Goal: Transaction & Acquisition: Purchase product/service

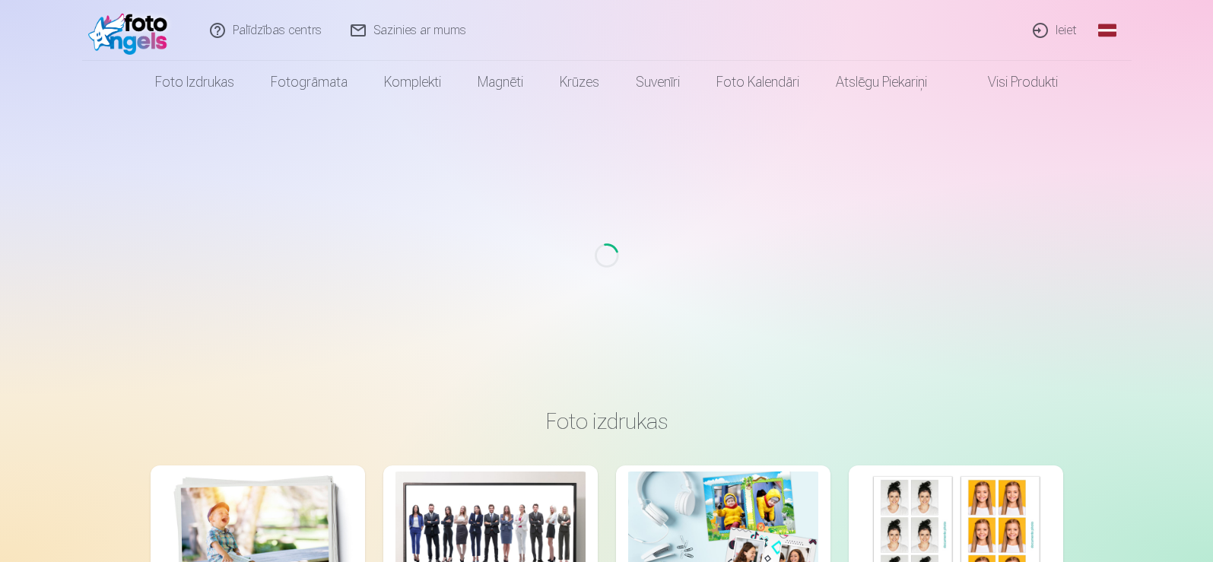
click at [1068, 33] on link "Ieiet" at bounding box center [1055, 30] width 73 height 61
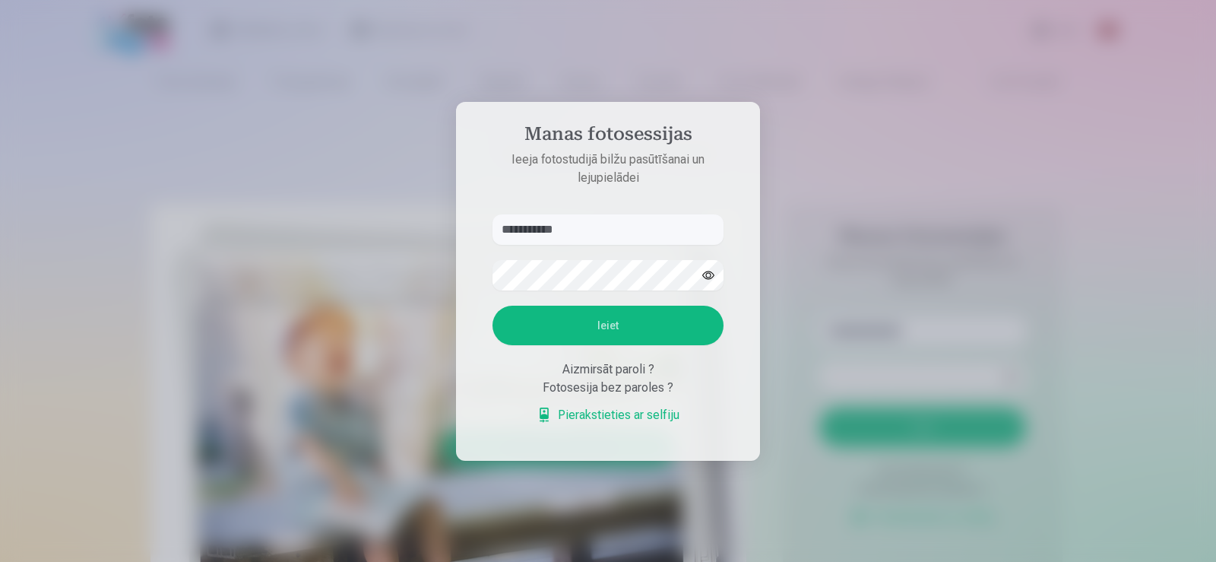
type input "**********"
click at [605, 326] on button "Ieiet" at bounding box center [608, 326] width 231 height 40
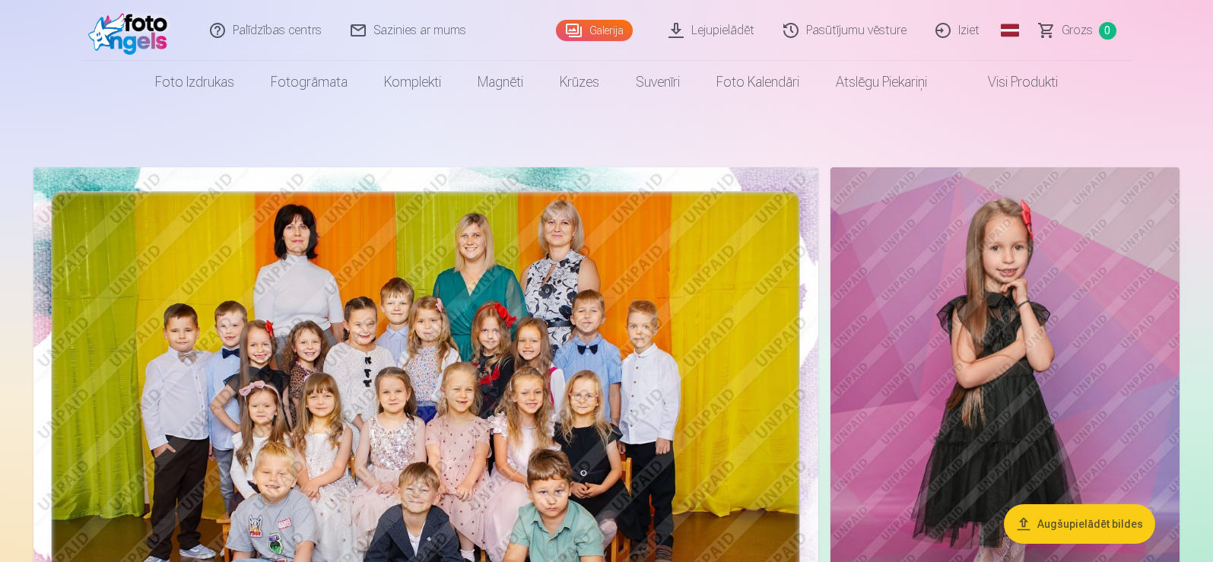
click at [707, 30] on link "Lejupielādēt" at bounding box center [712, 30] width 115 height 61
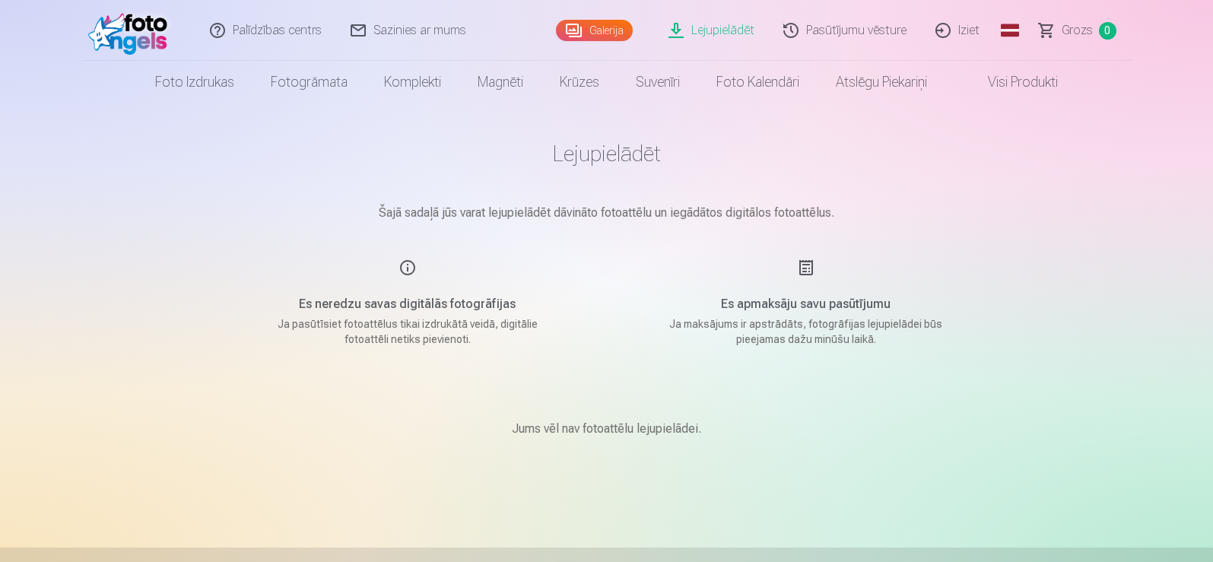
click at [596, 31] on link "Galerija" at bounding box center [594, 30] width 77 height 21
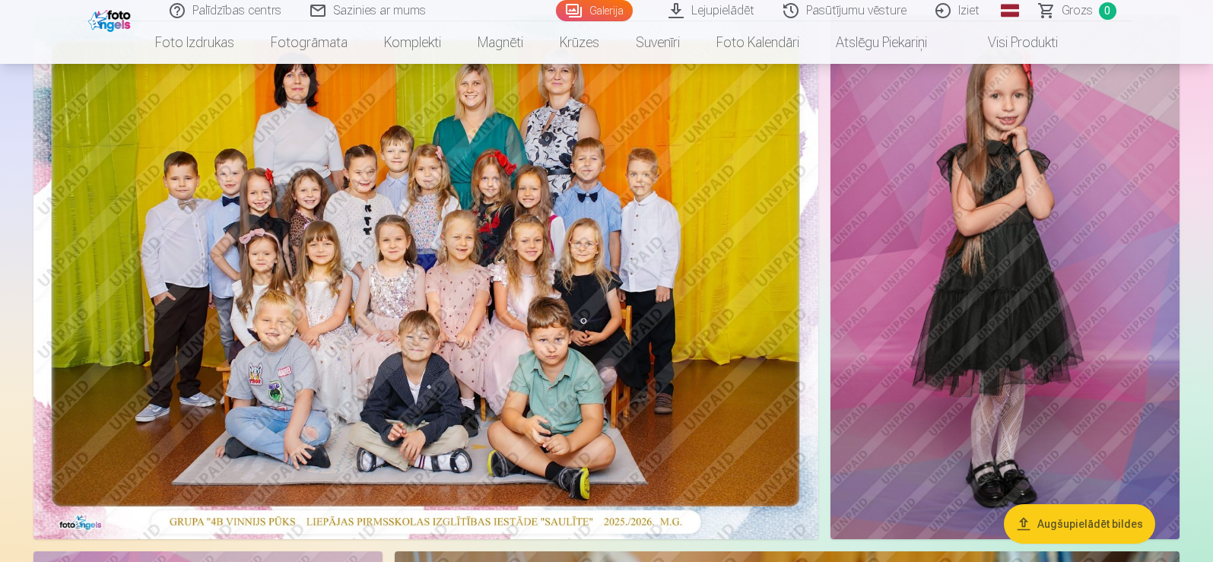
scroll to position [76, 0]
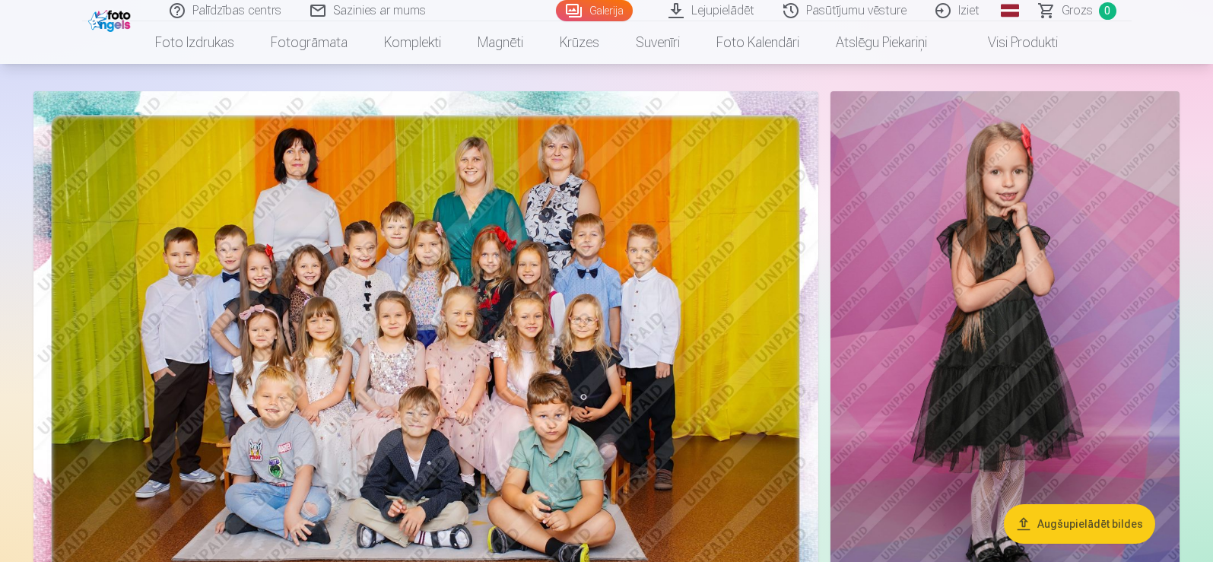
click at [1013, 194] on img at bounding box center [1004, 353] width 349 height 524
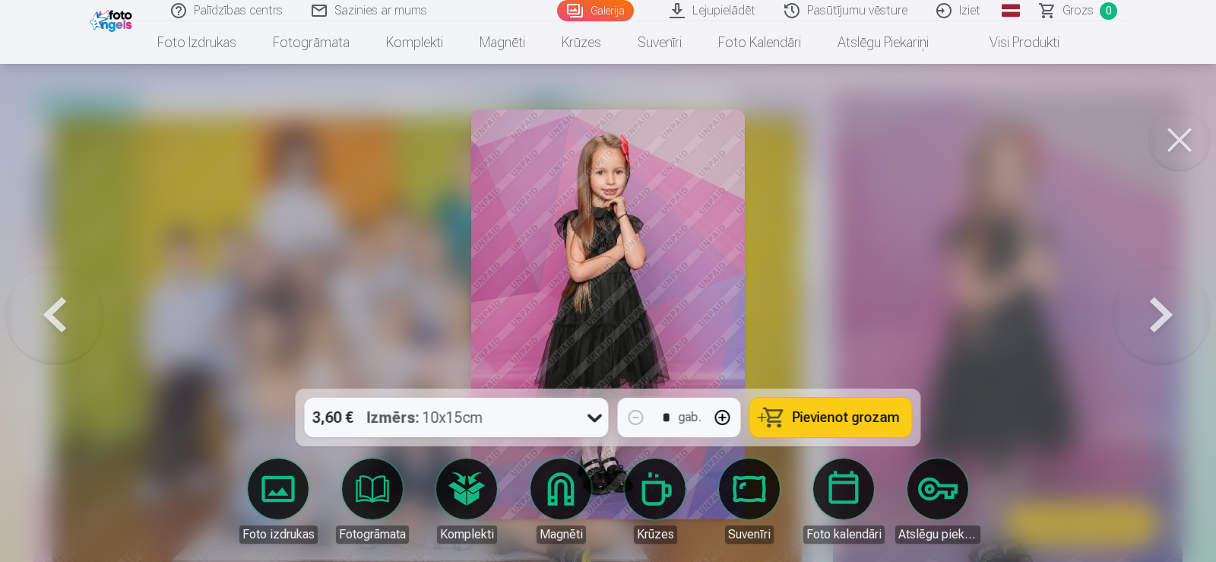
click at [1138, 321] on button at bounding box center [1161, 314] width 97 height 118
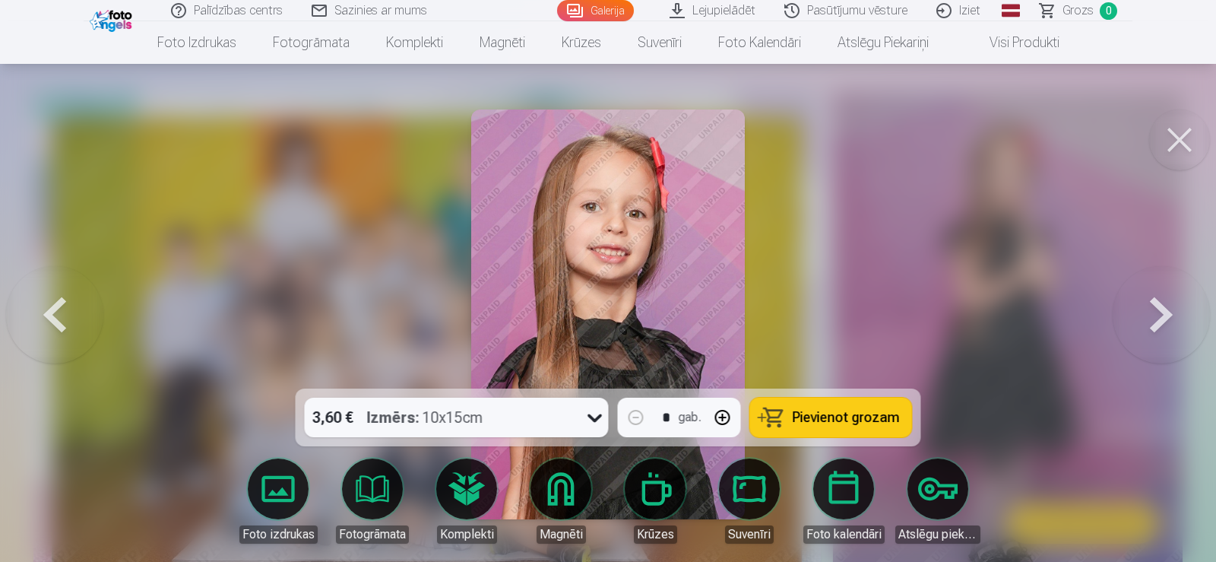
click at [1138, 320] on button at bounding box center [1161, 314] width 97 height 118
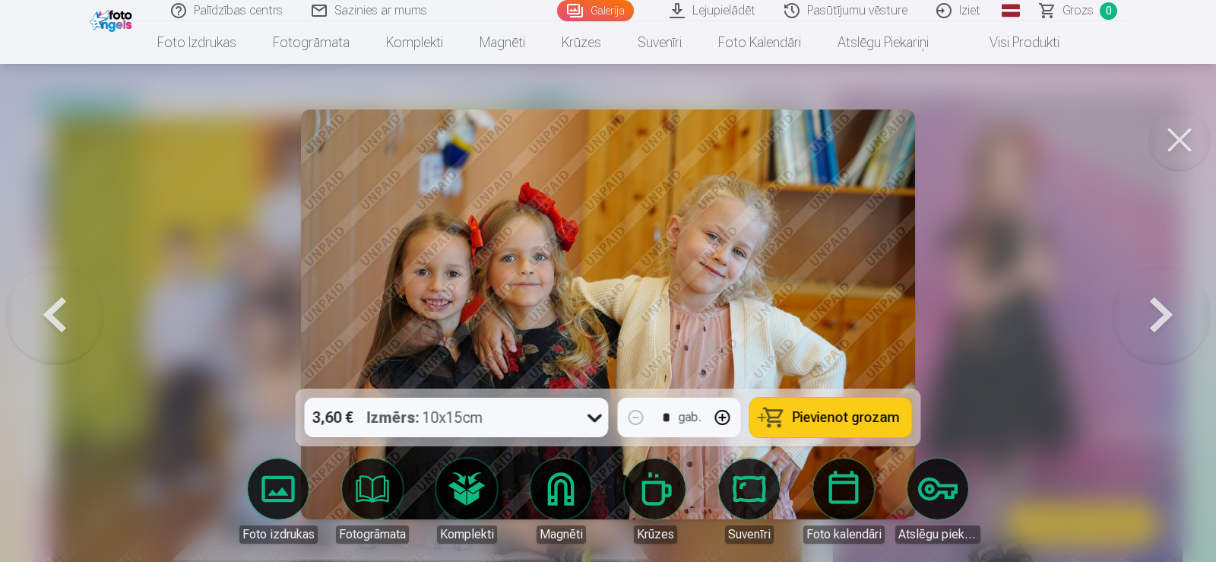
click at [1138, 320] on button at bounding box center [1161, 314] width 97 height 118
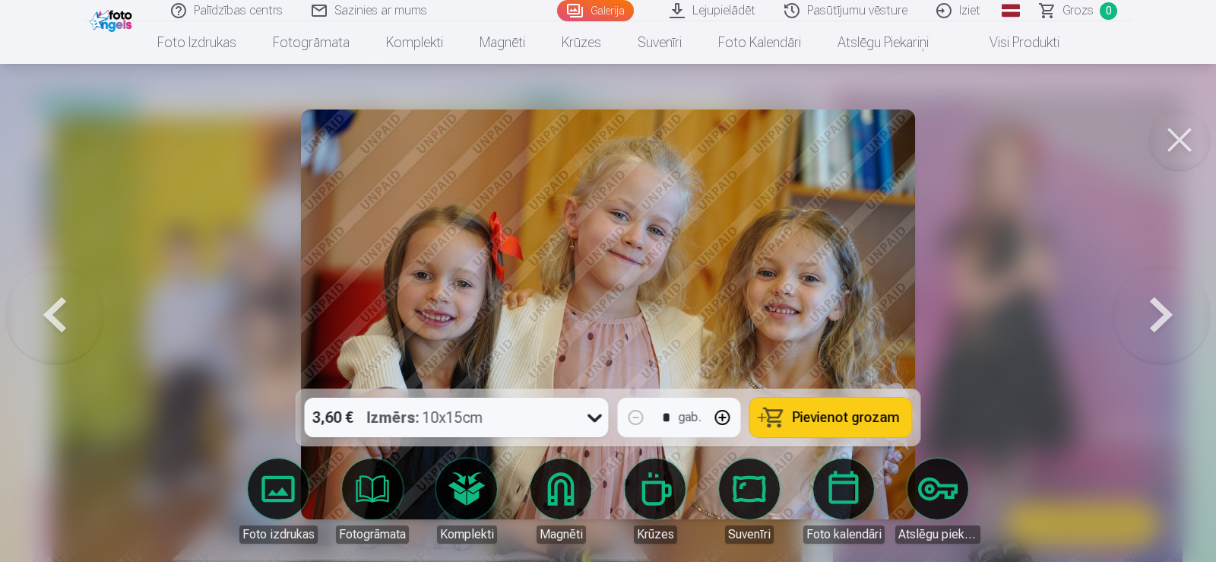
click at [1138, 320] on button at bounding box center [1161, 314] width 97 height 118
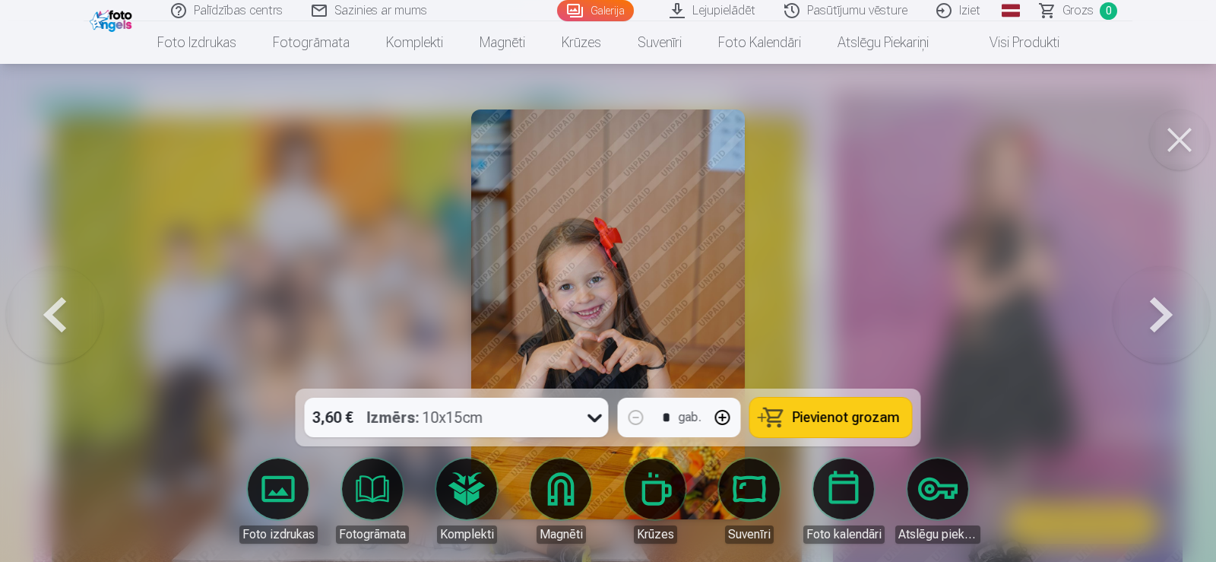
click at [1135, 314] on button at bounding box center [1161, 314] width 97 height 118
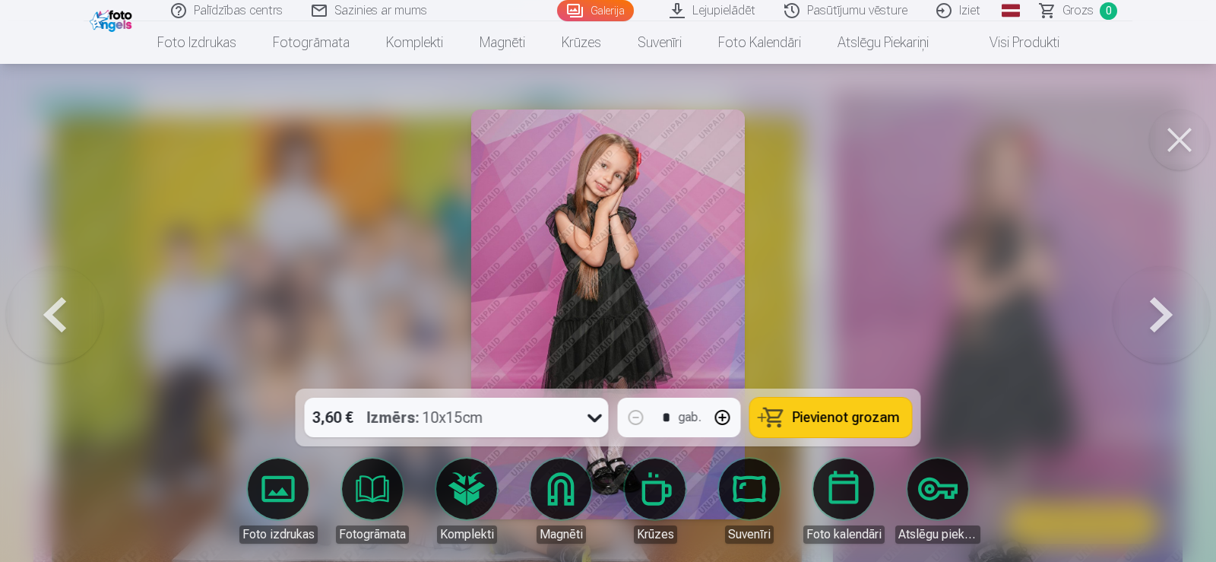
click at [1135, 314] on button at bounding box center [1161, 314] width 97 height 118
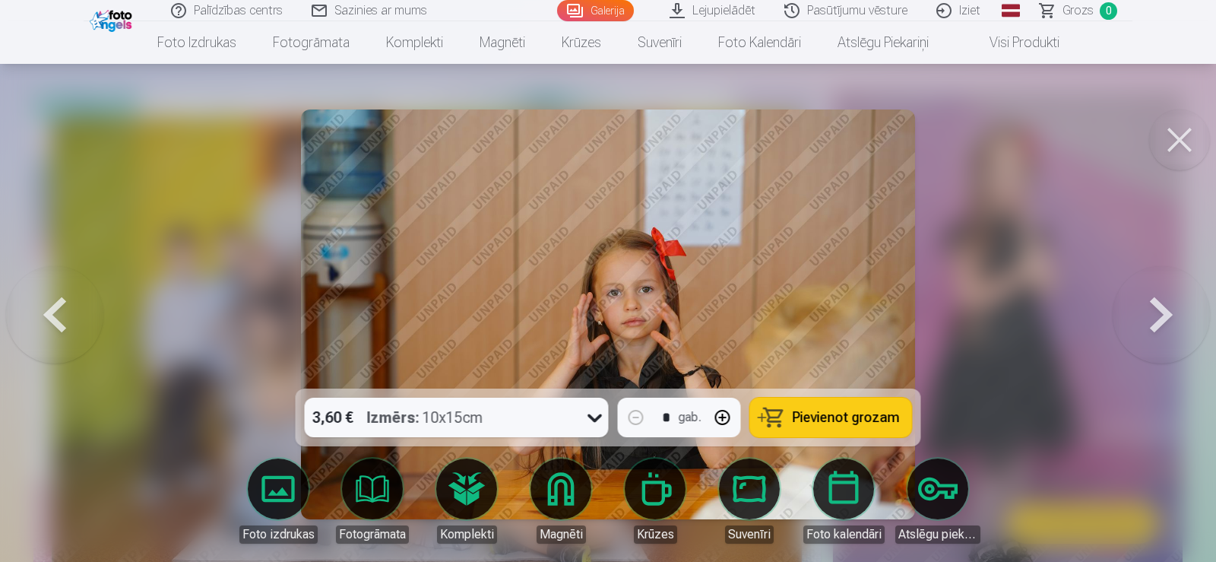
click at [1135, 314] on button at bounding box center [1161, 314] width 97 height 118
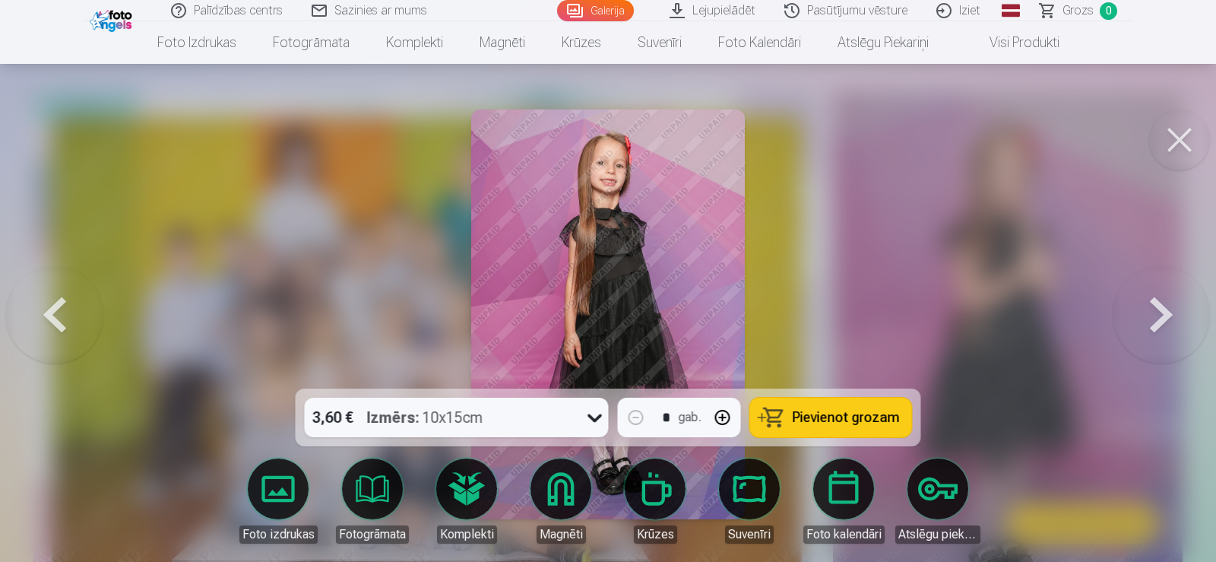
click at [1135, 314] on button at bounding box center [1161, 314] width 97 height 118
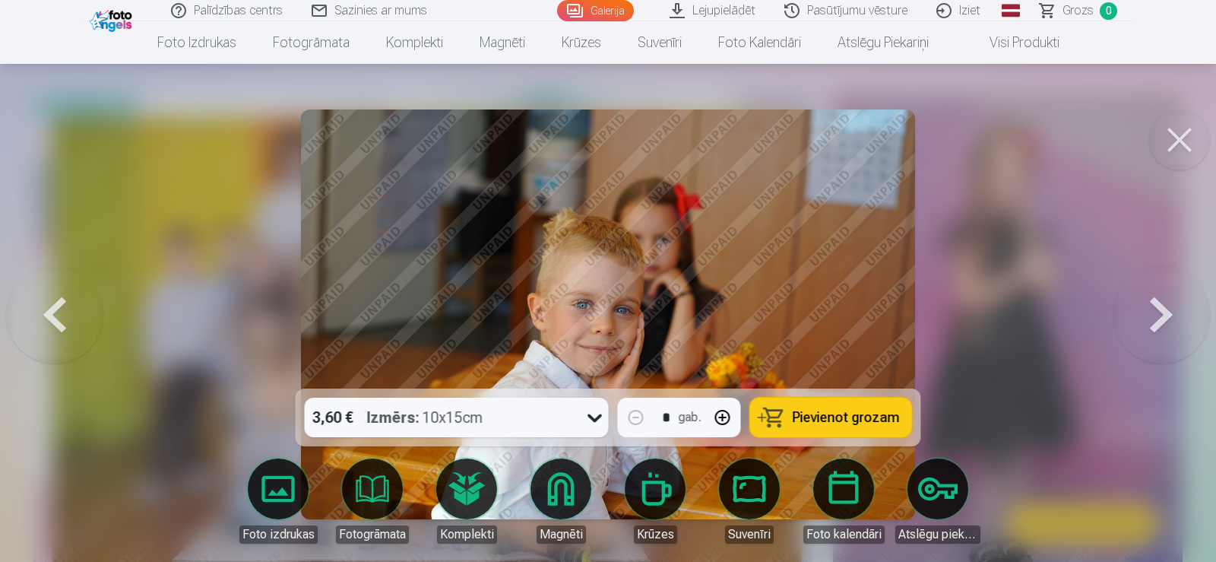
click at [1127, 314] on button at bounding box center [1161, 314] width 97 height 118
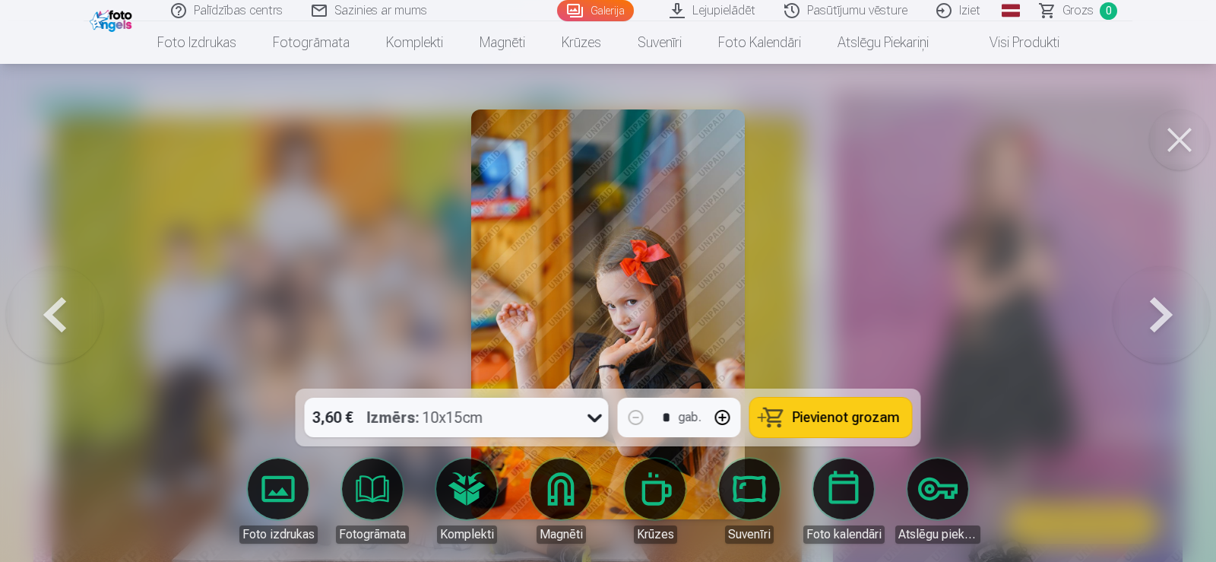
click at [1125, 314] on button at bounding box center [1161, 314] width 97 height 118
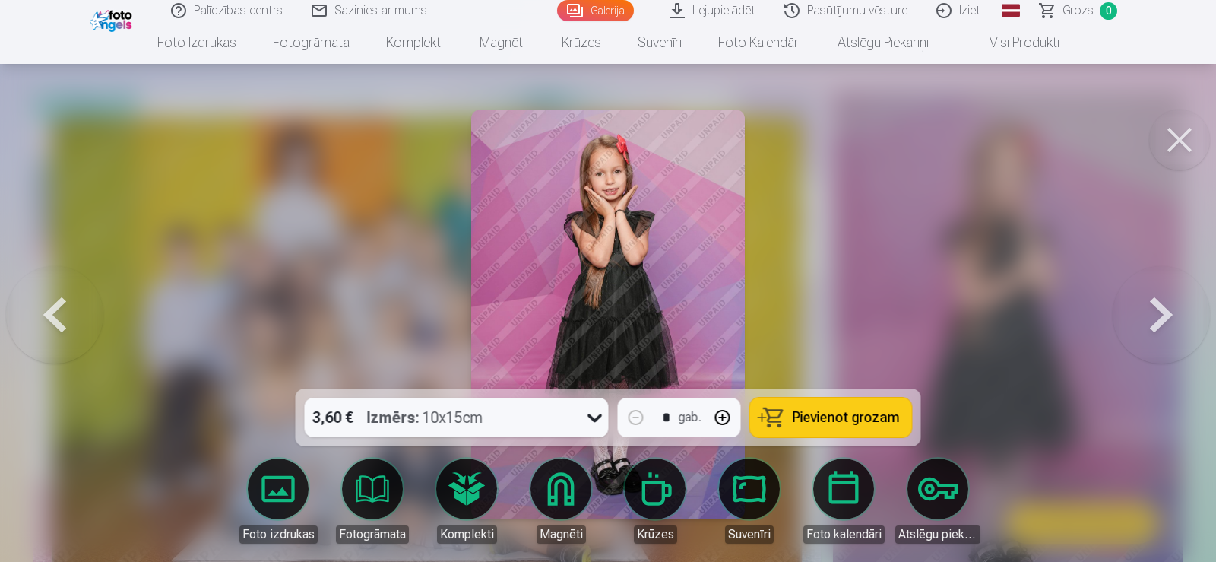
click at [48, 310] on button at bounding box center [54, 314] width 97 height 118
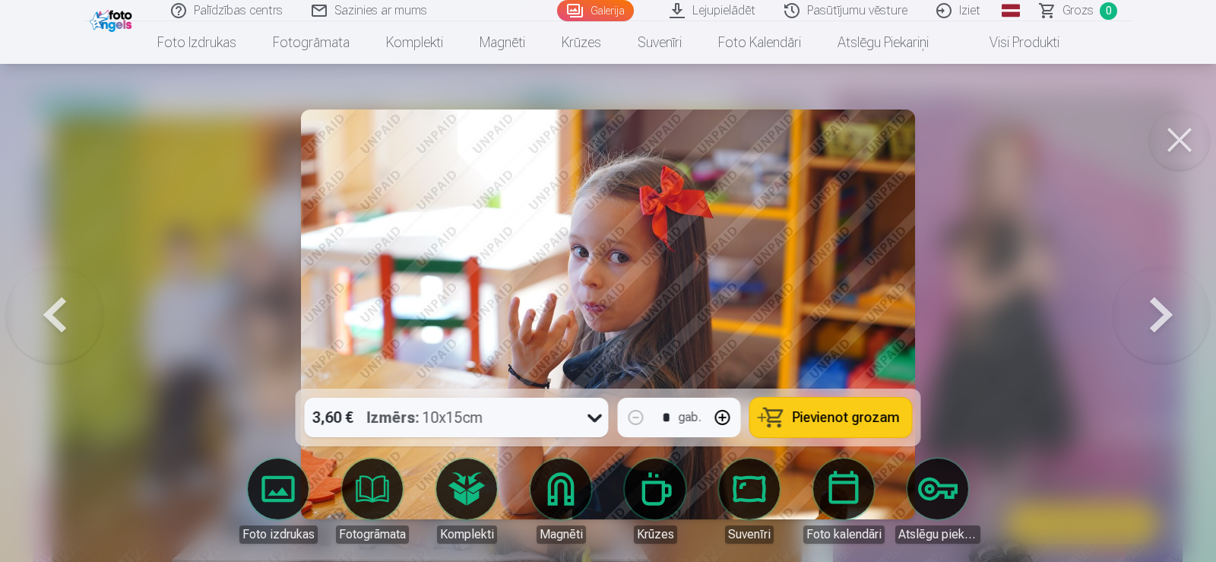
click at [1131, 308] on button at bounding box center [1161, 314] width 97 height 118
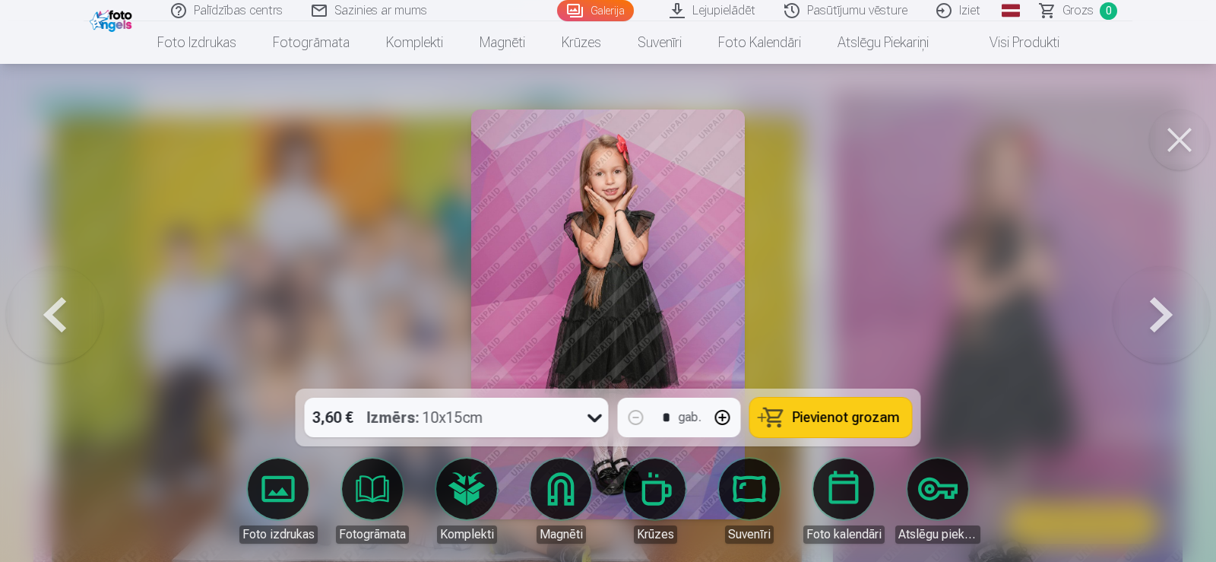
click at [1131, 308] on button at bounding box center [1161, 314] width 97 height 118
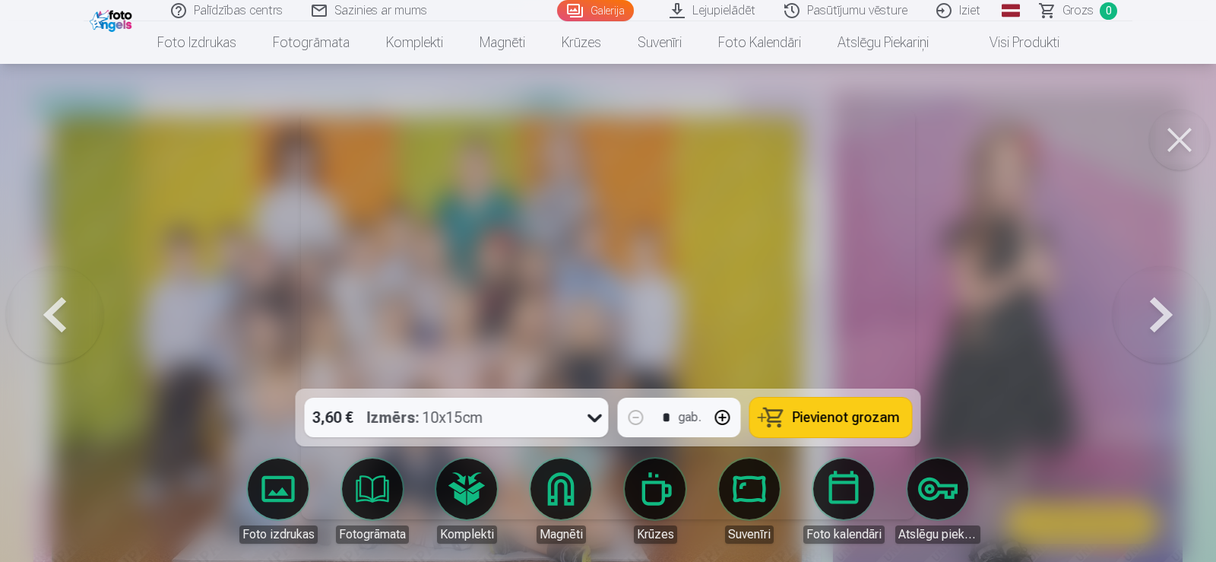
click at [1131, 309] on button at bounding box center [1161, 314] width 97 height 118
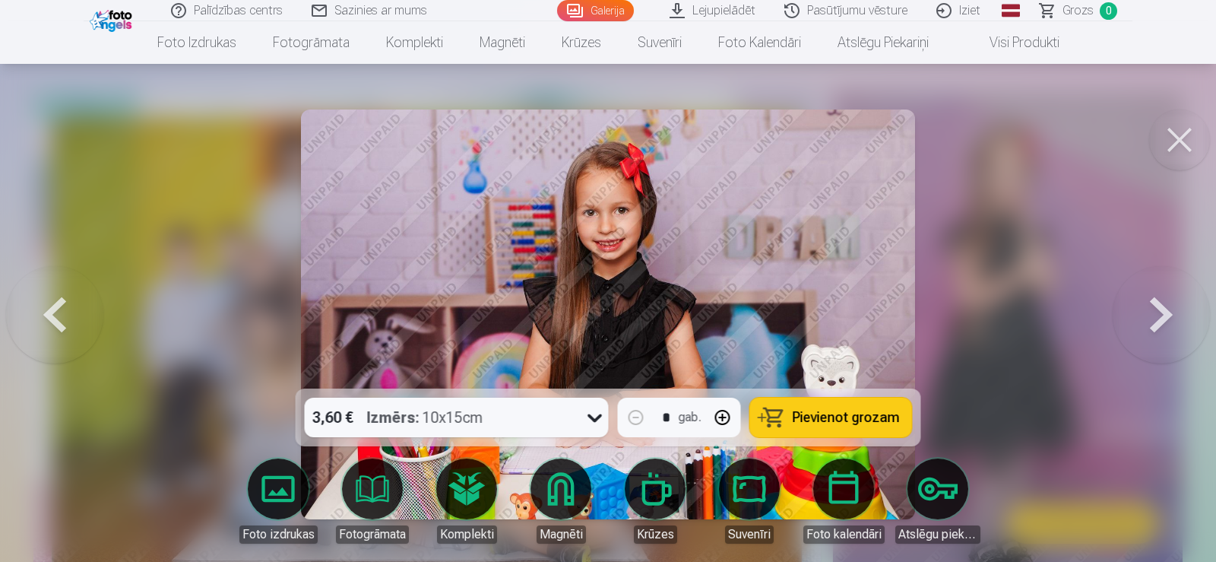
click at [1131, 309] on button at bounding box center [1161, 314] width 97 height 118
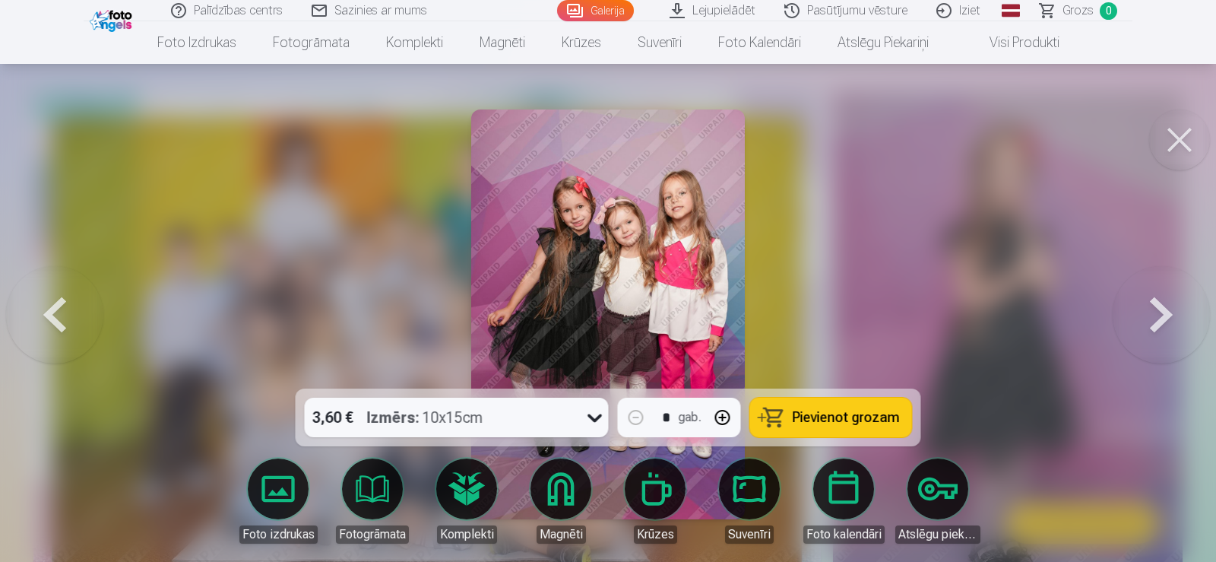
click at [1131, 309] on button at bounding box center [1161, 314] width 97 height 118
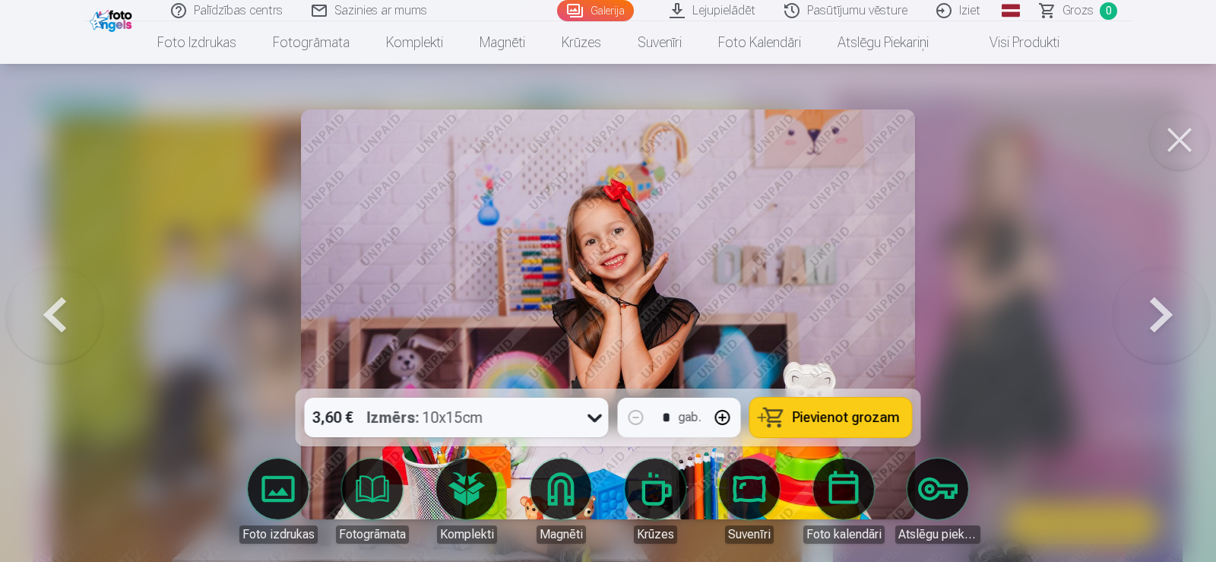
click at [1131, 309] on button at bounding box center [1161, 314] width 97 height 118
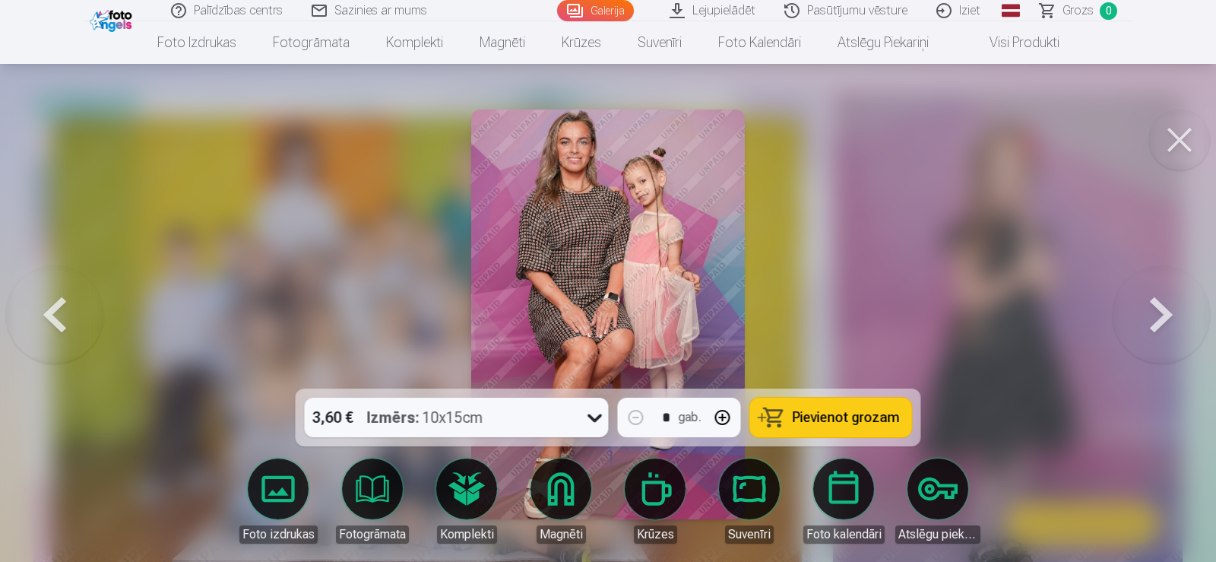
click at [1132, 309] on button at bounding box center [1161, 314] width 97 height 118
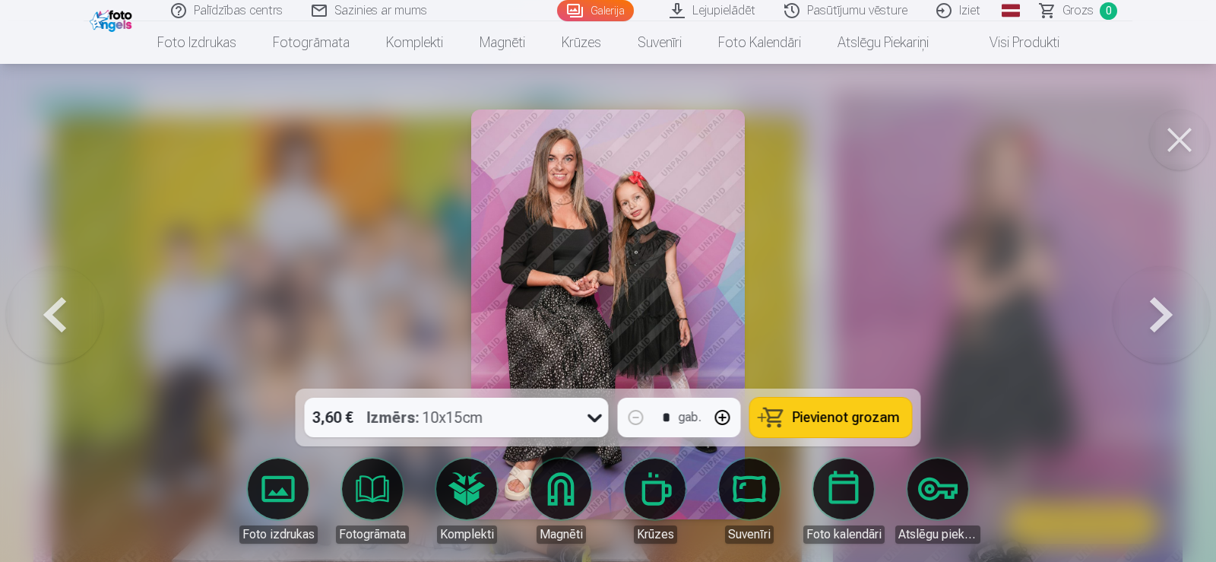
click at [1132, 309] on button at bounding box center [1161, 314] width 97 height 118
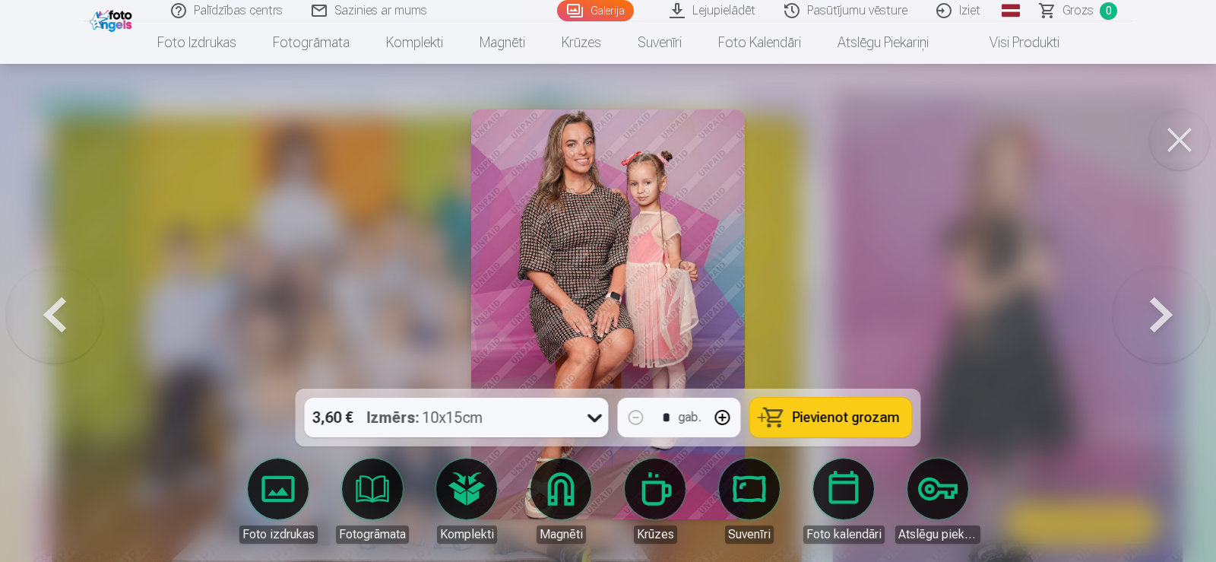
click at [1132, 309] on button at bounding box center [1161, 314] width 97 height 118
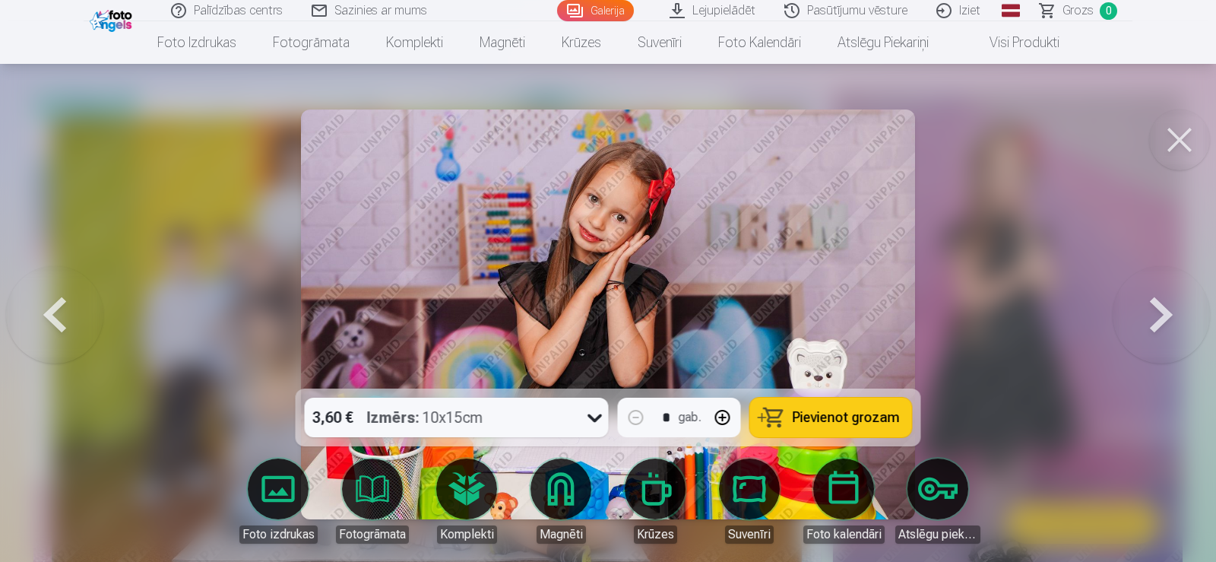
click at [1132, 309] on button at bounding box center [1161, 314] width 97 height 118
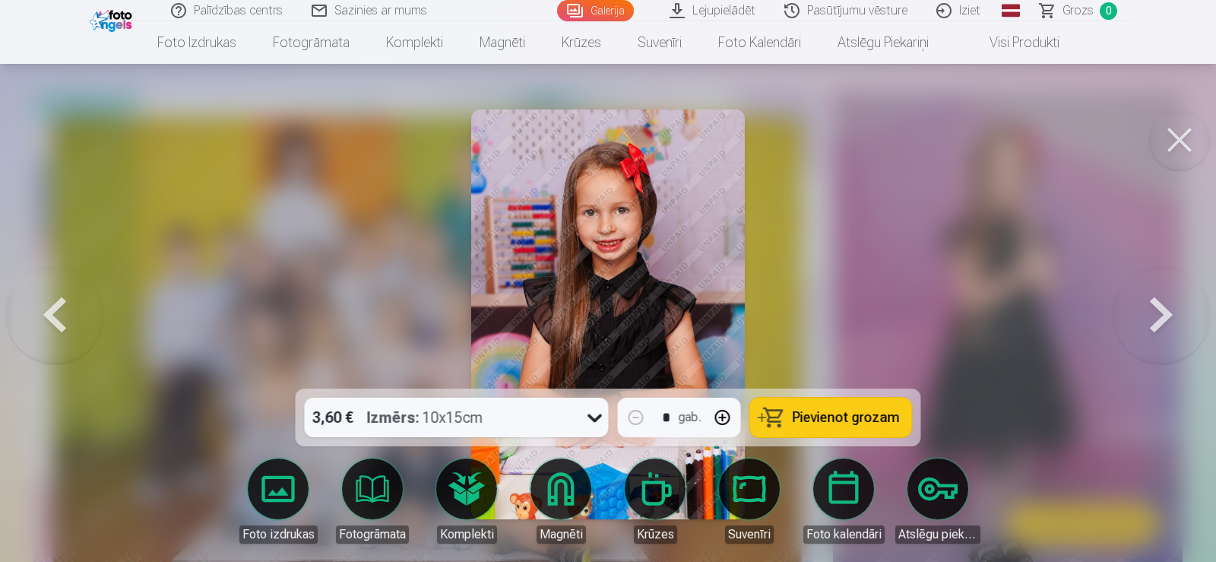
click at [1132, 309] on button at bounding box center [1161, 314] width 97 height 118
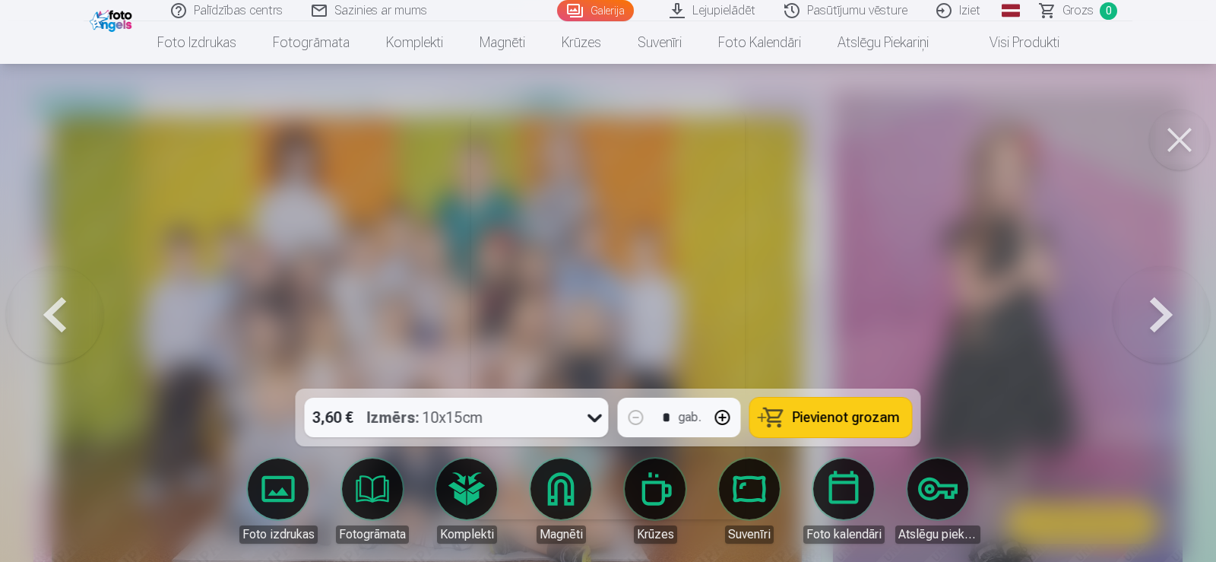
click at [1132, 309] on button at bounding box center [1161, 314] width 97 height 118
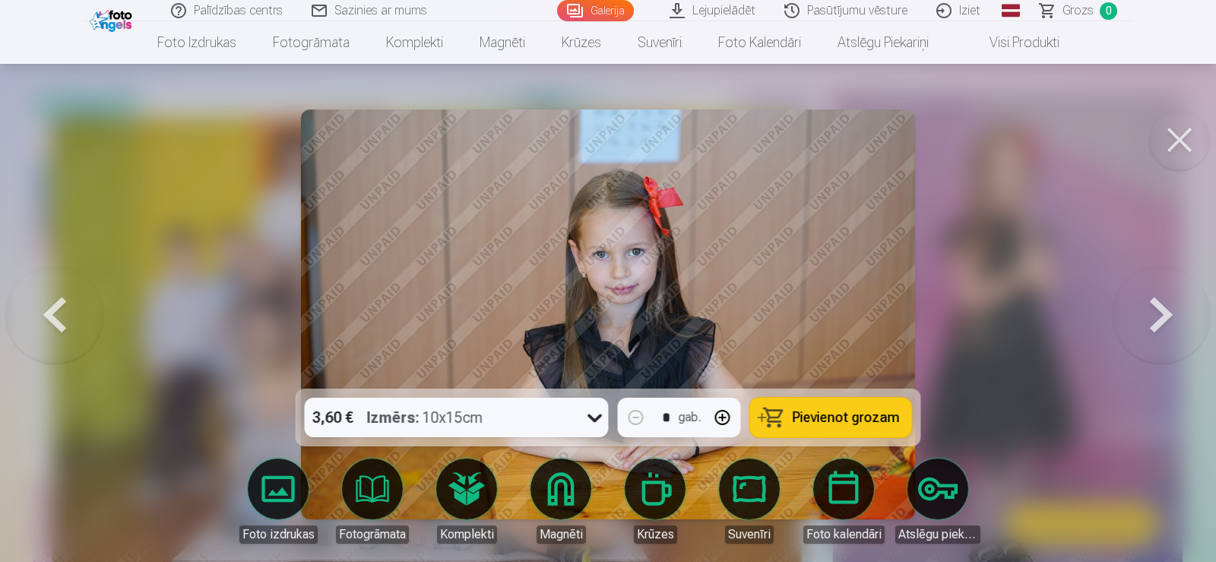
click at [1132, 309] on button at bounding box center [1161, 314] width 97 height 118
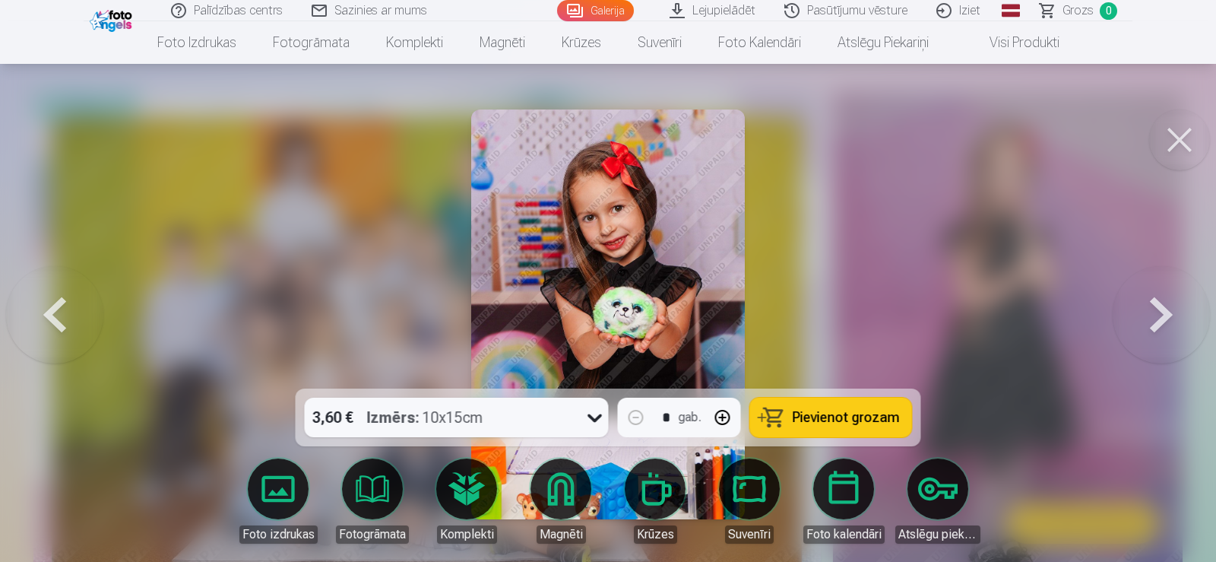
click at [1132, 309] on button at bounding box center [1161, 314] width 97 height 118
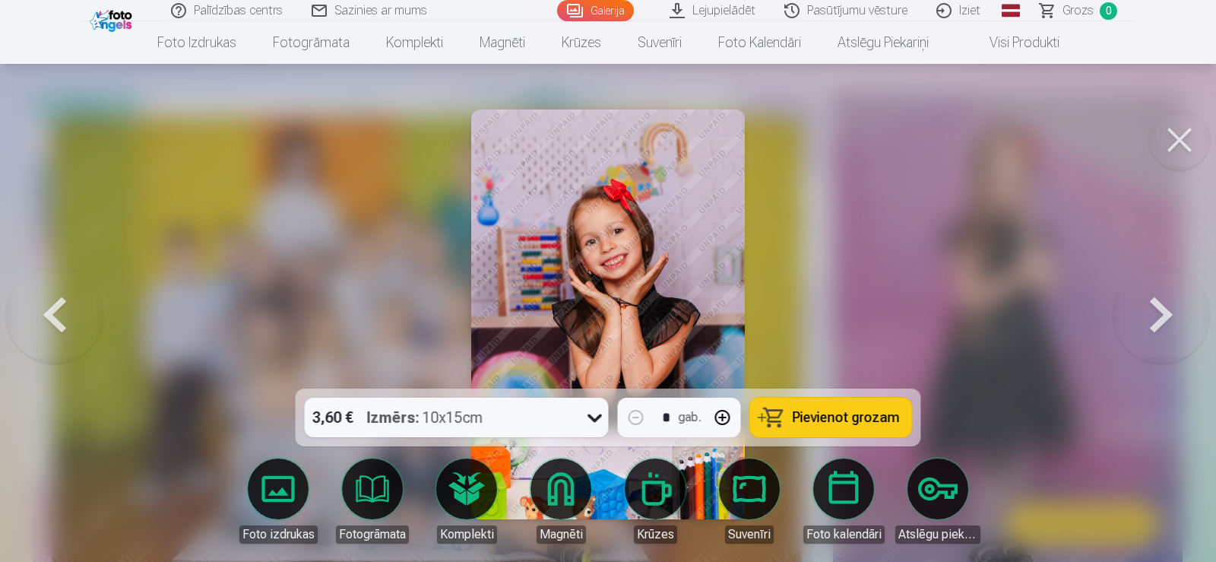
click at [1132, 309] on button at bounding box center [1161, 314] width 97 height 118
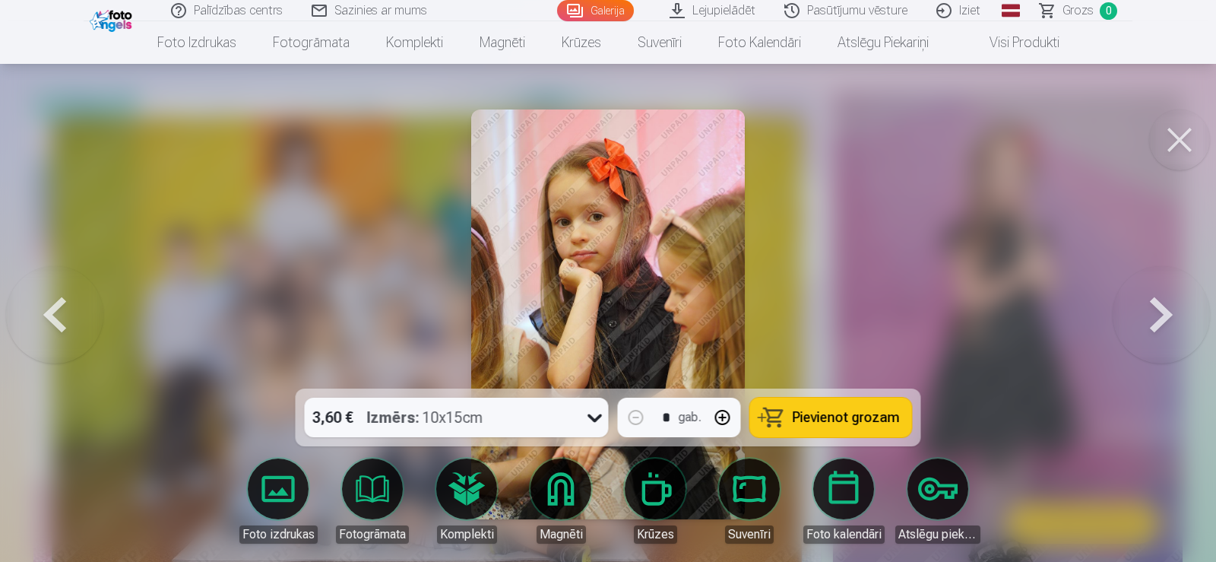
click at [1132, 309] on button at bounding box center [1161, 314] width 97 height 118
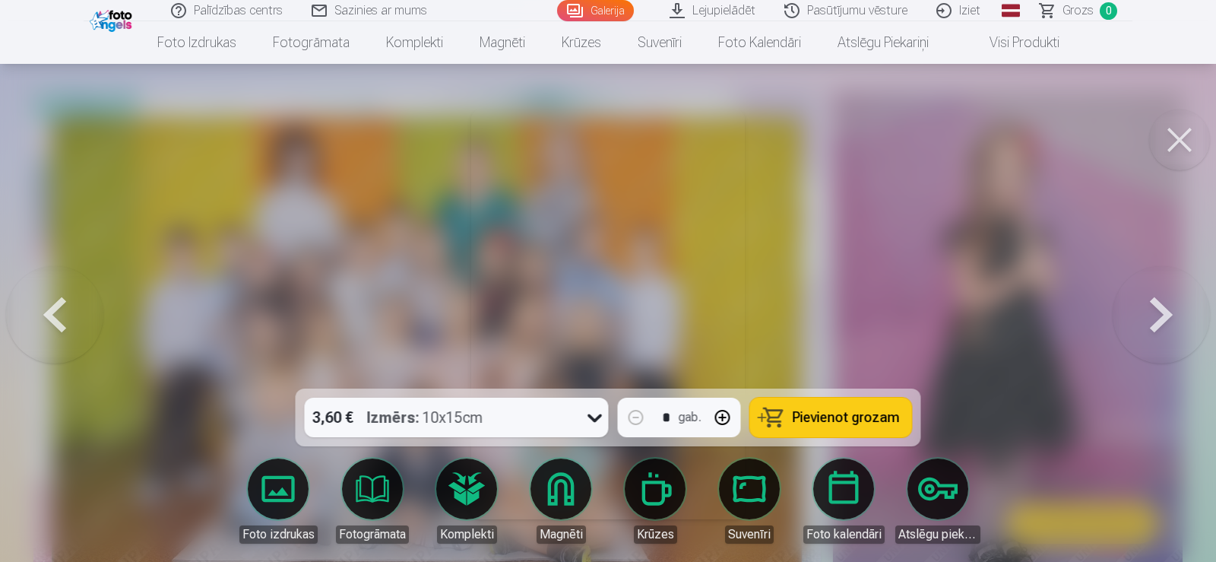
click at [1132, 309] on button at bounding box center [1161, 314] width 97 height 118
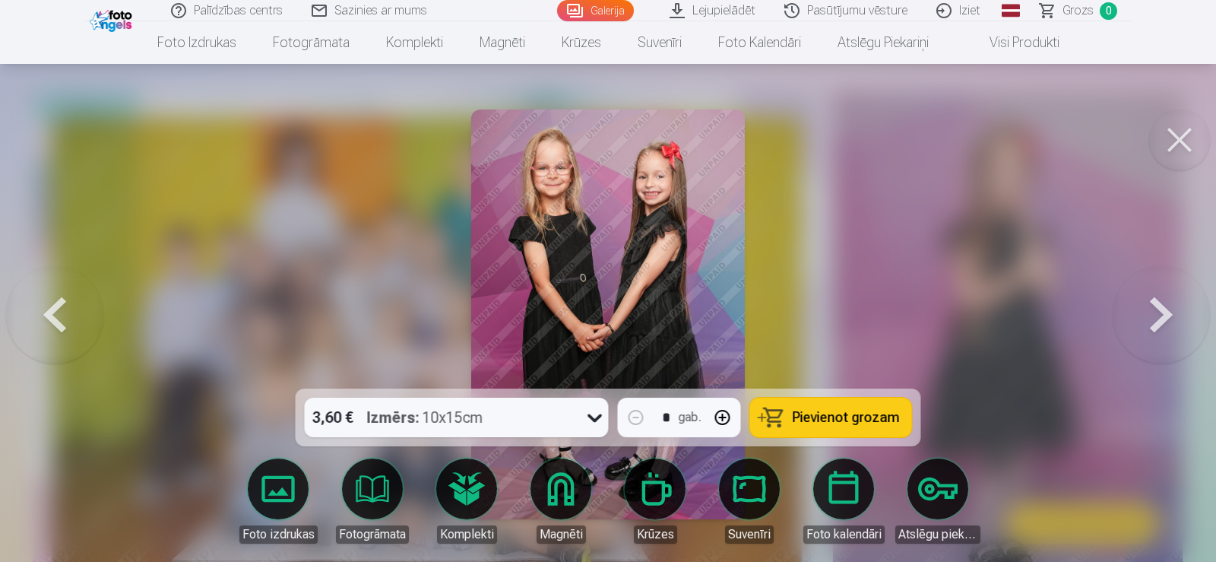
click at [1132, 309] on button at bounding box center [1161, 314] width 97 height 118
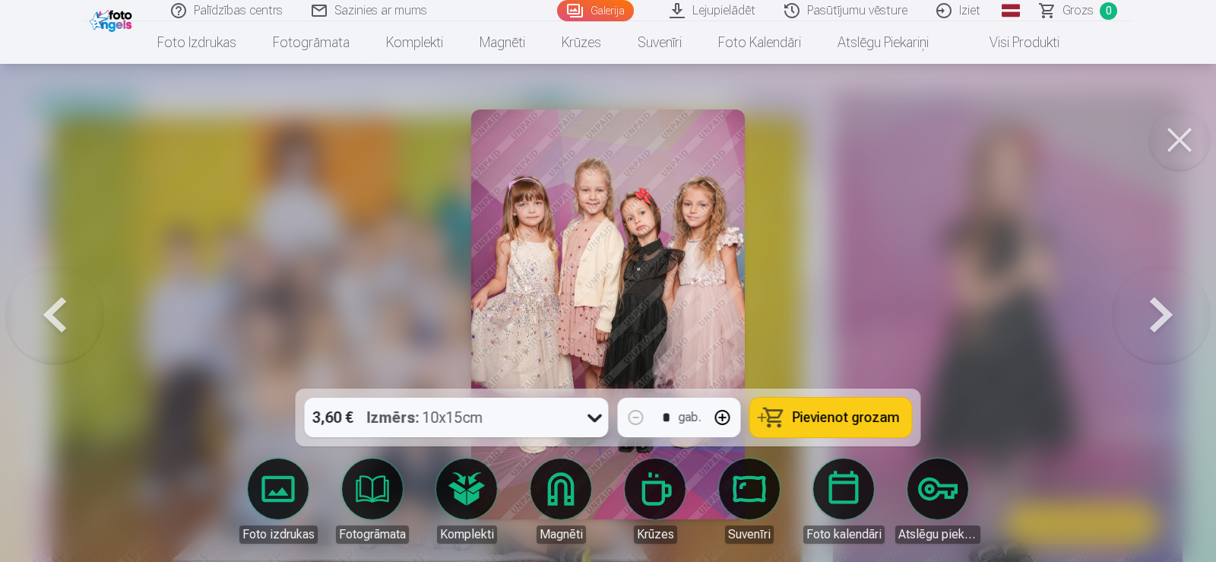
click at [1132, 309] on button at bounding box center [1161, 314] width 97 height 118
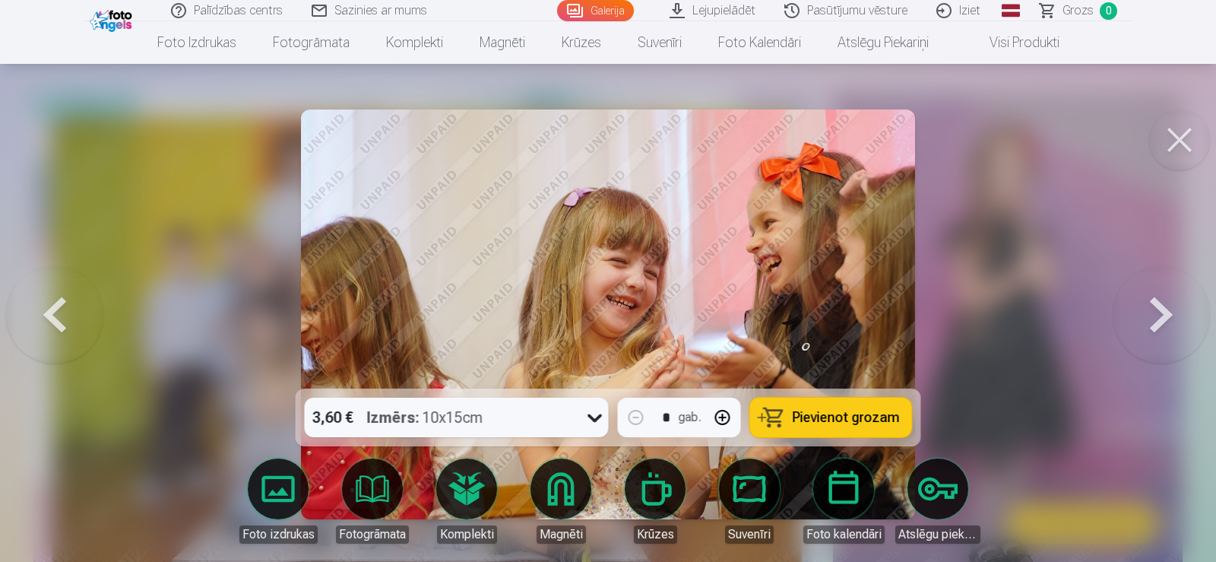
click at [1132, 309] on button at bounding box center [1161, 314] width 97 height 118
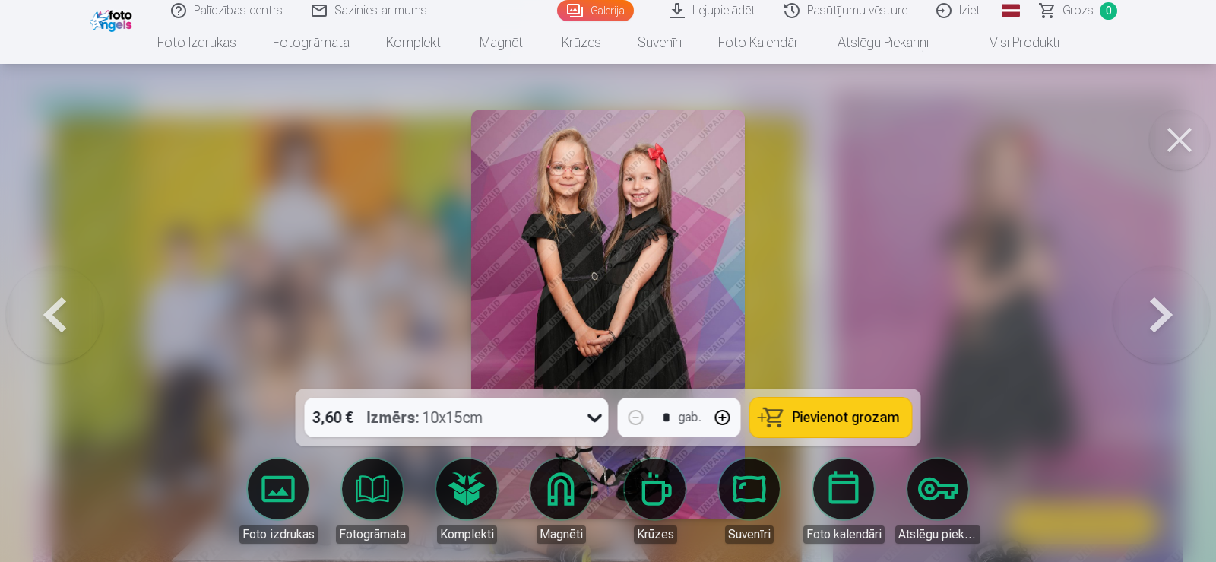
click at [1132, 309] on button at bounding box center [1161, 314] width 97 height 118
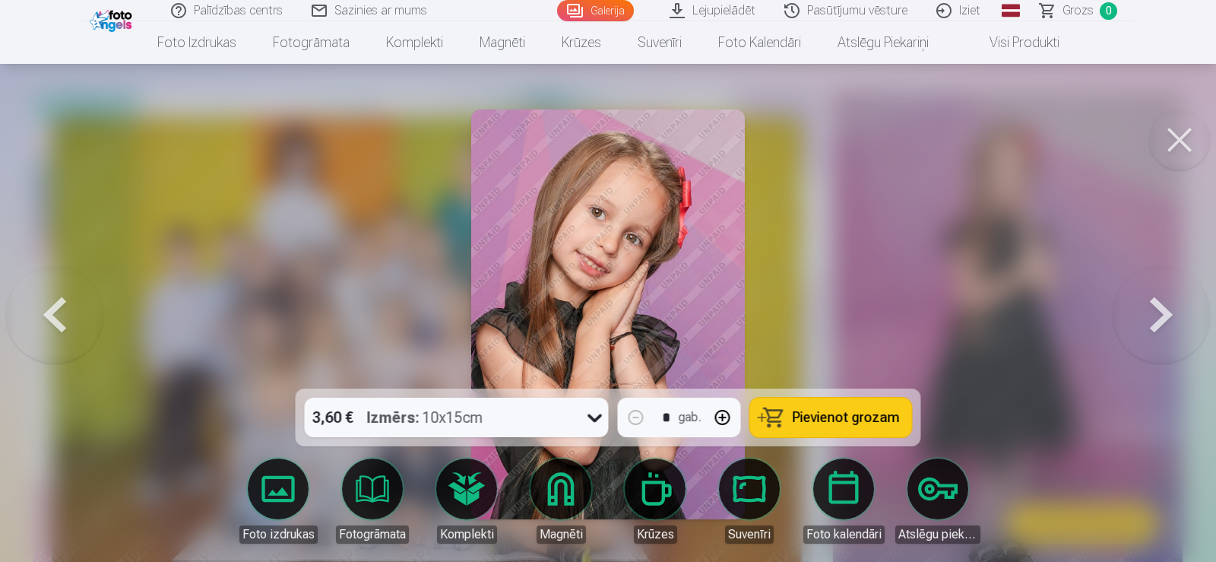
click at [1132, 309] on button at bounding box center [1161, 314] width 97 height 118
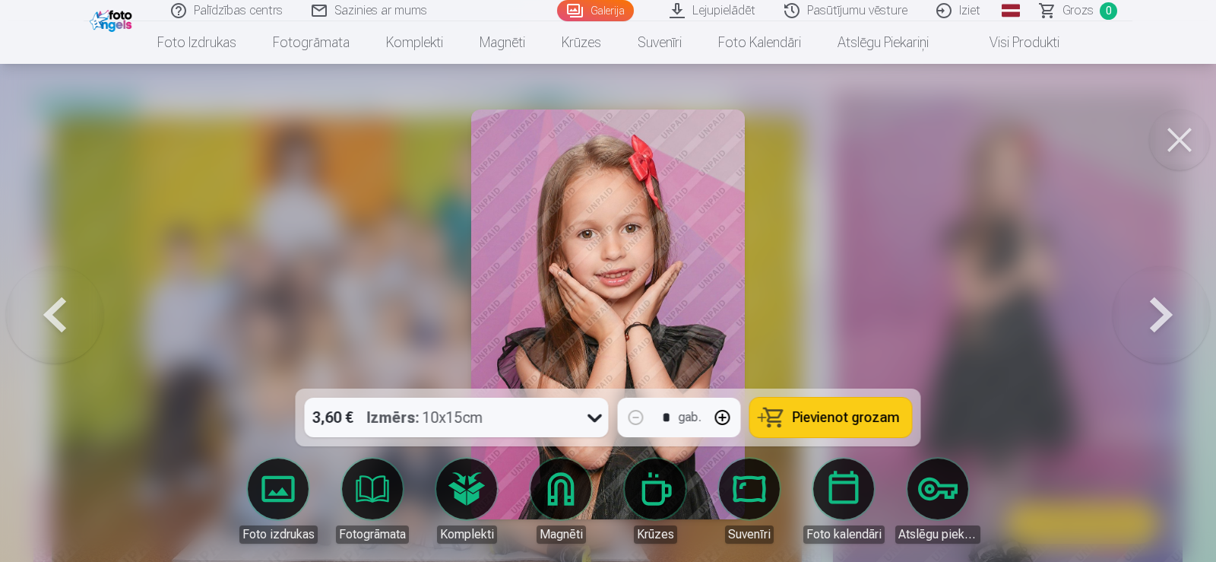
click at [1133, 308] on button at bounding box center [1161, 314] width 97 height 118
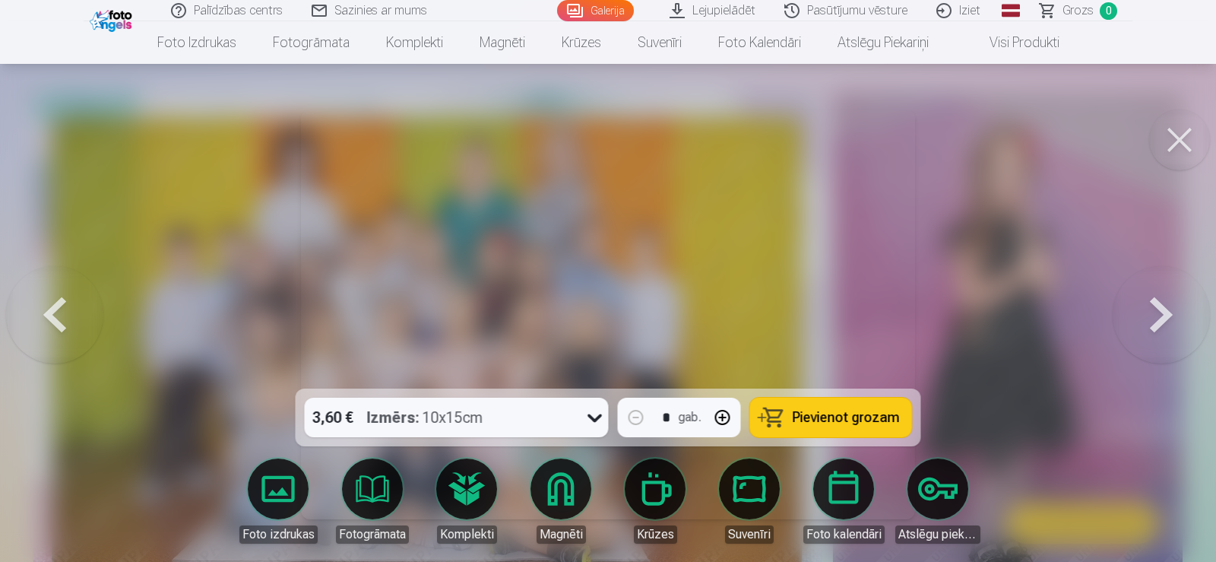
click at [1134, 303] on button at bounding box center [1161, 314] width 97 height 118
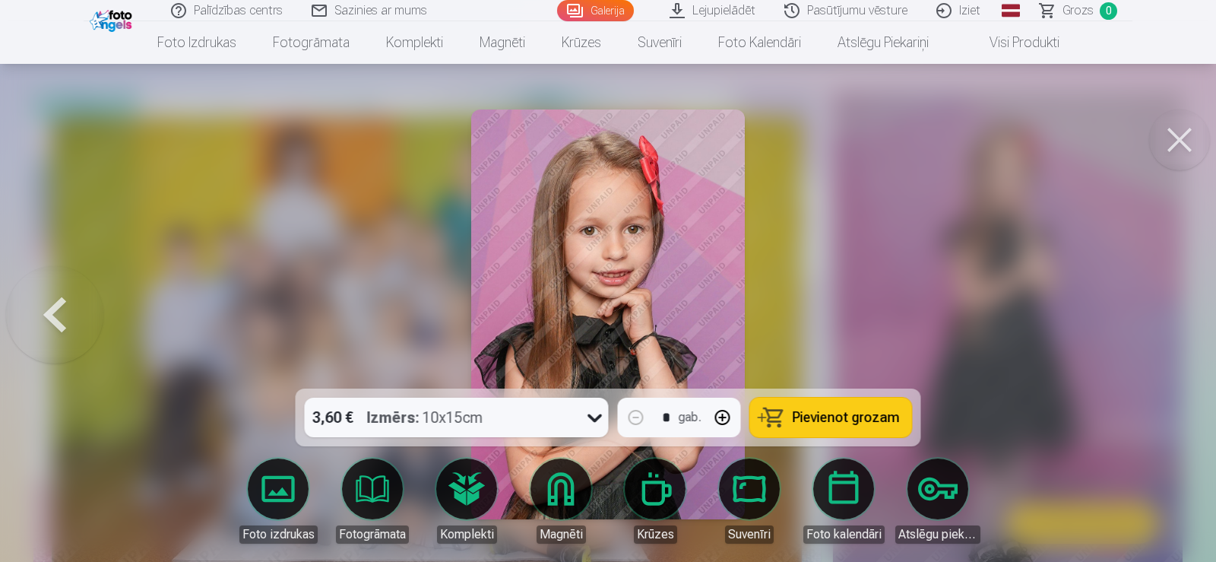
click at [1134, 303] on div at bounding box center [608, 281] width 1216 height 562
click at [1134, 303] on img at bounding box center [1008, 353] width 350 height 525
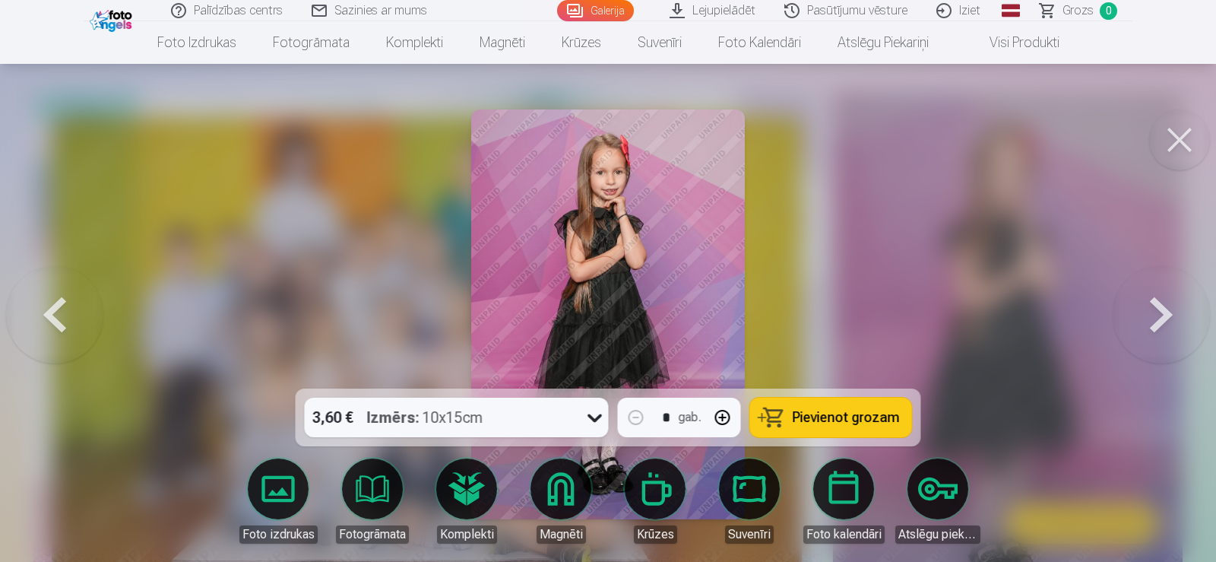
click at [1134, 303] on button at bounding box center [1161, 314] width 97 height 118
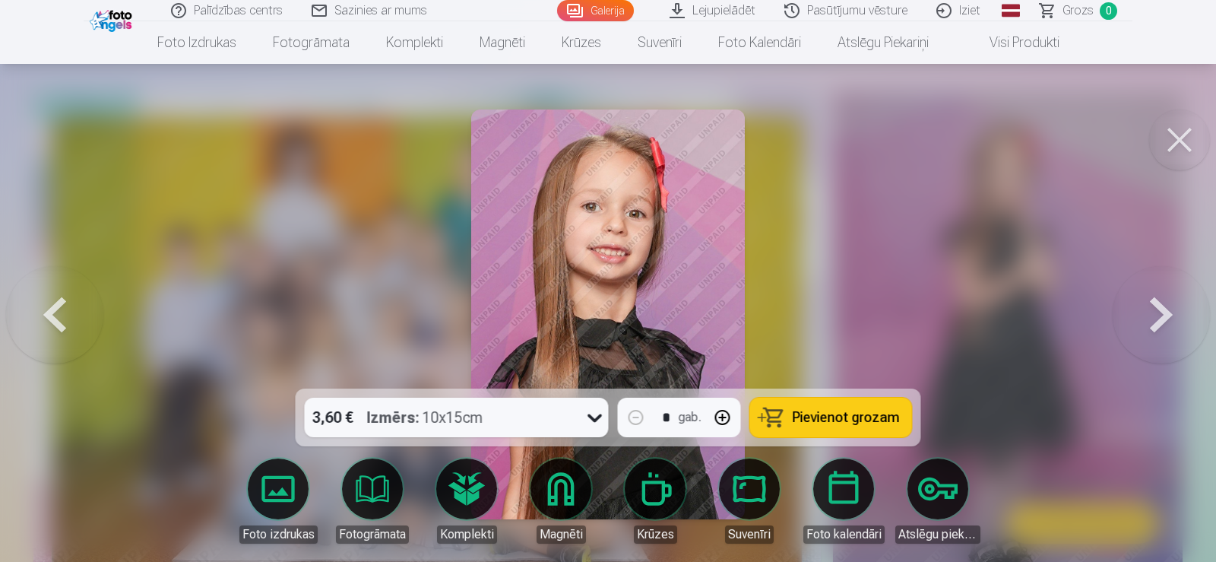
click at [1134, 303] on button at bounding box center [1161, 314] width 97 height 118
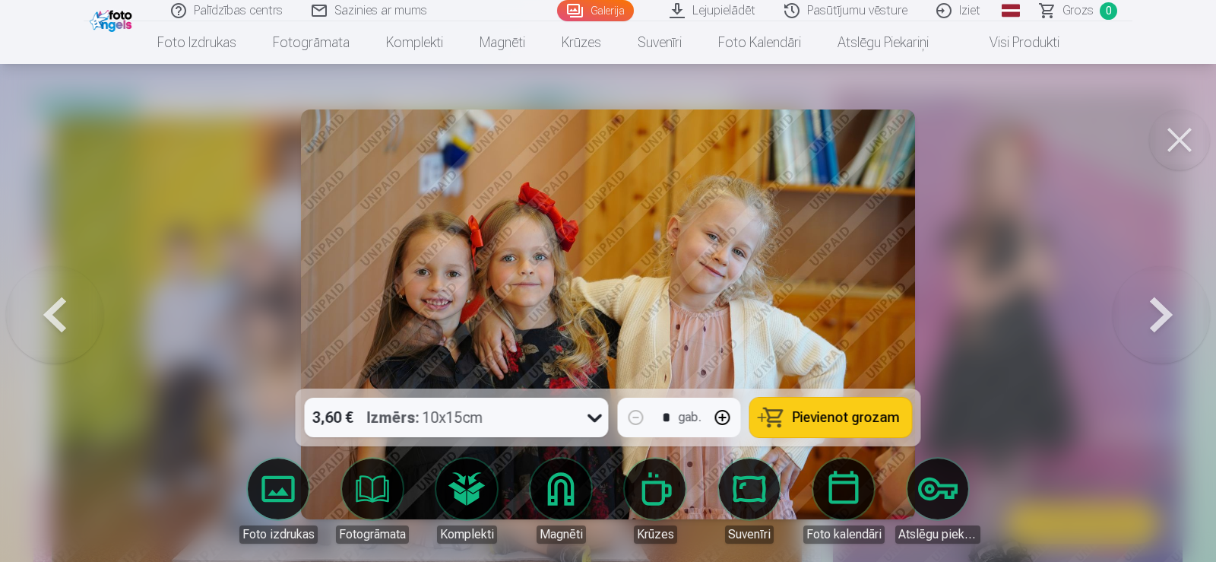
click at [1134, 303] on button at bounding box center [1161, 314] width 97 height 118
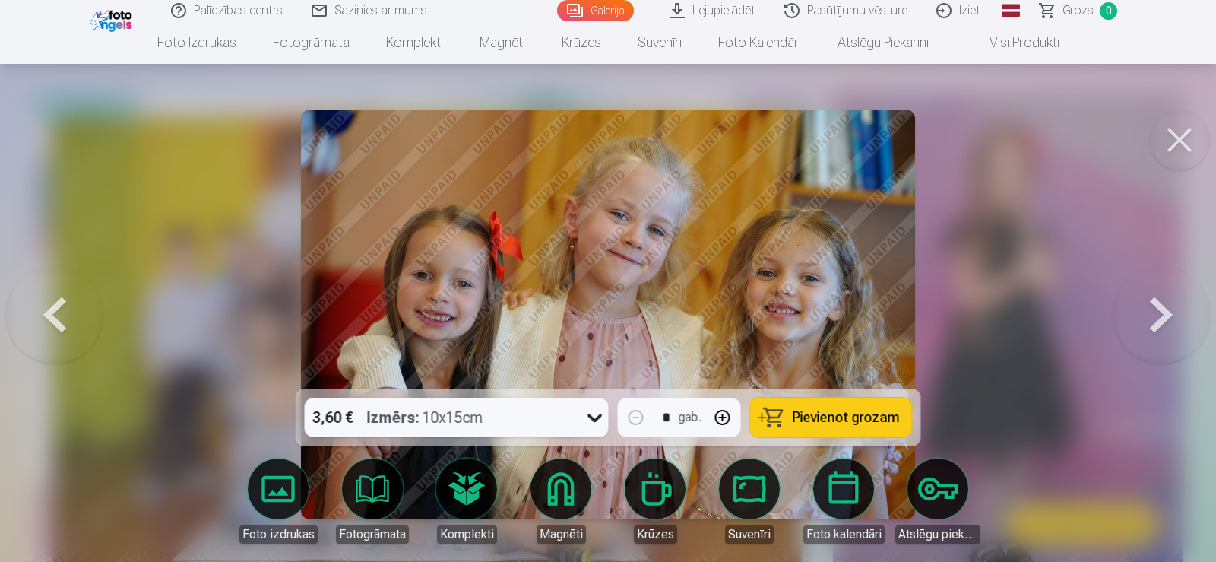
click at [1134, 303] on button at bounding box center [1161, 314] width 97 height 118
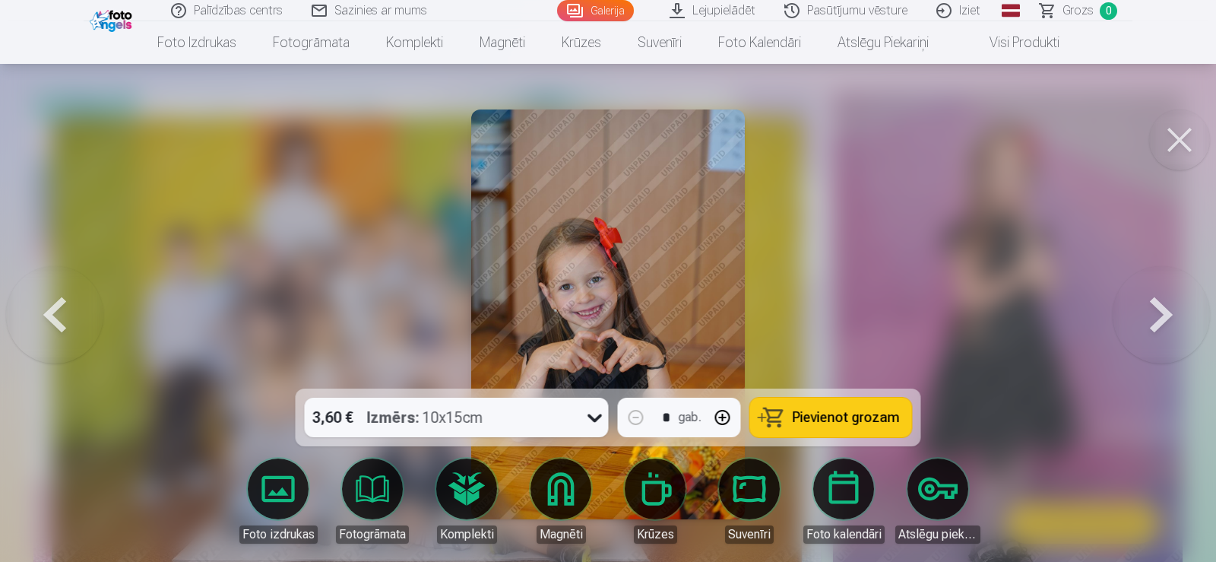
click at [1134, 303] on button at bounding box center [1161, 314] width 97 height 118
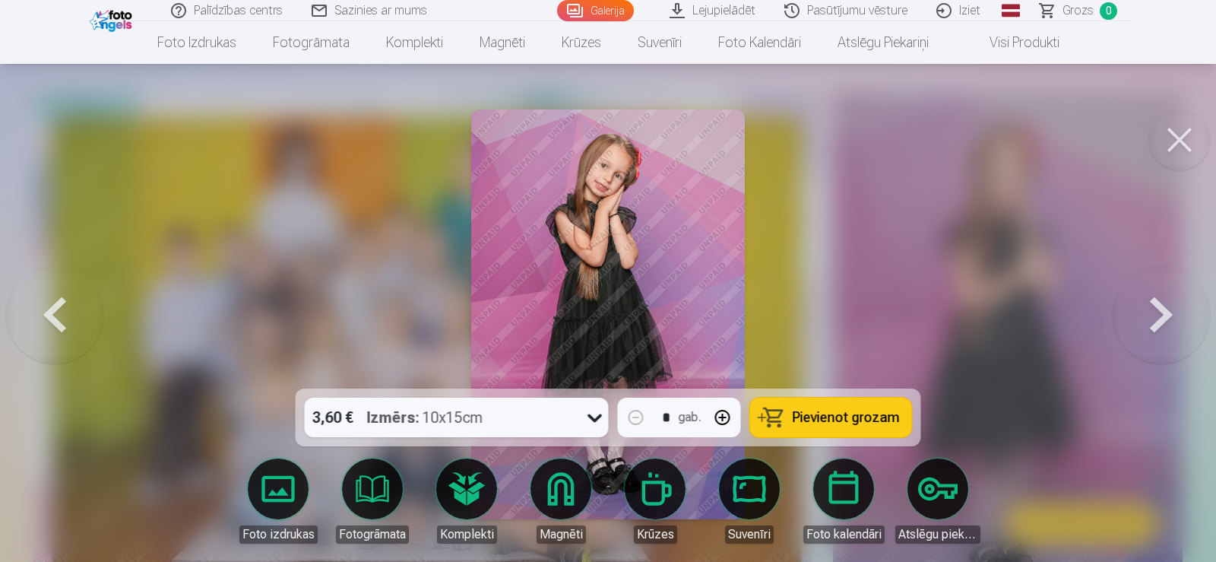
click at [1134, 303] on button at bounding box center [1161, 314] width 97 height 118
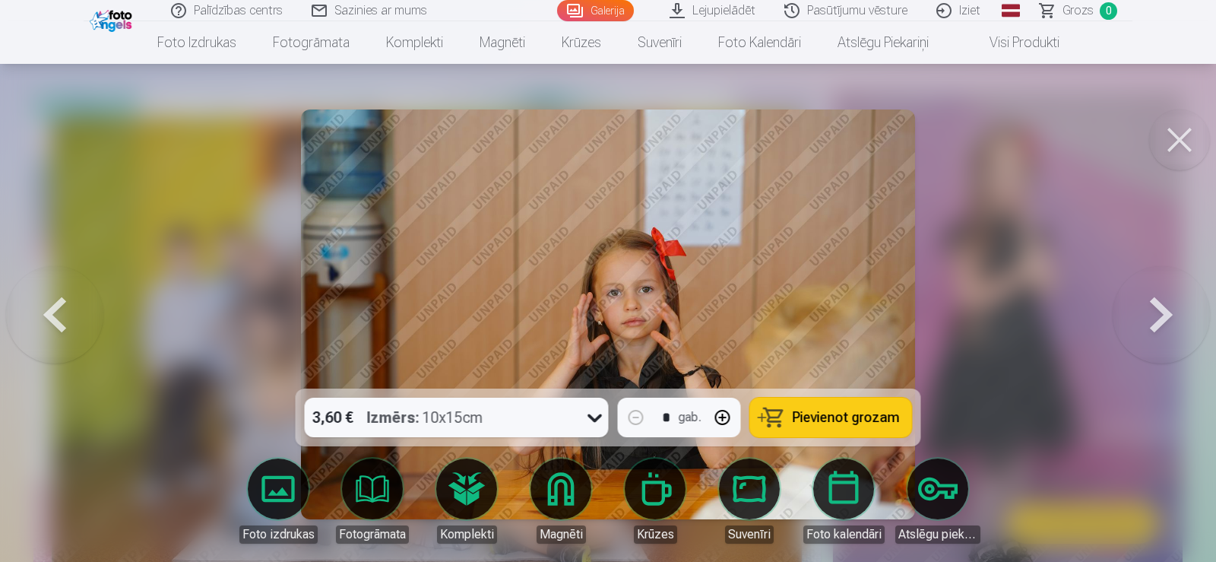
click at [1134, 303] on button at bounding box center [1161, 314] width 97 height 118
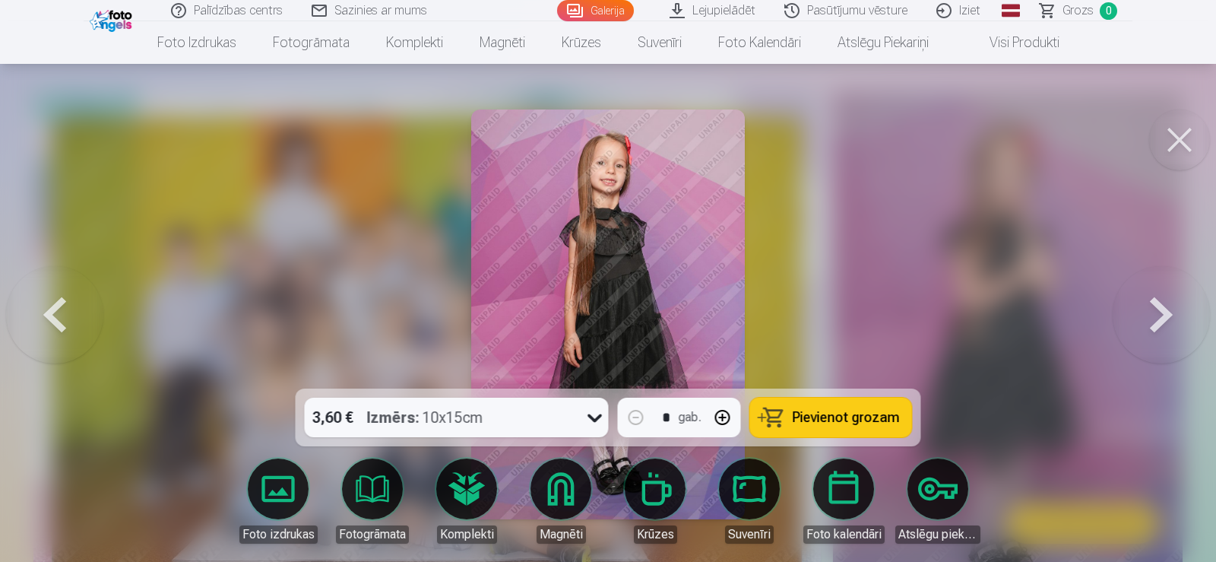
click at [1134, 303] on button at bounding box center [1161, 314] width 97 height 118
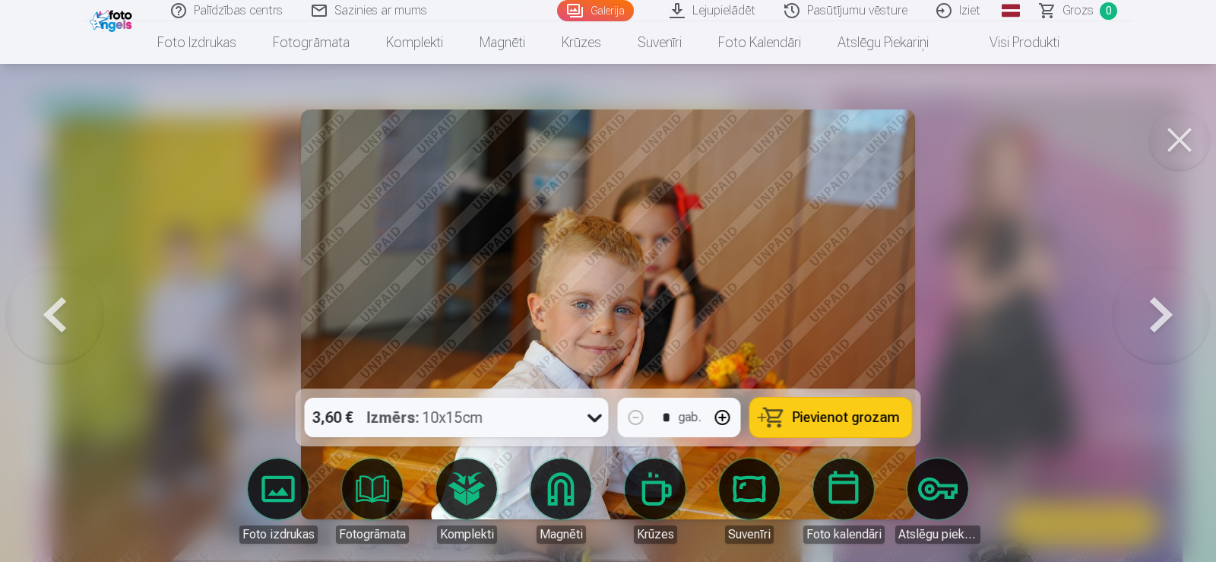
click at [1185, 144] on button at bounding box center [1180, 139] width 61 height 61
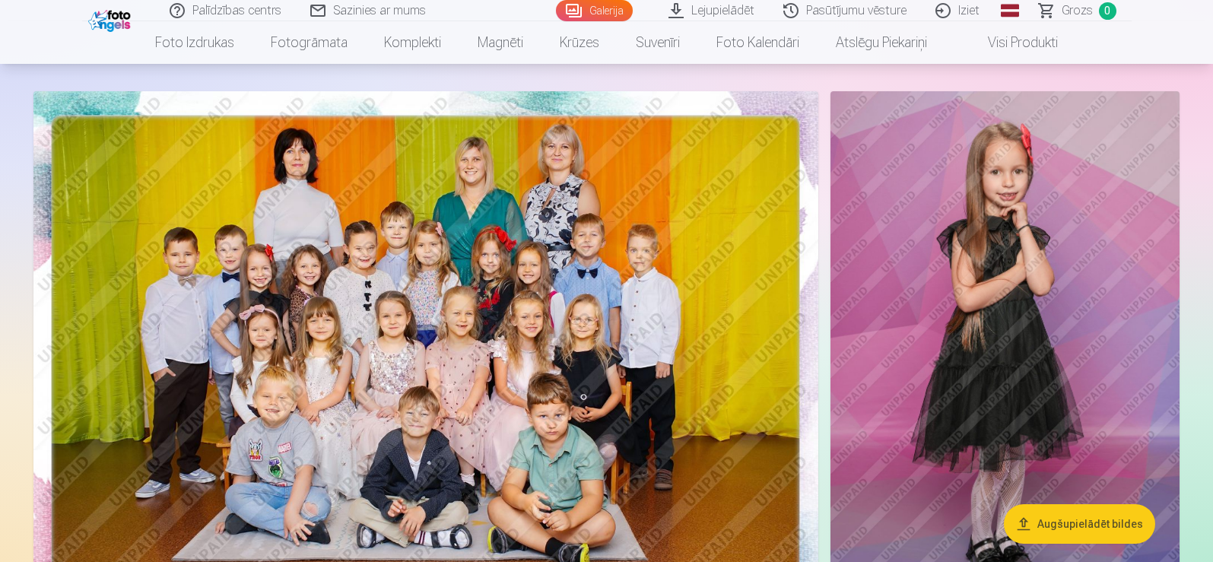
click at [1065, 9] on span "Grozs" at bounding box center [1076, 11] width 31 height 18
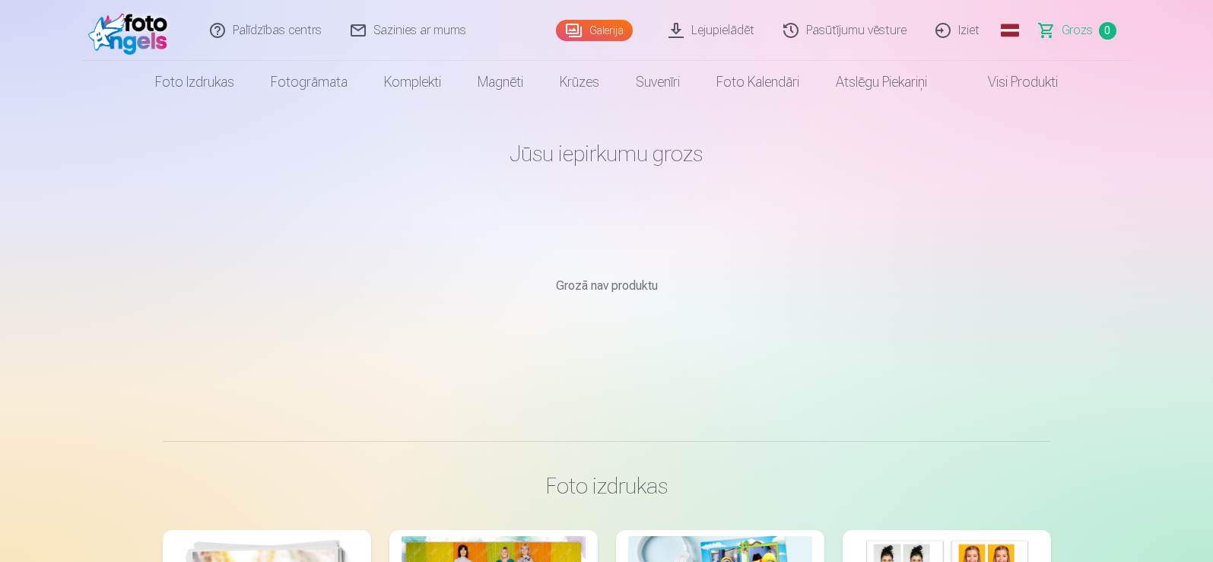
click at [820, 29] on link "Pasūtījumu vēsture" at bounding box center [845, 30] width 152 height 61
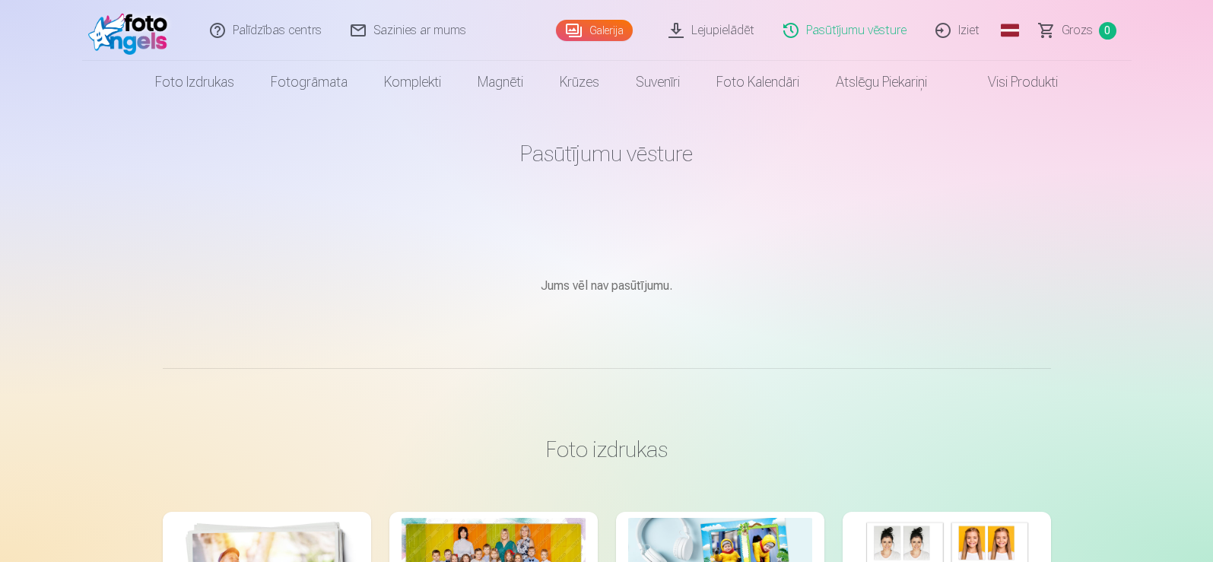
click at [735, 29] on link "Lejupielādēt" at bounding box center [712, 30] width 115 height 61
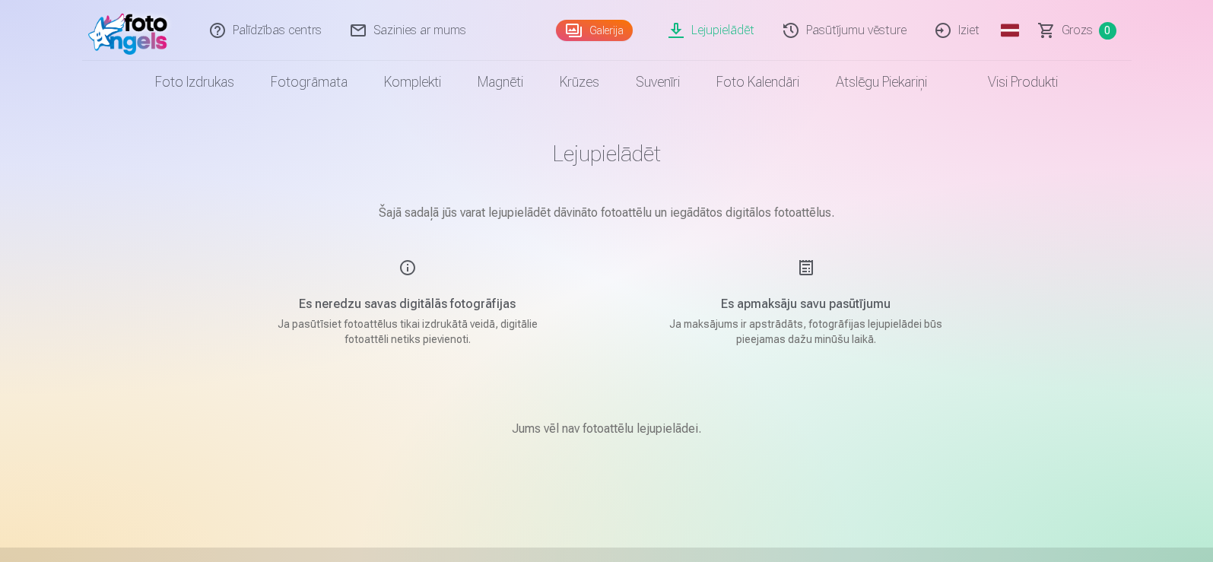
click at [598, 31] on link "Galerija" at bounding box center [594, 30] width 77 height 21
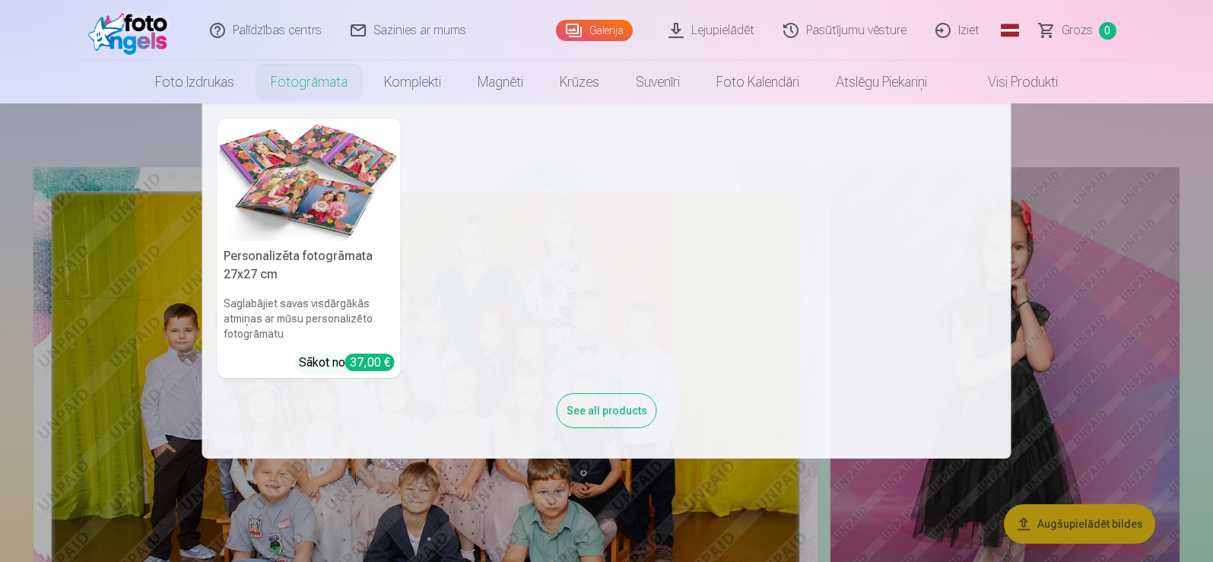
click at [293, 82] on link "Fotogrāmata" at bounding box center [308, 82] width 113 height 43
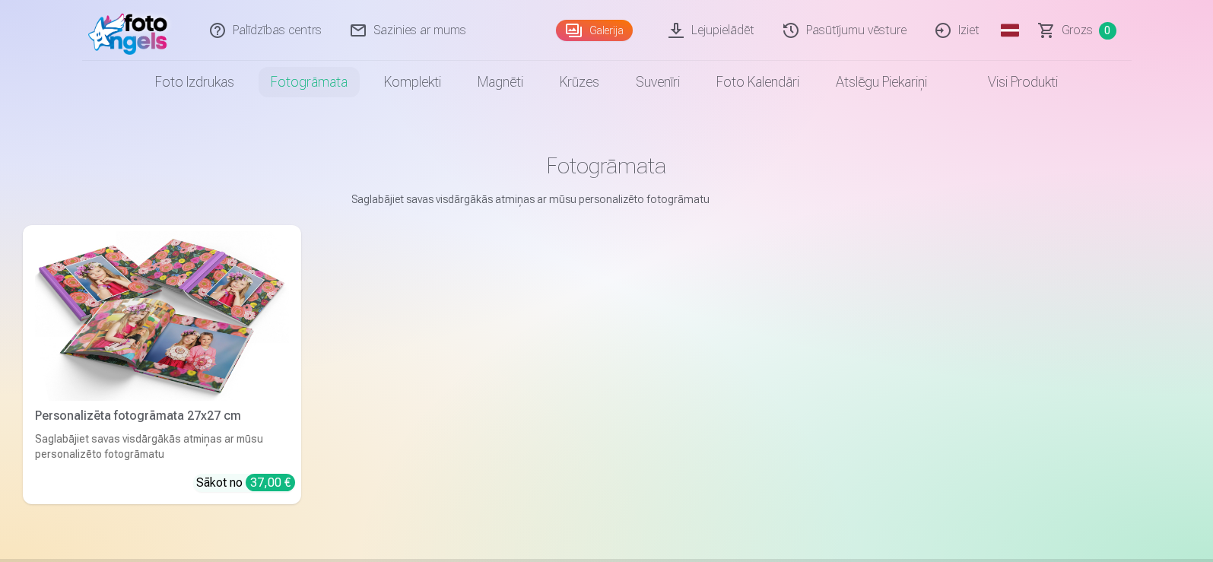
click at [281, 481] on div "37,00 €" at bounding box center [270, 482] width 49 height 17
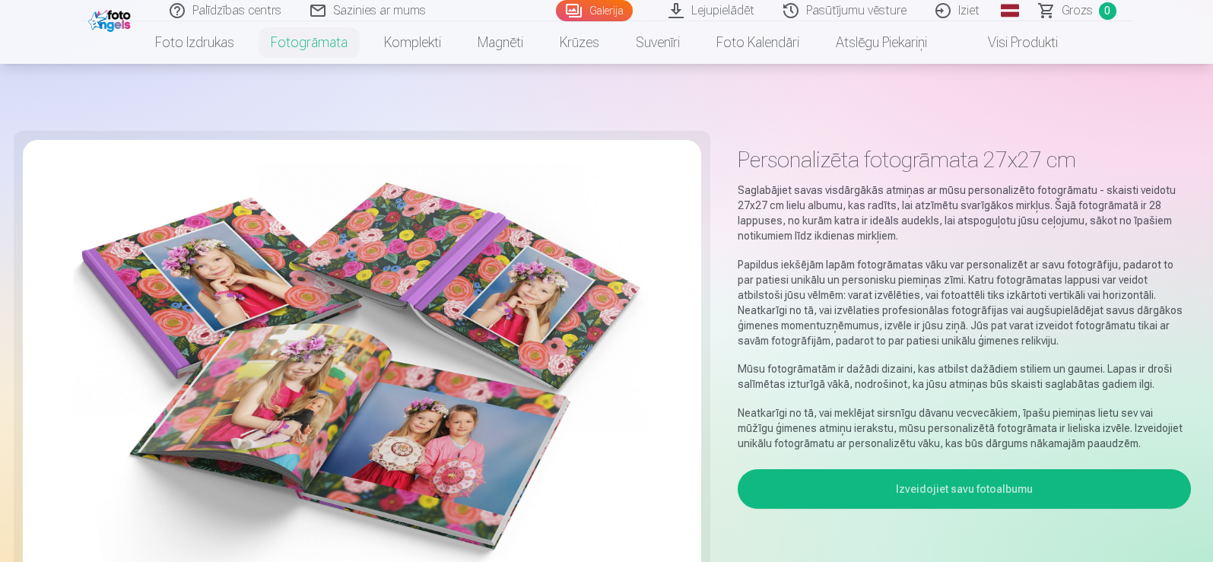
scroll to position [152, 0]
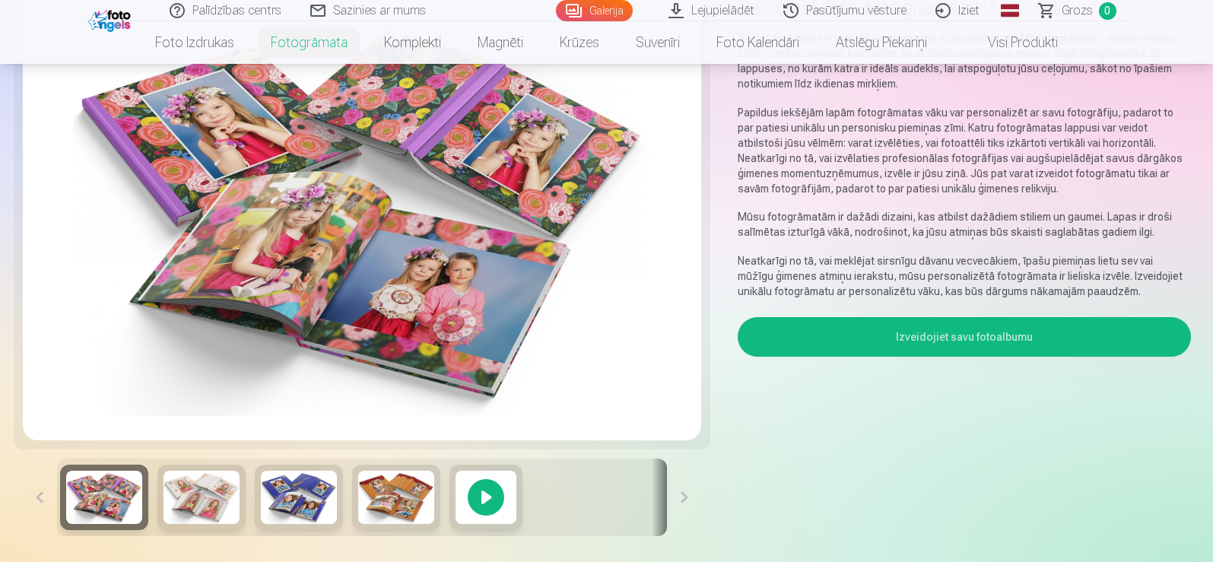
click at [888, 341] on button "Izveidojiet savu fotoalbumu" at bounding box center [963, 337] width 452 height 40
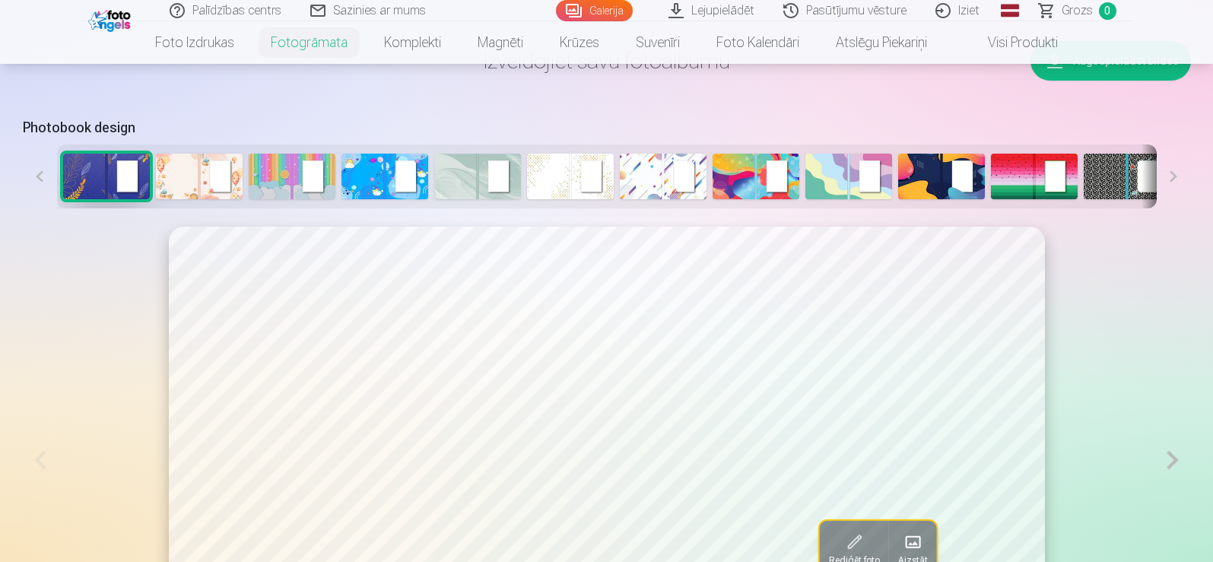
scroll to position [761, 0]
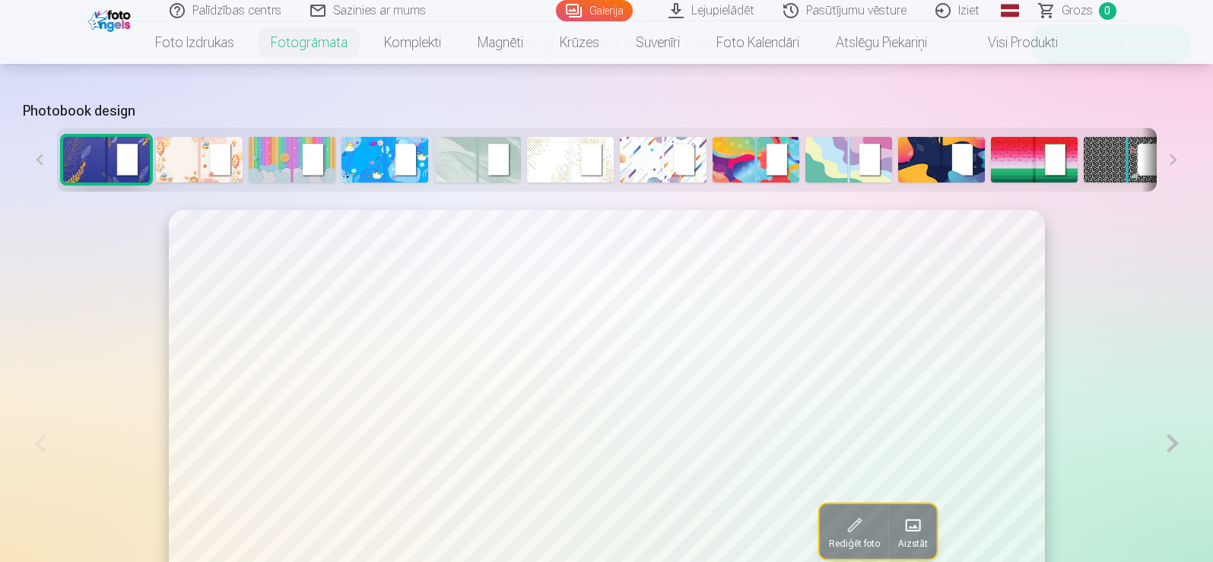
click at [566, 166] on img at bounding box center [570, 160] width 87 height 46
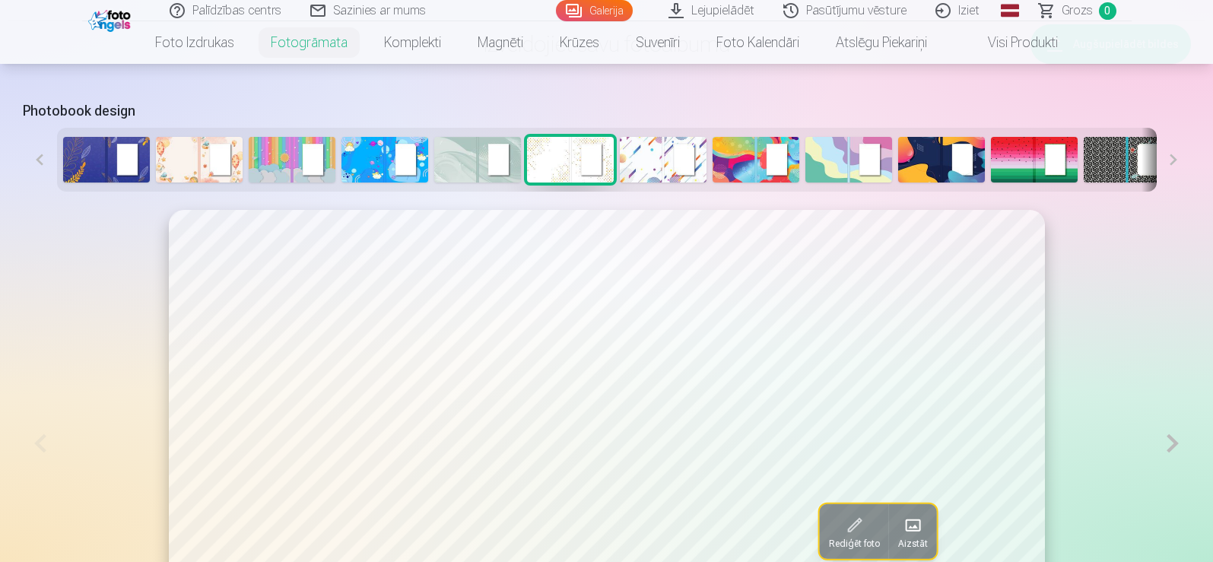
click at [195, 159] on img at bounding box center [199, 160] width 87 height 46
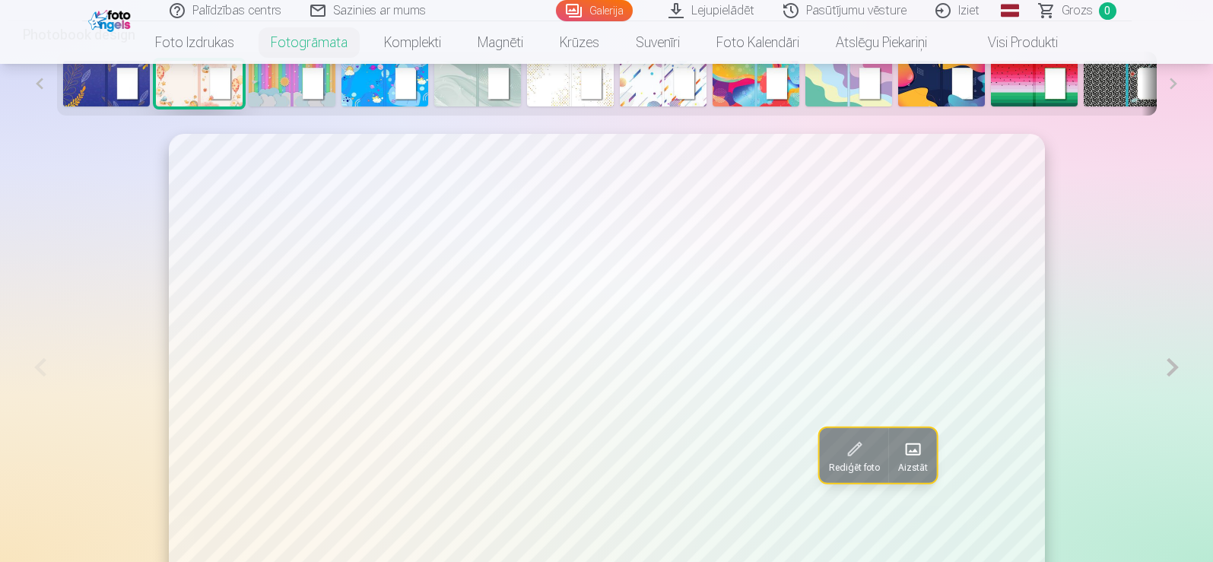
click at [128, 98] on img at bounding box center [106, 84] width 87 height 46
click at [290, 93] on img at bounding box center [292, 84] width 87 height 46
click at [379, 92] on img at bounding box center [384, 84] width 87 height 46
click at [453, 90] on img at bounding box center [477, 84] width 87 height 46
click at [541, 94] on img at bounding box center [570, 84] width 87 height 46
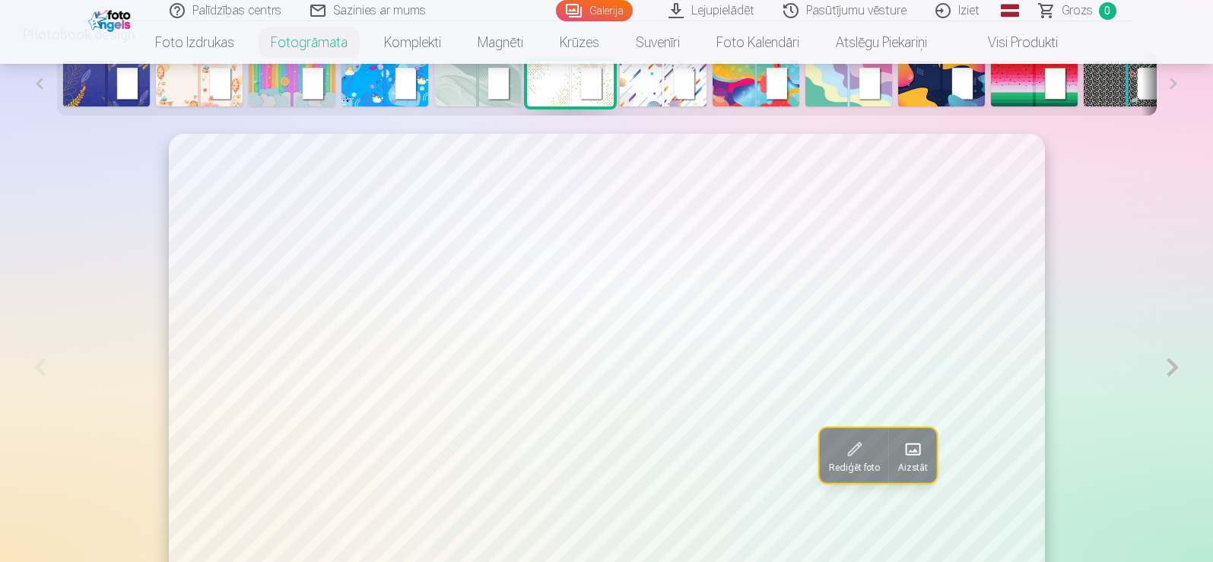
click at [646, 90] on img at bounding box center [663, 84] width 87 height 46
click at [741, 90] on img at bounding box center [755, 84] width 87 height 46
click at [661, 94] on img at bounding box center [663, 84] width 87 height 46
click at [745, 92] on img at bounding box center [755, 84] width 87 height 46
click at [855, 87] on img at bounding box center [848, 84] width 87 height 46
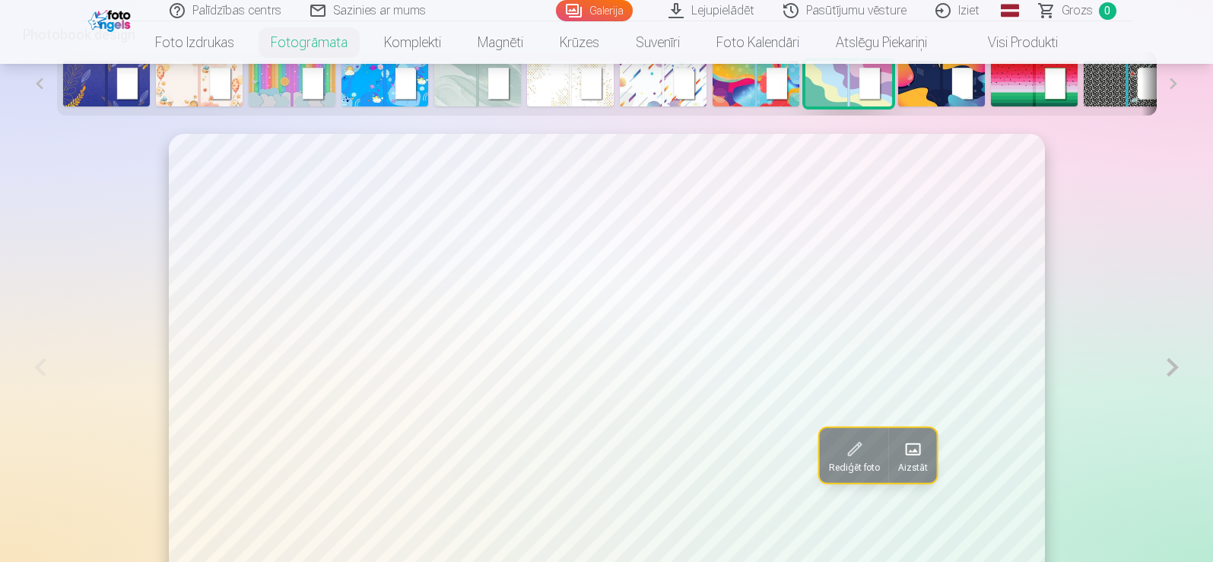
click at [936, 93] on img at bounding box center [941, 84] width 87 height 46
click at [1012, 77] on img at bounding box center [1034, 84] width 87 height 46
click at [1104, 90] on img at bounding box center [1126, 84] width 87 height 46
click at [1168, 86] on button at bounding box center [1173, 84] width 34 height 64
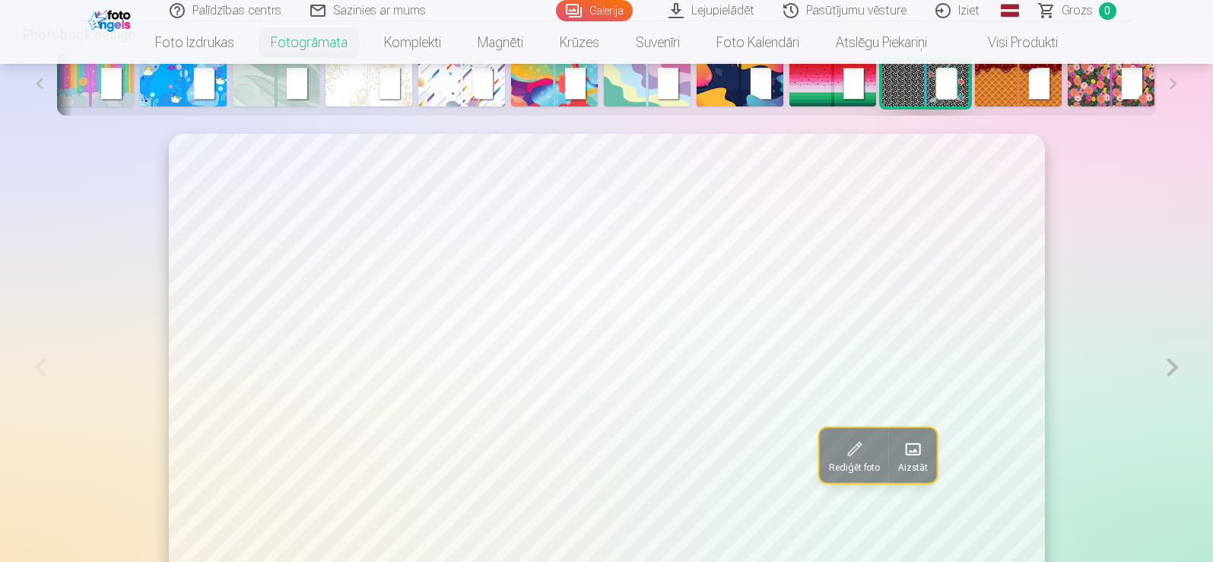
scroll to position [0, 205]
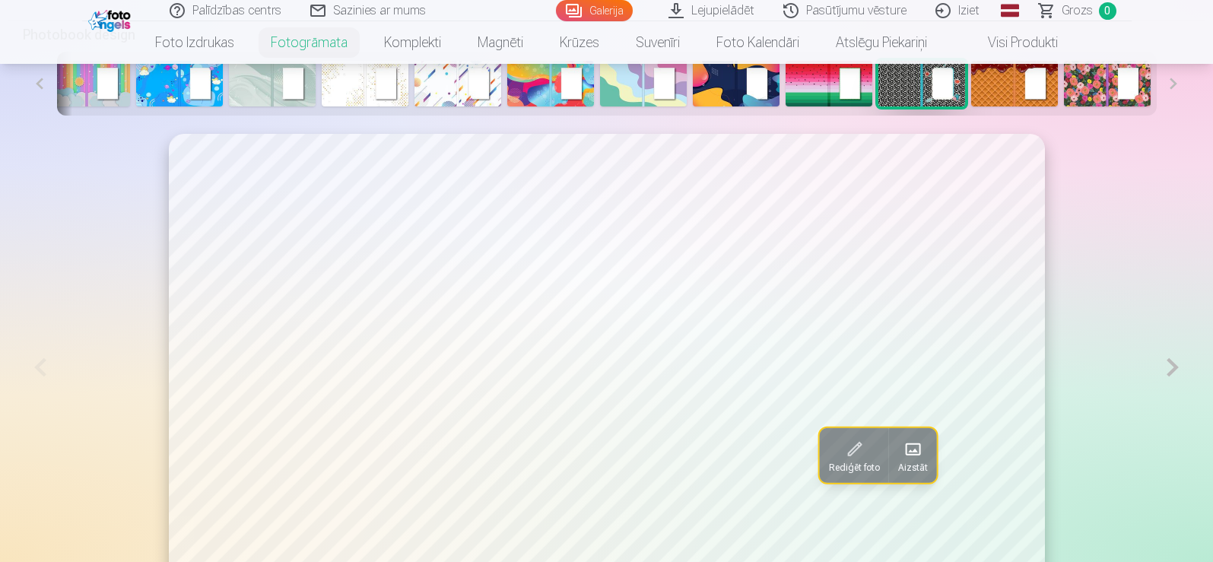
click at [1024, 75] on img at bounding box center [1014, 84] width 87 height 46
click at [1116, 92] on img at bounding box center [1107, 84] width 87 height 46
click at [1165, 84] on button at bounding box center [1173, 84] width 34 height 64
click at [1171, 89] on button at bounding box center [1173, 84] width 34 height 64
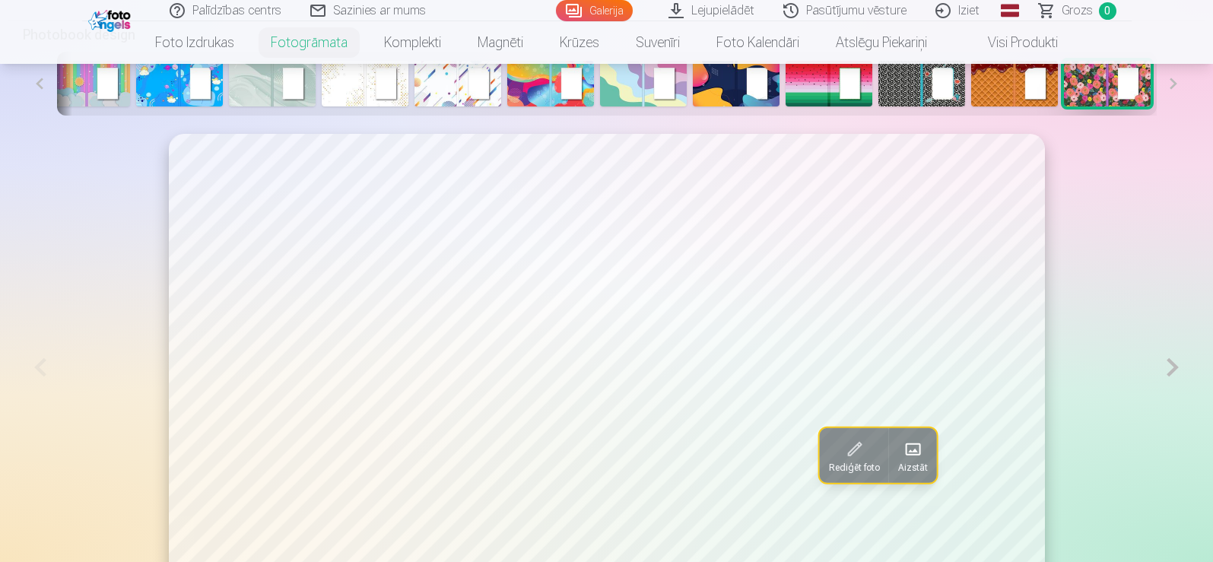
click at [1171, 89] on button at bounding box center [1173, 84] width 34 height 64
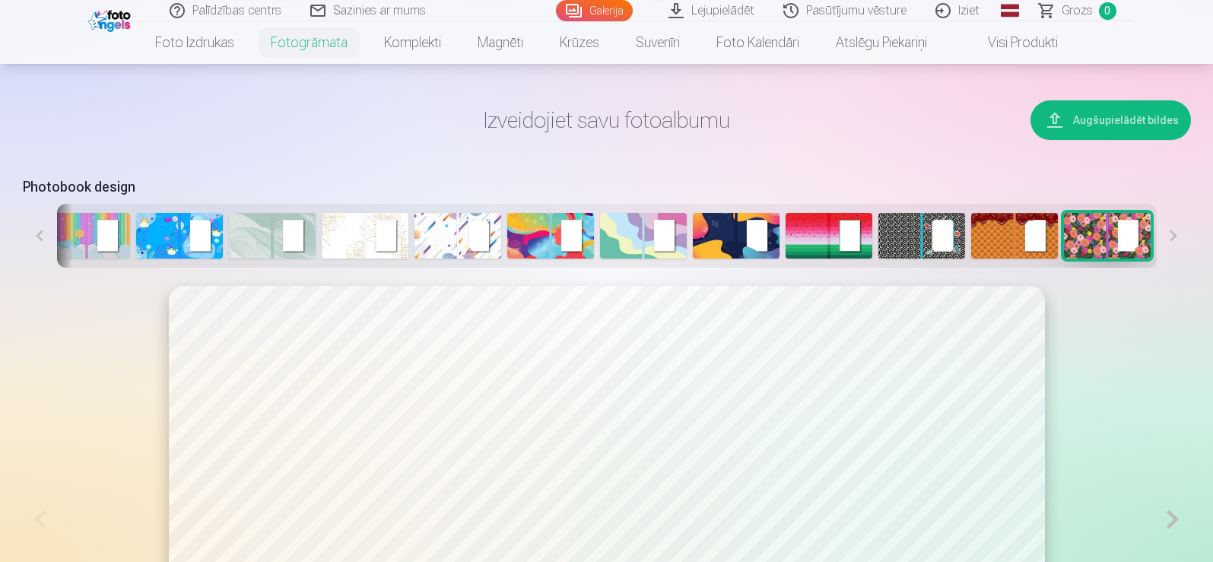
click at [806, 239] on img at bounding box center [828, 236] width 87 height 46
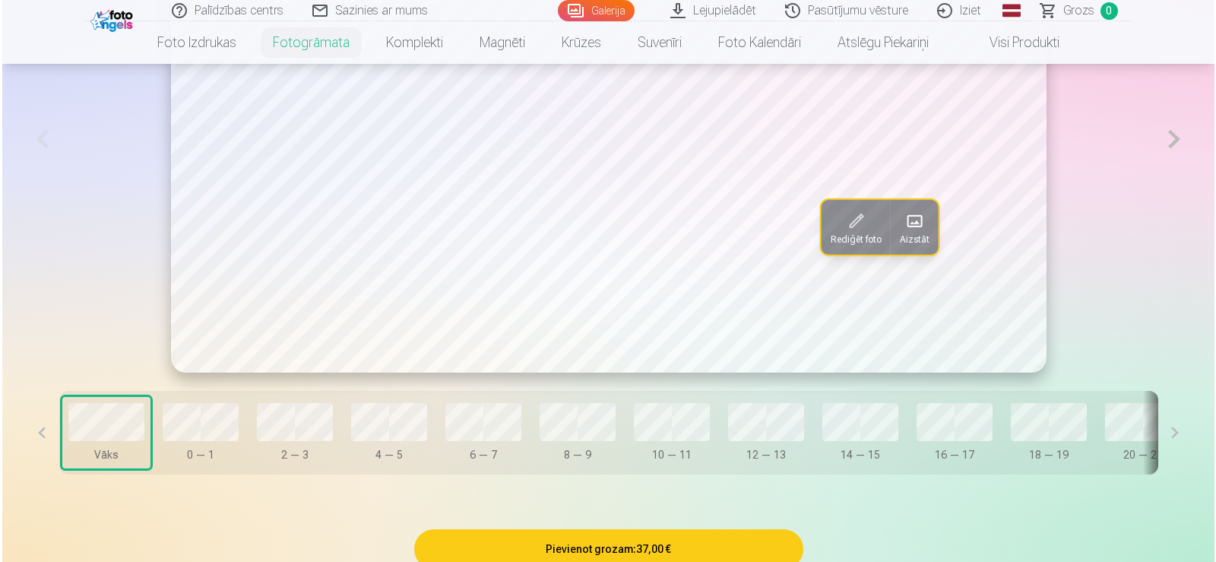
scroll to position [989, 0]
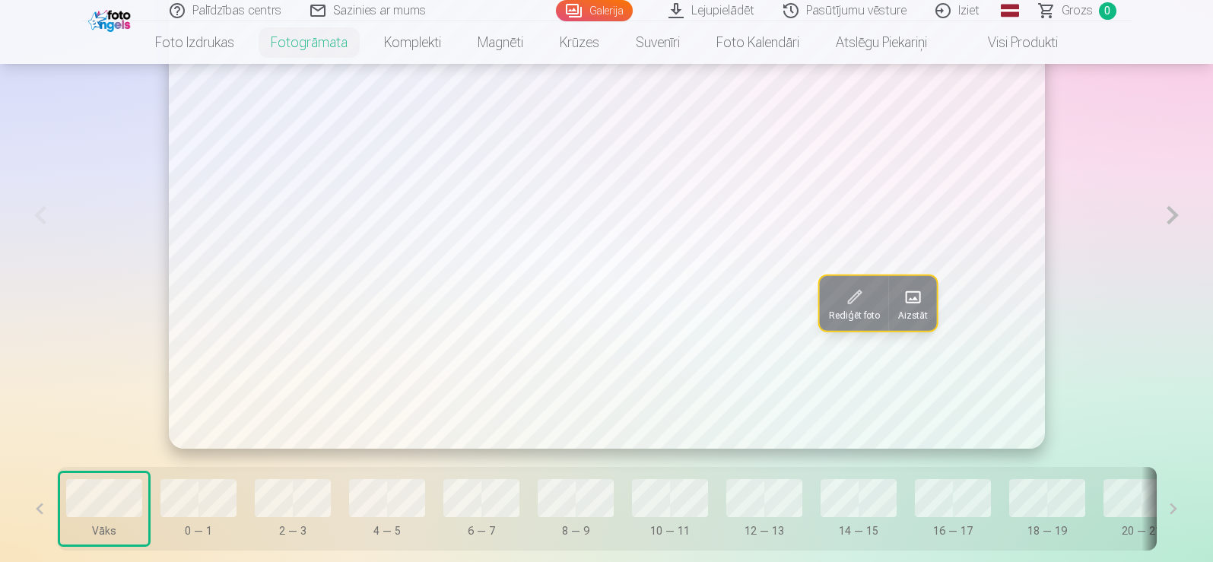
click at [828, 316] on span "Rediģēt foto" at bounding box center [853, 315] width 51 height 12
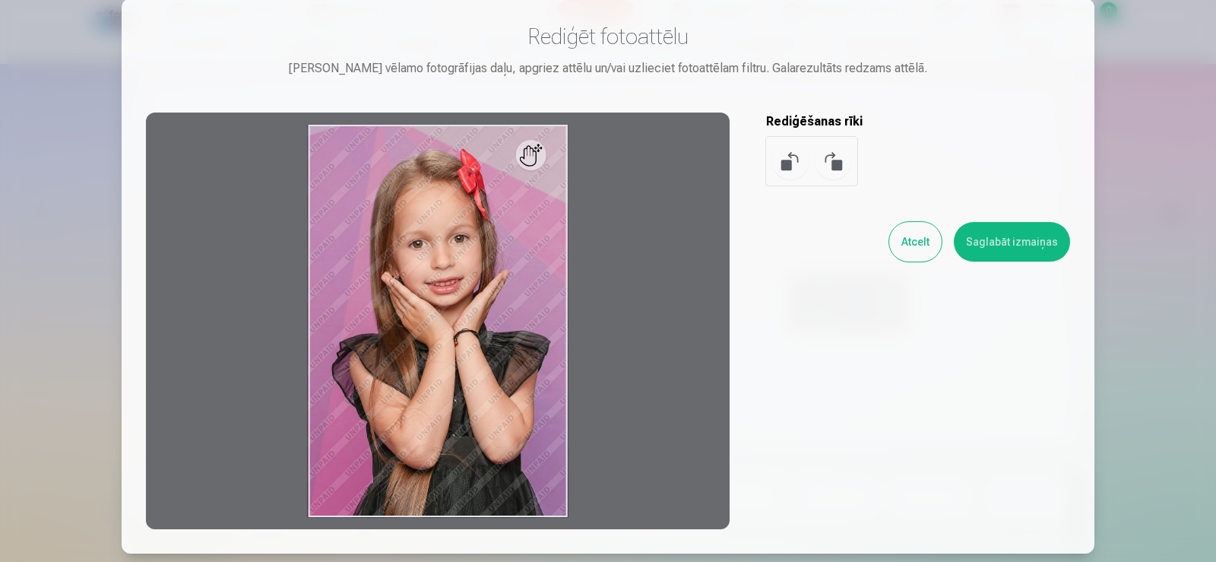
scroll to position [0, 0]
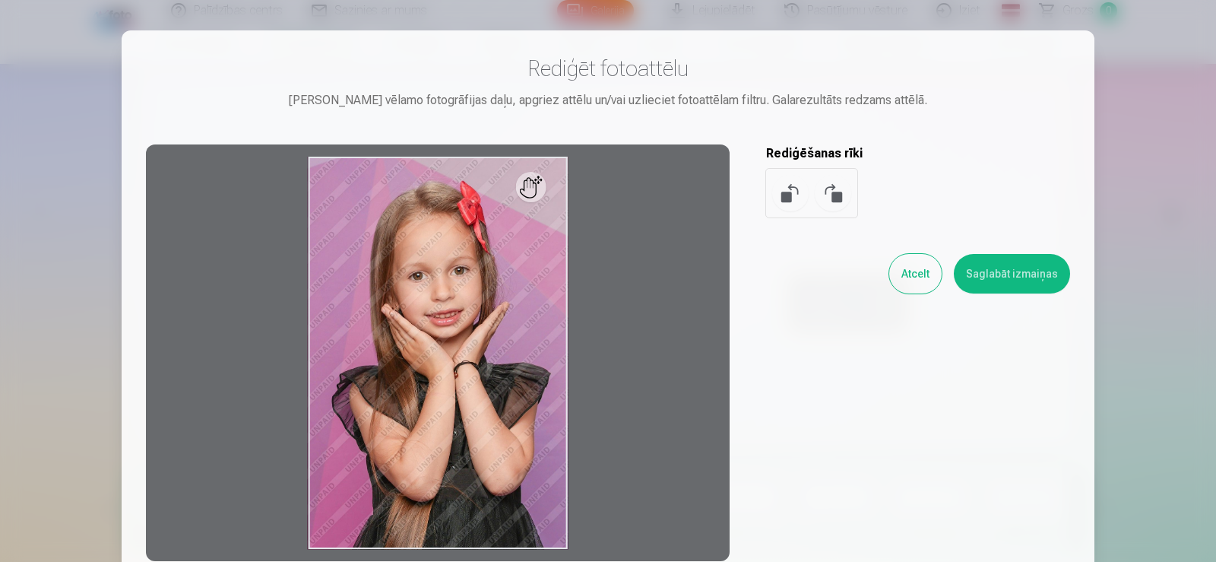
click at [924, 278] on button "Atcelt" at bounding box center [916, 274] width 52 height 40
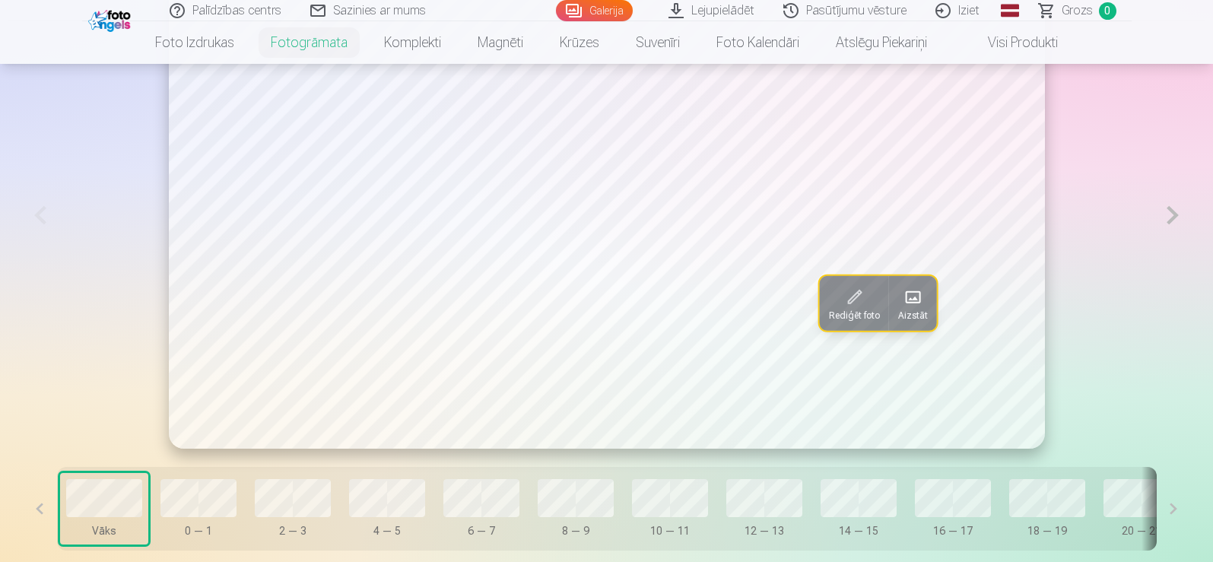
click at [899, 309] on span at bounding box center [911, 297] width 24 height 24
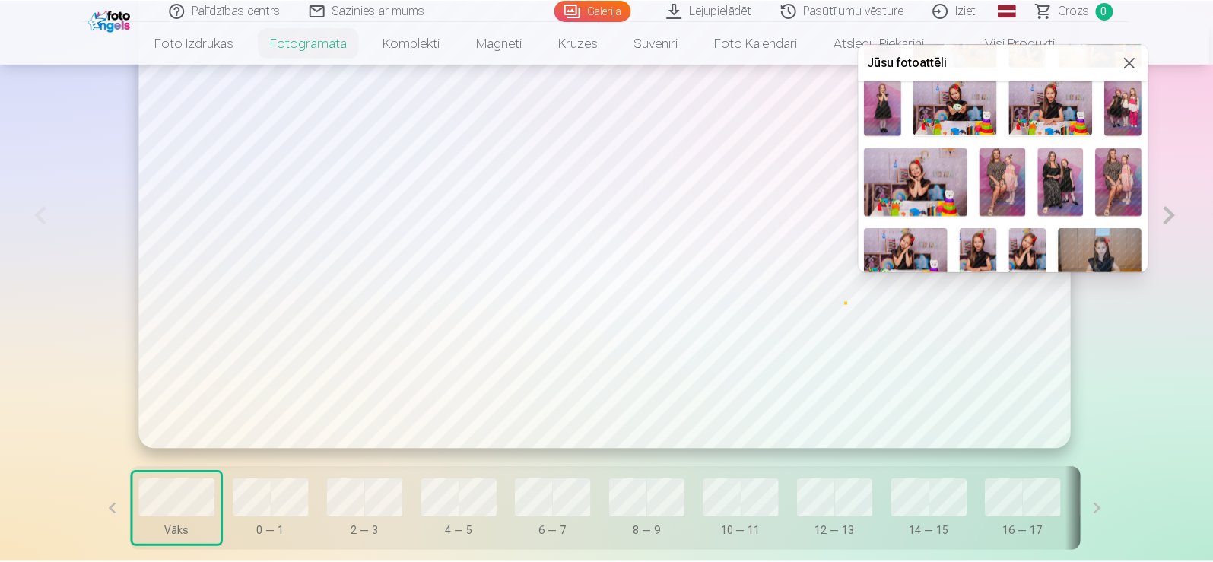
scroll to position [304, 0]
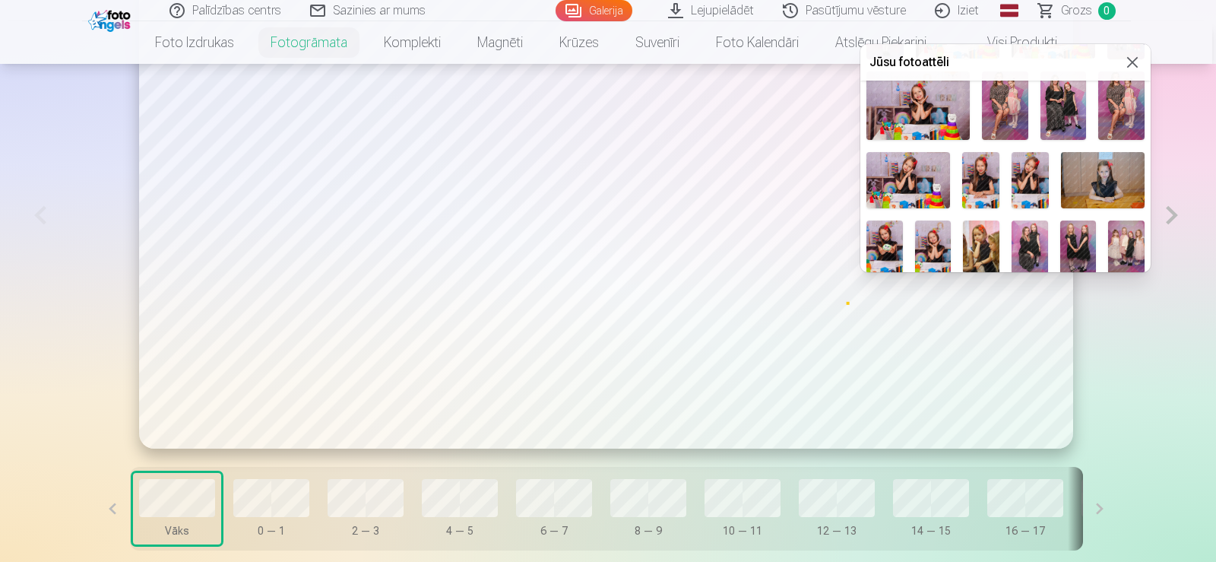
click at [883, 249] on img at bounding box center [885, 247] width 36 height 55
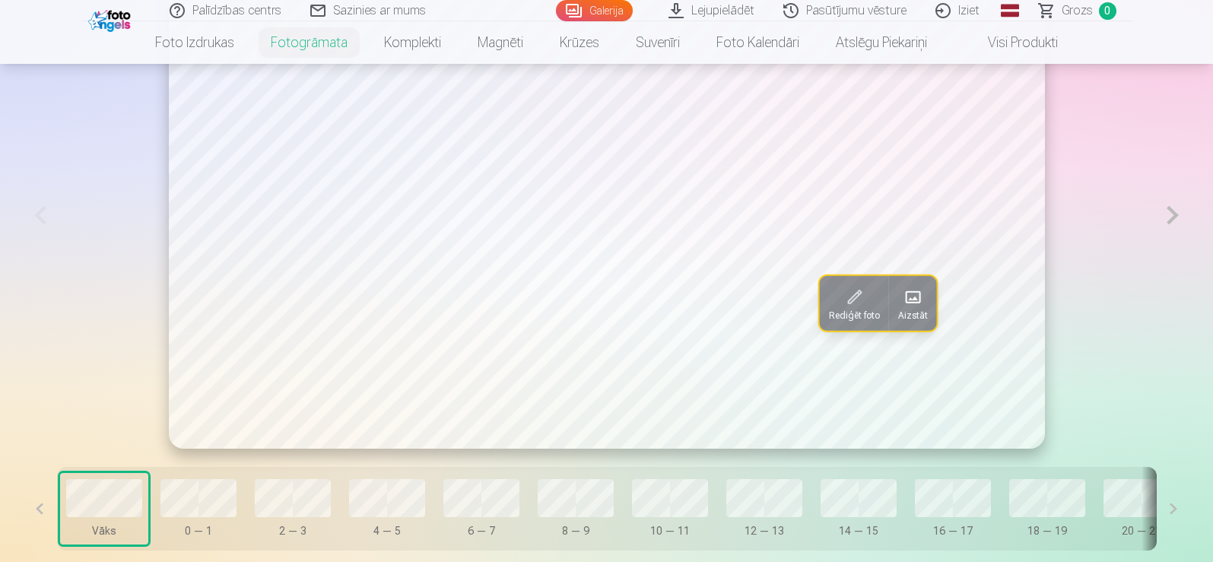
scroll to position [913, 0]
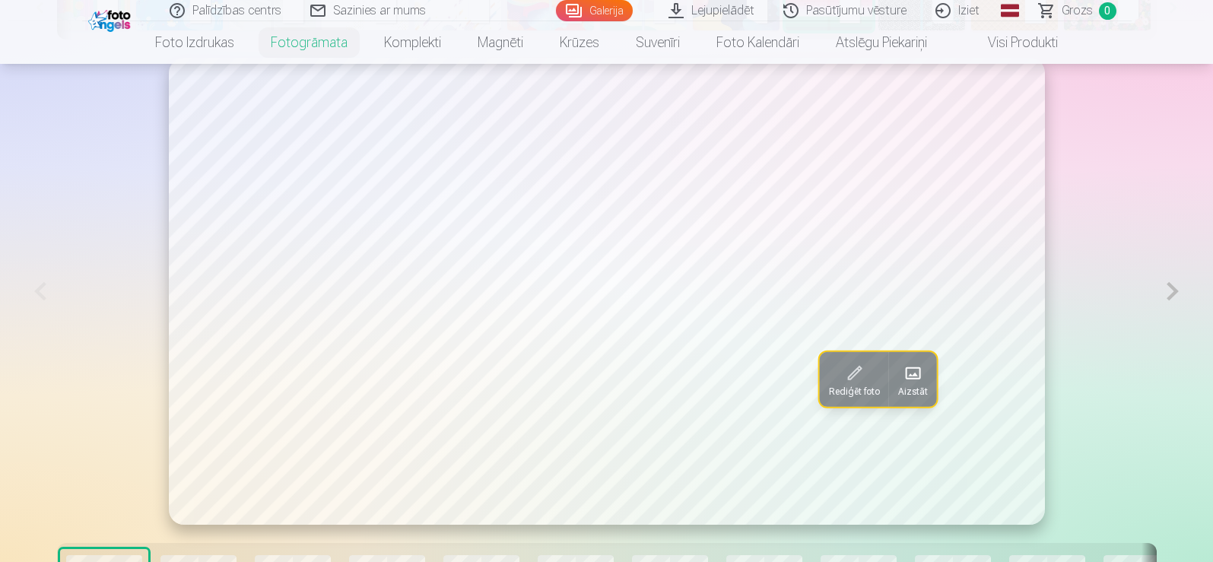
click at [828, 392] on span "Rediģēt foto" at bounding box center [853, 391] width 51 height 12
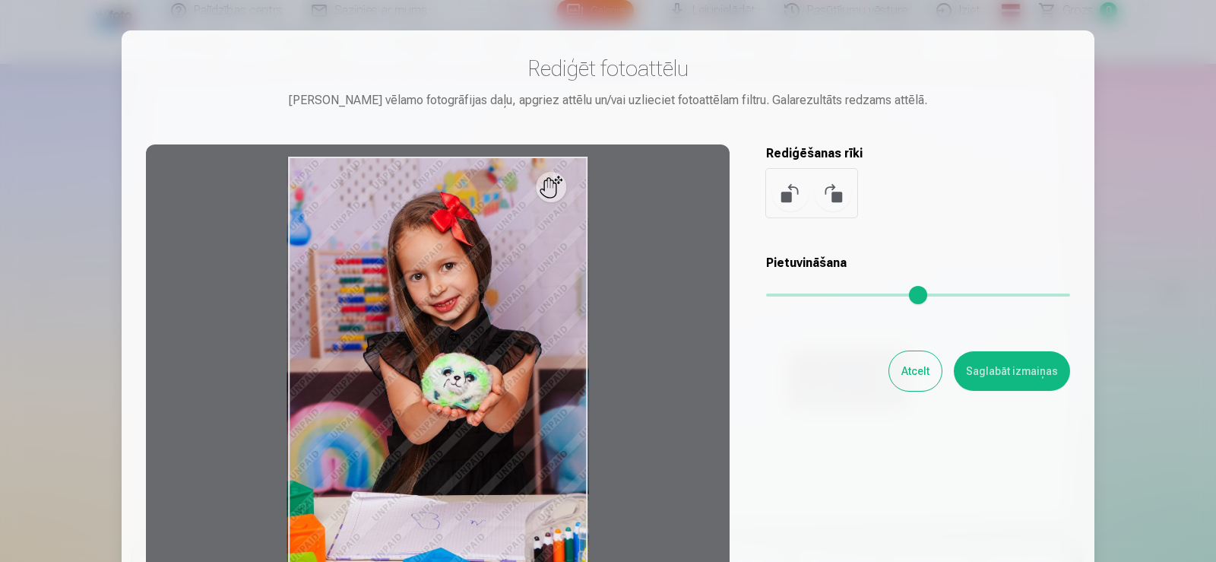
click at [563, 192] on div at bounding box center [438, 382] width 584 height 477
drag, startPoint x: 538, startPoint y: 221, endPoint x: 501, endPoint y: 287, distance: 75.5
click at [501, 287] on div at bounding box center [438, 382] width 584 height 477
drag, startPoint x: 496, startPoint y: 314, endPoint x: 466, endPoint y: 319, distance: 30.0
click at [466, 319] on div at bounding box center [438, 382] width 584 height 477
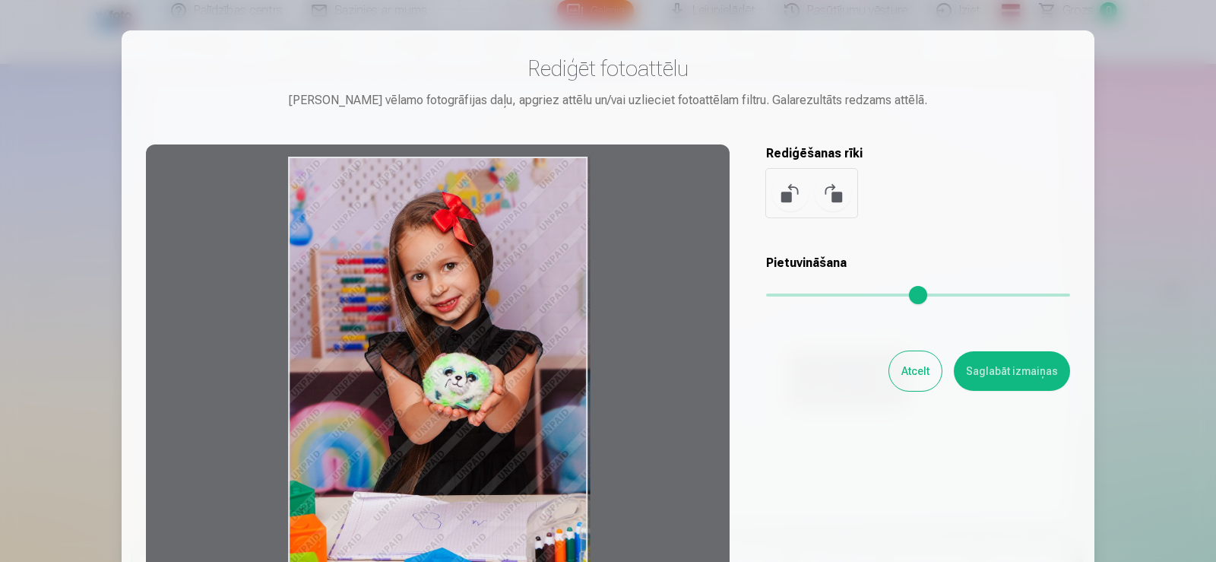
drag, startPoint x: 466, startPoint y: 319, endPoint x: 470, endPoint y: 302, distance: 17.9
click at [470, 302] on div at bounding box center [438, 382] width 584 height 477
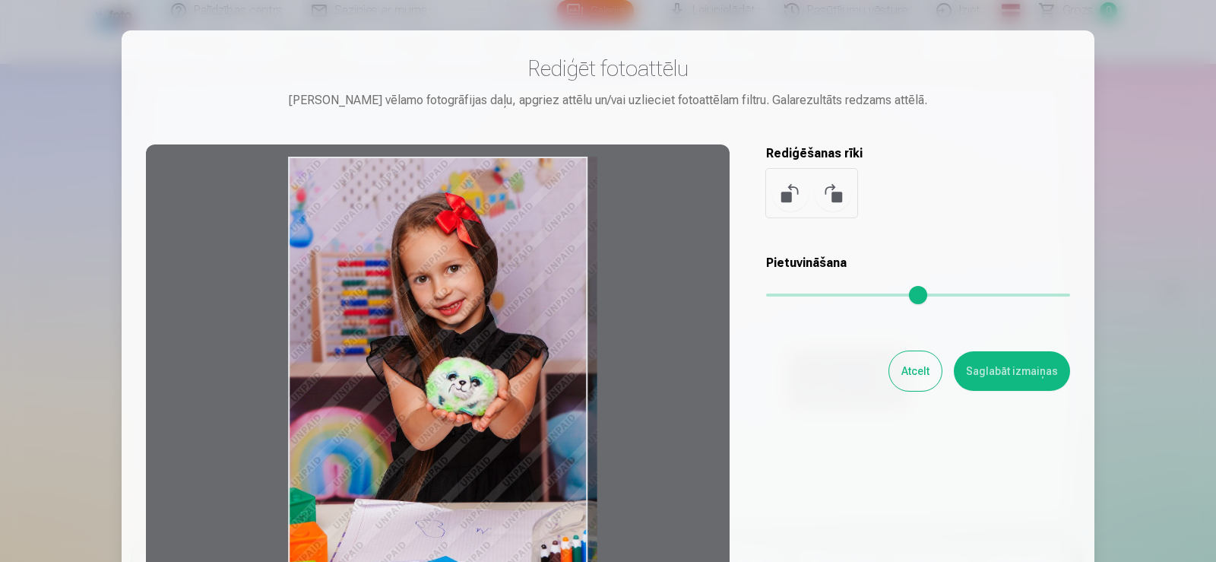
drag, startPoint x: 775, startPoint y: 292, endPoint x: 1089, endPoint y: 297, distance: 313.3
type input "*"
click at [1070, 297] on input "range" at bounding box center [918, 294] width 304 height 3
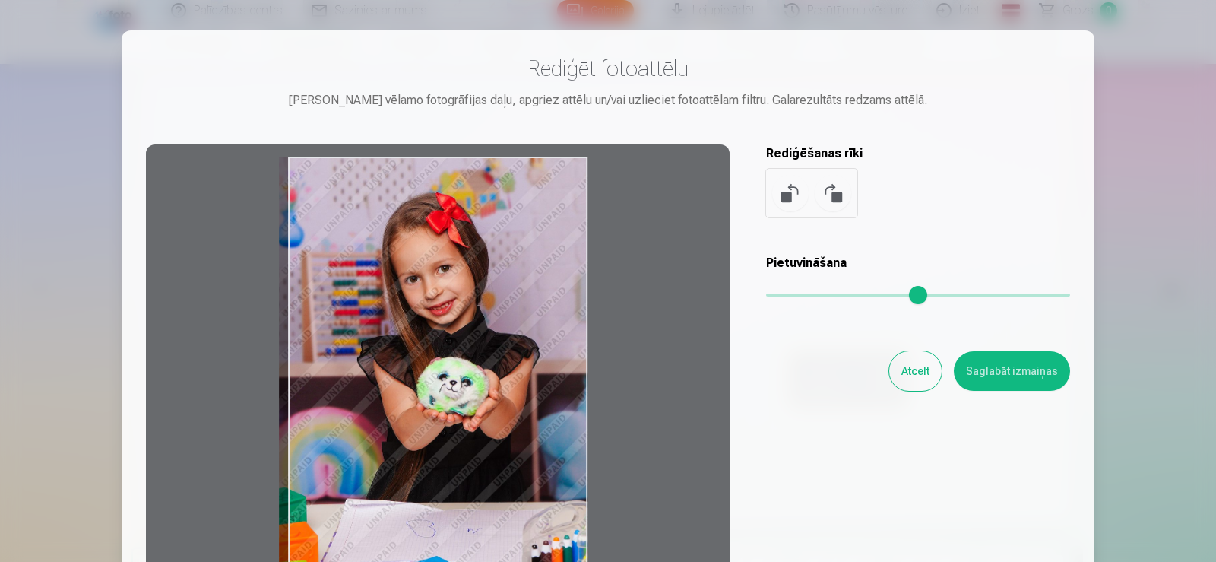
drag, startPoint x: 497, startPoint y: 272, endPoint x: 438, endPoint y: 316, distance: 73.4
click at [438, 316] on div at bounding box center [438, 382] width 584 height 477
click at [1013, 379] on button "Saglabāt izmaiņas" at bounding box center [1012, 371] width 116 height 40
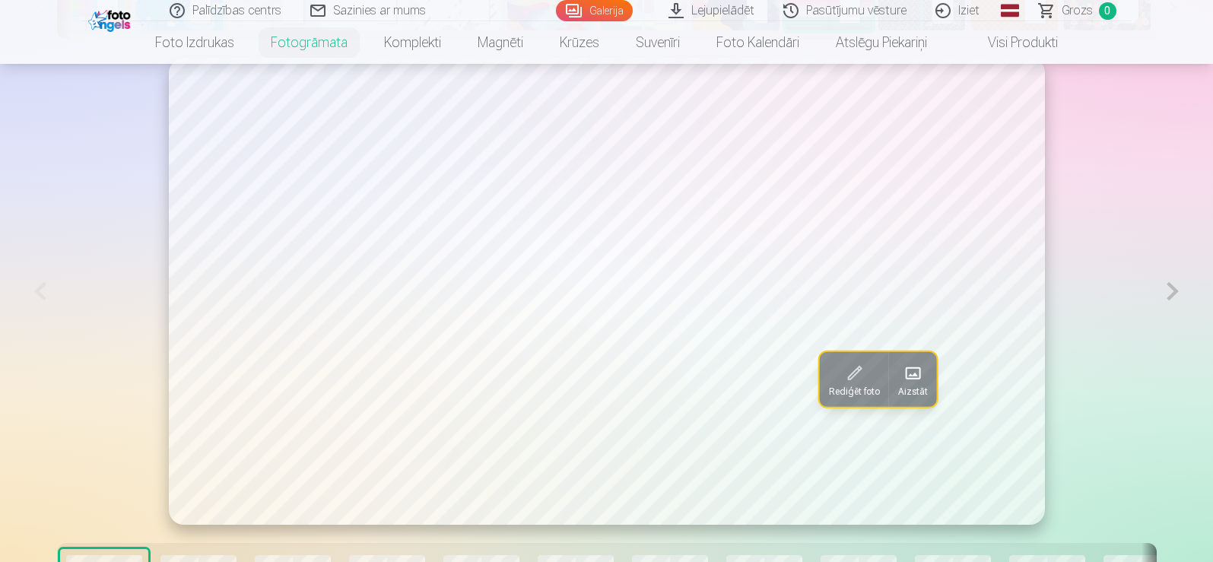
click at [1168, 300] on button at bounding box center [1172, 291] width 35 height 467
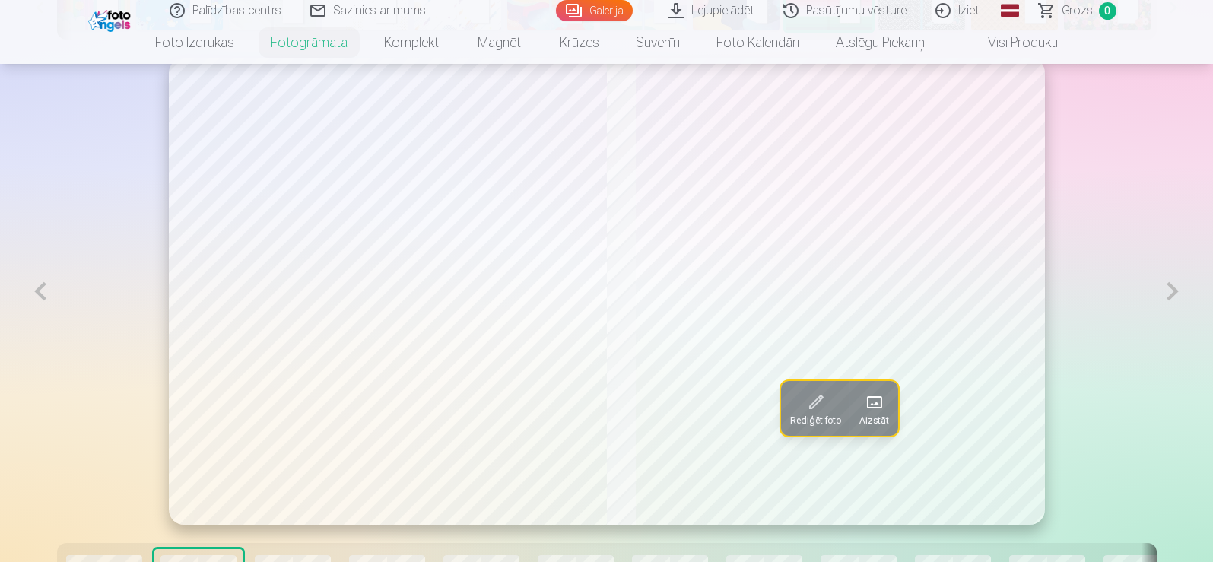
click at [877, 402] on span at bounding box center [873, 402] width 24 height 24
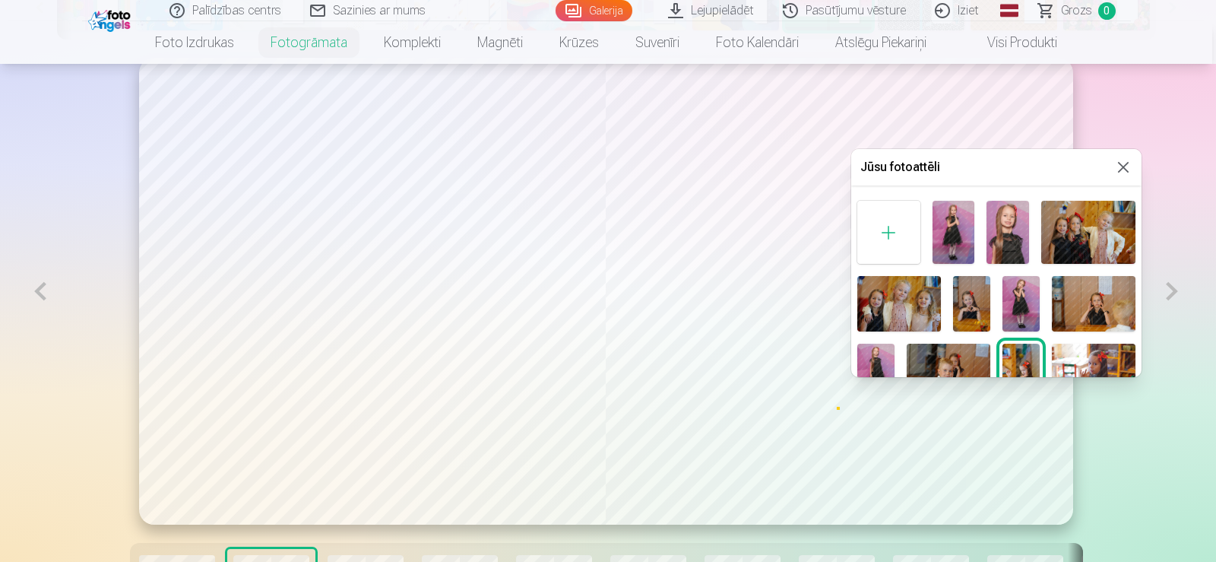
click at [953, 234] on img at bounding box center [954, 232] width 42 height 63
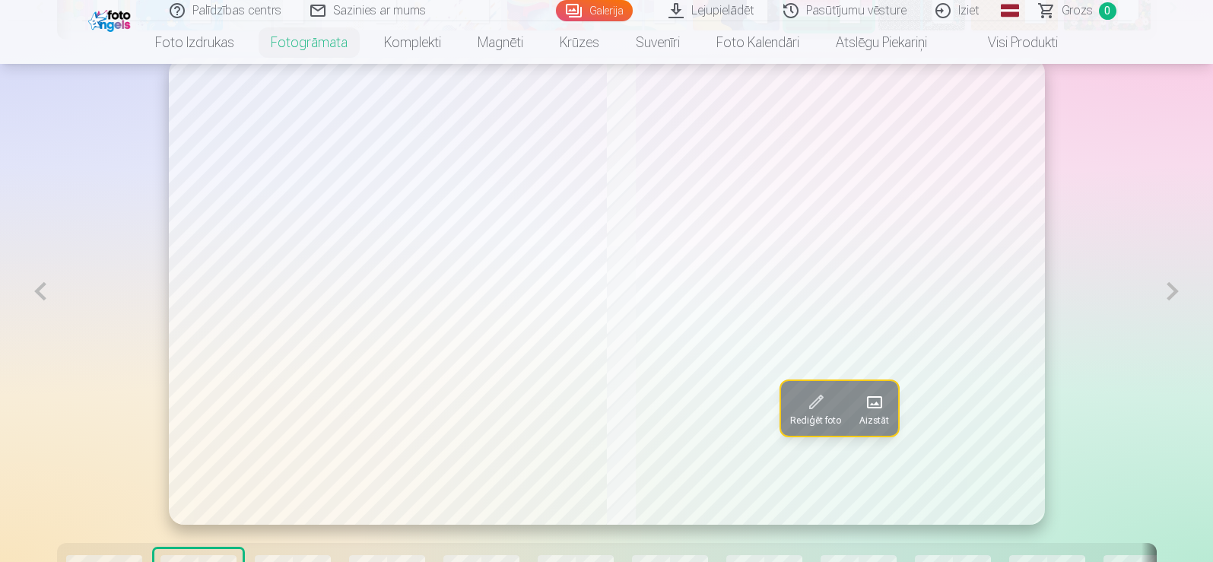
click at [48, 297] on button at bounding box center [40, 291] width 35 height 467
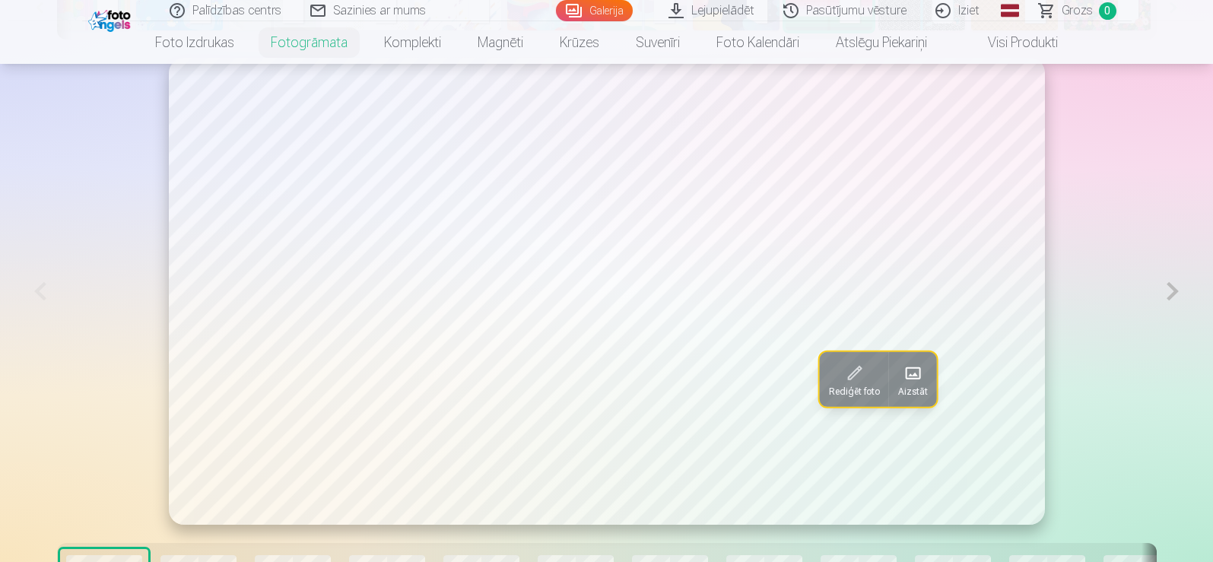
click at [1148, 298] on div "Rediģēt foto Aizstāt" at bounding box center [607, 291] width 1168 height 467
click at [1167, 297] on button at bounding box center [1172, 291] width 35 height 467
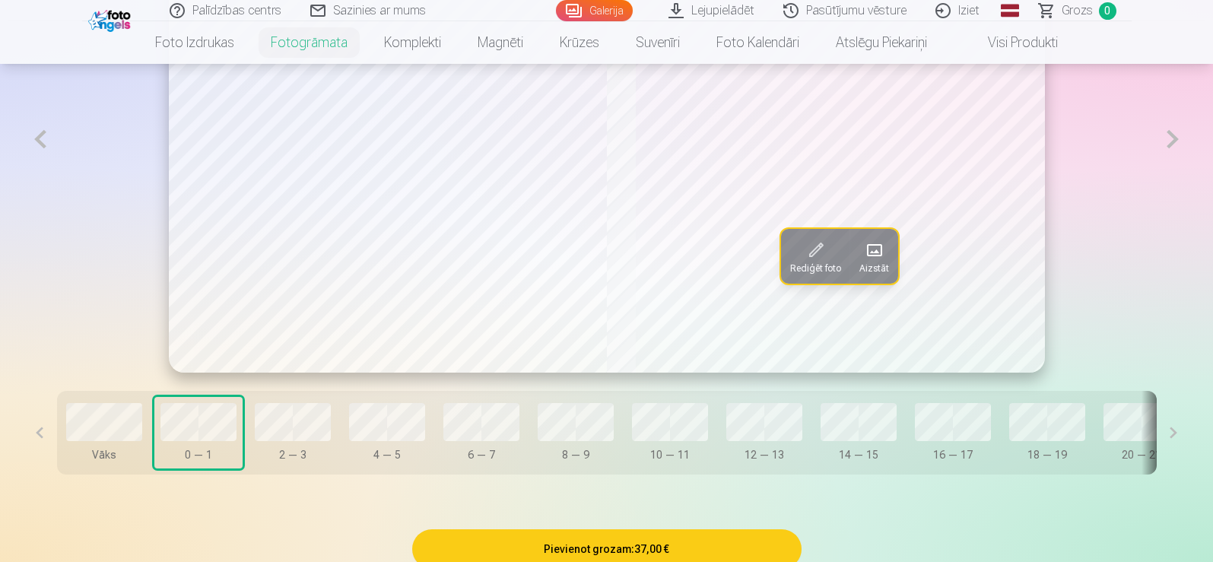
scroll to position [989, 0]
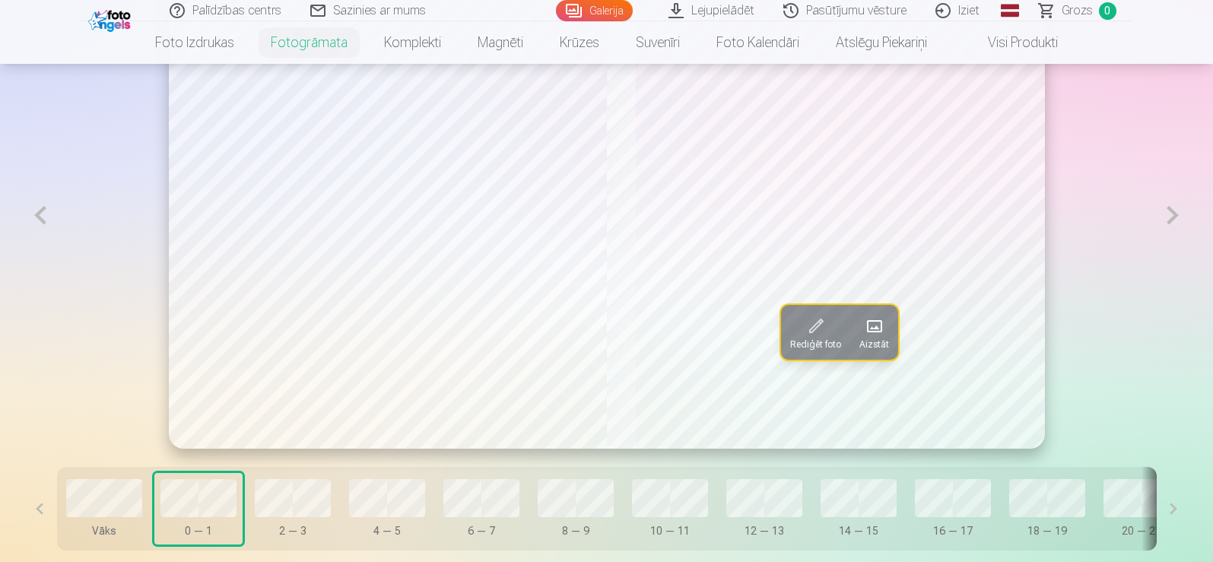
click at [1168, 215] on button at bounding box center [1172, 215] width 35 height 467
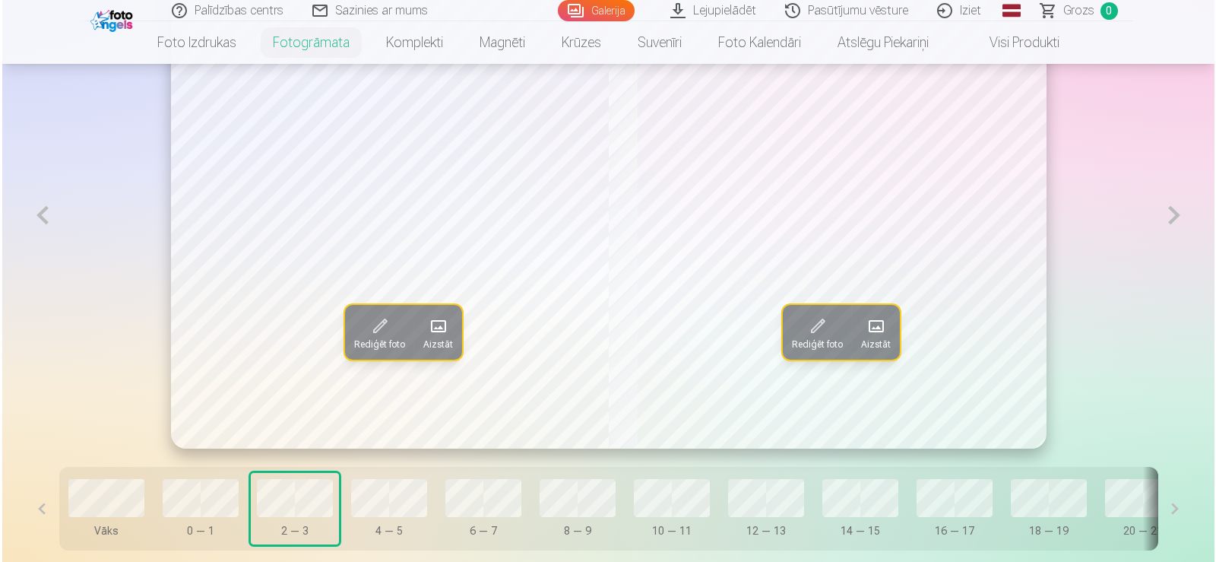
scroll to position [837, 0]
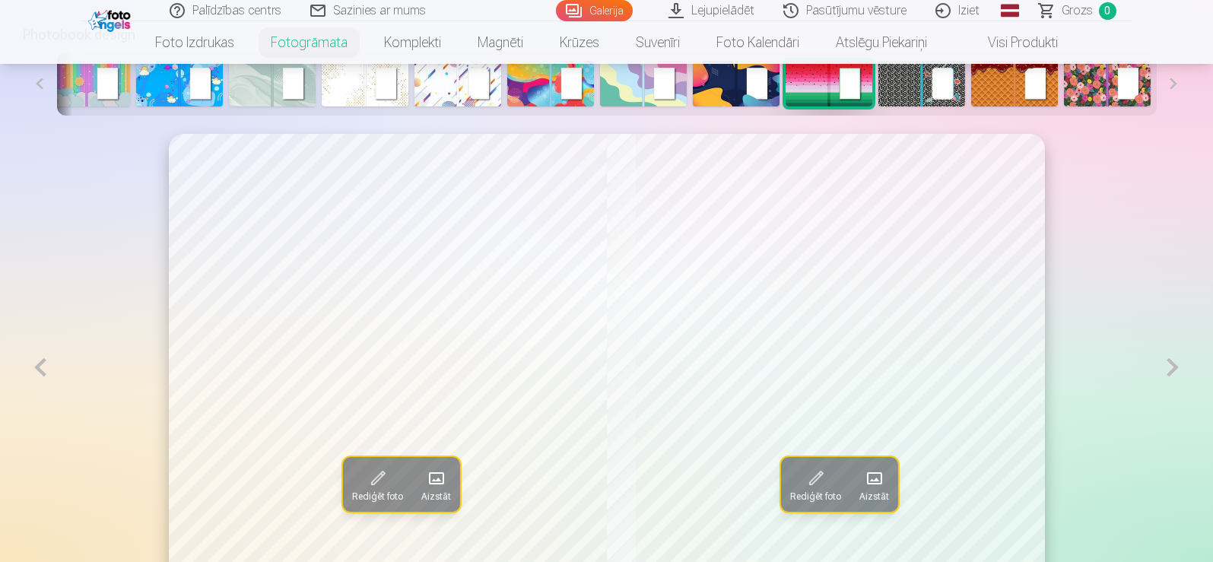
click at [1161, 367] on button at bounding box center [1172, 367] width 35 height 467
click at [470, 90] on img at bounding box center [457, 84] width 87 height 46
click at [658, 78] on img at bounding box center [643, 84] width 87 height 46
click at [474, 82] on img at bounding box center [457, 84] width 87 height 46
click at [374, 84] on img at bounding box center [365, 84] width 87 height 46
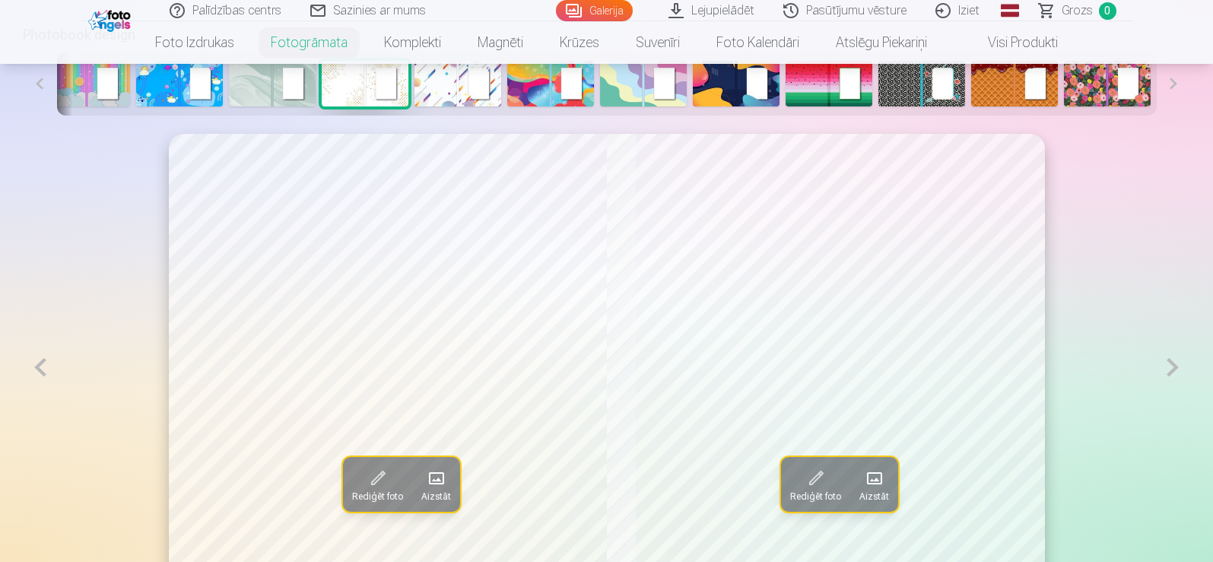
click at [454, 78] on img at bounding box center [457, 84] width 87 height 46
click at [40, 373] on button at bounding box center [40, 367] width 35 height 467
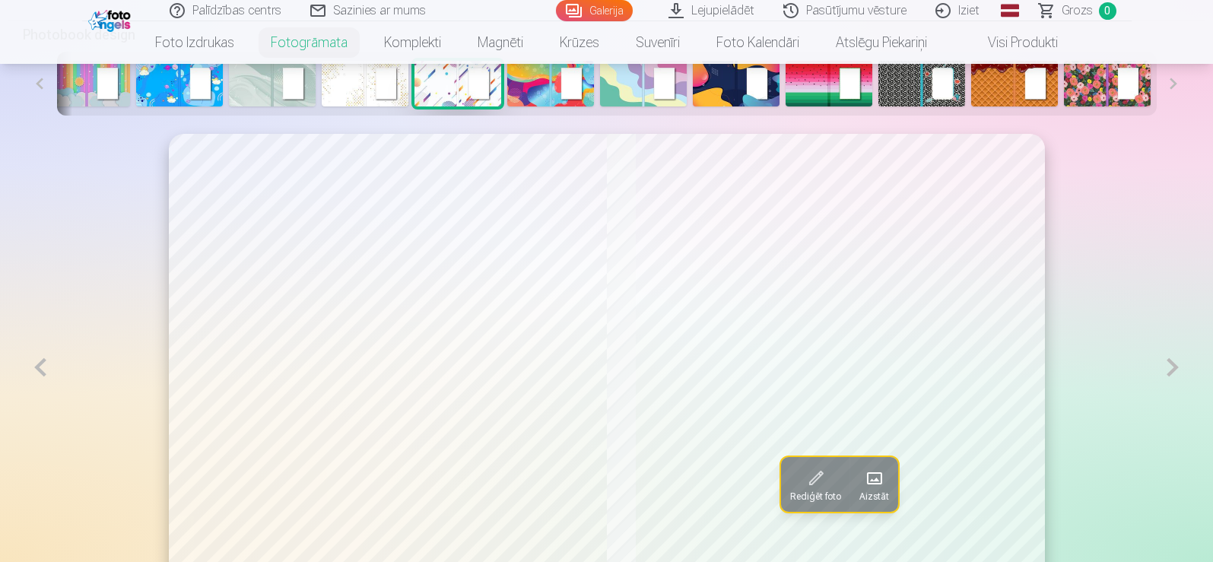
click at [40, 373] on button at bounding box center [40, 367] width 35 height 467
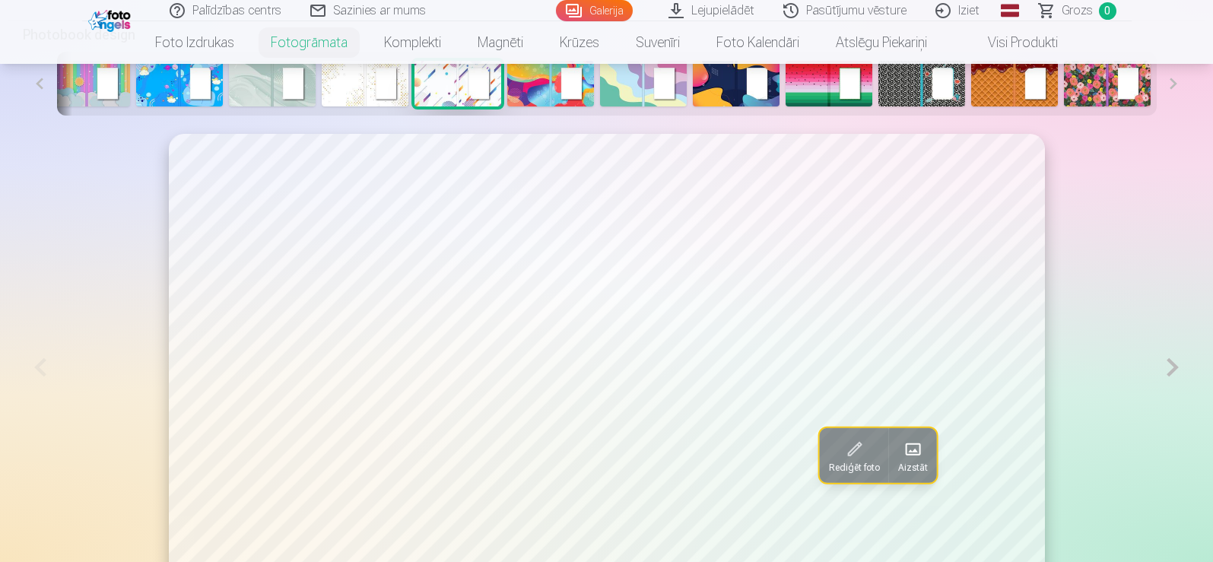
click at [1165, 380] on button at bounding box center [1172, 367] width 35 height 467
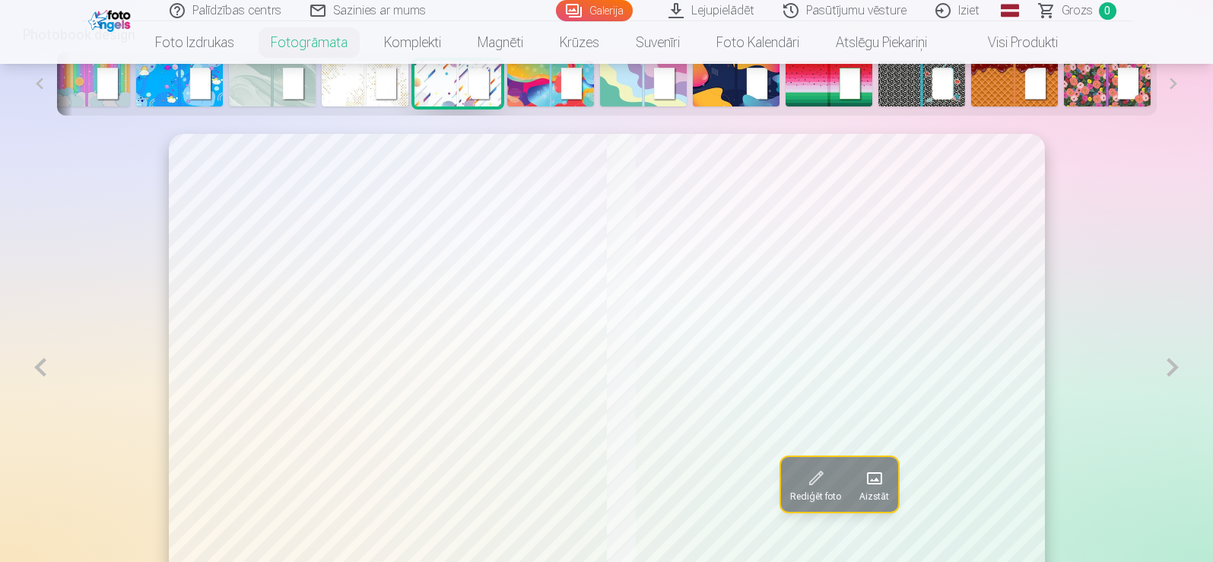
click at [1165, 380] on button at bounding box center [1172, 367] width 35 height 467
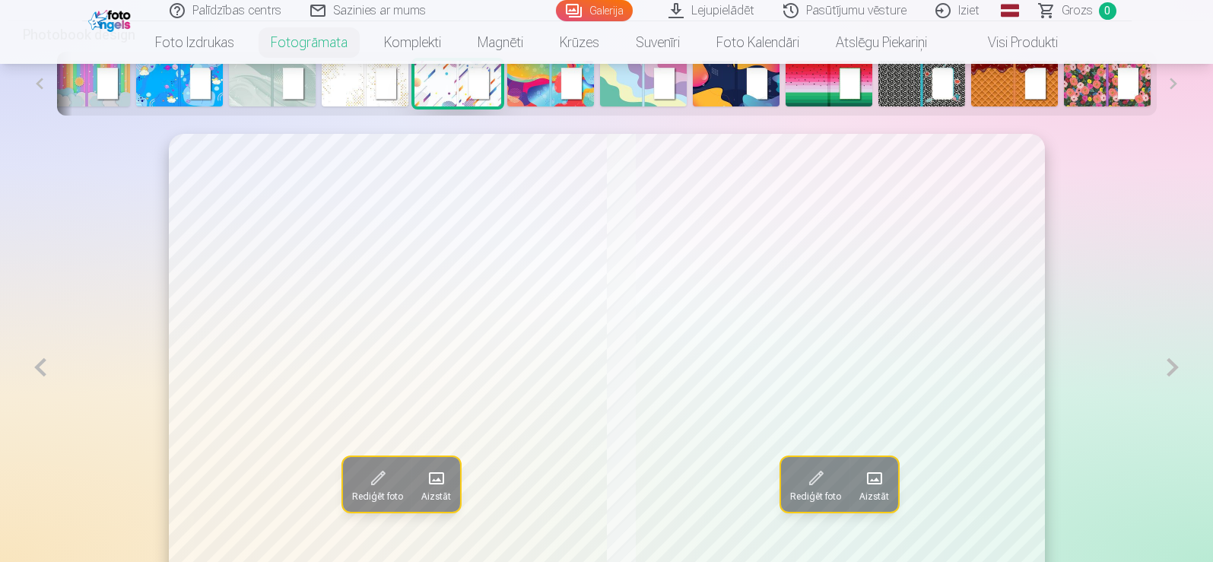
click at [423, 475] on span at bounding box center [435, 478] width 24 height 24
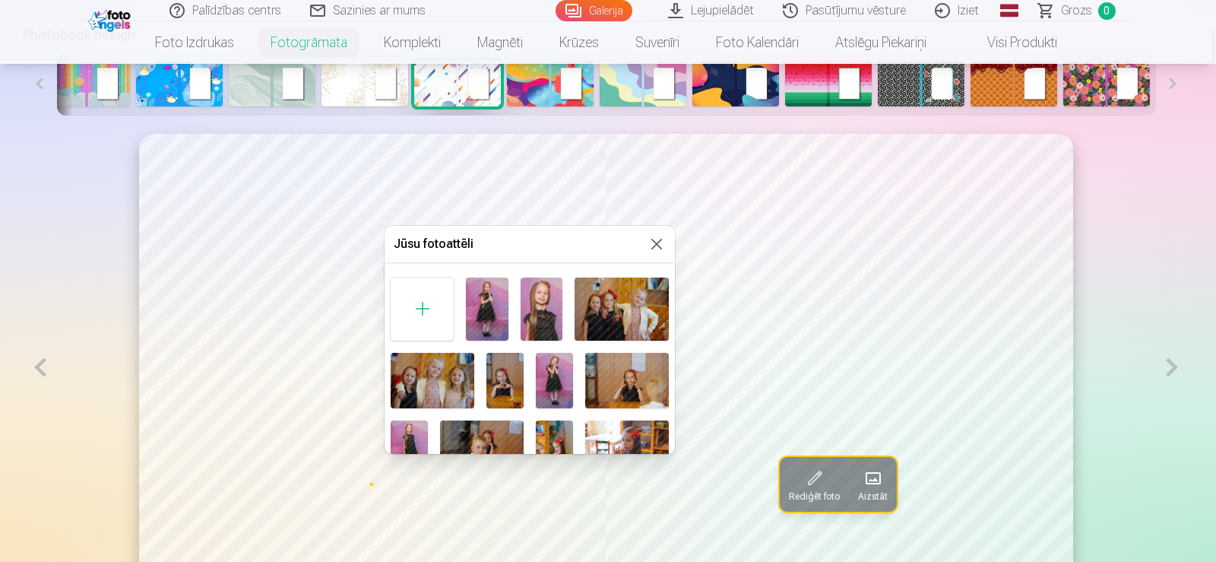
click at [508, 383] on img at bounding box center [505, 380] width 37 height 55
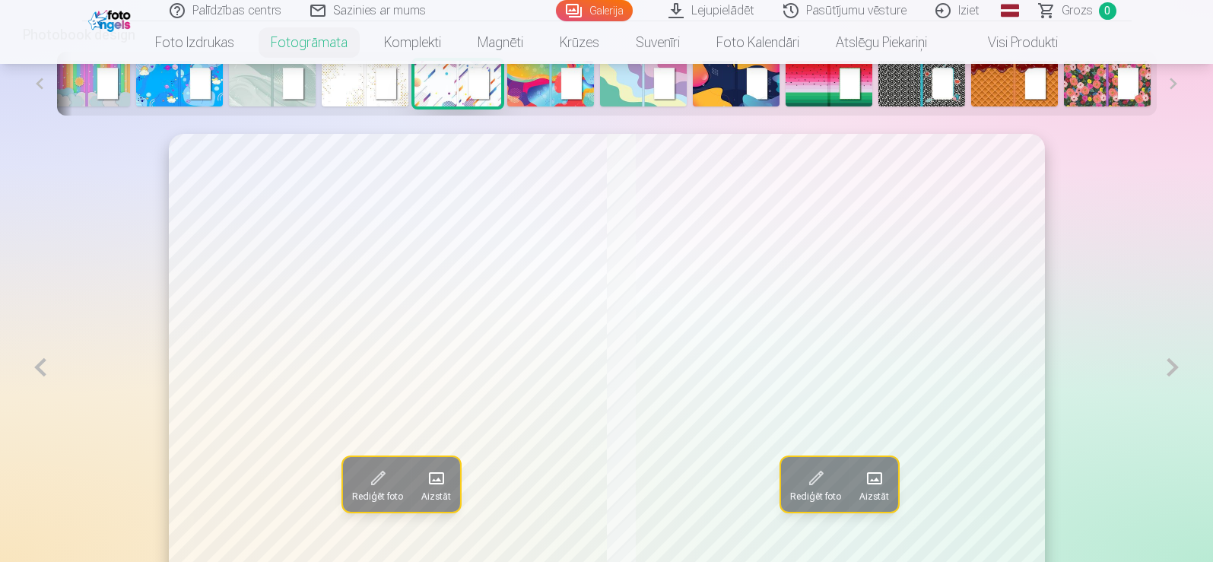
click at [1169, 378] on button at bounding box center [1172, 367] width 35 height 467
click at [1177, 372] on button at bounding box center [1172, 367] width 35 height 467
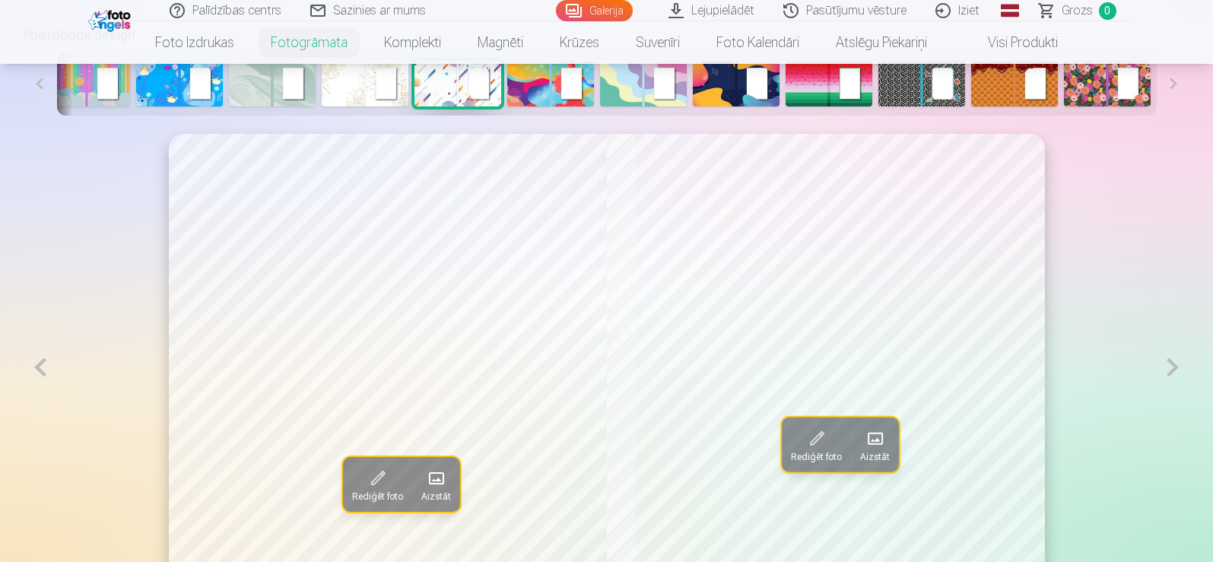
click at [423, 486] on span at bounding box center [435, 478] width 24 height 24
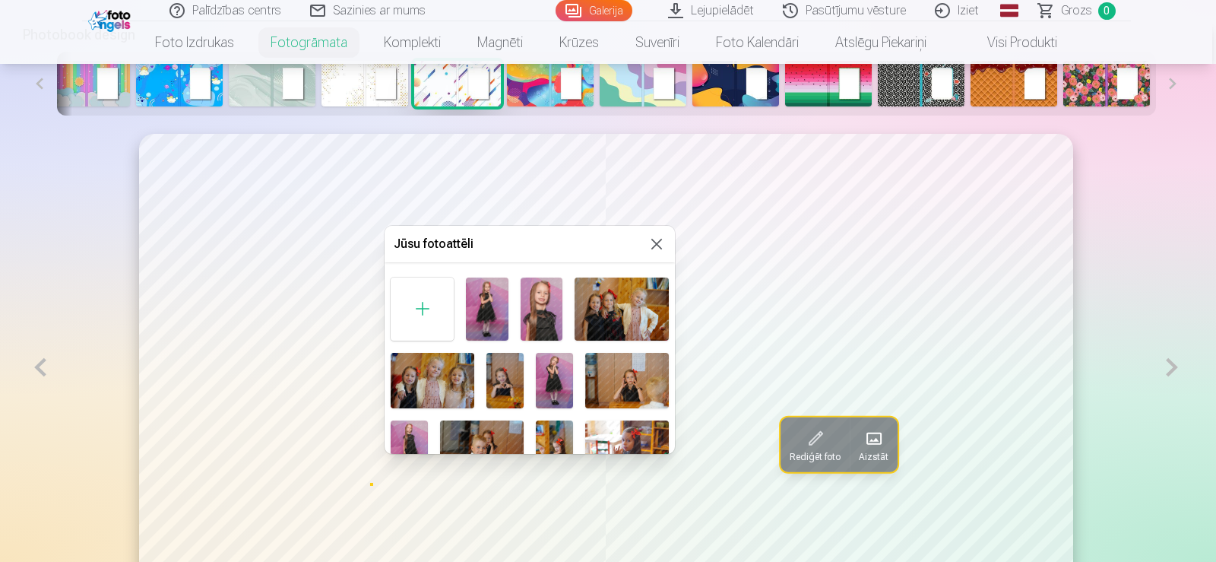
click at [637, 306] on img at bounding box center [622, 308] width 94 height 63
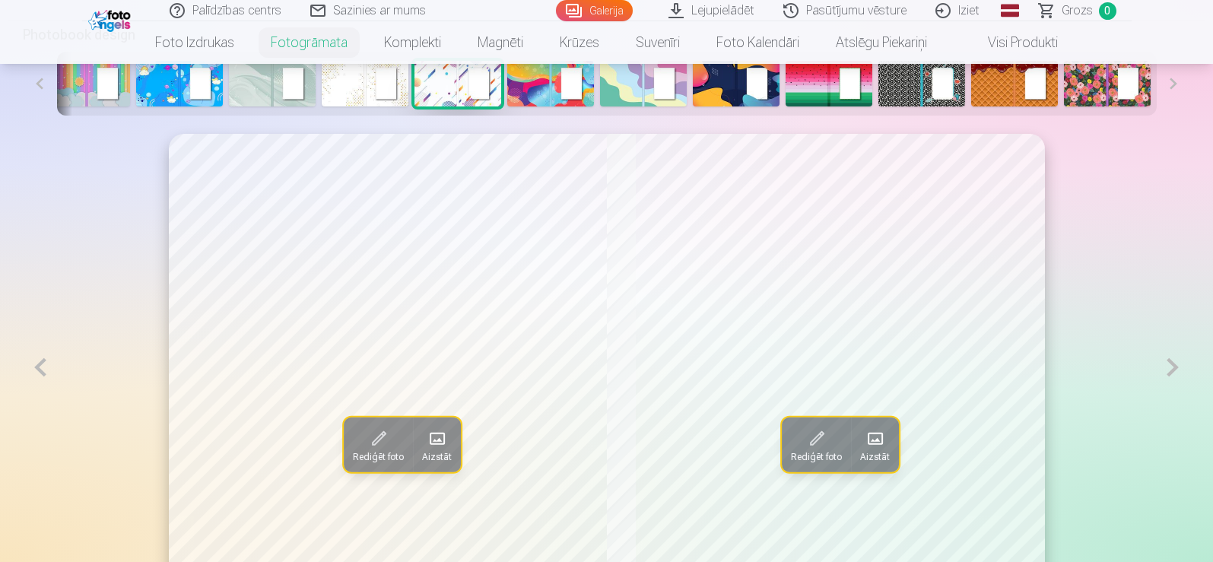
click at [49, 366] on button at bounding box center [40, 367] width 35 height 467
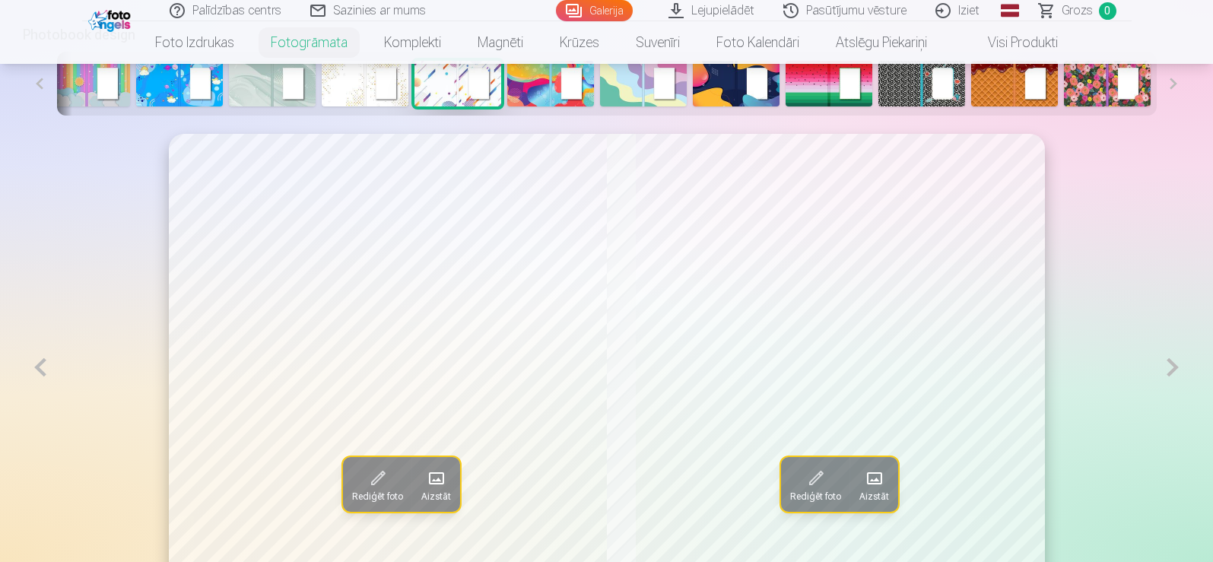
click at [47, 366] on button at bounding box center [40, 367] width 35 height 467
click at [1166, 374] on button at bounding box center [1172, 367] width 35 height 467
click at [1169, 375] on button at bounding box center [1172, 367] width 35 height 467
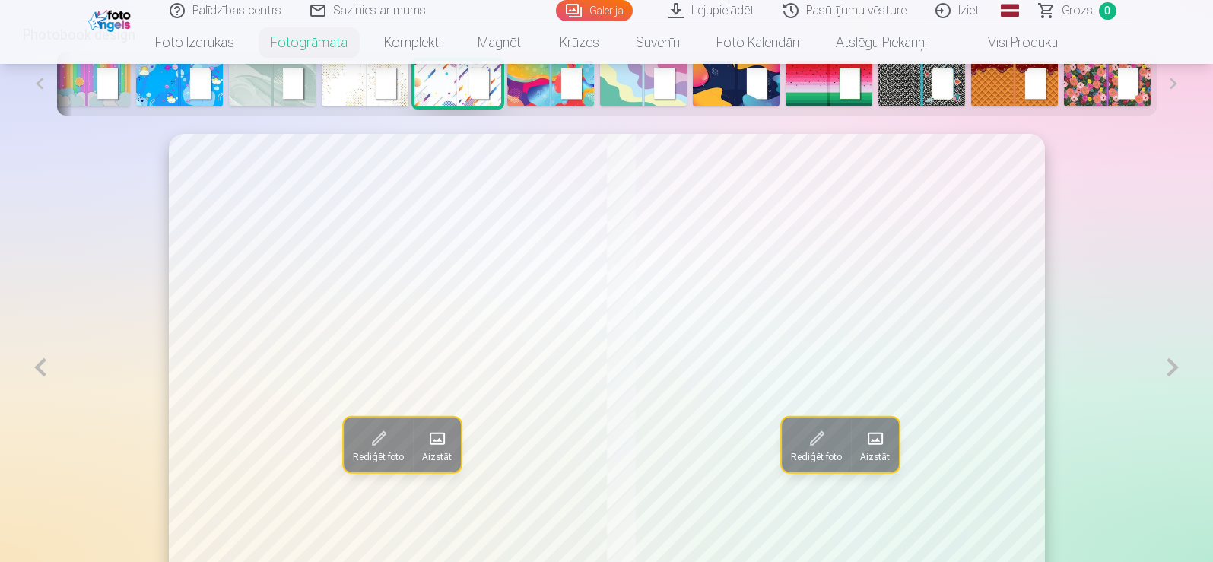
click at [1169, 375] on button at bounding box center [1172, 367] width 35 height 467
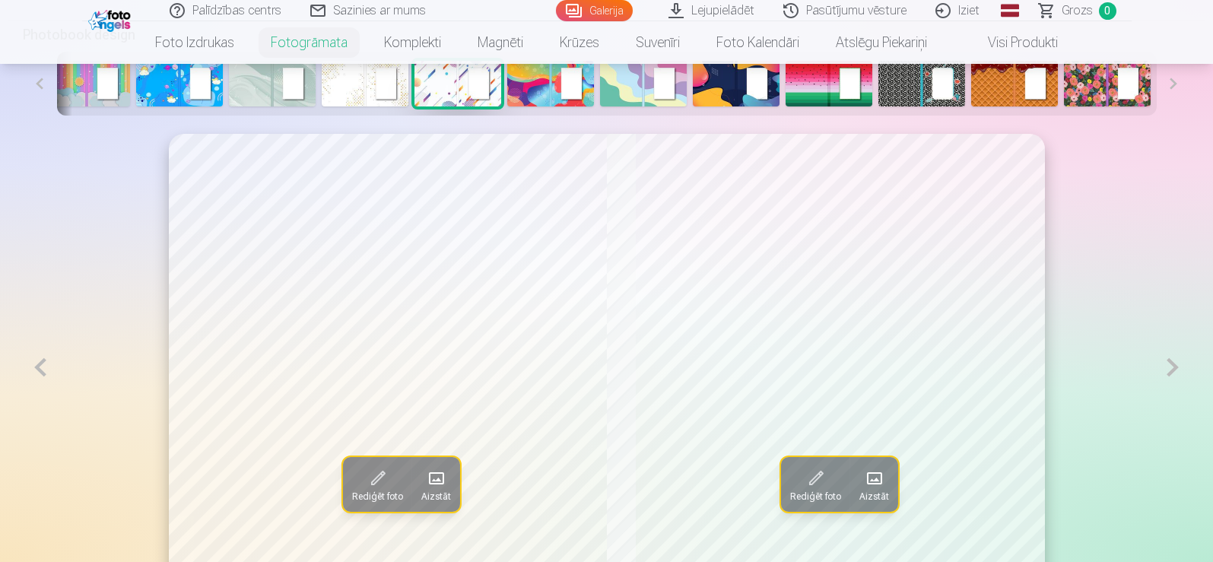
click at [1170, 374] on button at bounding box center [1172, 367] width 35 height 467
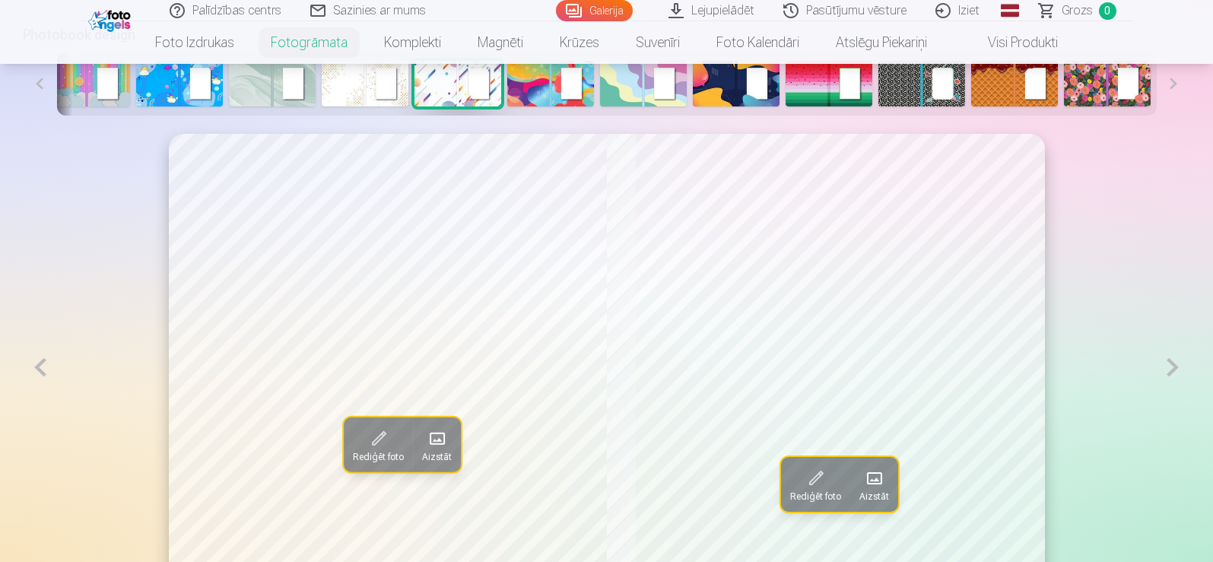
click at [424, 442] on span at bounding box center [436, 439] width 24 height 24
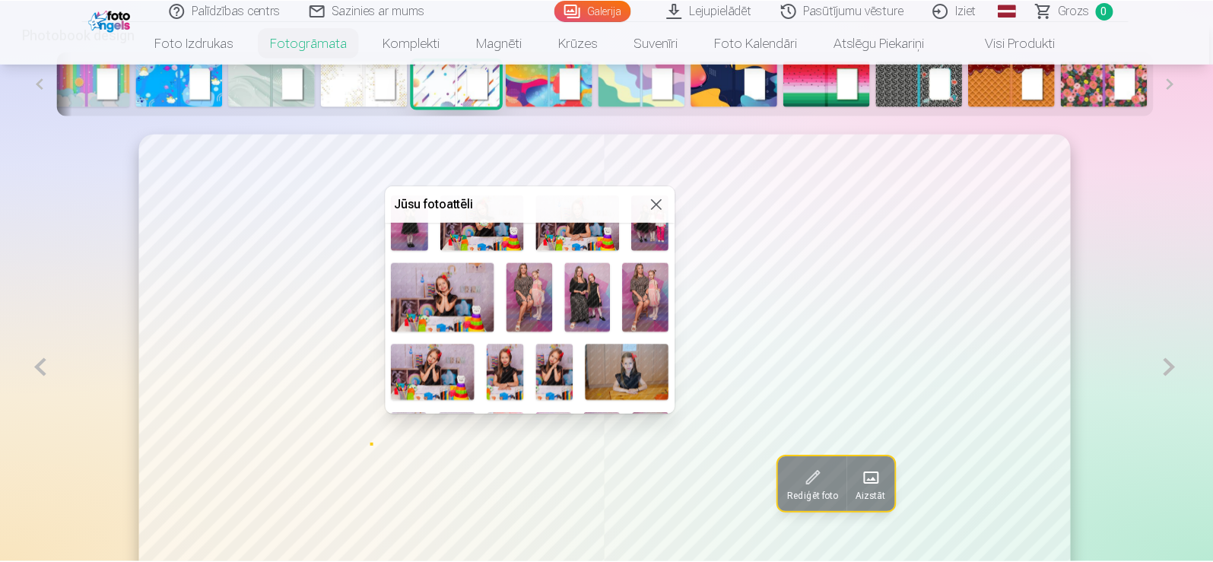
scroll to position [228, 0]
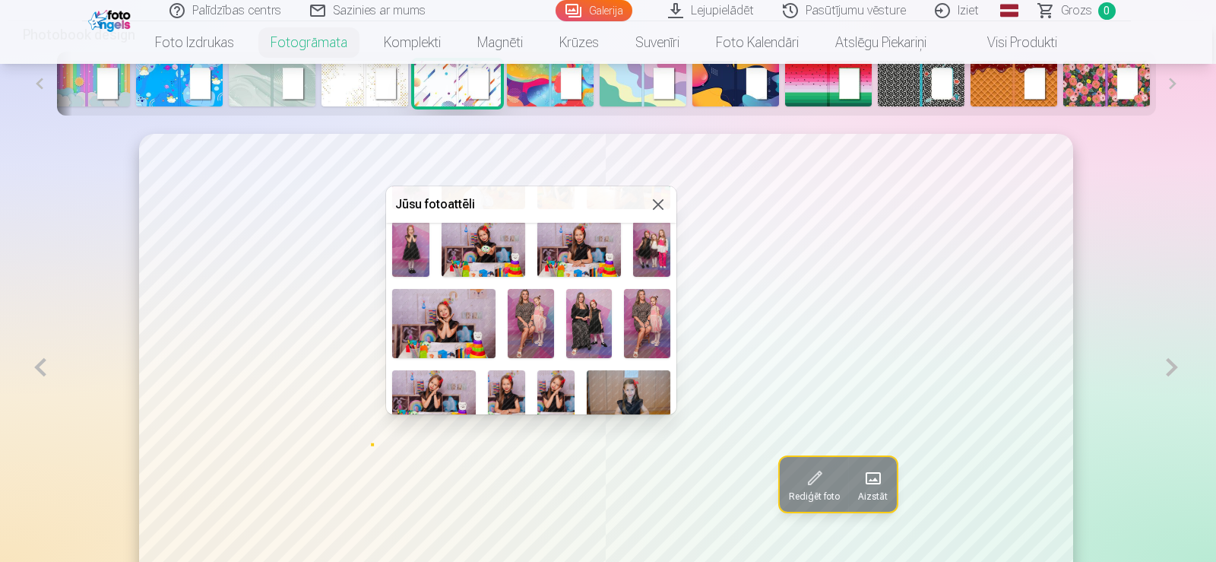
click at [638, 322] on img at bounding box center [647, 323] width 46 height 69
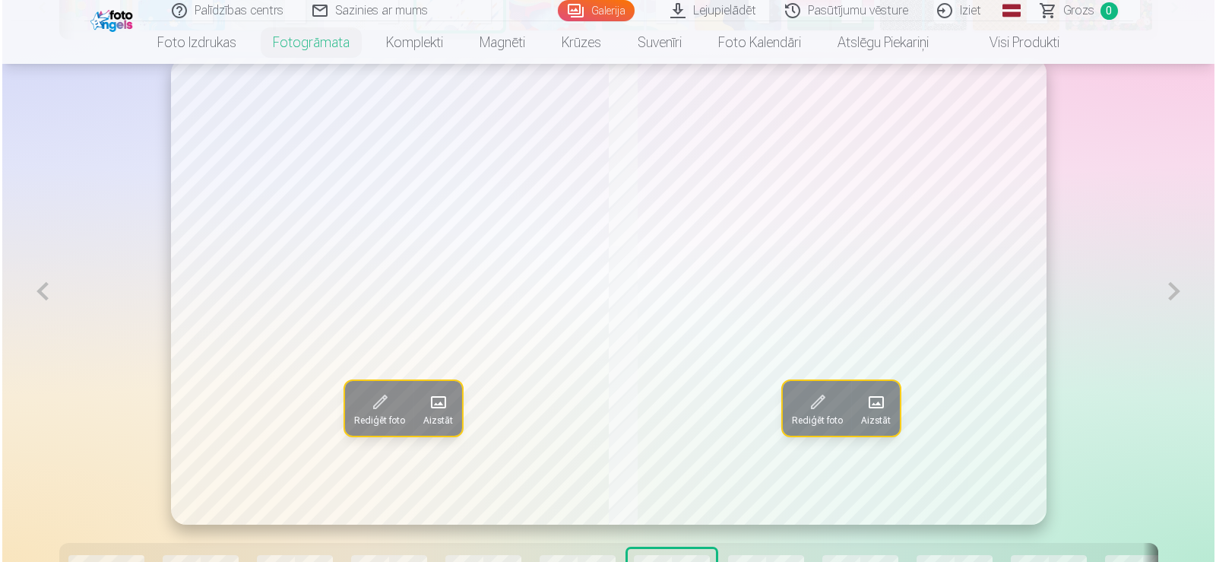
scroll to position [837, 0]
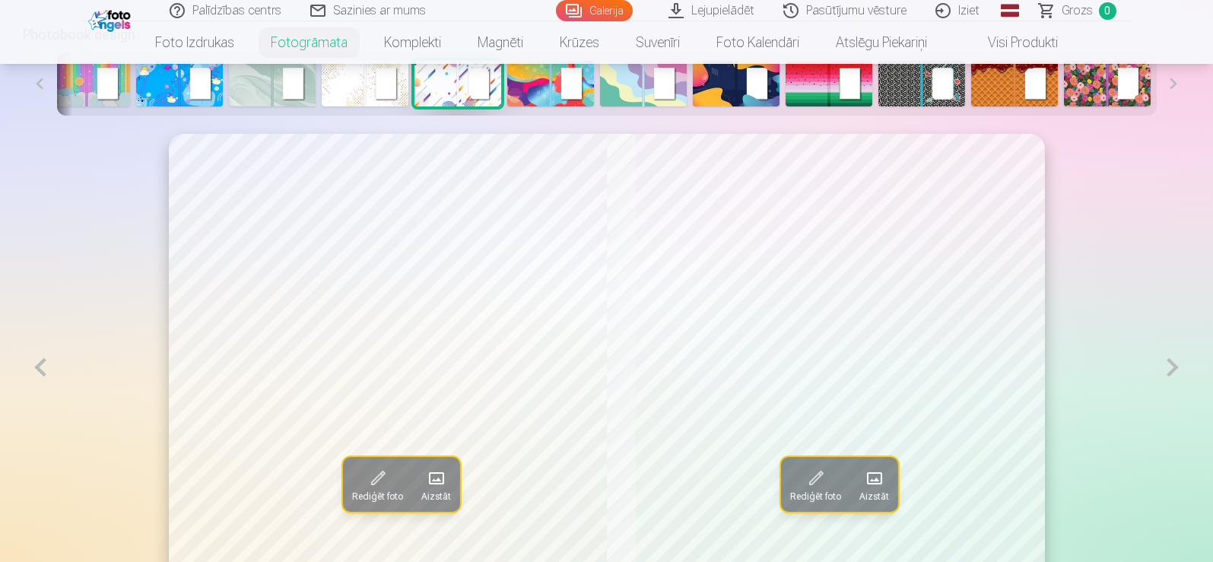
click at [1169, 365] on button at bounding box center [1172, 367] width 35 height 467
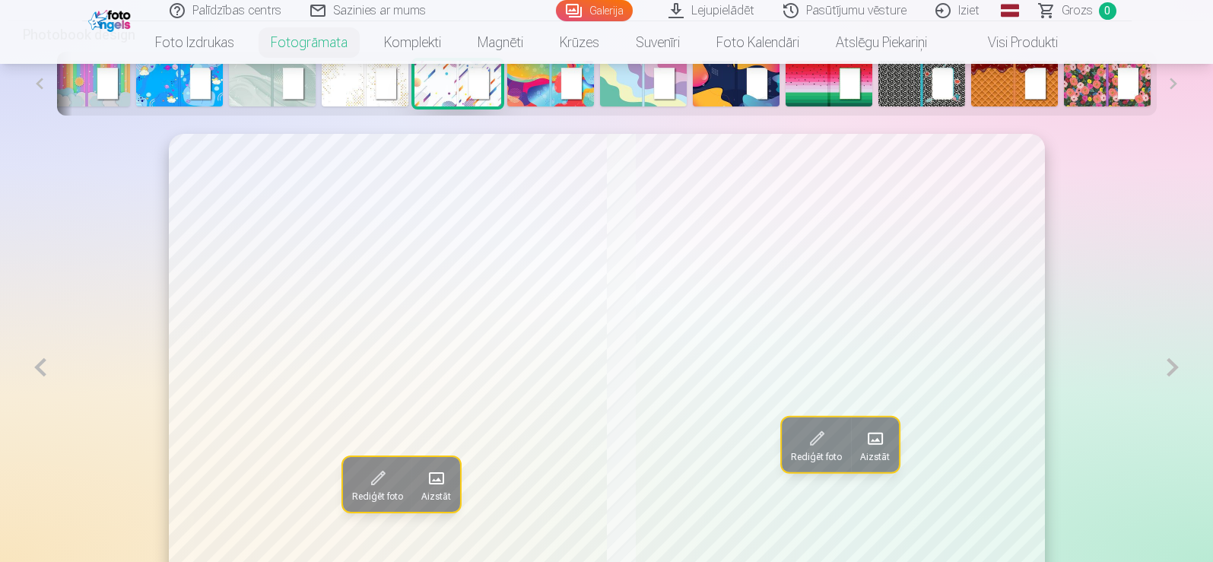
click at [886, 446] on span at bounding box center [874, 439] width 24 height 24
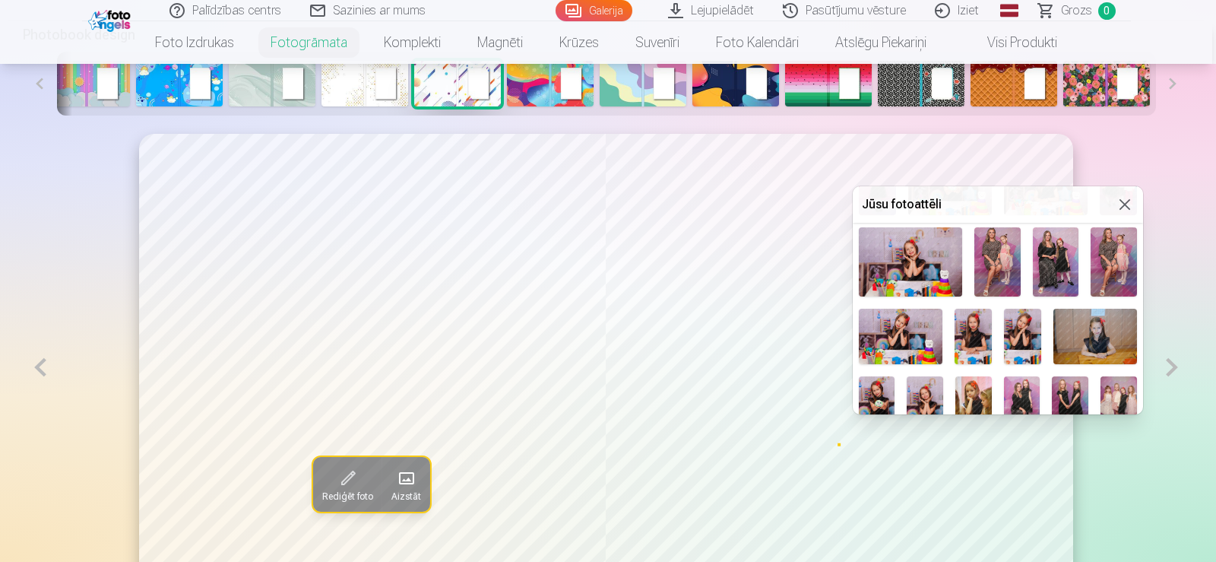
scroll to position [304, 0]
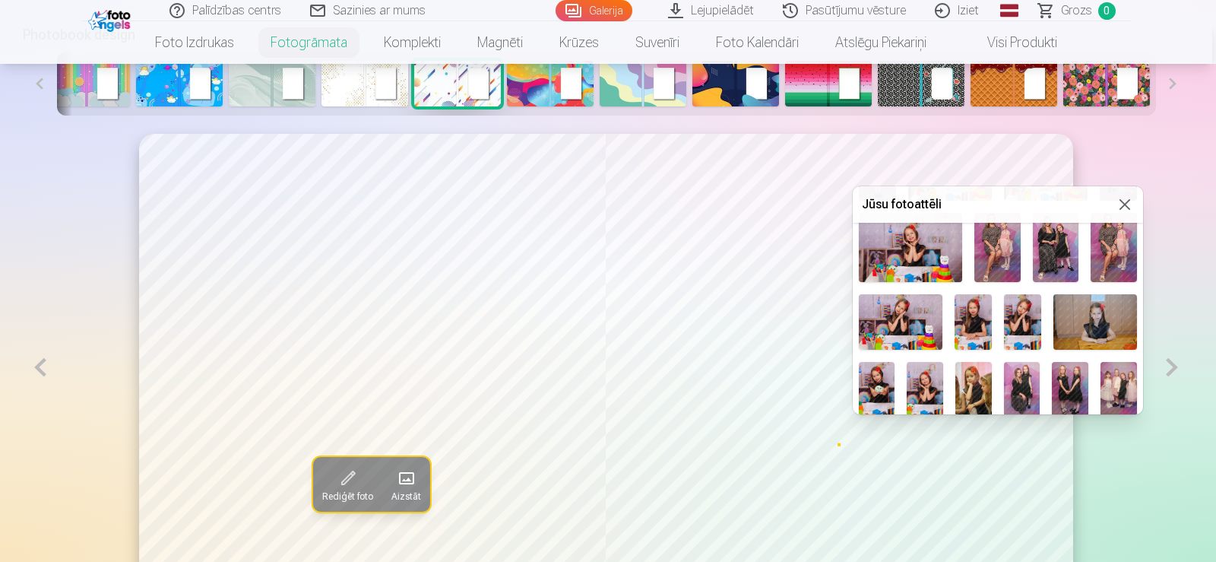
click at [904, 320] on img at bounding box center [901, 321] width 84 height 55
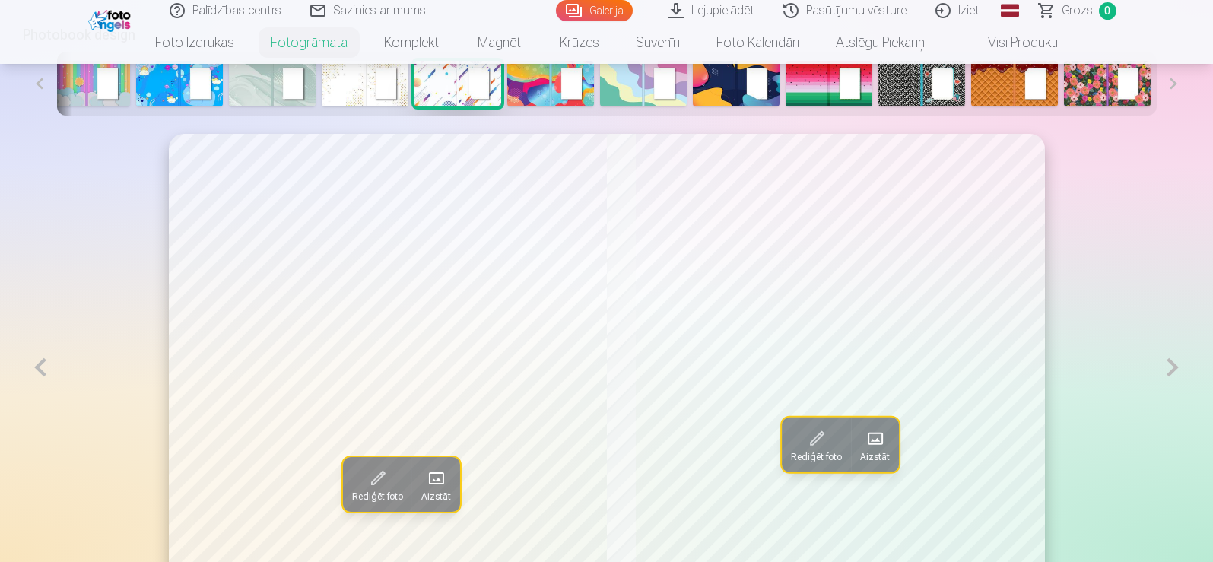
click at [1167, 374] on button at bounding box center [1172, 367] width 35 height 467
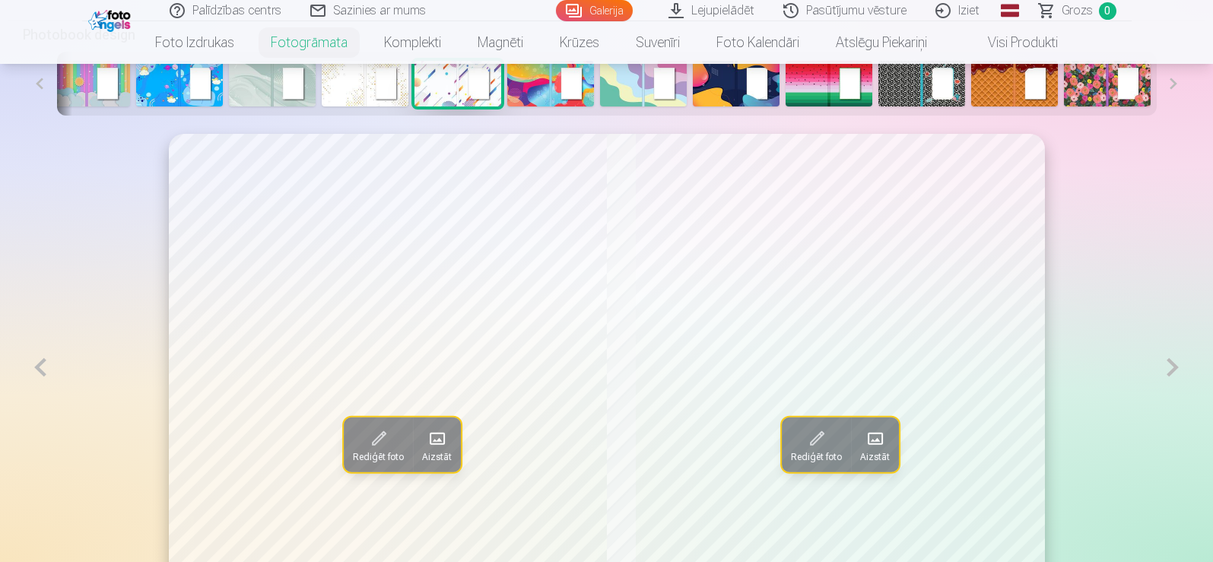
click at [1167, 373] on button at bounding box center [1172, 367] width 35 height 467
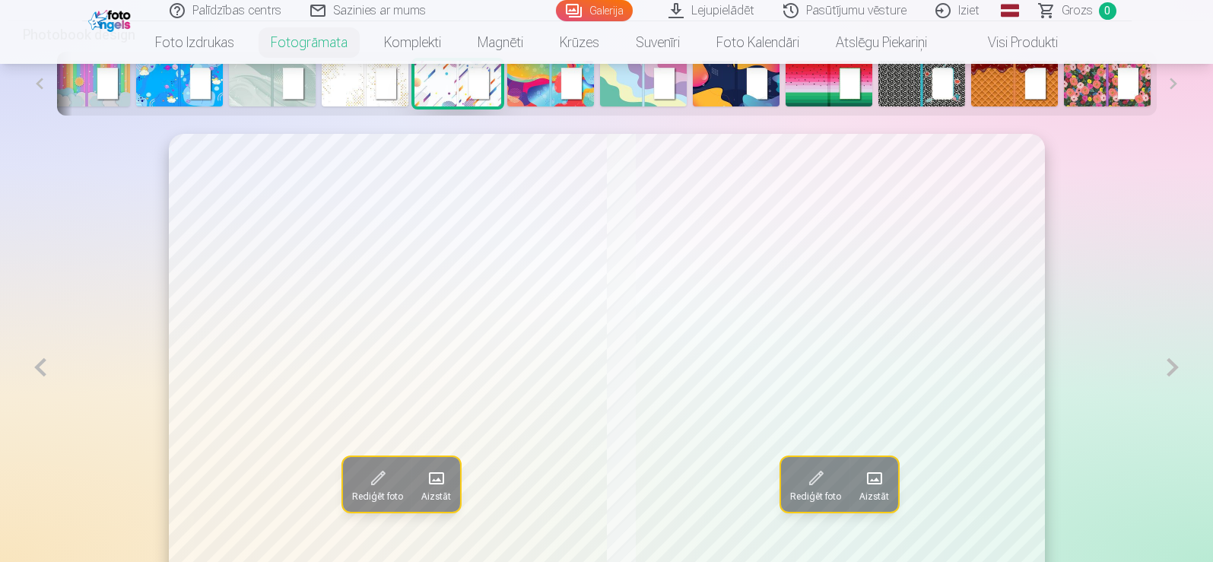
click at [423, 487] on span at bounding box center [435, 478] width 24 height 24
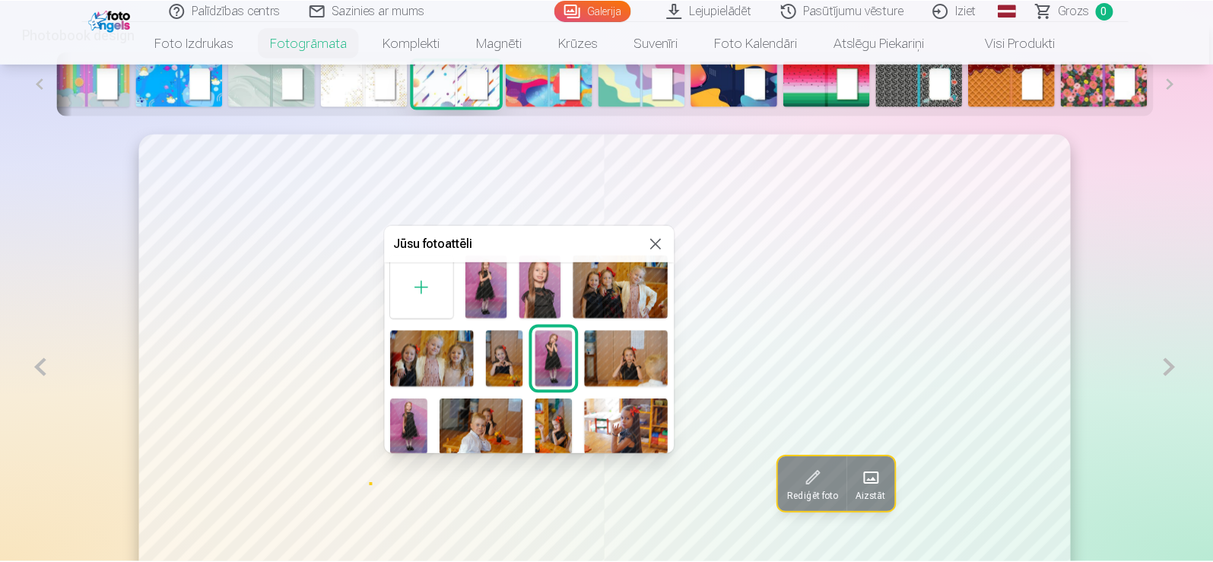
scroll to position [152, 0]
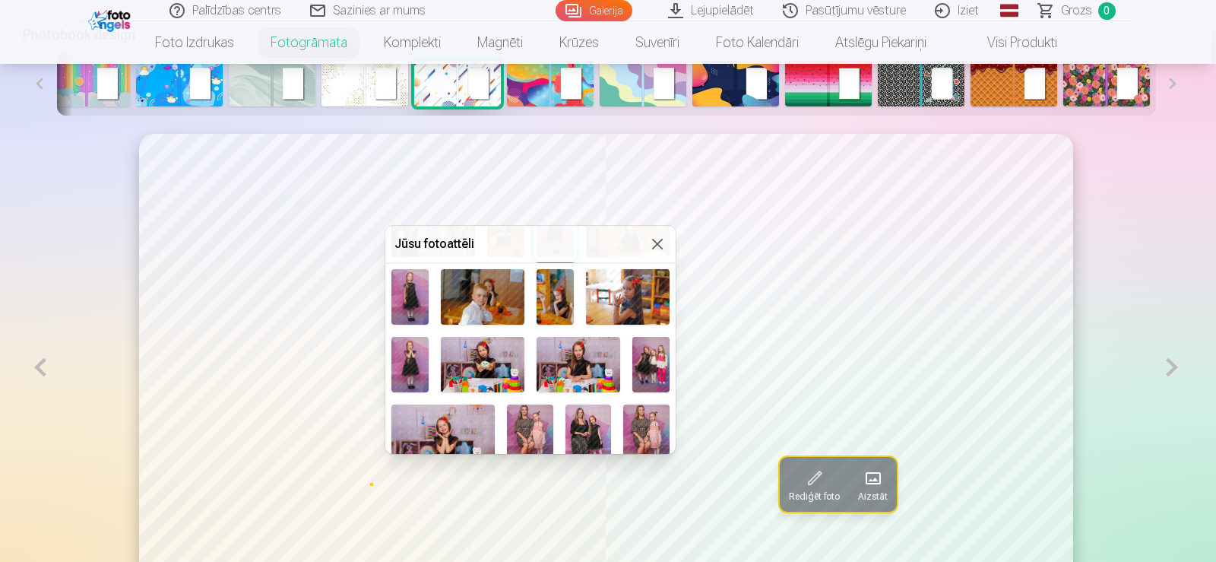
click at [630, 288] on img at bounding box center [628, 296] width 84 height 55
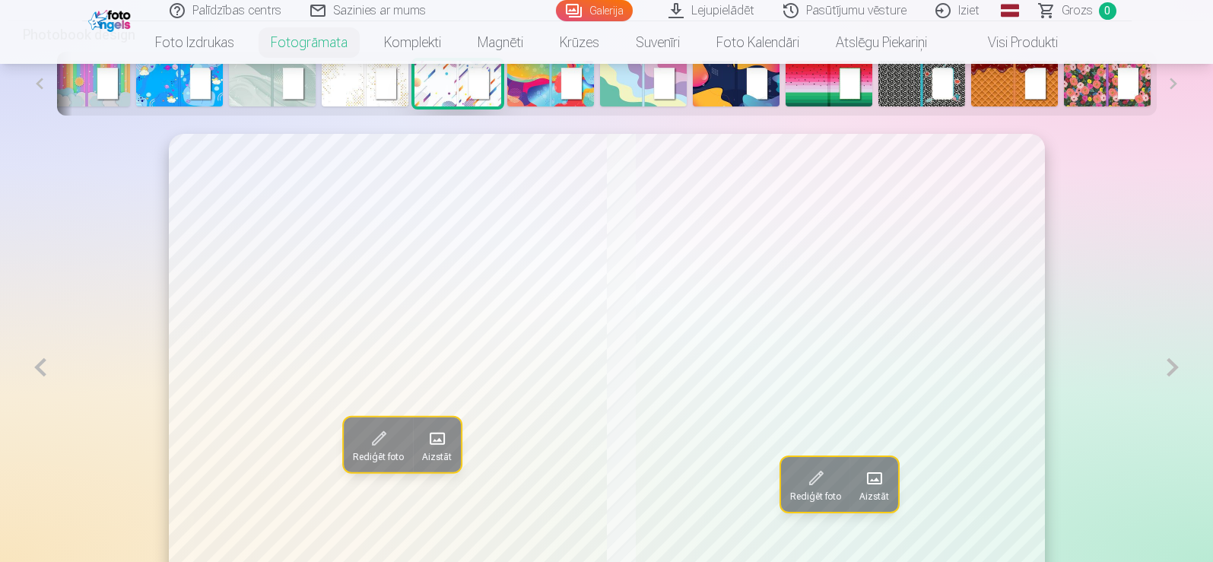
click at [1169, 373] on button at bounding box center [1172, 367] width 35 height 467
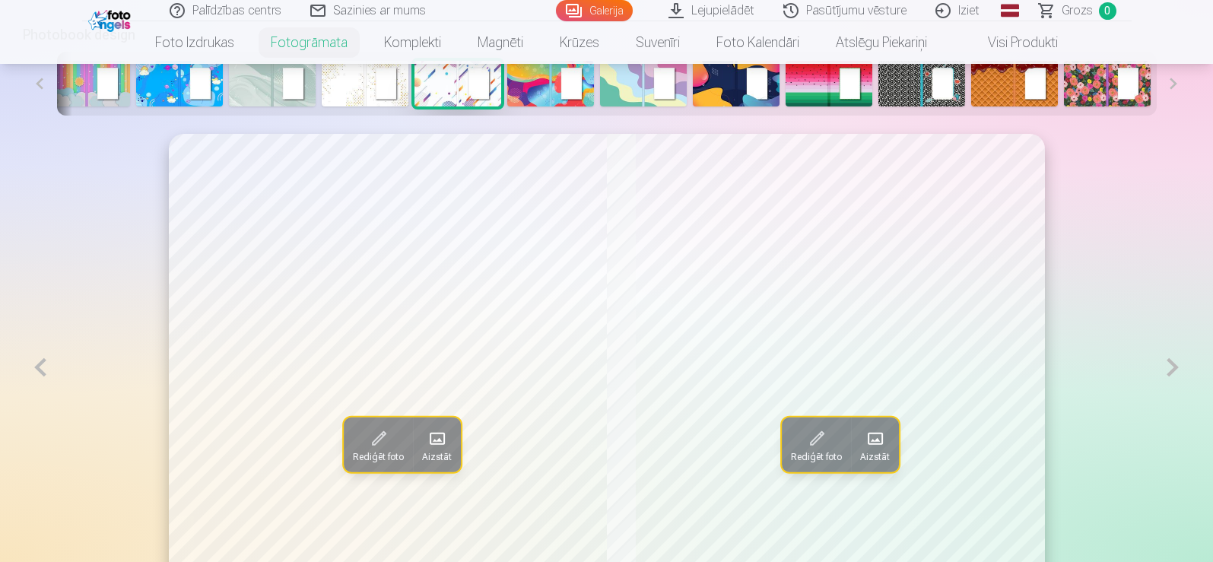
click at [1169, 372] on button at bounding box center [1172, 367] width 35 height 467
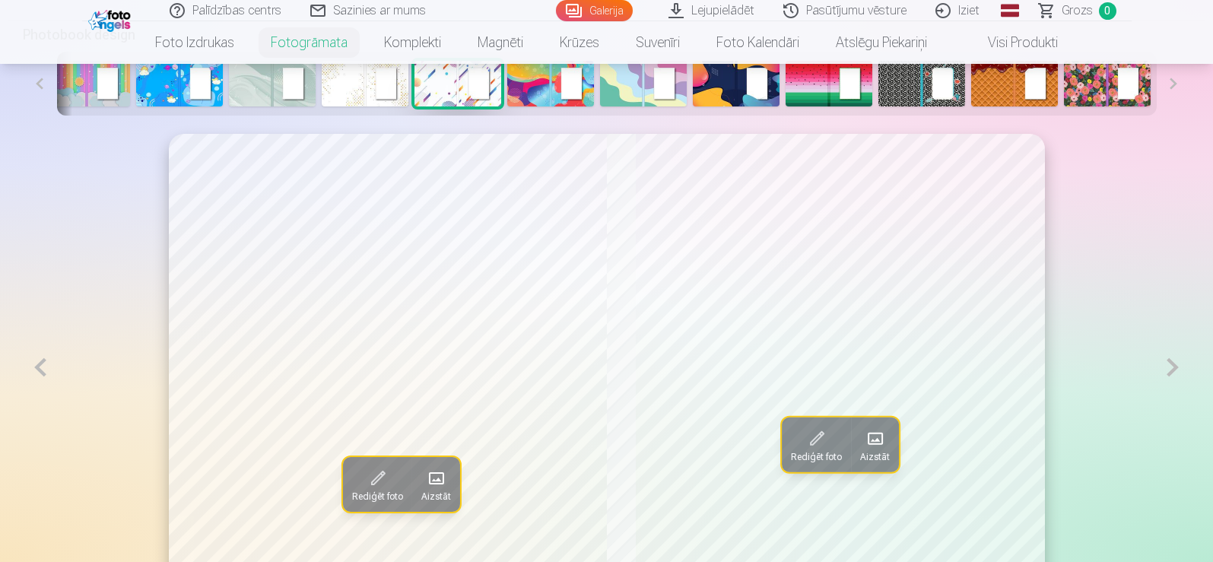
click at [1169, 372] on button at bounding box center [1172, 367] width 35 height 467
click at [49, 371] on button at bounding box center [40, 367] width 35 height 467
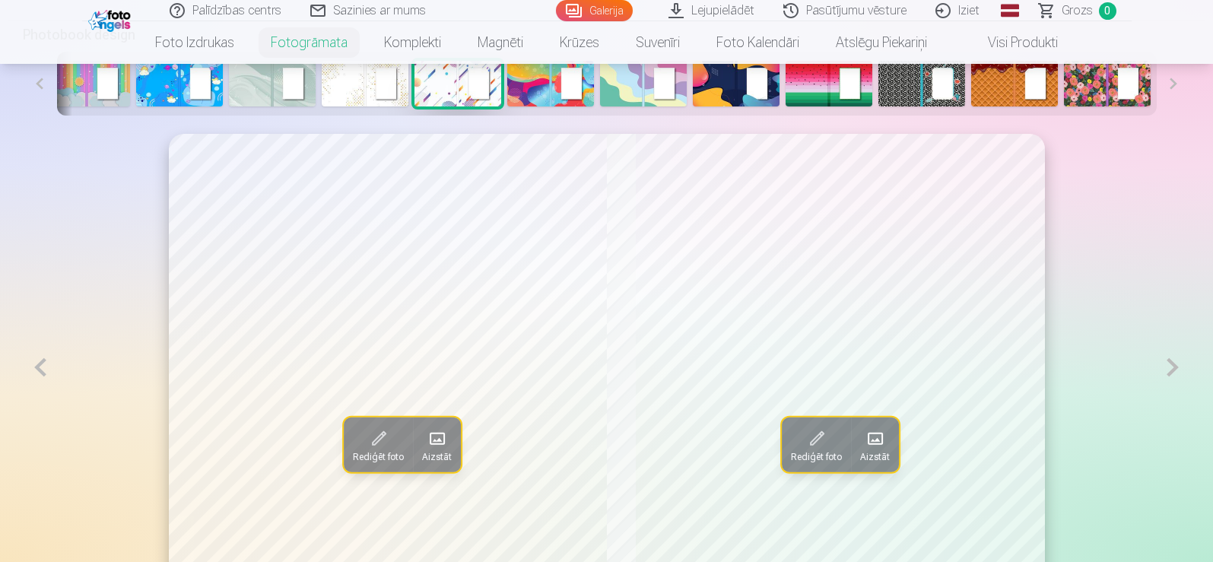
click at [49, 371] on button at bounding box center [40, 367] width 35 height 467
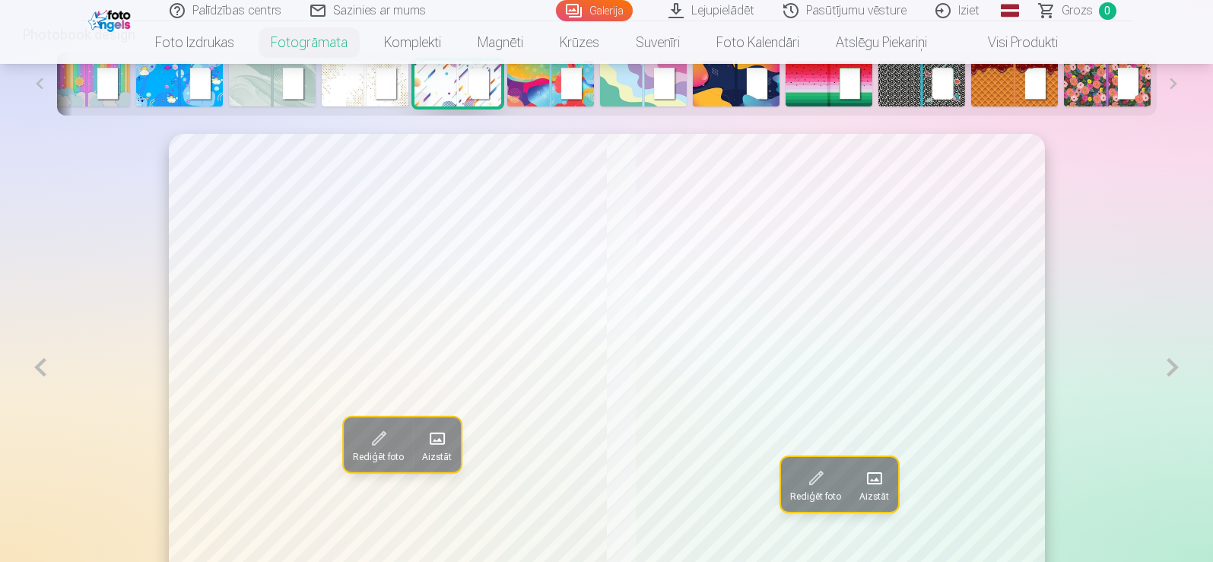
click at [49, 371] on button at bounding box center [40, 367] width 35 height 467
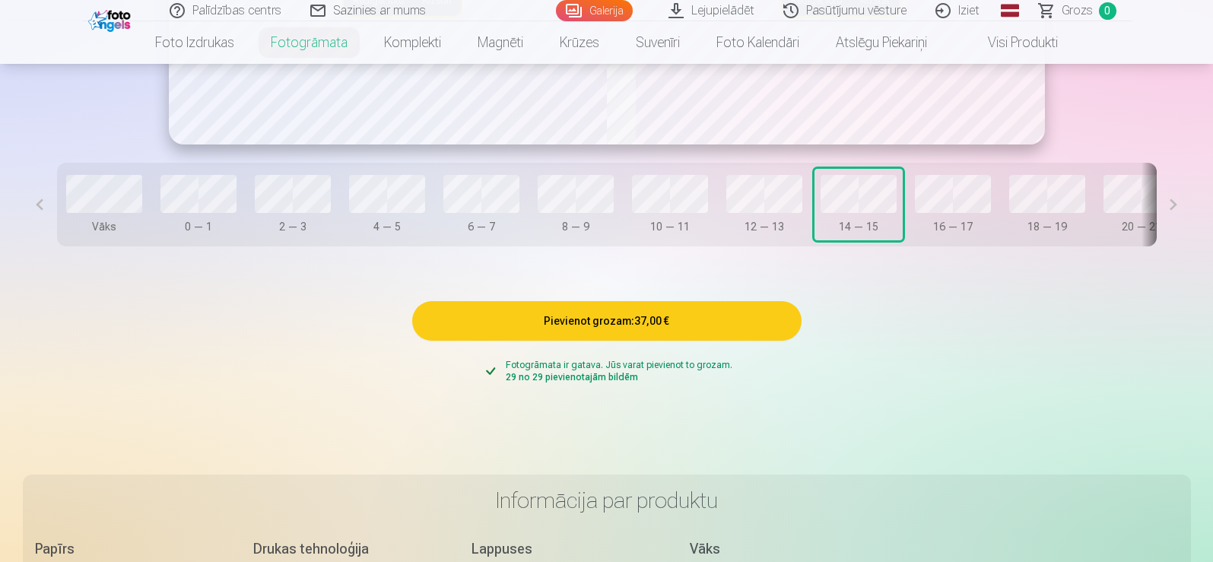
scroll to position [1141, 0]
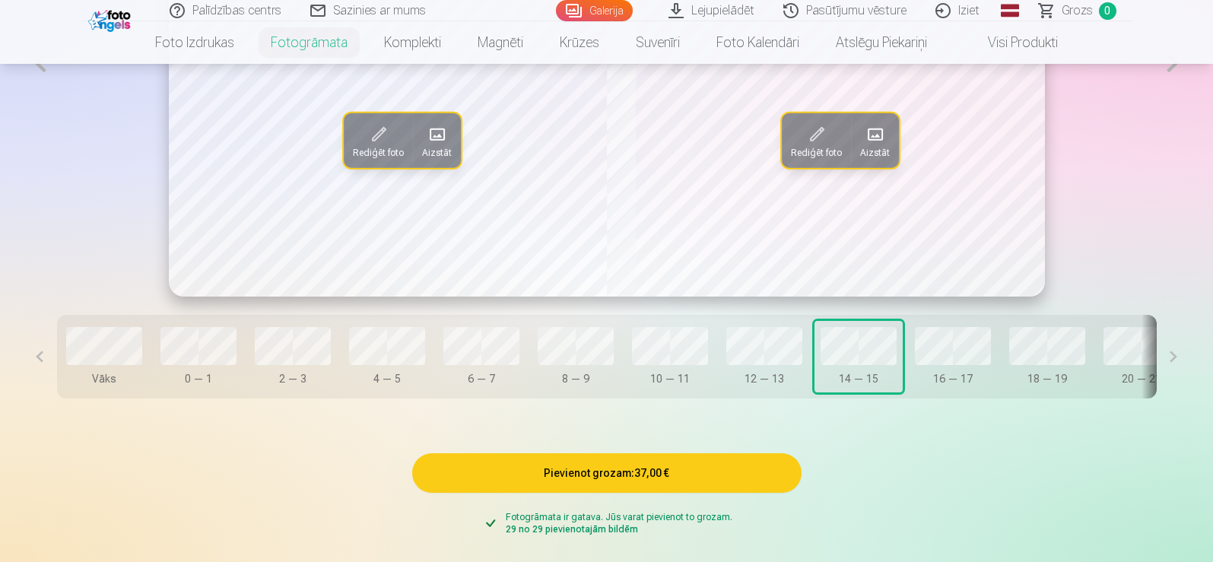
click at [1156, 362] on button at bounding box center [1173, 357] width 34 height 84
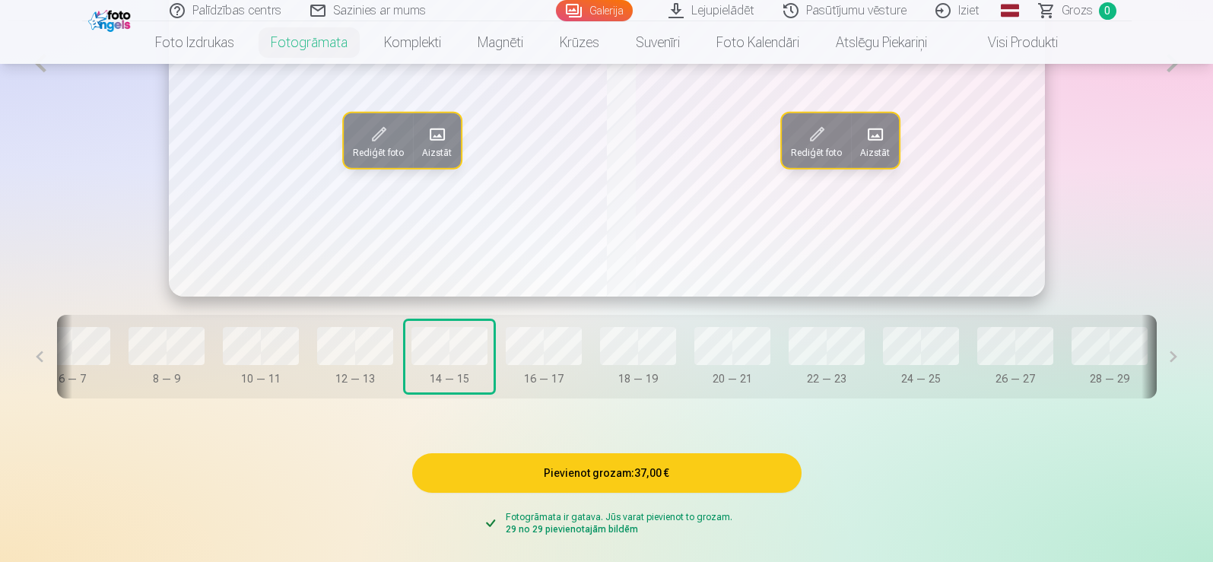
click at [1156, 362] on button at bounding box center [1173, 357] width 34 height 84
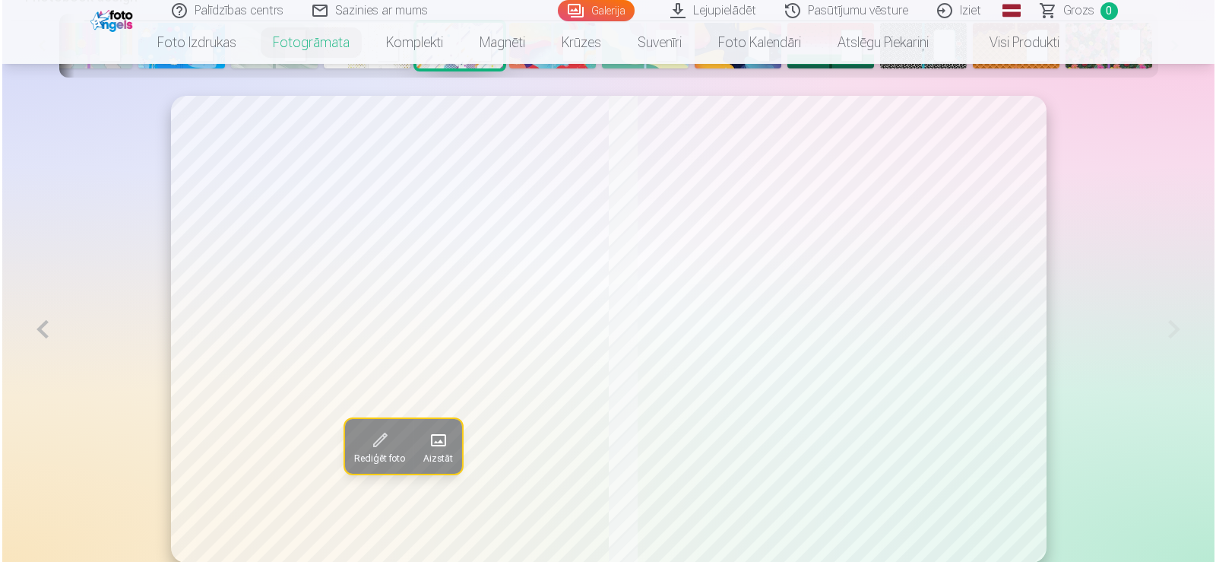
scroll to position [913, 0]
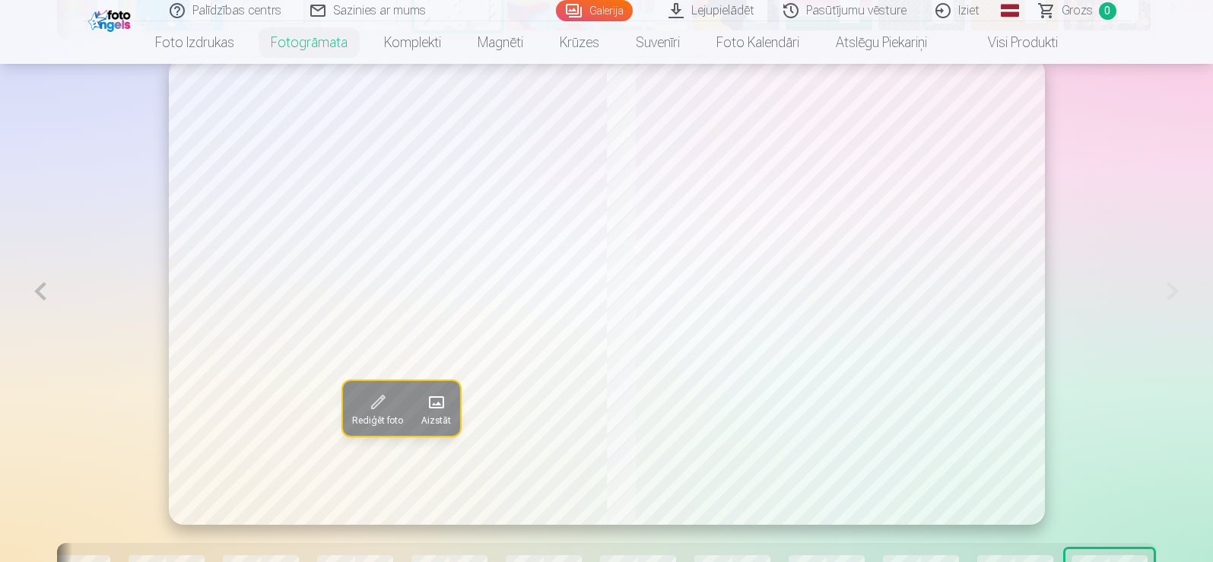
click at [352, 416] on span "Rediģēt foto" at bounding box center [377, 420] width 51 height 12
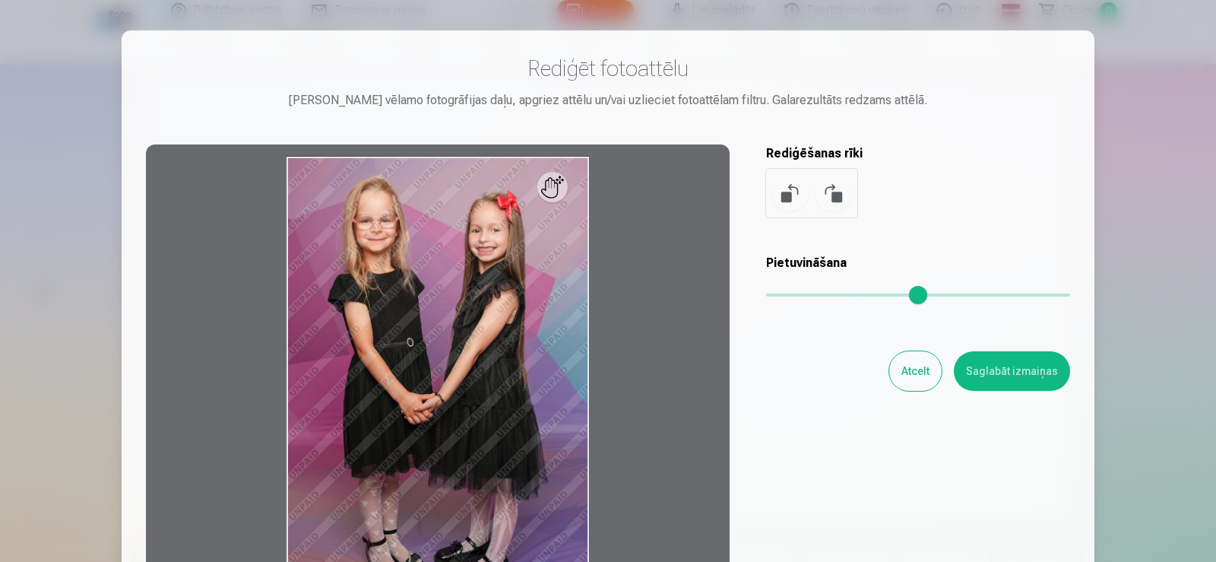
click at [918, 377] on button "Atcelt" at bounding box center [916, 371] width 52 height 40
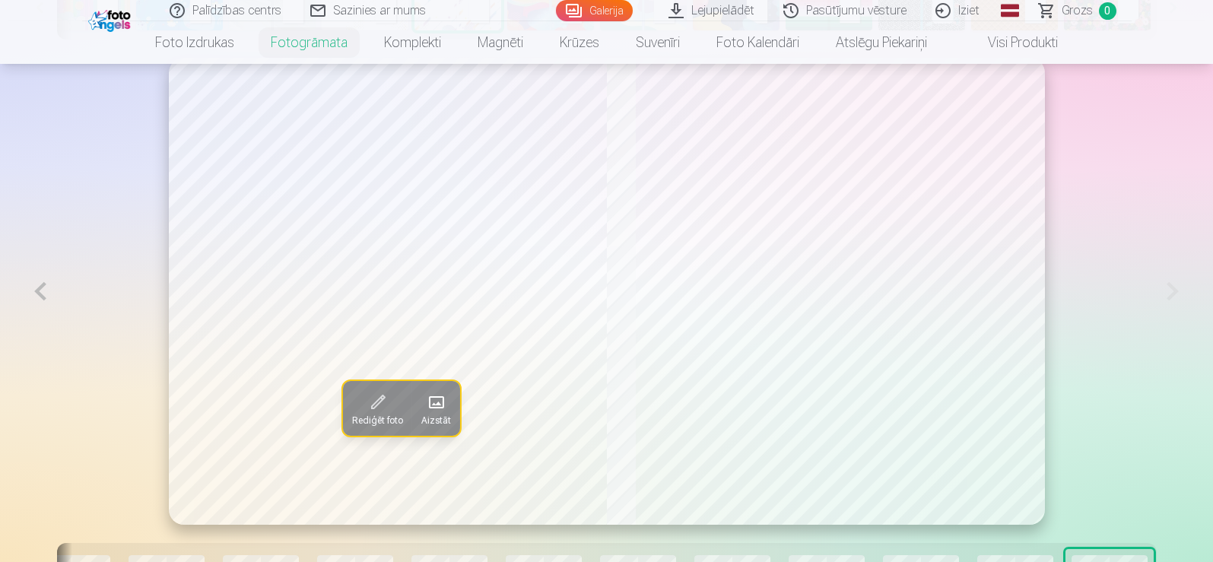
click at [421, 416] on span "Aizstāt" at bounding box center [436, 420] width 30 height 12
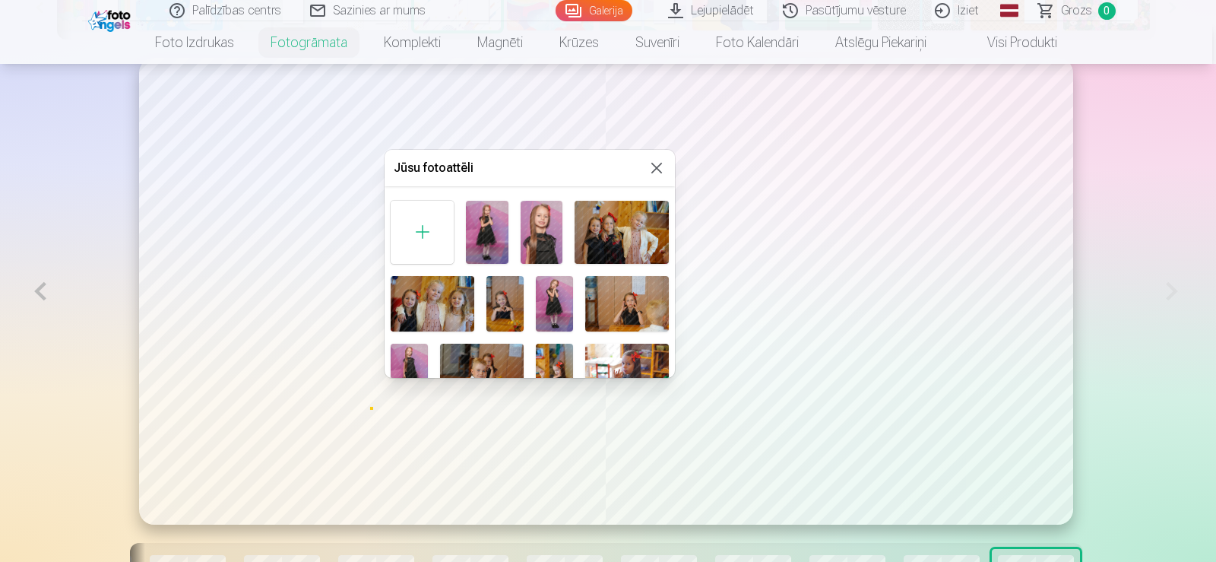
scroll to position [0, 0]
click at [418, 241] on div at bounding box center [422, 232] width 63 height 63
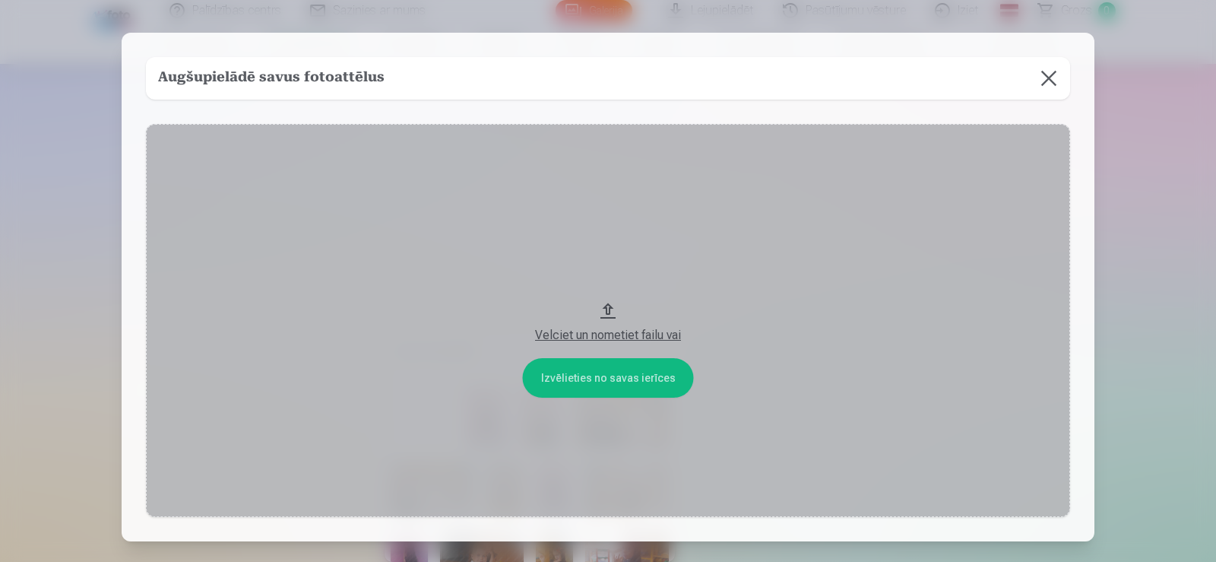
click at [595, 385] on button "Velciet un nometiet failu vai" at bounding box center [608, 320] width 924 height 393
click at [1045, 74] on button at bounding box center [1049, 78] width 43 height 43
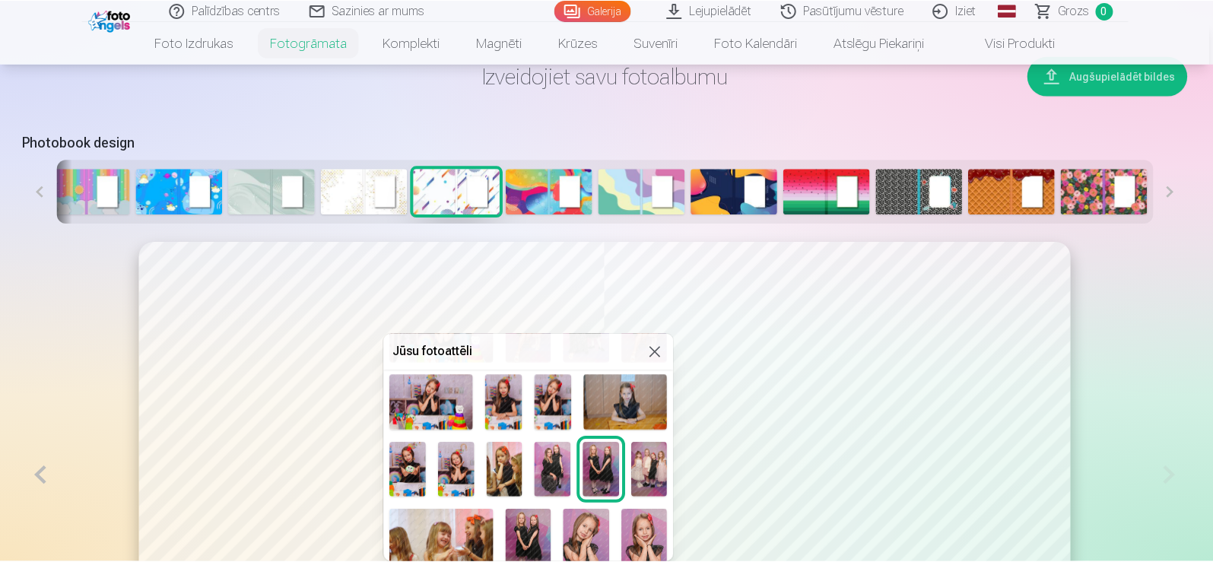
scroll to position [447, 0]
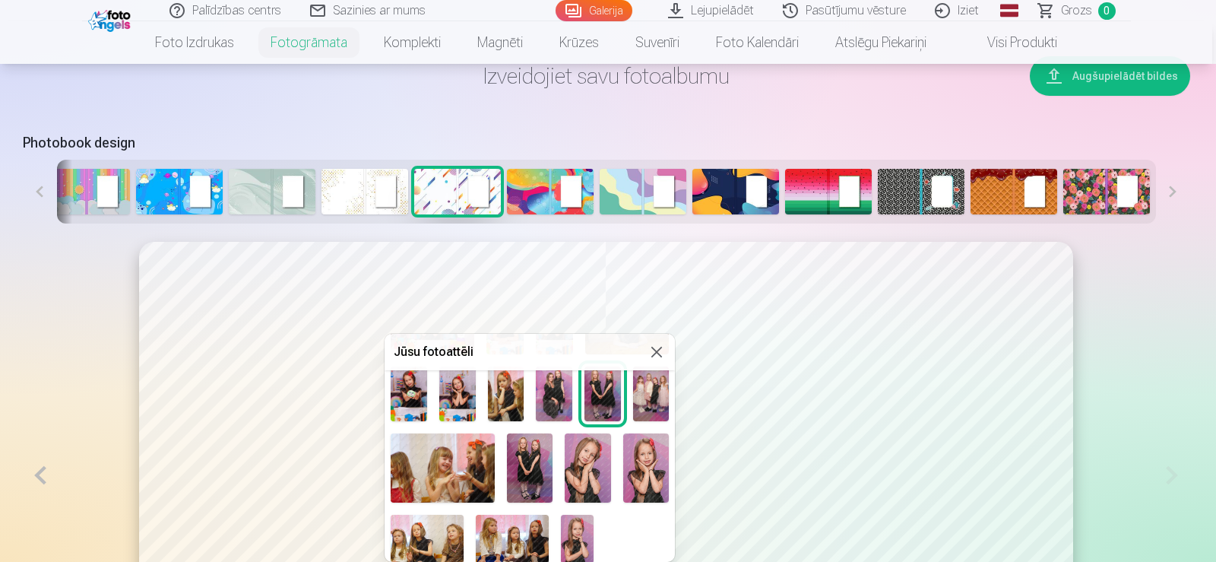
click at [583, 529] on img at bounding box center [577, 539] width 33 height 49
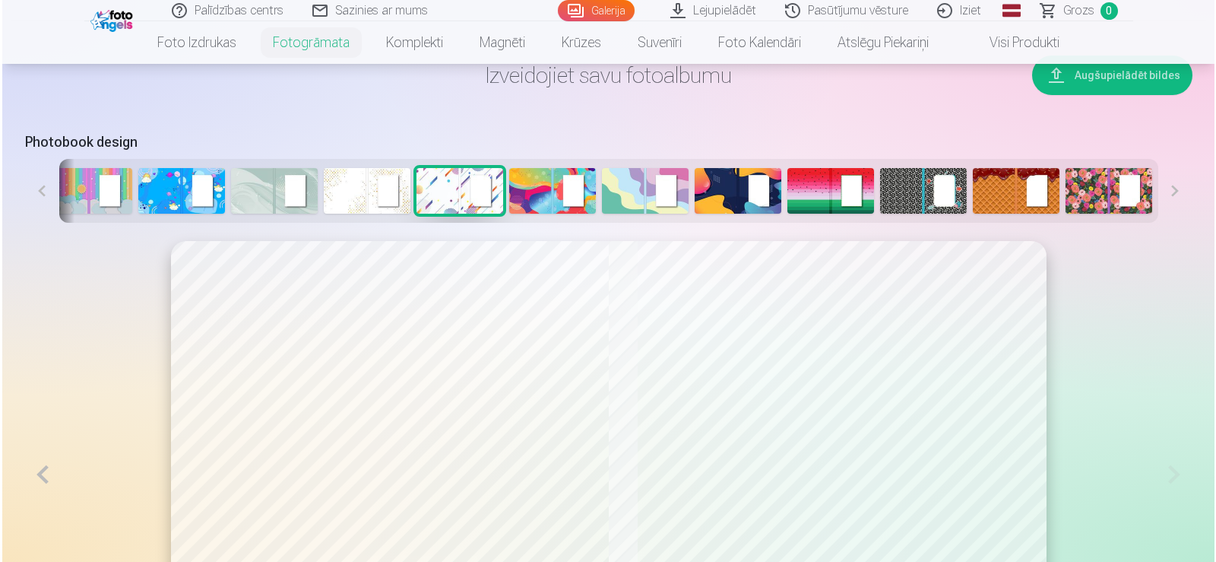
scroll to position [957, 0]
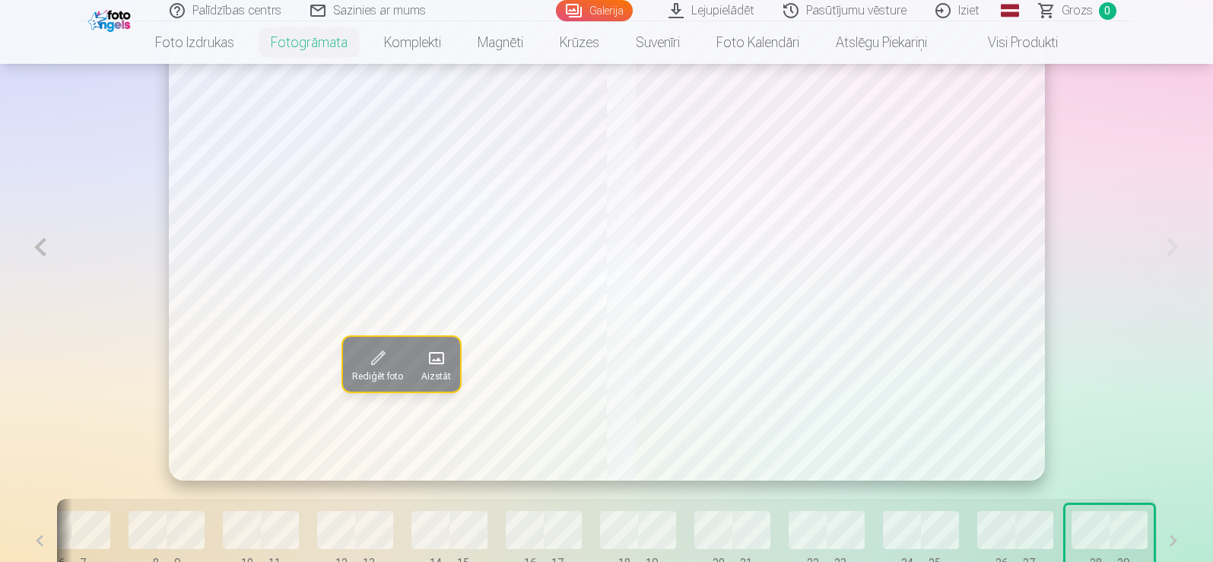
click at [33, 246] on button at bounding box center [40, 247] width 35 height 467
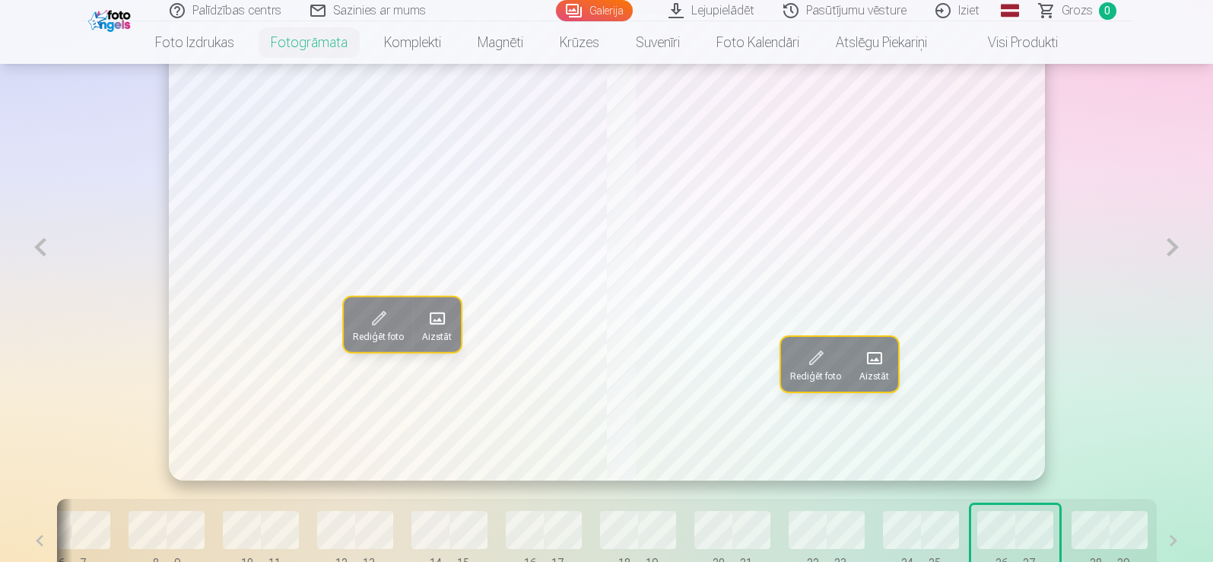
click at [36, 254] on button at bounding box center [40, 247] width 35 height 467
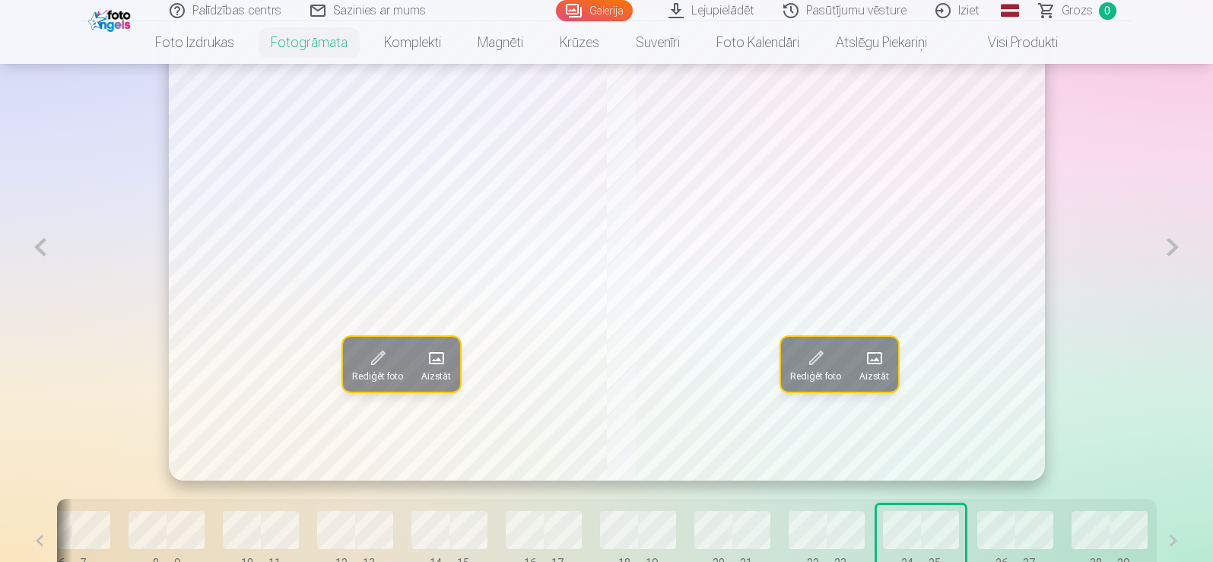
click at [363, 371] on button "Rediģēt foto" at bounding box center [377, 364] width 69 height 55
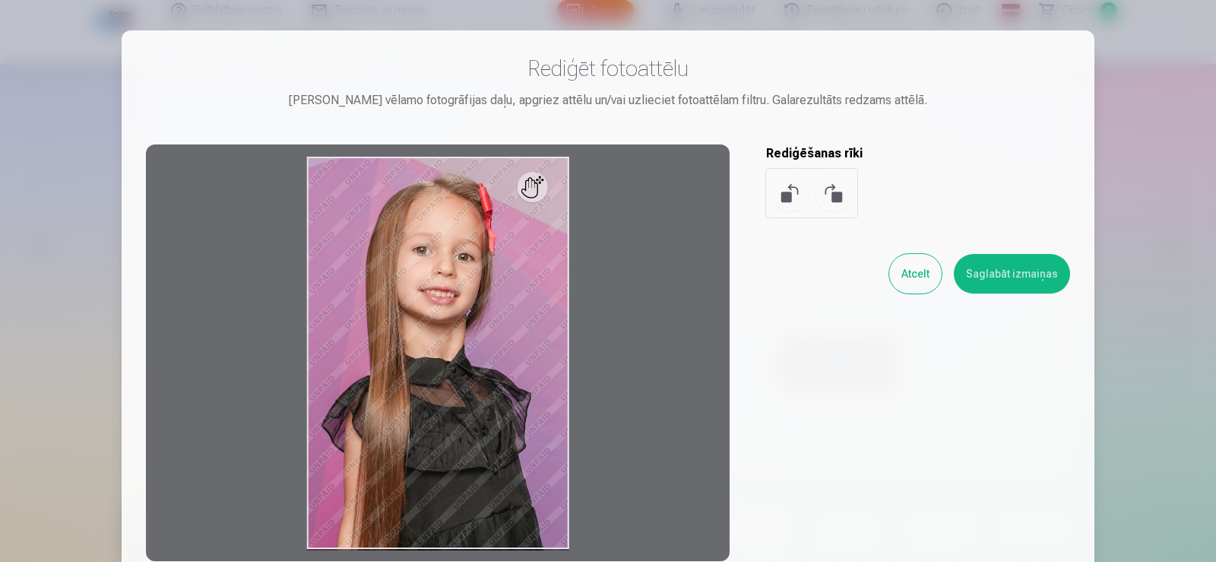
click at [930, 279] on button "Atcelt" at bounding box center [916, 274] width 52 height 40
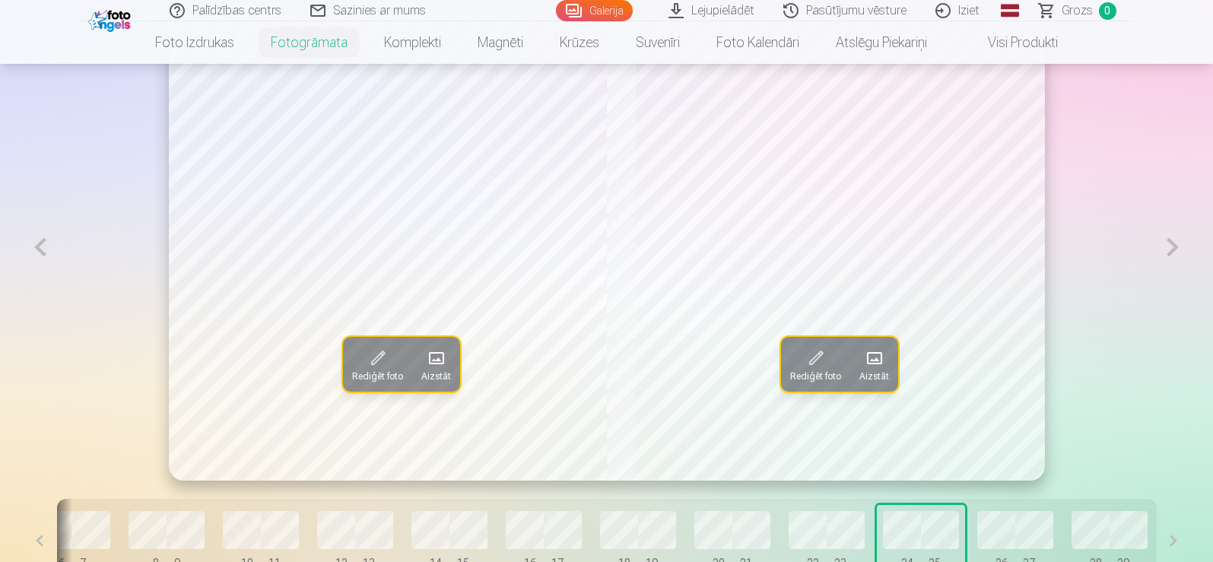
click at [423, 366] on span at bounding box center [435, 358] width 24 height 24
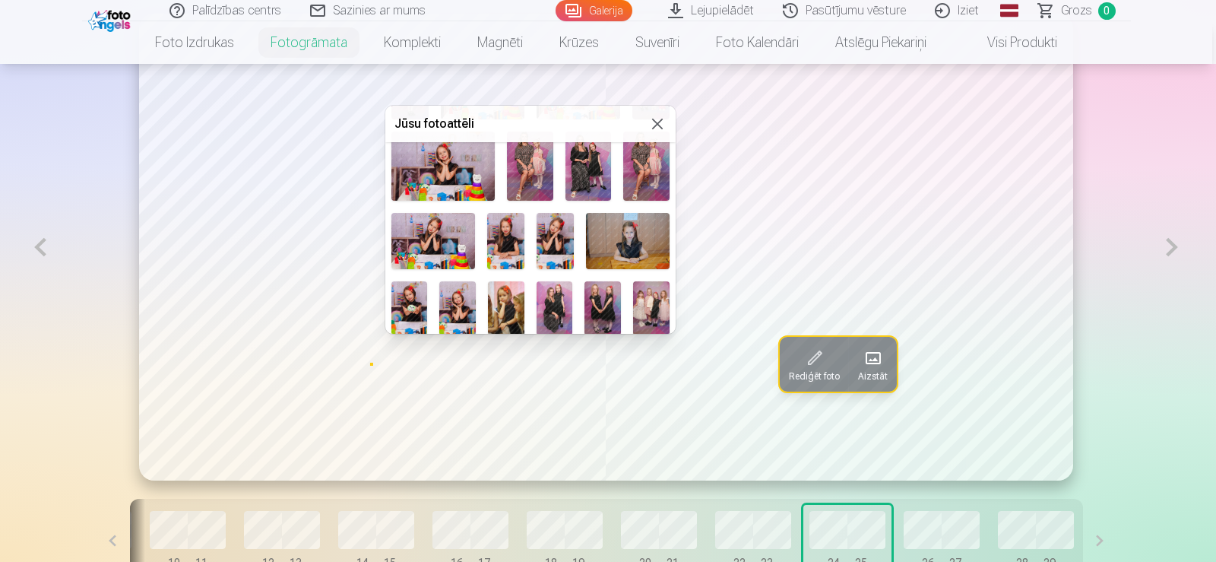
scroll to position [380, 0]
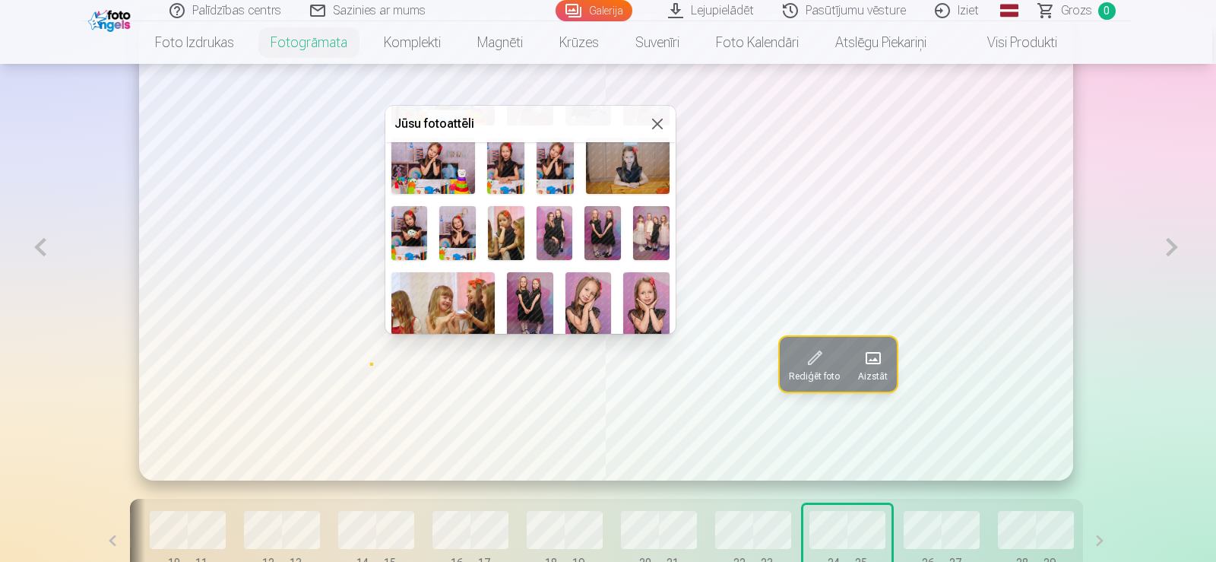
click at [555, 239] on img at bounding box center [555, 233] width 36 height 55
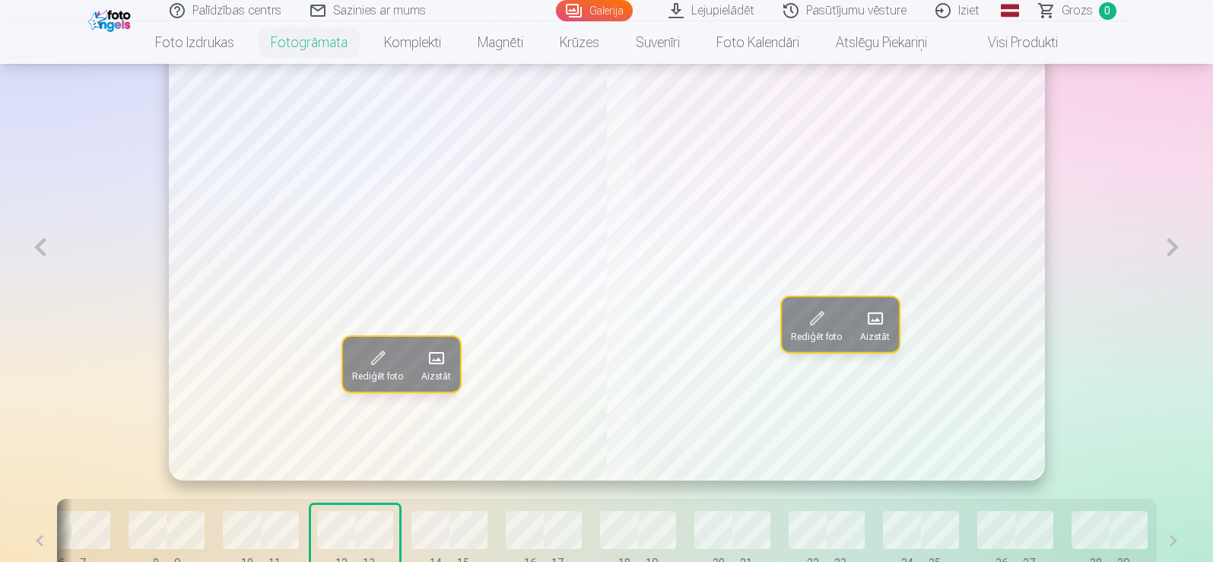
click at [423, 363] on span at bounding box center [435, 358] width 24 height 24
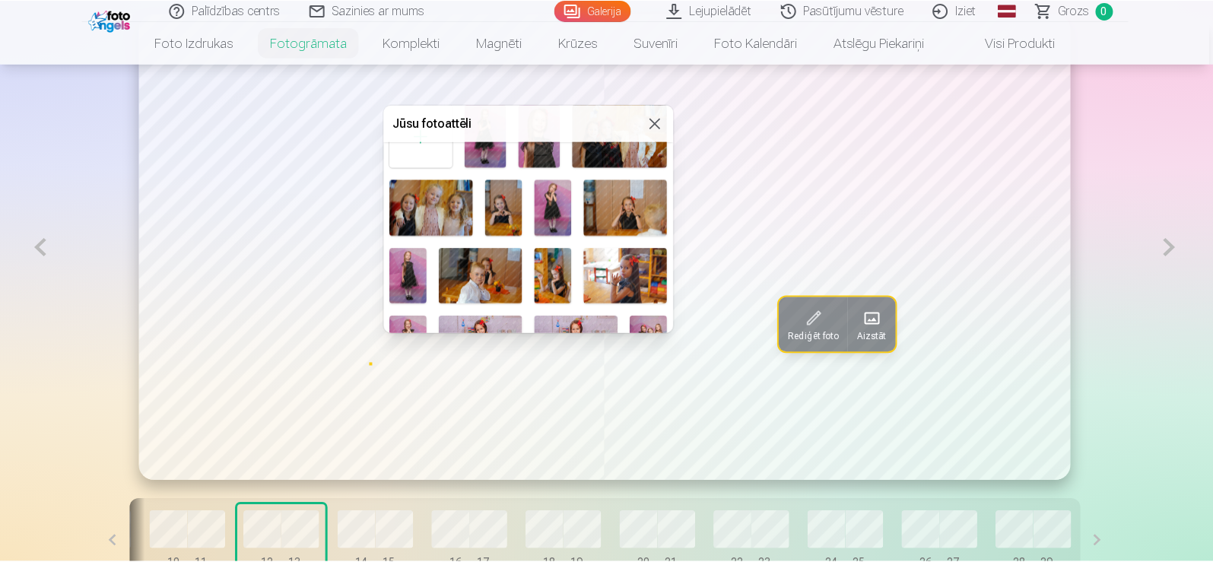
scroll to position [76, 0]
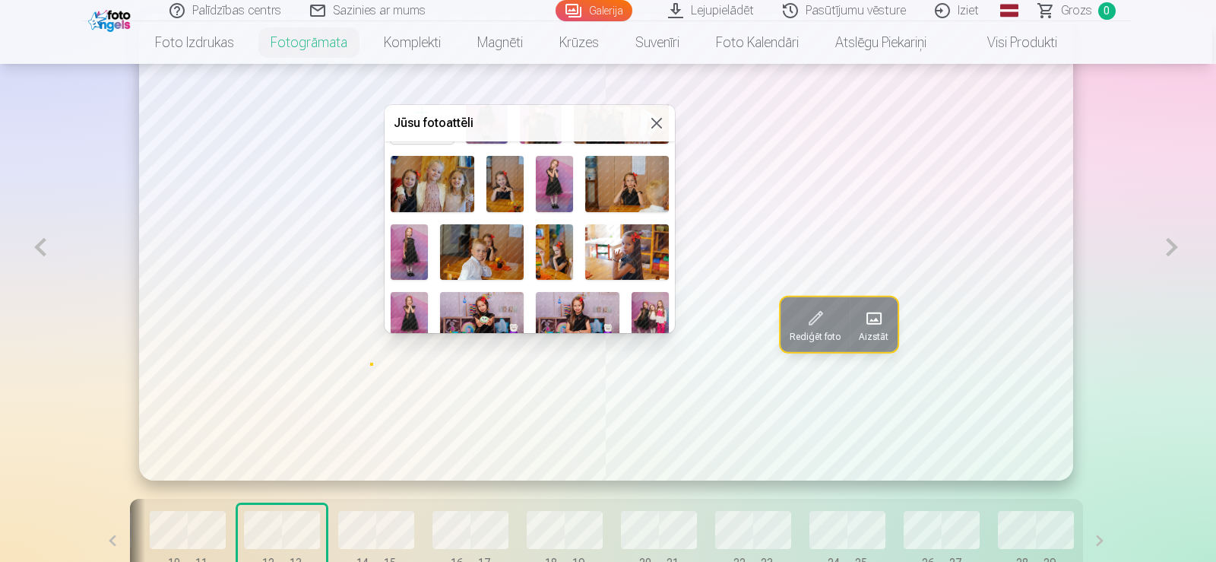
click at [505, 188] on img at bounding box center [505, 183] width 37 height 55
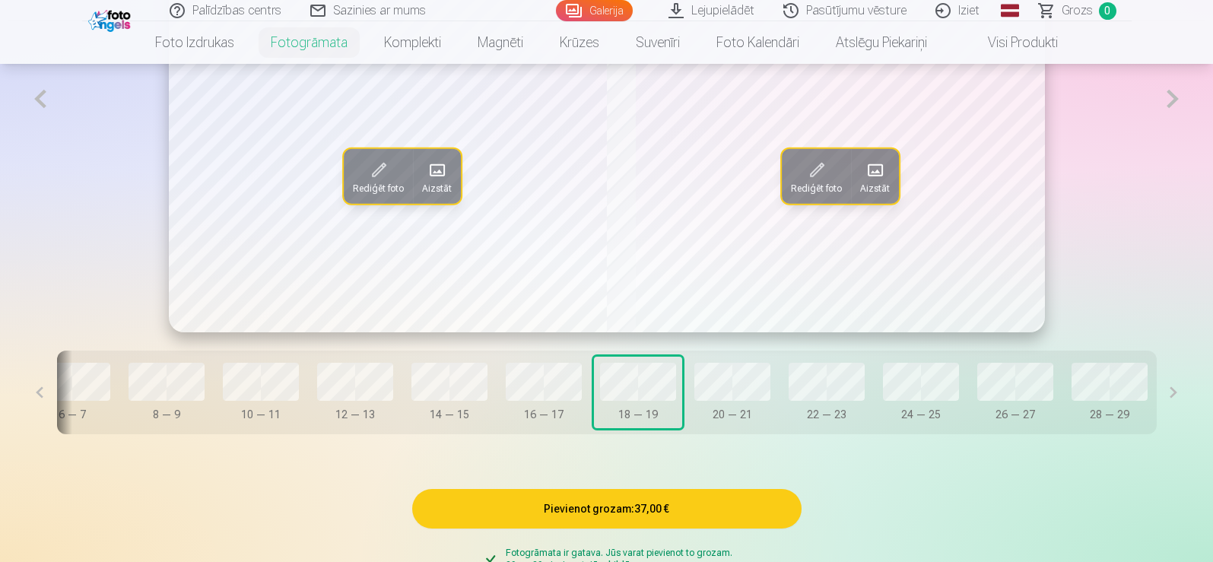
scroll to position [1109, 0]
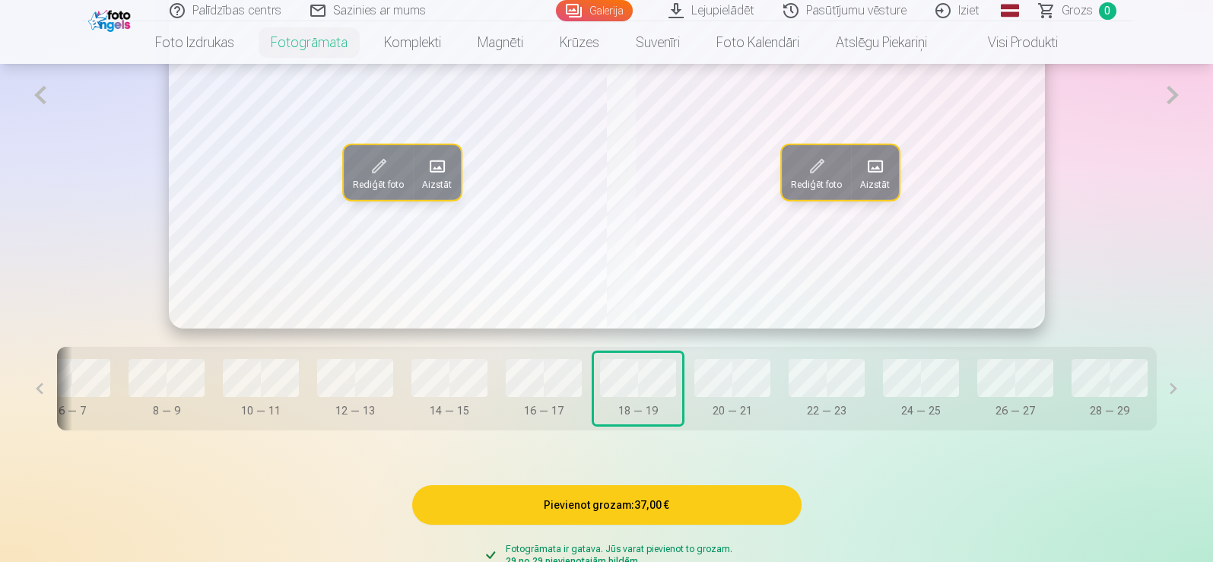
click at [57, 392] on button at bounding box center [40, 389] width 34 height 84
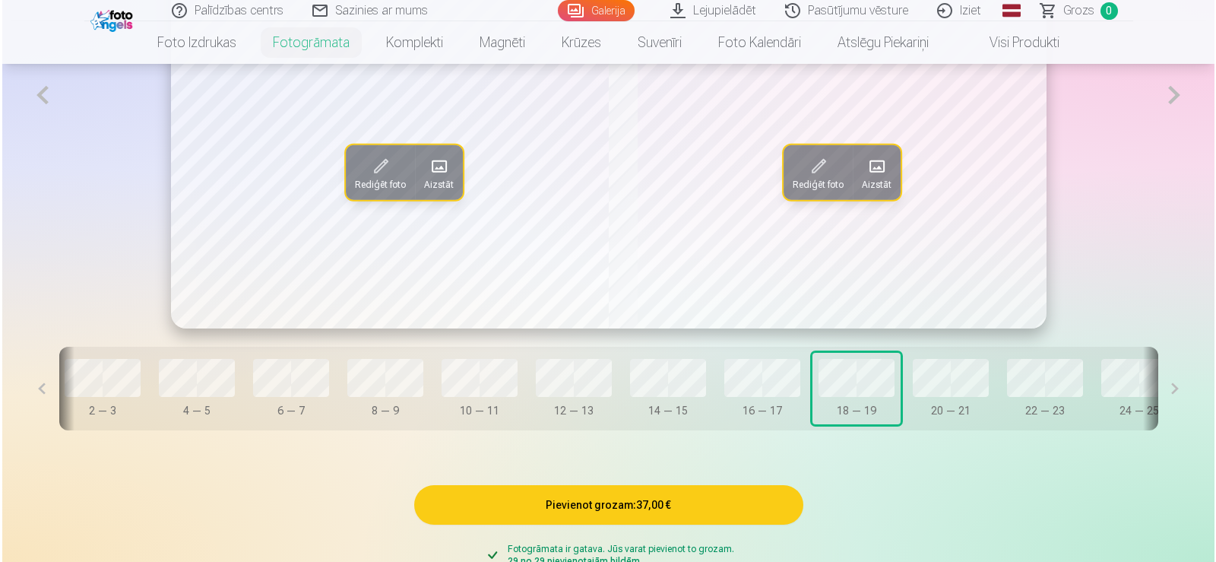
scroll to position [0, 78]
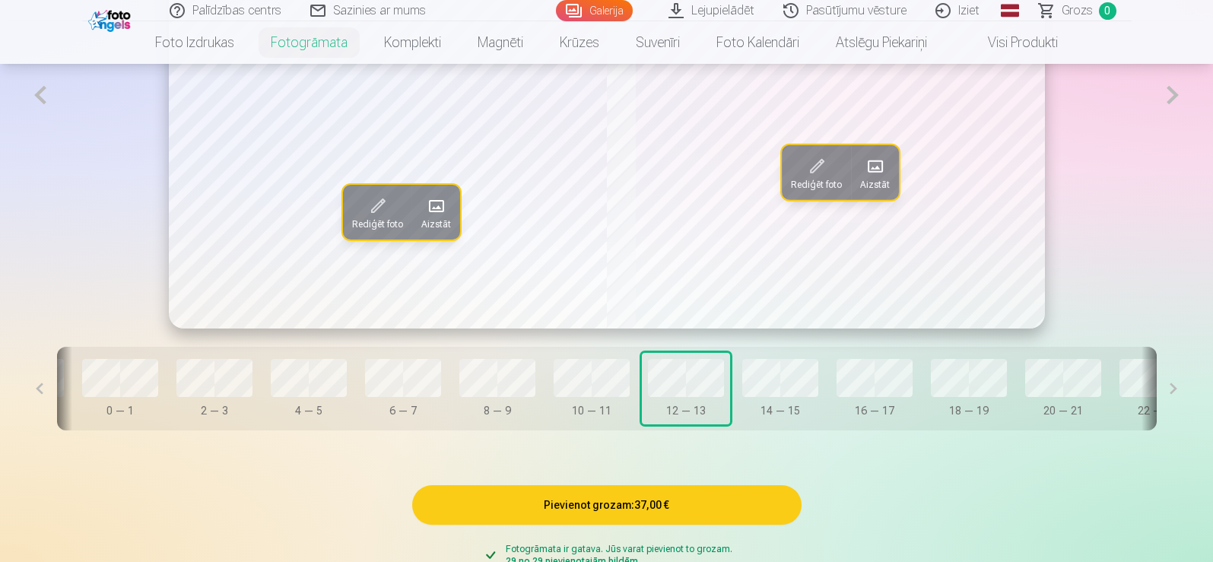
click at [423, 213] on span at bounding box center [435, 206] width 24 height 24
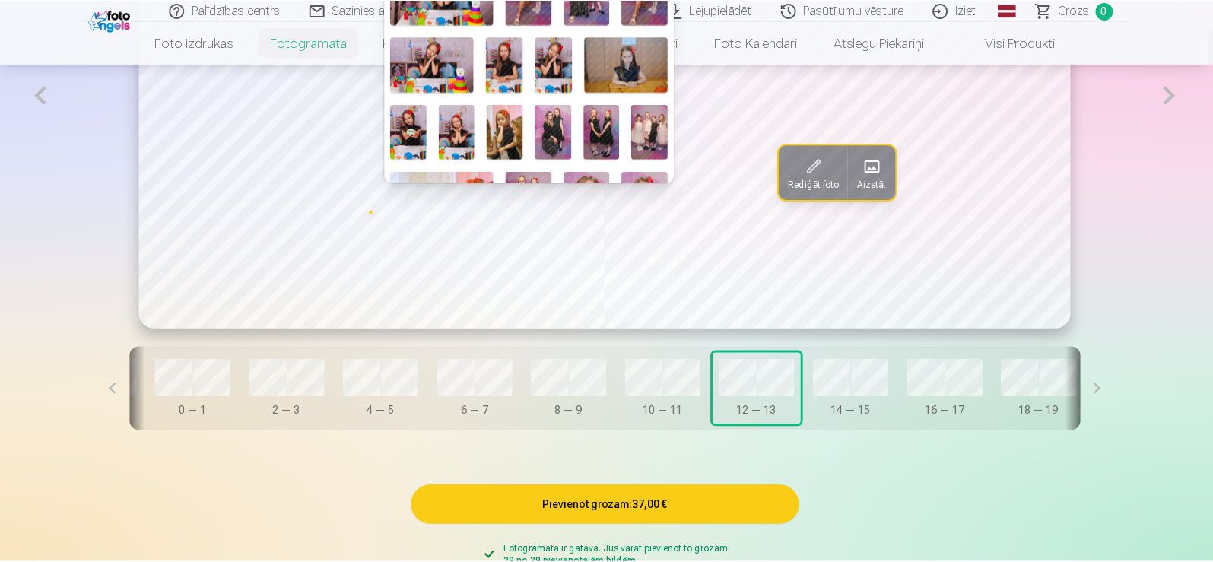
scroll to position [304, 0]
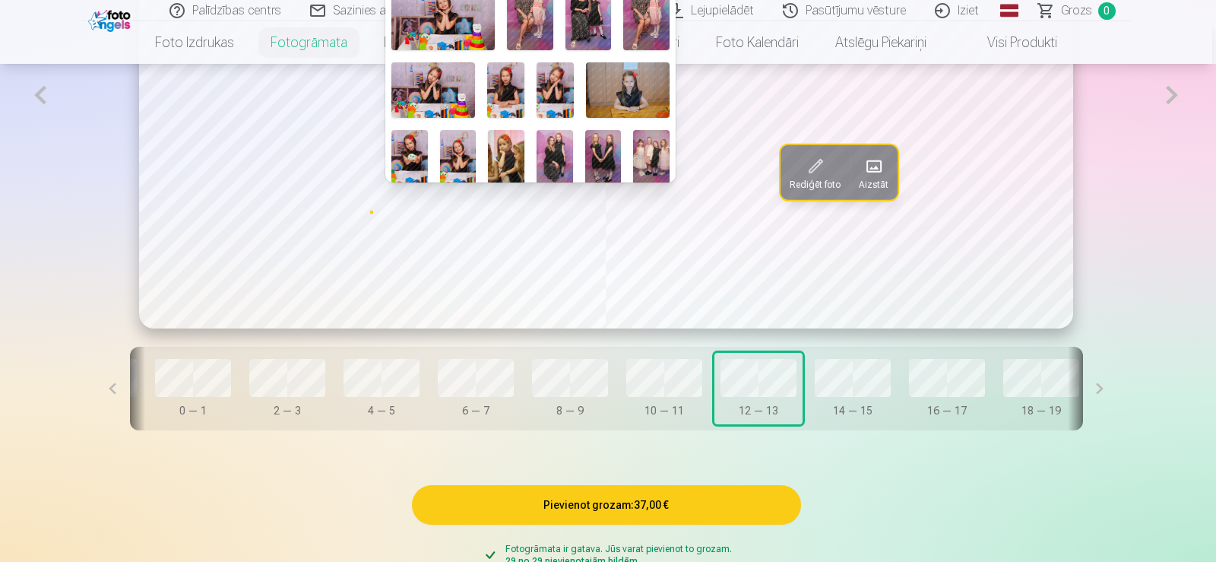
click at [506, 146] on img at bounding box center [506, 157] width 36 height 55
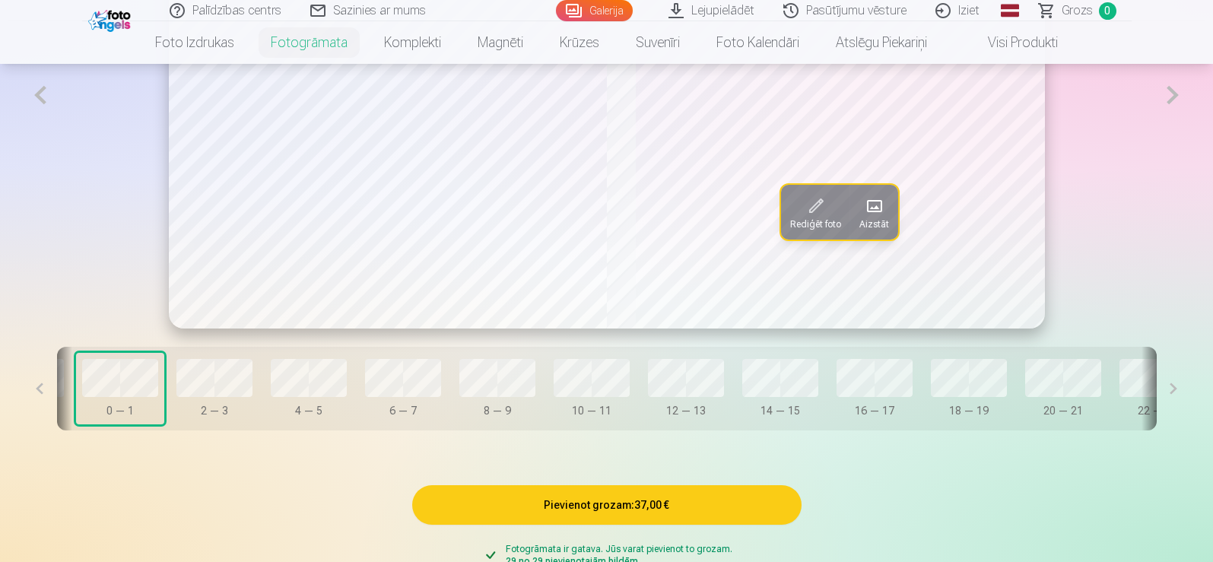
scroll to position [881, 0]
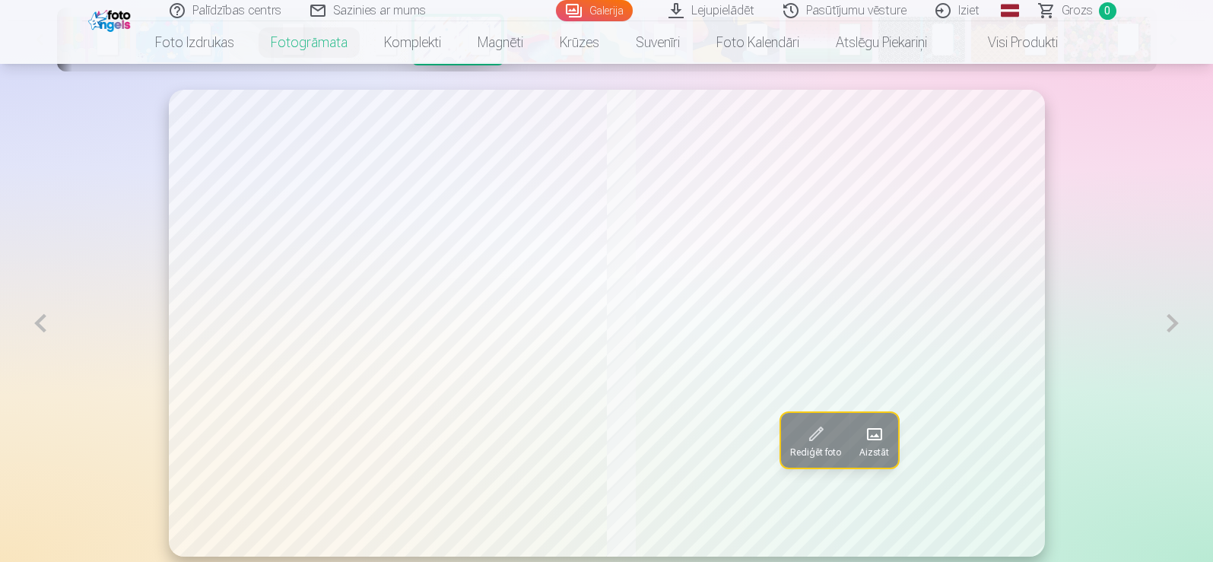
click at [1162, 324] on button at bounding box center [1172, 323] width 35 height 467
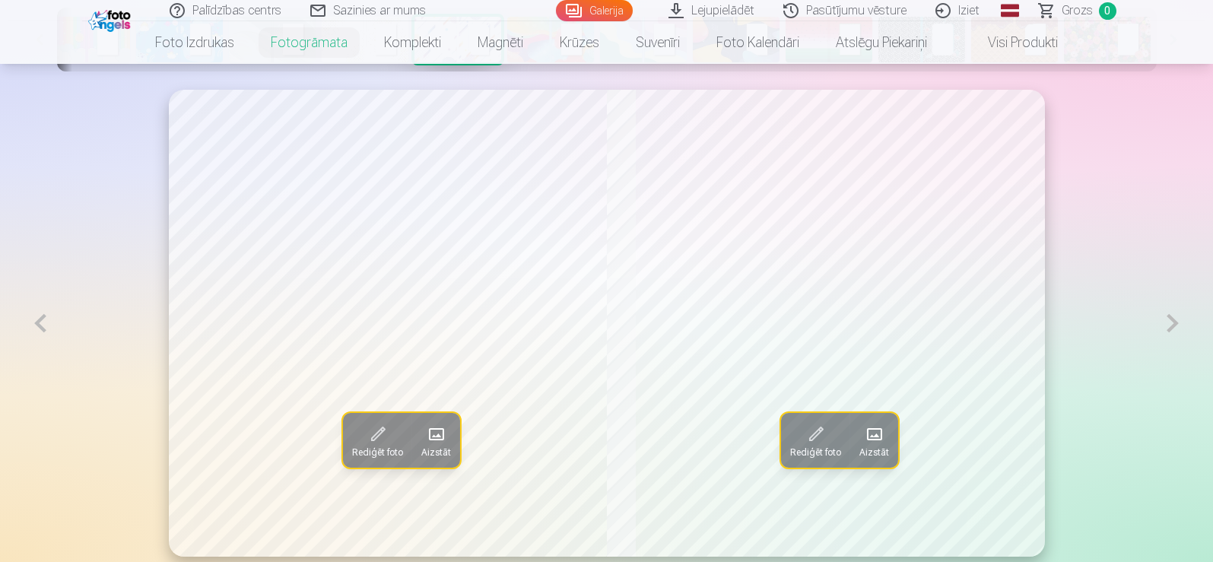
click at [1162, 323] on button at bounding box center [1172, 323] width 35 height 467
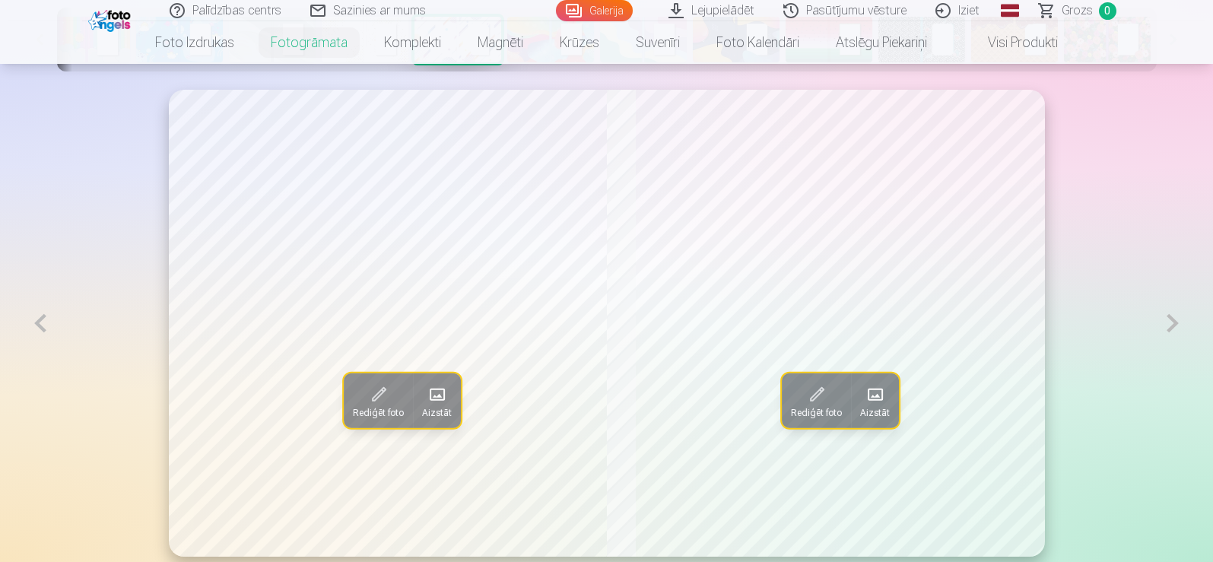
click at [1160, 326] on button at bounding box center [1172, 323] width 35 height 467
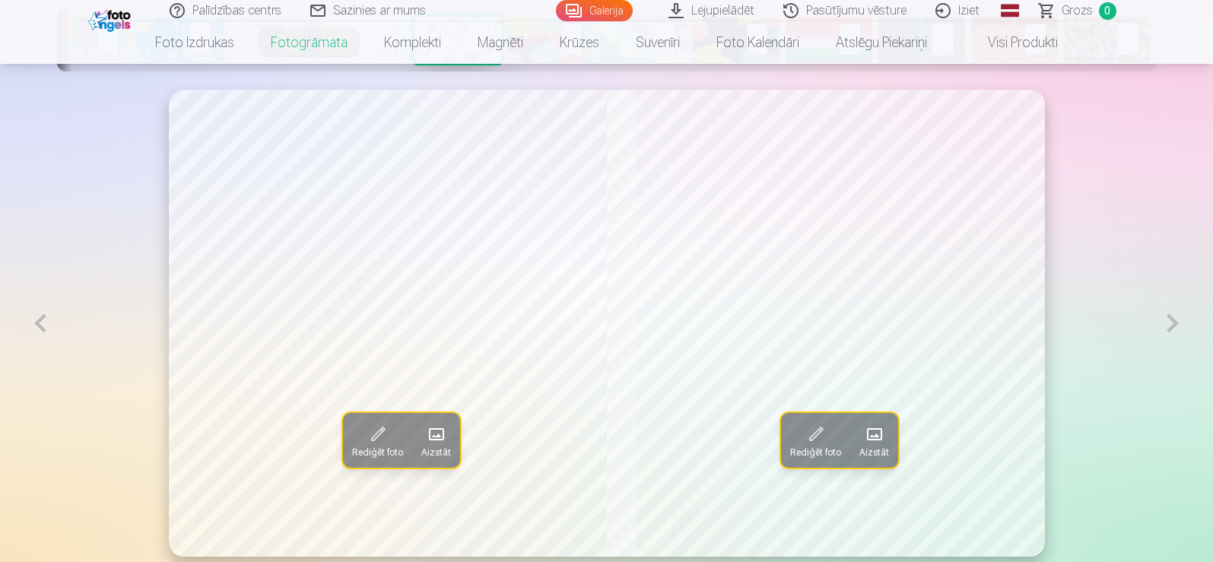
click at [1159, 326] on button at bounding box center [1172, 323] width 35 height 467
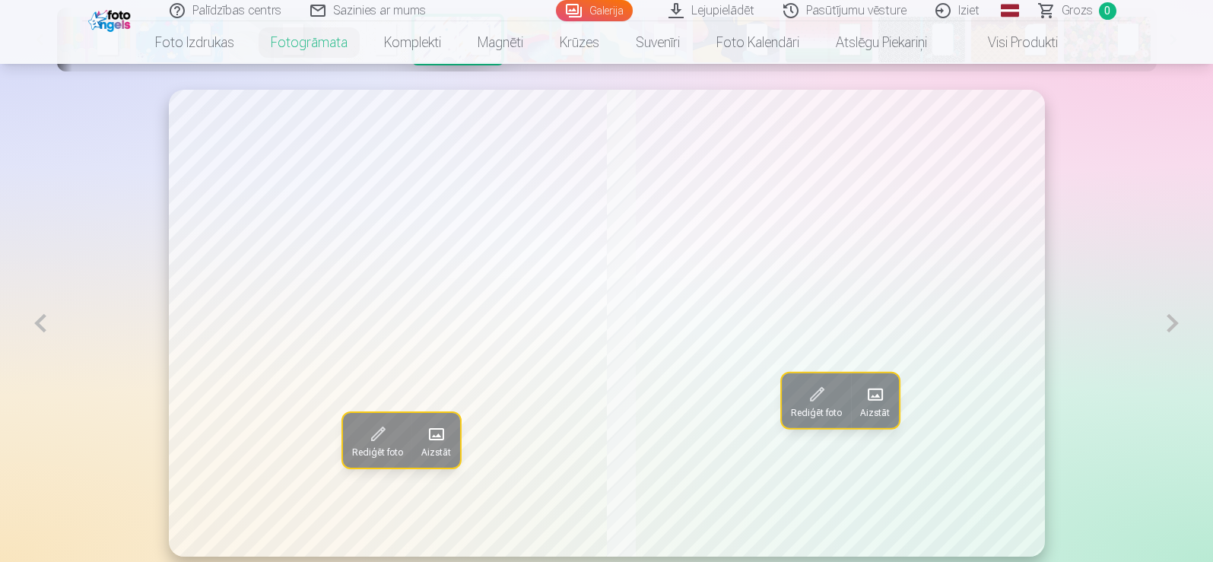
click at [1159, 326] on button at bounding box center [1172, 323] width 35 height 467
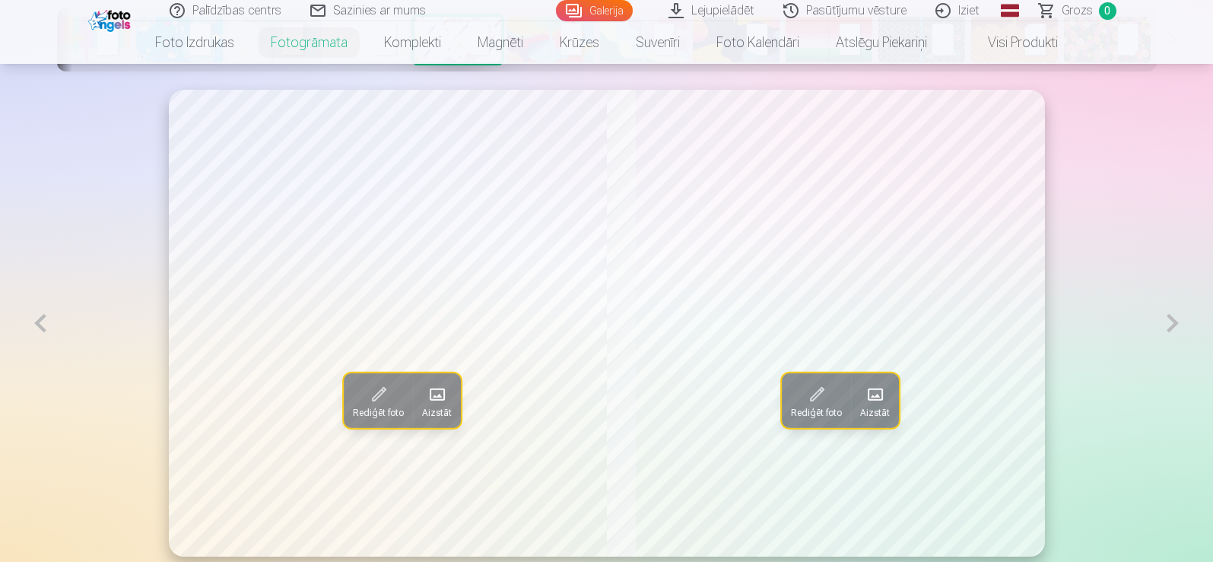
click at [1159, 326] on button at bounding box center [1172, 323] width 35 height 467
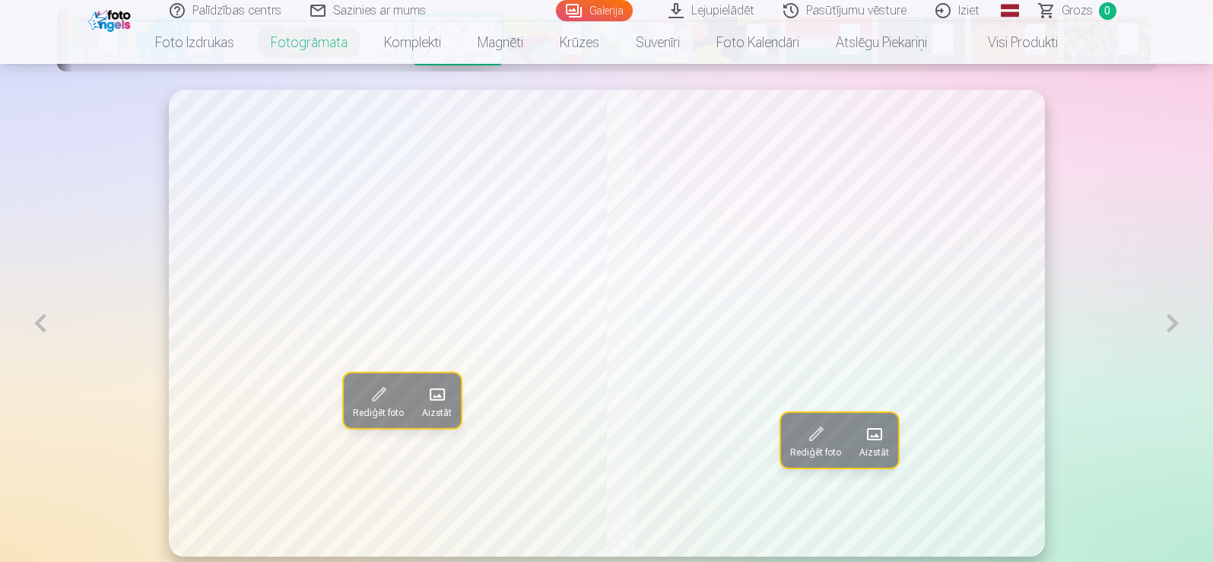
click at [1159, 327] on button at bounding box center [1172, 323] width 35 height 467
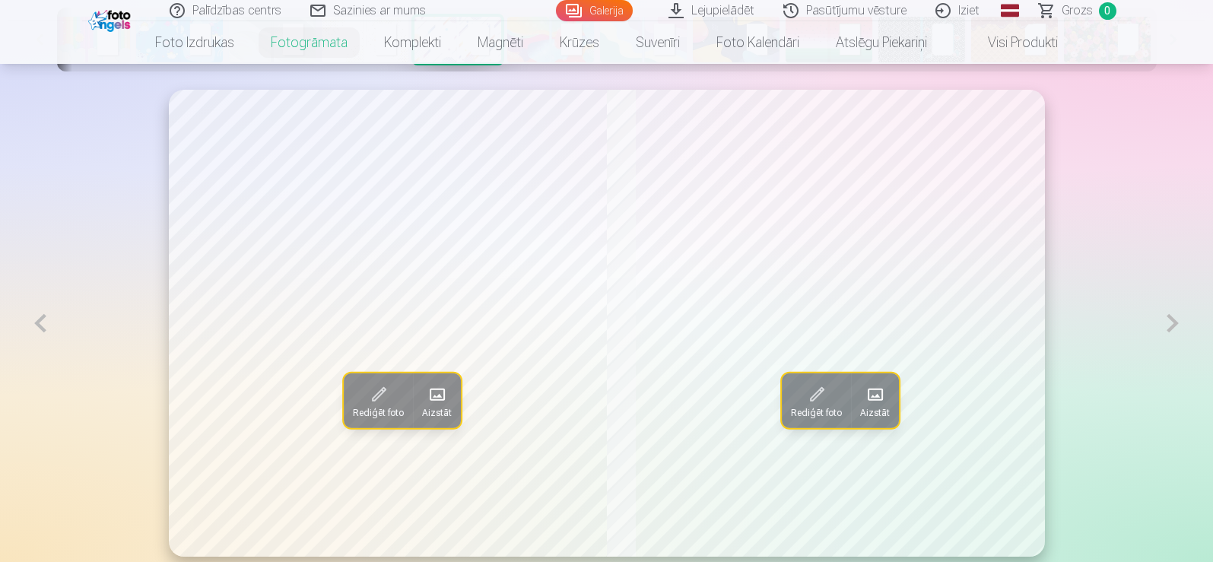
click at [1159, 327] on button at bounding box center [1172, 323] width 35 height 467
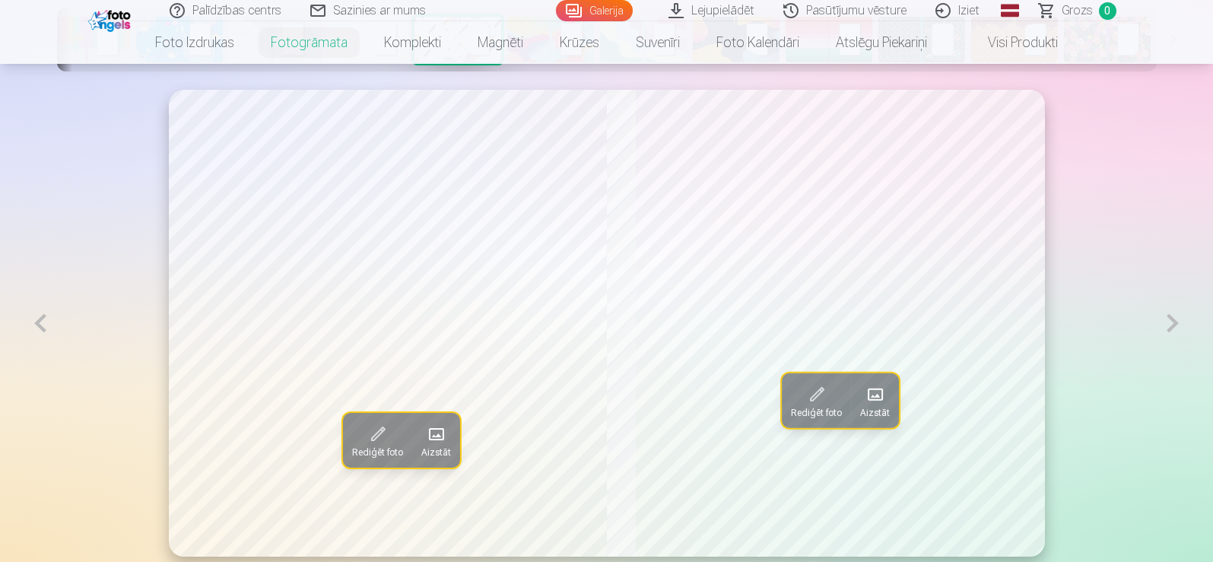
click at [1159, 327] on button at bounding box center [1172, 323] width 35 height 467
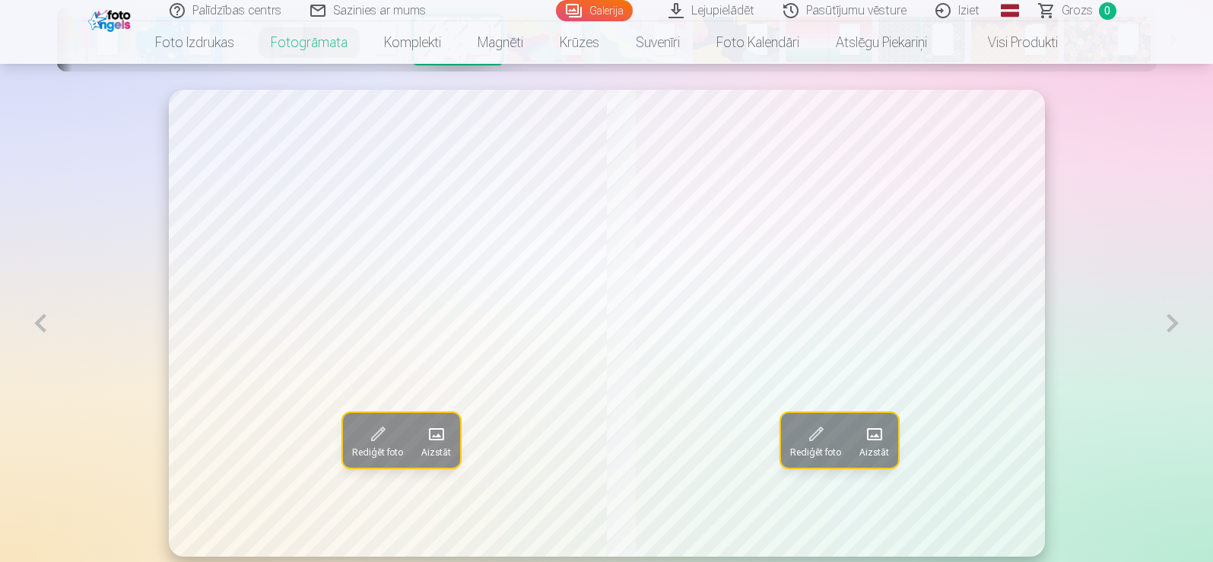
click at [44, 322] on button at bounding box center [40, 323] width 35 height 467
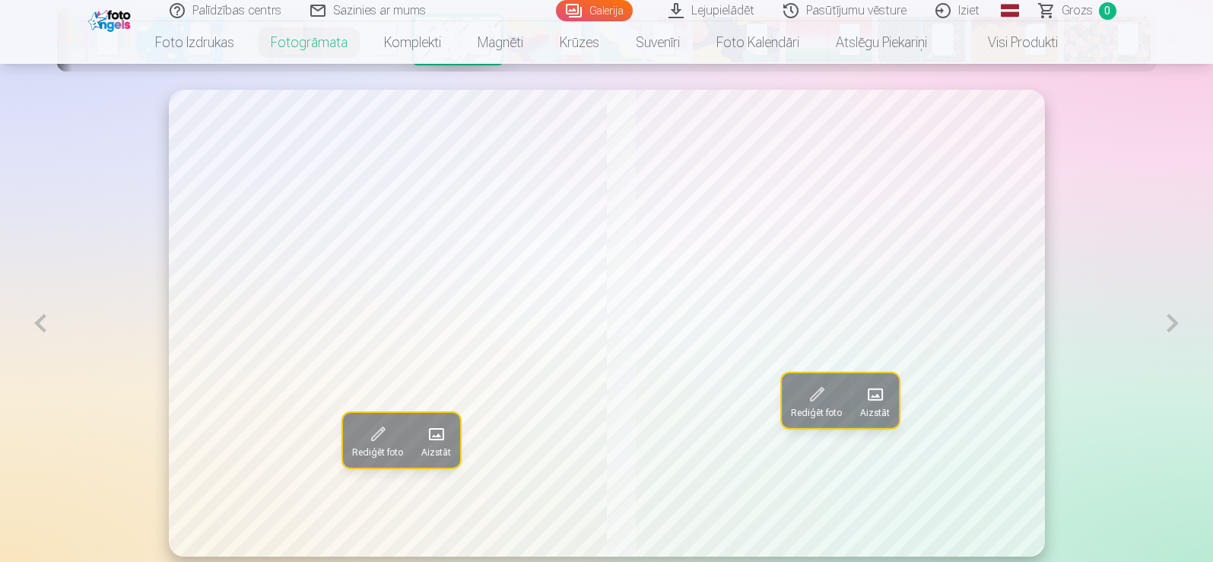
click at [1155, 330] on button at bounding box center [1172, 323] width 35 height 467
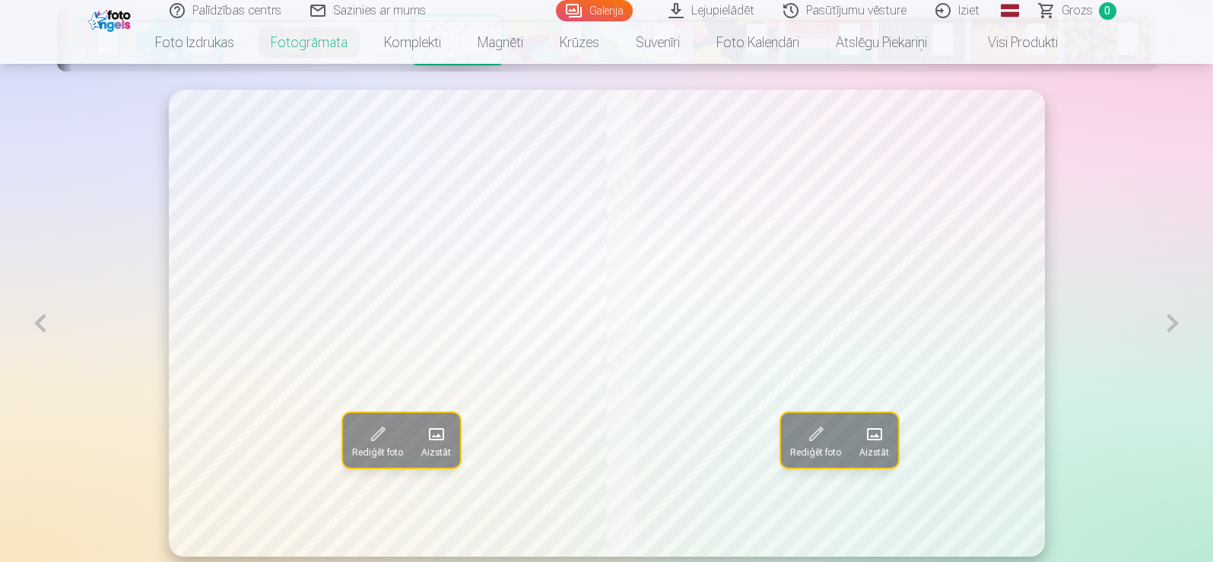
click at [1155, 330] on button at bounding box center [1172, 323] width 35 height 467
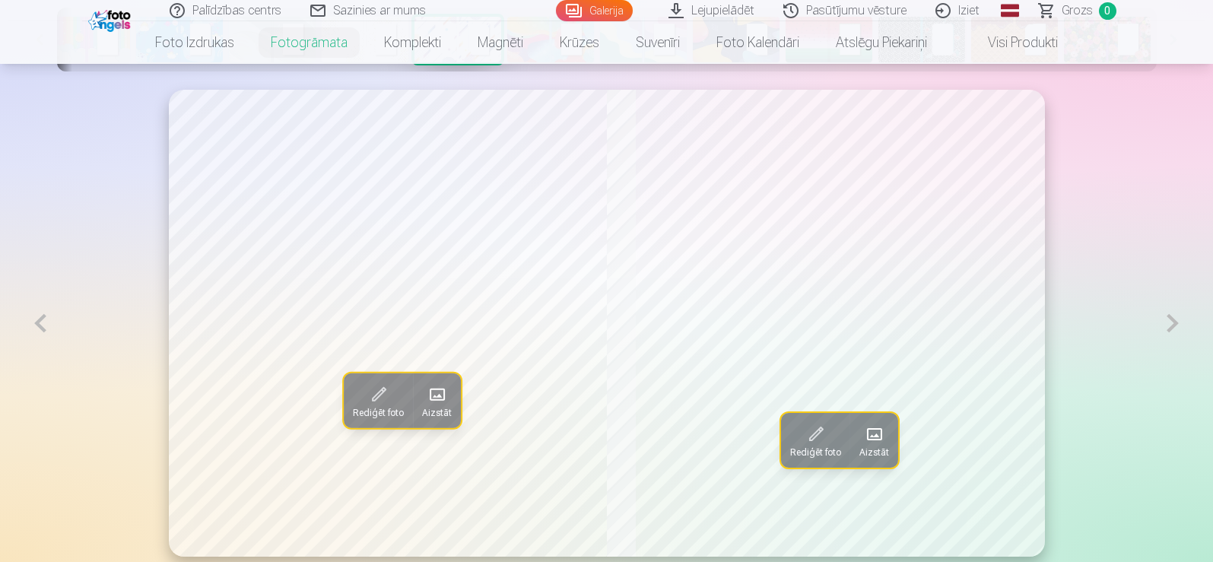
click at [1155, 330] on button at bounding box center [1172, 323] width 35 height 467
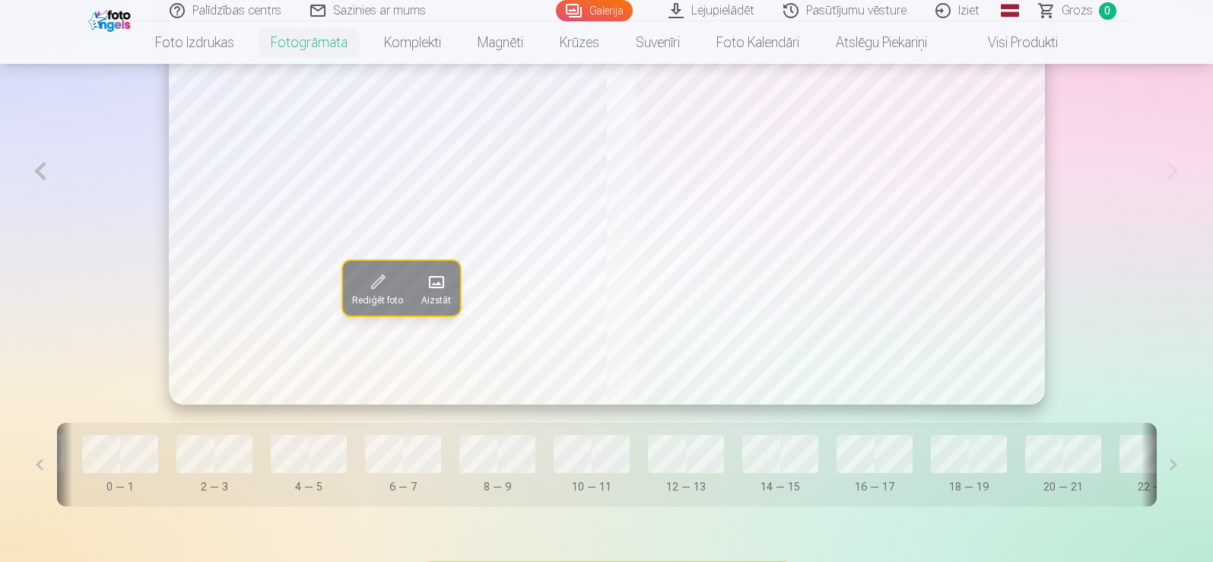
scroll to position [1185, 0]
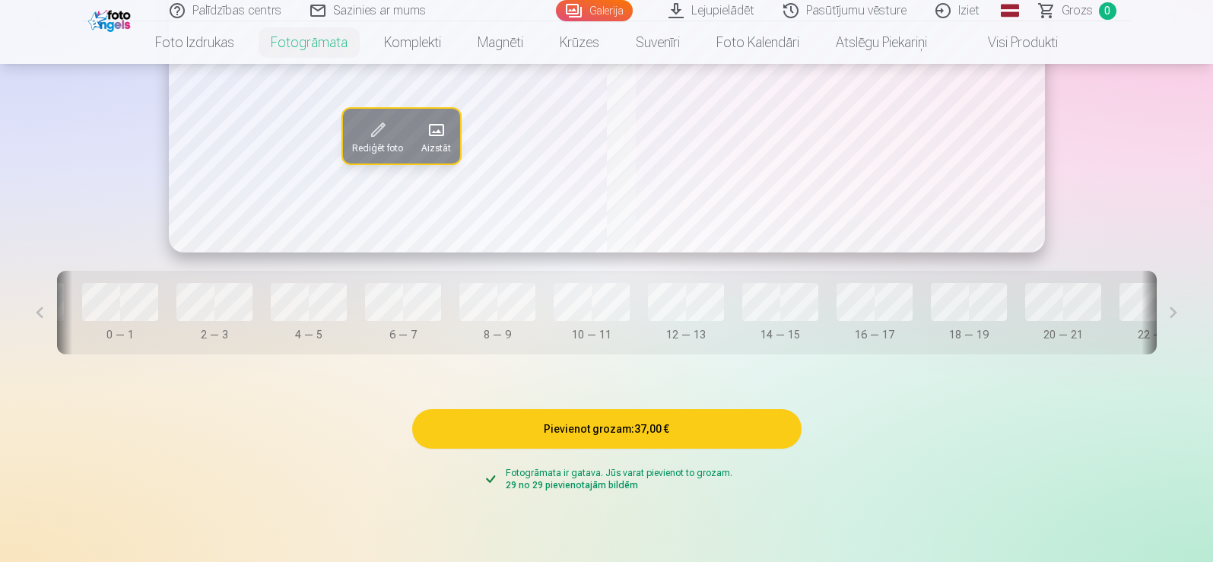
click at [1156, 317] on button at bounding box center [1173, 313] width 34 height 84
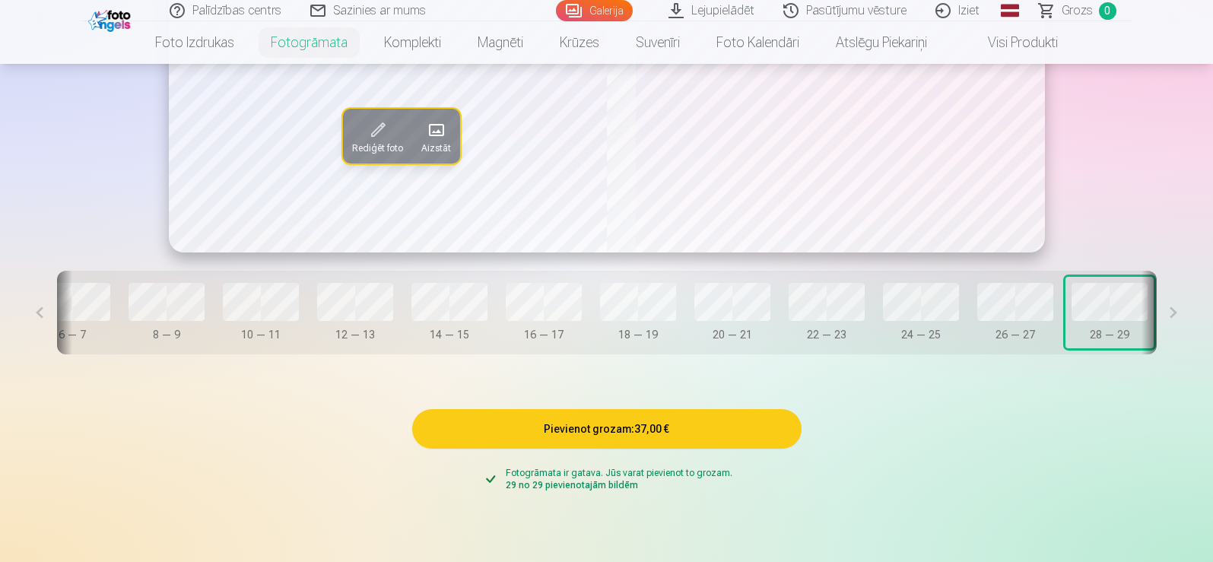
scroll to position [0, 555]
drag, startPoint x: 493, startPoint y: 358, endPoint x: 453, endPoint y: 357, distance: 39.5
click at [453, 354] on div "Vāks 0 — 1 2 — 3 4 — 5 6 — 7 8 — 9 10 — 11 12 — 13 14 — 15 16 — 17 18 — 19 20 —…" at bounding box center [606, 313] width 1099 height 84
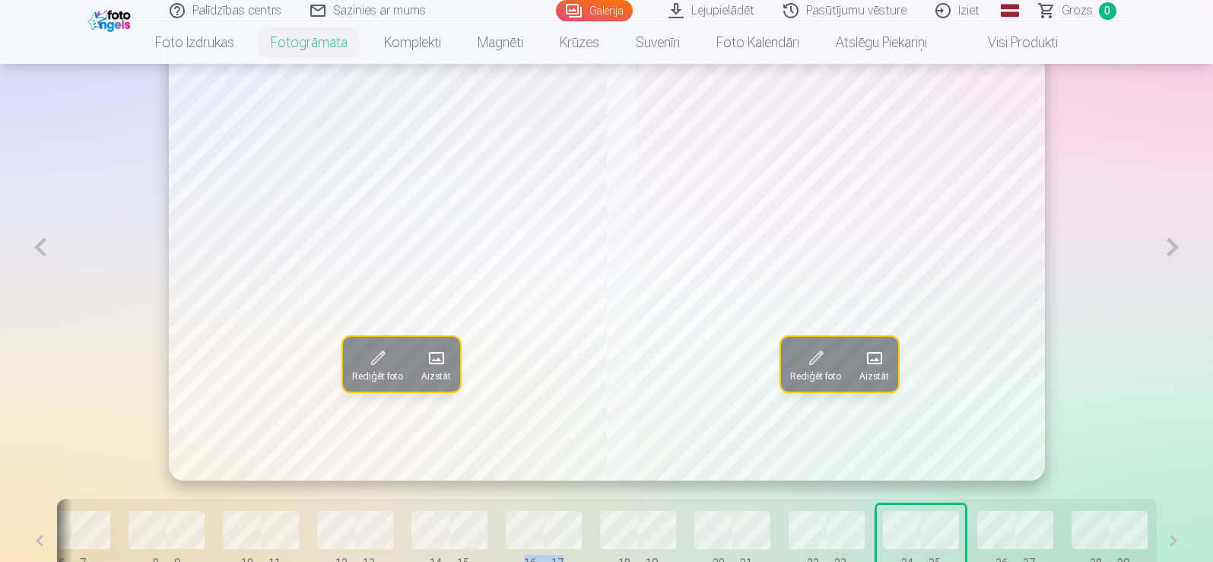
scroll to position [1033, 0]
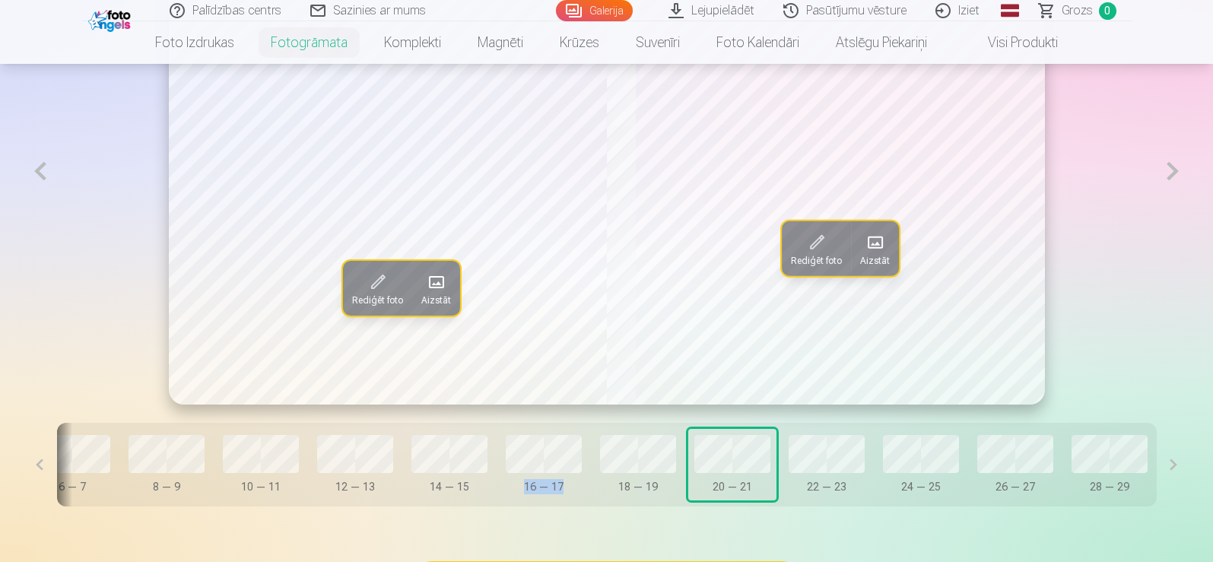
click at [870, 244] on span at bounding box center [874, 242] width 24 height 24
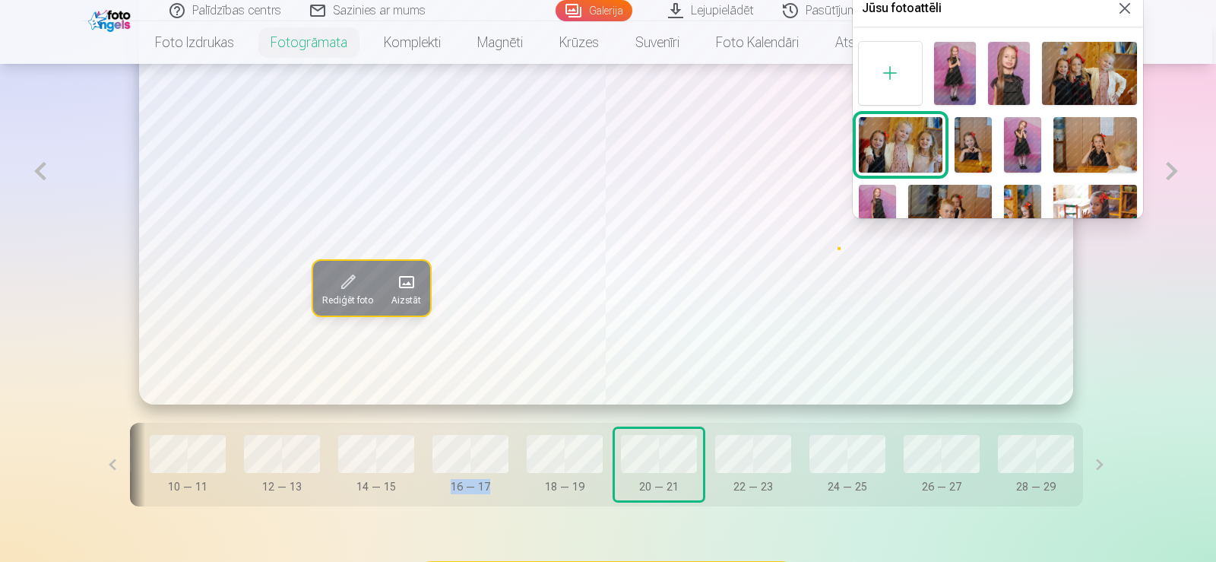
click at [1074, 75] on img at bounding box center [1089, 73] width 94 height 63
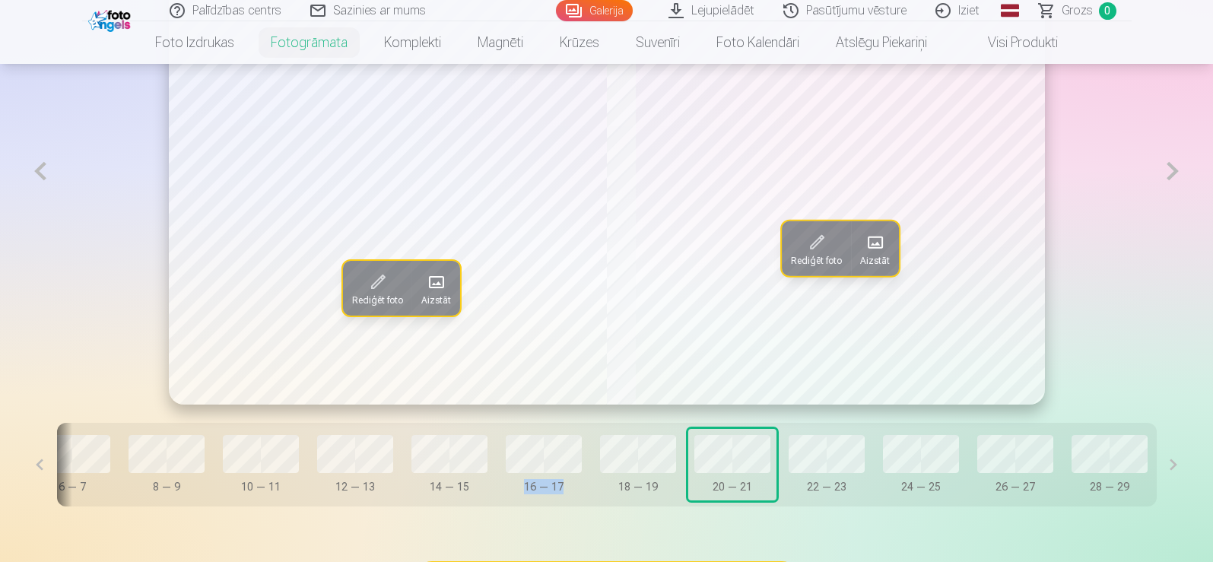
click at [423, 293] on span at bounding box center [435, 282] width 24 height 24
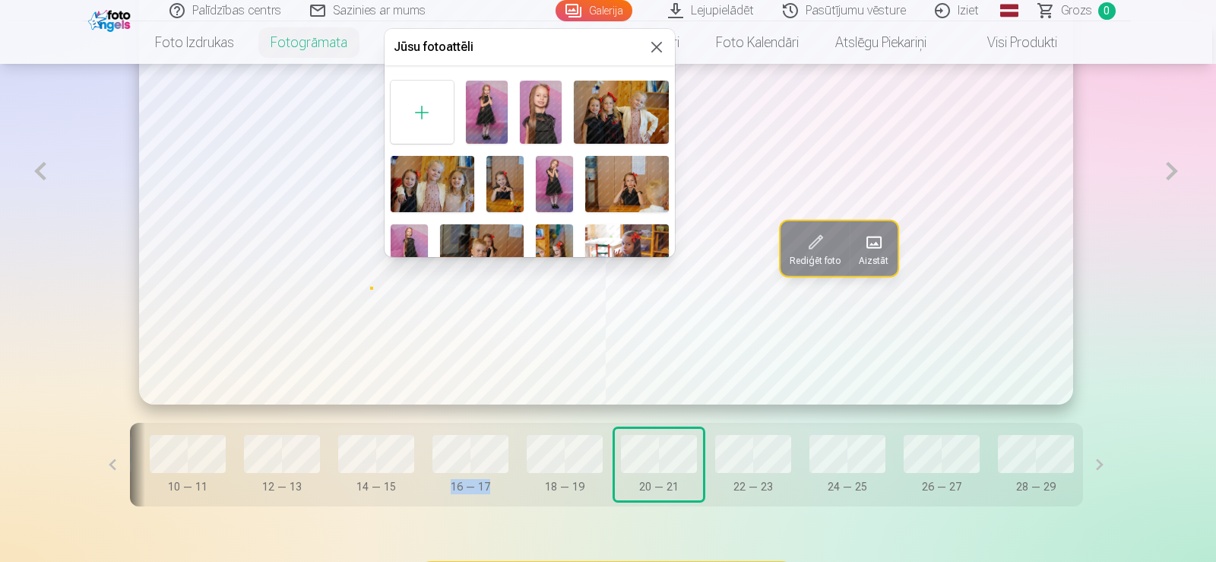
click at [439, 182] on img at bounding box center [433, 183] width 84 height 55
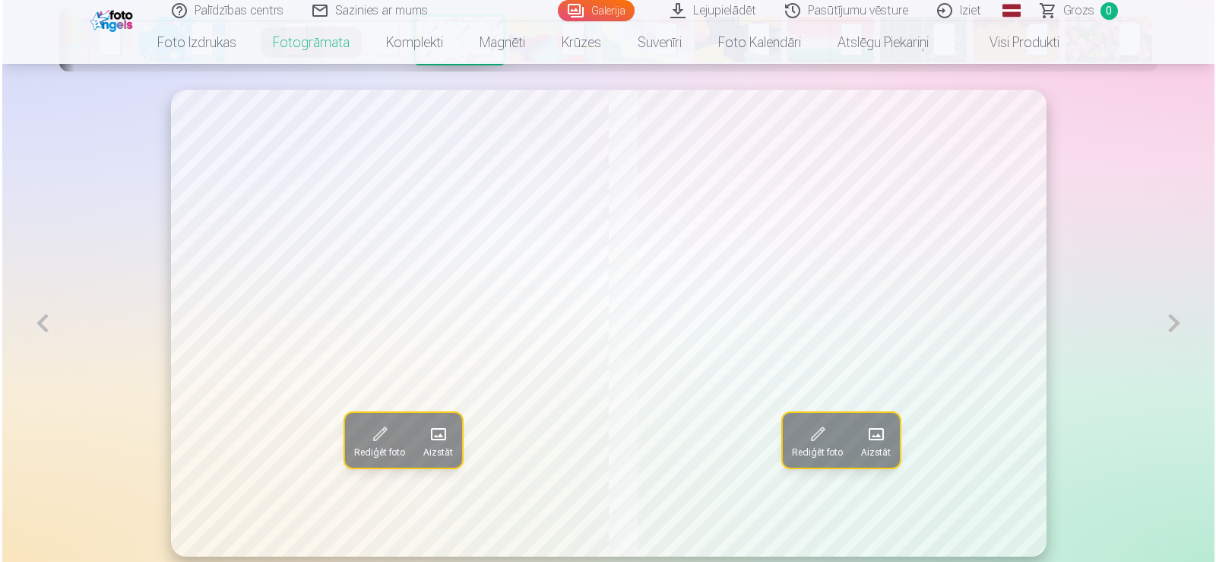
scroll to position [957, 0]
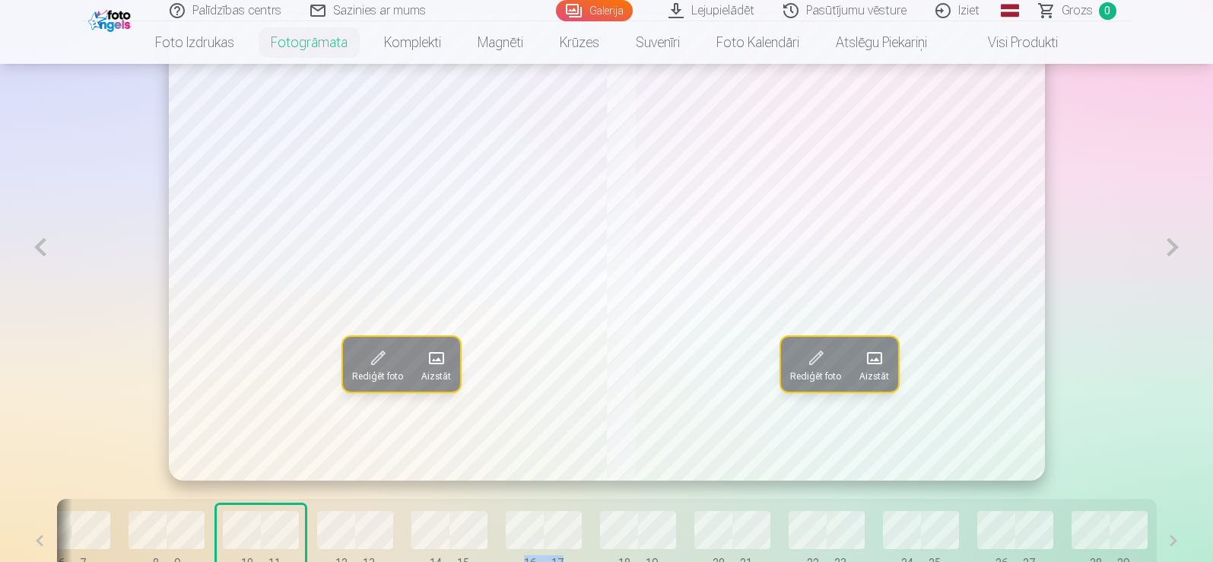
click at [874, 365] on span at bounding box center [873, 358] width 24 height 24
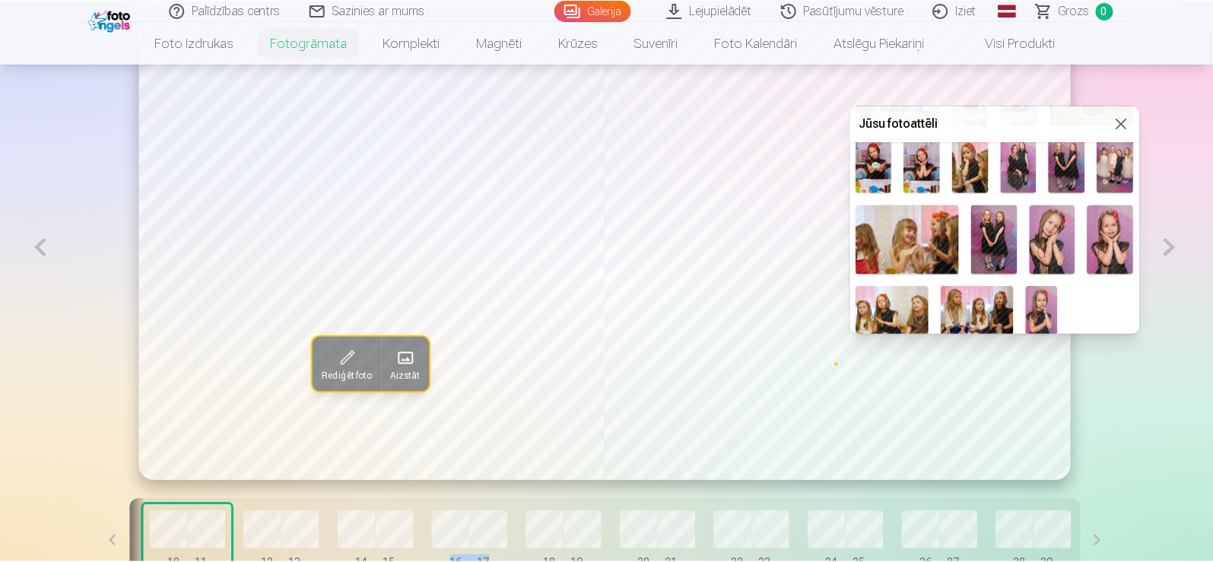
scroll to position [371, 0]
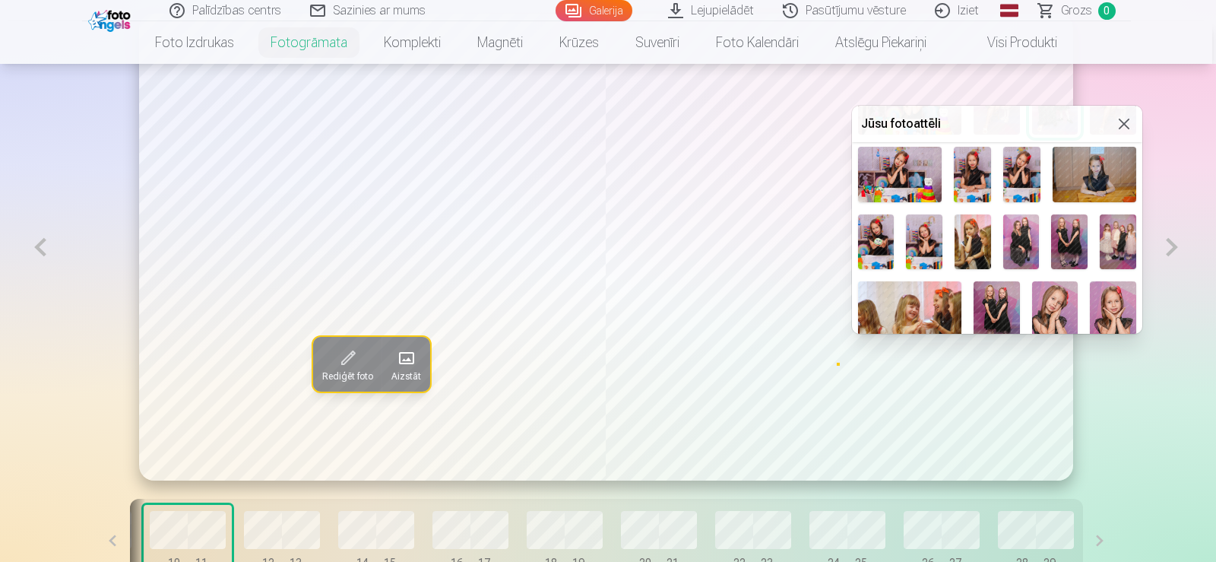
click at [1106, 420] on div at bounding box center [608, 281] width 1216 height 562
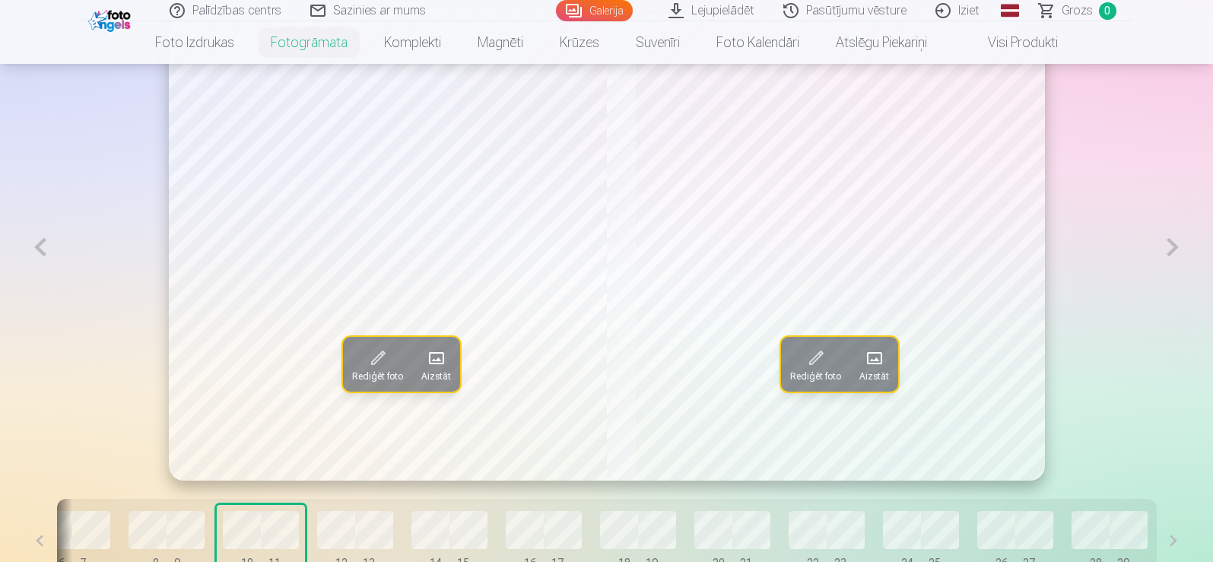
click at [57, 549] on button at bounding box center [40, 541] width 34 height 84
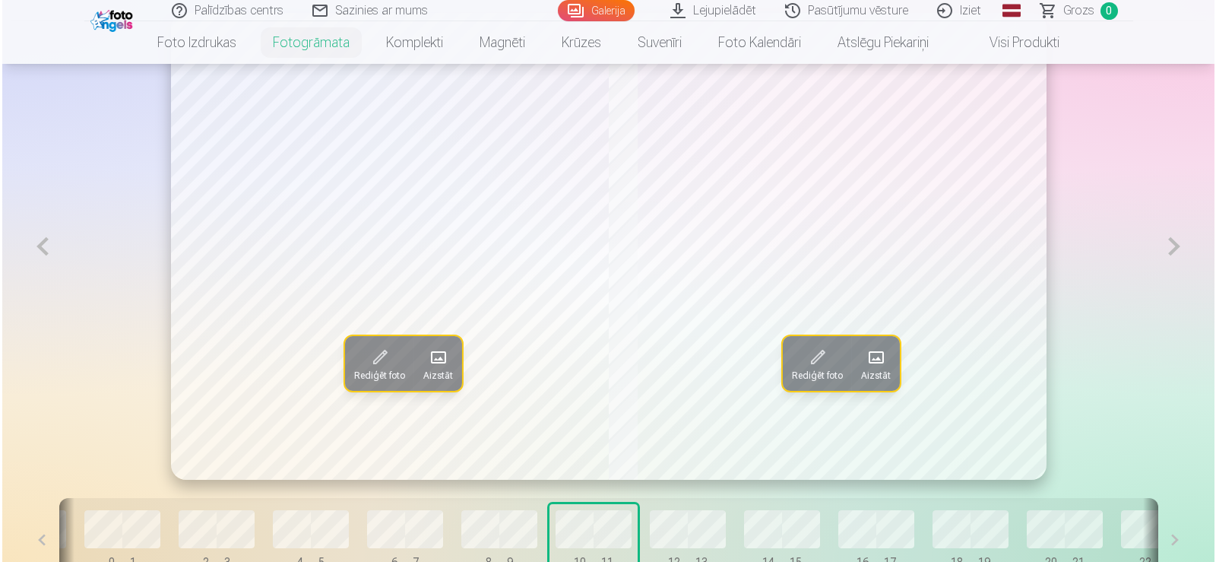
scroll to position [1033, 0]
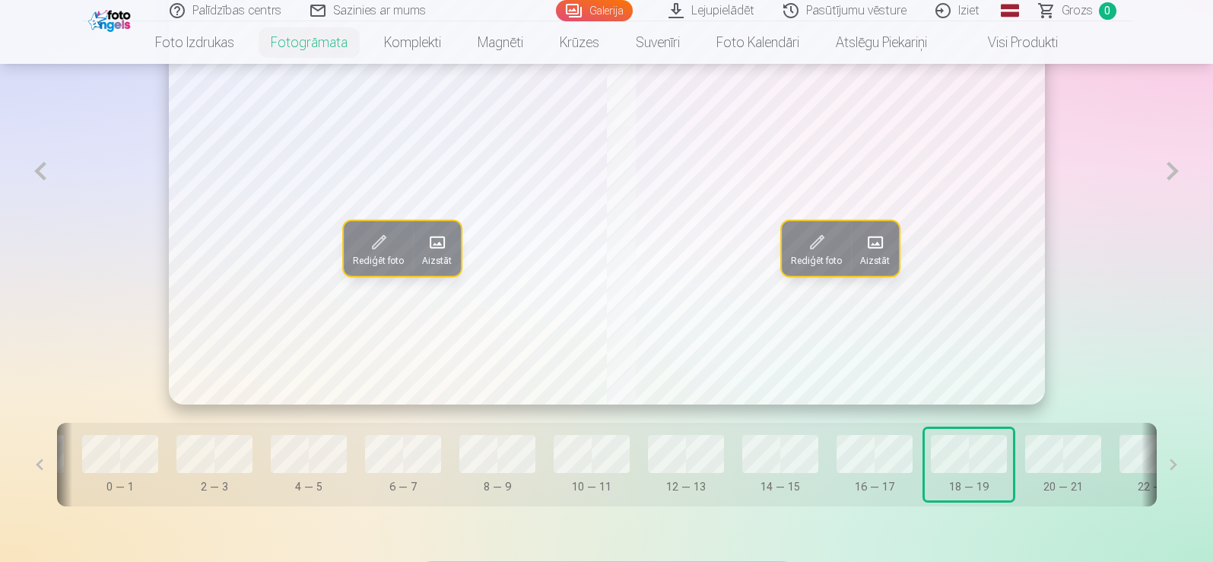
click at [872, 246] on span at bounding box center [874, 242] width 24 height 24
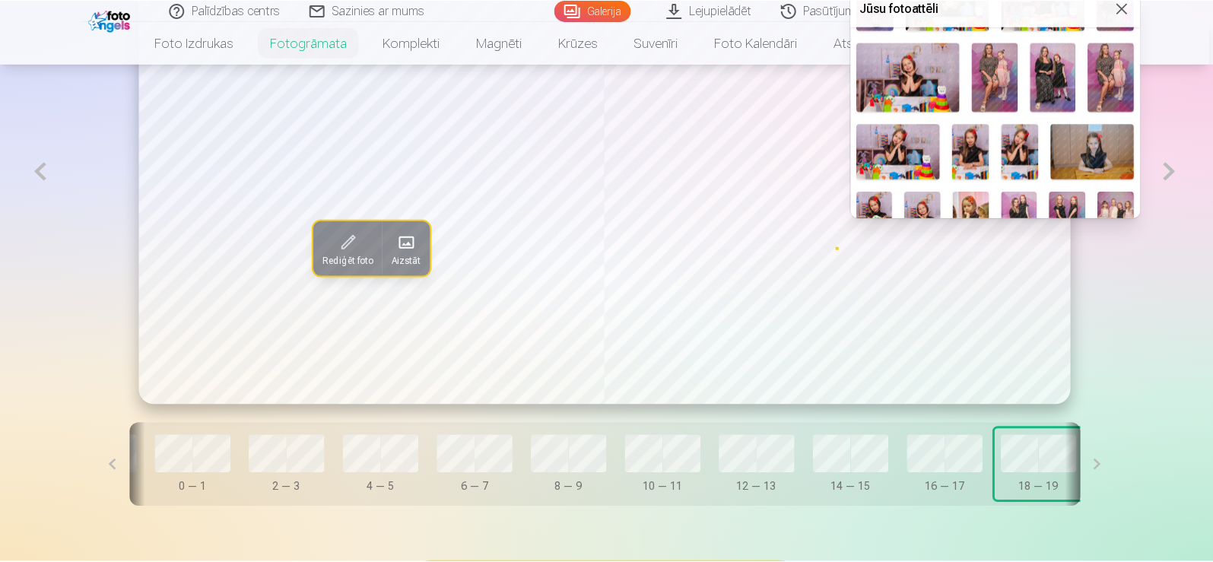
scroll to position [304, 0]
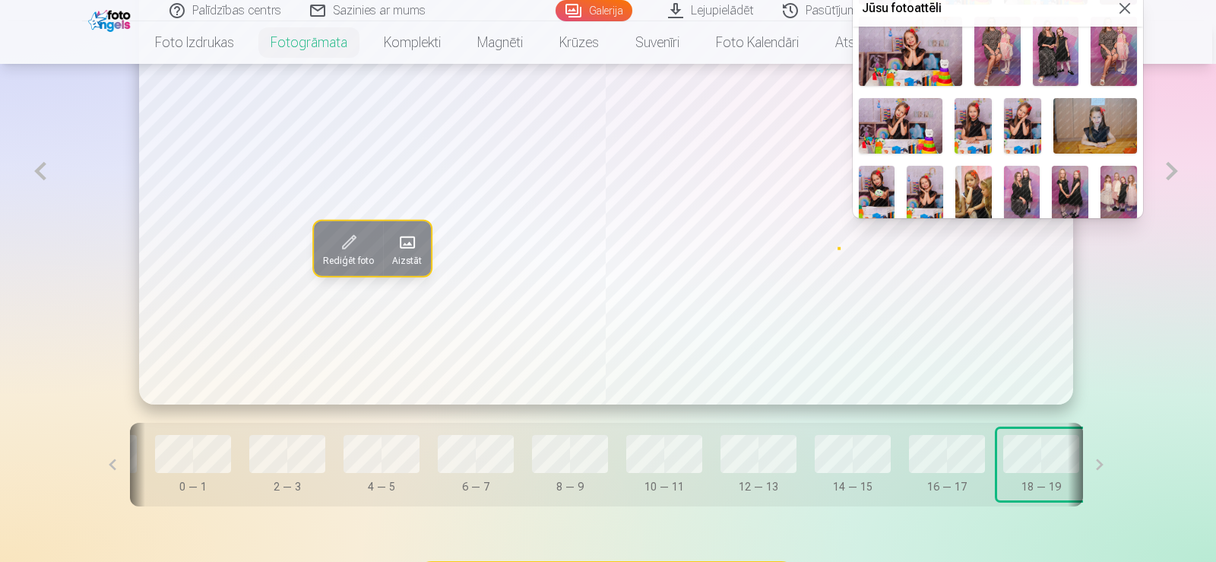
click at [1064, 173] on img at bounding box center [1070, 193] width 36 height 55
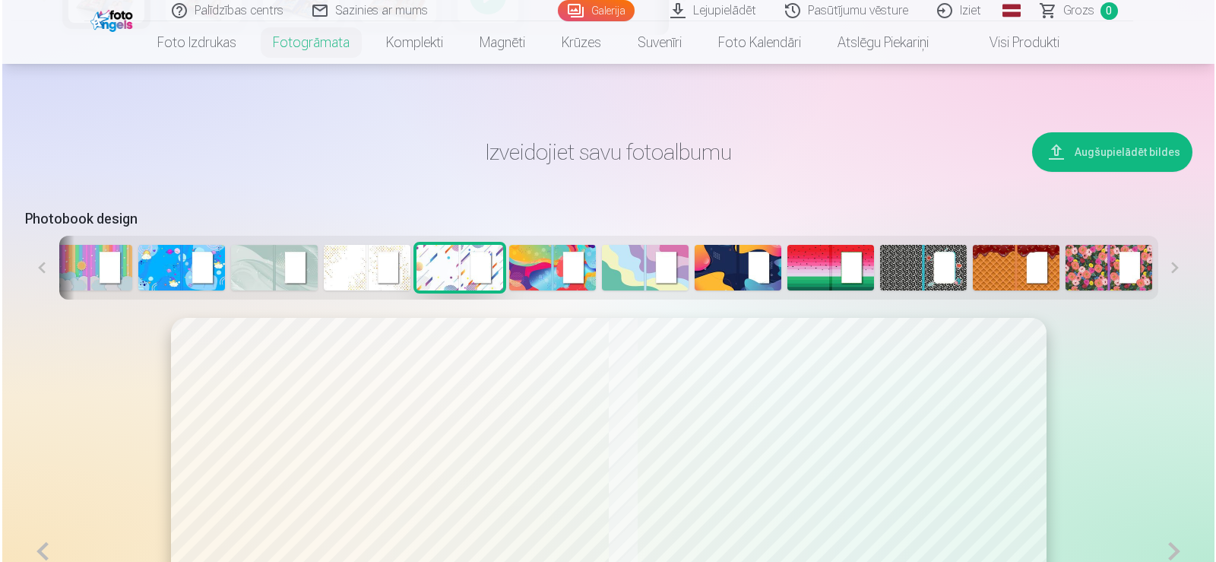
scroll to position [805, 0]
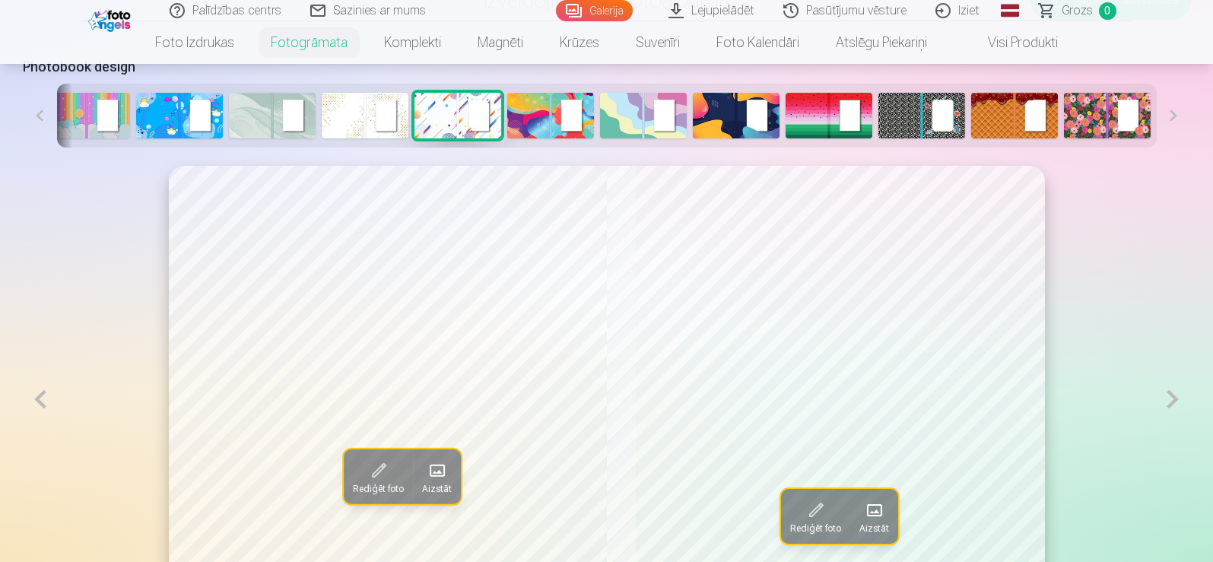
click at [877, 514] on span at bounding box center [873, 510] width 24 height 24
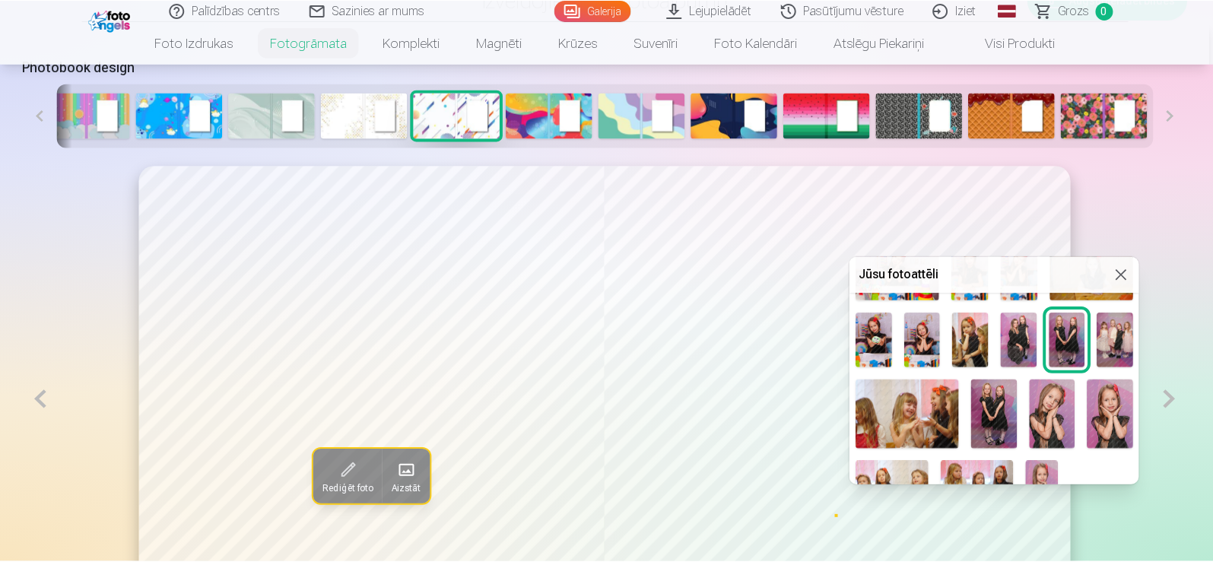
scroll to position [447, 0]
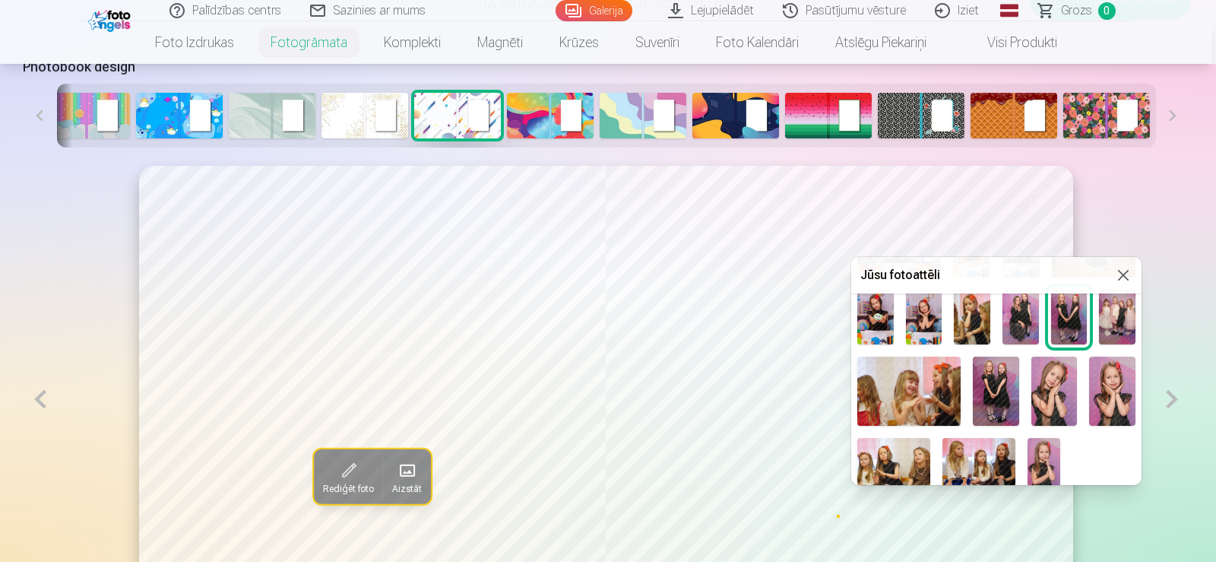
click at [985, 381] on img at bounding box center [996, 391] width 46 height 69
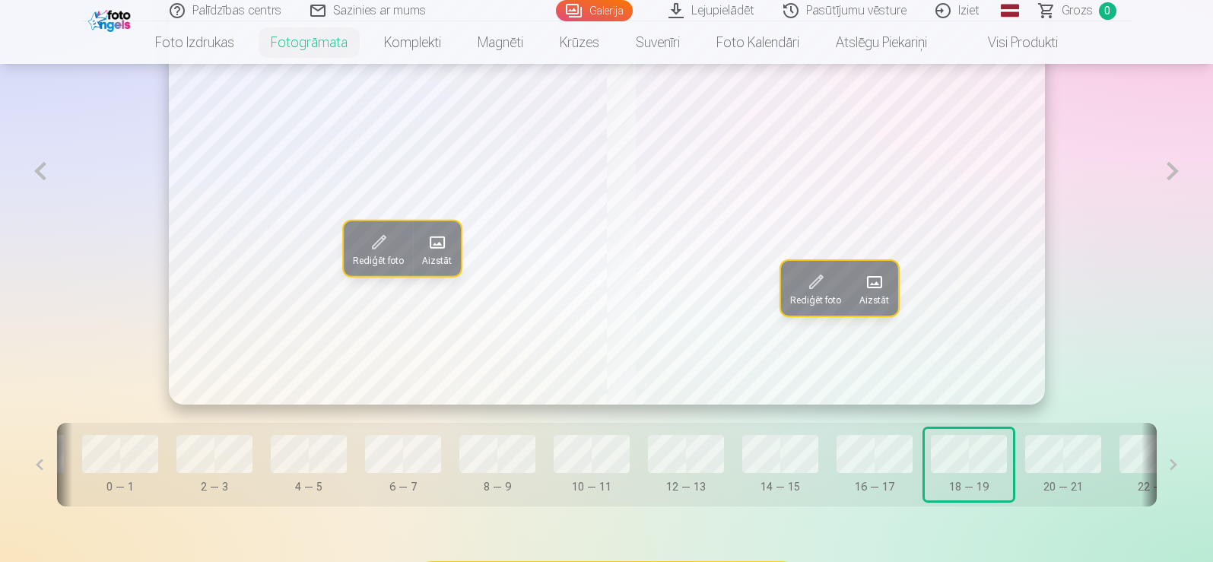
scroll to position [1109, 0]
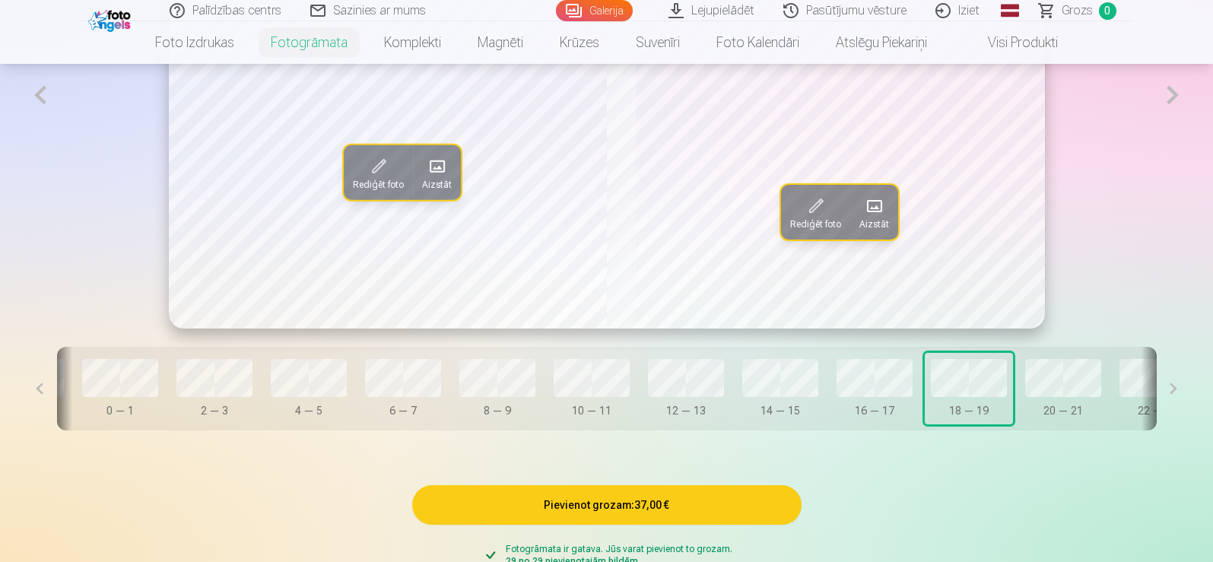
click at [1156, 390] on button at bounding box center [1173, 389] width 34 height 84
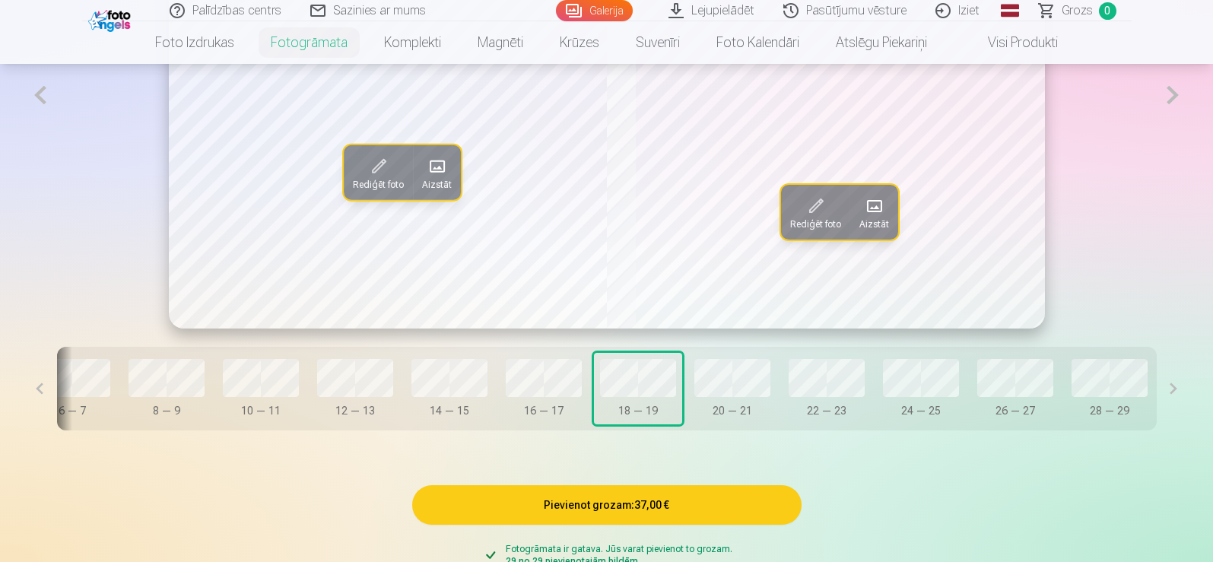
scroll to position [0, 555]
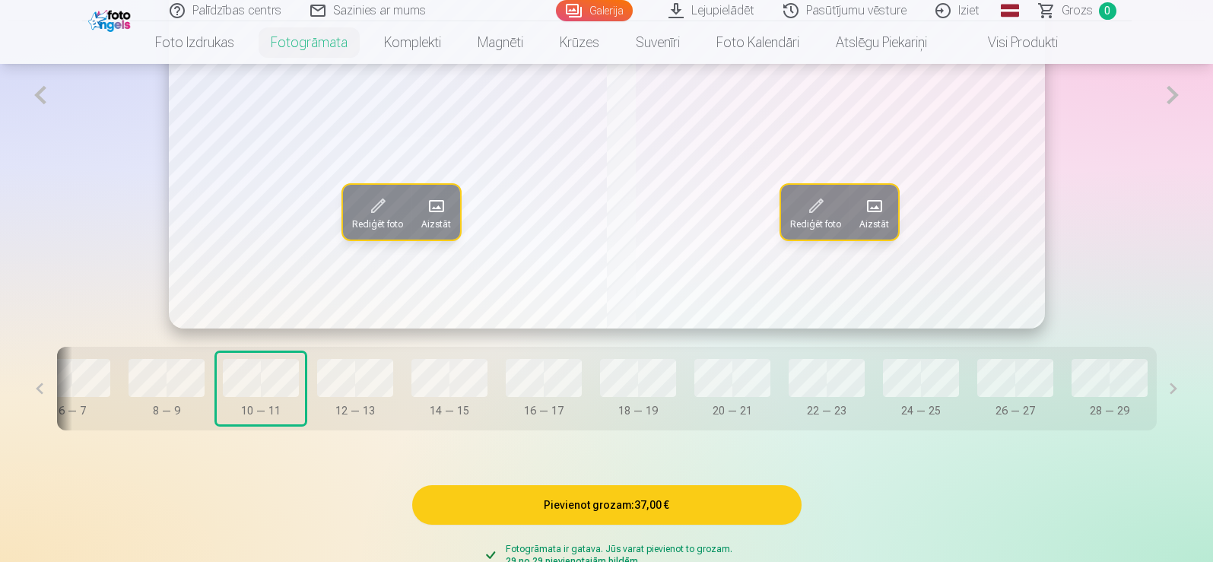
click at [57, 391] on button at bounding box center [40, 389] width 34 height 84
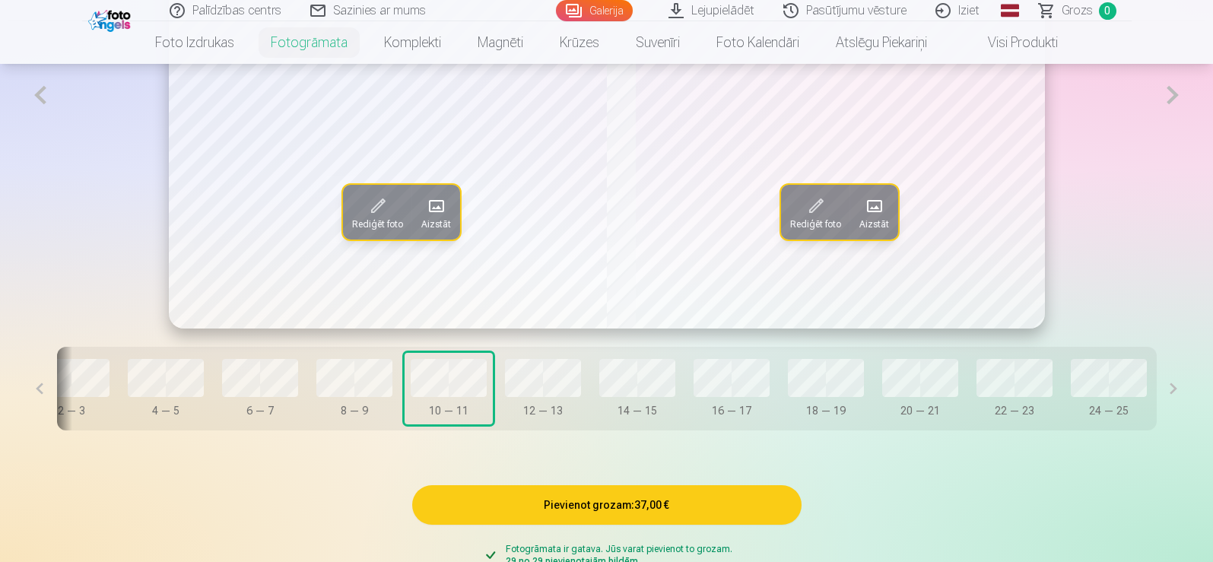
click at [57, 391] on button at bounding box center [40, 389] width 34 height 84
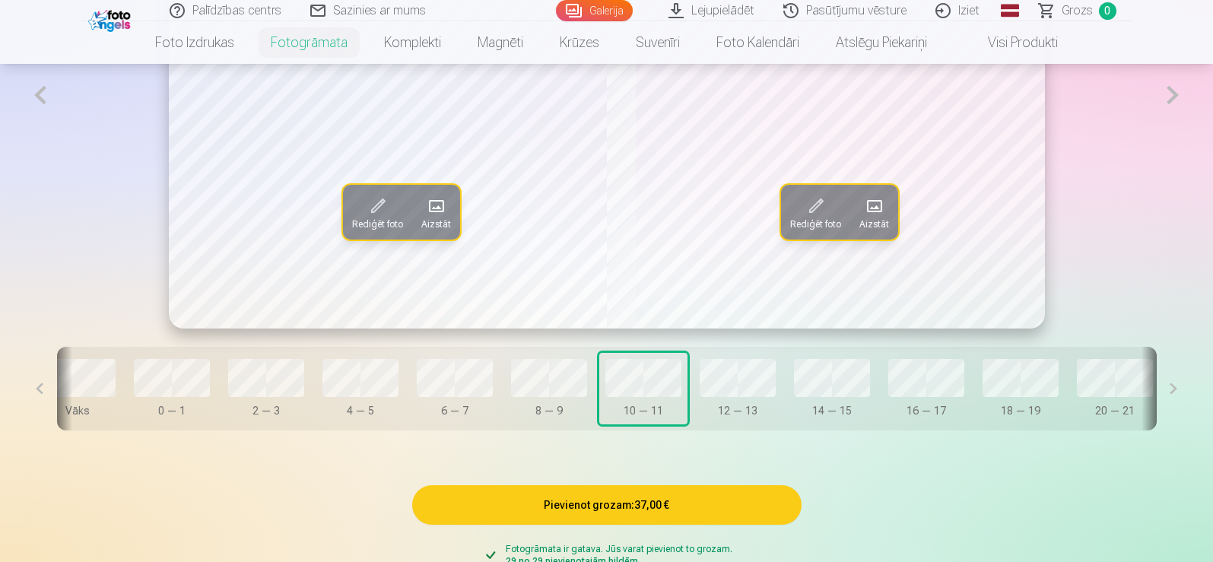
click at [57, 391] on button at bounding box center [40, 389] width 34 height 84
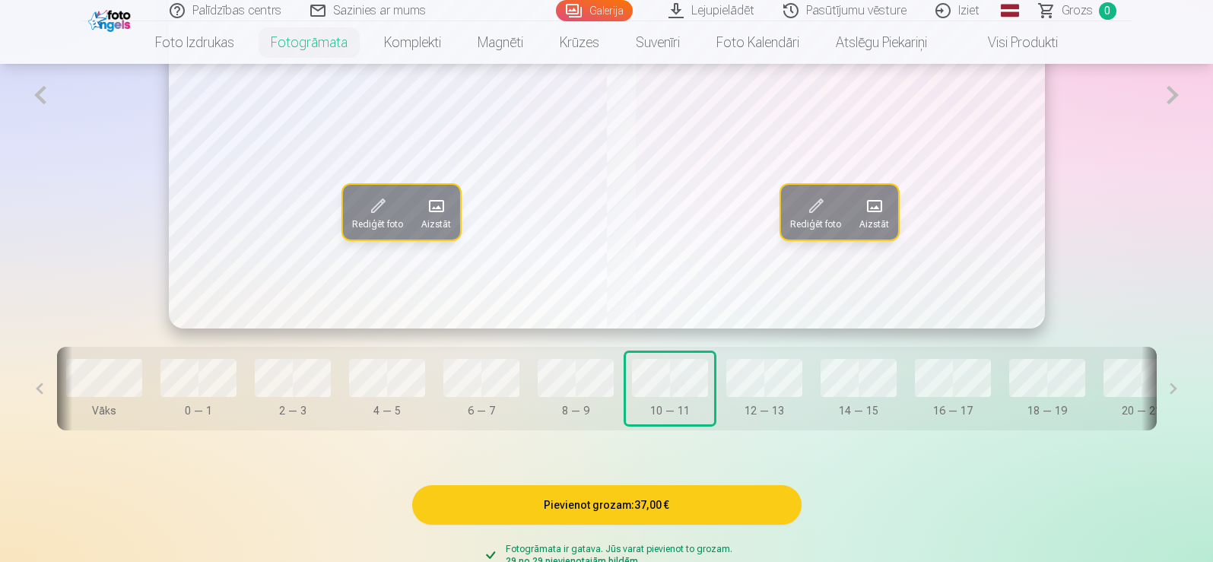
click at [57, 391] on button at bounding box center [40, 389] width 34 height 84
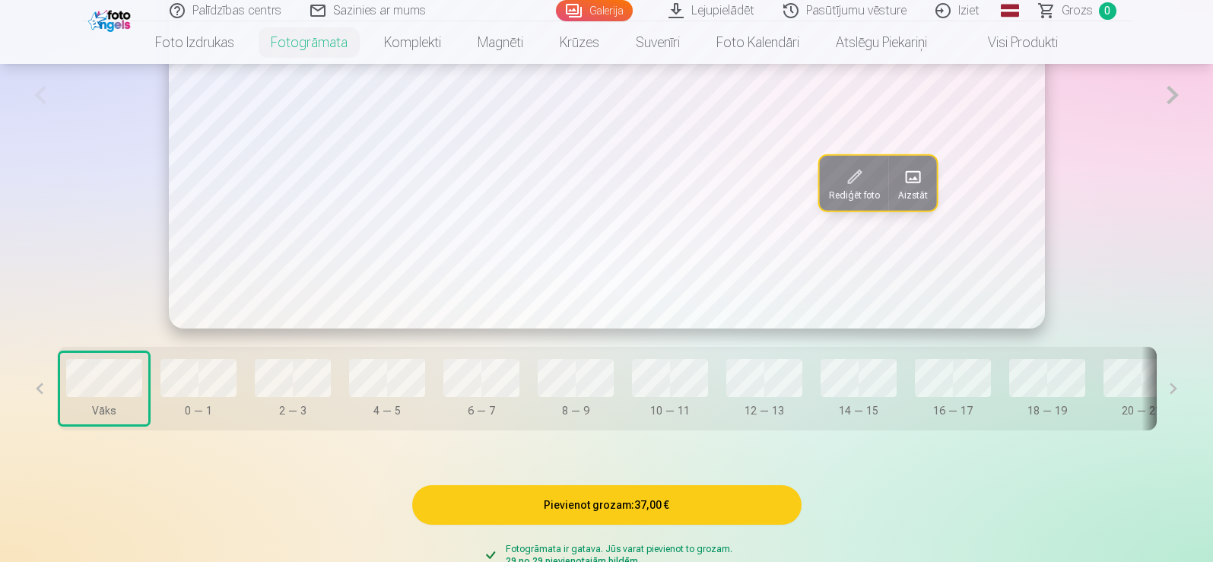
scroll to position [957, 0]
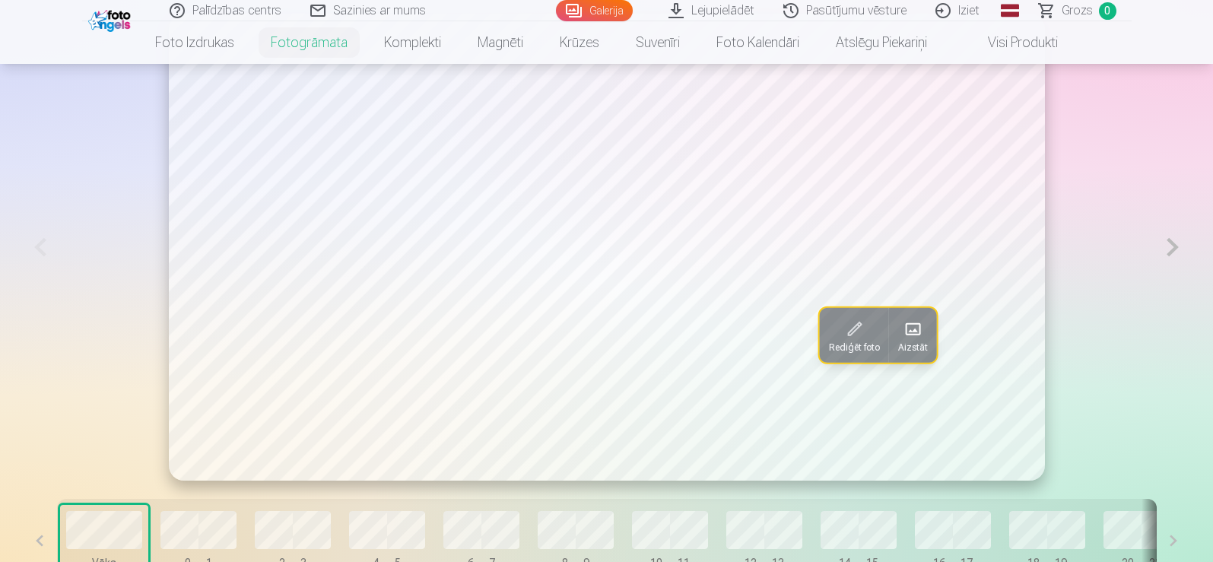
click at [1177, 254] on button at bounding box center [1172, 247] width 35 height 467
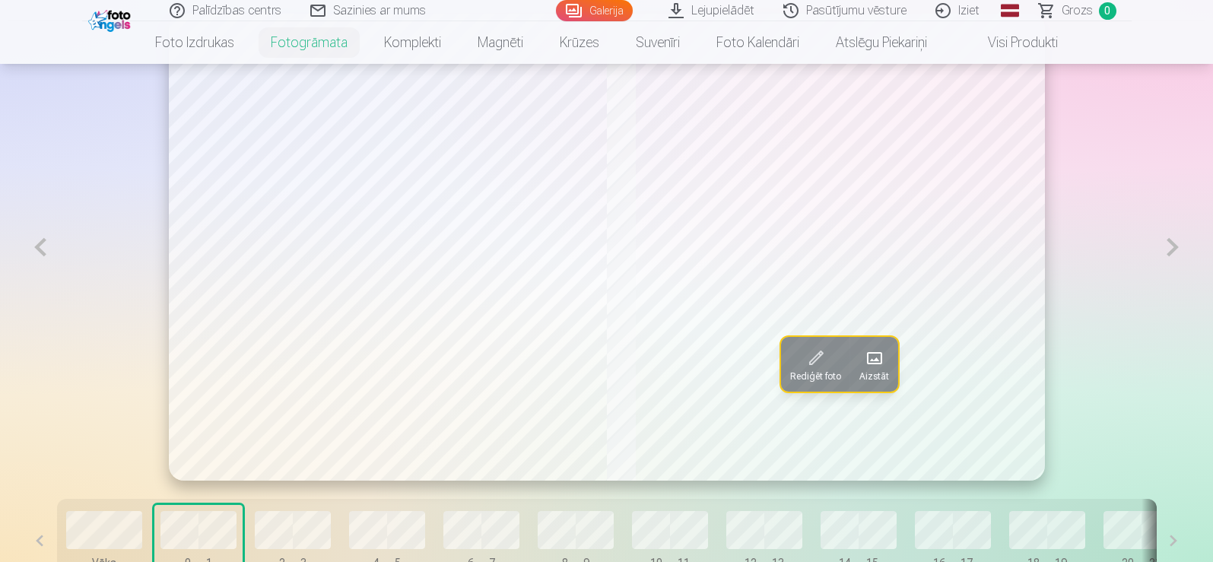
click at [1177, 254] on button at bounding box center [1172, 247] width 35 height 467
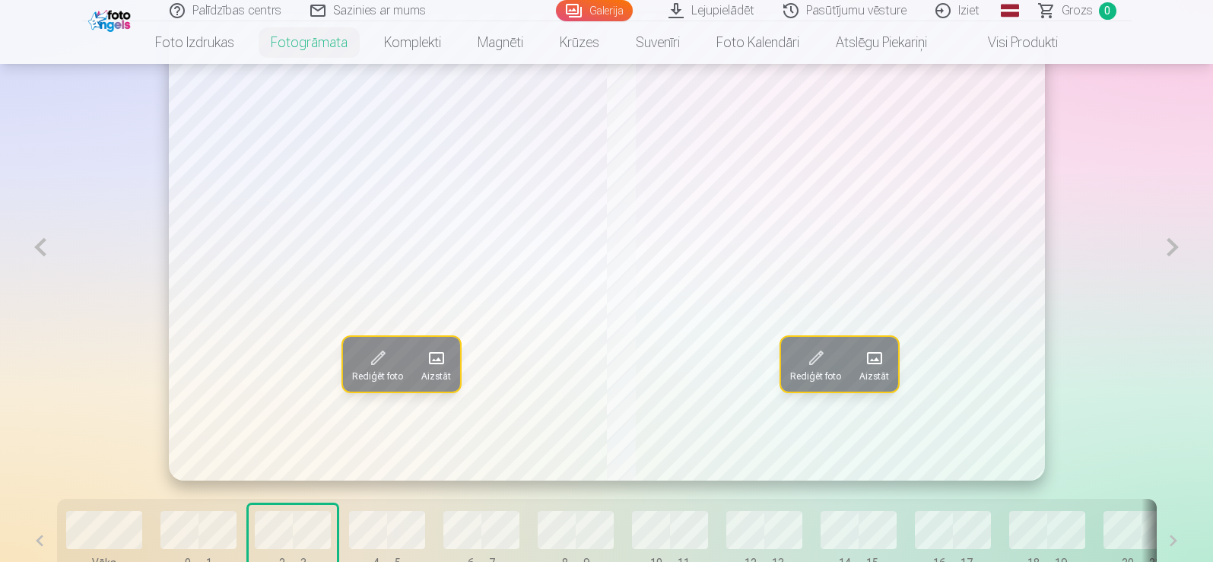
click at [1177, 254] on button at bounding box center [1172, 247] width 35 height 467
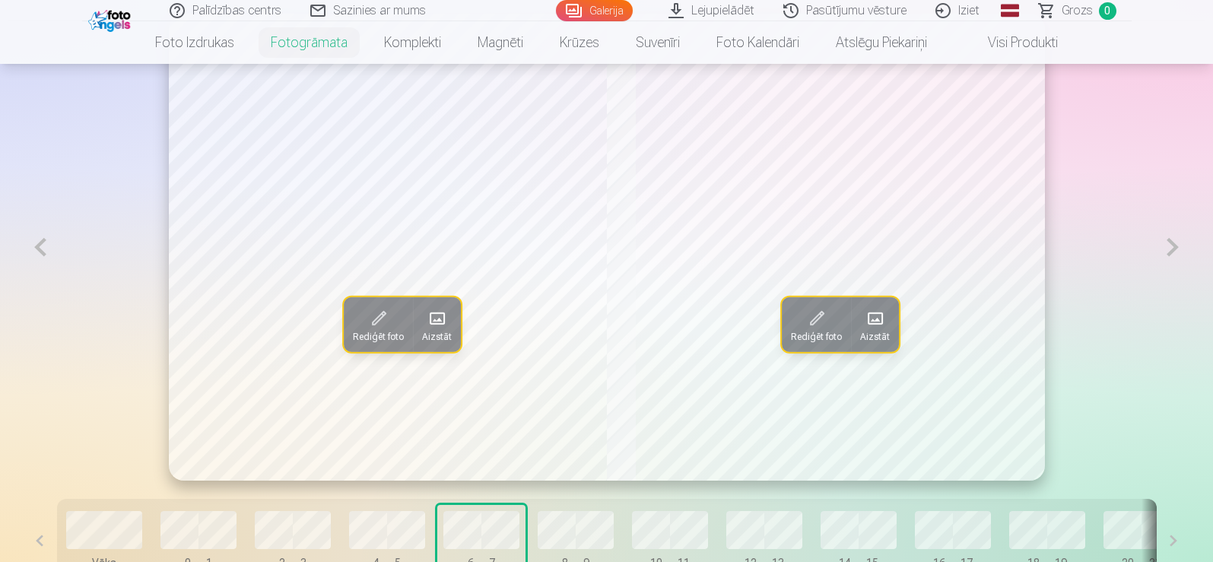
click at [1177, 254] on button at bounding box center [1172, 247] width 35 height 467
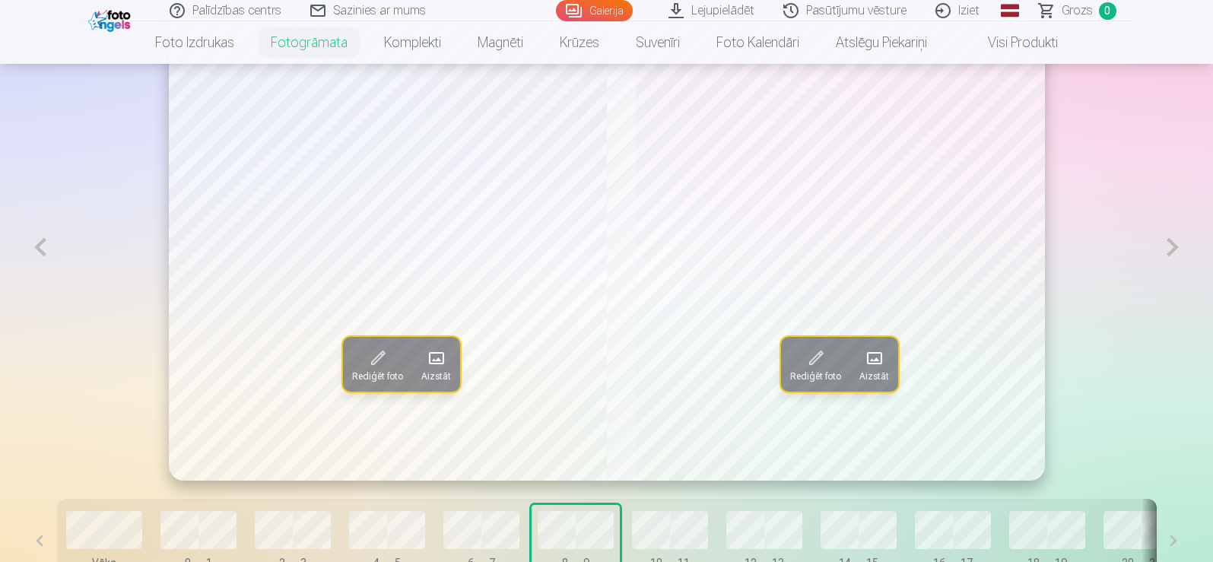
click at [1177, 254] on button at bounding box center [1172, 247] width 35 height 467
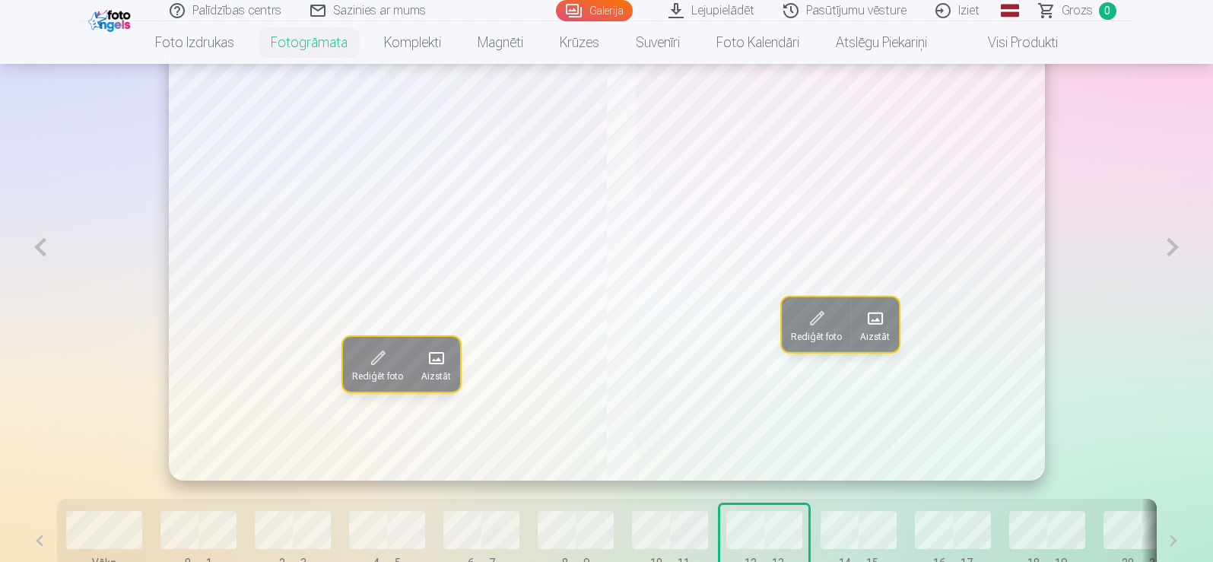
click at [1177, 254] on button at bounding box center [1172, 247] width 35 height 467
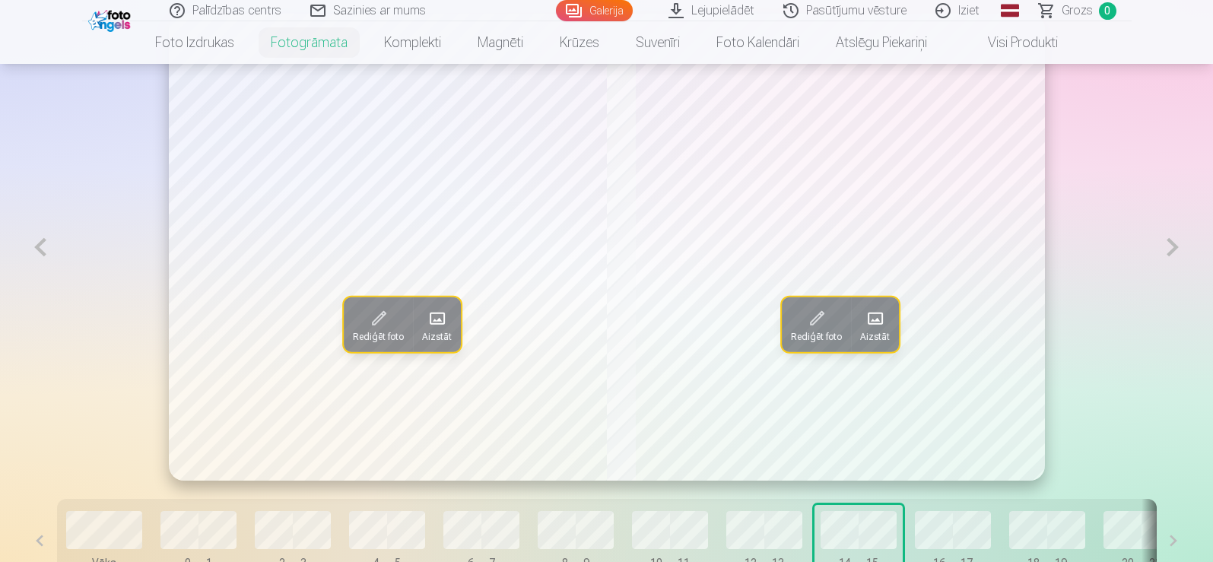
click at [1177, 254] on button at bounding box center [1172, 247] width 35 height 467
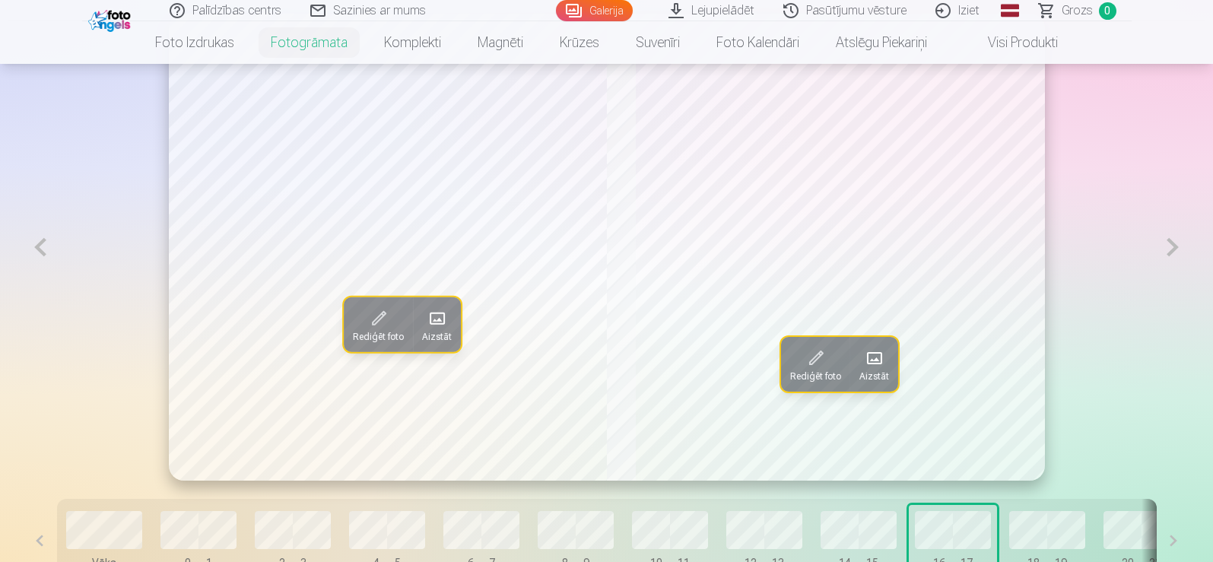
click at [1177, 254] on button at bounding box center [1172, 247] width 35 height 467
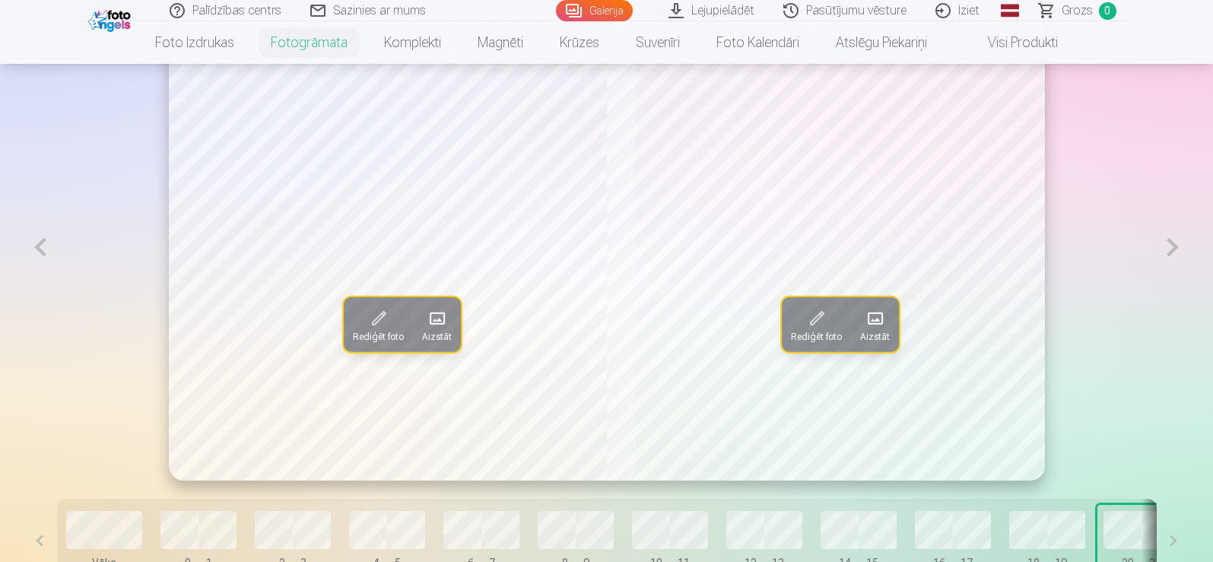
click at [1177, 254] on button at bounding box center [1172, 247] width 35 height 467
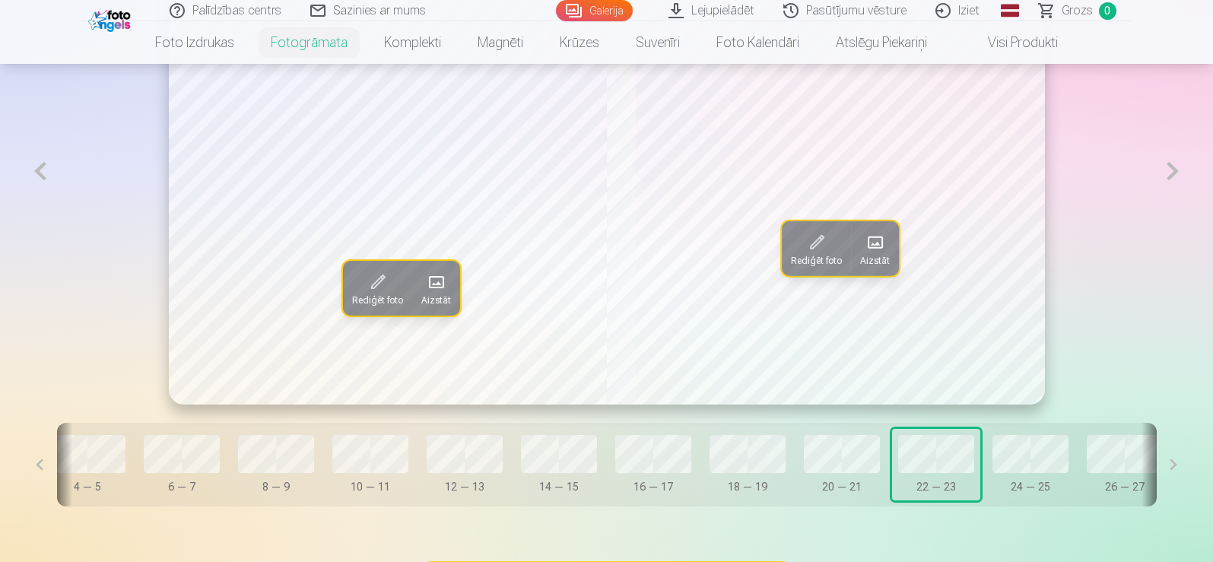
scroll to position [0, 310]
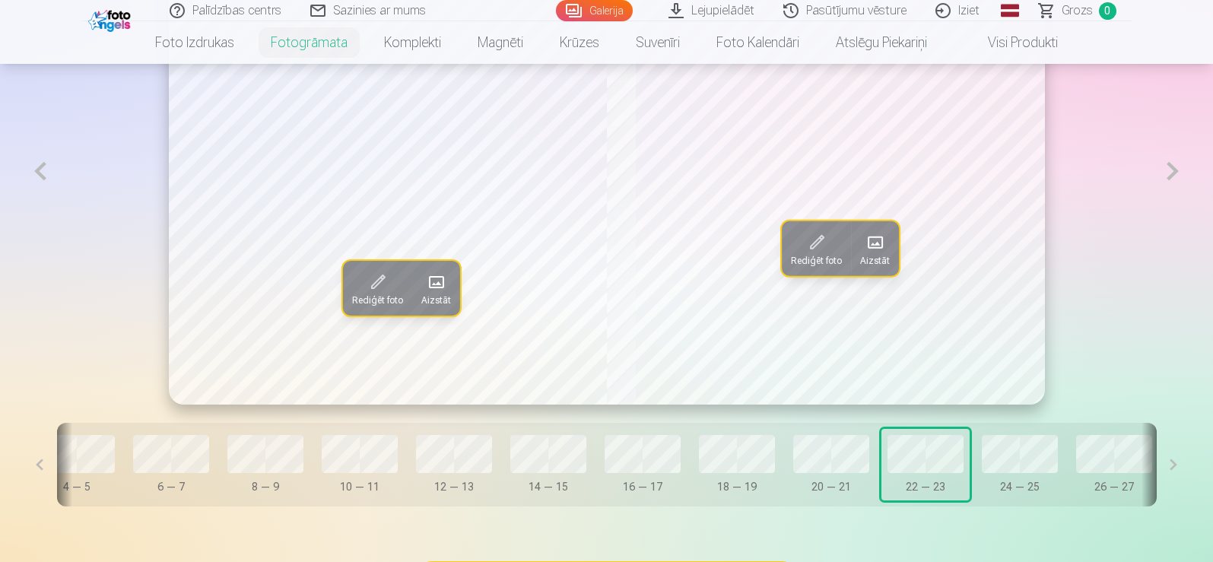
click at [886, 250] on span at bounding box center [874, 242] width 24 height 24
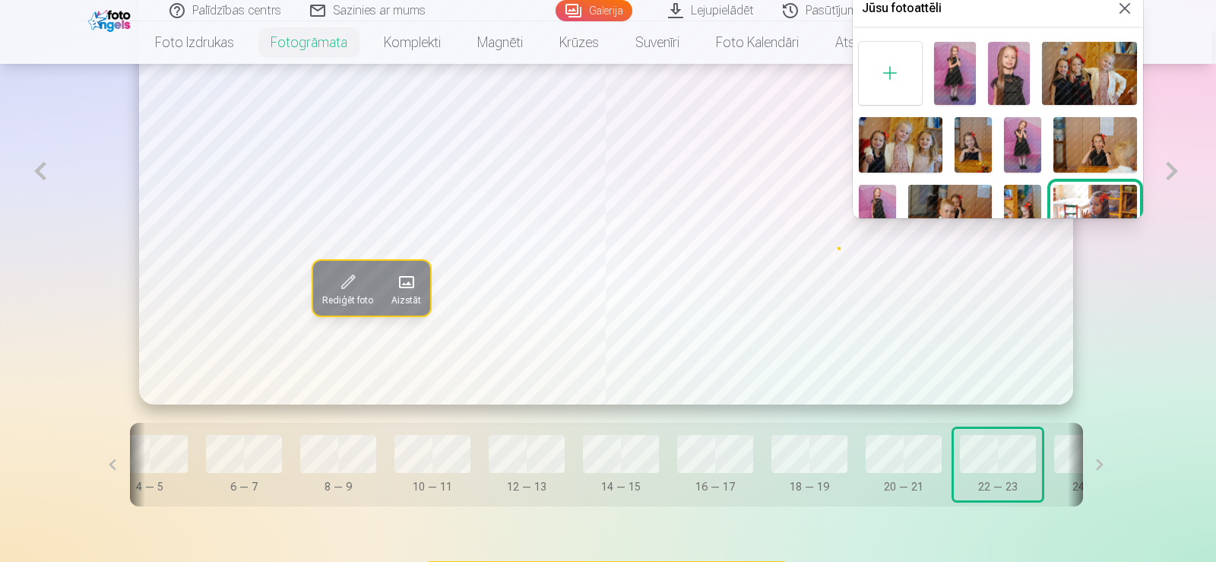
click at [1102, 151] on img at bounding box center [1096, 144] width 84 height 55
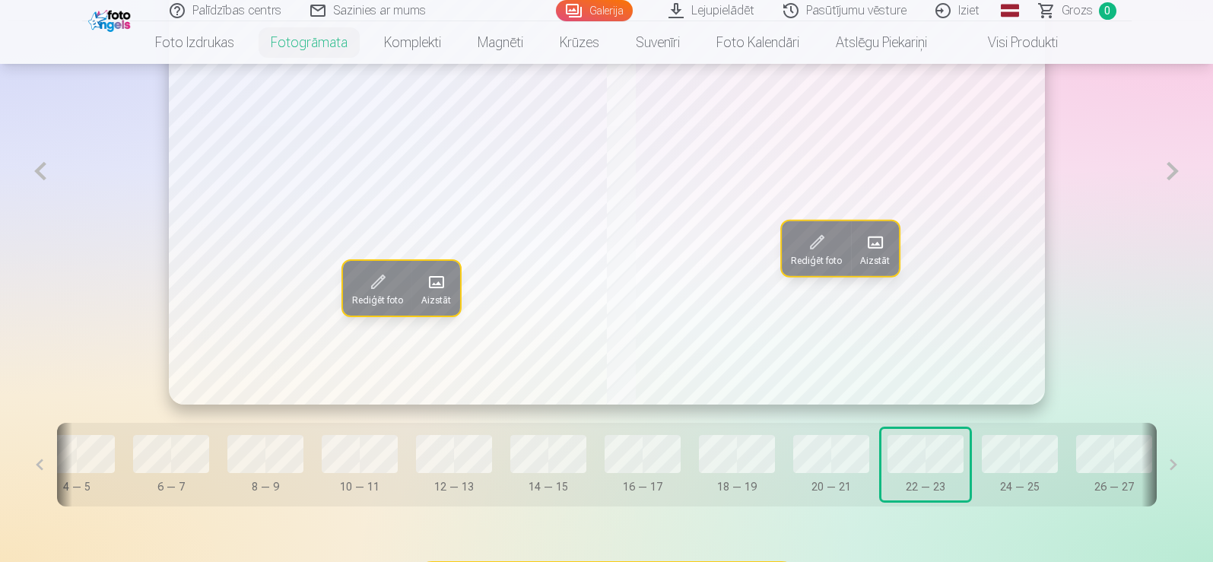
click at [1173, 173] on button at bounding box center [1172, 171] width 35 height 467
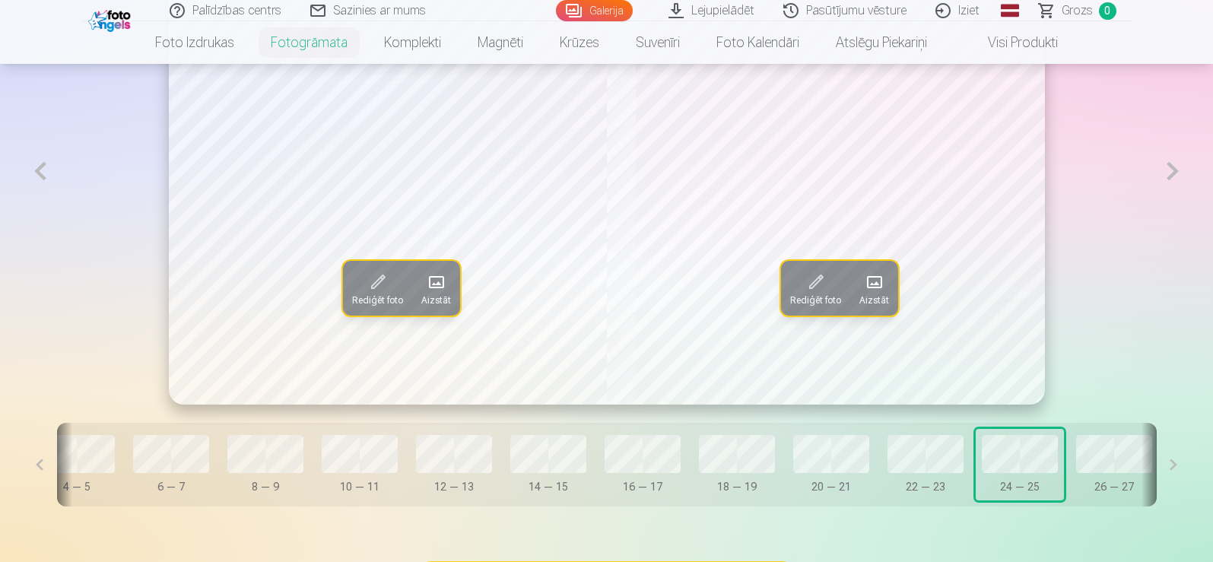
click at [1173, 173] on button at bounding box center [1172, 171] width 35 height 467
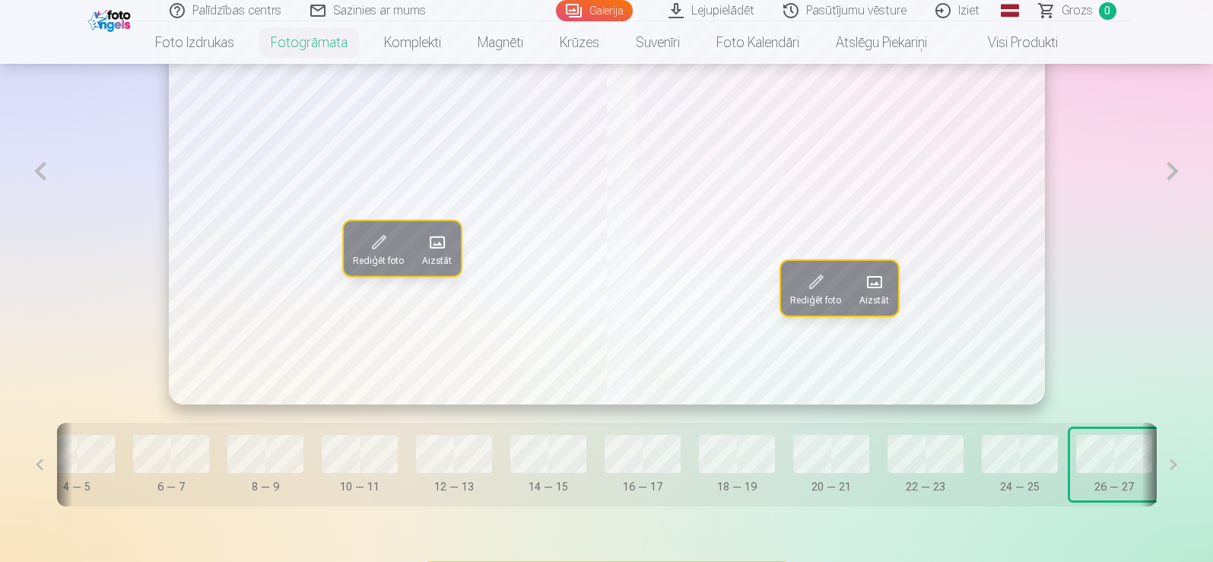
click at [1173, 173] on button at bounding box center [1172, 171] width 35 height 467
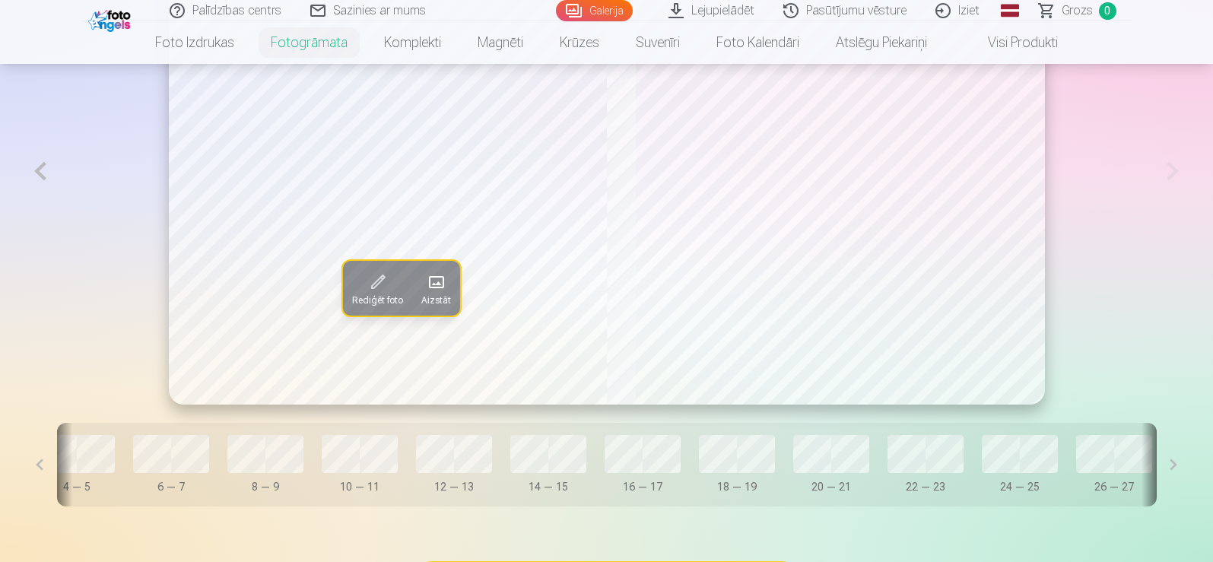
click at [33, 175] on button at bounding box center [40, 171] width 35 height 467
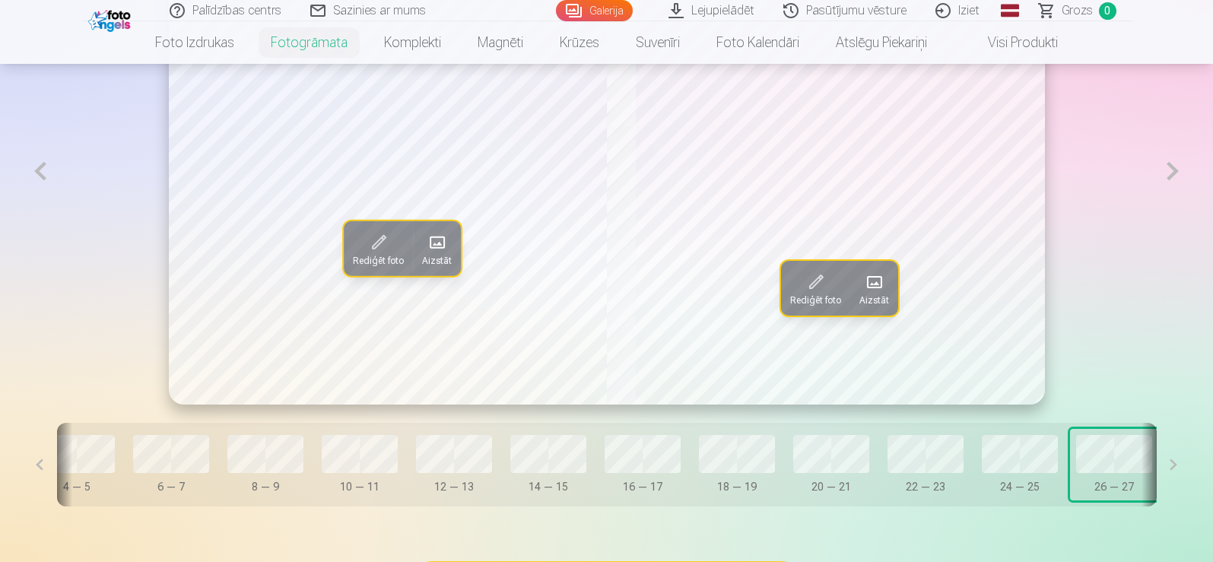
click at [39, 173] on button at bounding box center [40, 171] width 35 height 467
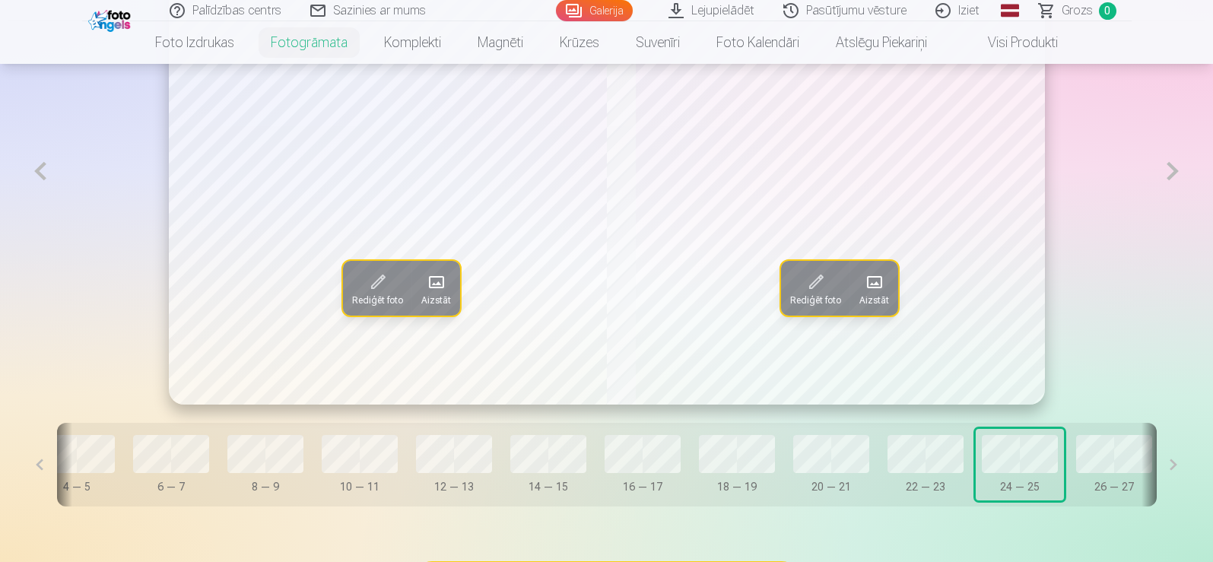
click at [40, 173] on button at bounding box center [40, 171] width 35 height 467
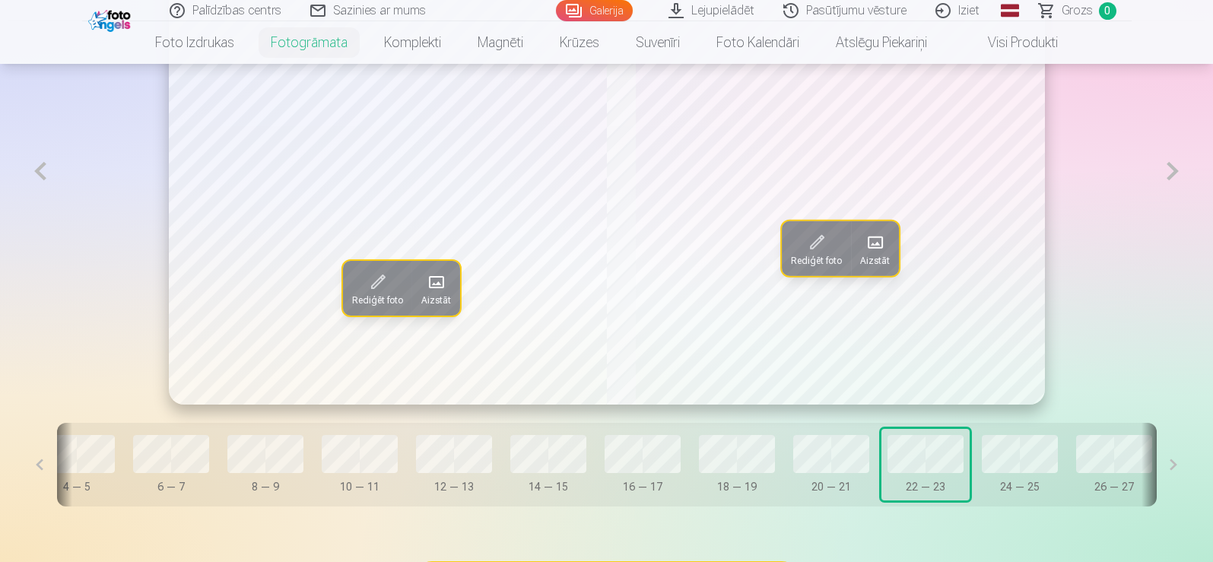
click at [40, 173] on button at bounding box center [40, 171] width 35 height 467
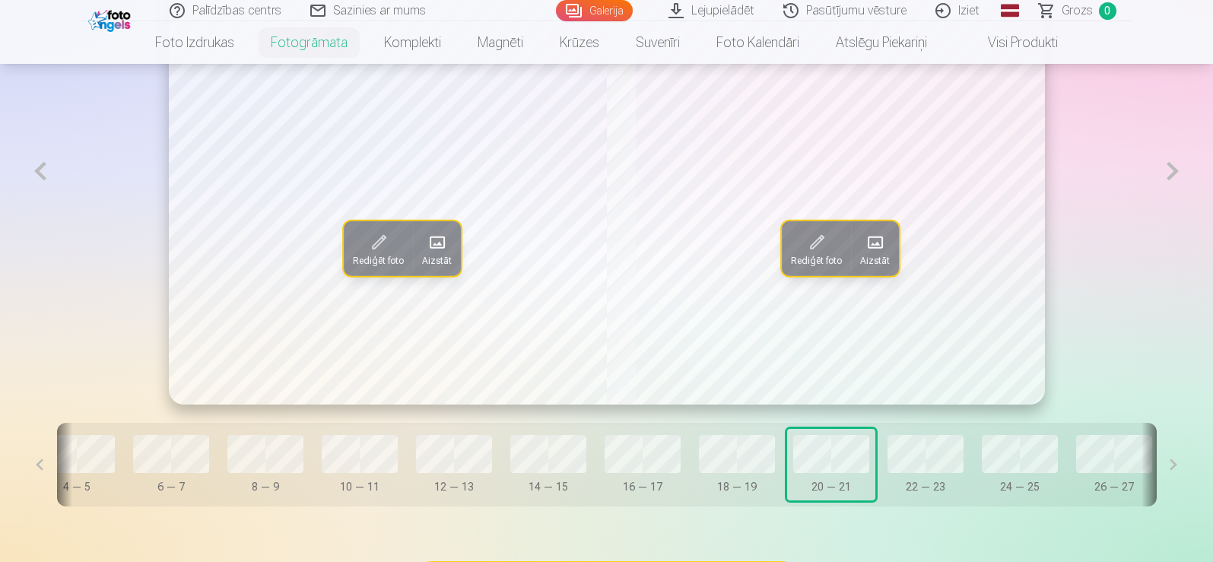
click at [40, 173] on button at bounding box center [40, 171] width 35 height 467
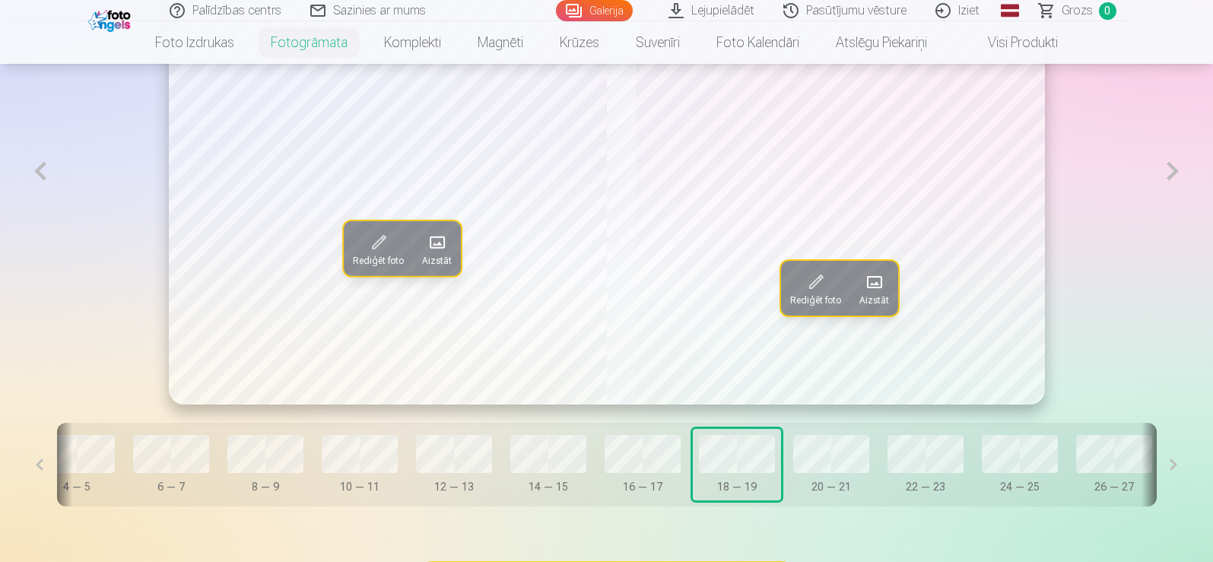
click at [40, 173] on button at bounding box center [40, 171] width 35 height 467
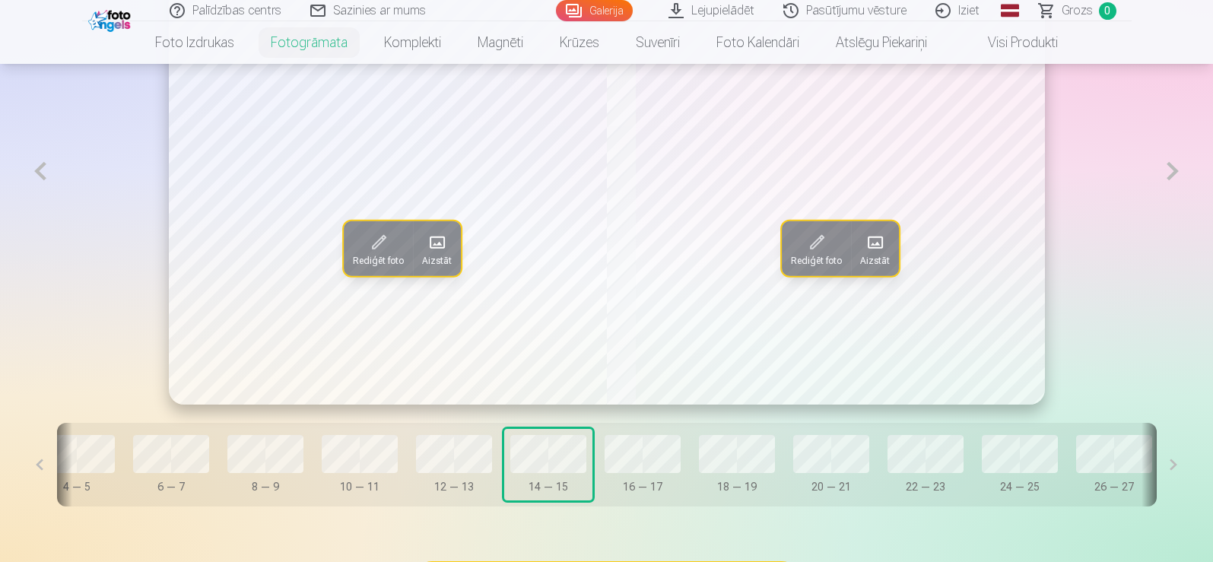
click at [40, 173] on button at bounding box center [40, 171] width 35 height 467
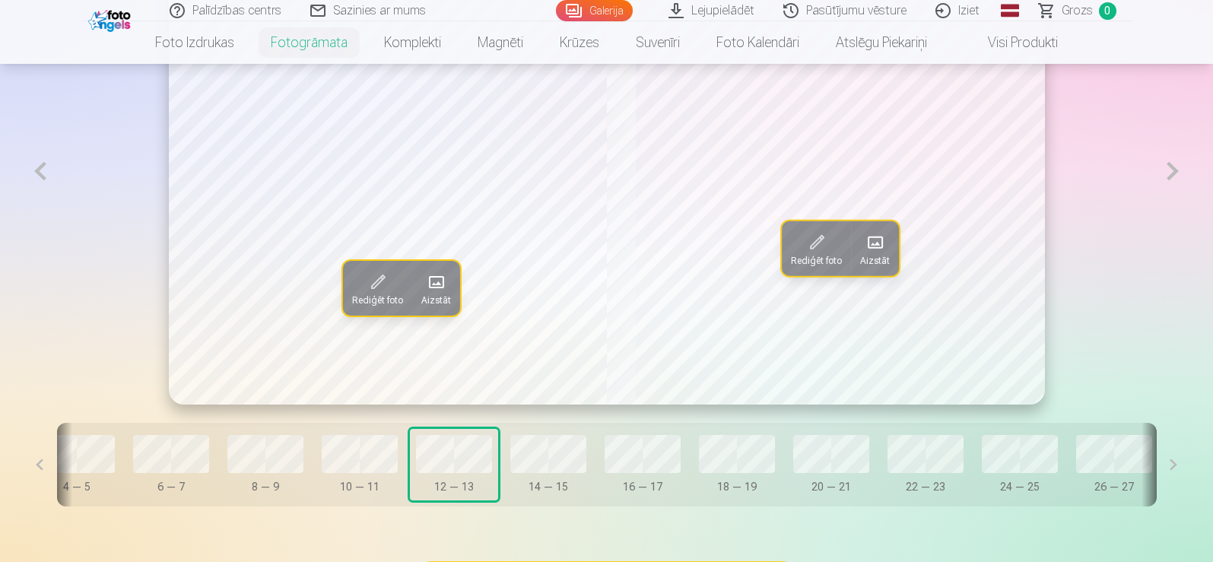
click at [40, 173] on button at bounding box center [40, 171] width 35 height 467
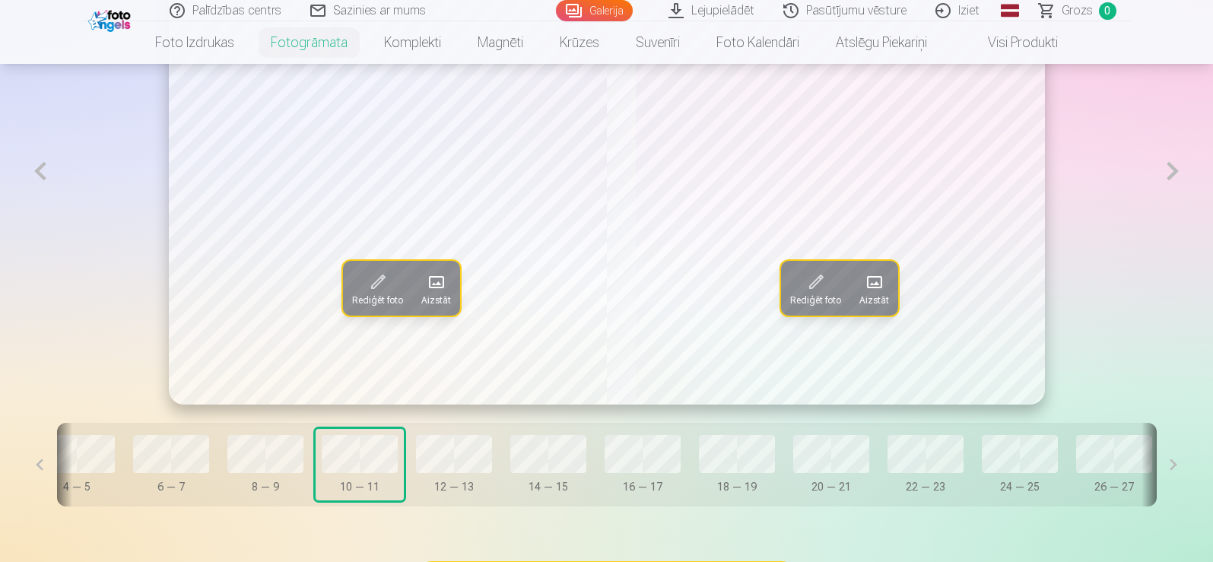
click at [40, 173] on button at bounding box center [40, 171] width 35 height 467
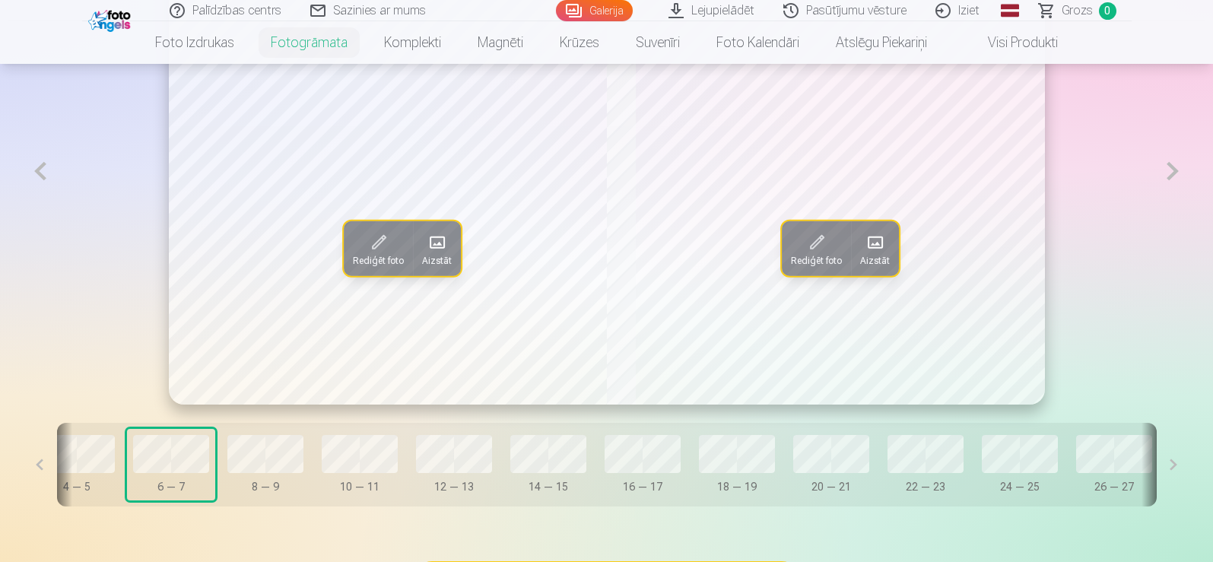
click at [40, 173] on button at bounding box center [40, 171] width 35 height 467
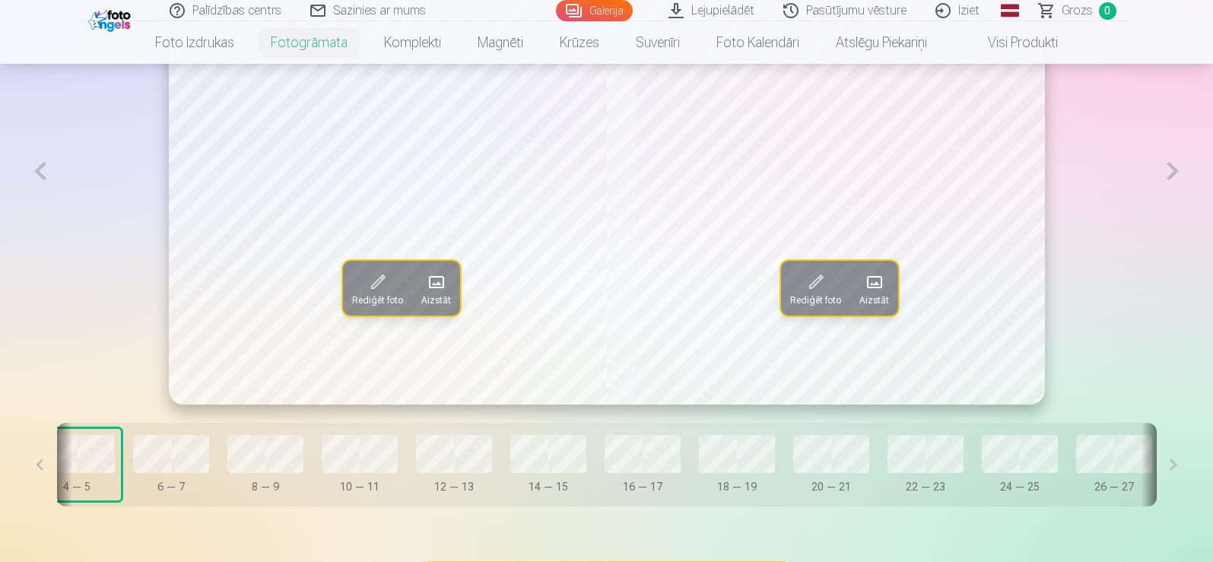
click at [40, 173] on button at bounding box center [40, 171] width 35 height 467
click at [869, 285] on span at bounding box center [873, 282] width 24 height 24
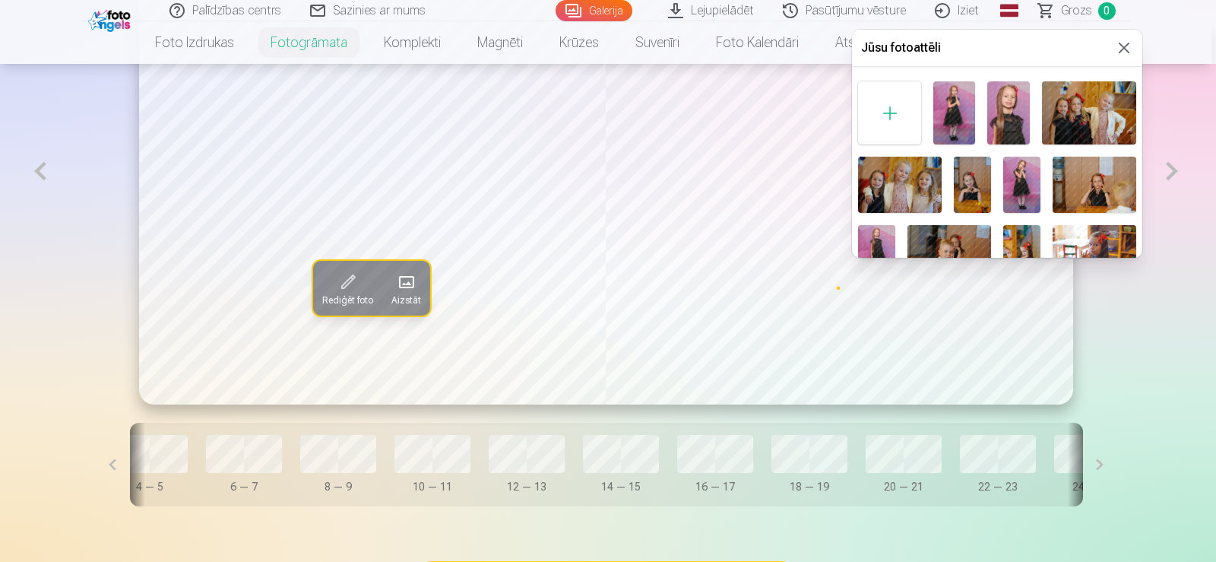
click at [1016, 176] on img at bounding box center [1022, 184] width 37 height 55
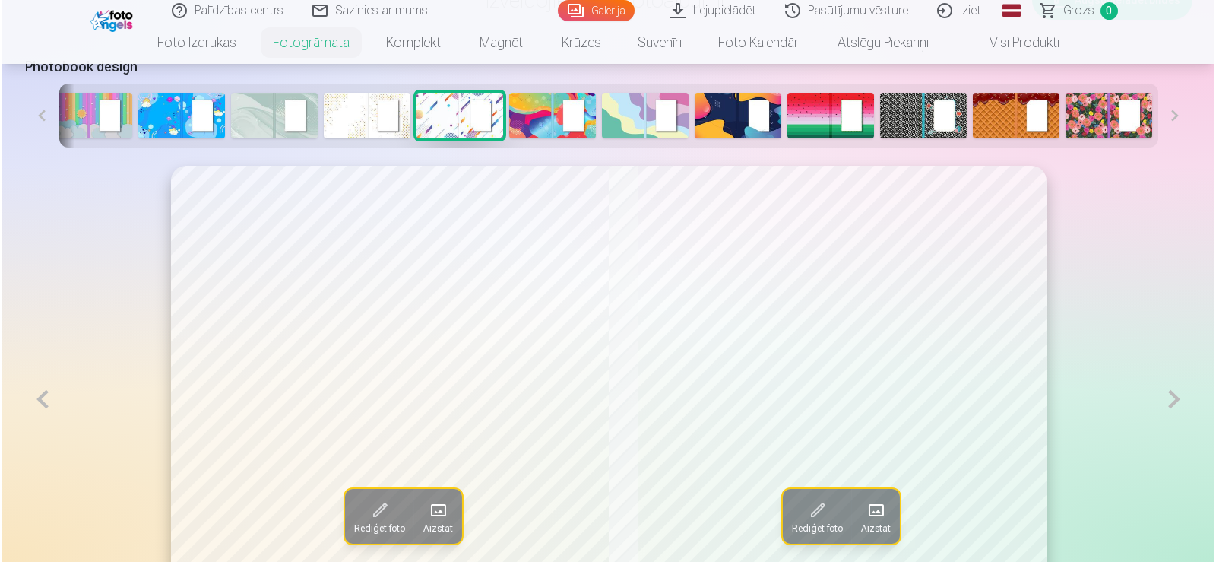
scroll to position [1033, 0]
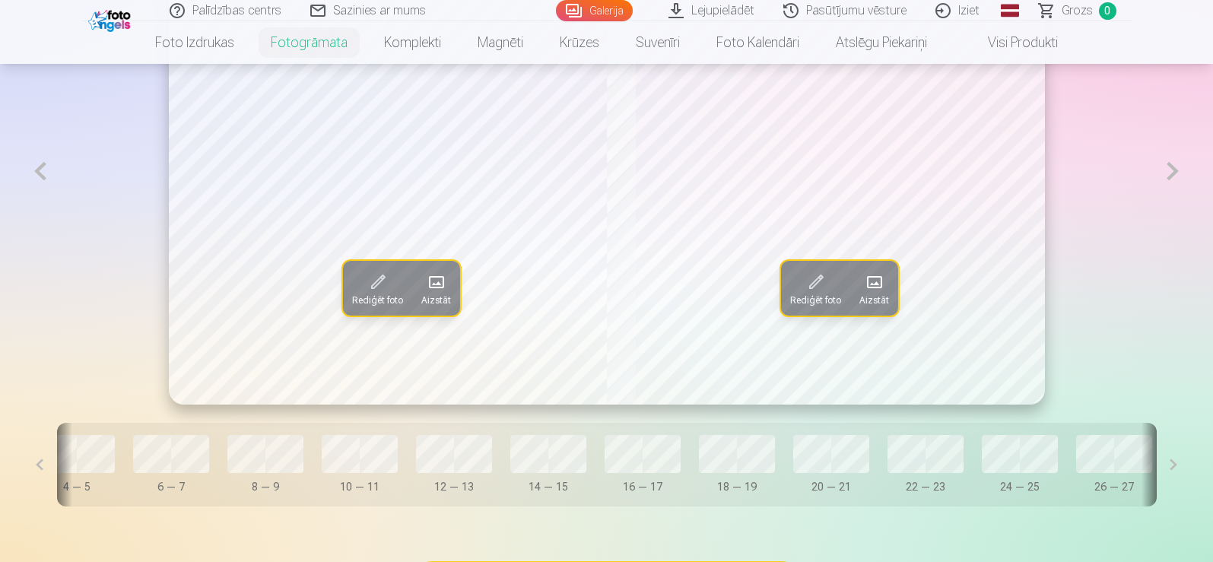
click at [882, 293] on span at bounding box center [873, 282] width 24 height 24
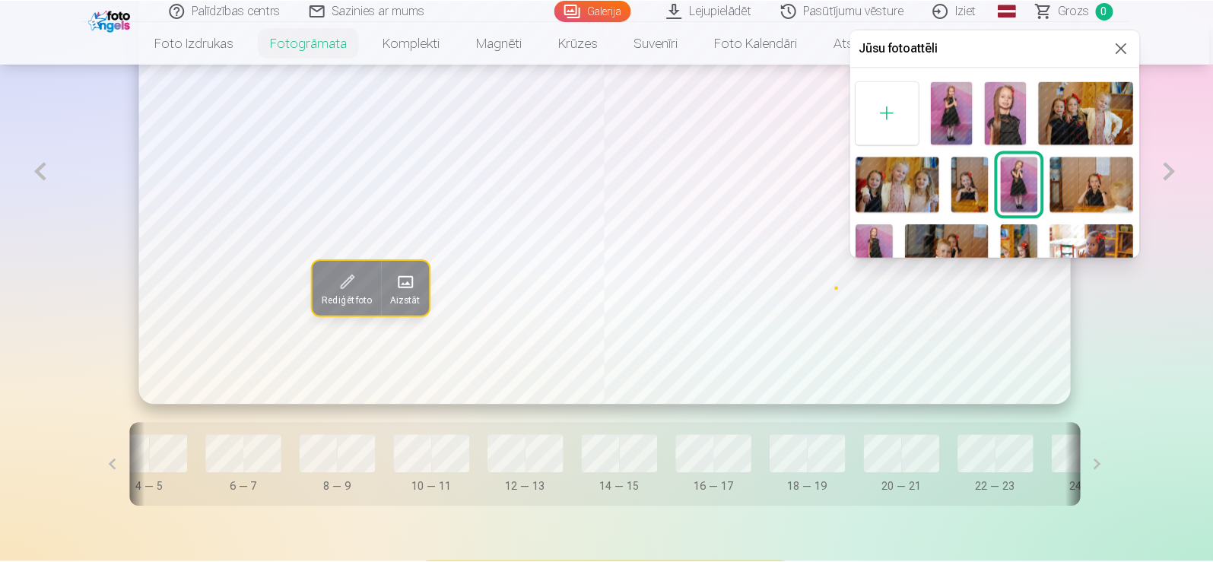
scroll to position [76, 0]
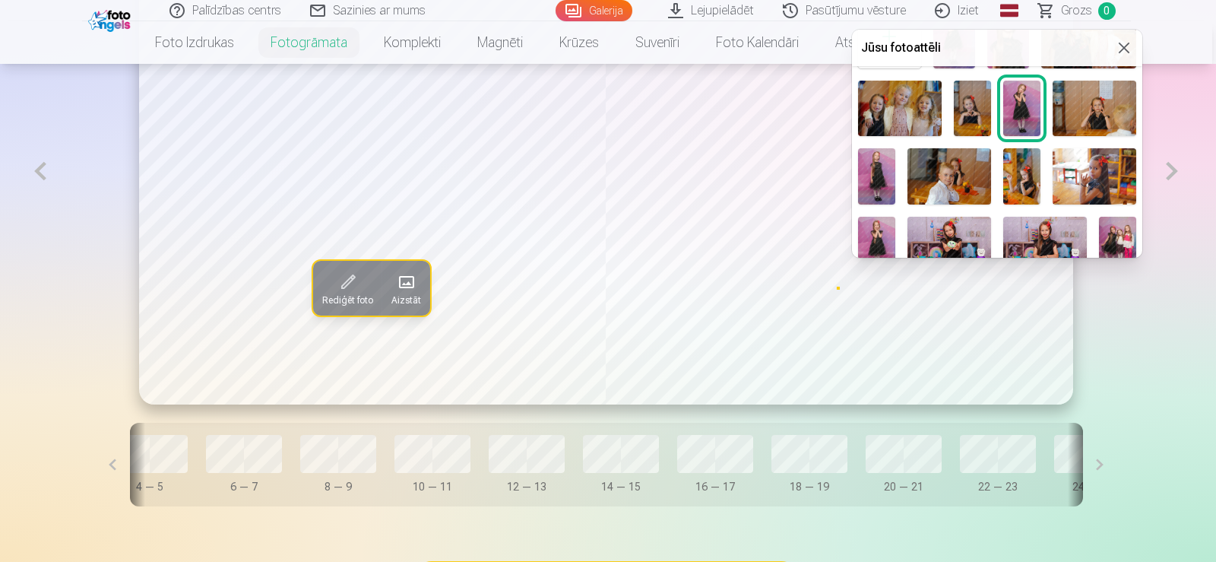
click at [880, 232] on img at bounding box center [876, 244] width 37 height 55
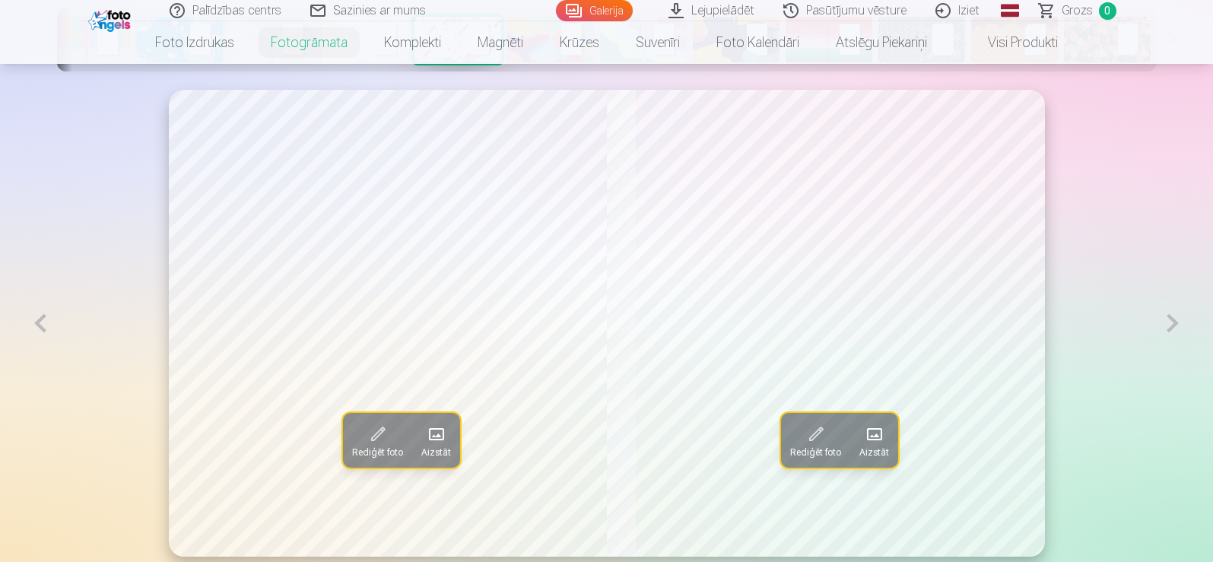
scroll to position [957, 0]
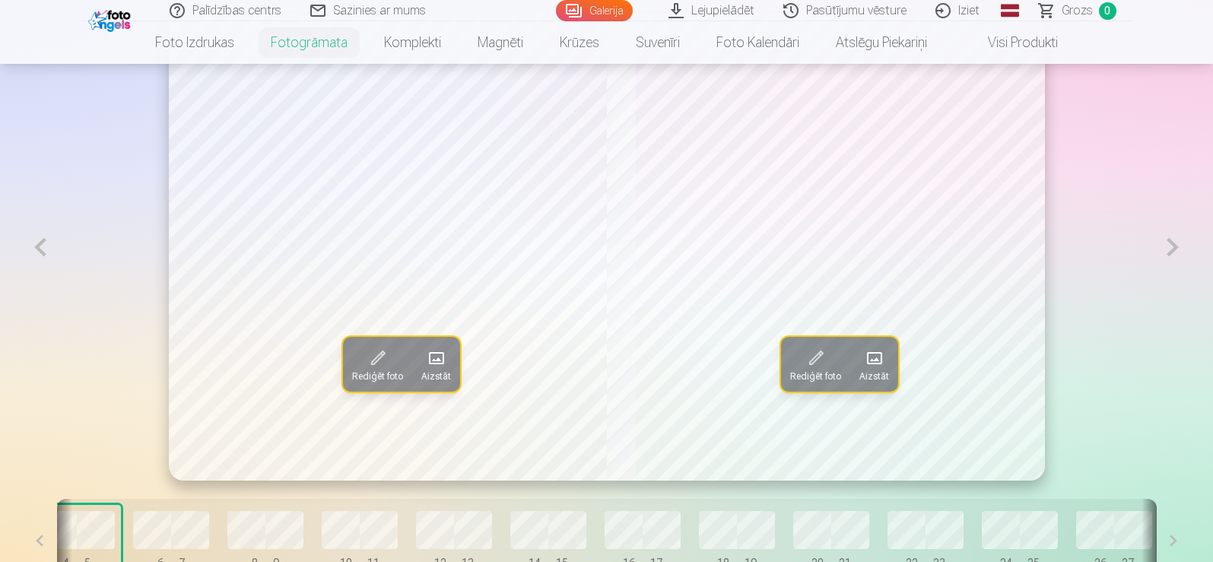
click at [42, 253] on button at bounding box center [40, 247] width 35 height 467
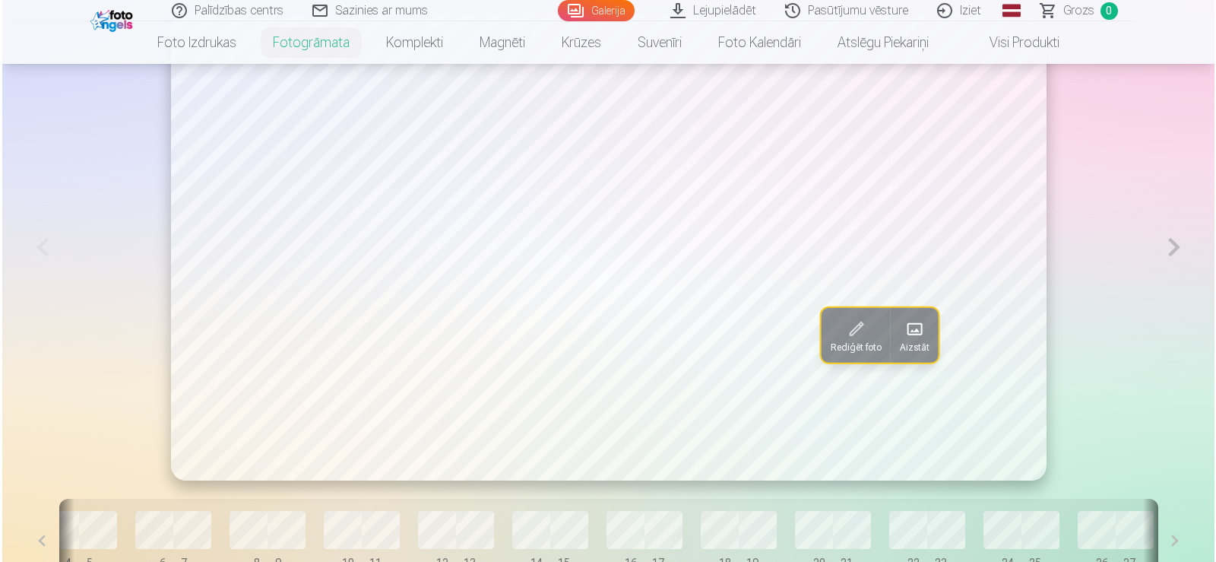
scroll to position [881, 0]
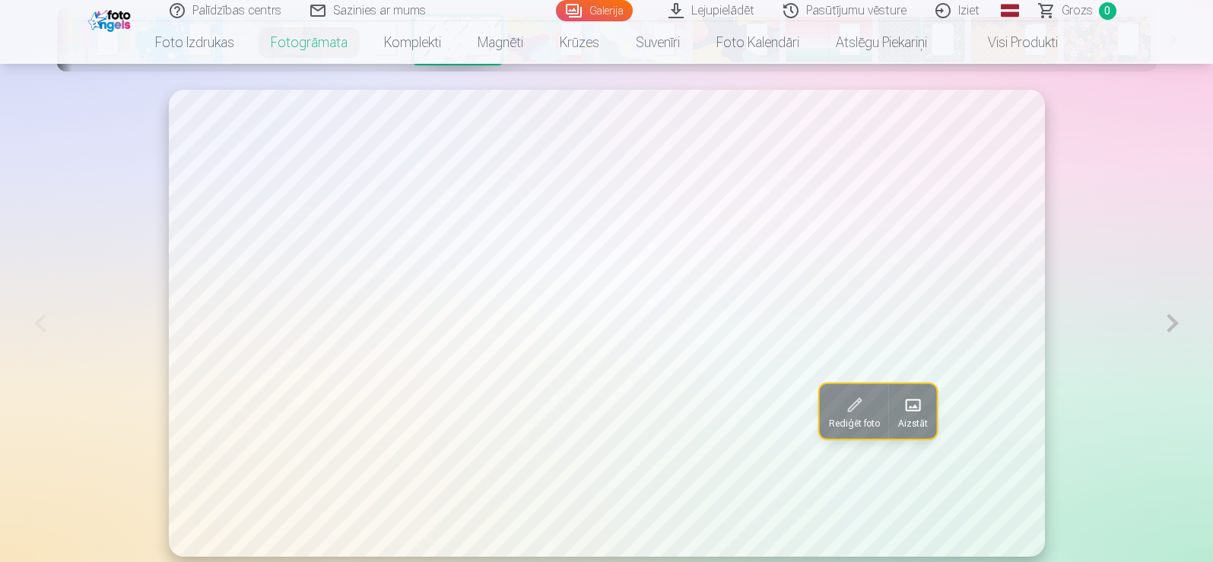
click at [1169, 326] on button at bounding box center [1172, 323] width 35 height 467
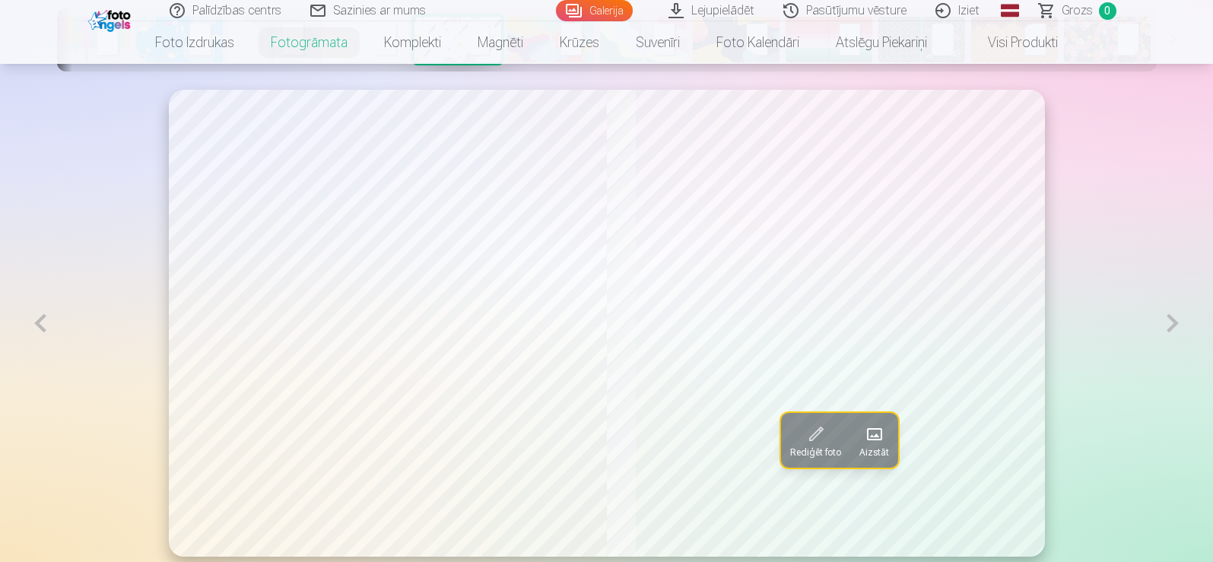
click at [1169, 326] on button at bounding box center [1172, 323] width 35 height 467
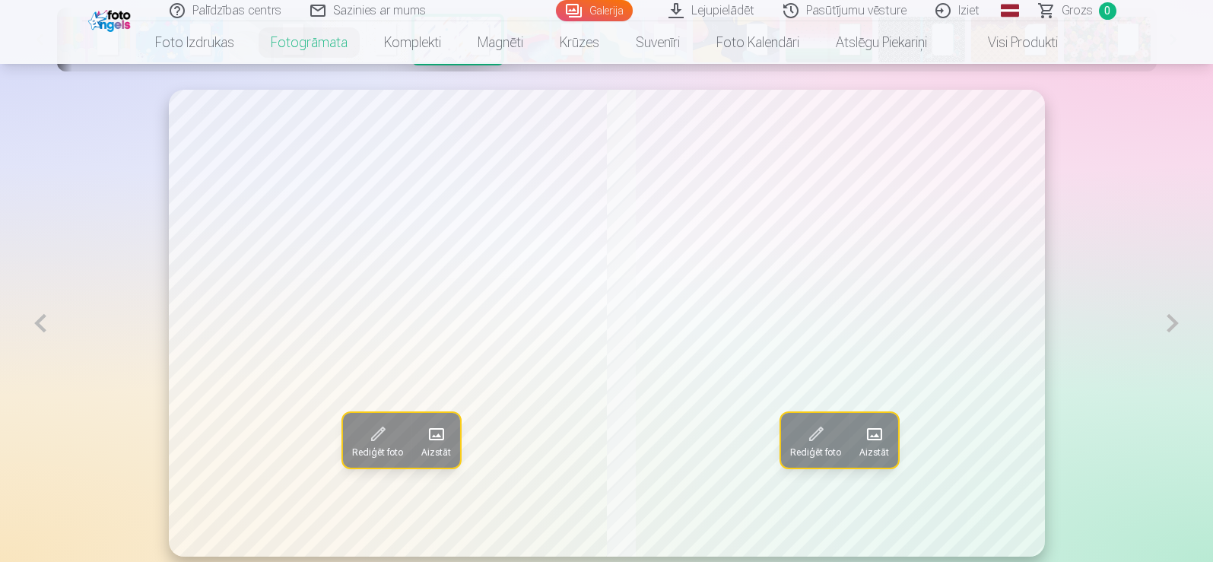
click at [1169, 326] on button at bounding box center [1172, 323] width 35 height 467
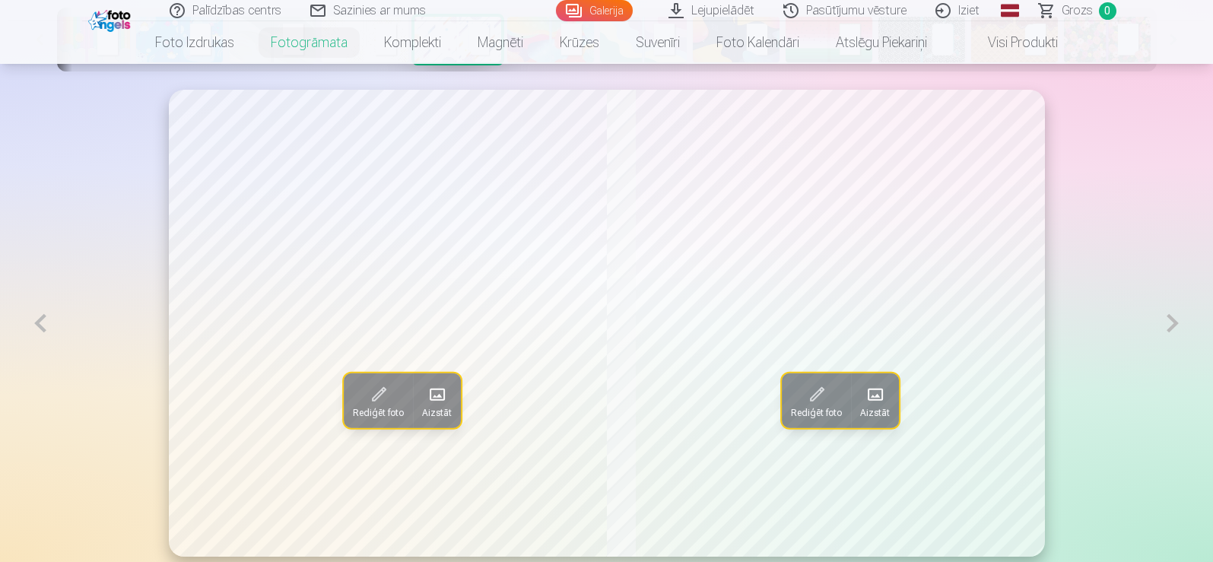
click at [1169, 326] on button at bounding box center [1172, 323] width 35 height 467
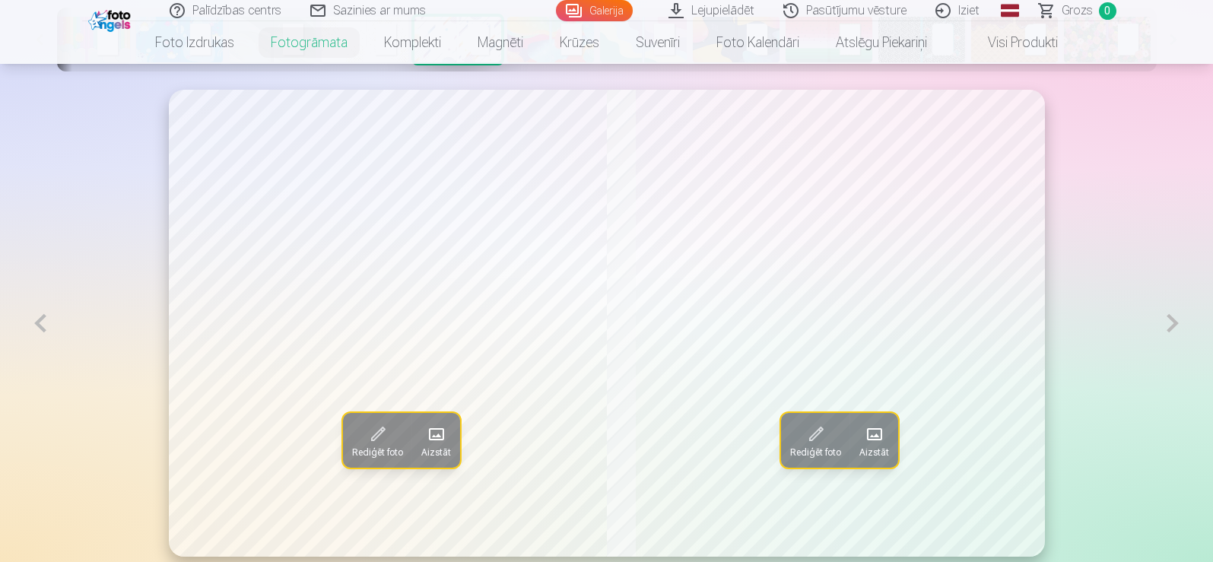
click at [1169, 326] on button at bounding box center [1172, 323] width 35 height 467
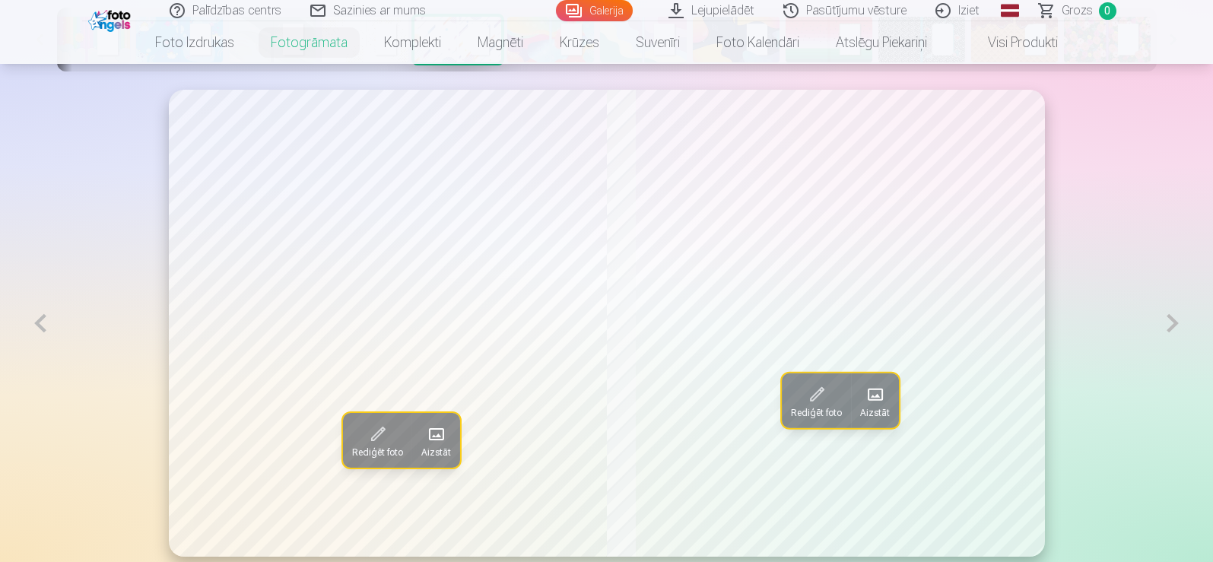
click at [1169, 326] on button at bounding box center [1172, 323] width 35 height 467
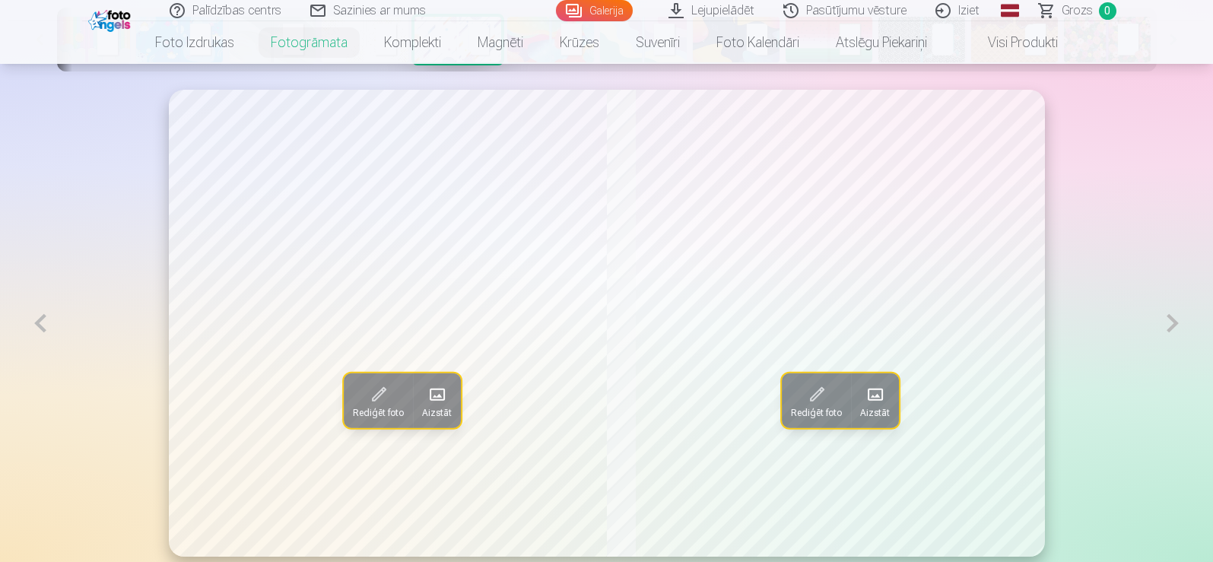
click at [1169, 326] on button at bounding box center [1172, 323] width 35 height 467
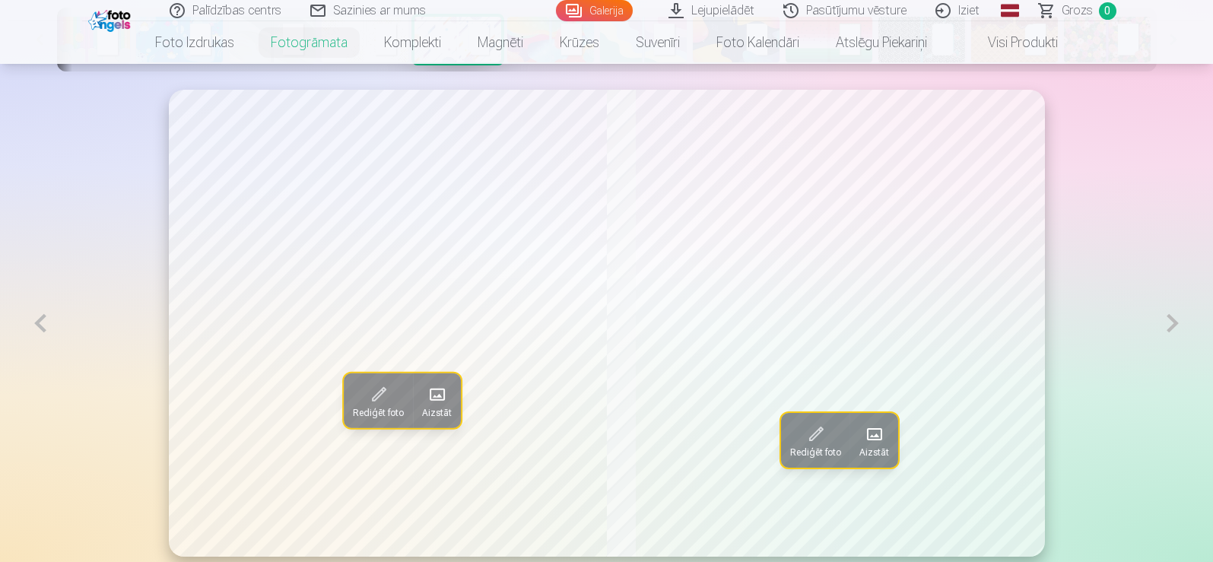
click at [1169, 326] on button at bounding box center [1172, 323] width 35 height 467
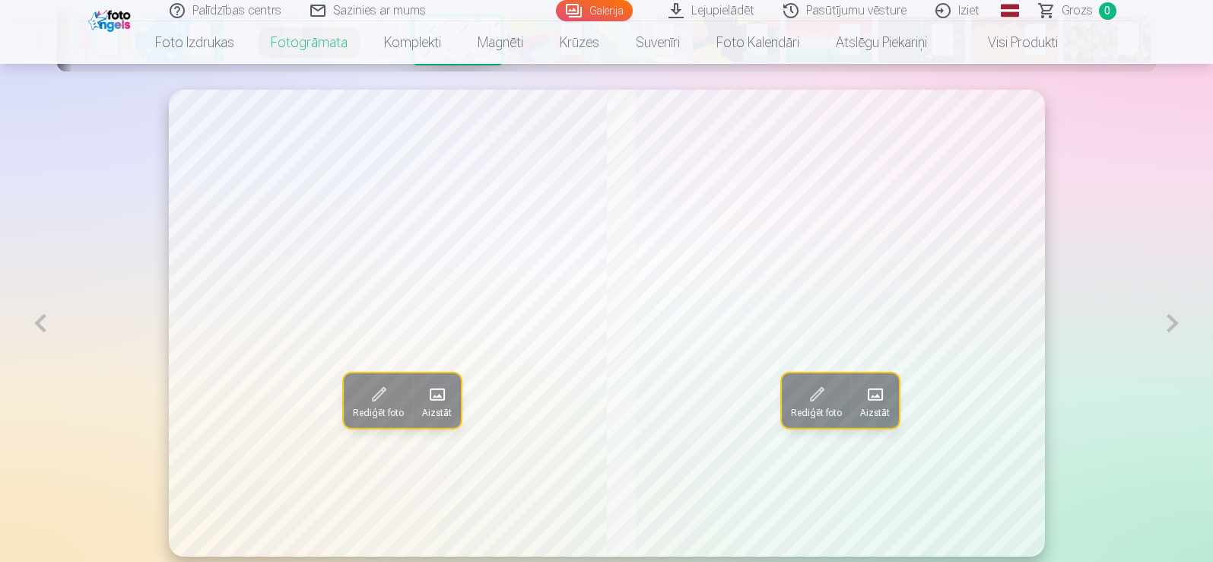
click at [1169, 326] on button at bounding box center [1172, 323] width 35 height 467
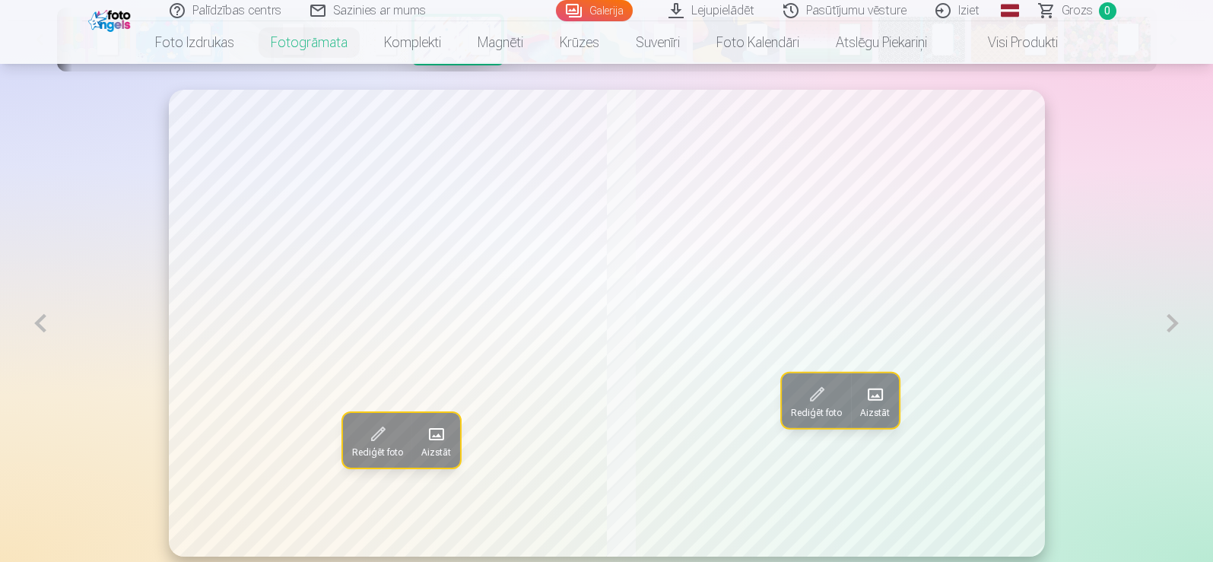
click at [1169, 326] on button at bounding box center [1172, 323] width 35 height 467
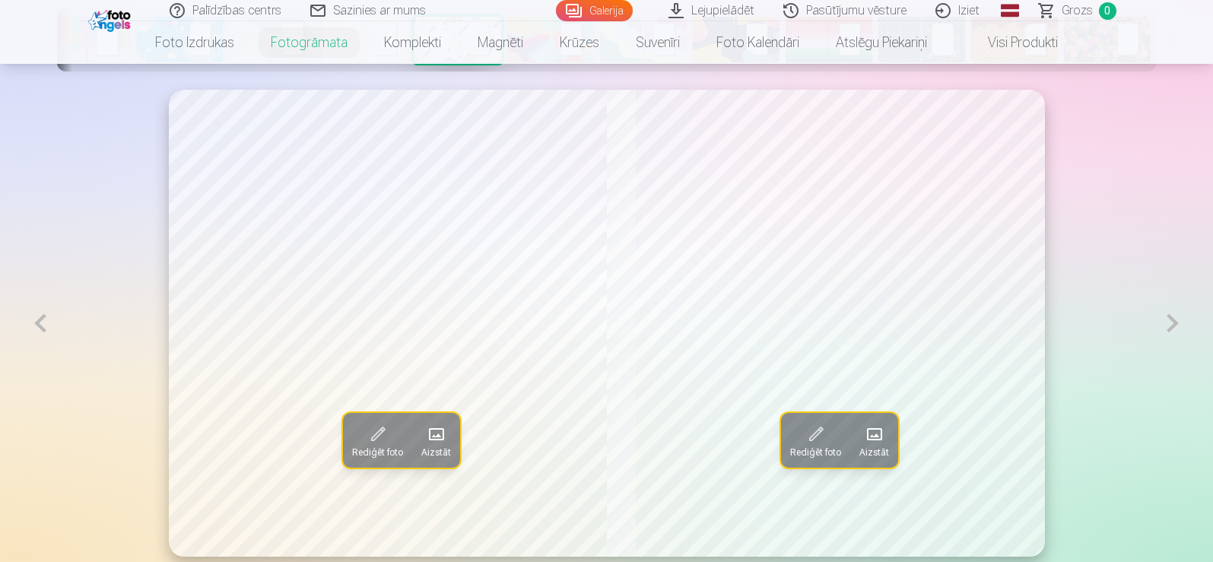
click at [1169, 326] on button at bounding box center [1172, 323] width 35 height 467
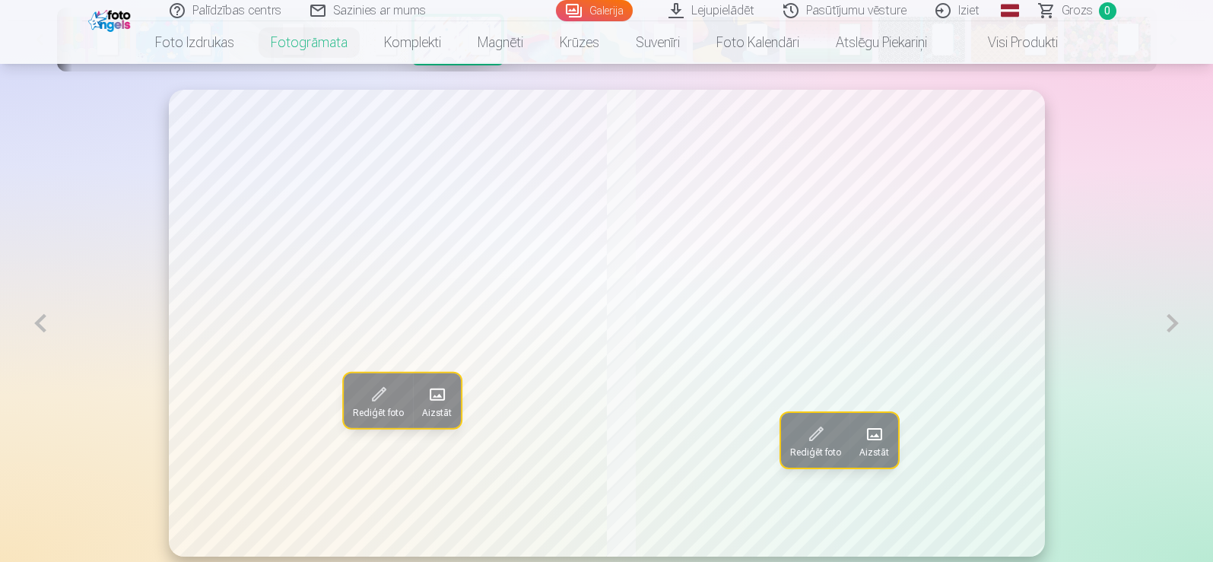
click at [1169, 326] on button at bounding box center [1172, 323] width 35 height 467
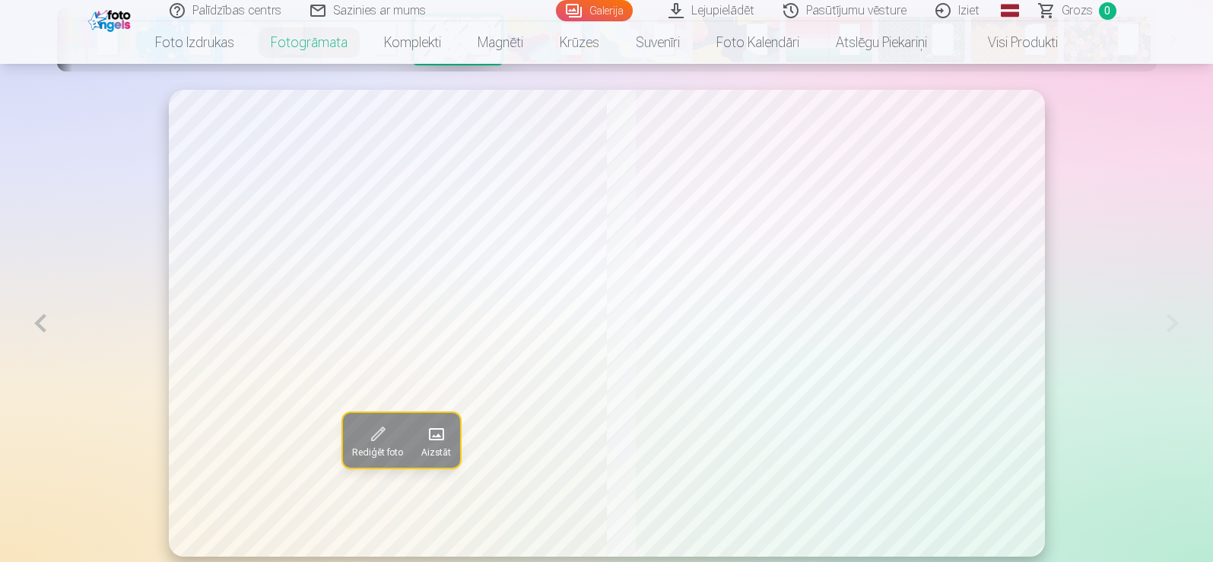
click at [39, 329] on button at bounding box center [40, 323] width 35 height 467
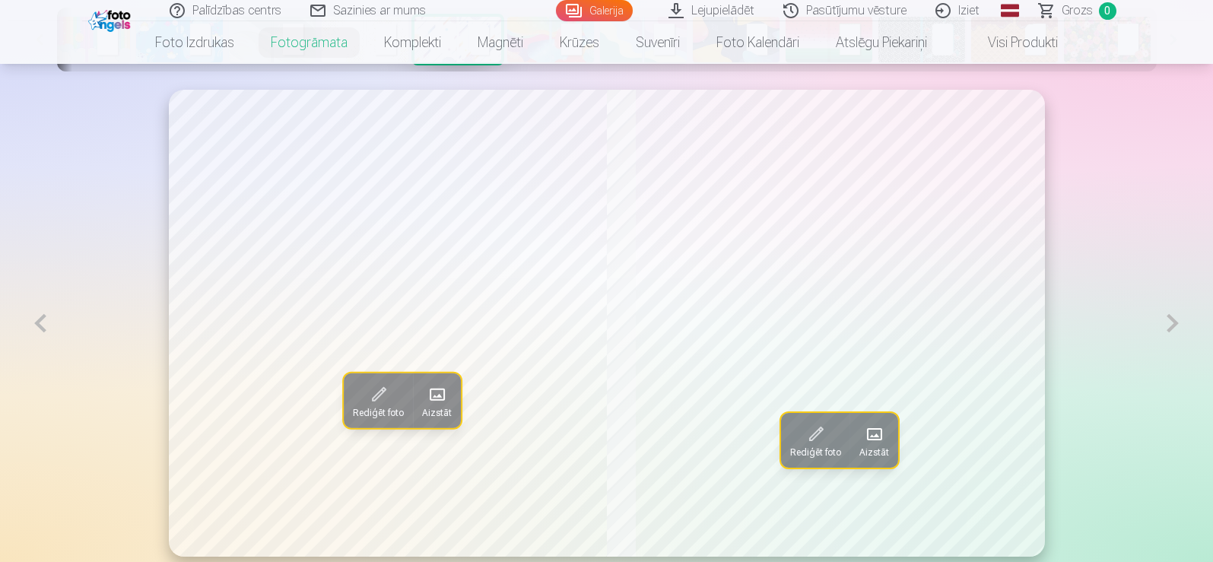
click at [880, 436] on span at bounding box center [873, 434] width 24 height 24
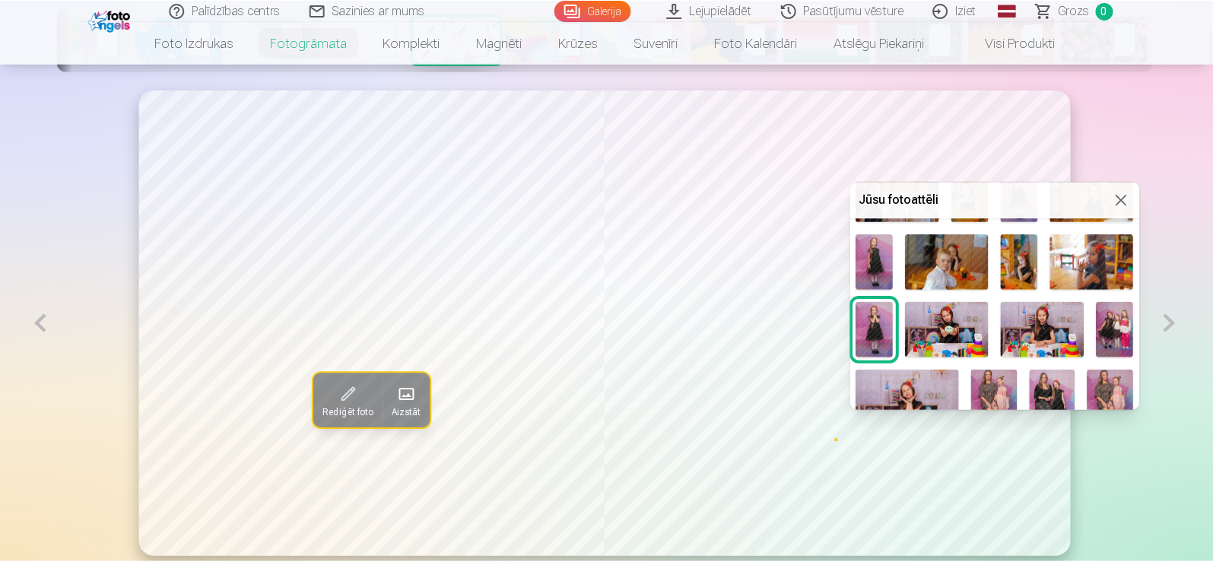
scroll to position [67, 0]
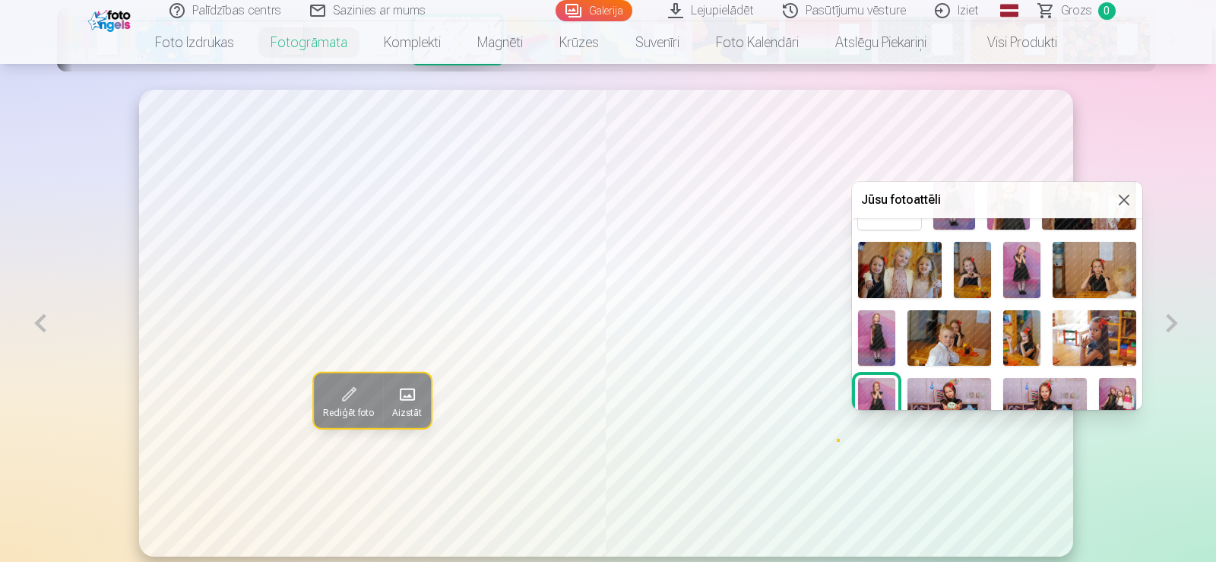
click at [875, 337] on img at bounding box center [876, 337] width 37 height 55
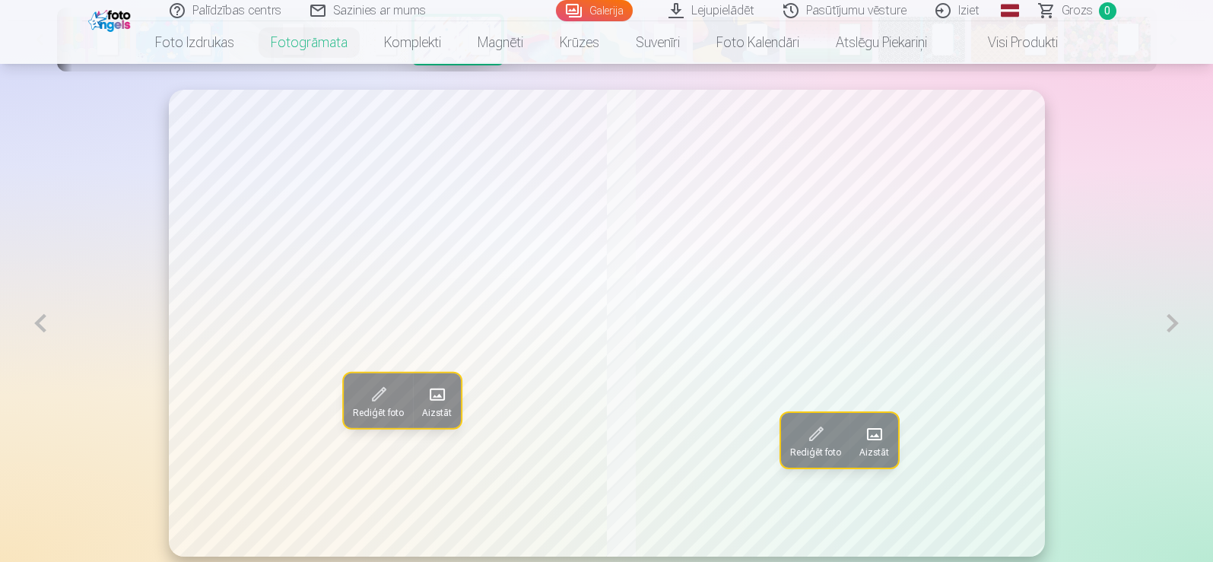
scroll to position [957, 0]
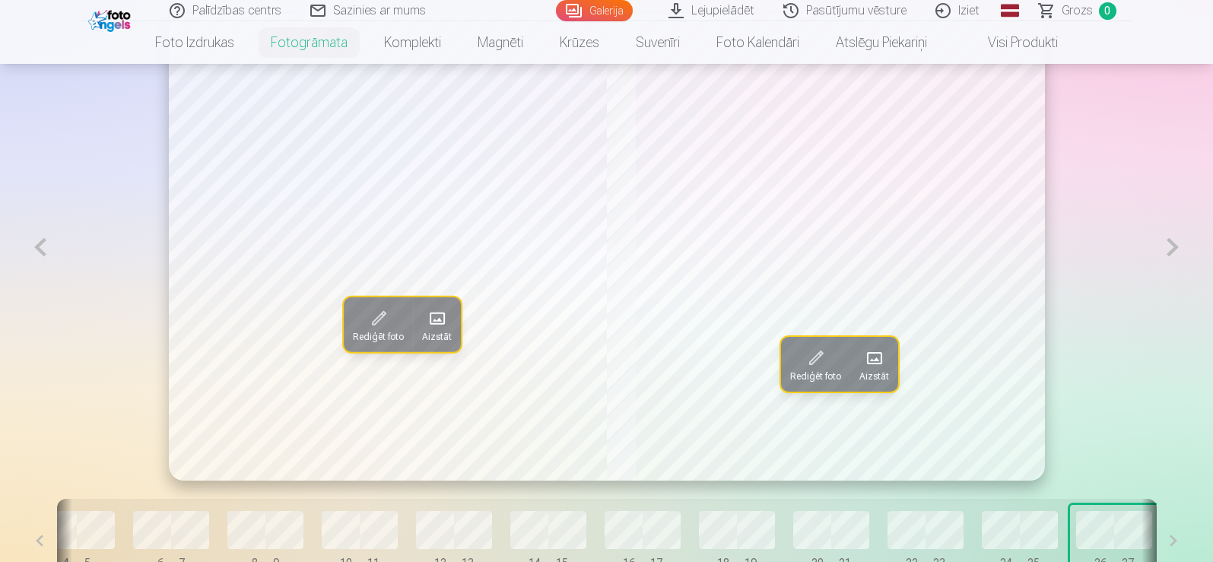
click at [1172, 252] on button at bounding box center [1172, 247] width 35 height 467
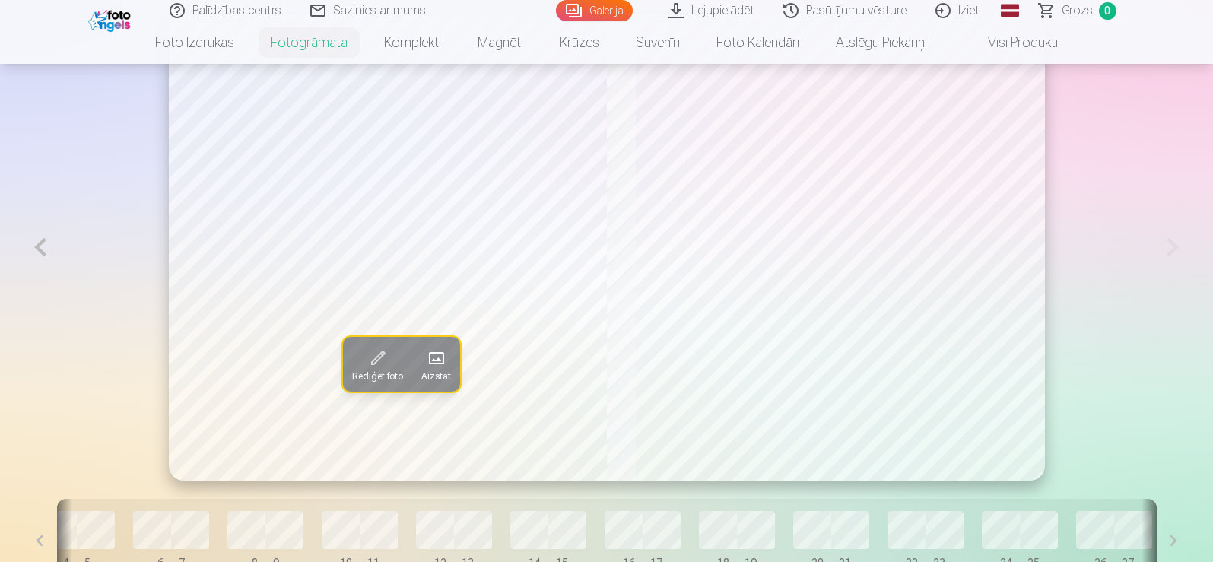
click at [41, 254] on button at bounding box center [40, 247] width 35 height 467
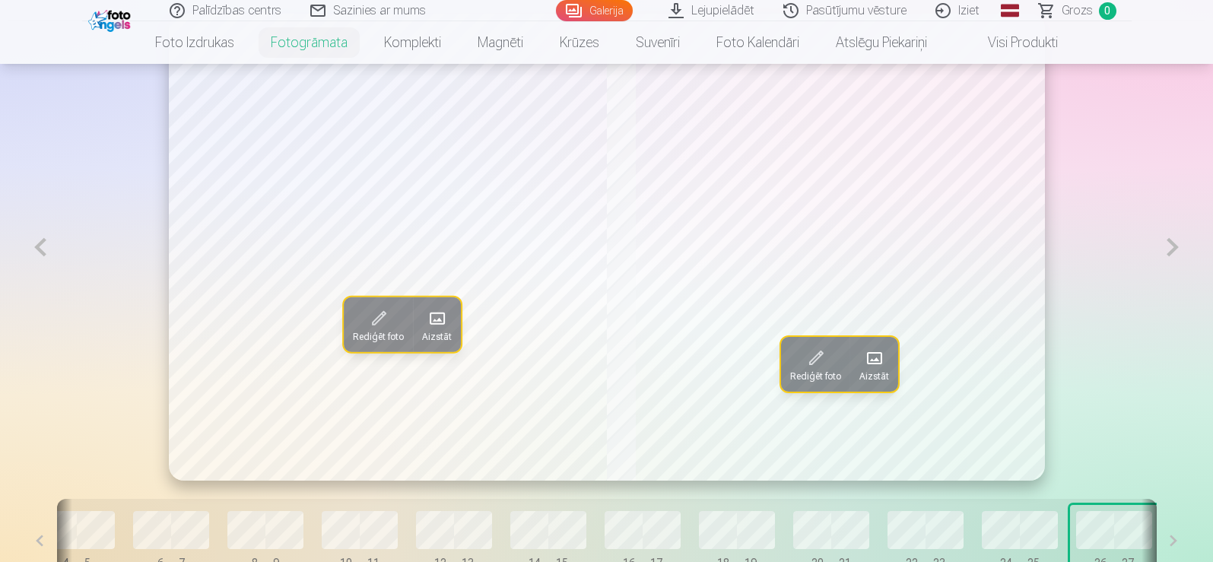
click at [42, 253] on button at bounding box center [40, 247] width 35 height 467
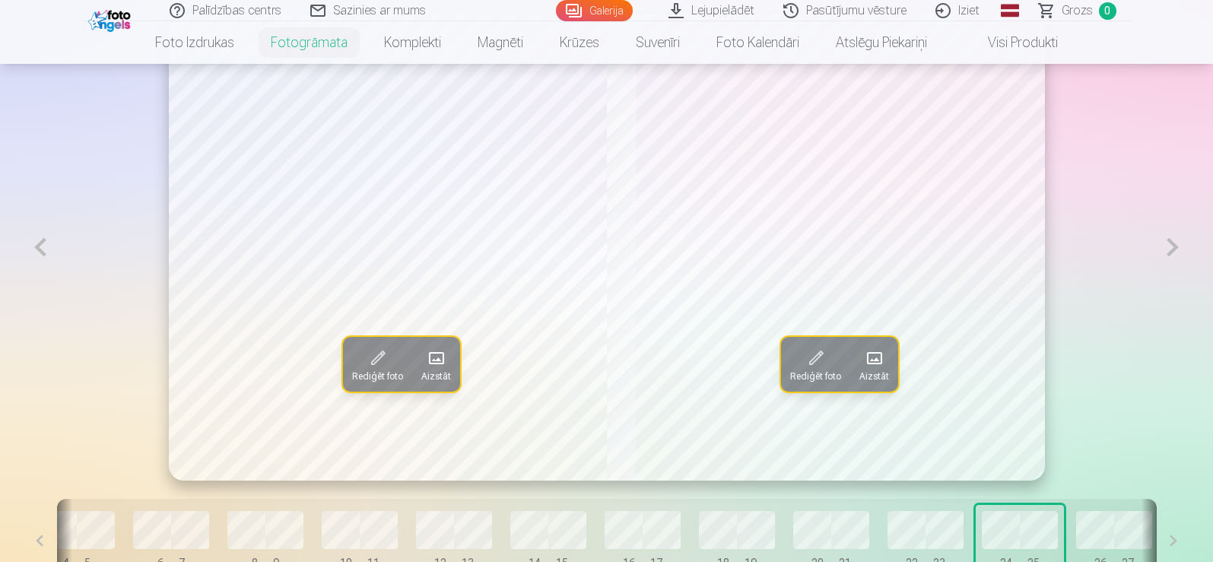
click at [42, 253] on button at bounding box center [40, 247] width 35 height 467
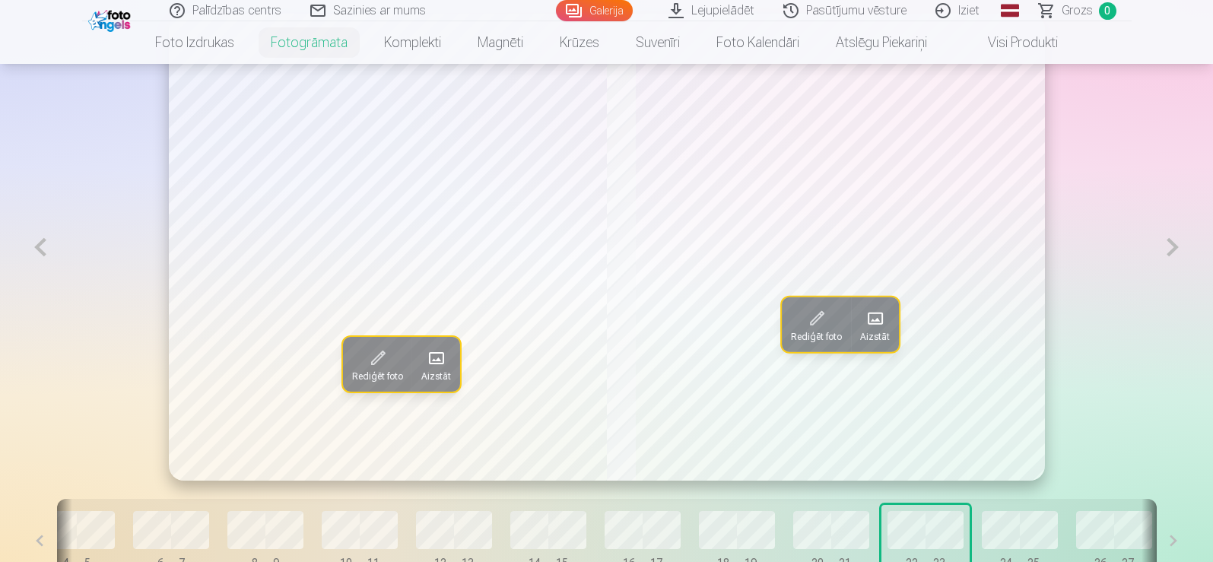
click at [42, 253] on button at bounding box center [40, 247] width 35 height 467
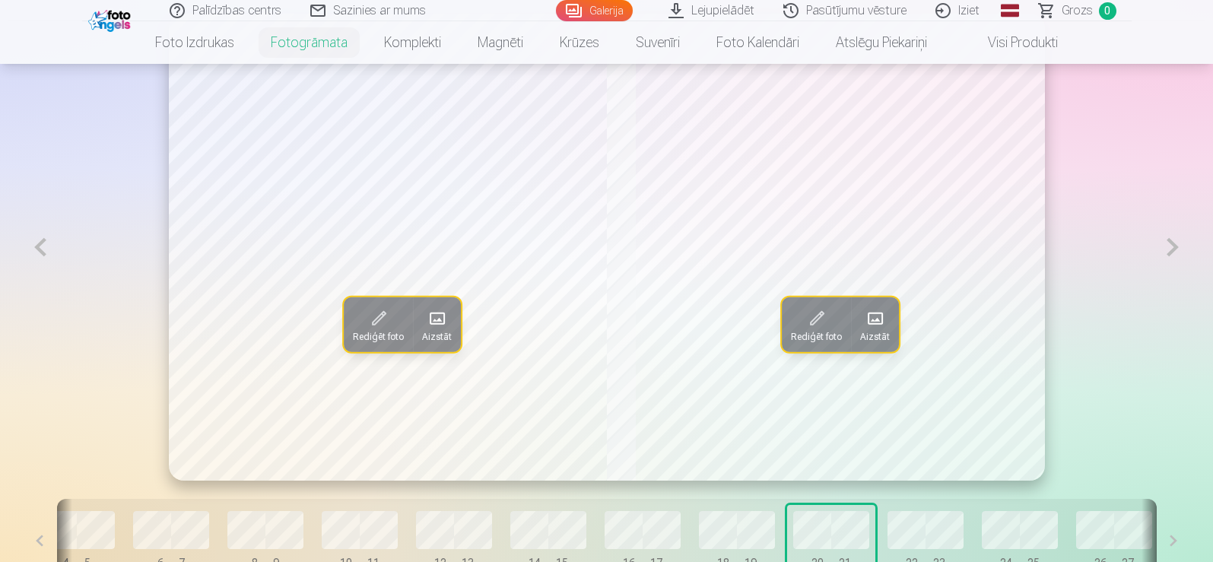
click at [42, 253] on button at bounding box center [40, 247] width 35 height 467
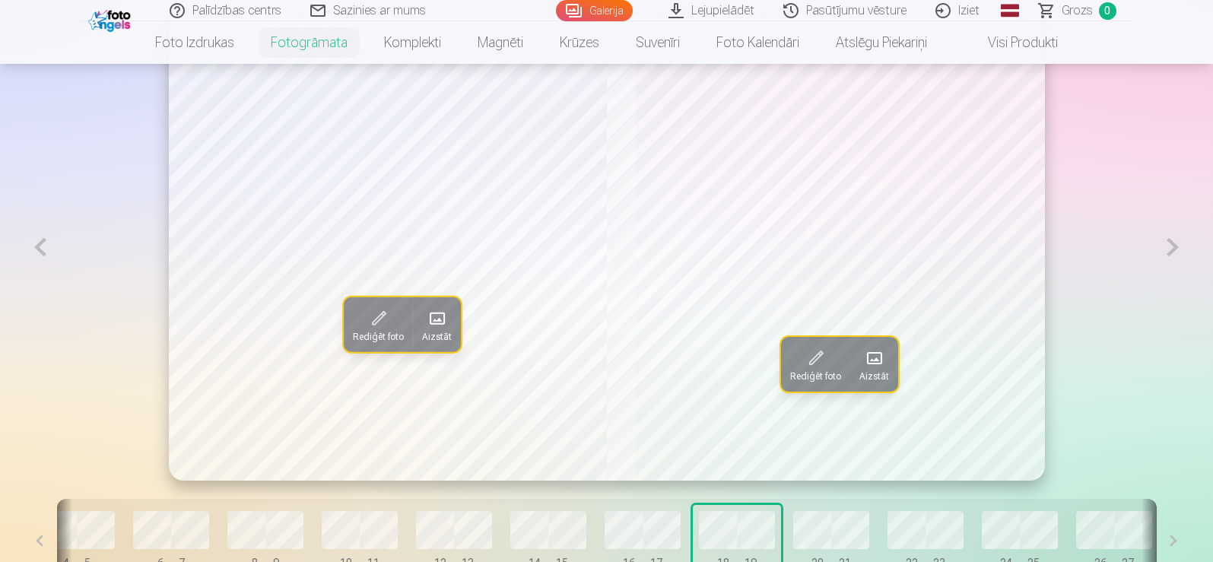
click at [42, 253] on button at bounding box center [40, 247] width 35 height 467
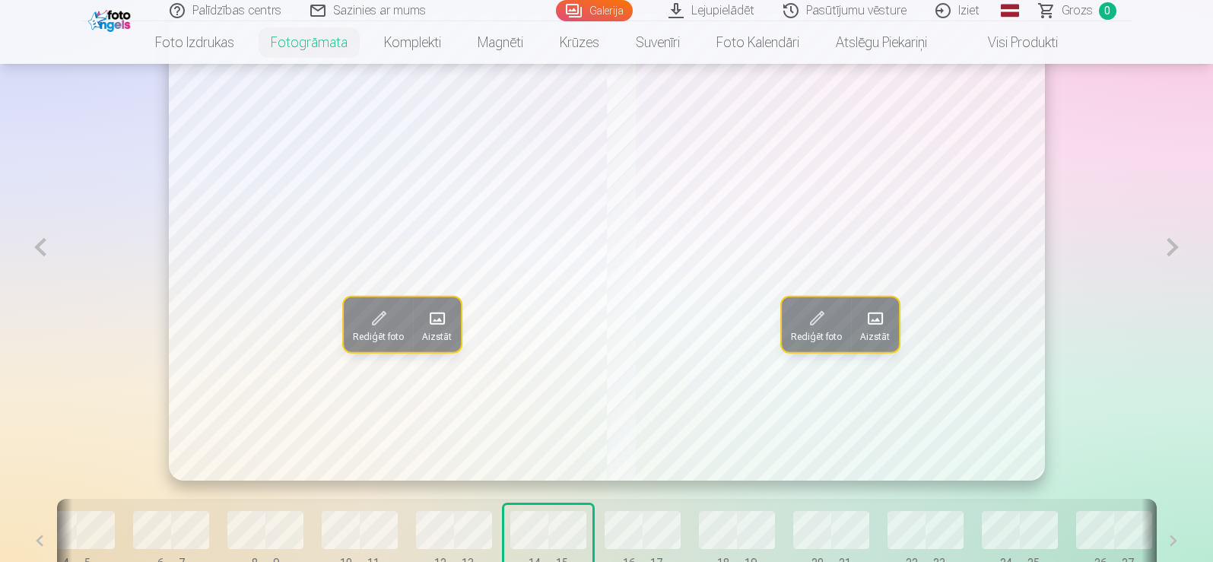
click at [42, 253] on button at bounding box center [40, 247] width 35 height 467
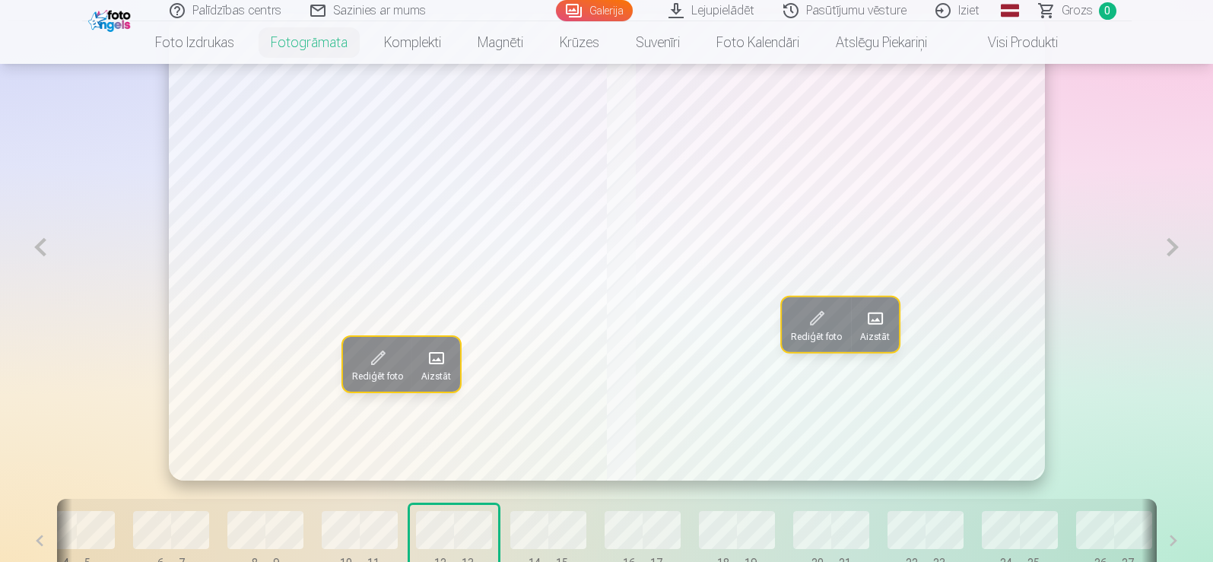
click at [42, 253] on button at bounding box center [40, 247] width 35 height 467
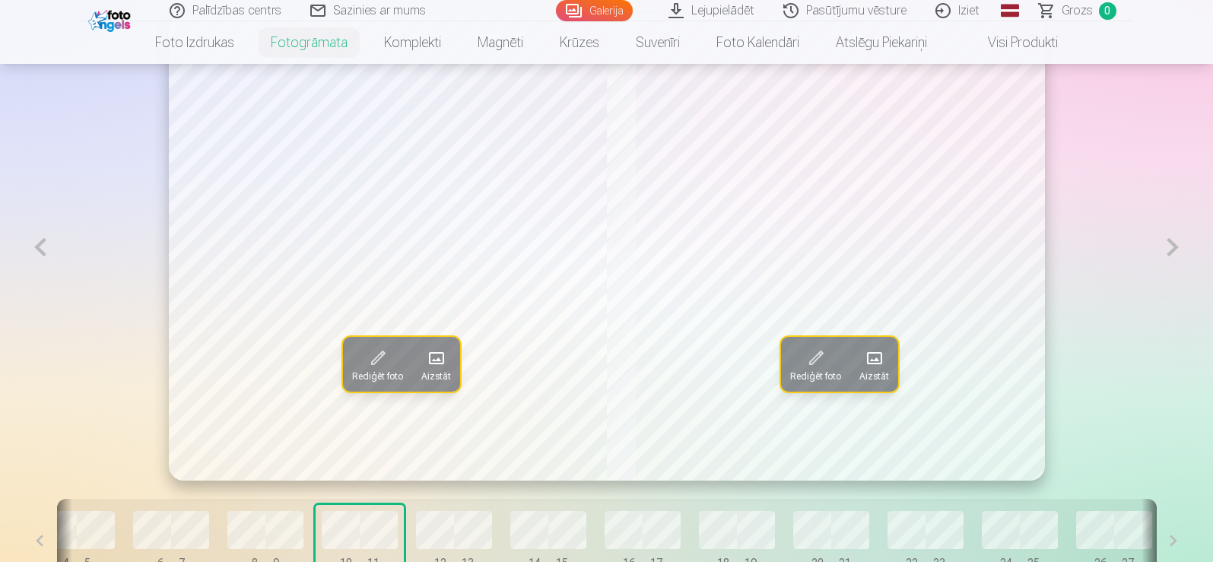
click at [42, 253] on button at bounding box center [40, 247] width 35 height 467
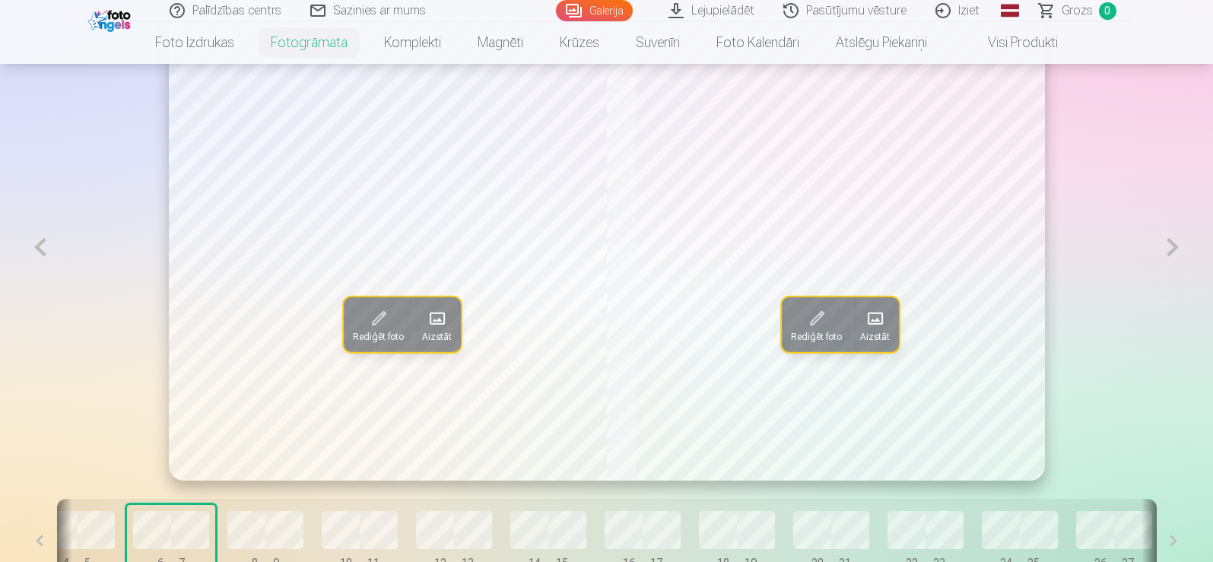
click at [42, 253] on button at bounding box center [40, 247] width 35 height 467
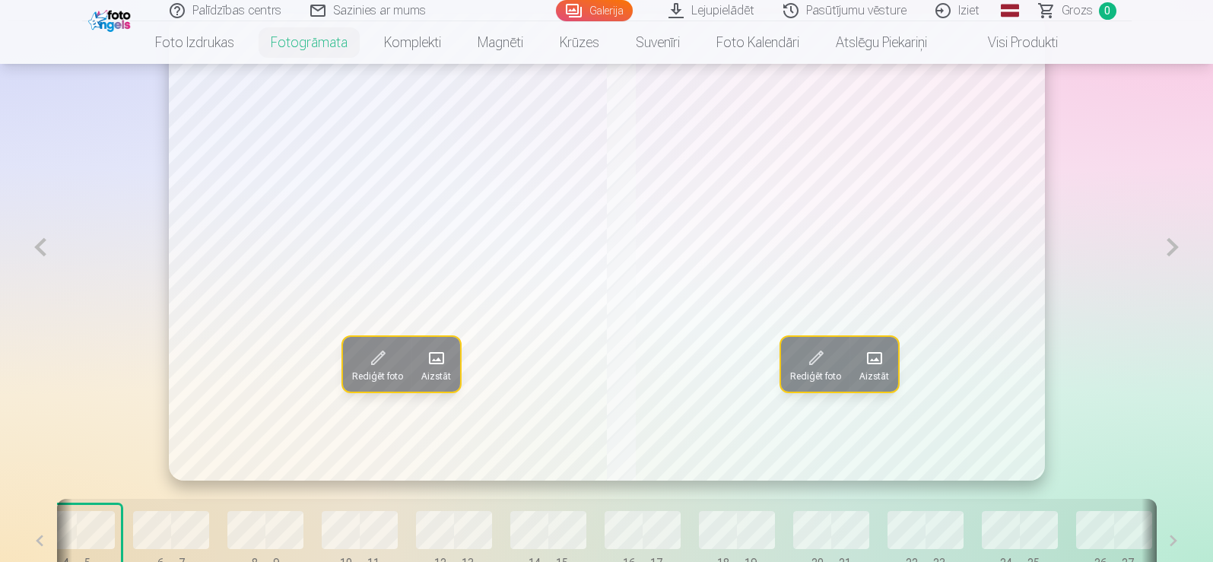
click at [42, 253] on button at bounding box center [40, 247] width 35 height 467
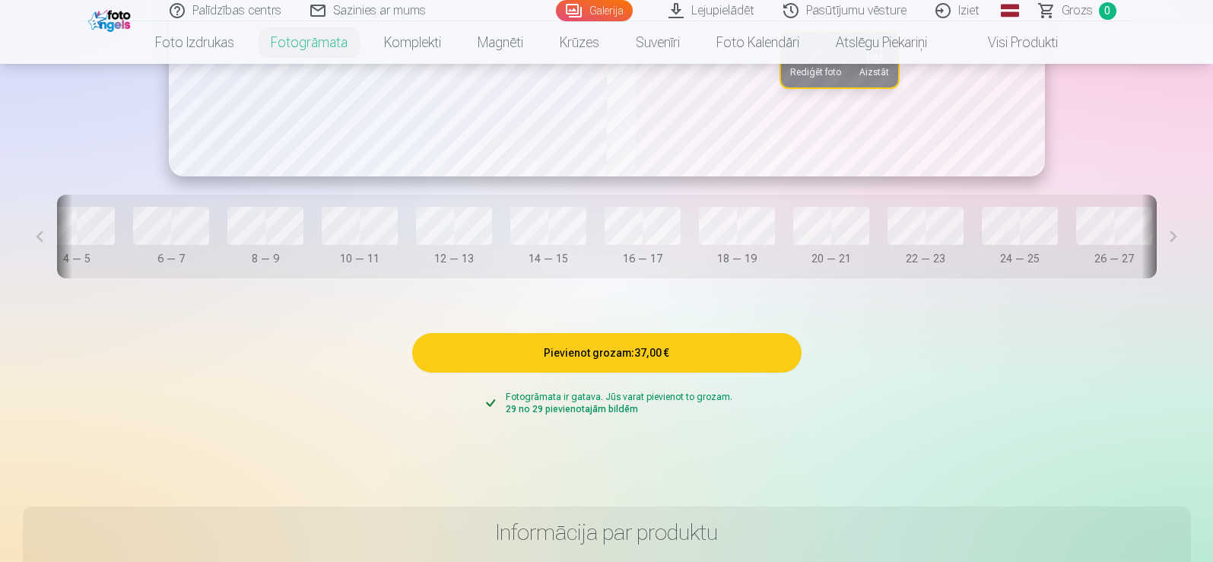
scroll to position [1337, 0]
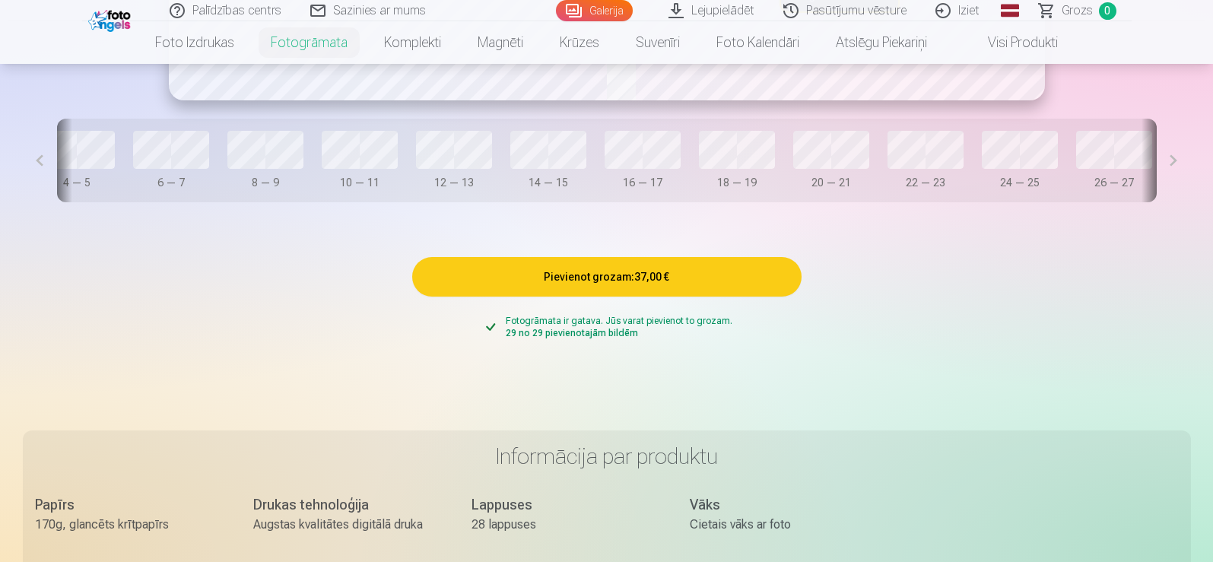
click at [676, 290] on button "Pievienot grozam : 37,00 €" at bounding box center [606, 277] width 389 height 40
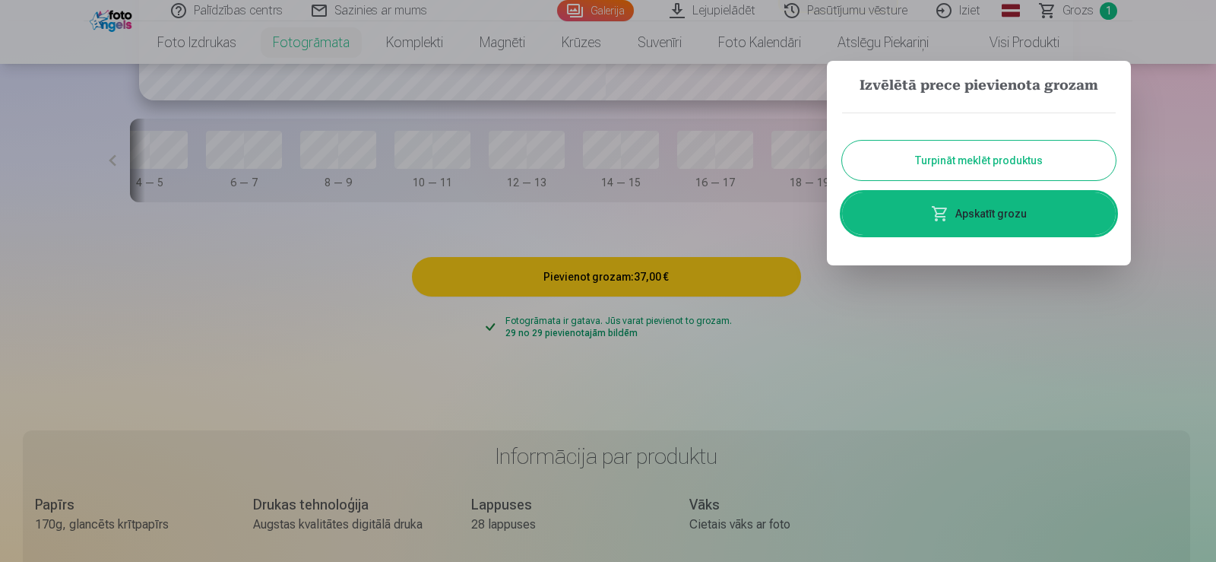
click at [1012, 210] on link "Apskatīt grozu" at bounding box center [979, 213] width 274 height 43
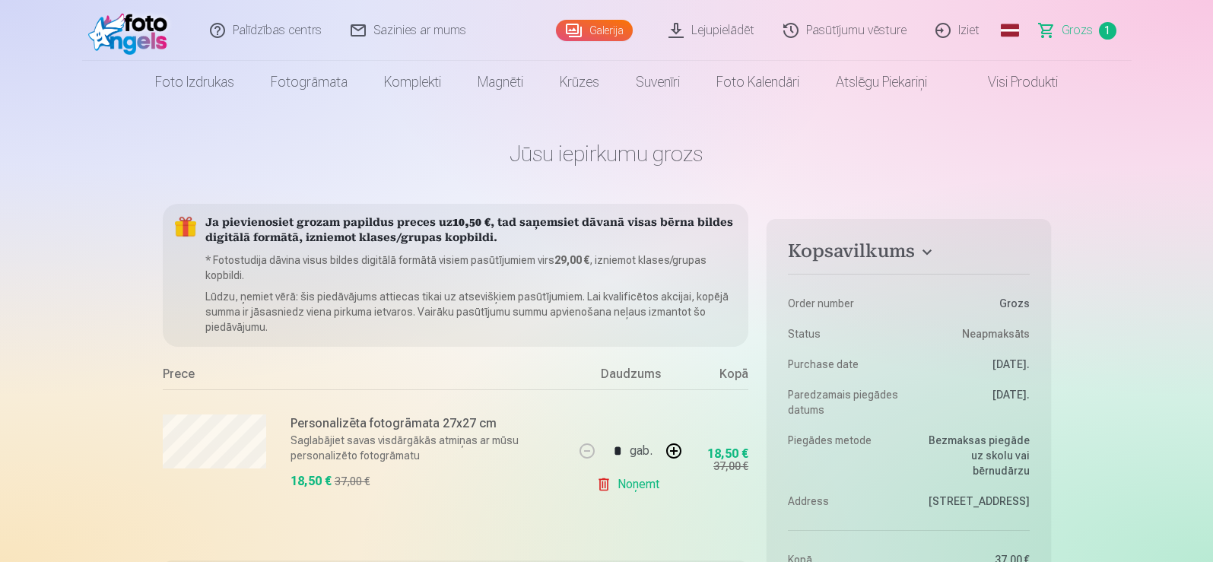
click at [597, 26] on link "Galerija" at bounding box center [594, 30] width 77 height 21
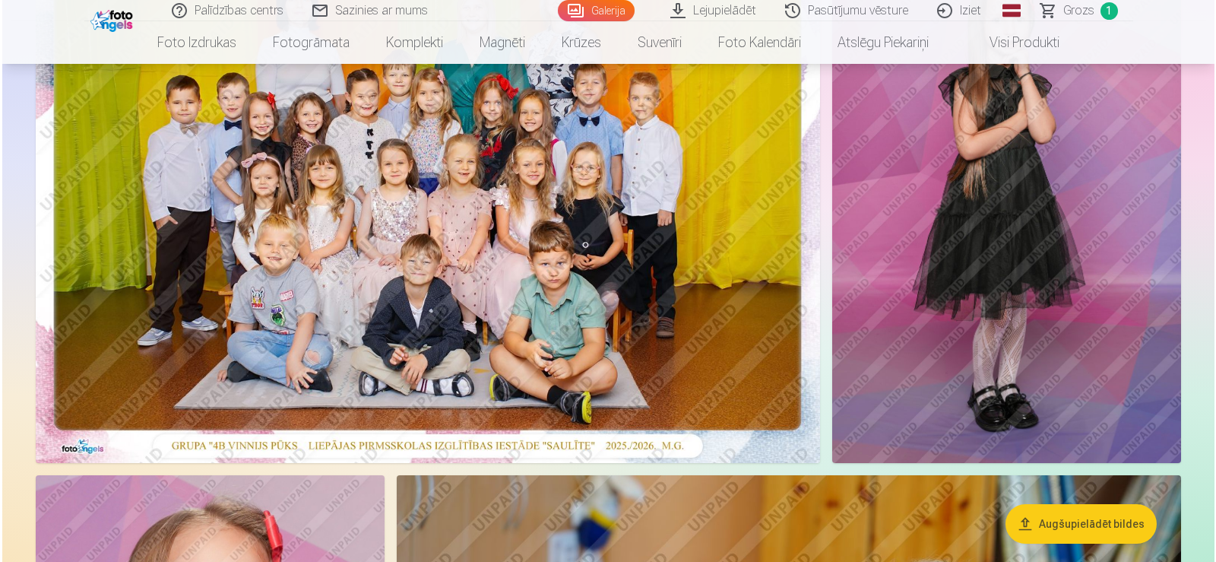
scroll to position [304, 0]
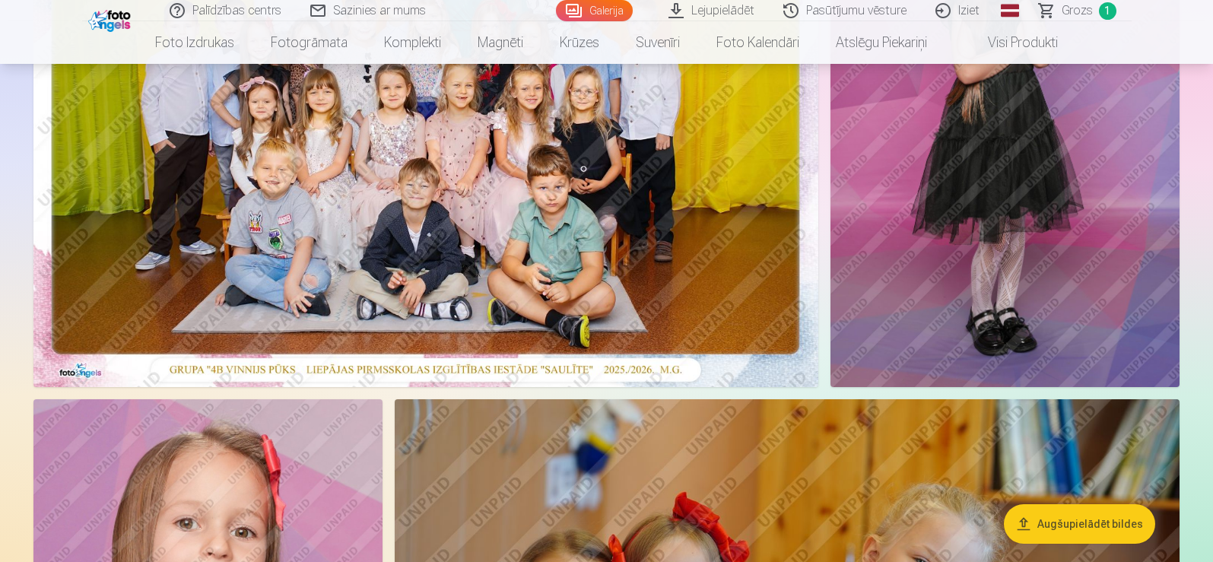
click at [577, 305] on img at bounding box center [425, 125] width 785 height 524
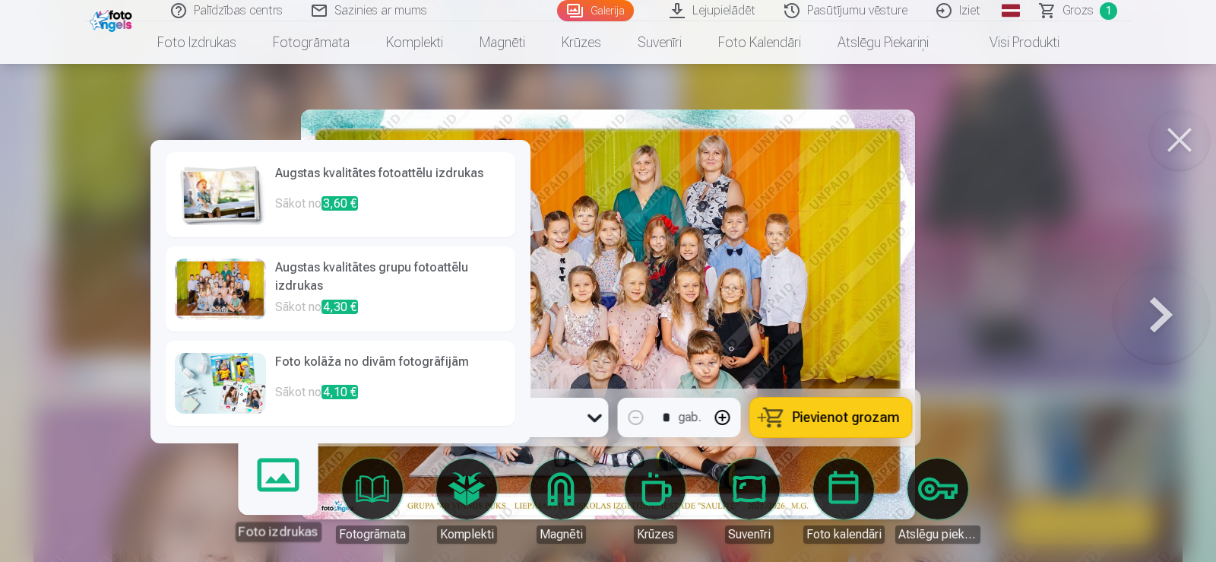
click at [400, 309] on p "Sākot no 4,30 €" at bounding box center [390, 308] width 231 height 21
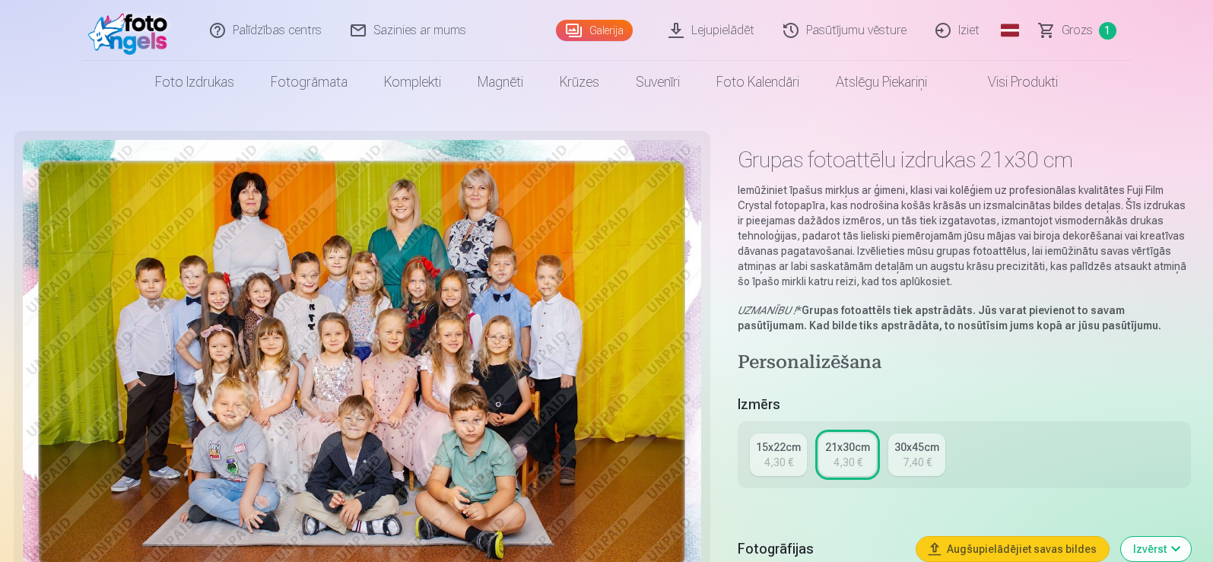
click at [786, 458] on div "4,30 €" at bounding box center [778, 462] width 29 height 15
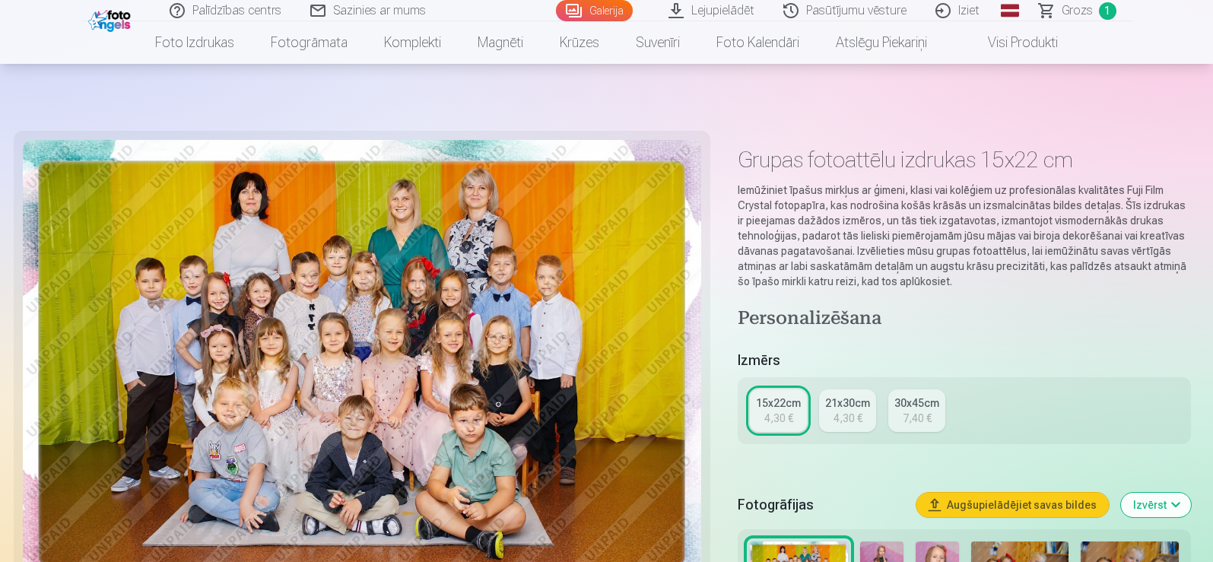
scroll to position [76, 0]
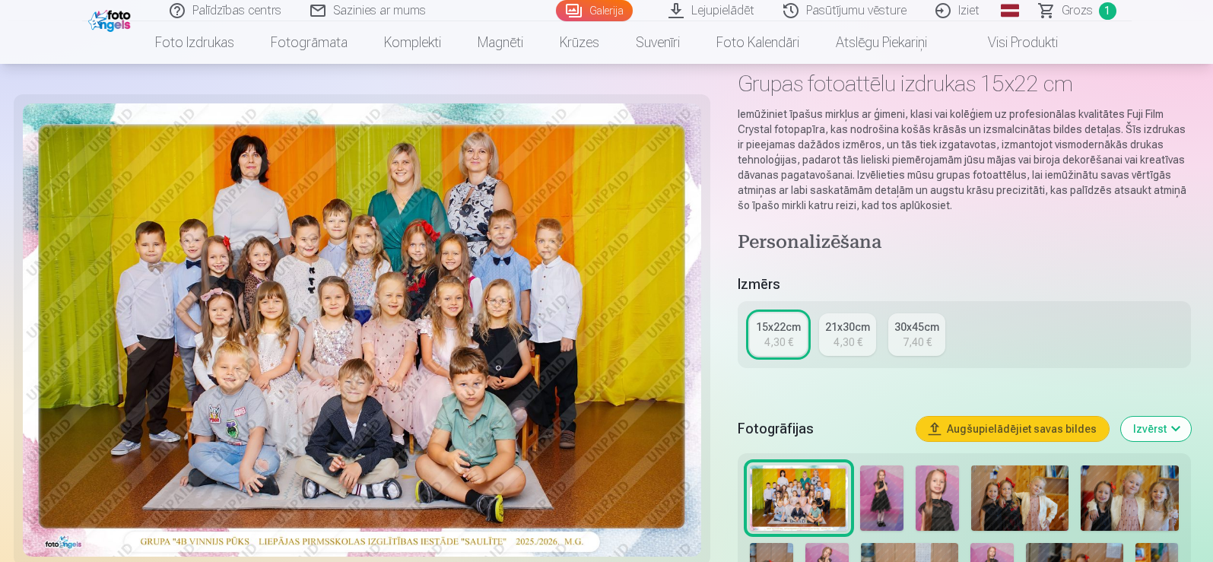
click at [852, 337] on div "4,30 €" at bounding box center [847, 342] width 29 height 15
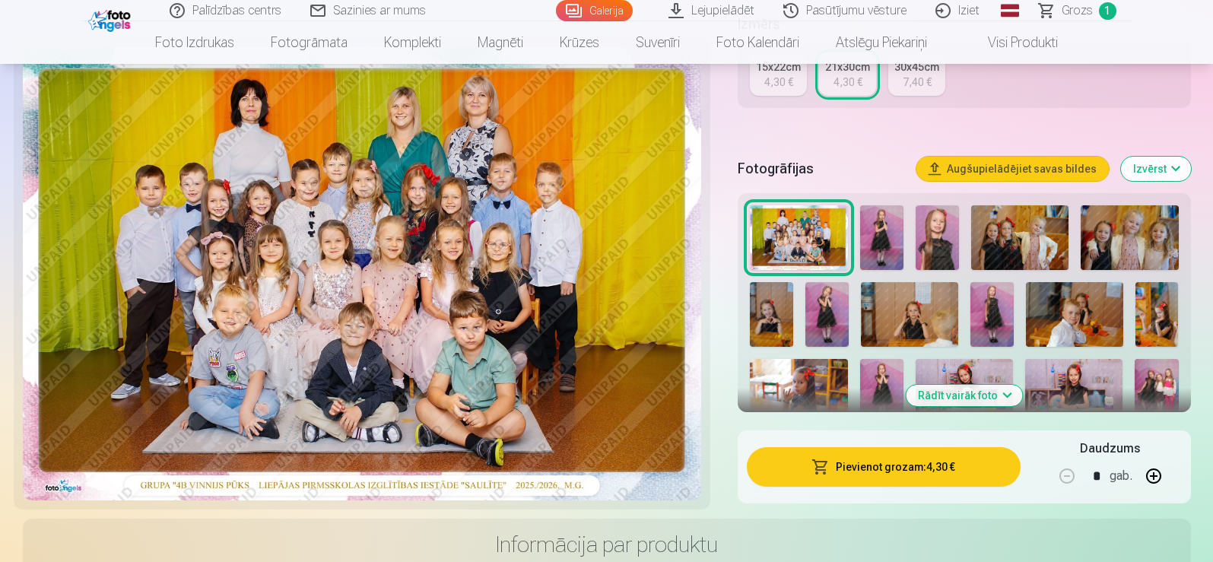
scroll to position [608, 0]
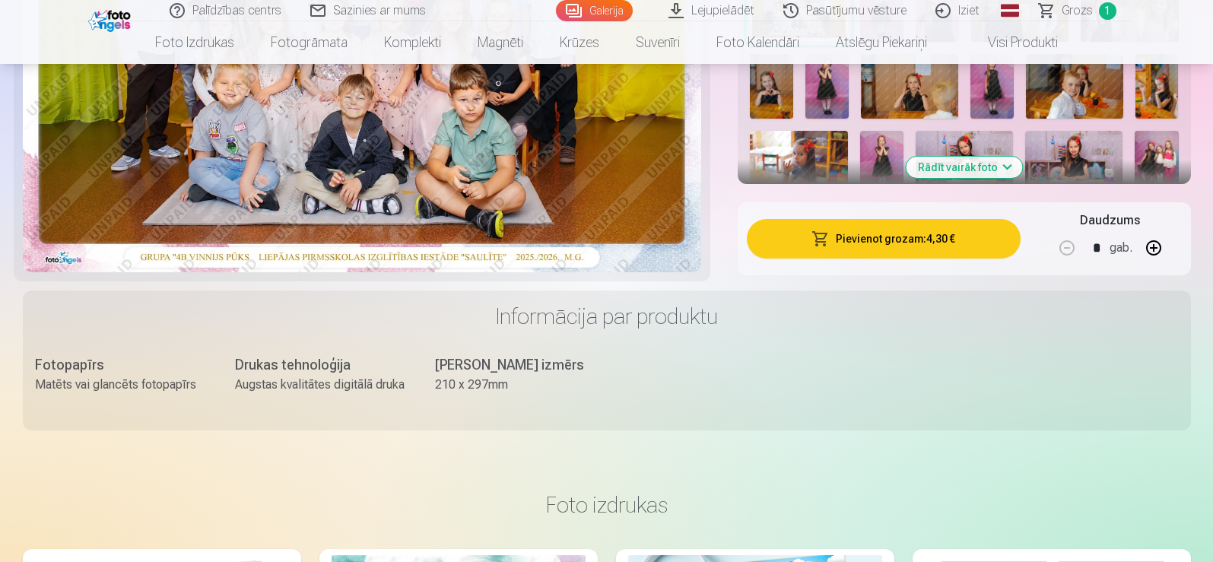
click at [916, 242] on button "Pievienot grozam : 4,30 €" at bounding box center [883, 239] width 273 height 40
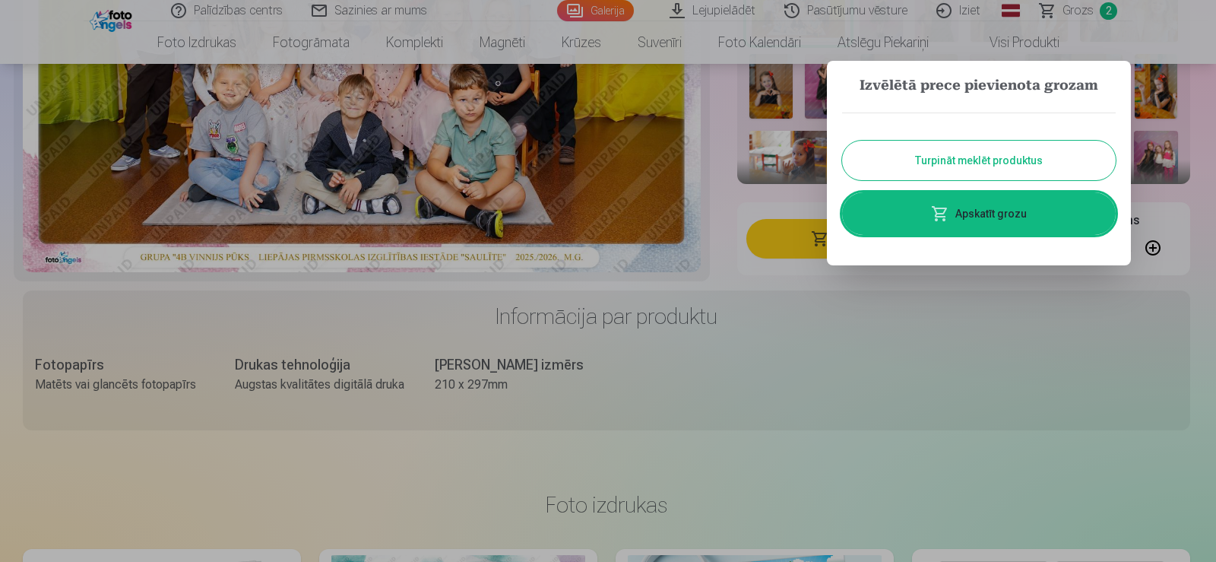
click at [935, 170] on button "Turpināt meklēt produktus" at bounding box center [979, 161] width 274 height 40
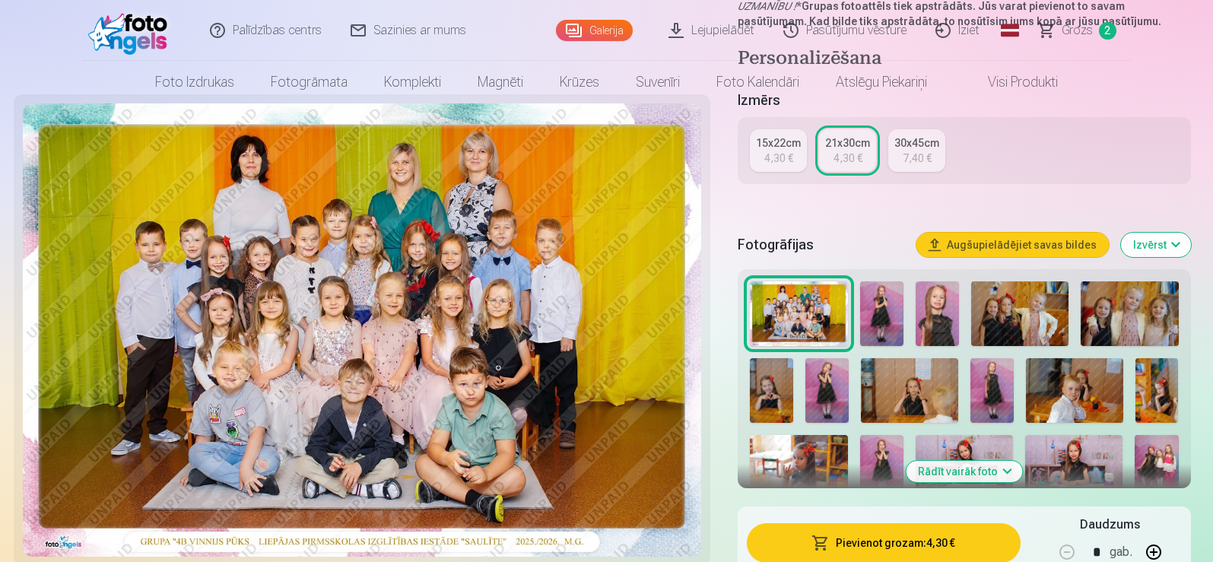
scroll to position [0, 0]
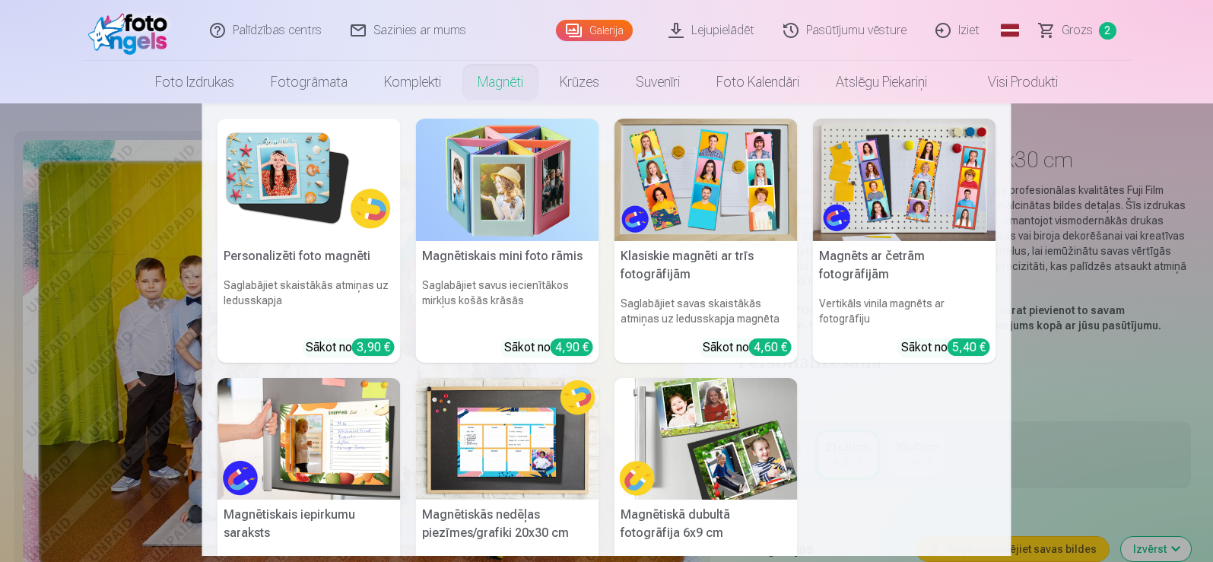
click at [874, 185] on img at bounding box center [904, 180] width 183 height 122
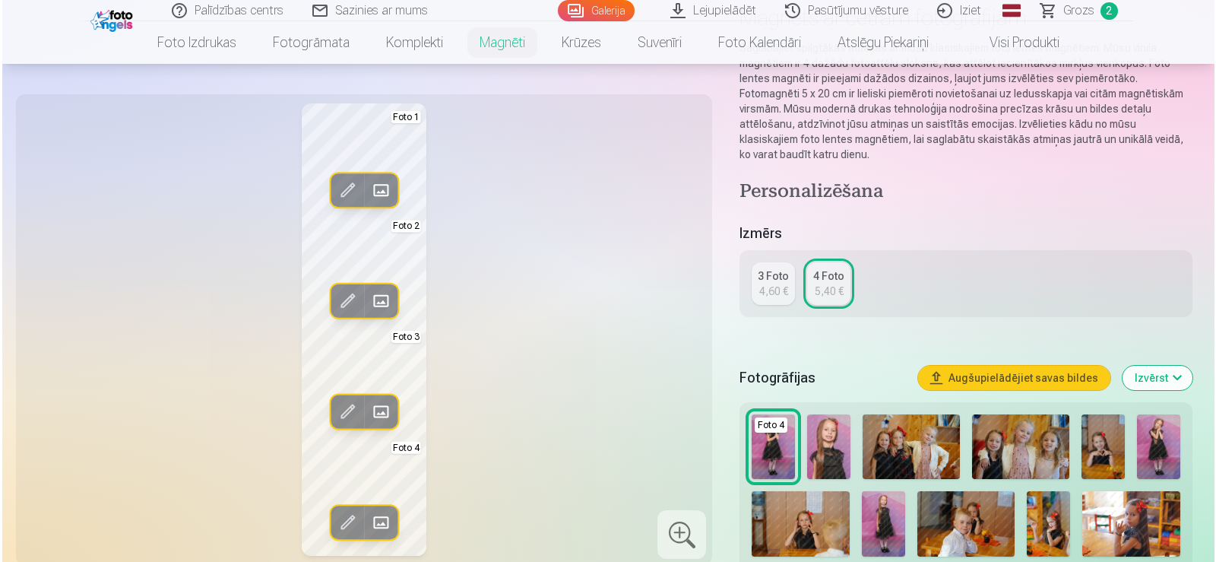
scroll to position [152, 0]
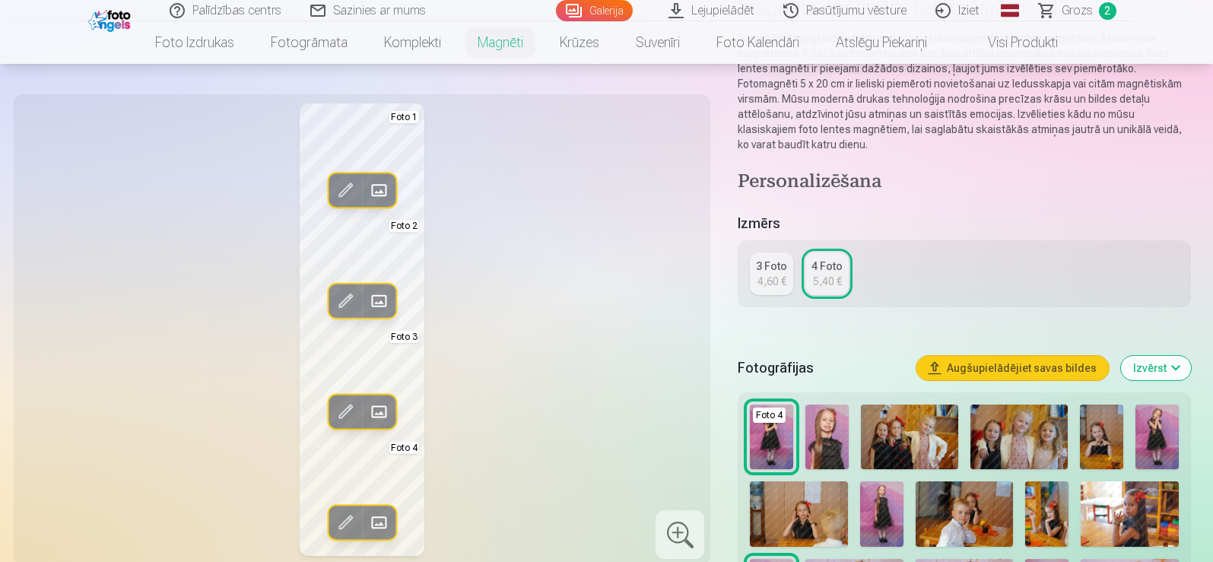
click at [379, 296] on span at bounding box center [378, 301] width 24 height 24
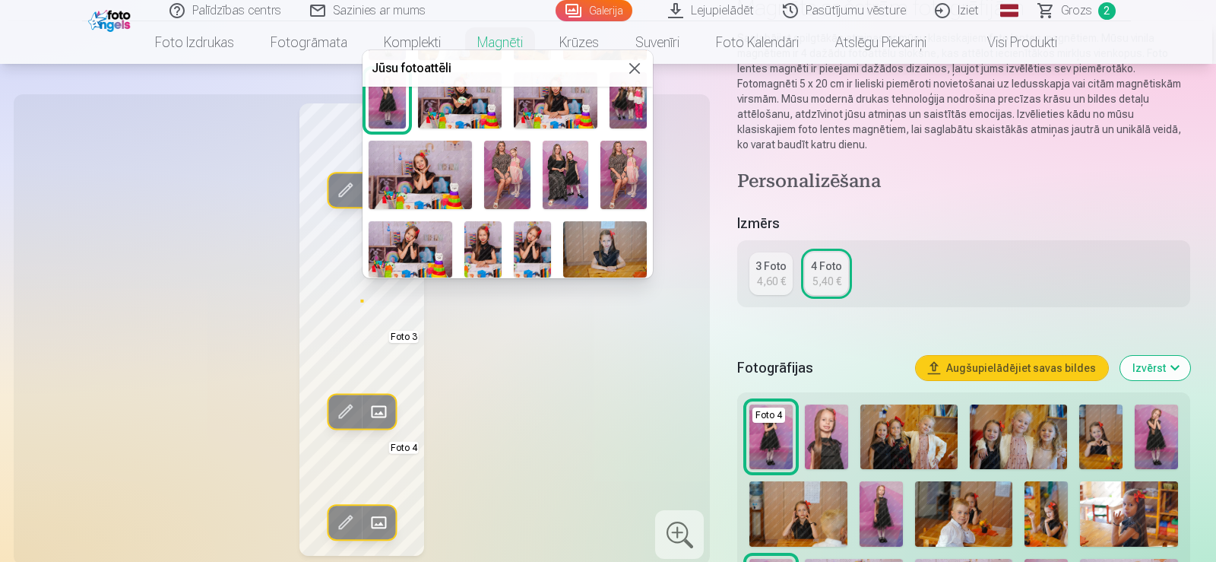
scroll to position [219, 0]
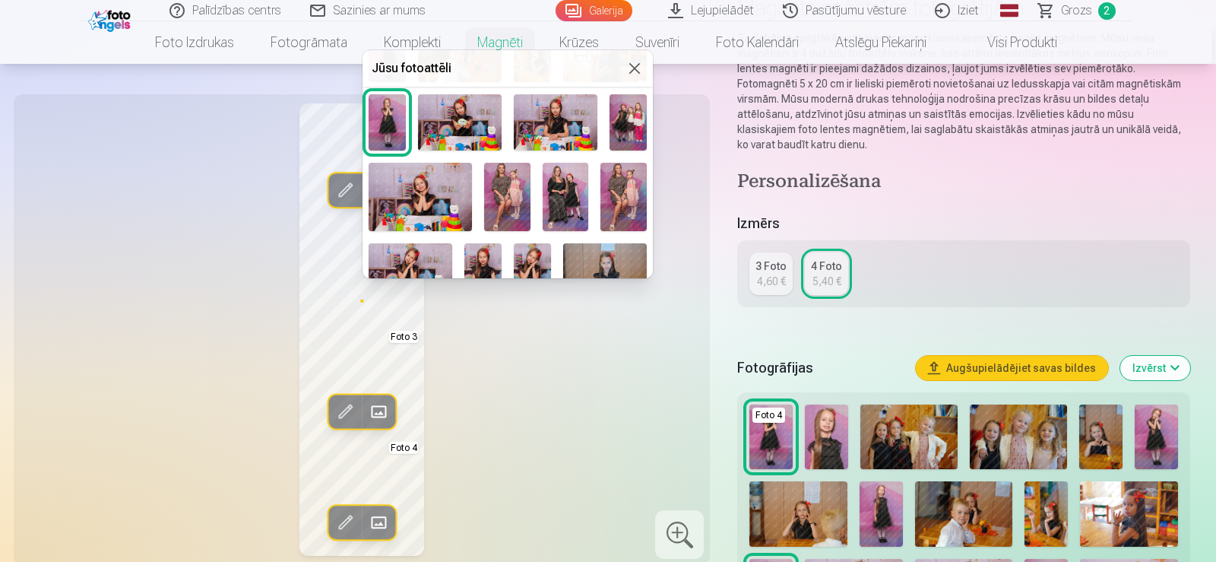
click at [571, 126] on img at bounding box center [556, 121] width 84 height 55
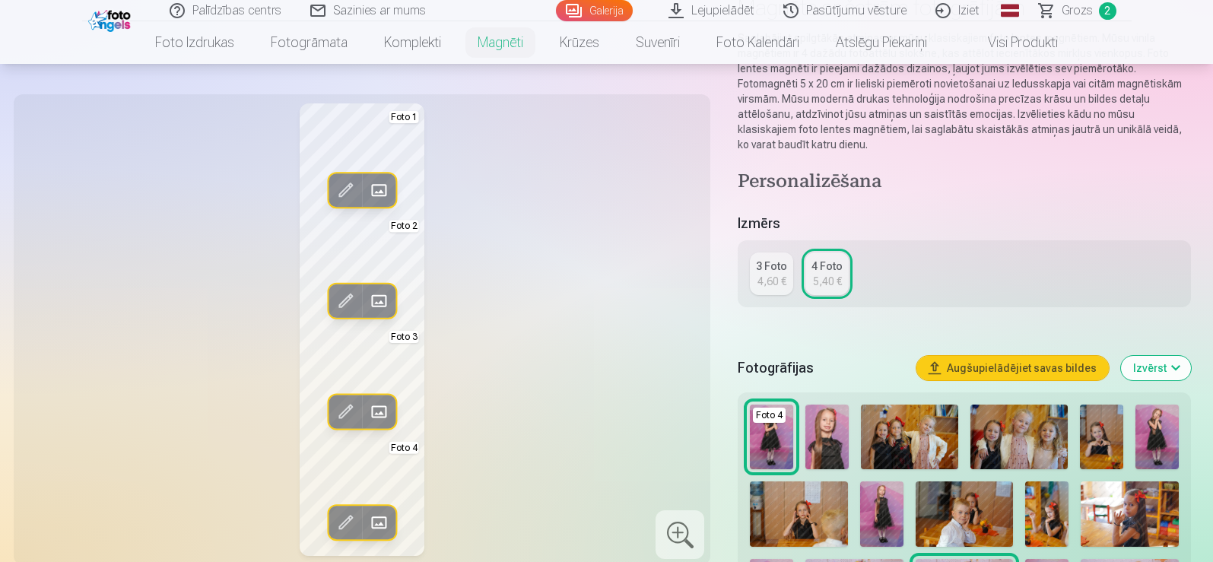
click at [353, 517] on span at bounding box center [345, 522] width 24 height 24
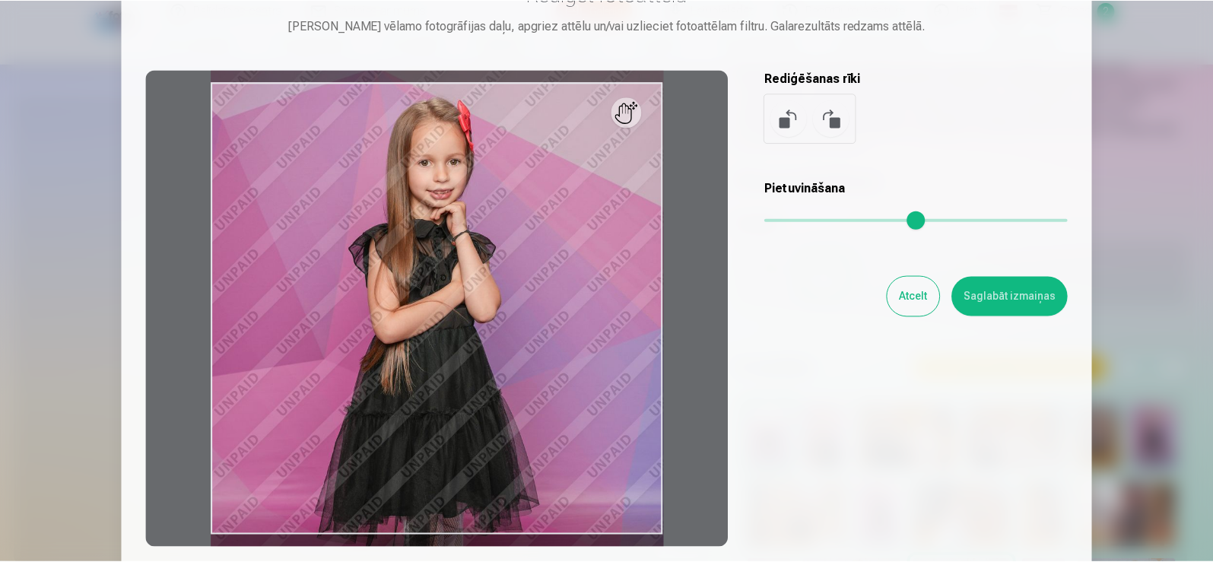
scroll to position [76, 0]
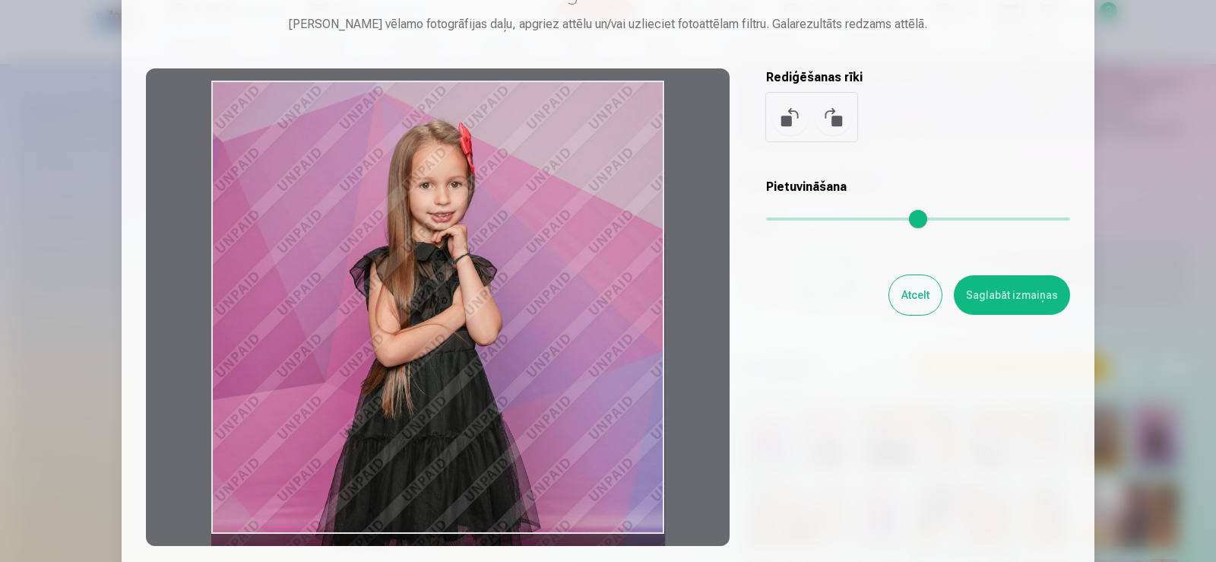
drag, startPoint x: 566, startPoint y: 306, endPoint x: 570, endPoint y: 401, distance: 95.9
click at [570, 401] on div at bounding box center [438, 306] width 584 height 477
click at [922, 297] on button "Atcelt" at bounding box center [916, 295] width 52 height 40
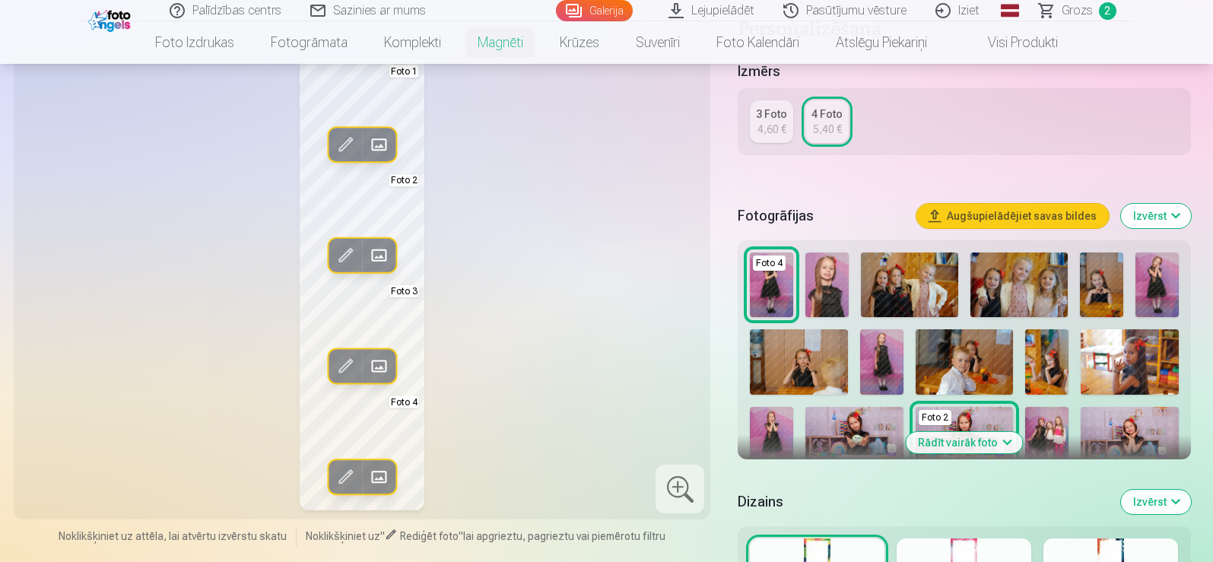
scroll to position [380, 0]
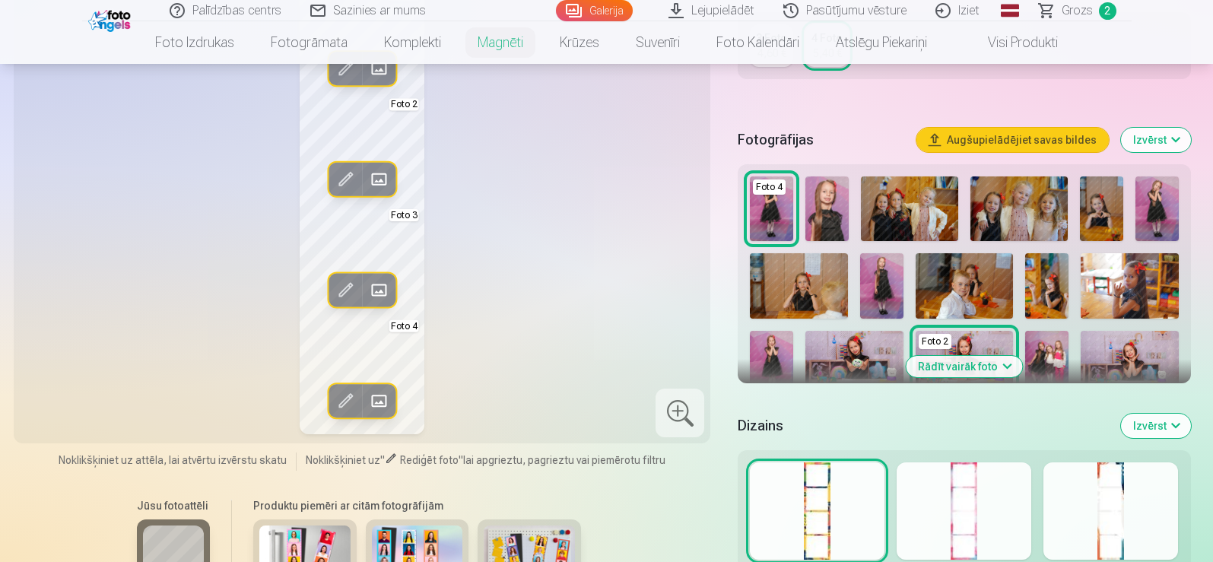
click at [1007, 361] on button "Rādīt vairāk foto" at bounding box center [963, 366] width 116 height 21
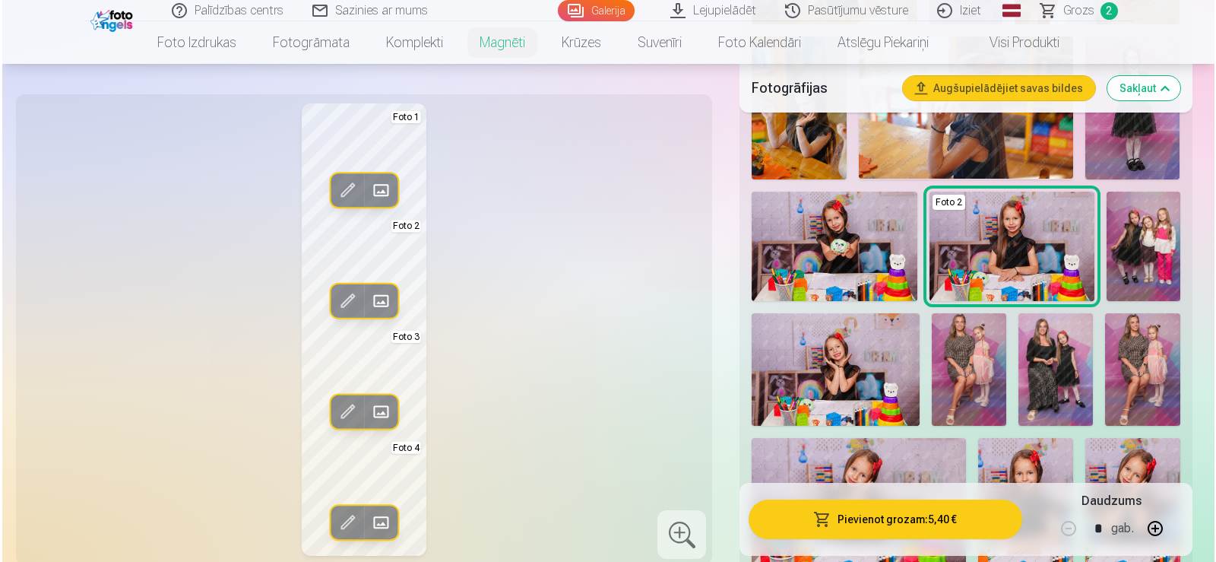
scroll to position [988, 0]
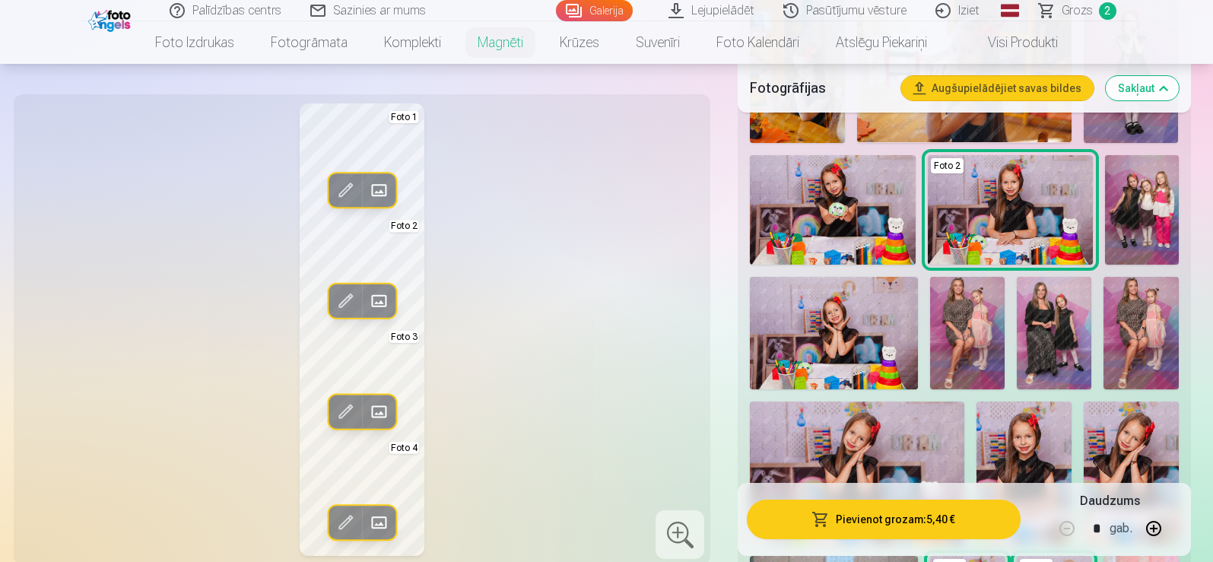
click at [350, 523] on span at bounding box center [345, 522] width 24 height 24
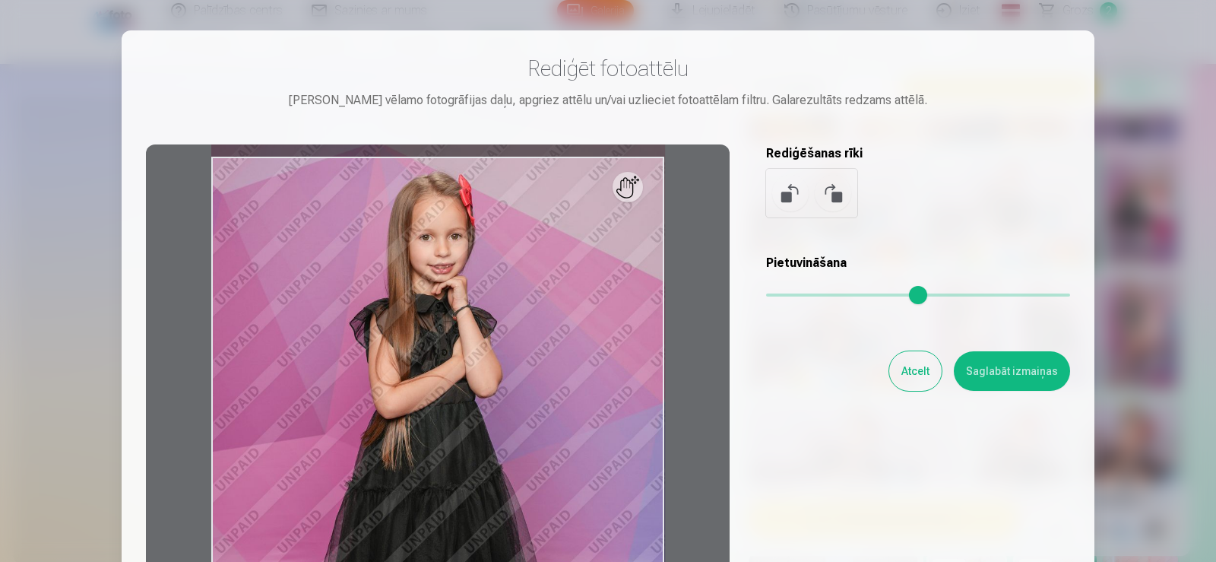
click at [935, 373] on button "Atcelt" at bounding box center [916, 371] width 52 height 40
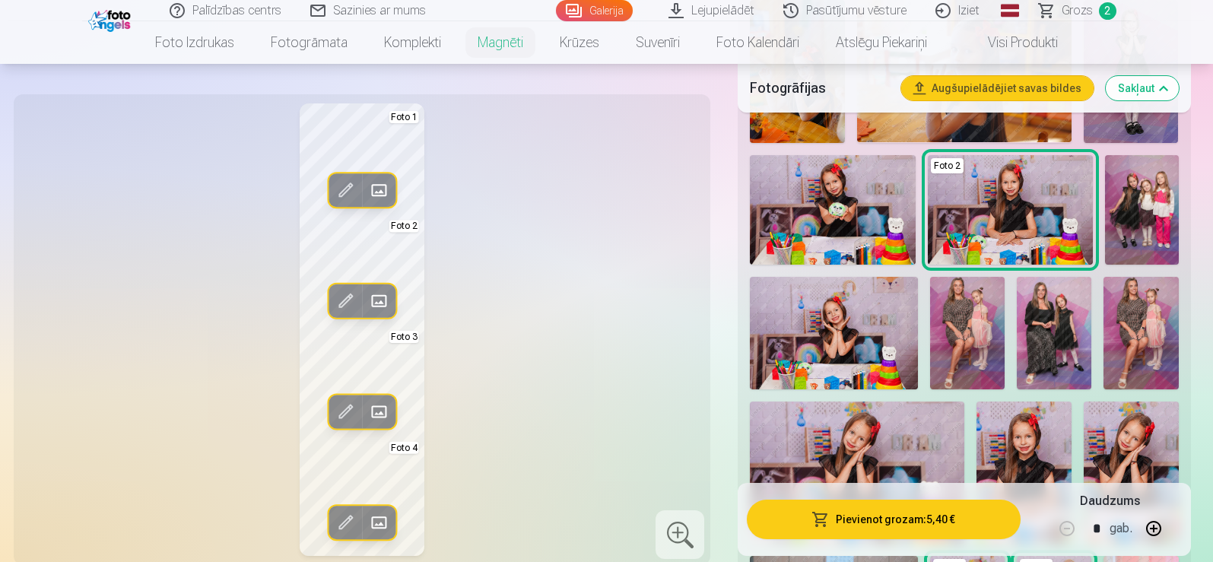
click at [380, 517] on span at bounding box center [378, 522] width 24 height 24
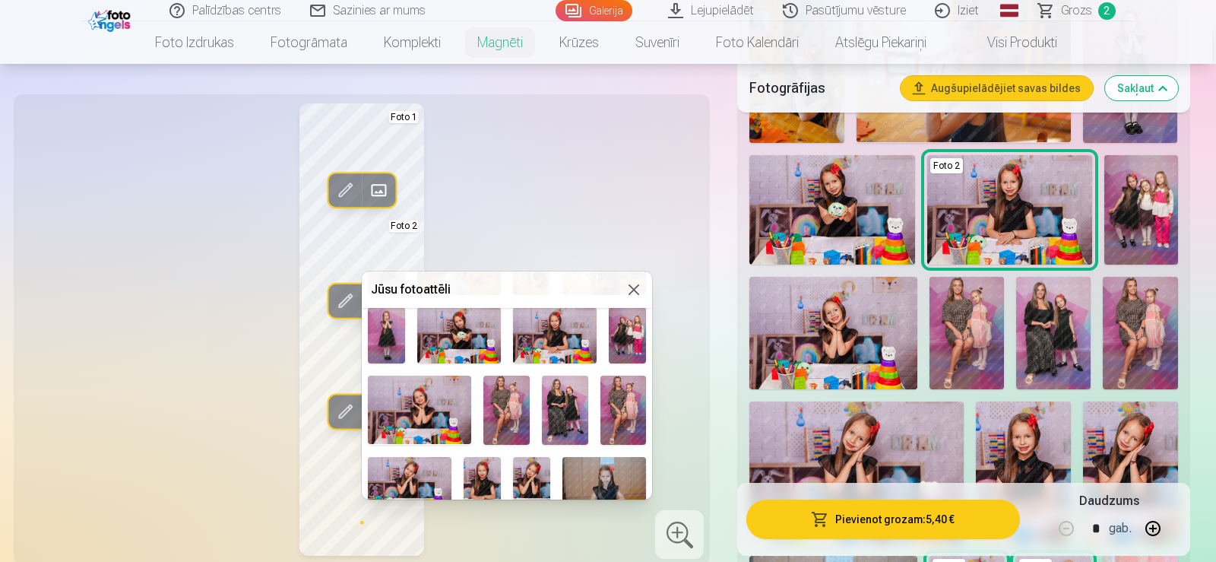
scroll to position [228, 0]
click at [411, 473] on img at bounding box center [410, 483] width 84 height 55
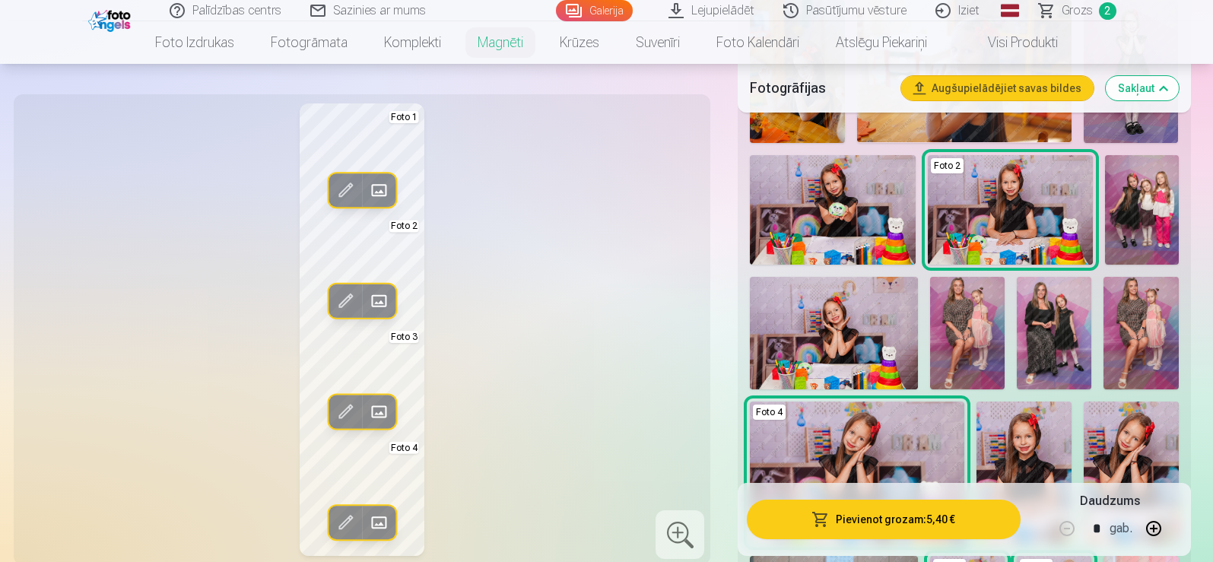
click at [1151, 528] on button "button" at bounding box center [1153, 528] width 36 height 36
type input "*"
click at [956, 520] on button "Pievienot grozam : 21,60 €" at bounding box center [883, 519] width 273 height 40
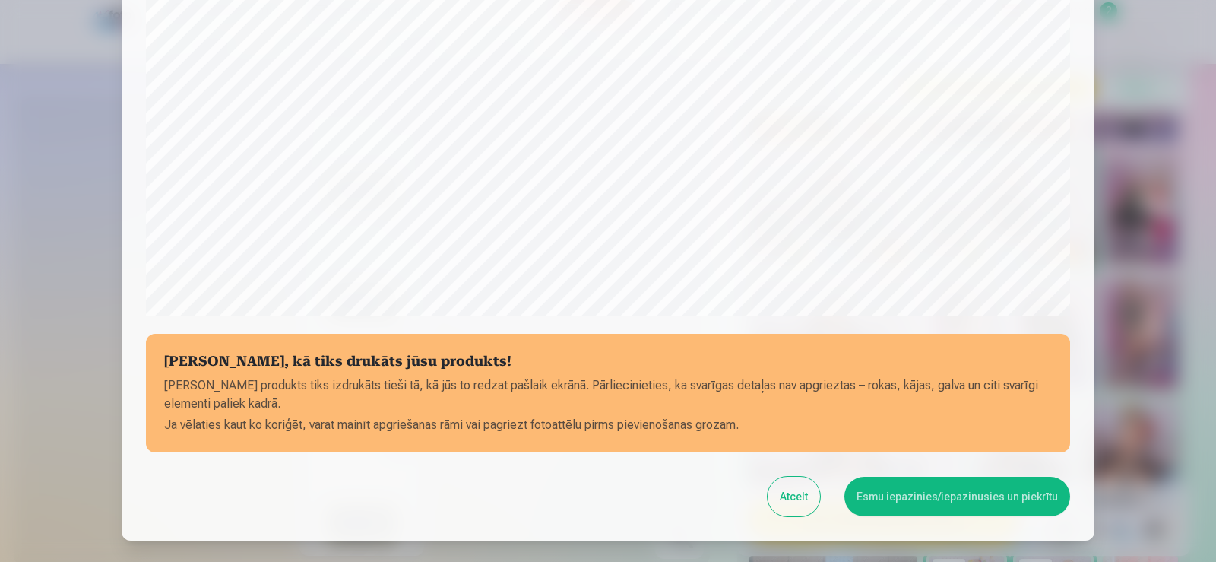
scroll to position [457, 0]
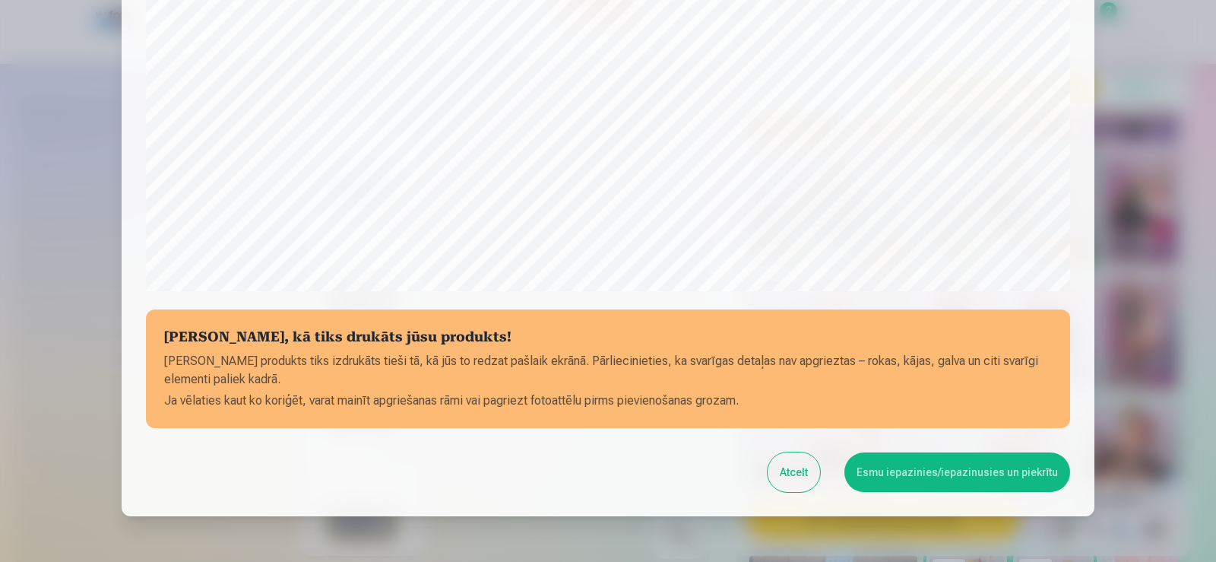
click at [933, 472] on button "Esmu iepazinies/iepazinusies un piekrītu" at bounding box center [958, 472] width 226 height 40
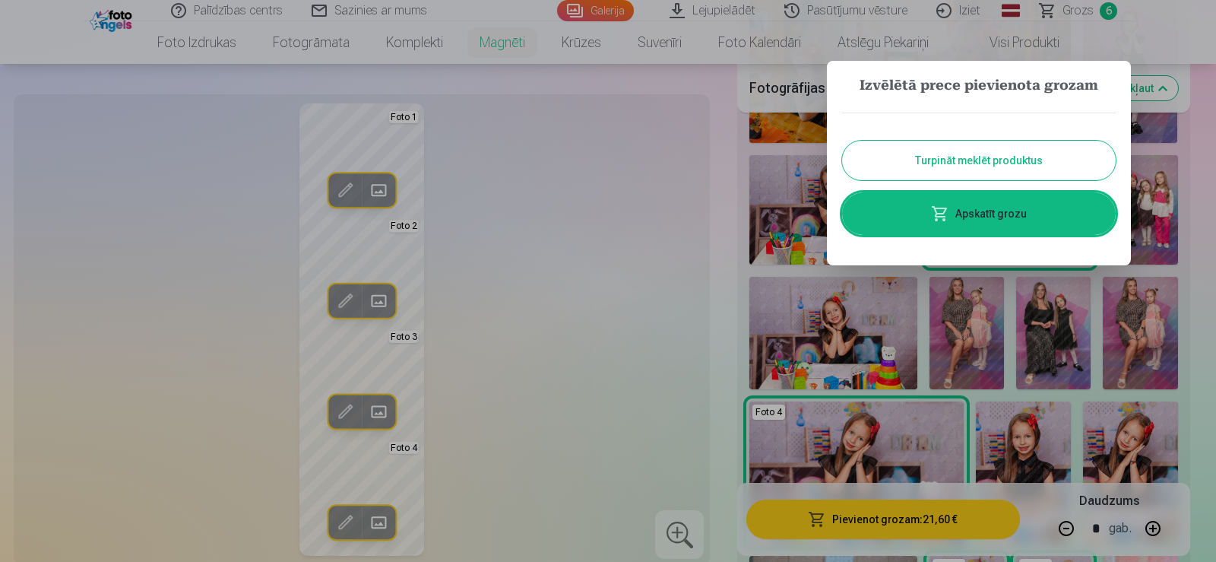
click at [1010, 216] on link "Apskatīt grozu" at bounding box center [979, 213] width 274 height 43
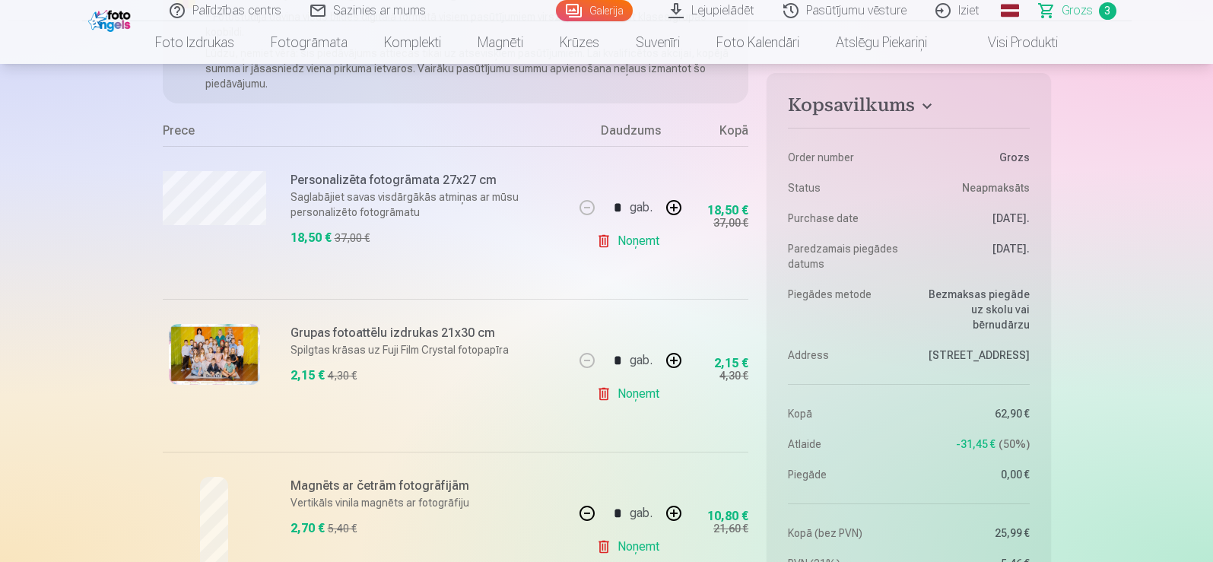
scroll to position [304, 0]
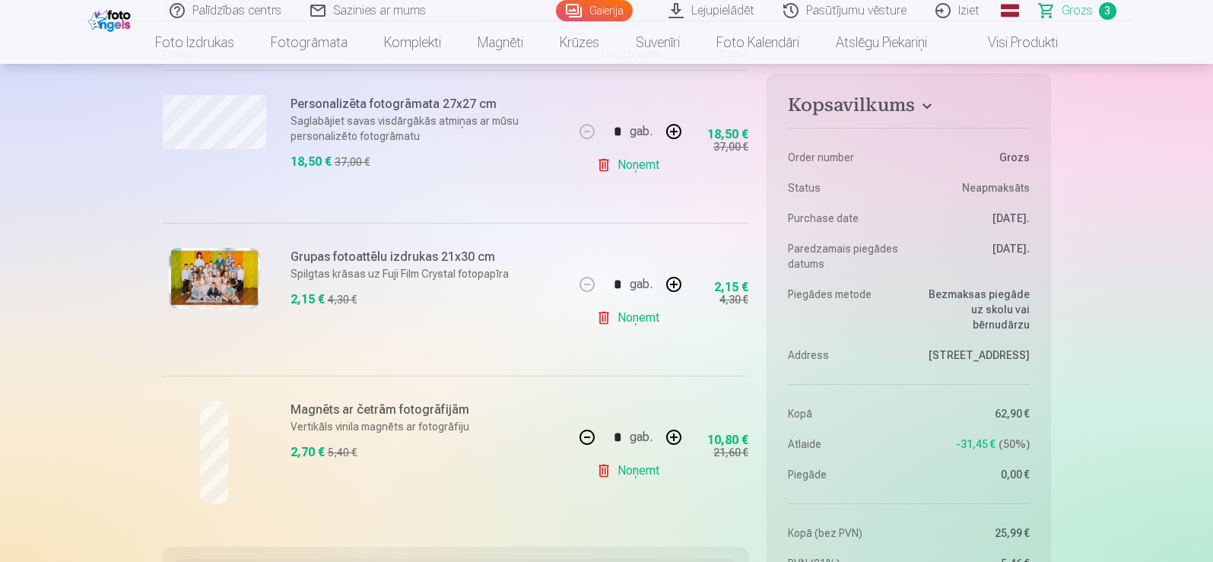
click at [512, 47] on link "Magnēti" at bounding box center [500, 42] width 82 height 43
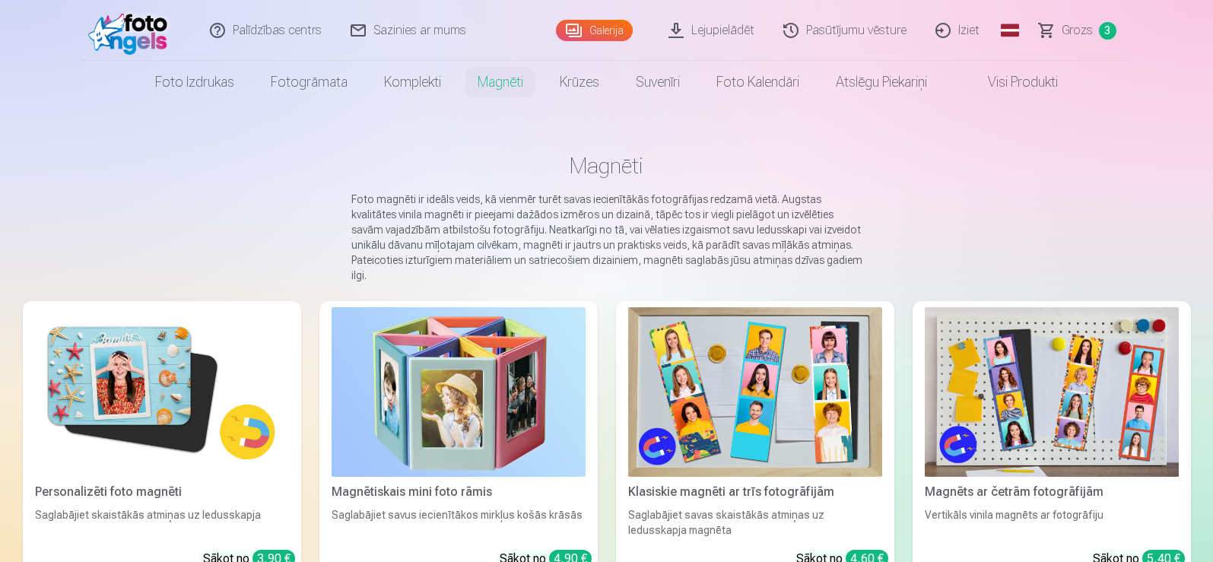
click at [1033, 392] on img at bounding box center [1051, 392] width 254 height 170
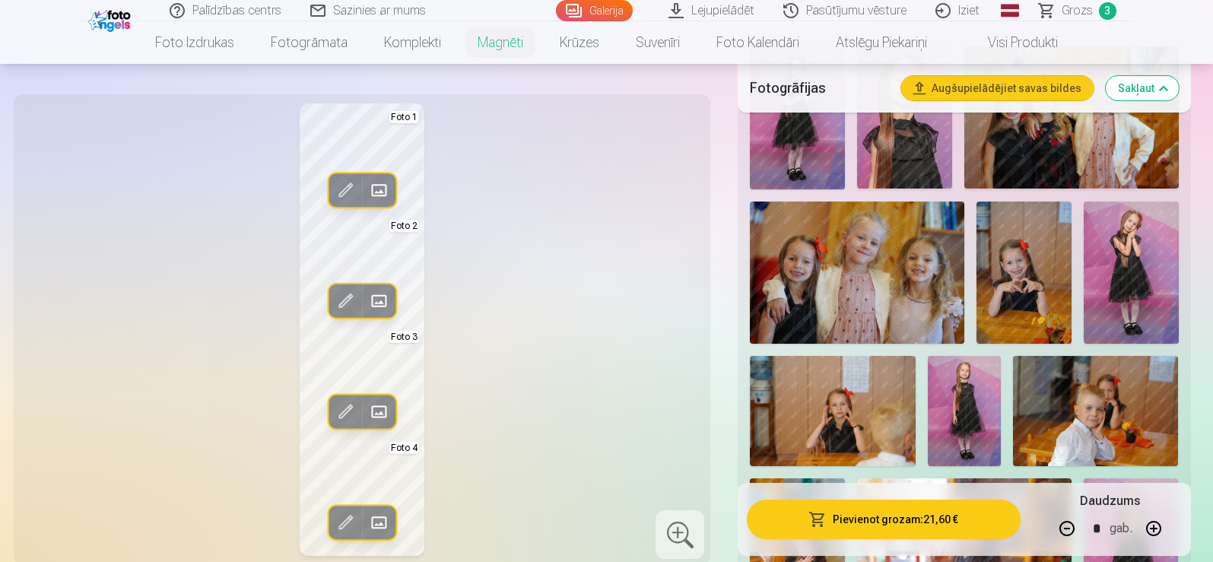
scroll to position [684, 0]
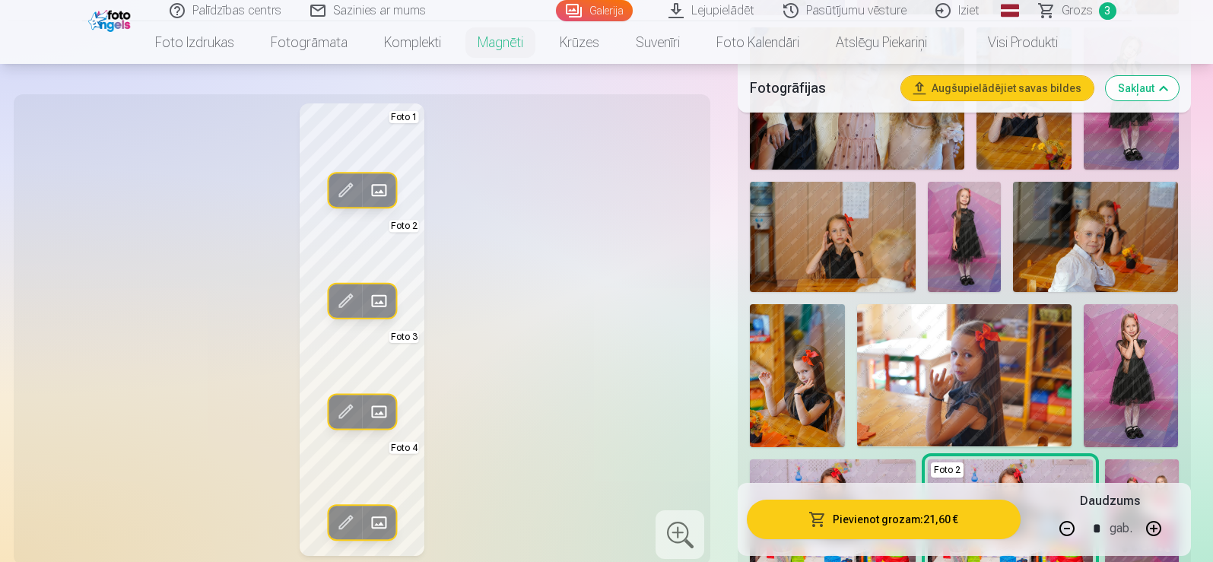
click at [595, 285] on div "Rediģēt foto Aizstāt Foto 1 Rediģēt foto Aizstāt Foto 2 Rediģēt foto Aizstāt Fo…" at bounding box center [362, 329] width 679 height 452
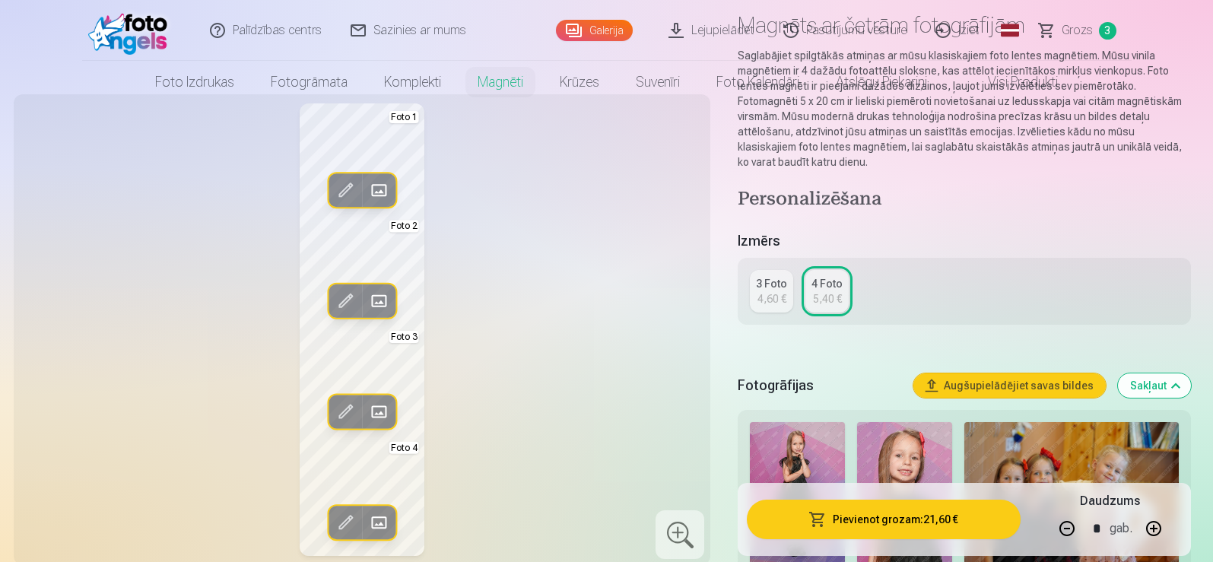
scroll to position [0, 0]
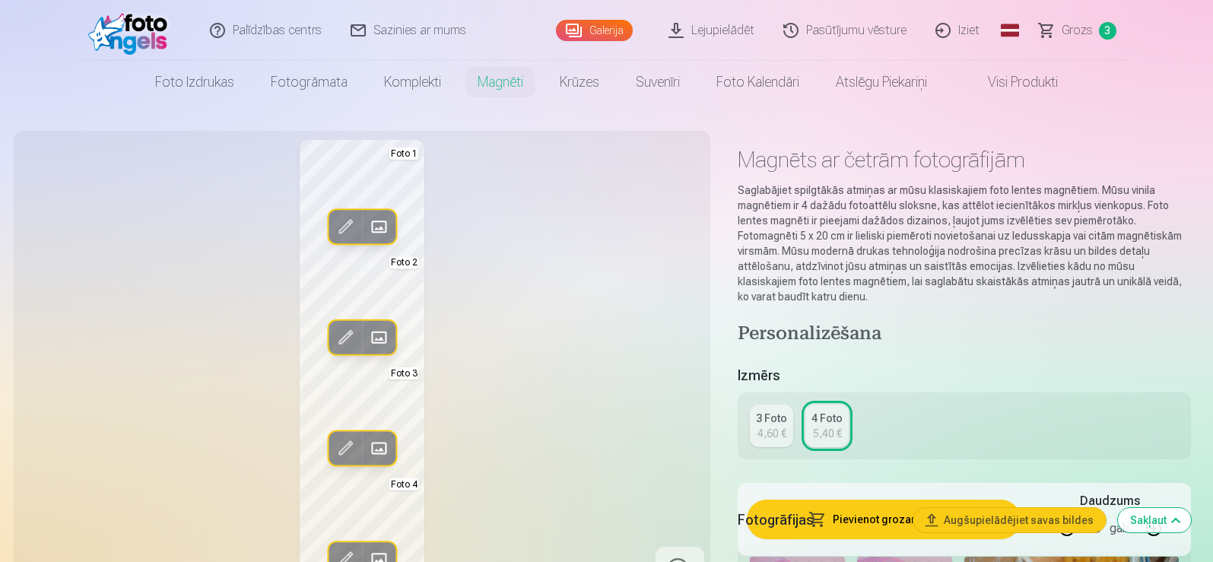
click at [639, 265] on div "Rediģēt foto Aizstāt Foto 1 Rediģēt foto Aizstāt Foto 2 Rediģēt foto Aizstāt Fo…" at bounding box center [362, 366] width 679 height 452
click at [201, 81] on link "Foto izdrukas" at bounding box center [195, 82] width 116 height 43
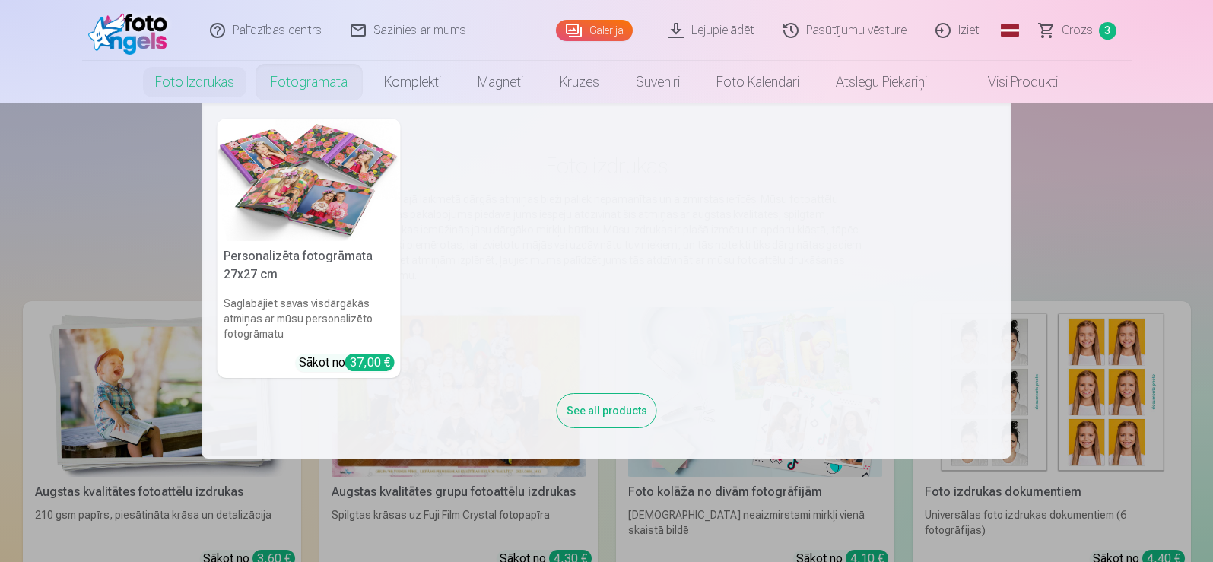
click at [300, 81] on link "Fotogrāmata" at bounding box center [308, 82] width 113 height 43
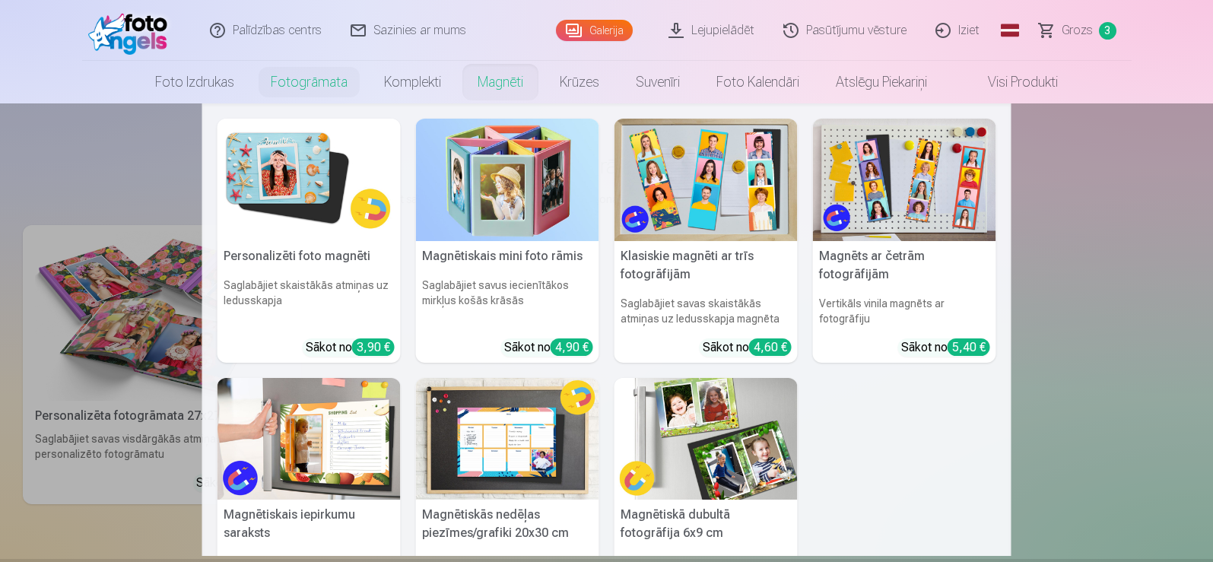
click at [884, 192] on img at bounding box center [904, 180] width 183 height 122
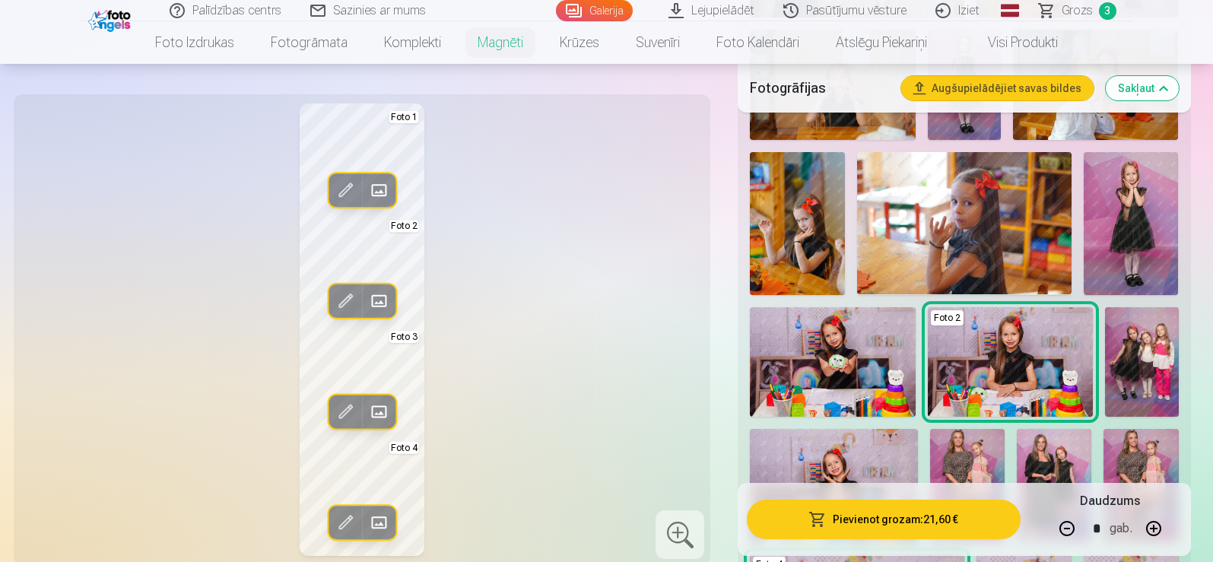
scroll to position [912, 0]
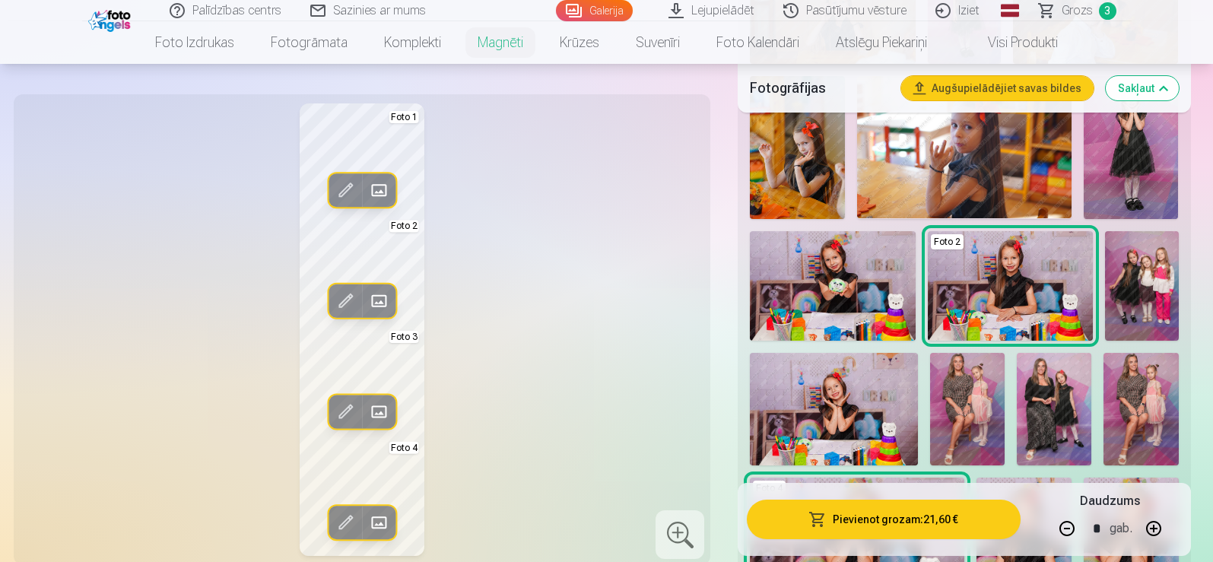
click at [1067, 531] on button "button" at bounding box center [1066, 528] width 36 height 36
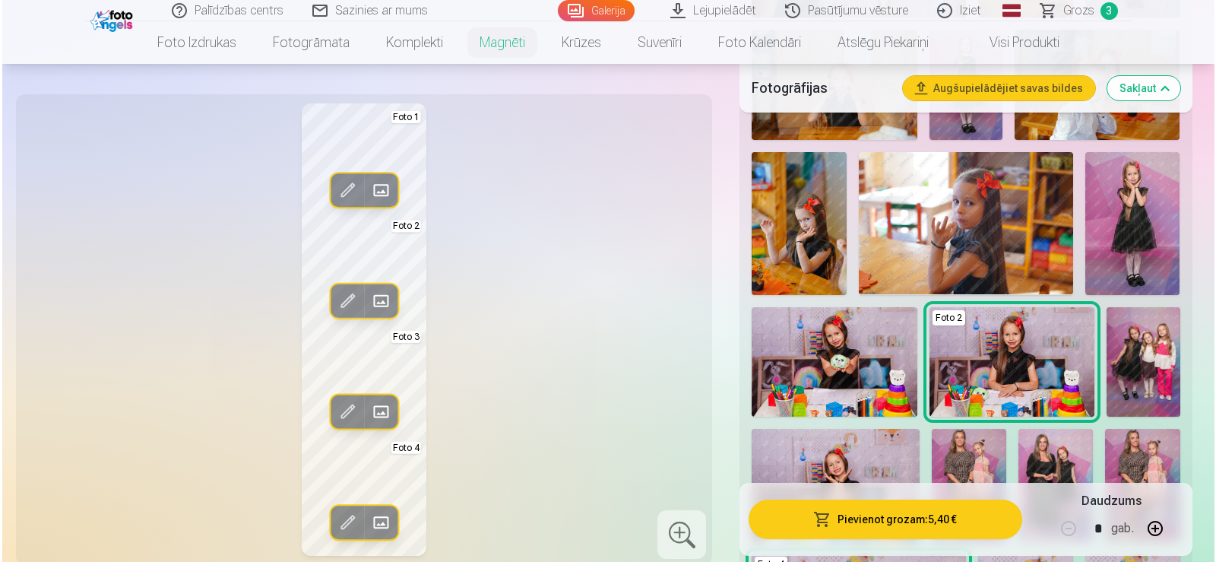
scroll to position [760, 0]
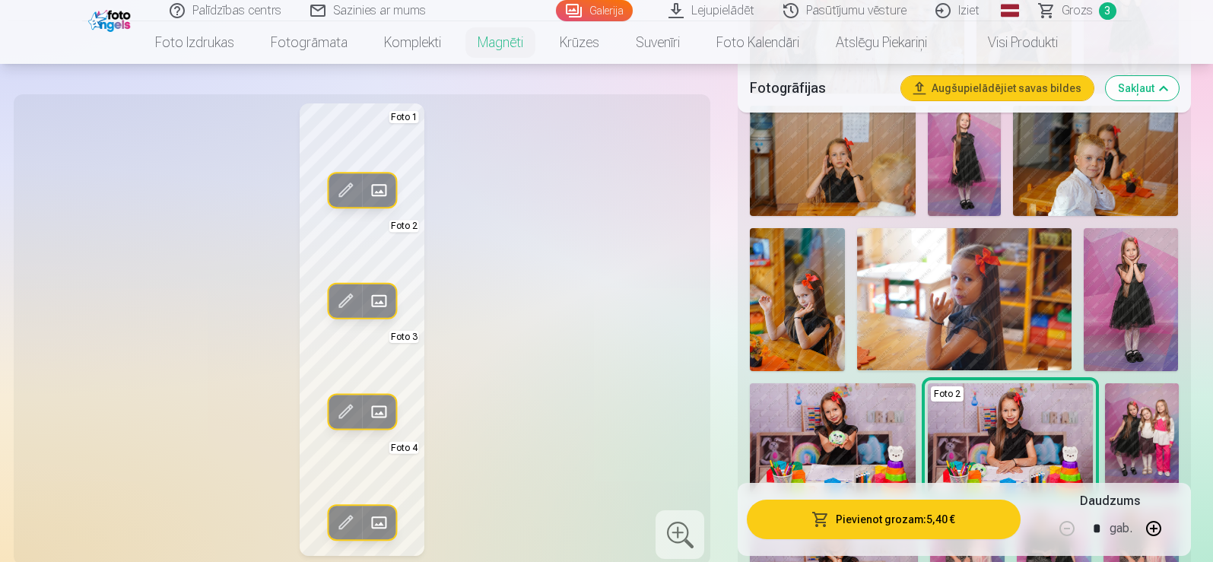
click at [349, 189] on span at bounding box center [345, 191] width 24 height 24
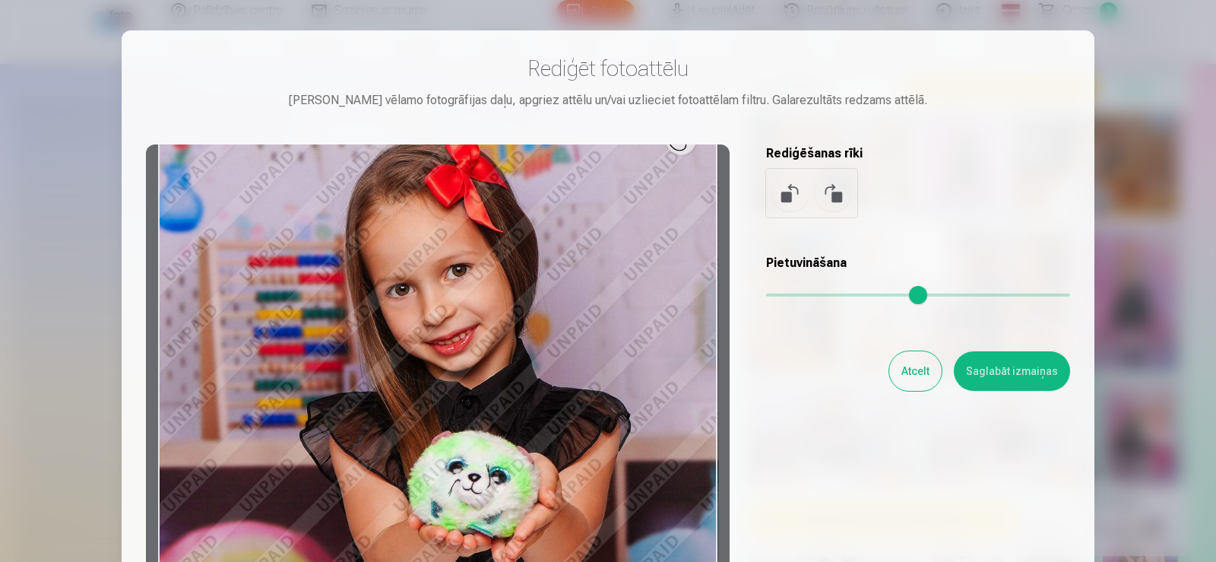
scroll to position [206, 0]
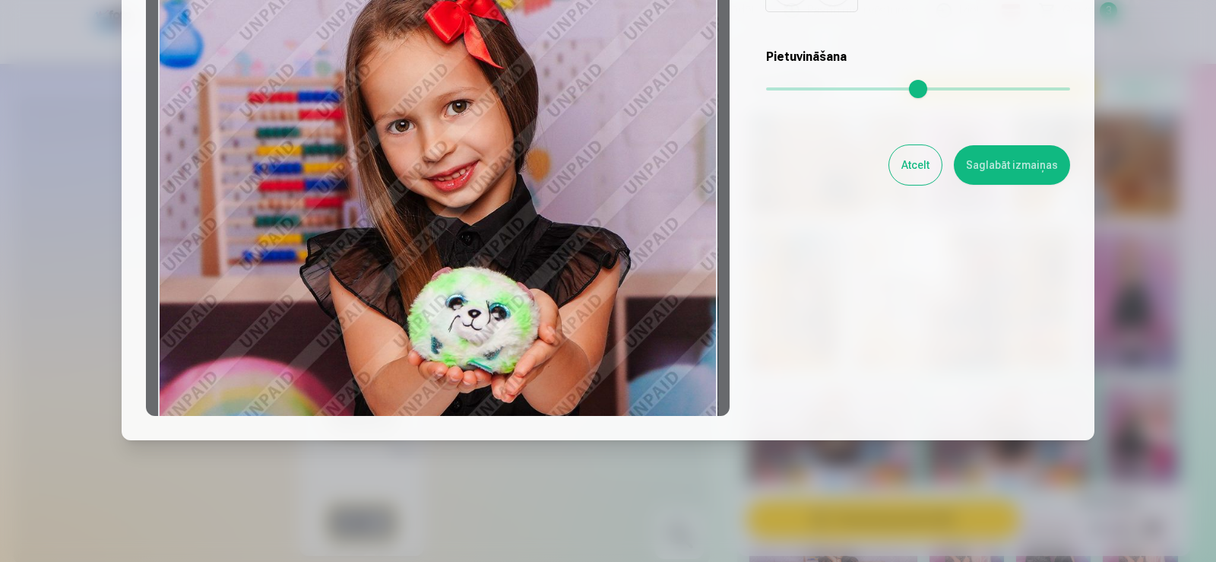
drag, startPoint x: 522, startPoint y: 300, endPoint x: 515, endPoint y: 365, distance: 65.0
click at [515, 365] on div at bounding box center [438, 176] width 584 height 477
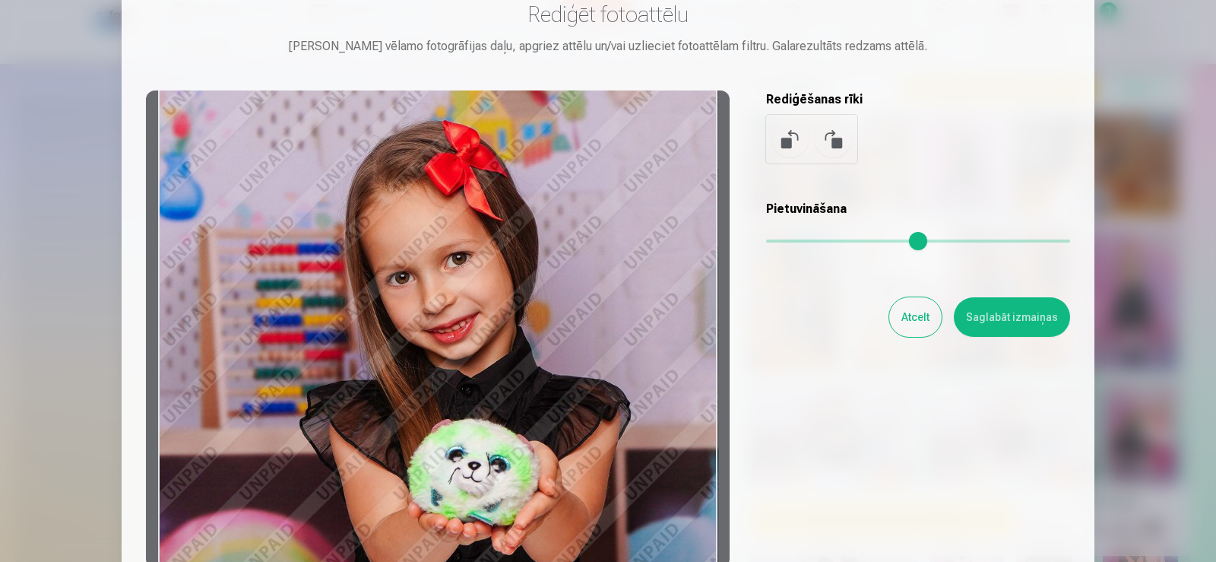
click at [1013, 318] on button "Saglabāt izmaiņas" at bounding box center [1012, 317] width 116 height 40
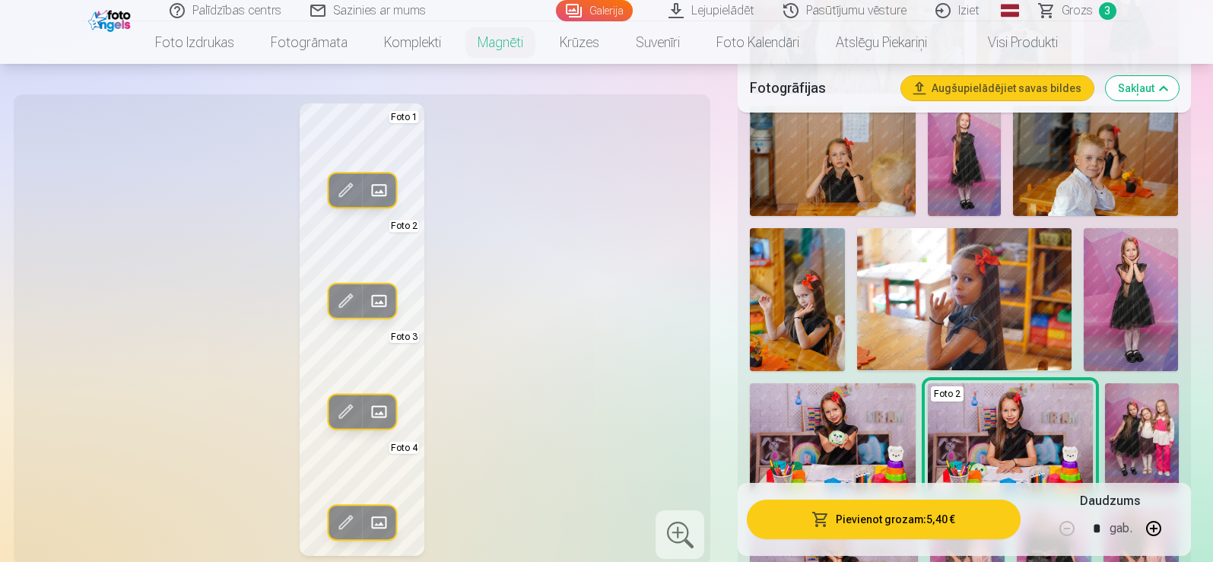
click at [374, 186] on span at bounding box center [378, 191] width 24 height 24
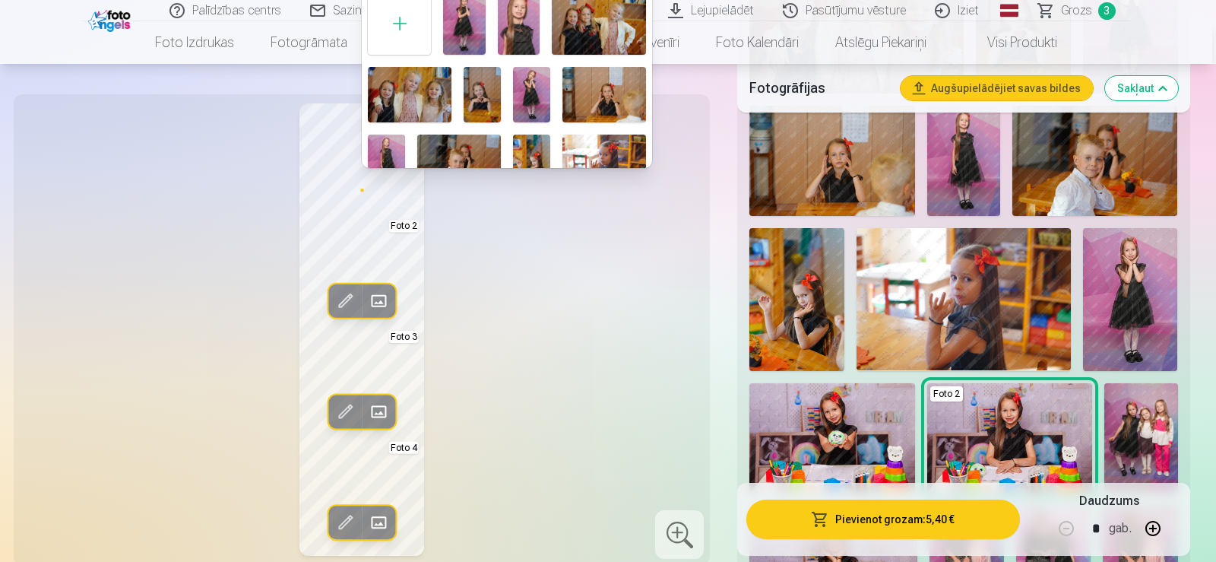
click at [466, 25] on img at bounding box center [464, 23] width 42 height 63
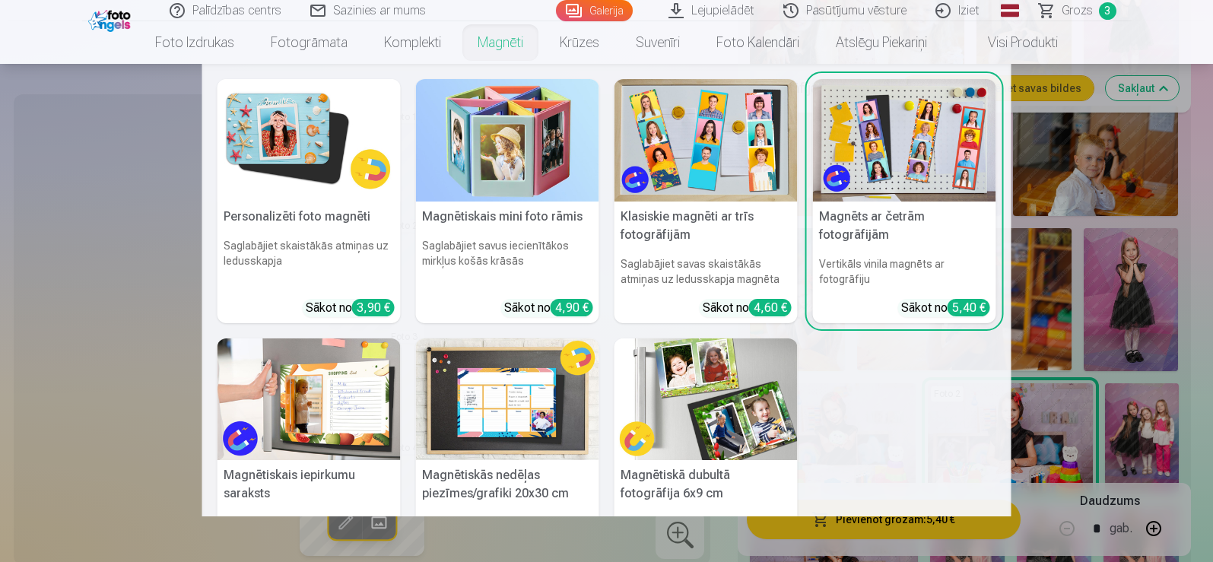
click at [931, 140] on img at bounding box center [904, 140] width 183 height 122
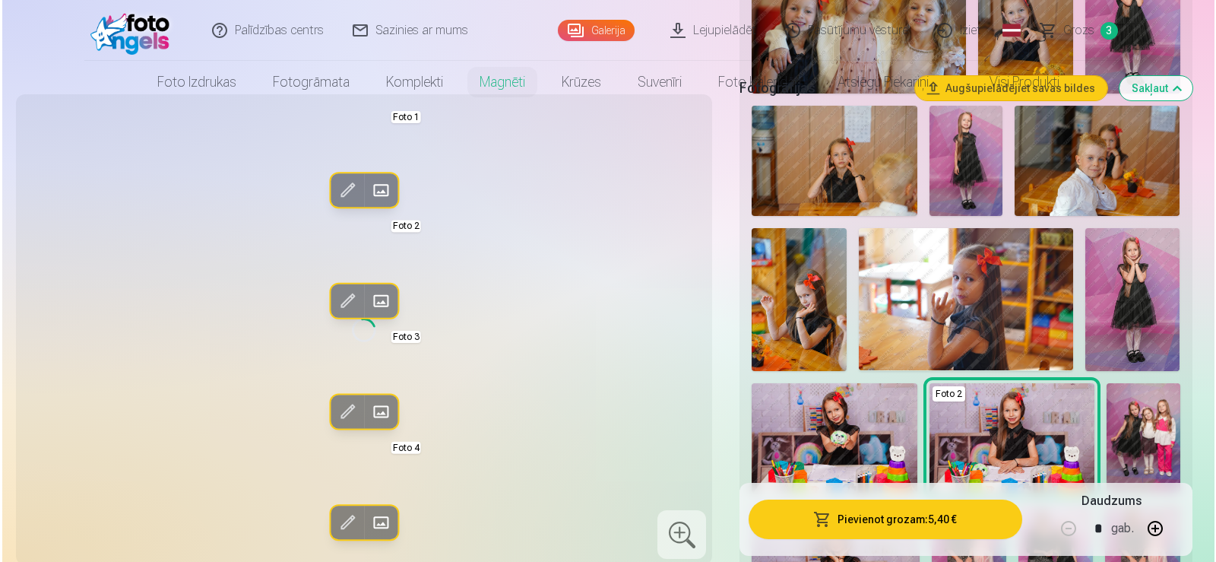
scroll to position [0, 0]
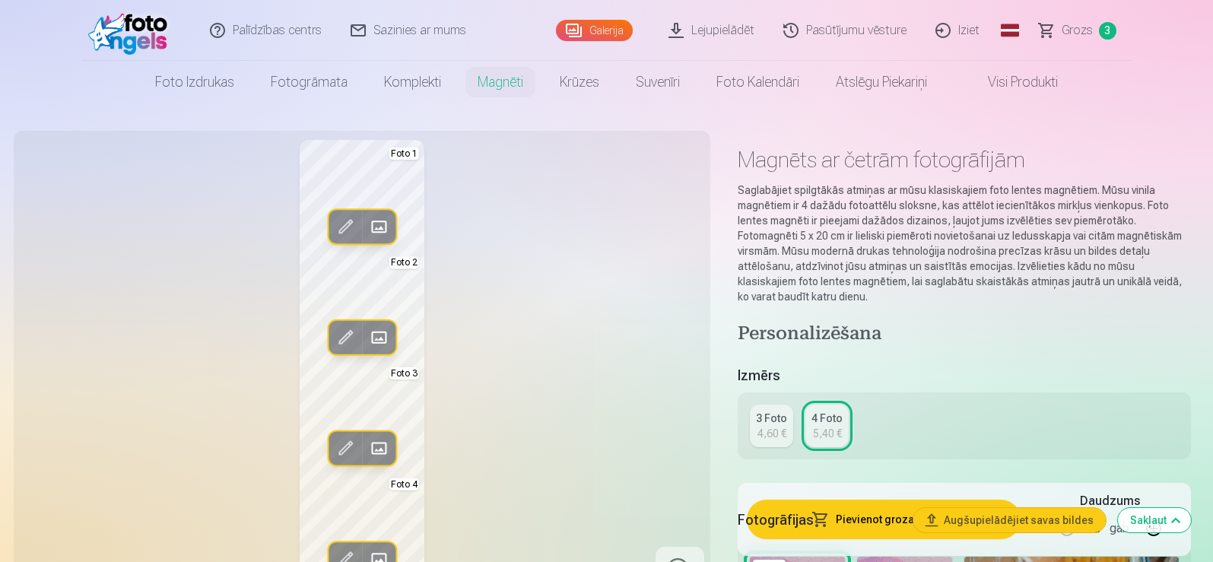
click at [377, 335] on span at bounding box center [378, 337] width 24 height 24
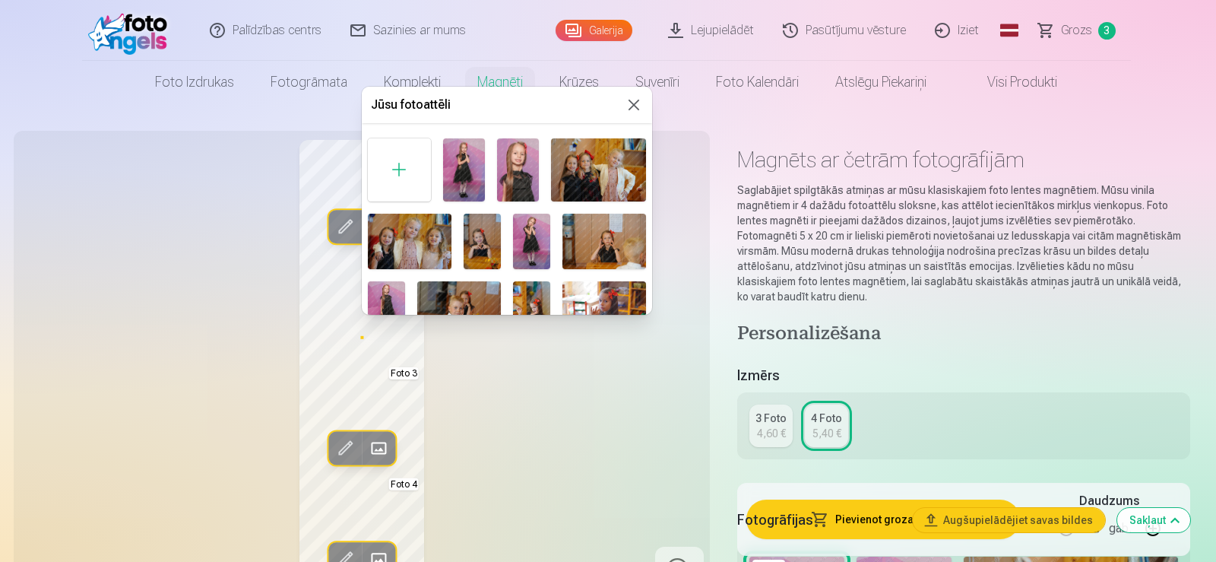
click at [534, 246] on img at bounding box center [531, 241] width 37 height 55
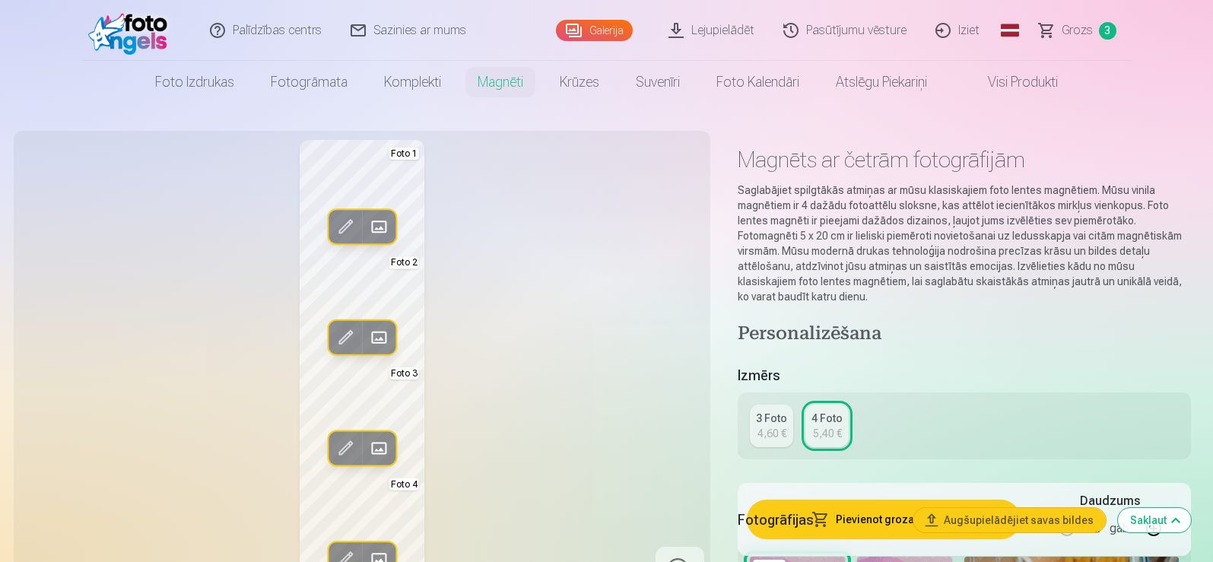
click at [379, 338] on span at bounding box center [378, 337] width 24 height 24
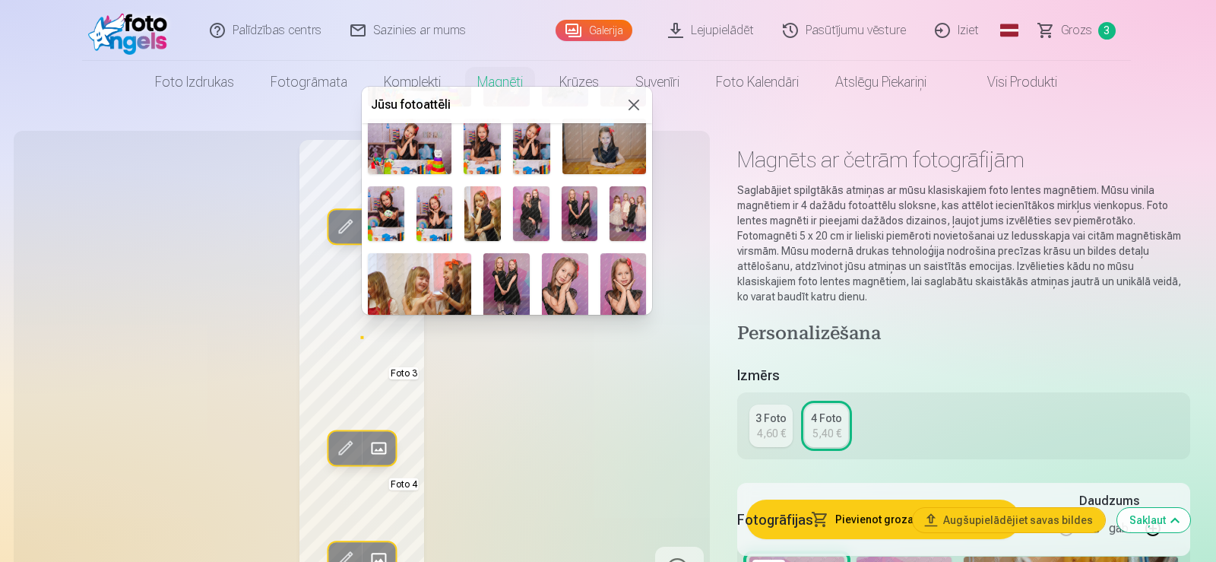
scroll to position [447, 0]
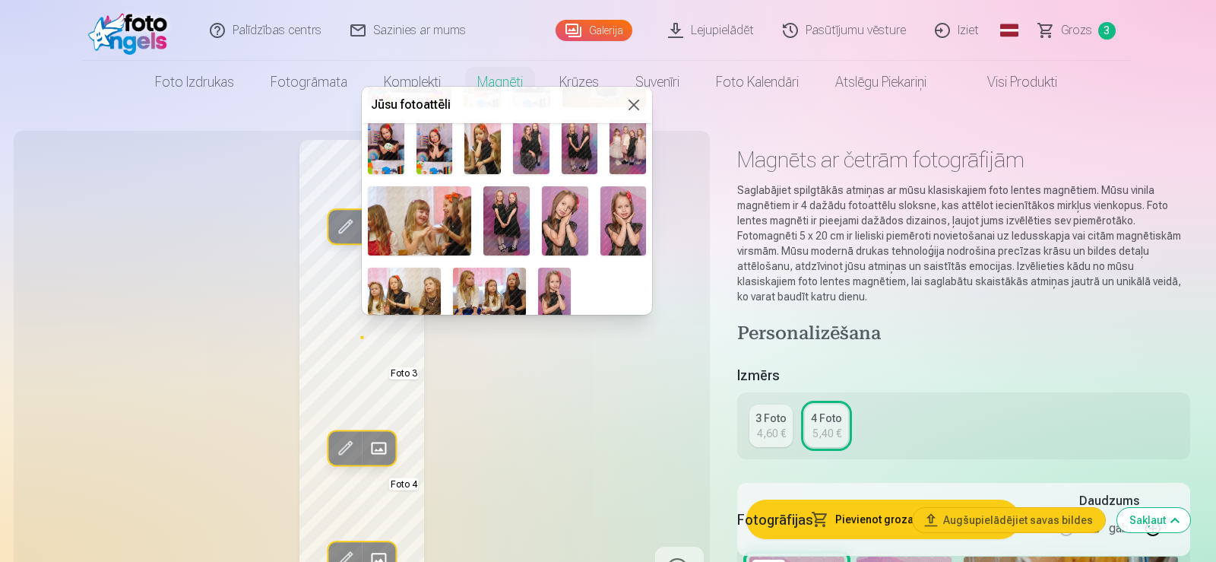
click at [626, 215] on img at bounding box center [624, 220] width 46 height 69
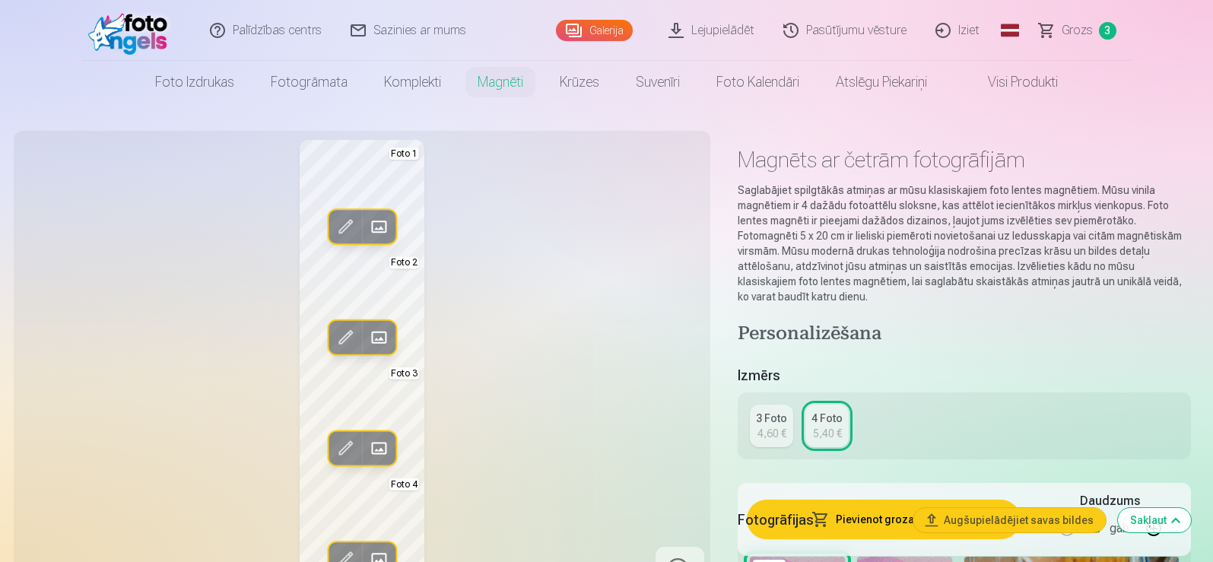
click at [379, 335] on span at bounding box center [378, 337] width 24 height 24
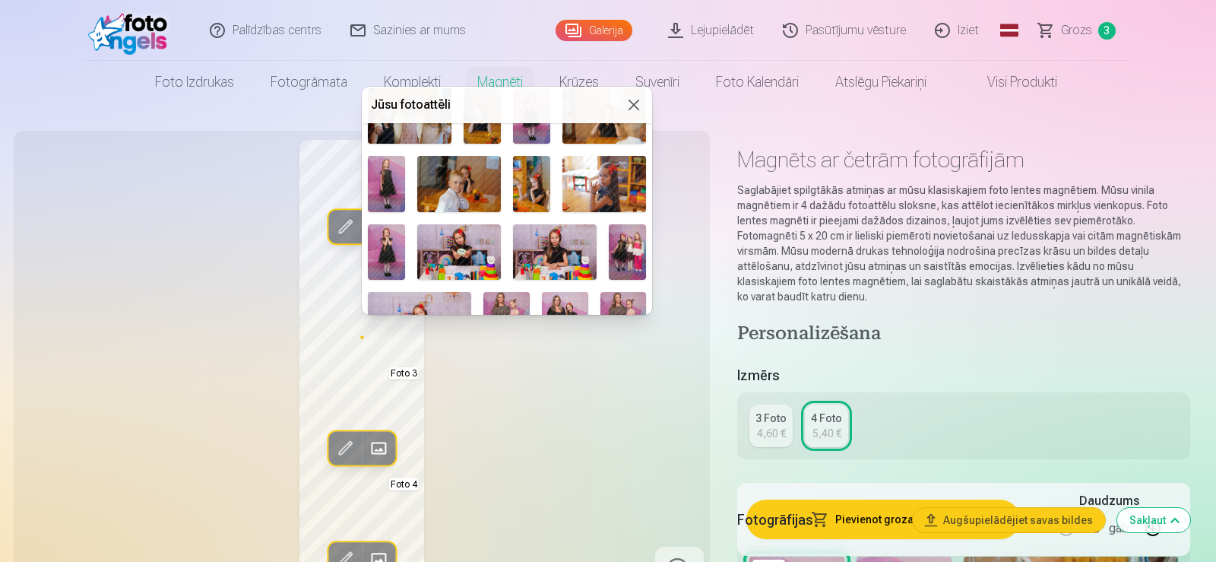
scroll to position [152, 0]
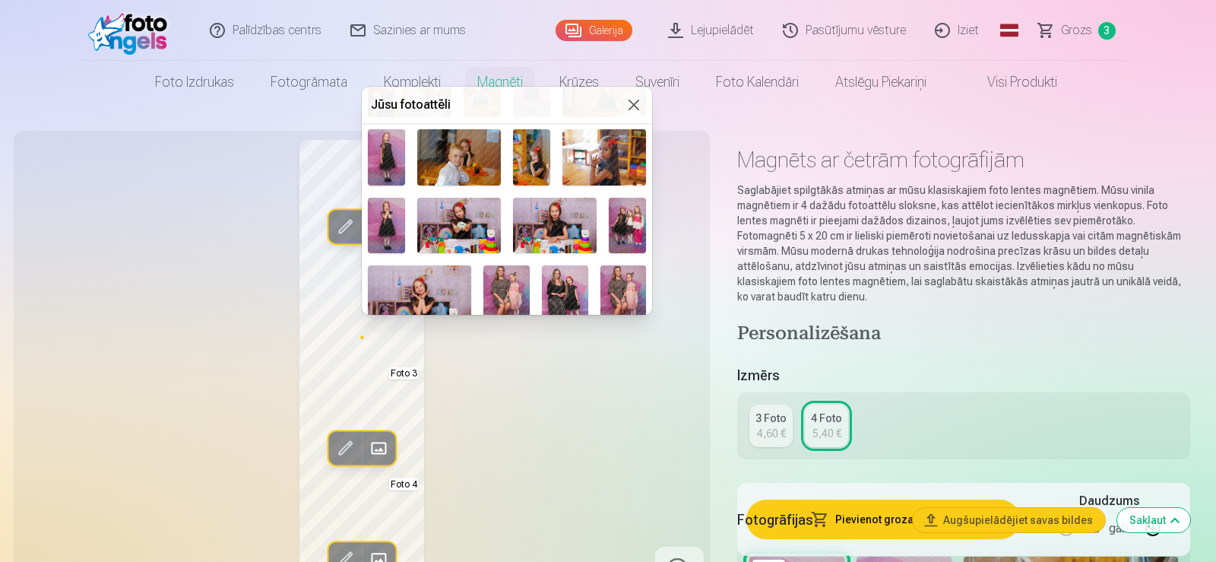
click at [385, 224] on img at bounding box center [386, 225] width 37 height 55
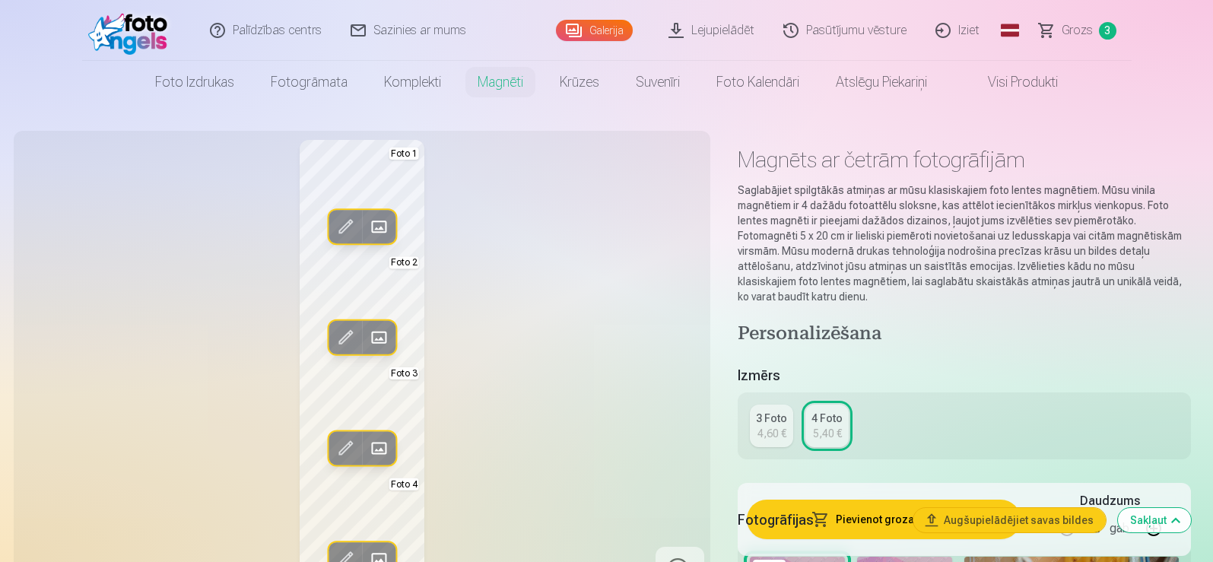
click at [379, 449] on span at bounding box center [378, 448] width 24 height 24
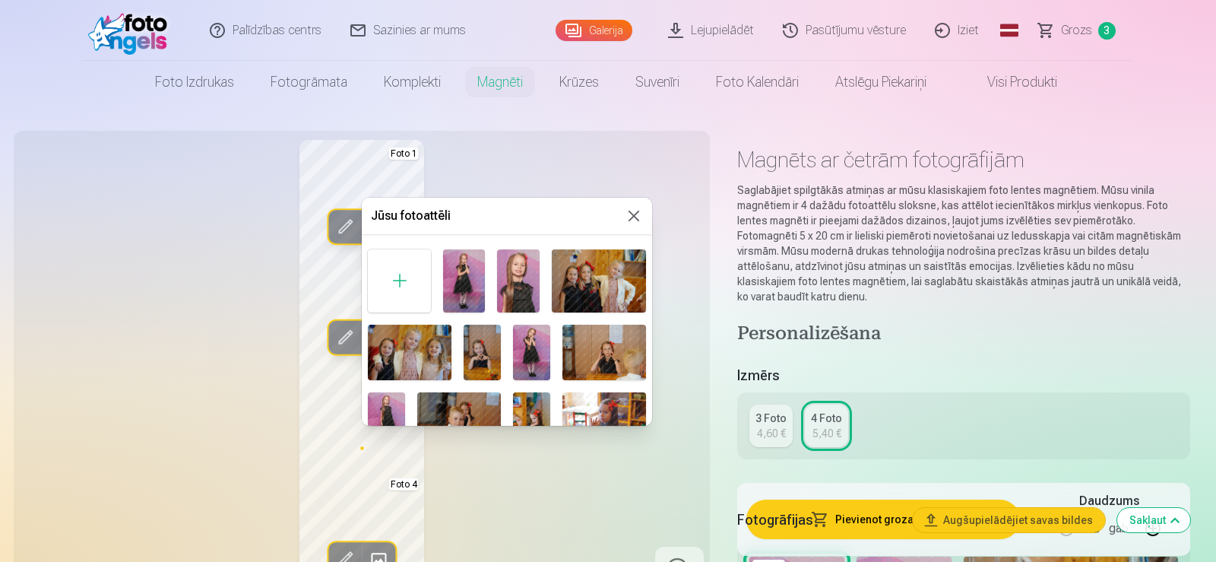
click at [385, 398] on img at bounding box center [386, 419] width 37 height 55
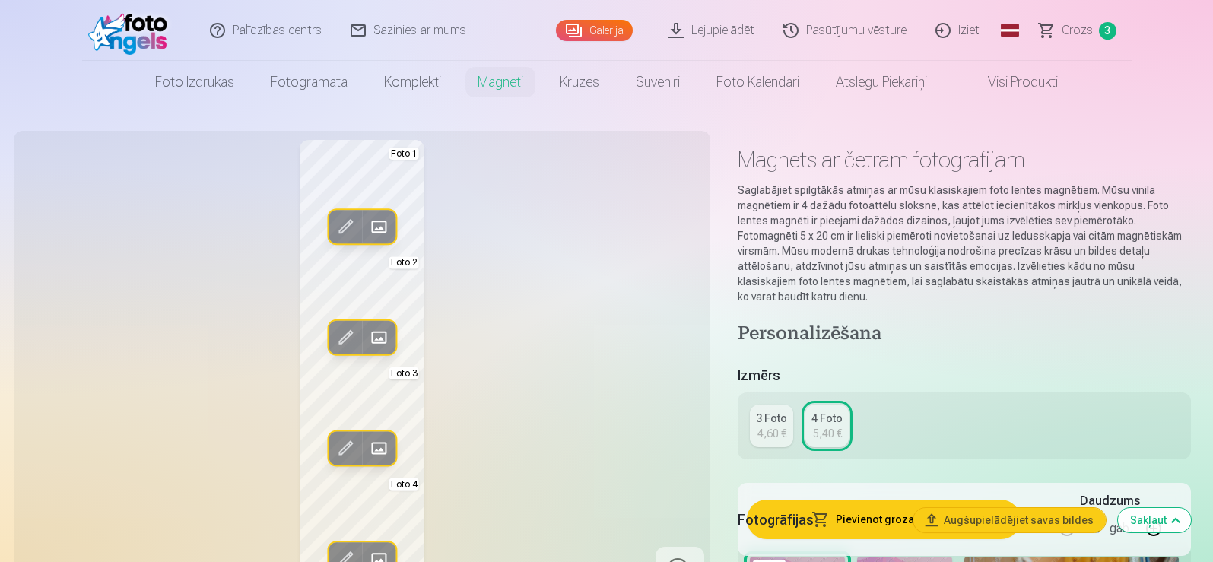
click at [382, 547] on span at bounding box center [378, 559] width 24 height 24
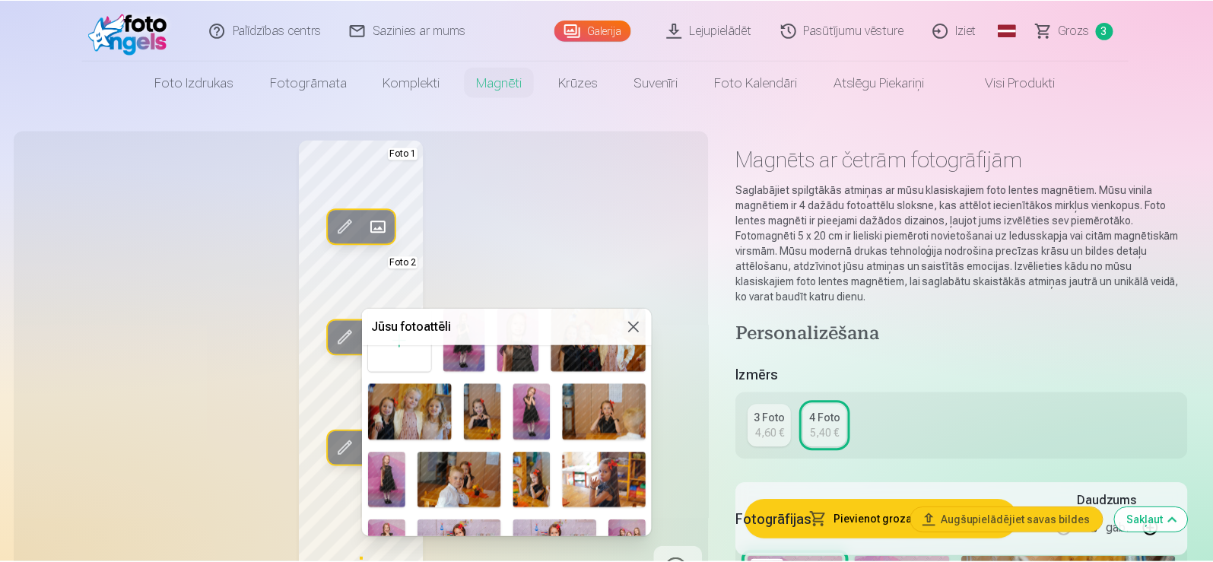
scroll to position [76, 0]
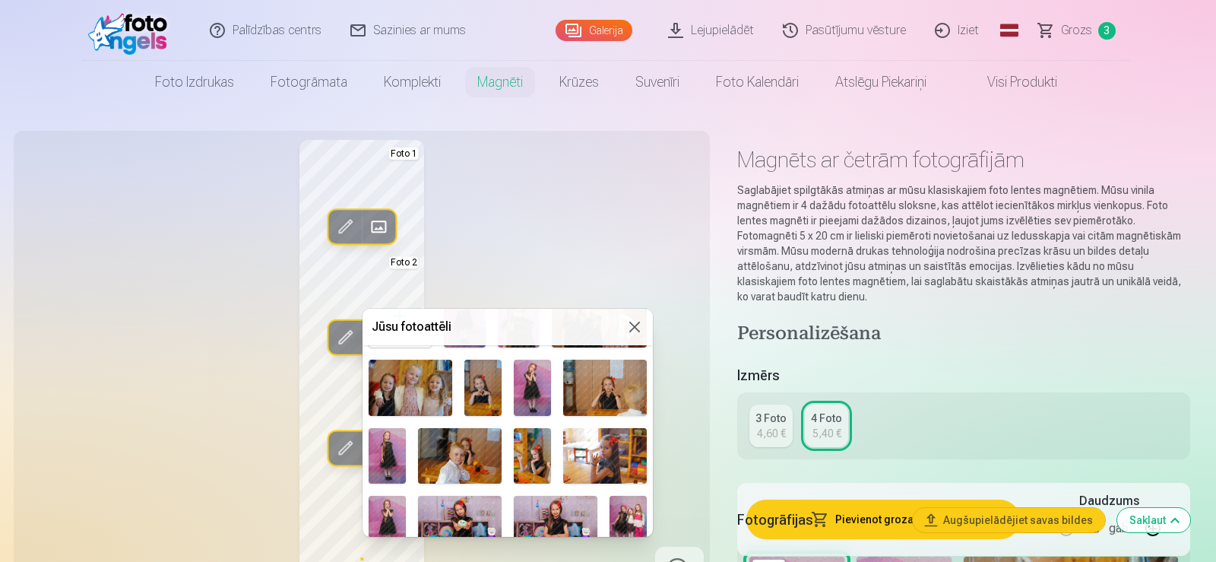
click at [532, 394] on img at bounding box center [532, 387] width 37 height 55
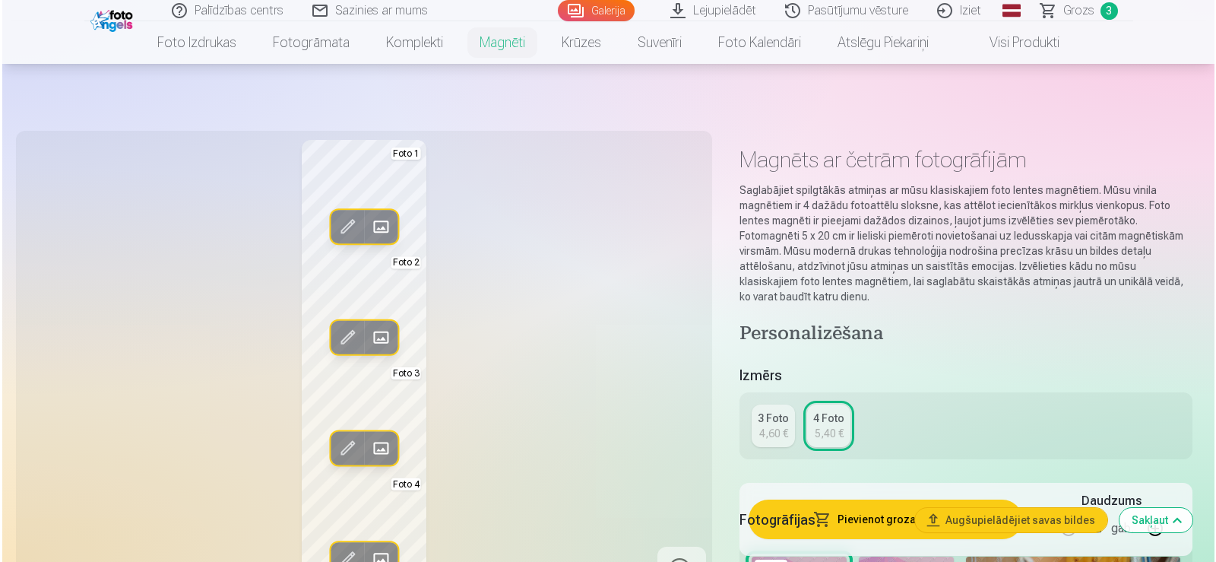
scroll to position [152, 0]
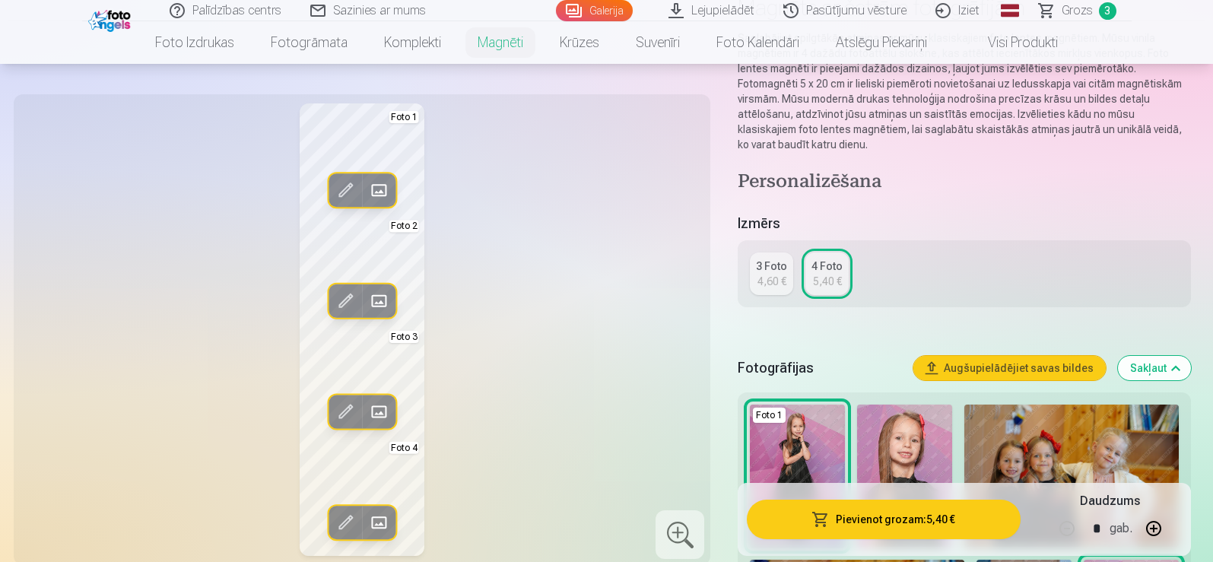
click at [352, 516] on span at bounding box center [345, 522] width 24 height 24
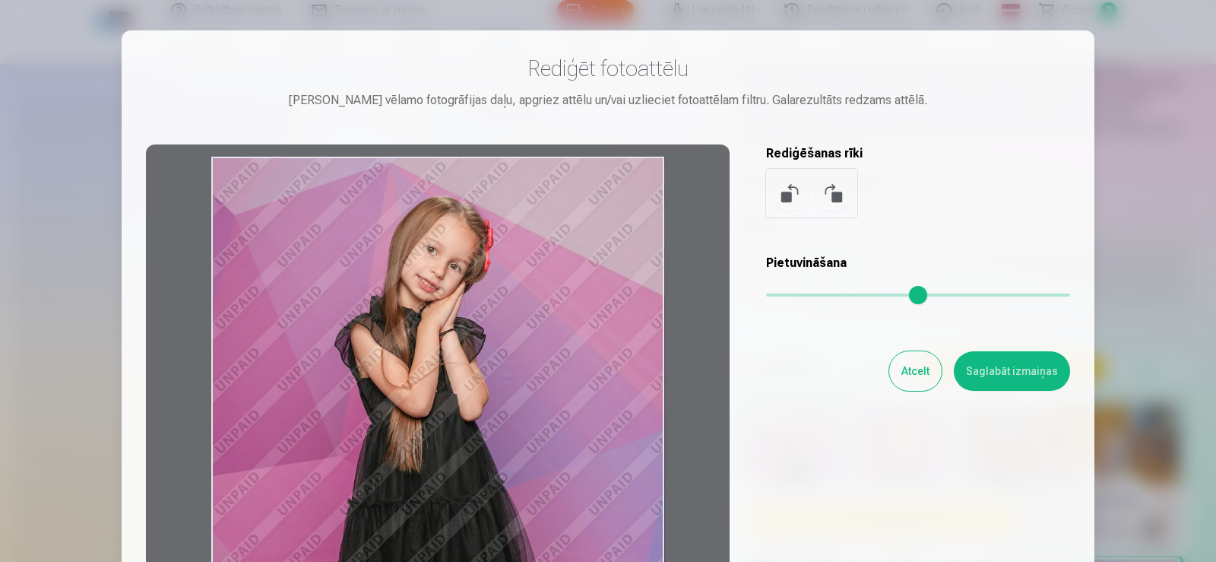
drag, startPoint x: 544, startPoint y: 290, endPoint x: 534, endPoint y: 316, distance: 27.3
click at [534, 316] on div at bounding box center [438, 382] width 584 height 477
click at [989, 371] on button "Saglabāt izmaiņas" at bounding box center [1012, 371] width 116 height 40
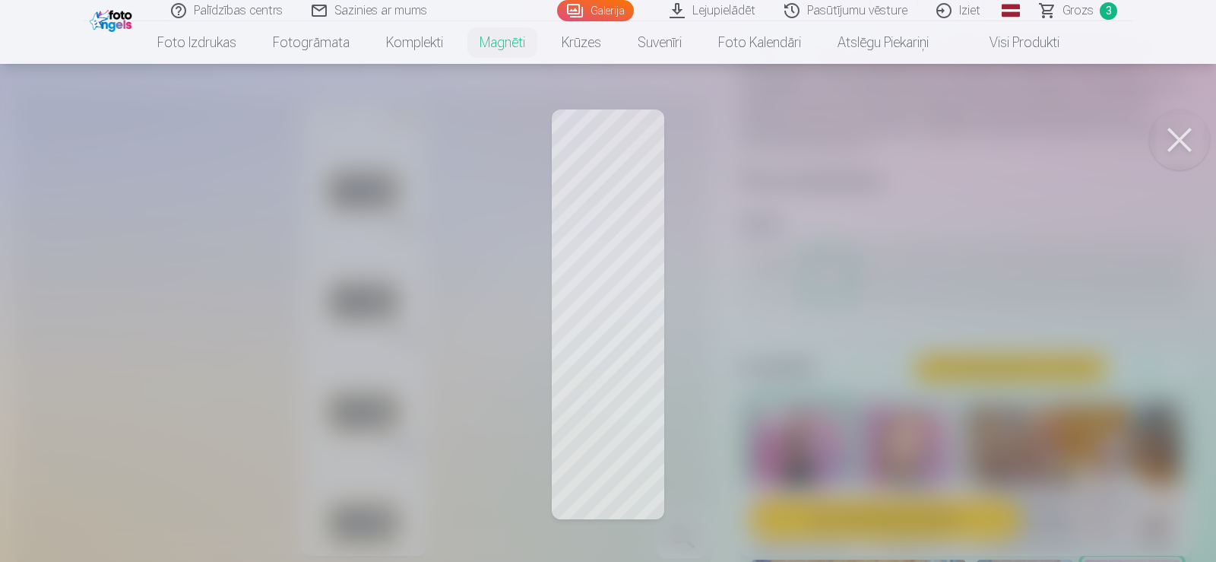
click at [1172, 132] on button at bounding box center [1180, 139] width 61 height 61
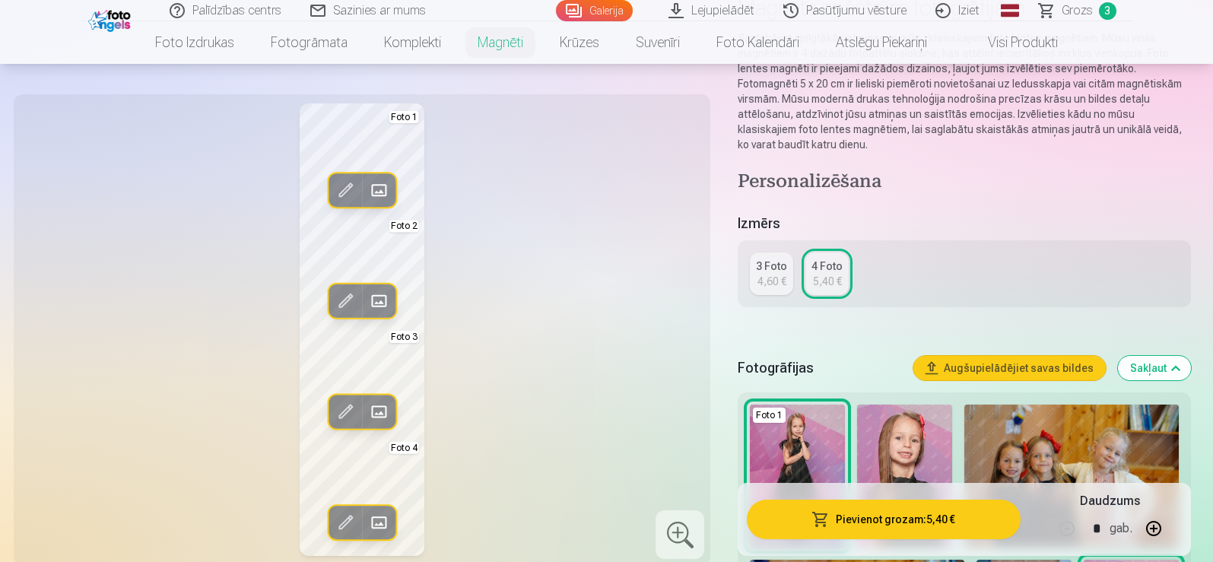
click at [1150, 528] on button "button" at bounding box center [1153, 528] width 36 height 36
type input "*"
click at [889, 522] on button "Pievienot grozam : 10,80 €" at bounding box center [883, 519] width 273 height 40
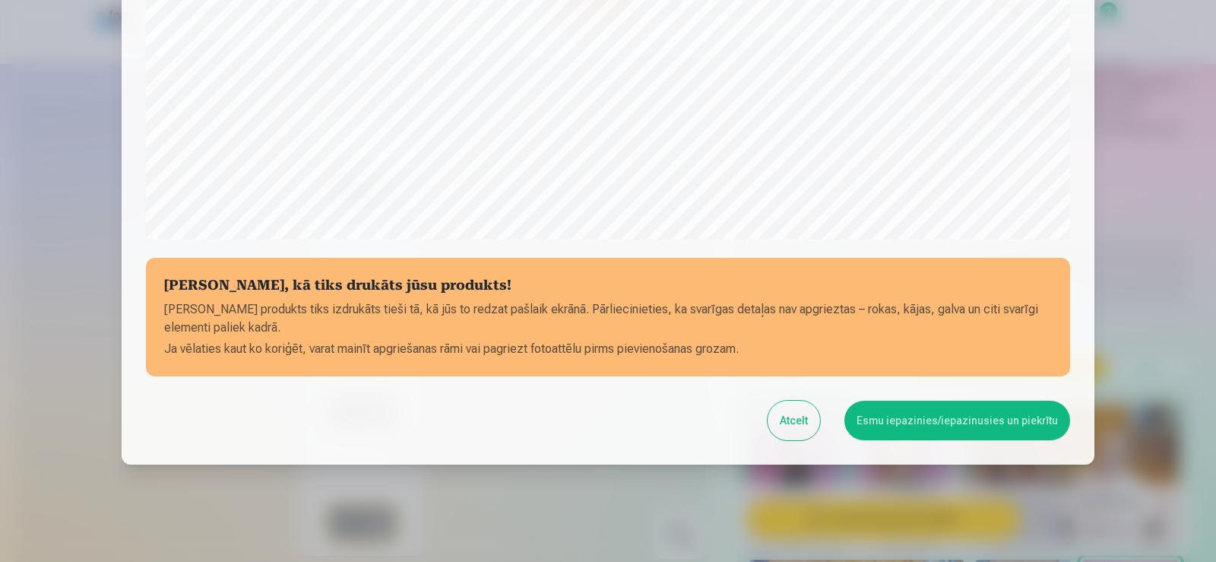
scroll to position [533, 0]
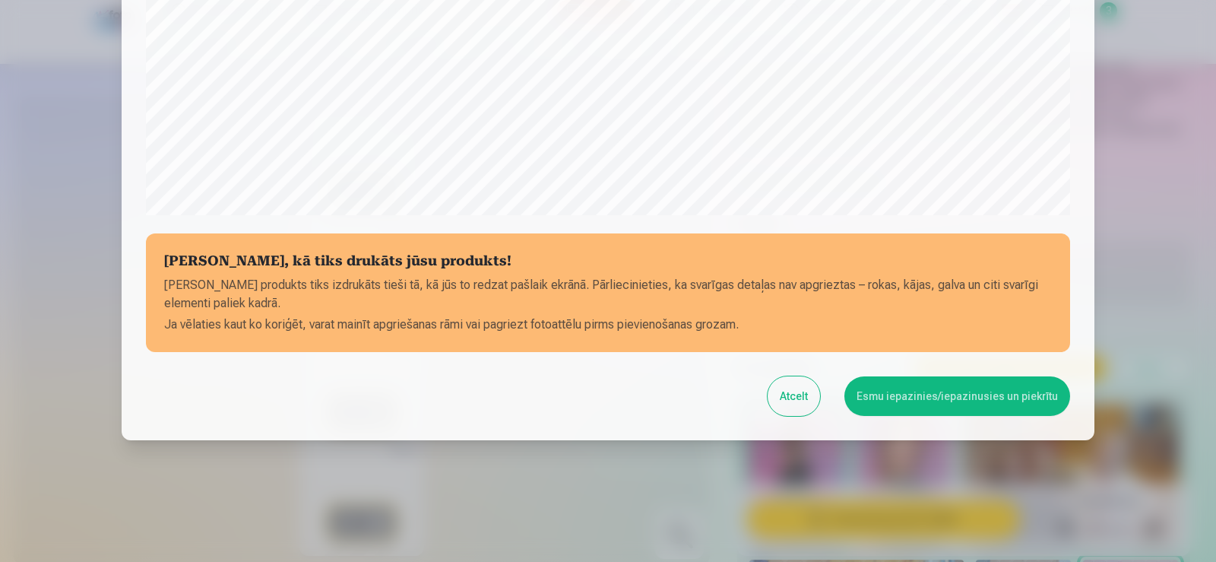
click at [911, 401] on button "Esmu iepazinies/iepazinusies un piekrītu" at bounding box center [958, 396] width 226 height 40
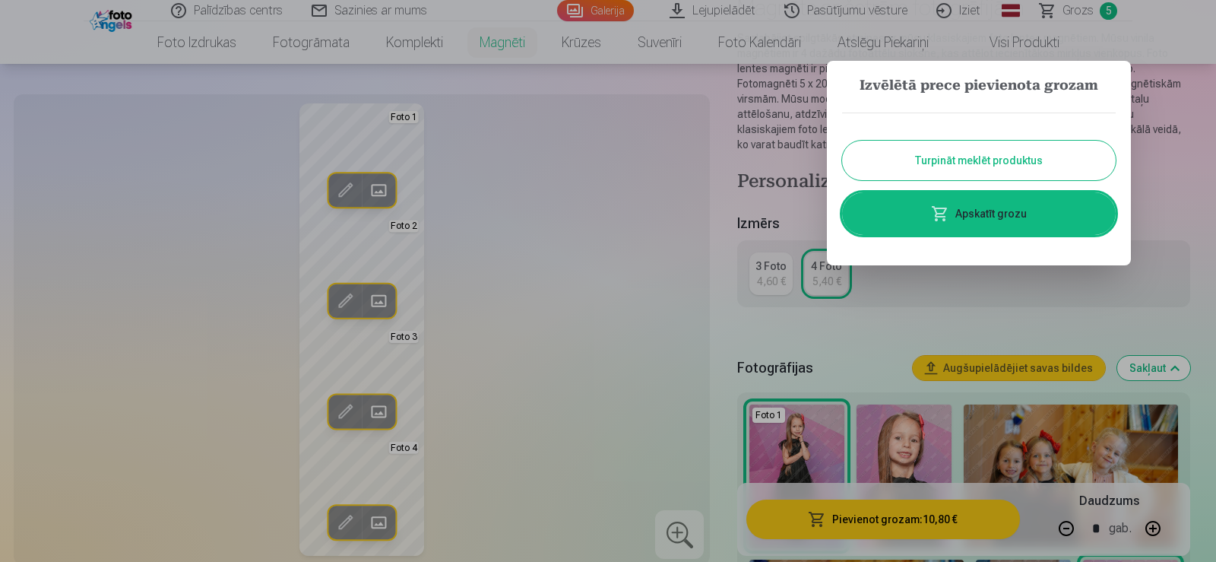
click at [993, 215] on link "Apskatīt grozu" at bounding box center [979, 213] width 274 height 43
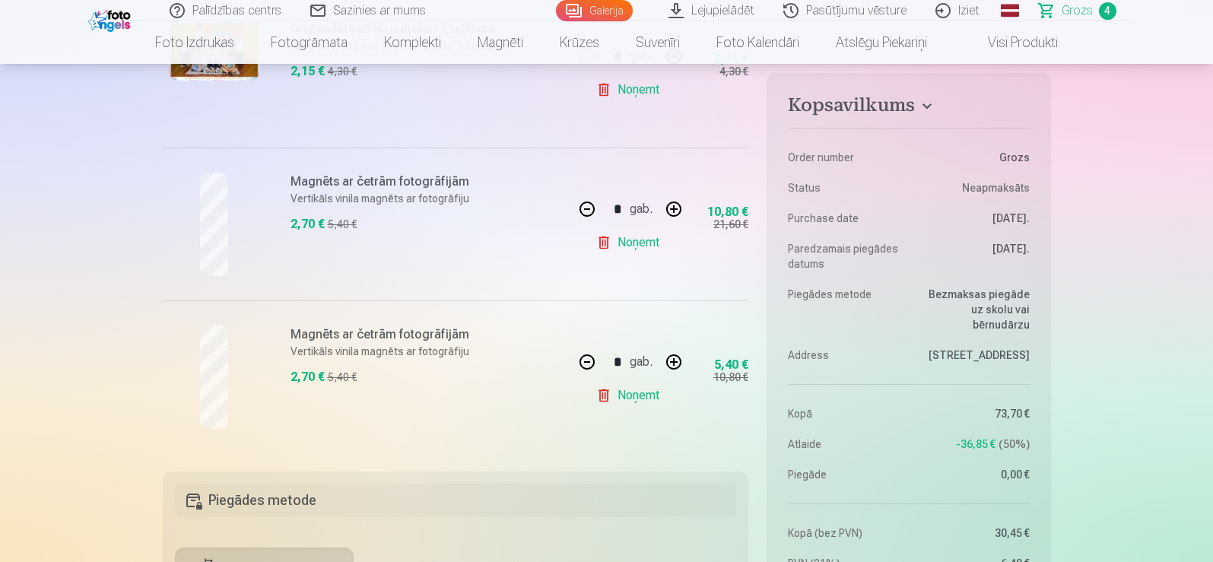
scroll to position [380, 0]
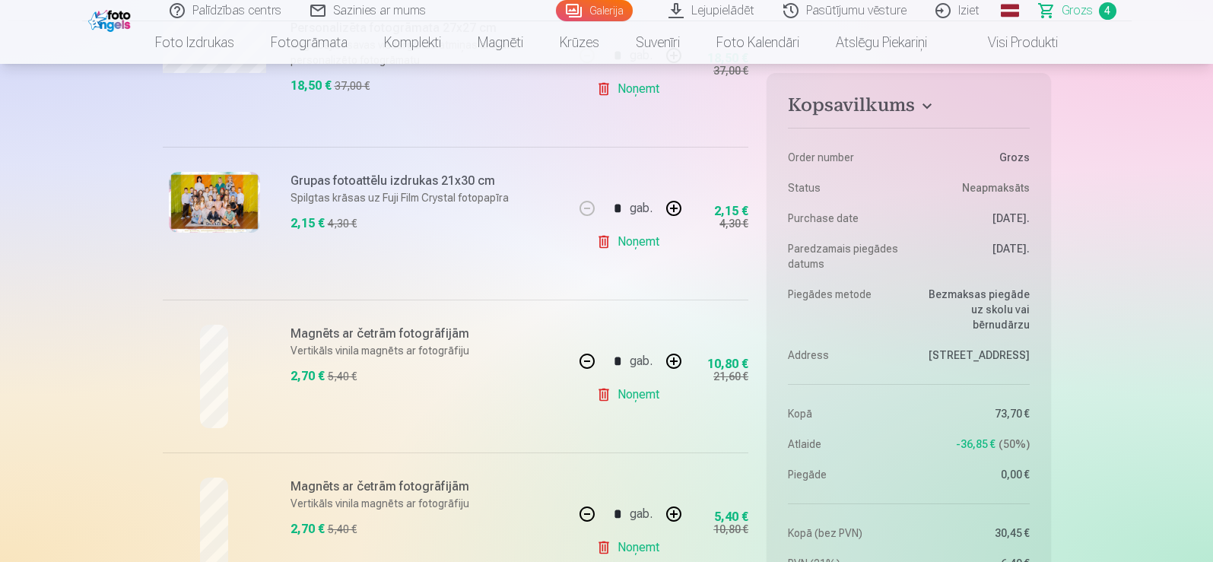
click at [677, 208] on button "button" at bounding box center [673, 208] width 36 height 36
type input "*"
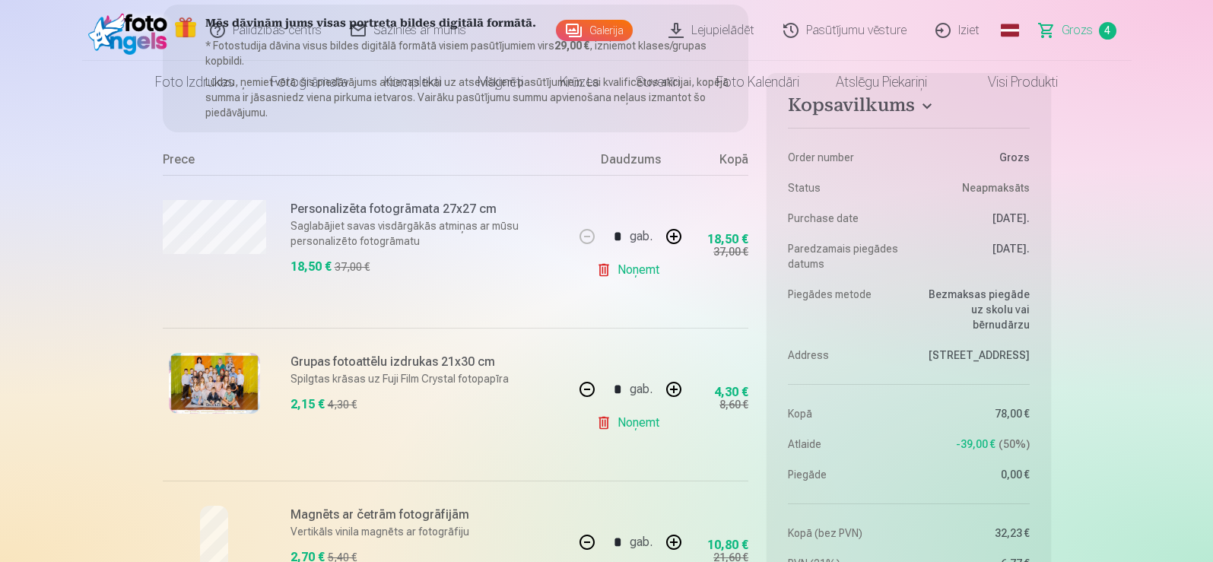
scroll to position [0, 0]
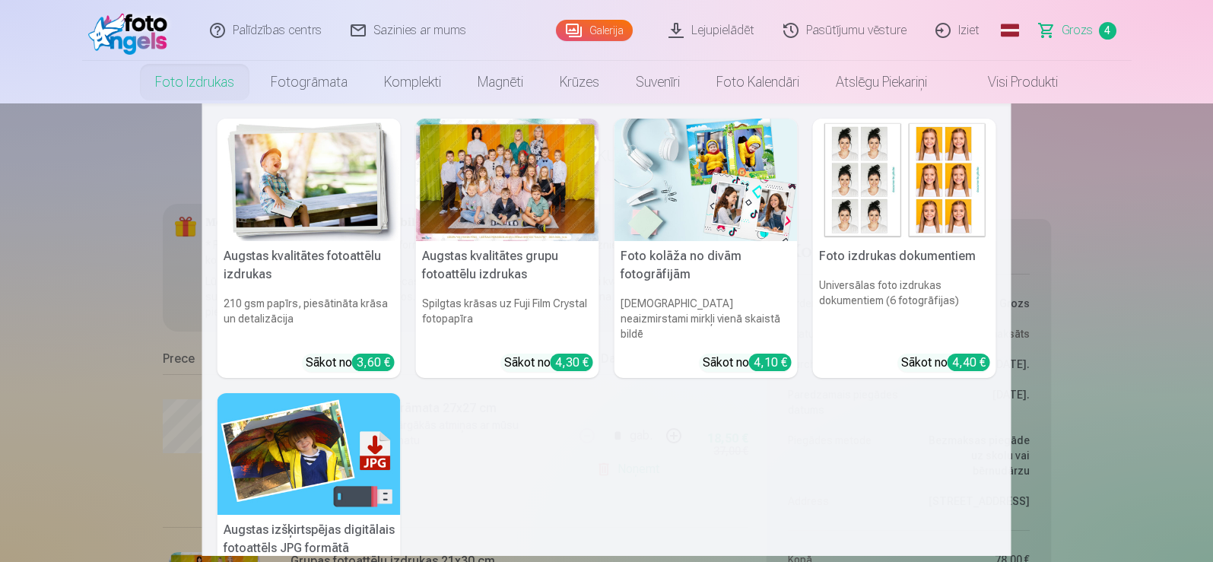
click at [326, 189] on img at bounding box center [308, 180] width 183 height 122
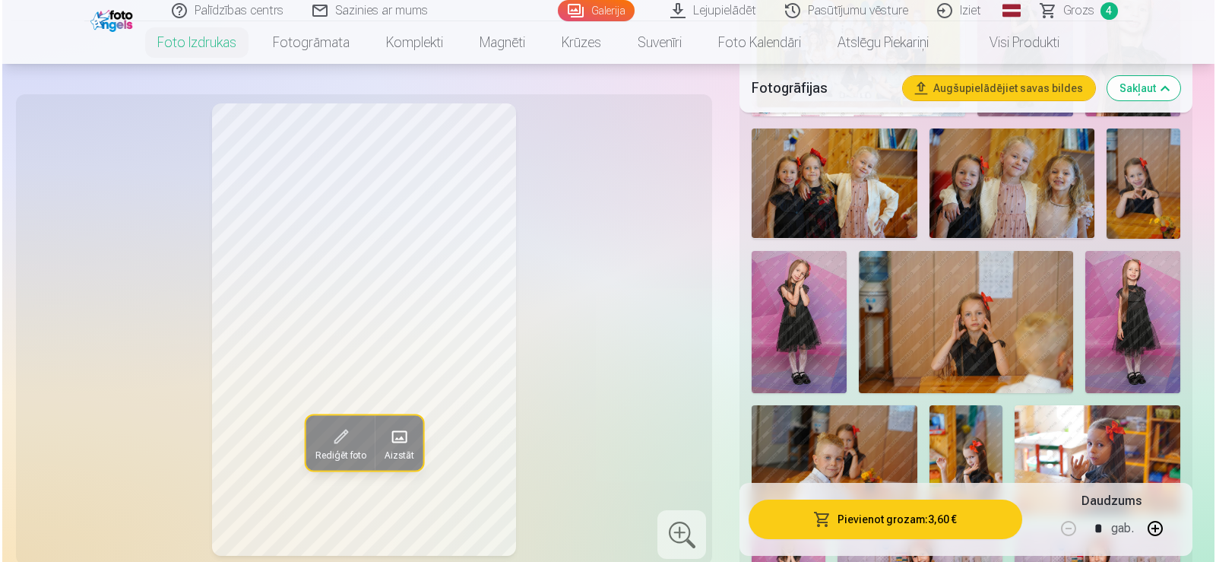
scroll to position [456, 0]
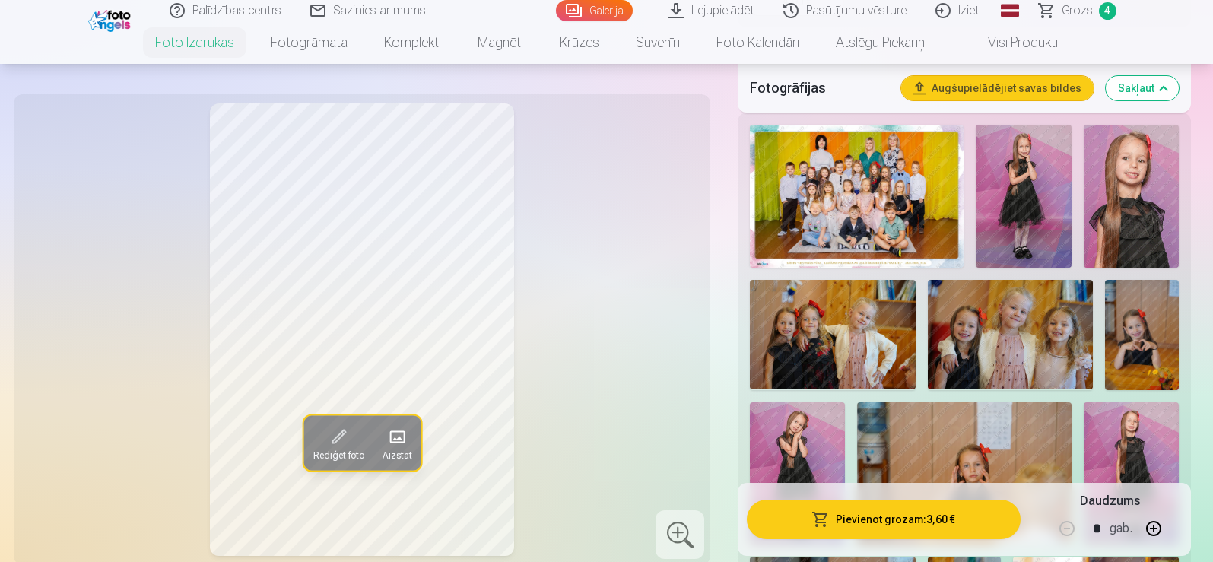
click at [959, 525] on button "Pievienot grozam : 3,60 €" at bounding box center [883, 519] width 273 height 40
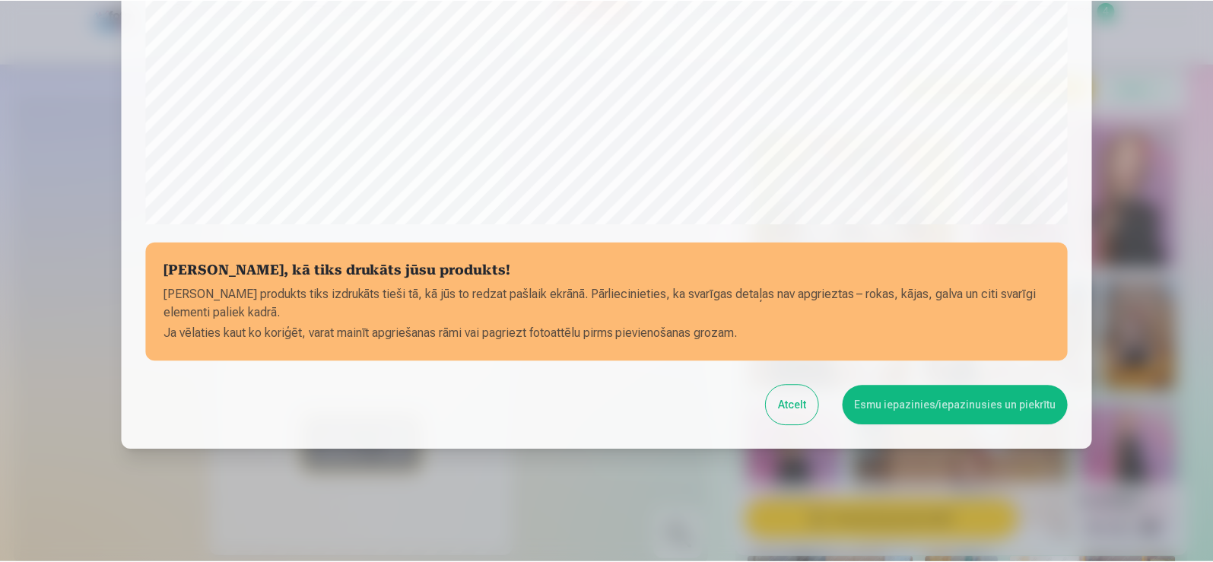
scroll to position [533, 0]
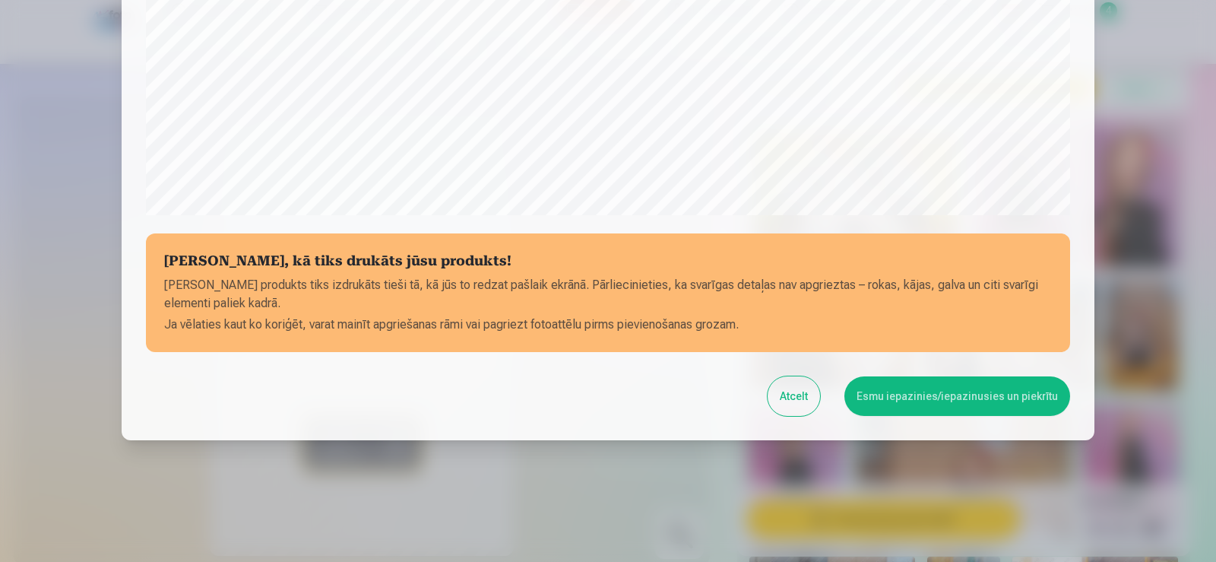
click at [936, 402] on button "Esmu iepazinies/iepazinusies un piekrītu" at bounding box center [958, 396] width 226 height 40
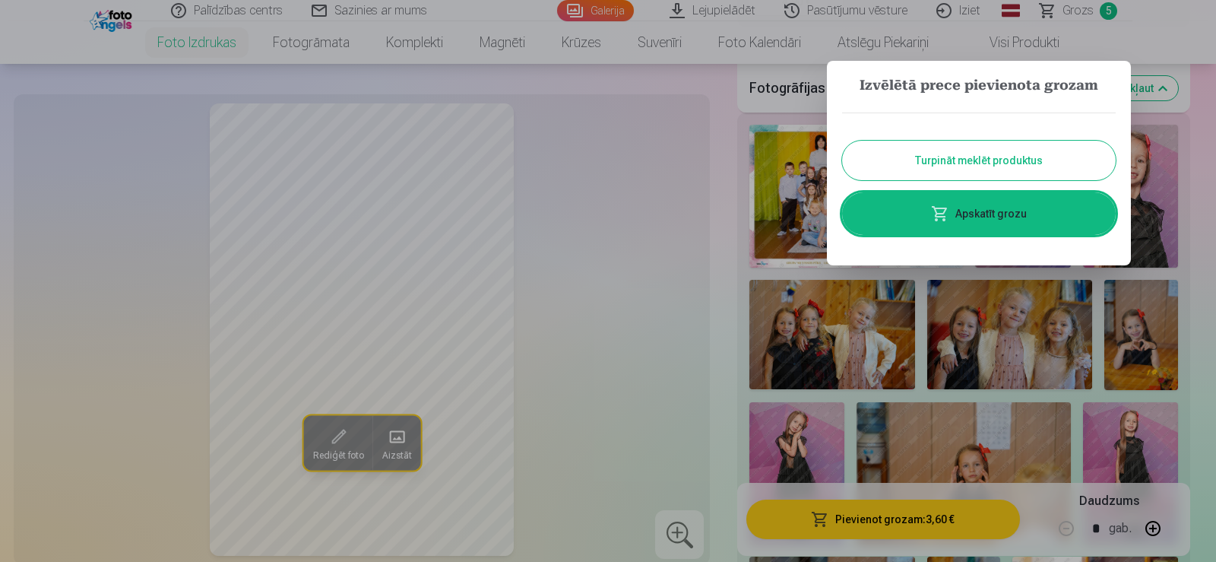
click at [977, 153] on button "Turpināt meklēt produktus" at bounding box center [979, 161] width 274 height 40
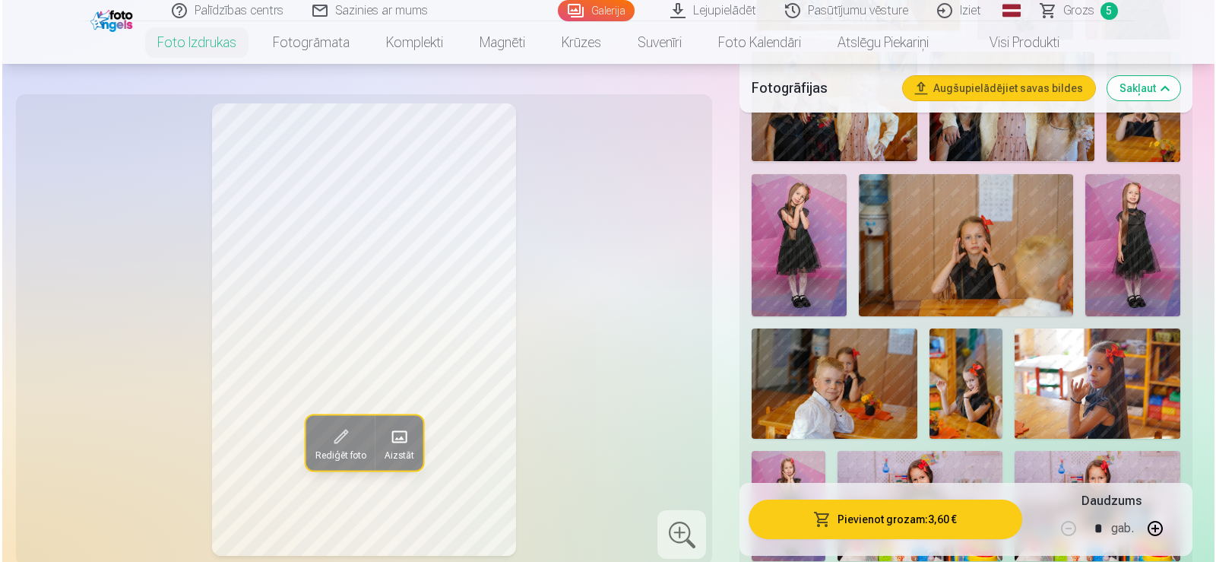
scroll to position [988, 0]
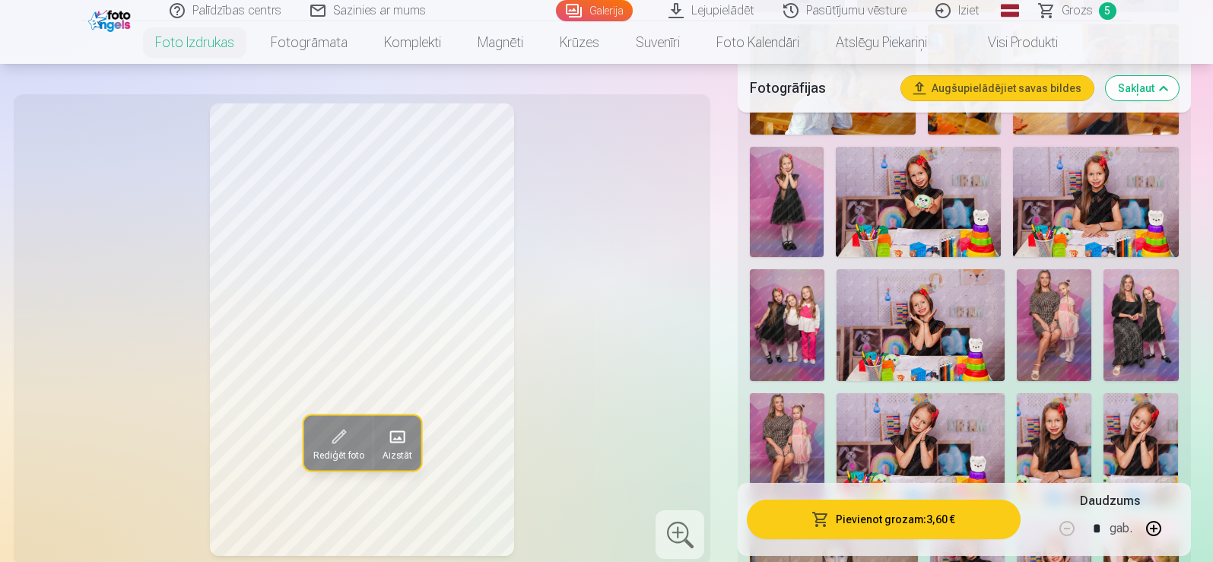
click at [794, 325] on img at bounding box center [787, 325] width 75 height 112
click at [868, 521] on button "Pievienot grozam : 3,60 €" at bounding box center [883, 519] width 273 height 40
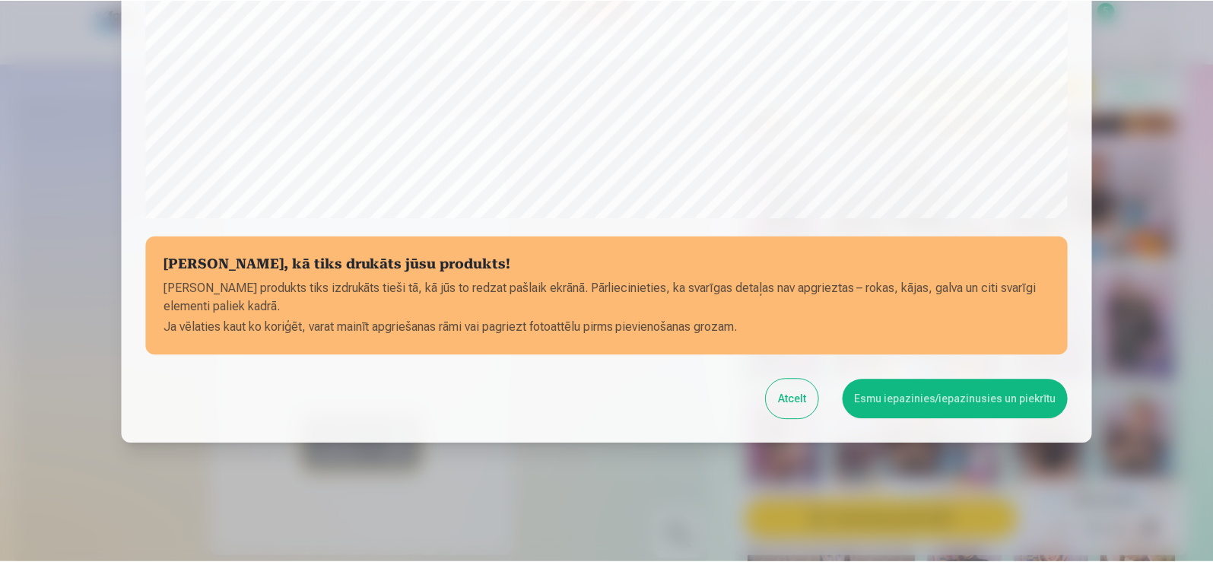
scroll to position [533, 0]
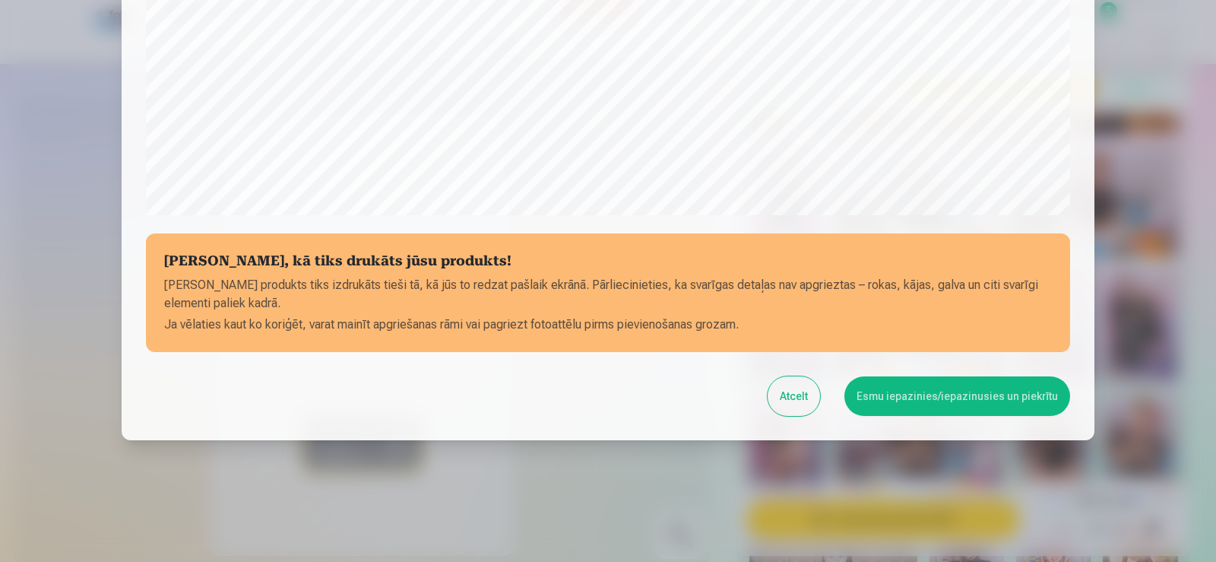
click at [927, 395] on button "Esmu iepazinies/iepazinusies un piekrītu" at bounding box center [958, 396] width 226 height 40
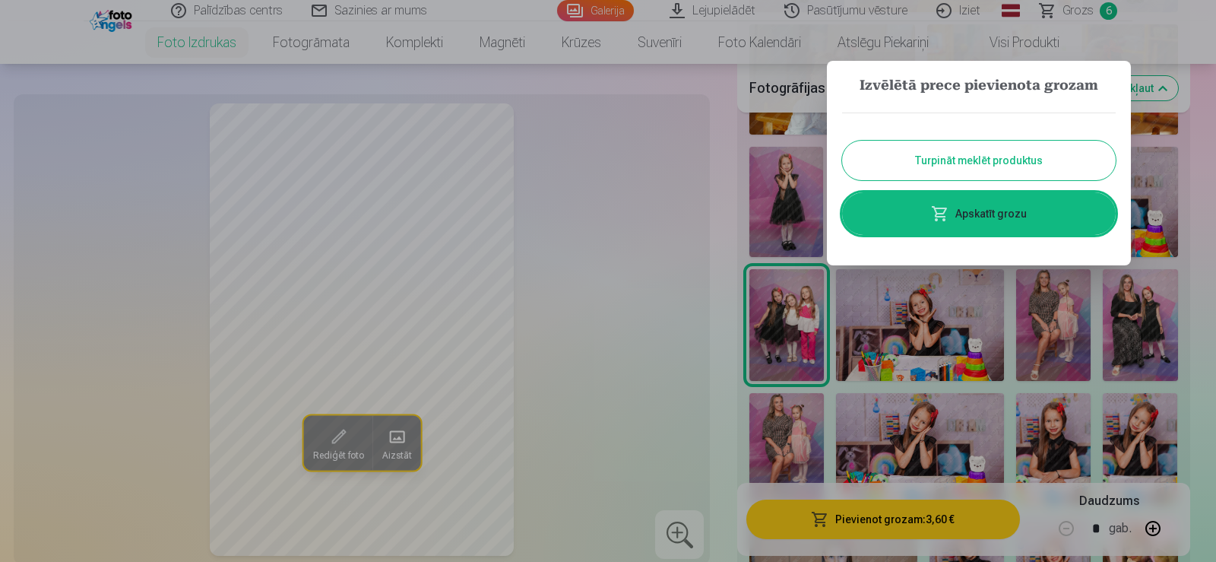
click at [1067, 158] on button "Turpināt meklēt produktus" at bounding box center [979, 161] width 274 height 40
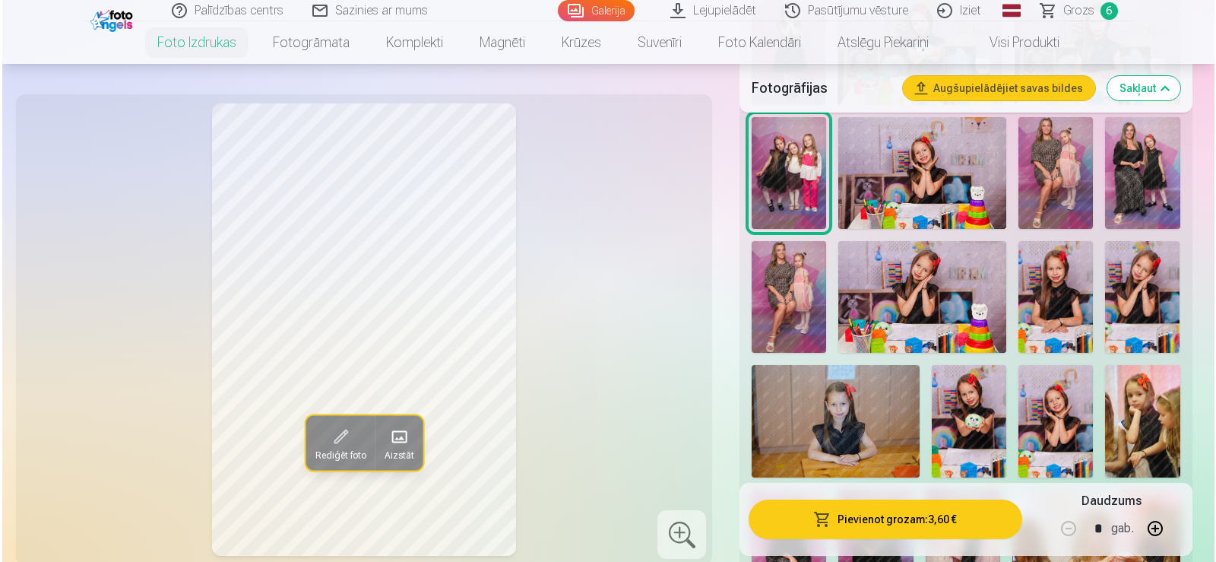
scroll to position [1368, 0]
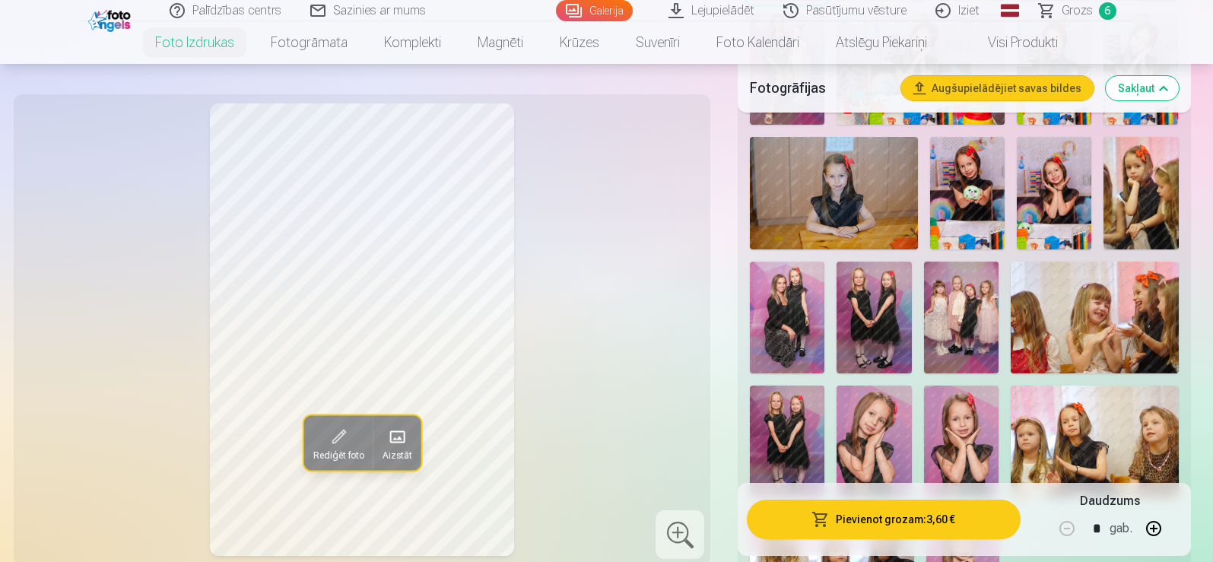
click at [947, 328] on img at bounding box center [961, 318] width 75 height 112
click at [934, 518] on button "Pievienot grozam : 3,60 €" at bounding box center [883, 519] width 273 height 40
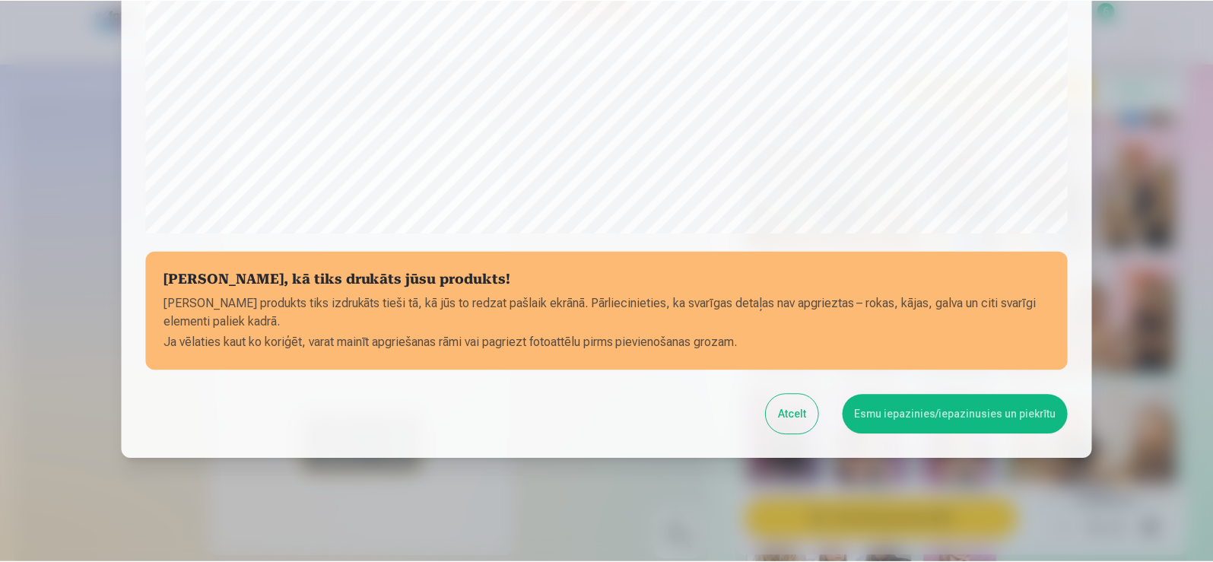
scroll to position [533, 0]
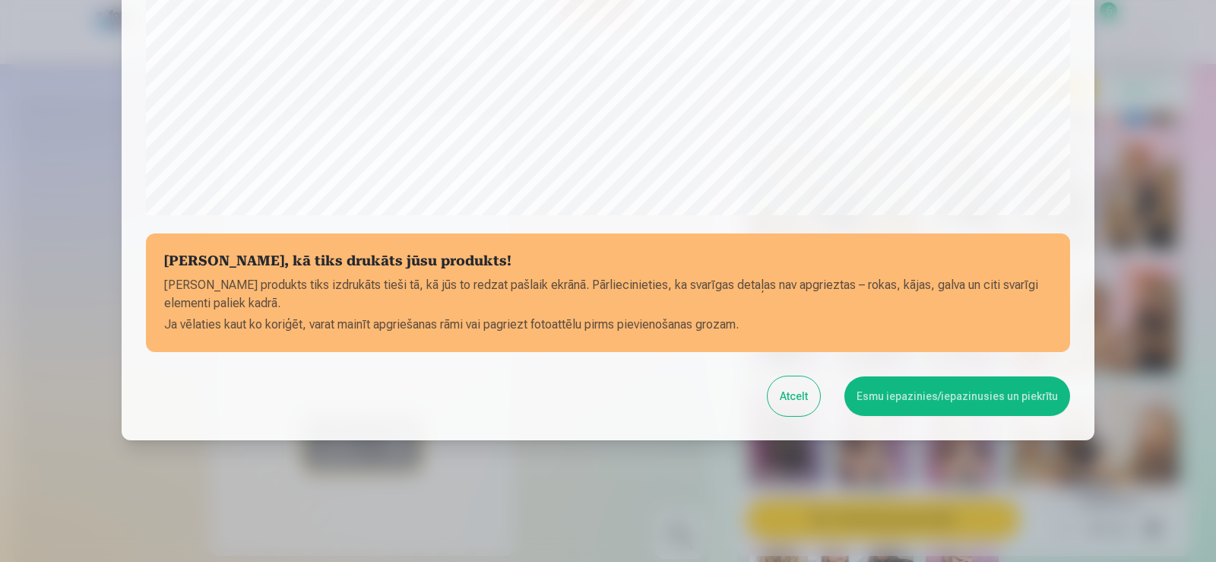
click at [953, 395] on button "Esmu iepazinies/iepazinusies un piekrītu" at bounding box center [958, 396] width 226 height 40
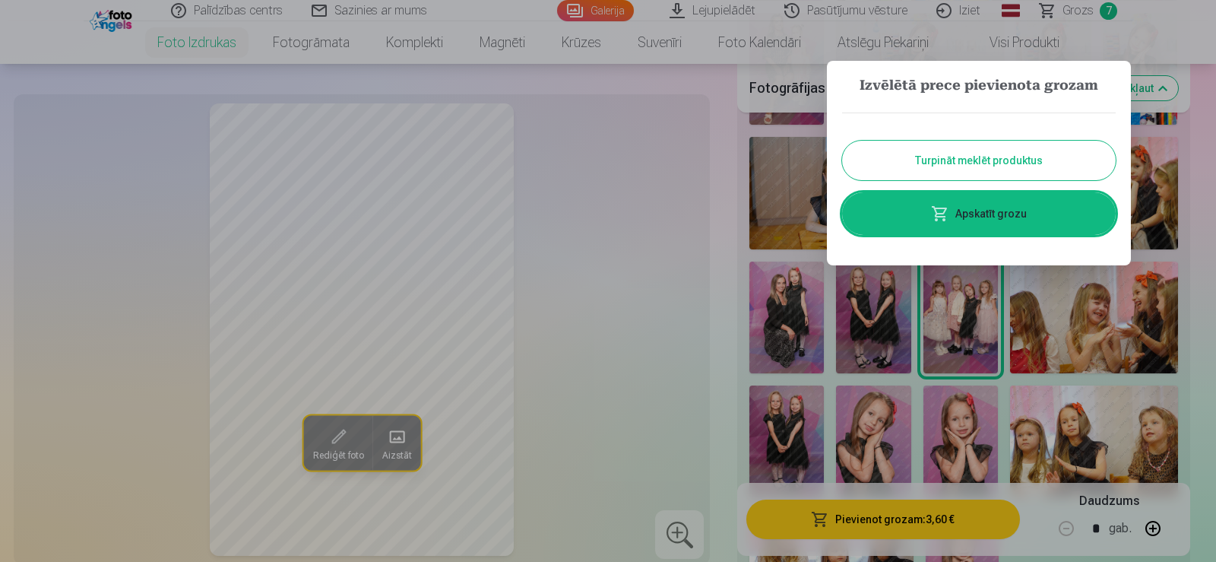
click at [1051, 163] on button "Turpināt meklēt produktus" at bounding box center [979, 161] width 274 height 40
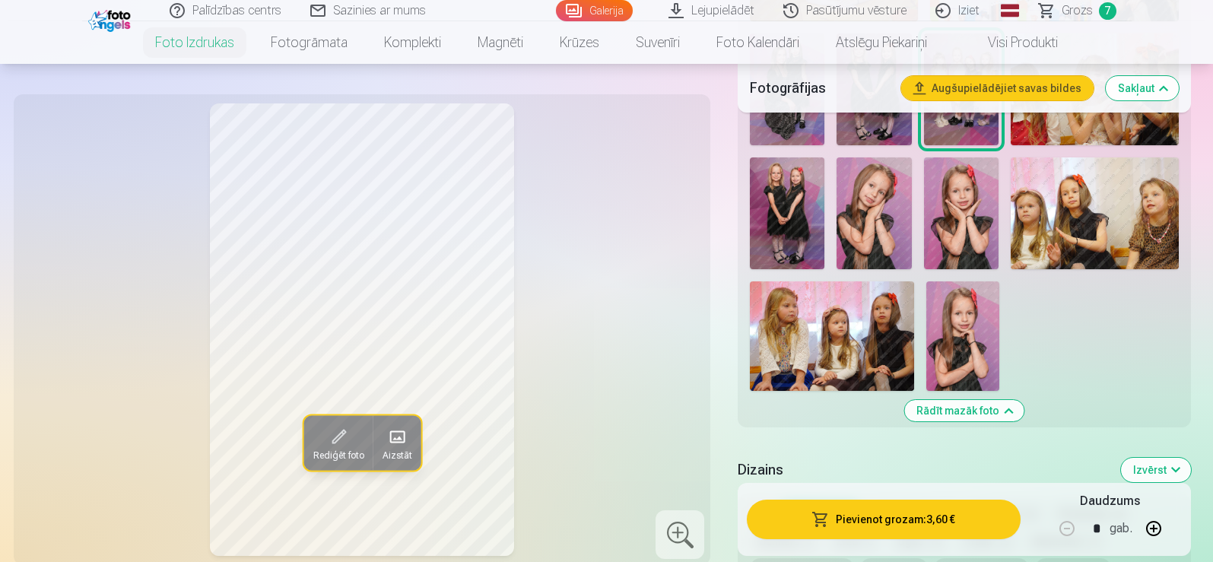
scroll to position [1521, 0]
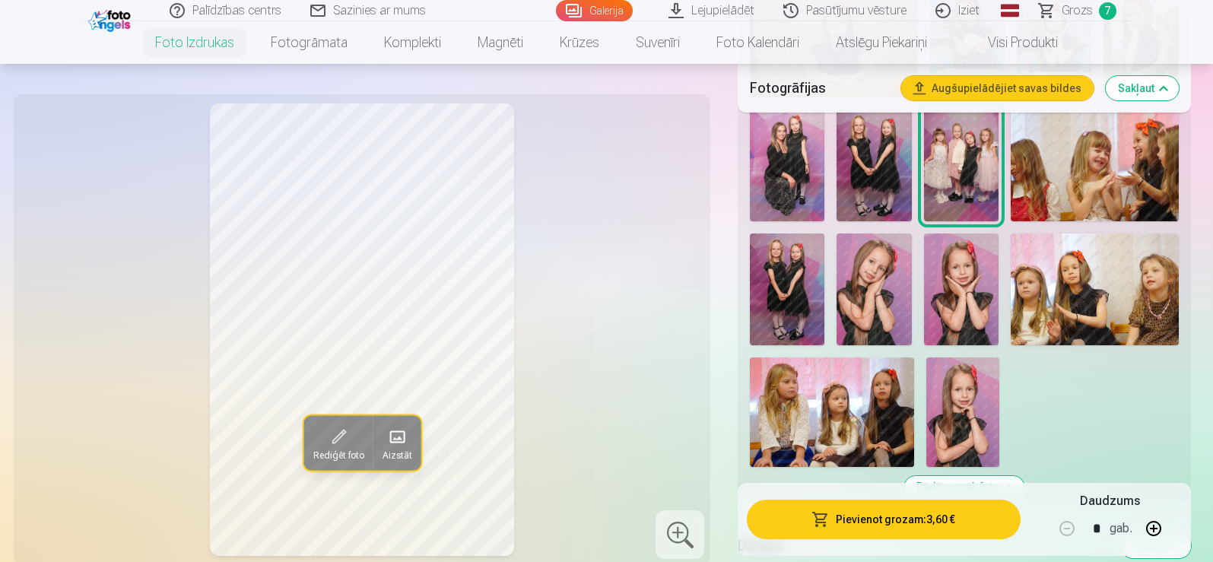
click at [1070, 14] on span "Grozs" at bounding box center [1076, 11] width 31 height 18
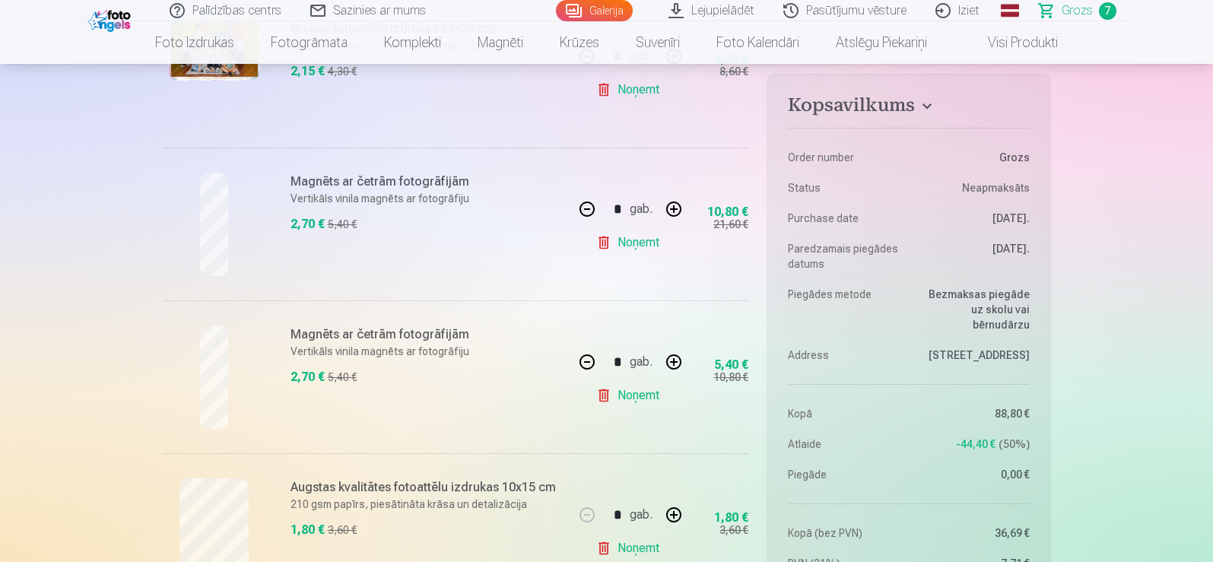
scroll to position [684, 0]
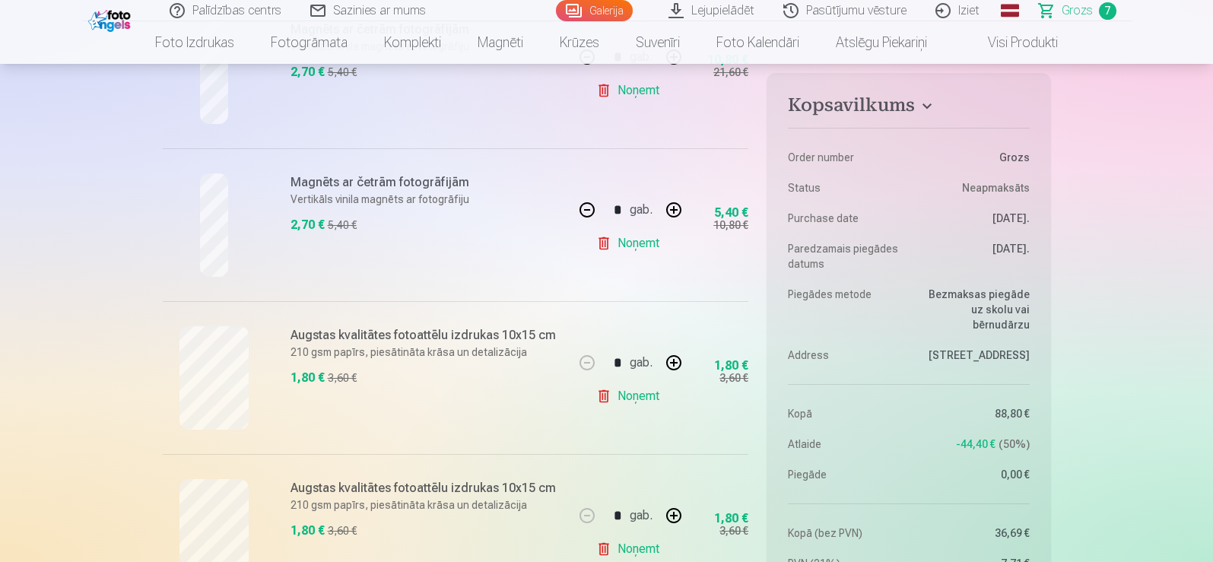
click at [620, 395] on link "Noņemt" at bounding box center [630, 396] width 69 height 30
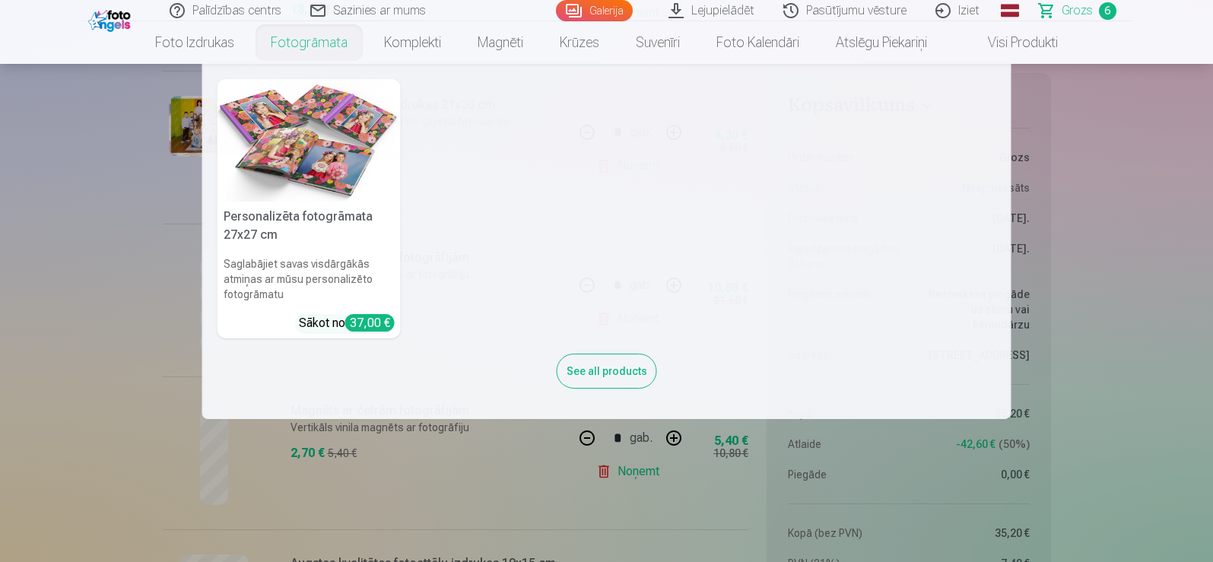
click at [315, 43] on link "Fotogrāmata" at bounding box center [308, 42] width 113 height 43
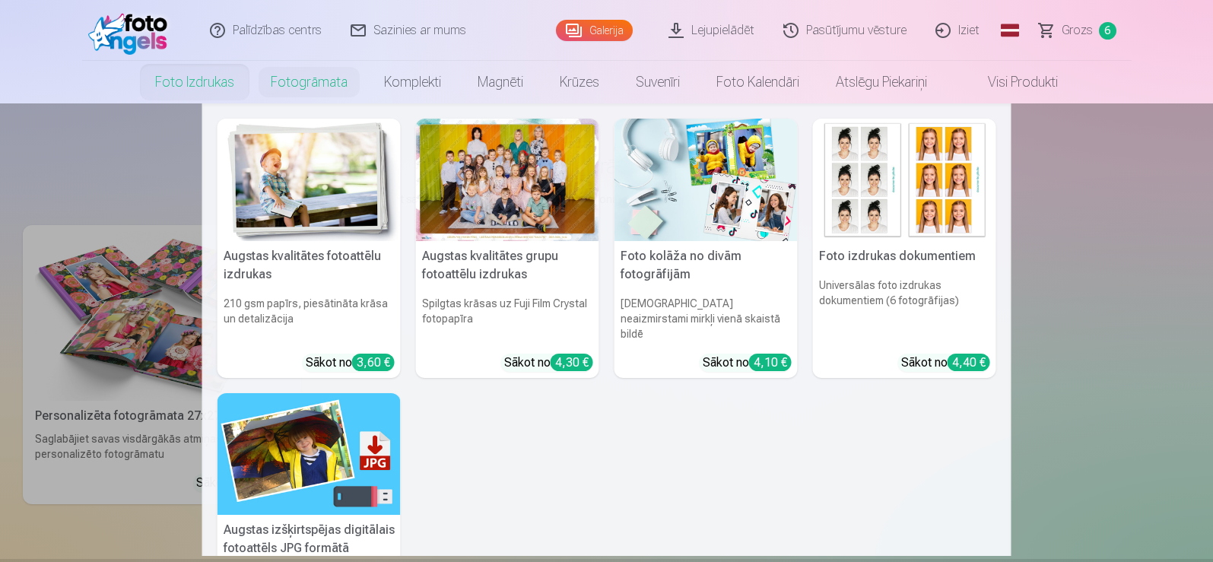
click at [211, 84] on link "Foto izdrukas" at bounding box center [195, 82] width 116 height 43
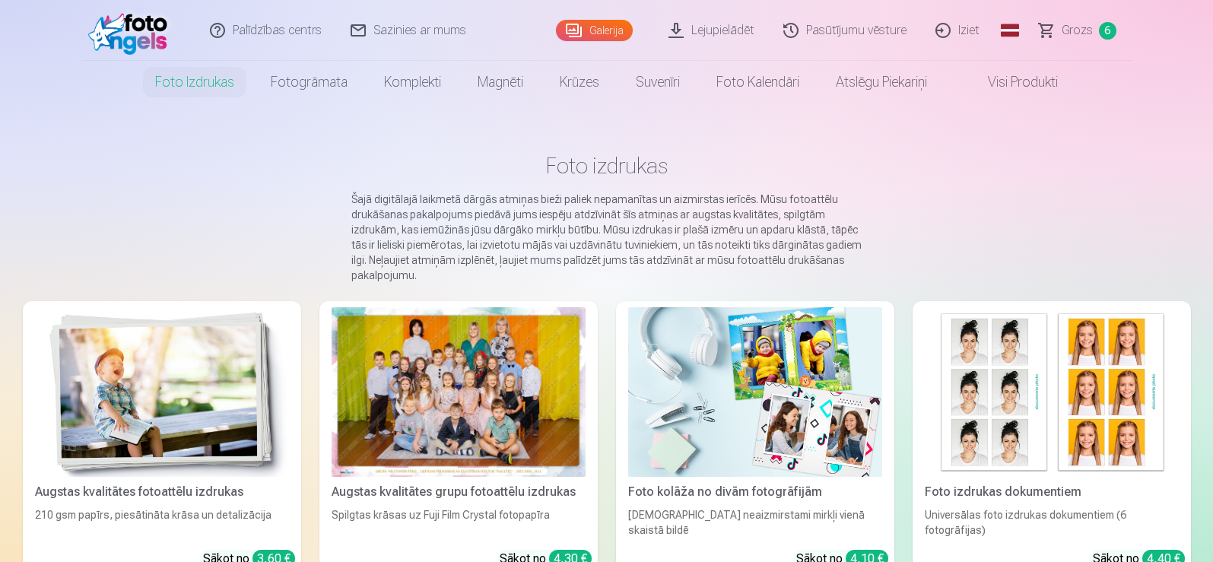
click at [192, 327] on img at bounding box center [162, 392] width 254 height 170
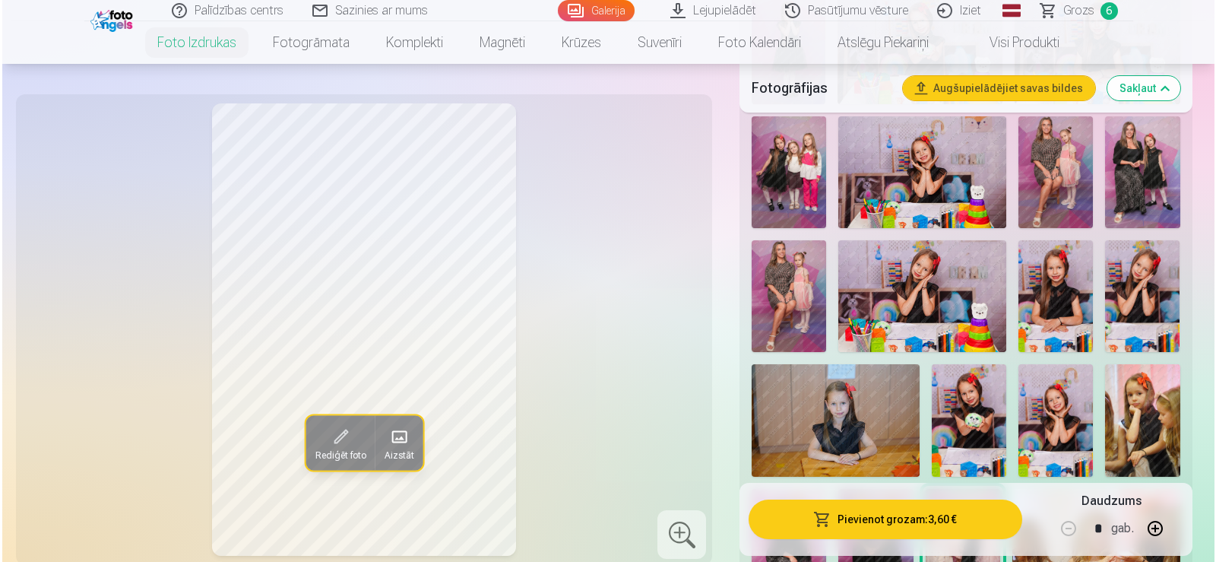
scroll to position [1368, 0]
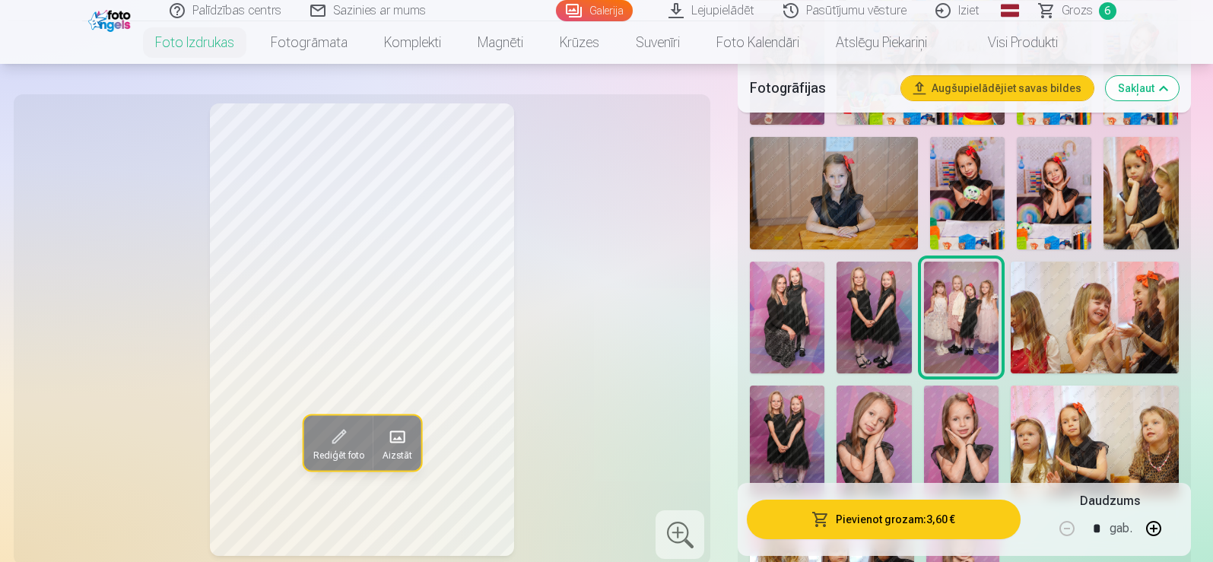
click at [788, 411] on img at bounding box center [787, 441] width 75 height 112
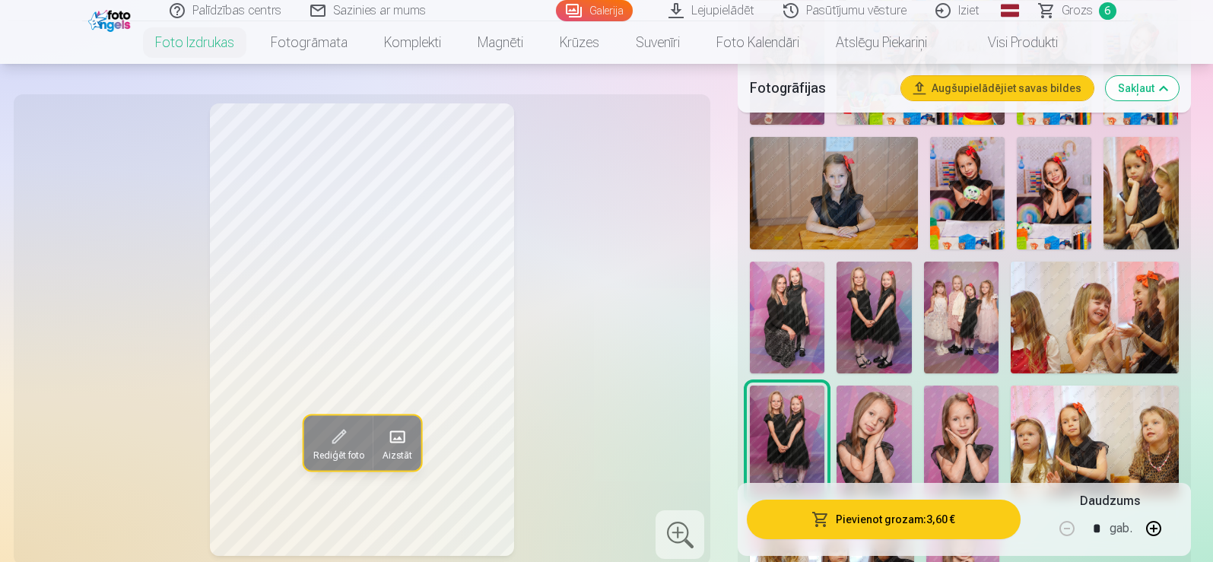
click at [935, 521] on button "Pievienot grozam : 3,60 €" at bounding box center [883, 519] width 273 height 40
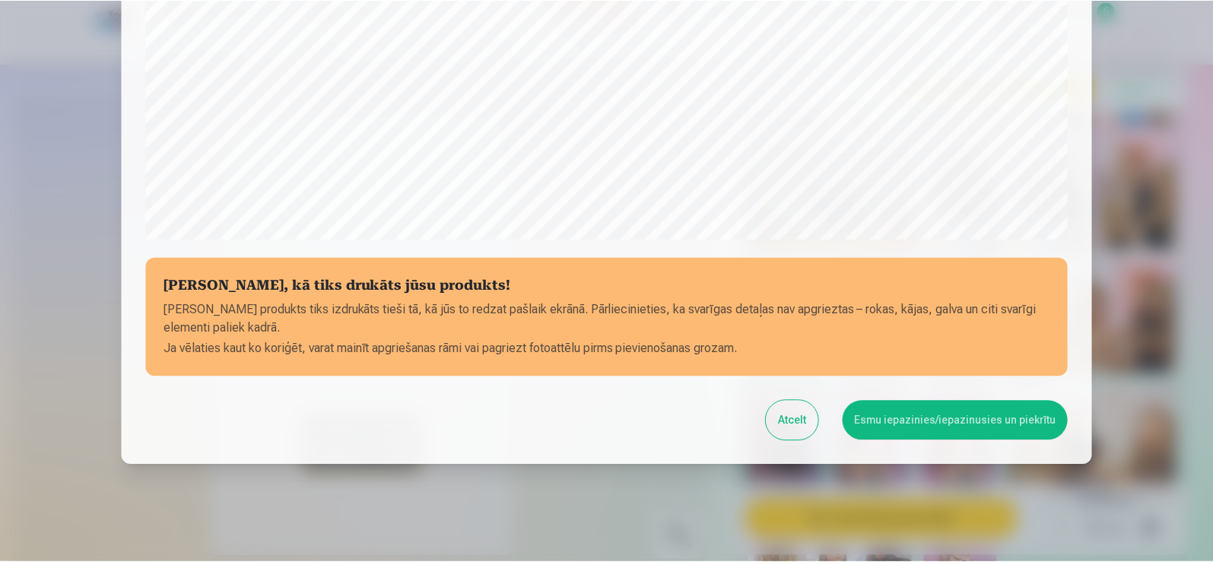
scroll to position [533, 0]
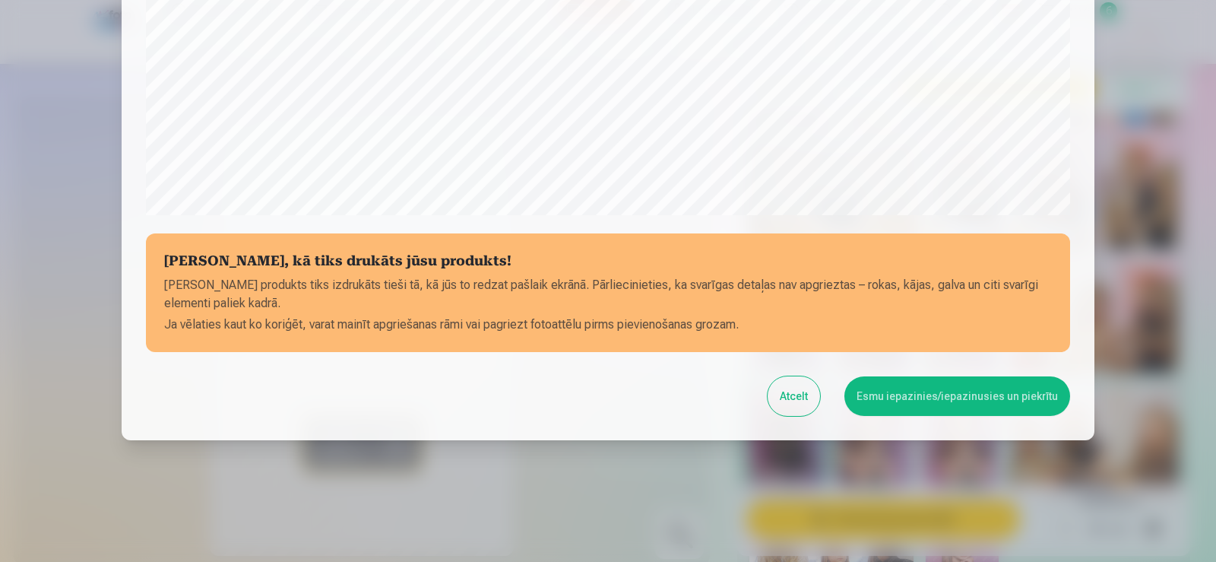
click at [982, 401] on button "Esmu iepazinies/iepazinusies un piekrītu" at bounding box center [958, 396] width 226 height 40
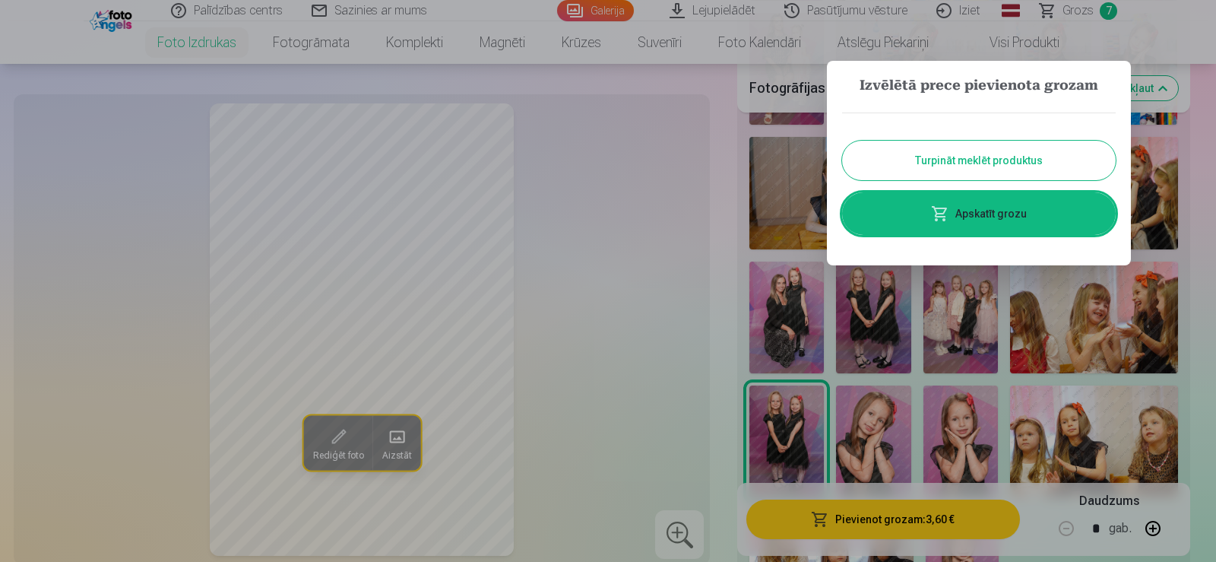
click at [973, 166] on button "Turpināt meklēt produktus" at bounding box center [979, 161] width 274 height 40
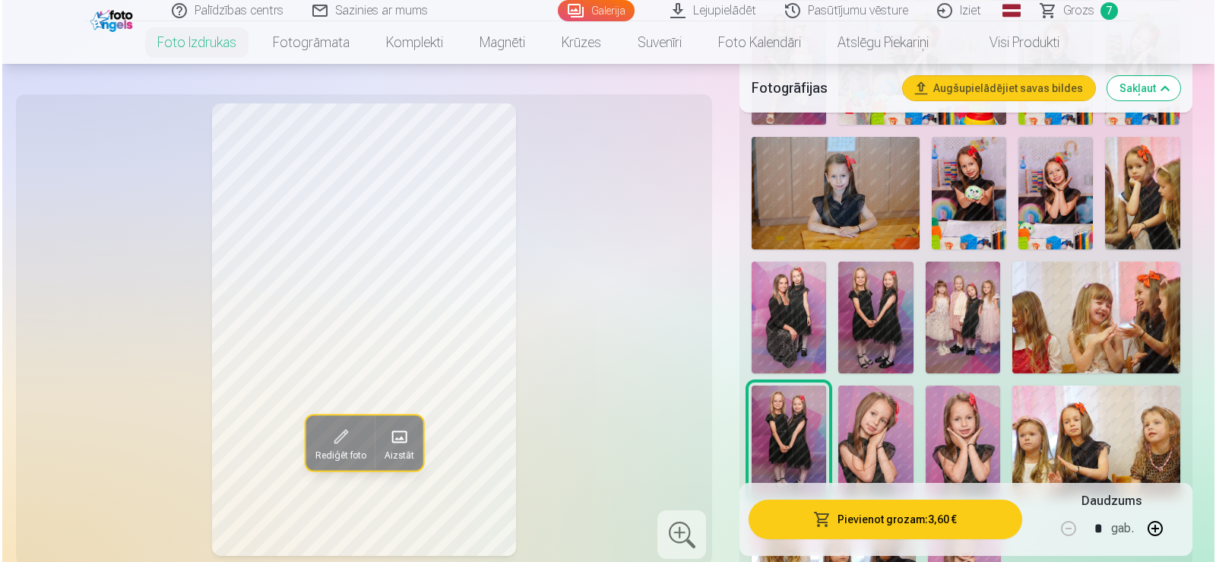
scroll to position [1292, 0]
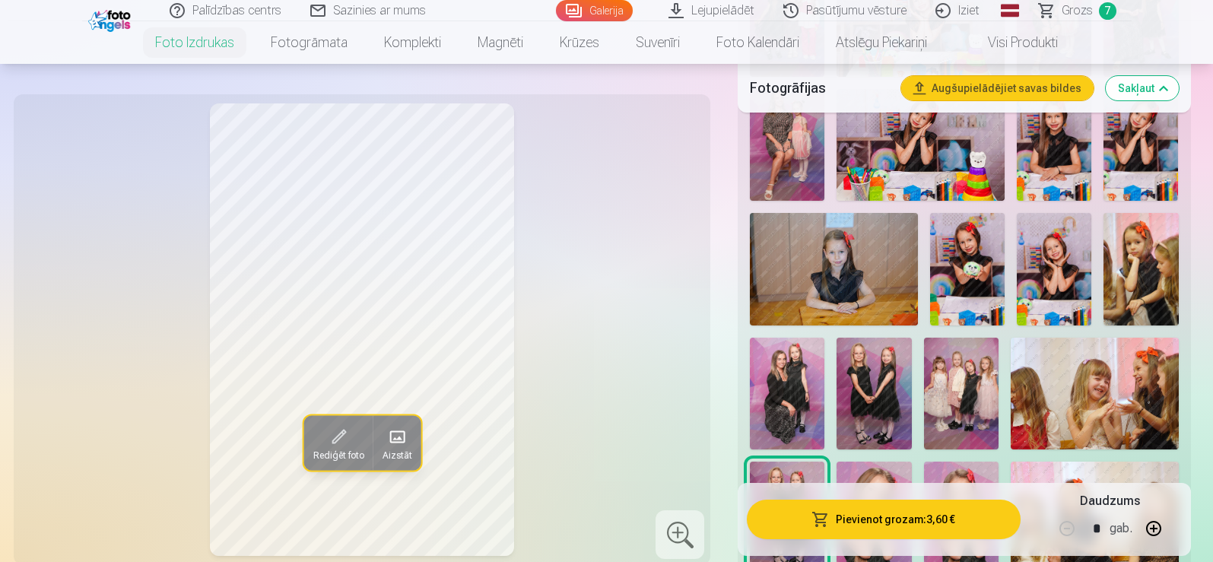
click at [796, 392] on img at bounding box center [787, 394] width 75 height 112
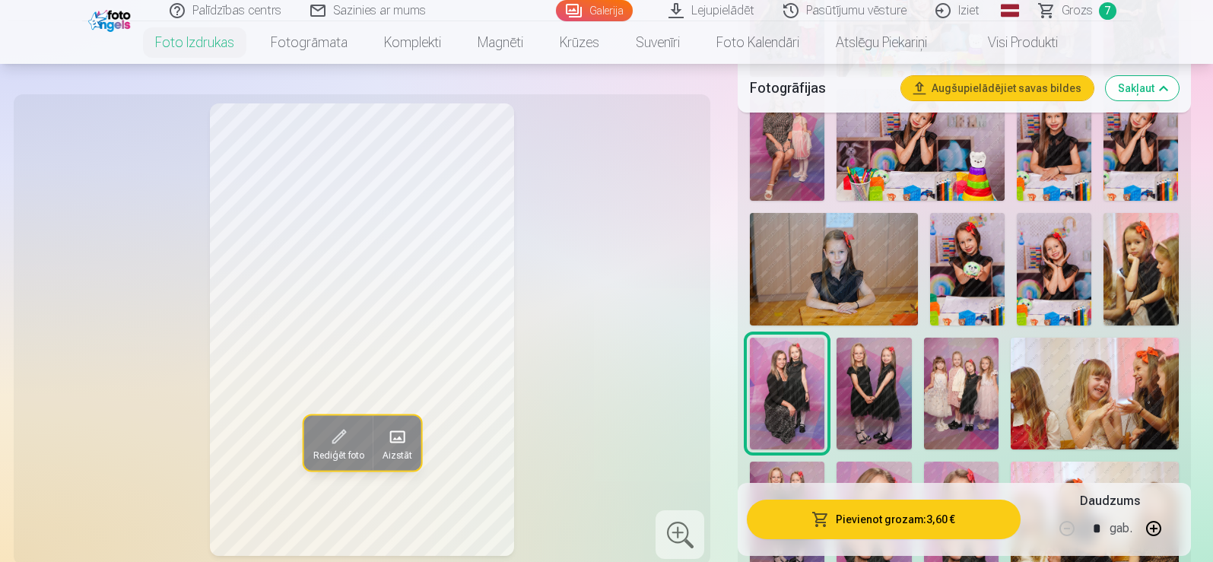
click at [855, 524] on button "Pievienot grozam : 3,60 €" at bounding box center [883, 519] width 273 height 40
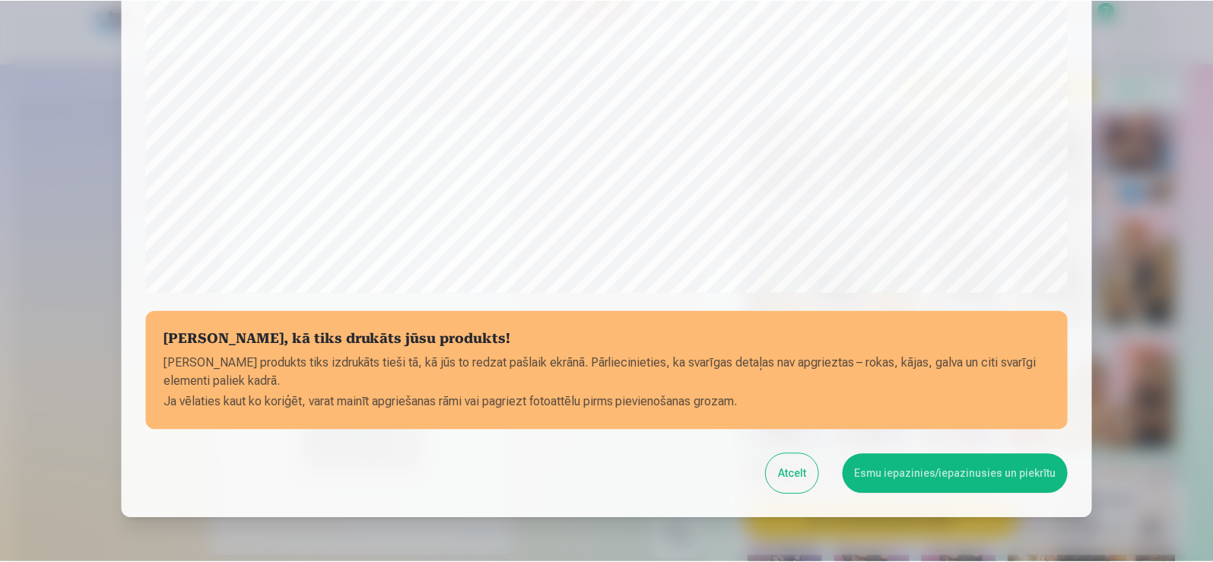
scroll to position [533, 0]
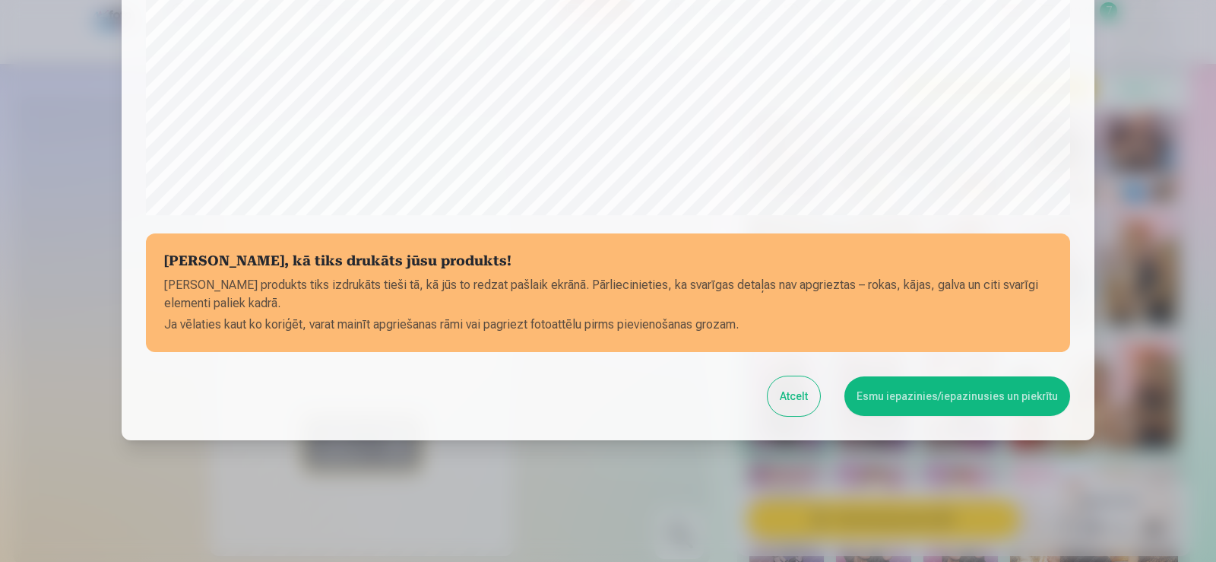
click at [913, 388] on button "Esmu iepazinies/iepazinusies un piekrītu" at bounding box center [958, 396] width 226 height 40
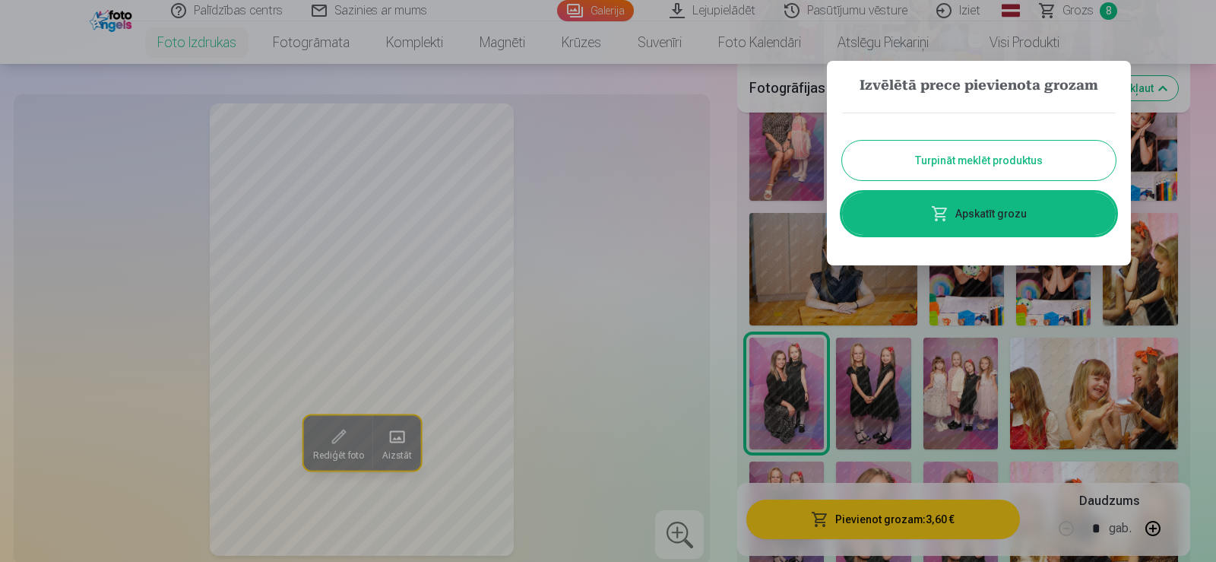
click at [987, 169] on button "Turpināt meklēt produktus" at bounding box center [979, 161] width 274 height 40
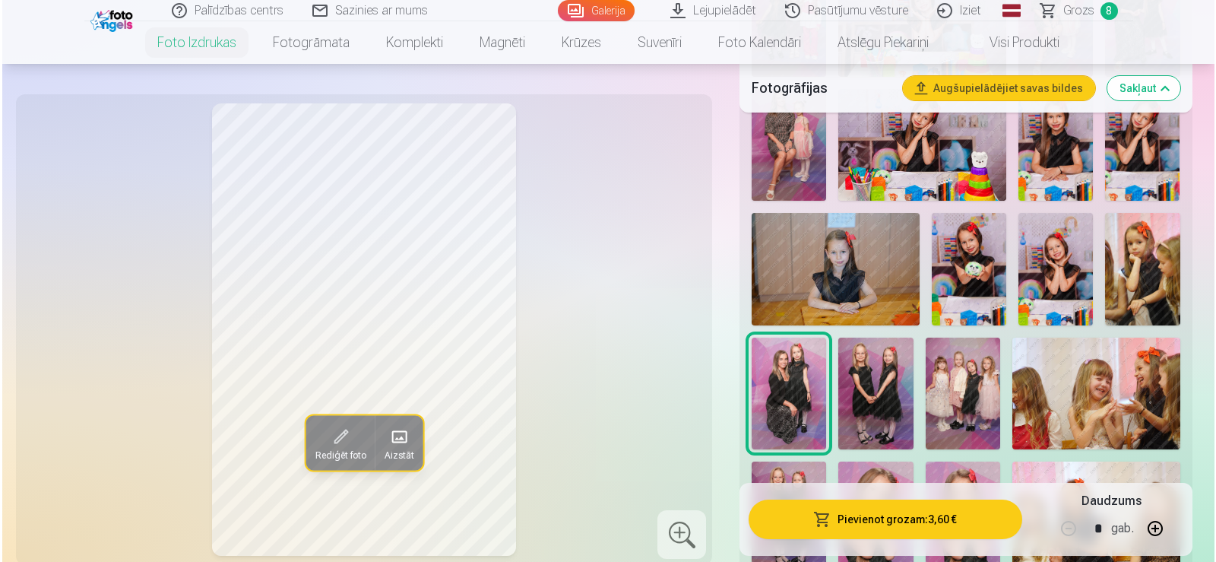
scroll to position [1140, 0]
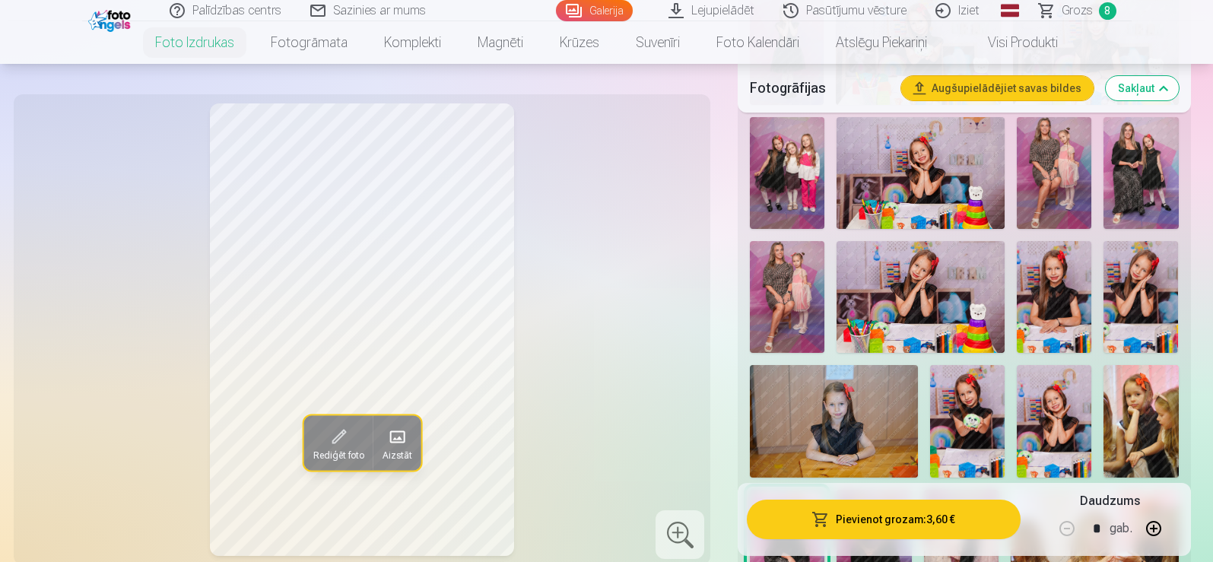
click at [799, 303] on img at bounding box center [787, 297] width 75 height 112
click at [1043, 173] on img at bounding box center [1053, 173] width 75 height 112
click at [782, 274] on img at bounding box center [787, 297] width 75 height 112
click at [1049, 159] on img at bounding box center [1053, 173] width 75 height 112
click at [1135, 147] on img at bounding box center [1140, 173] width 75 height 112
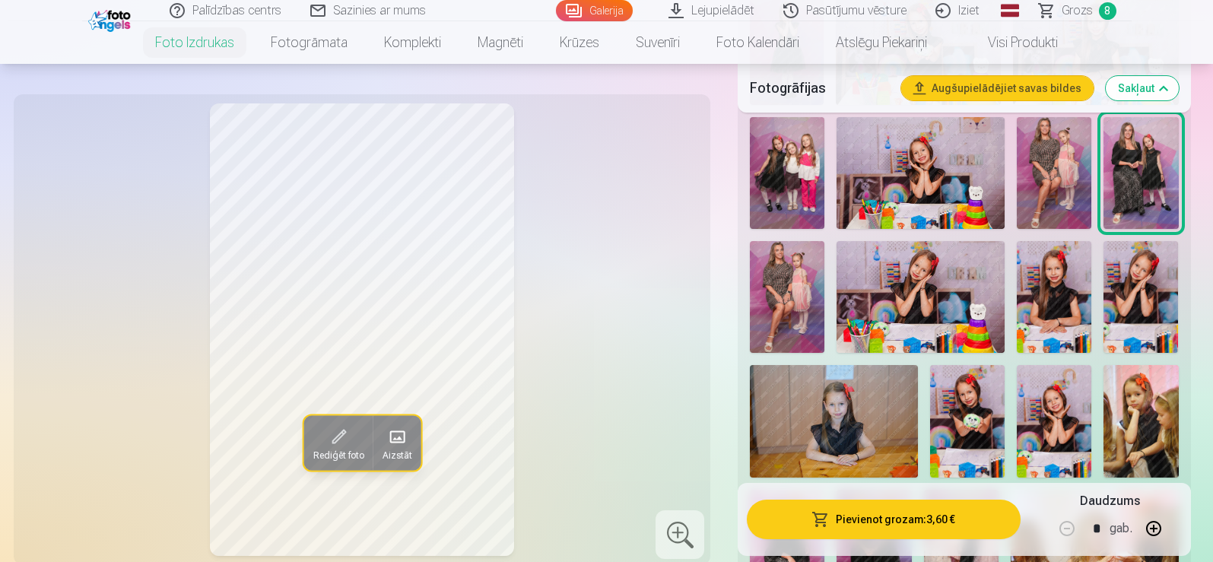
click at [785, 265] on img at bounding box center [787, 297] width 75 height 112
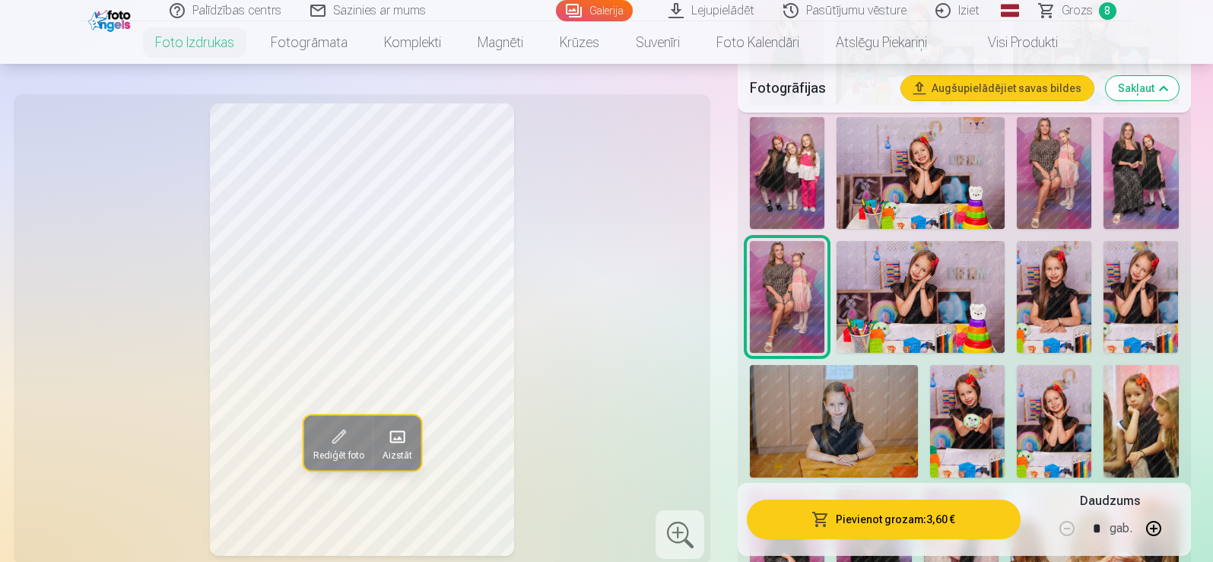
click at [1053, 164] on img at bounding box center [1053, 173] width 75 height 112
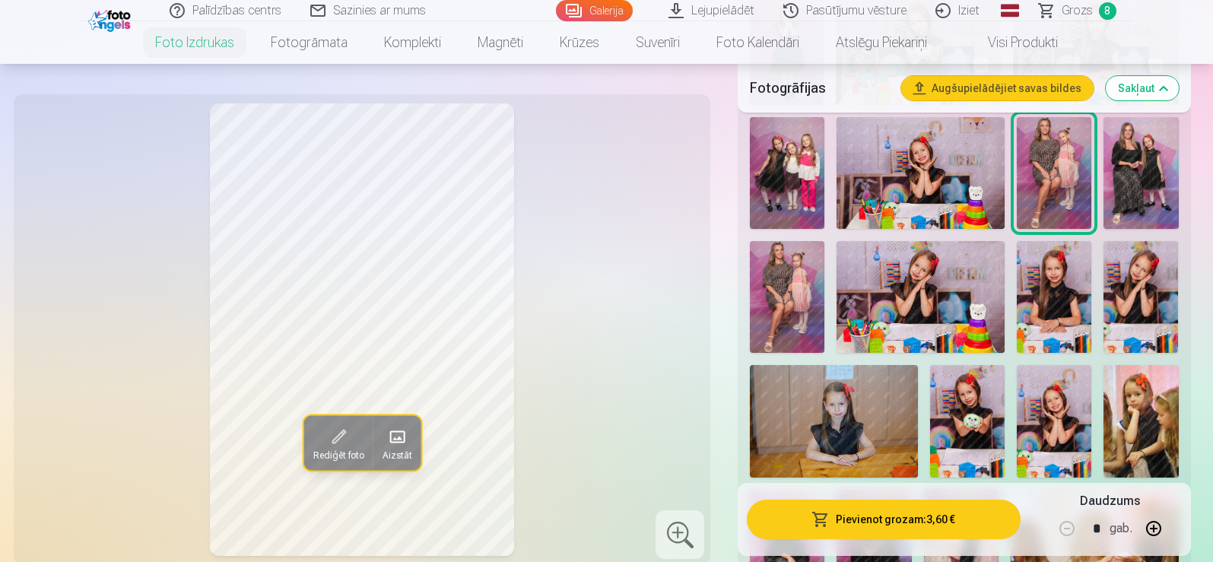
click at [792, 264] on img at bounding box center [787, 297] width 75 height 112
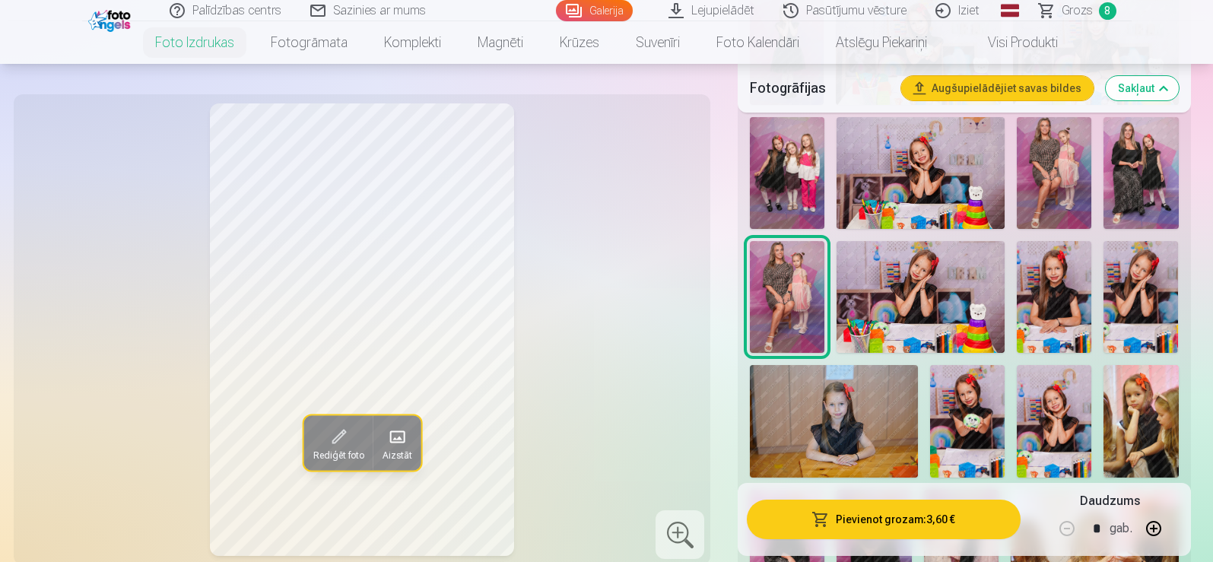
click at [1047, 142] on img at bounding box center [1053, 173] width 75 height 112
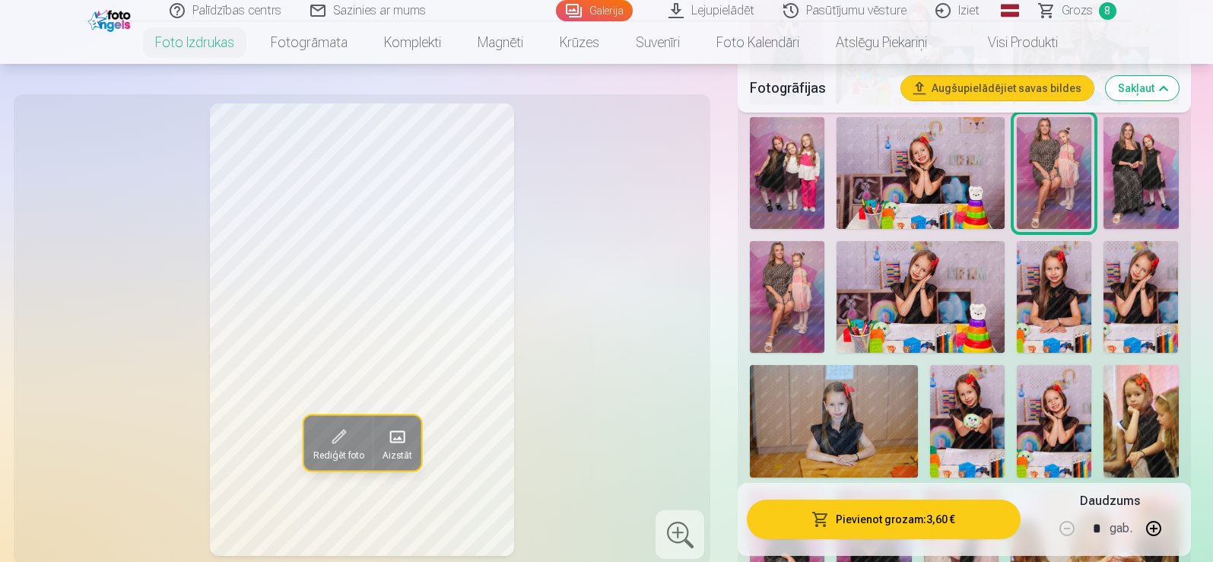
click at [798, 271] on img at bounding box center [787, 297] width 75 height 112
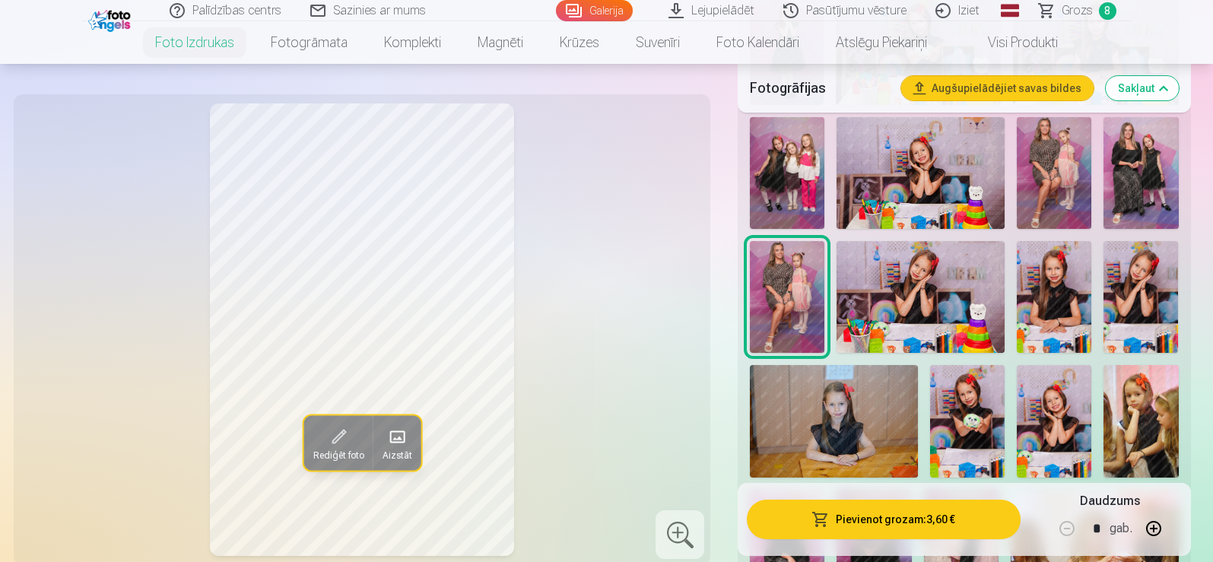
click at [1048, 139] on img at bounding box center [1053, 173] width 75 height 112
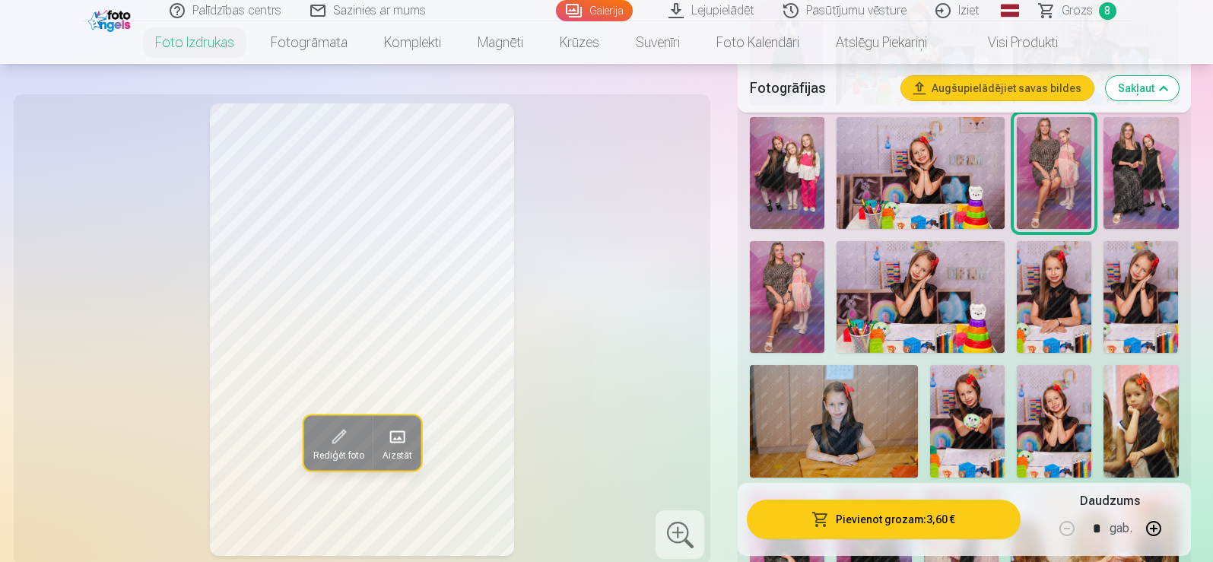
click at [805, 265] on img at bounding box center [787, 297] width 75 height 112
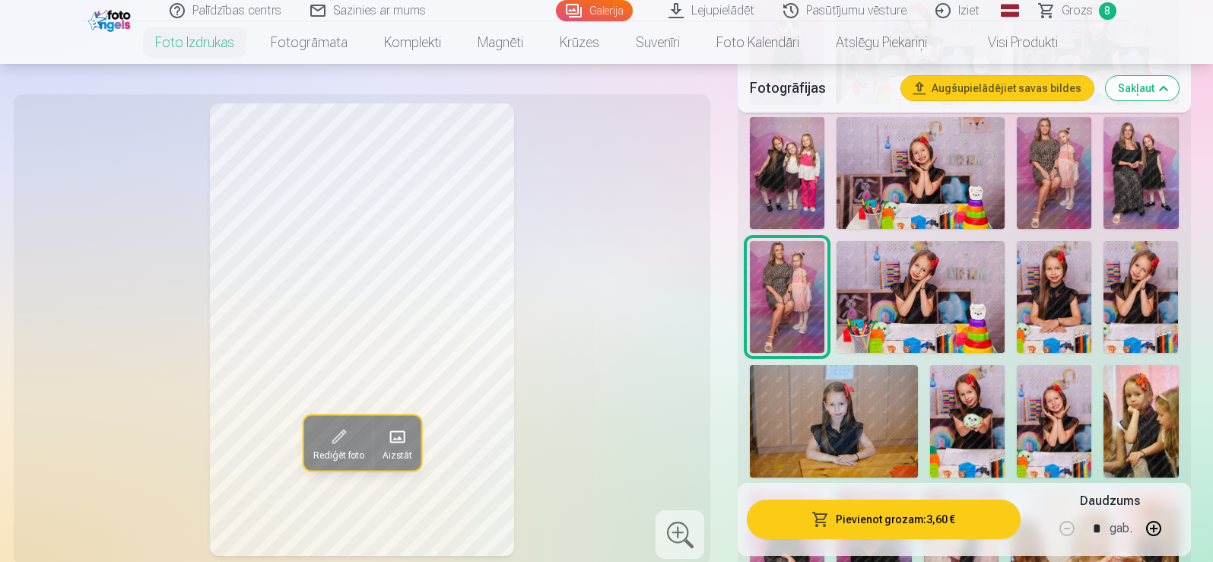
click at [1046, 158] on img at bounding box center [1053, 173] width 75 height 112
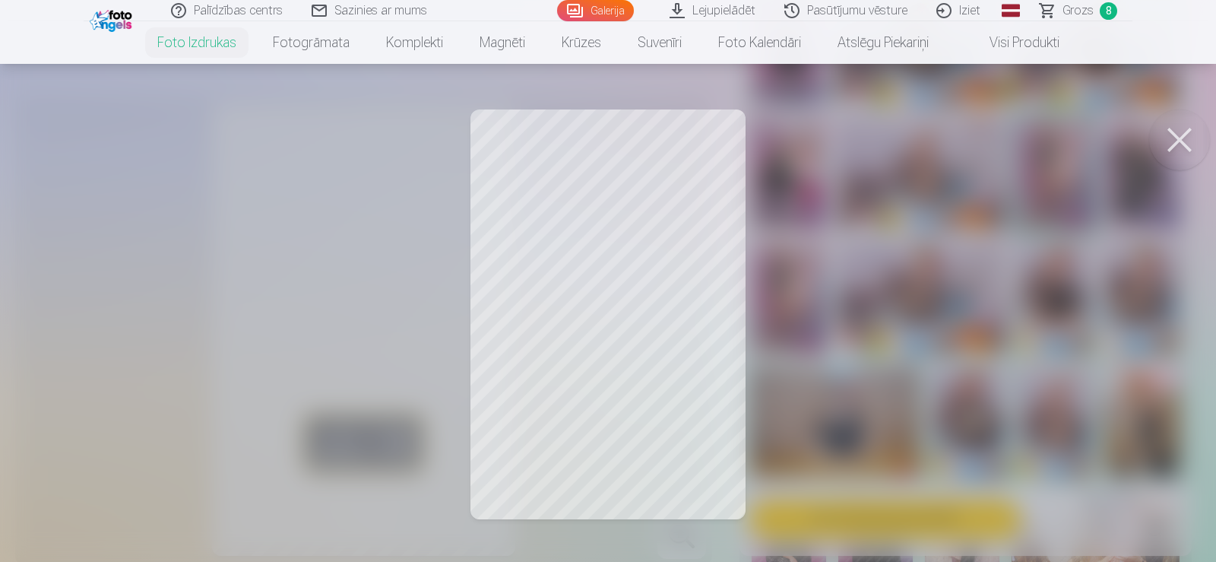
click at [604, 265] on div at bounding box center [608, 281] width 1216 height 562
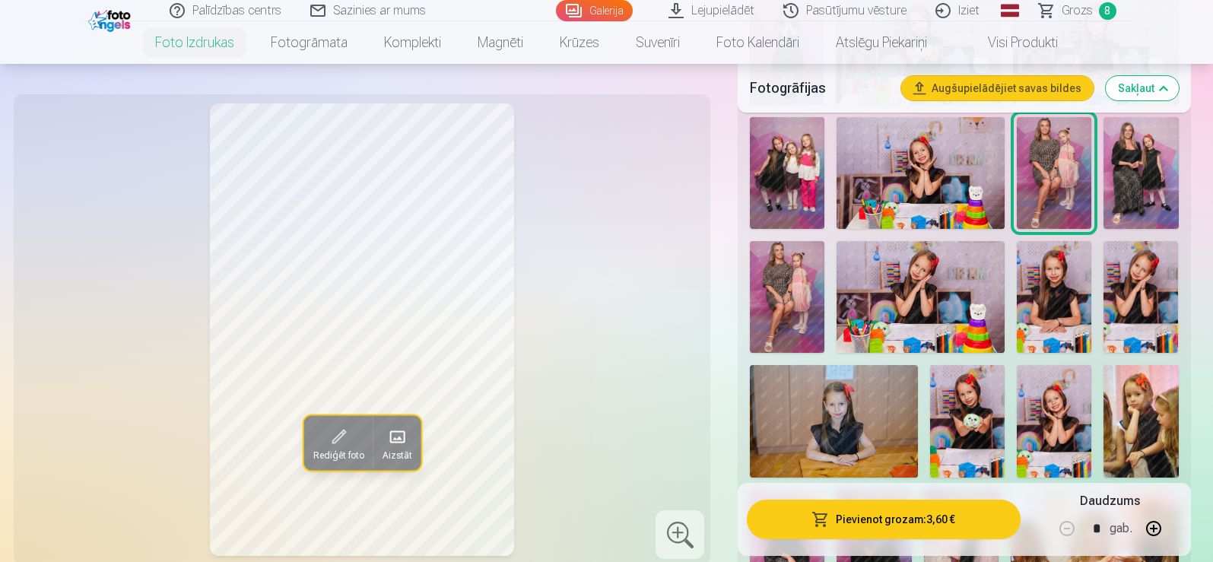
click at [677, 531] on div at bounding box center [679, 534] width 49 height 49
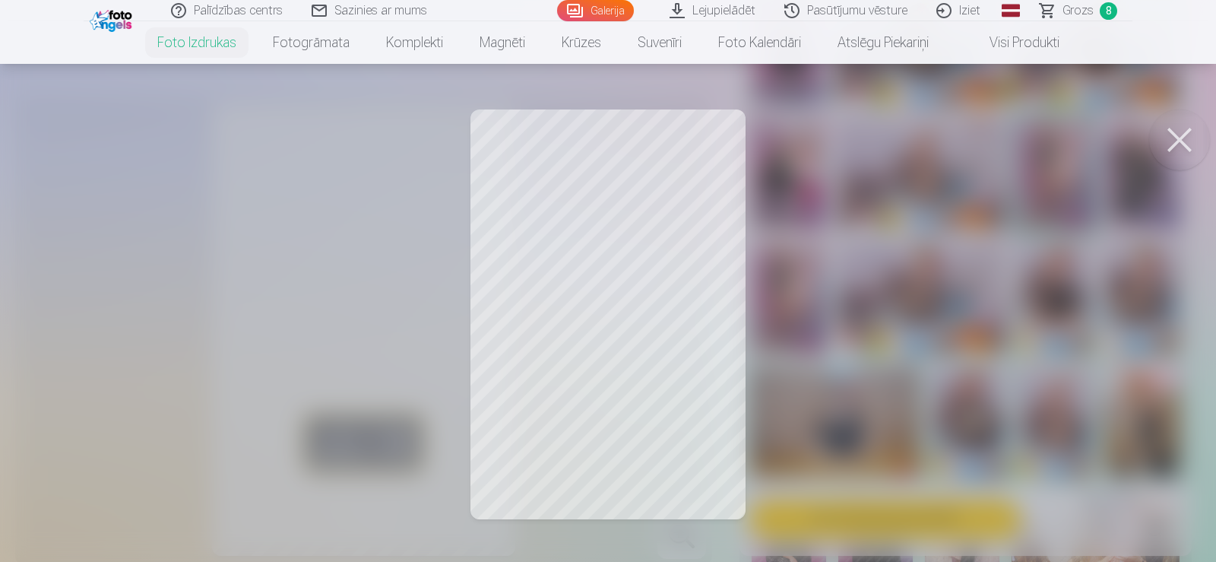
click at [586, 170] on div at bounding box center [608, 281] width 1216 height 562
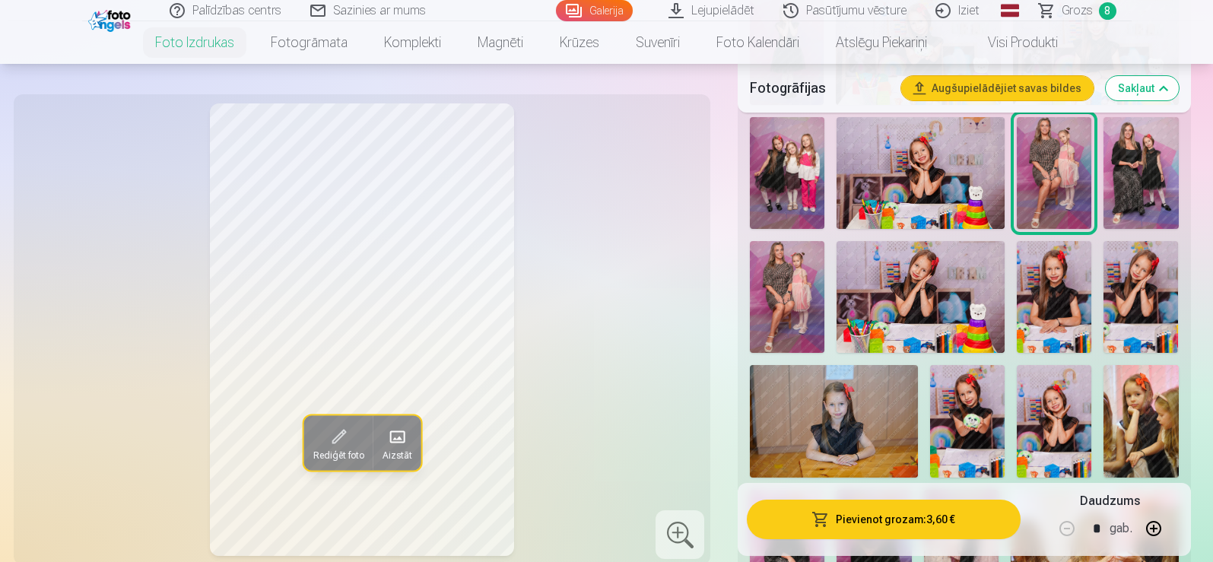
click at [354, 442] on button "Rediģēt foto" at bounding box center [337, 442] width 69 height 55
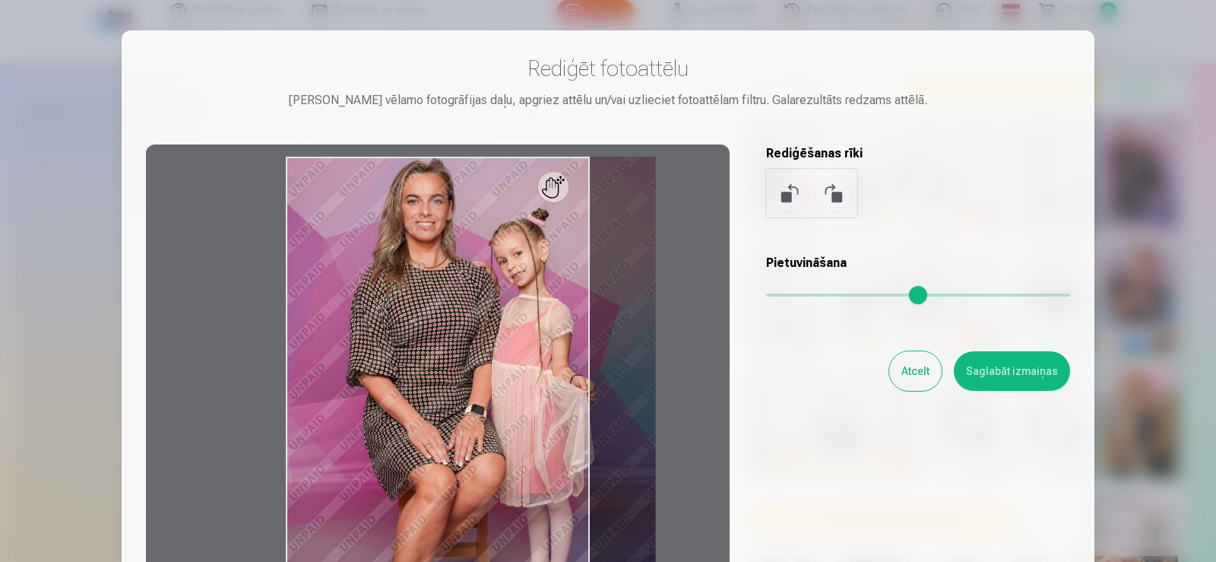
drag, startPoint x: 781, startPoint y: 293, endPoint x: 855, endPoint y: 290, distance: 73.8
click at [855, 293] on input "range" at bounding box center [918, 294] width 304 height 3
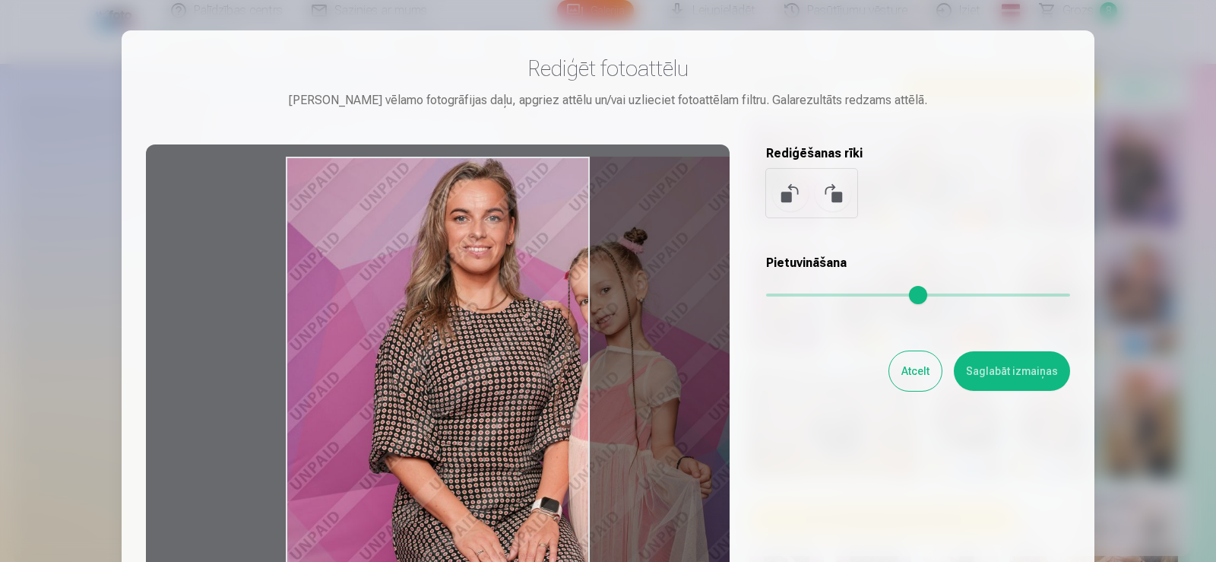
drag, startPoint x: 539, startPoint y: 323, endPoint x: 550, endPoint y: 325, distance: 10.9
click at [591, 325] on div at bounding box center [438, 382] width 584 height 477
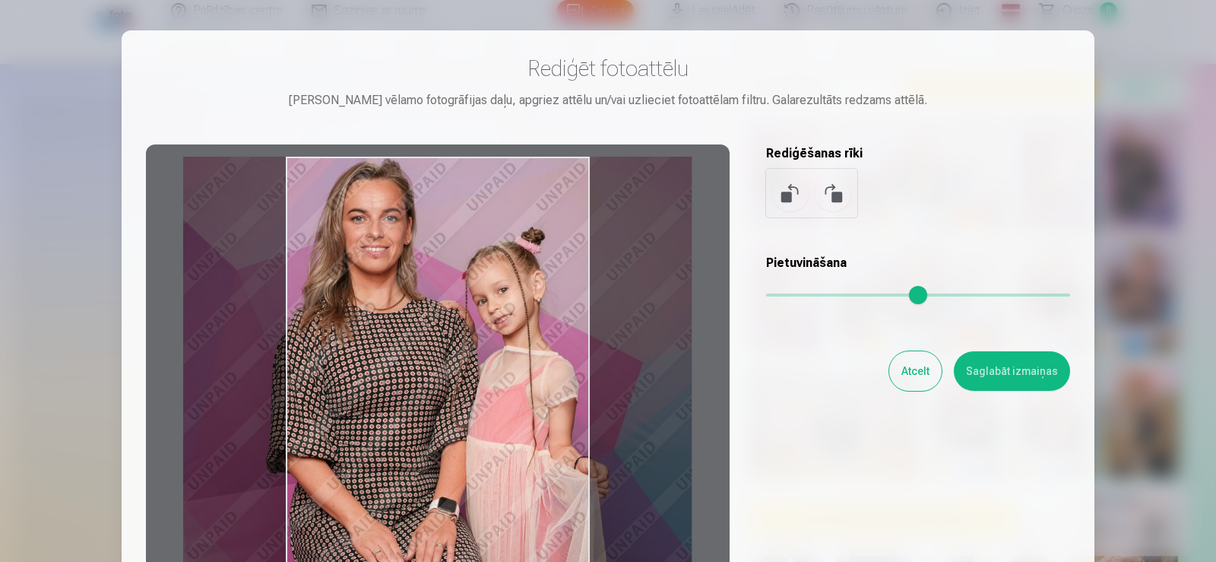
drag, startPoint x: 522, startPoint y: 332, endPoint x: 439, endPoint y: 382, distance: 97.5
click at [439, 382] on div at bounding box center [438, 382] width 584 height 477
click at [843, 192] on button at bounding box center [833, 193] width 36 height 36
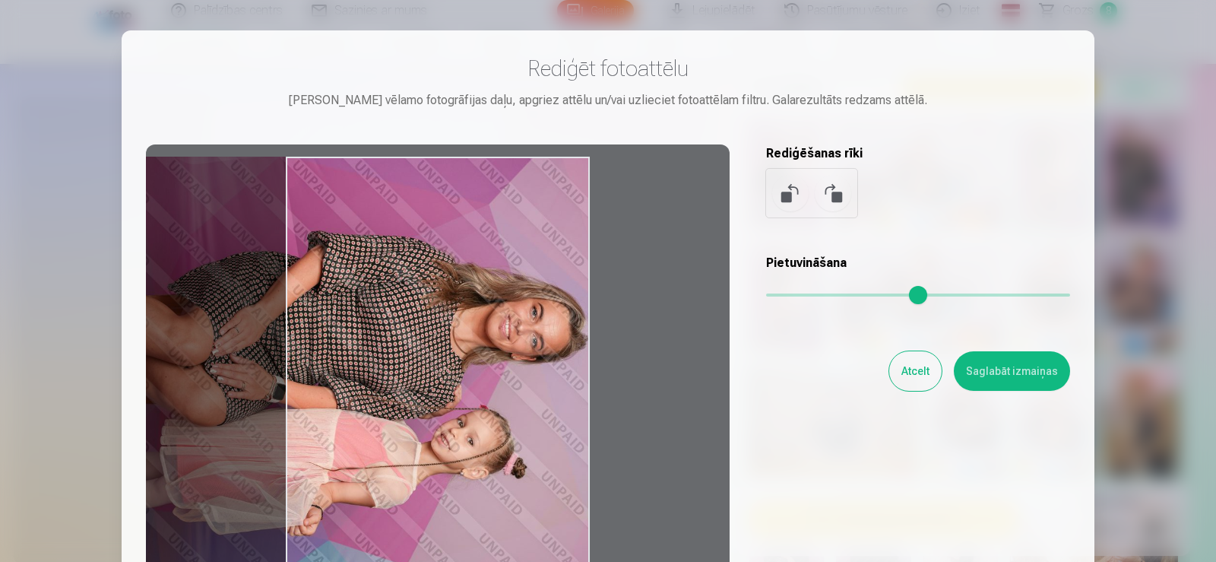
drag, startPoint x: 479, startPoint y: 432, endPoint x: 188, endPoint y: 417, distance: 291.6
click at [188, 417] on div at bounding box center [438, 382] width 584 height 477
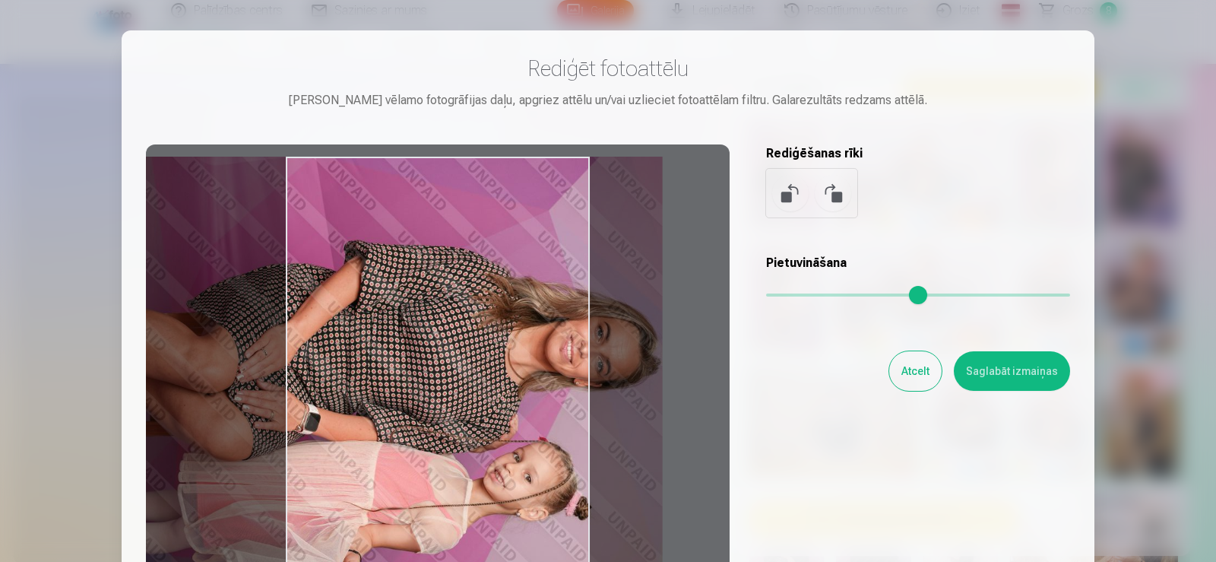
drag, startPoint x: 775, startPoint y: 299, endPoint x: 803, endPoint y: 301, distance: 28.2
click at [803, 297] on input "range" at bounding box center [918, 294] width 304 height 3
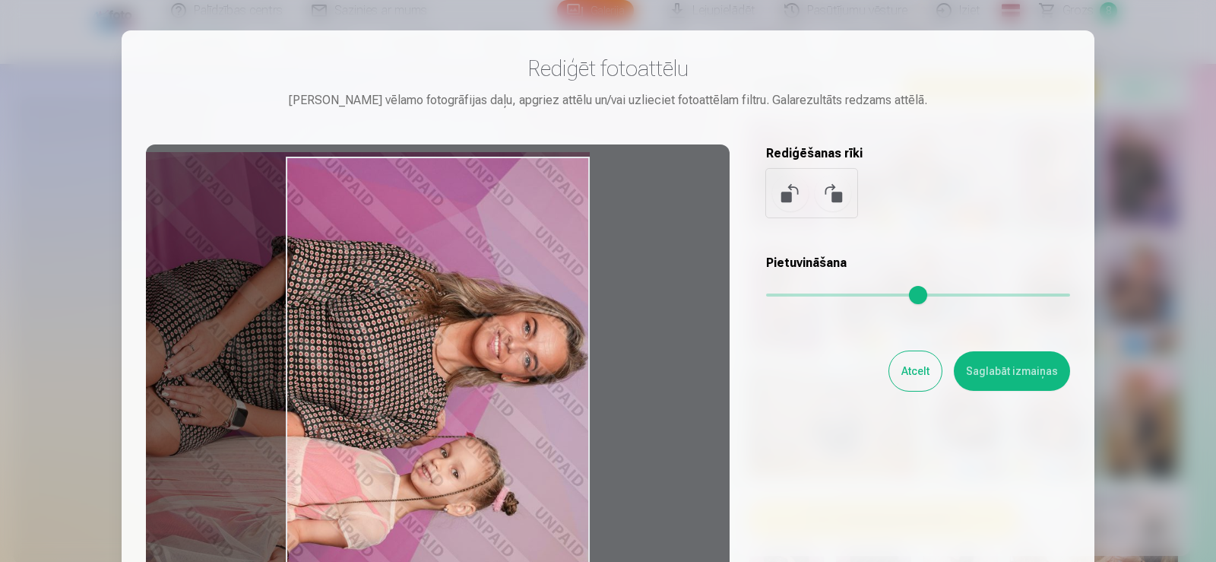
drag, startPoint x: 652, startPoint y: 376, endPoint x: 520, endPoint y: 372, distance: 131.6
click at [520, 372] on div at bounding box center [438, 382] width 584 height 477
type input "***"
click at [915, 357] on button "Atcelt" at bounding box center [916, 371] width 52 height 40
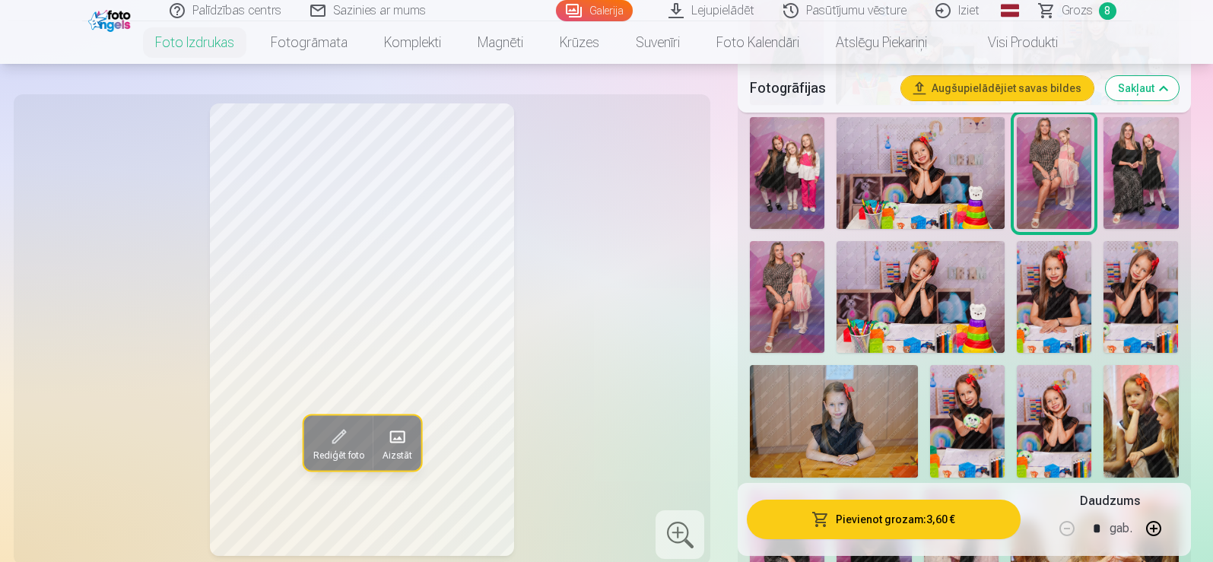
click at [784, 279] on img at bounding box center [787, 297] width 75 height 112
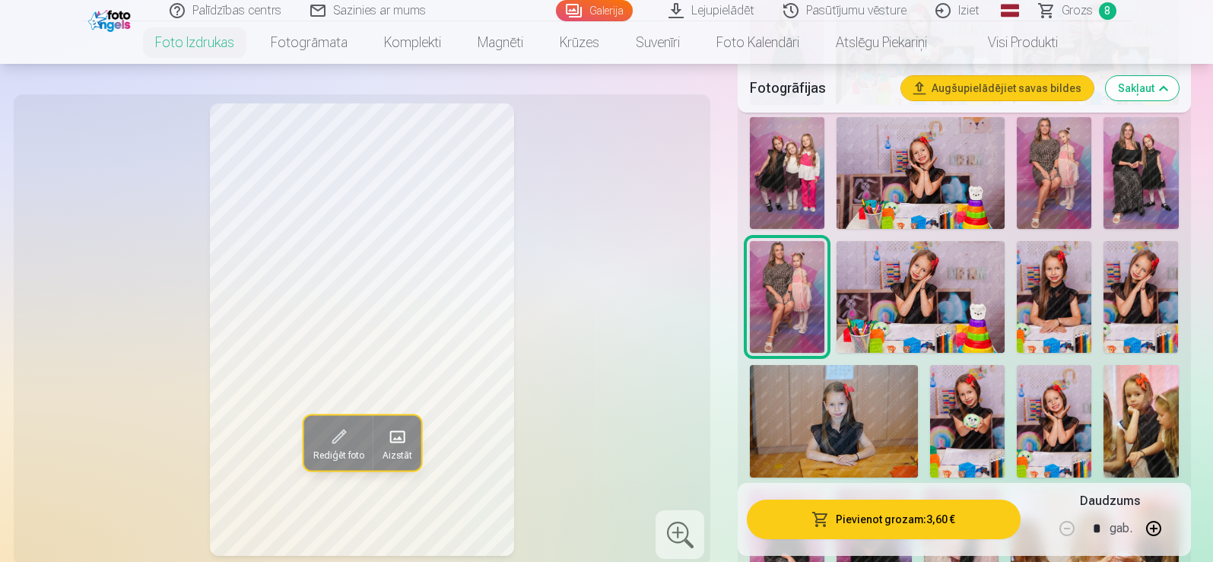
click at [928, 528] on button "Pievienot grozam : 3,60 €" at bounding box center [883, 519] width 273 height 40
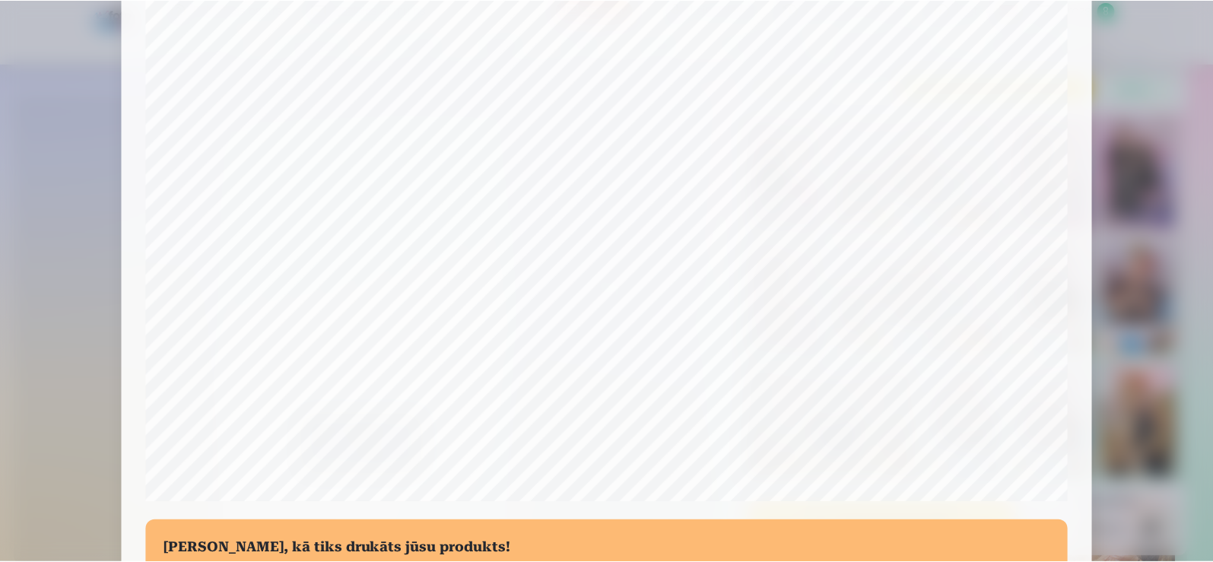
scroll to position [533, 0]
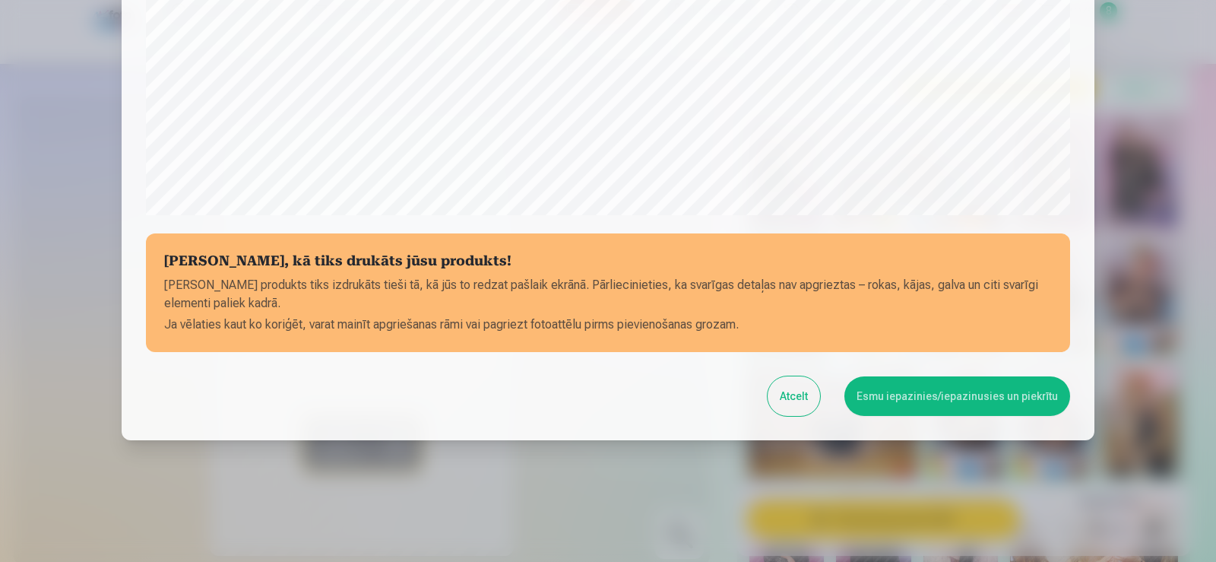
click at [968, 401] on button "Esmu iepazinies/iepazinusies un piekrītu" at bounding box center [958, 396] width 226 height 40
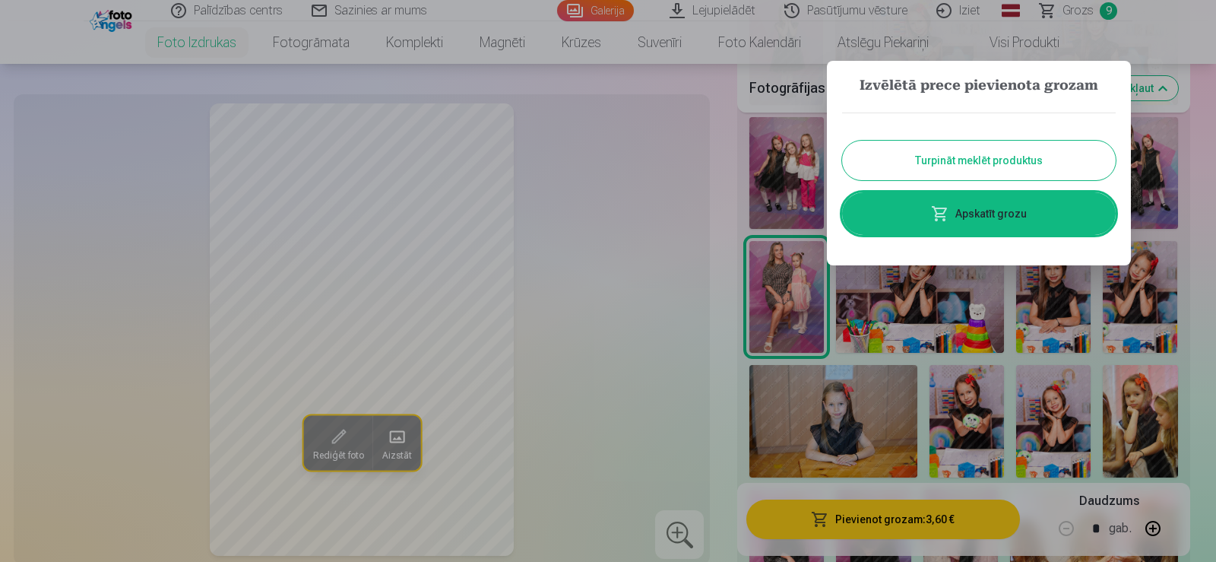
click at [1078, 18] on div at bounding box center [608, 281] width 1216 height 562
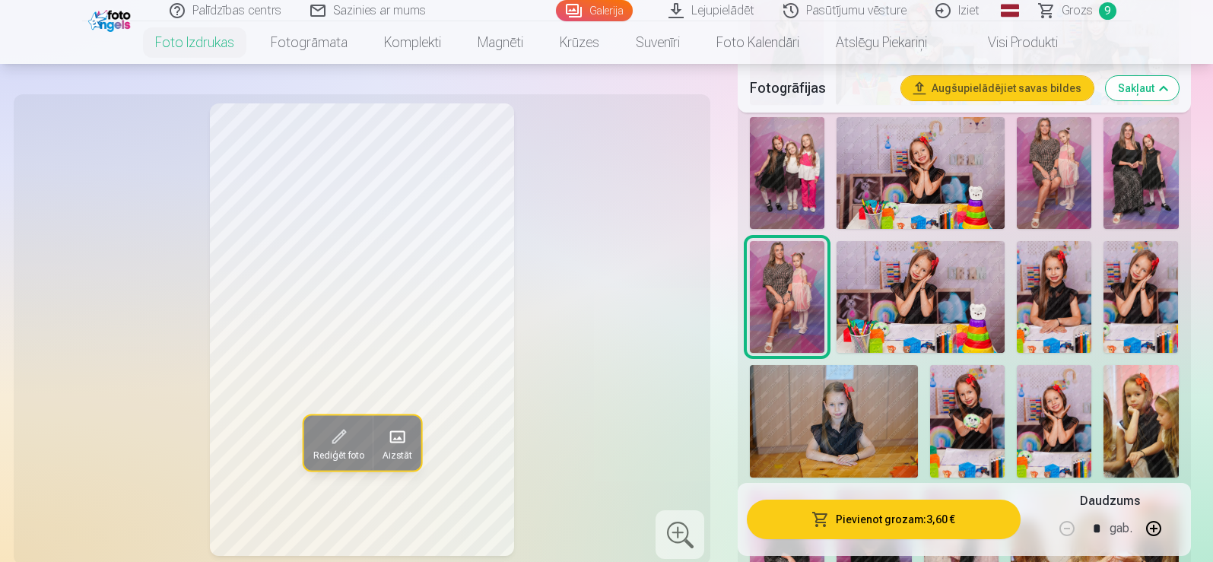
click at [1090, 15] on span "Grozs" at bounding box center [1076, 11] width 31 height 18
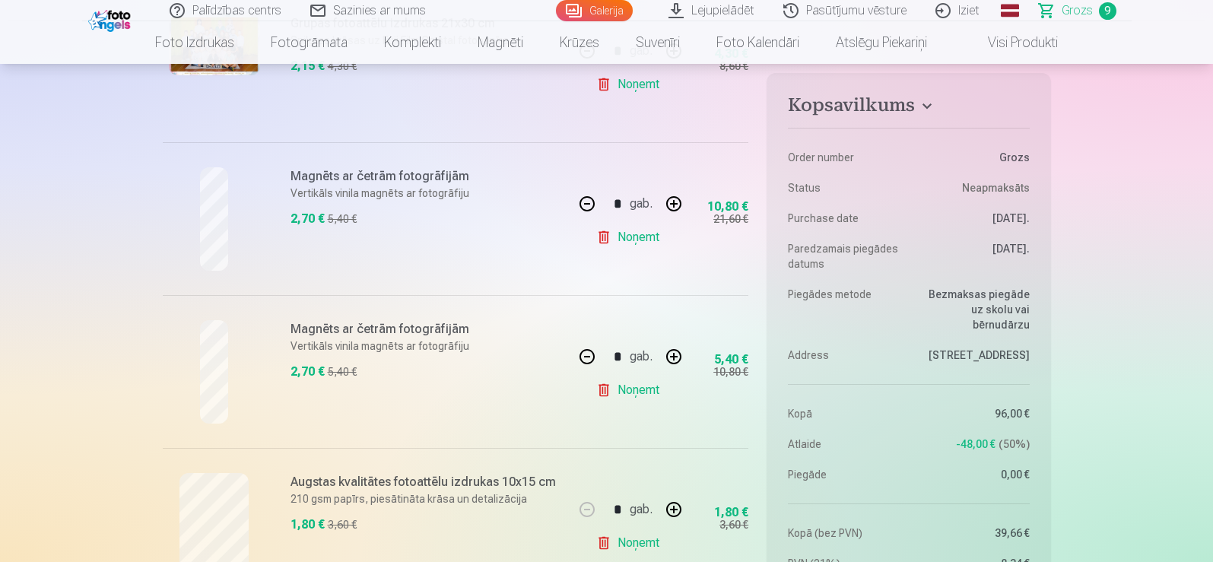
scroll to position [608, 0]
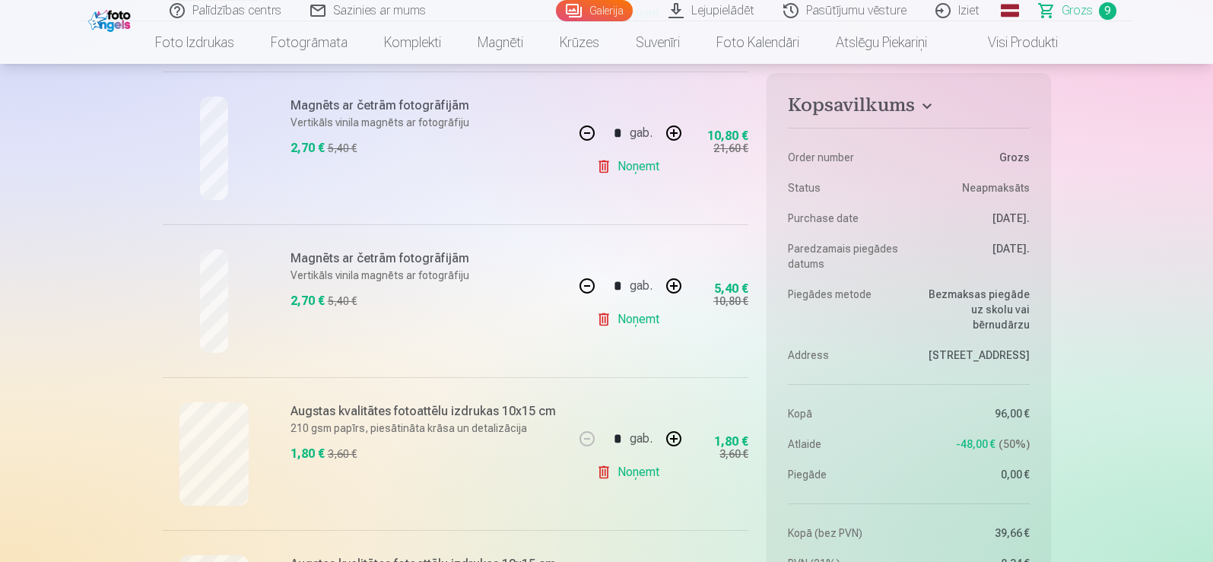
click at [969, 515] on dl "Order number Grozs Status Neapmaksāts Purchase date [DATE]. Paredzamais piegāde…" at bounding box center [908, 346] width 241 height 449
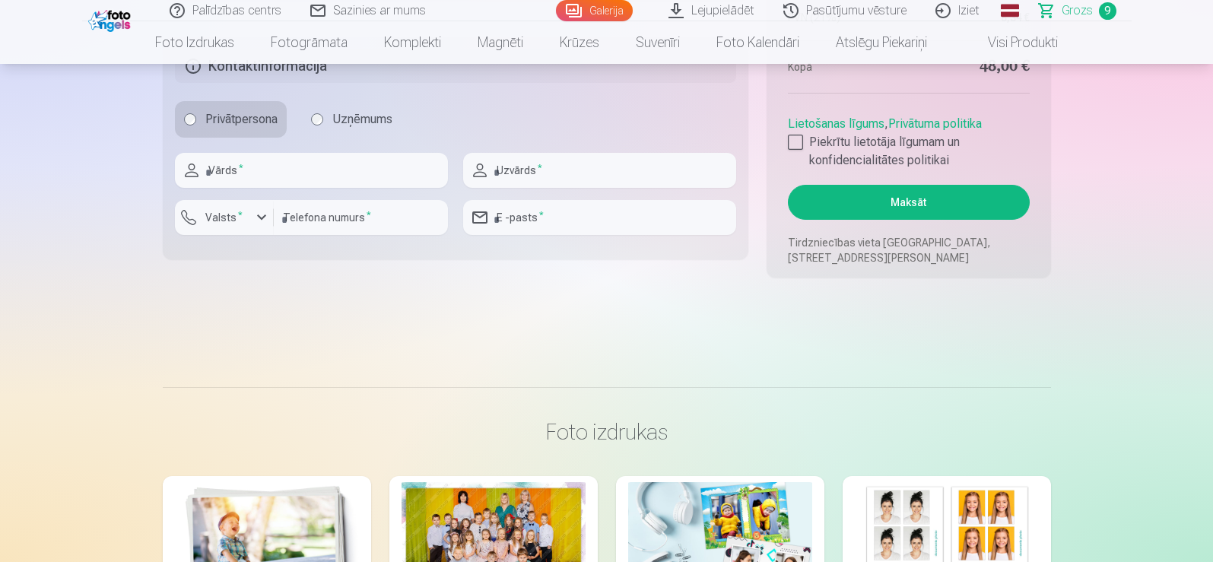
scroll to position [1901, 0]
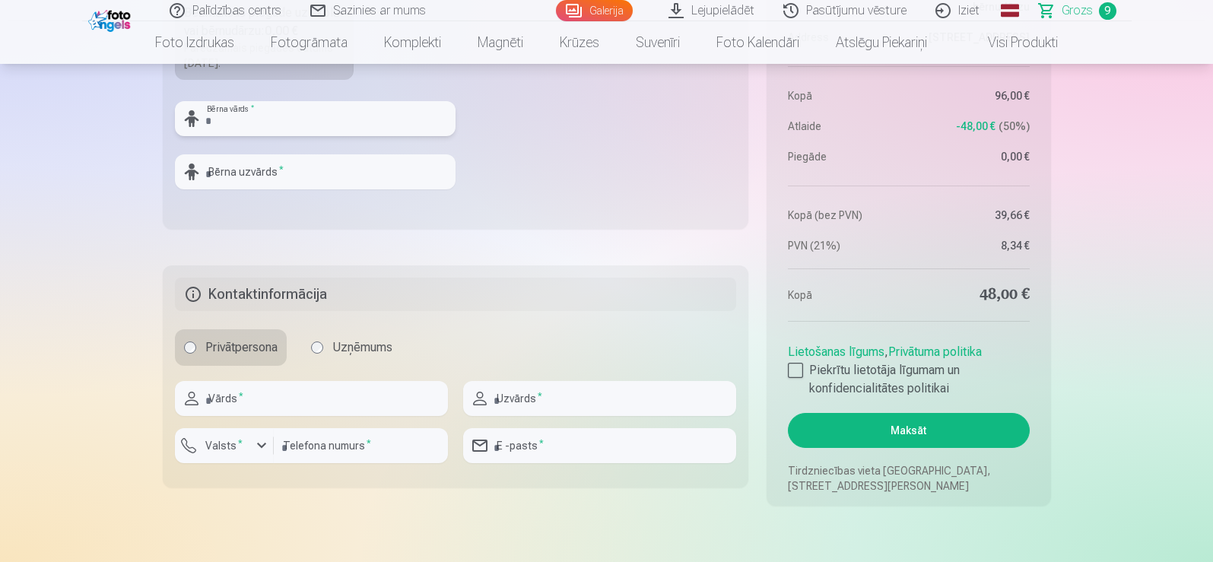
click at [270, 122] on input "text" at bounding box center [315, 118] width 281 height 35
type input "*"
type input "****"
click at [280, 174] on input "text" at bounding box center [315, 171] width 281 height 35
type input "**********"
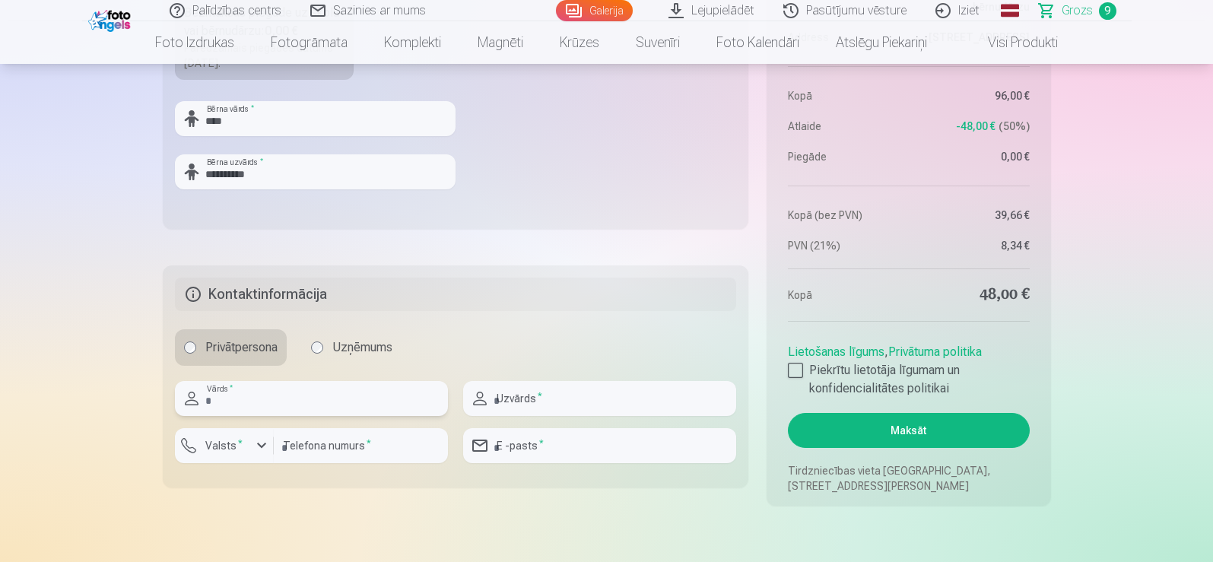
click at [338, 408] on input "text" at bounding box center [311, 398] width 273 height 35
type input "********"
type input "*****"
type input "********"
click at [553, 452] on input "email" at bounding box center [599, 445] width 273 height 35
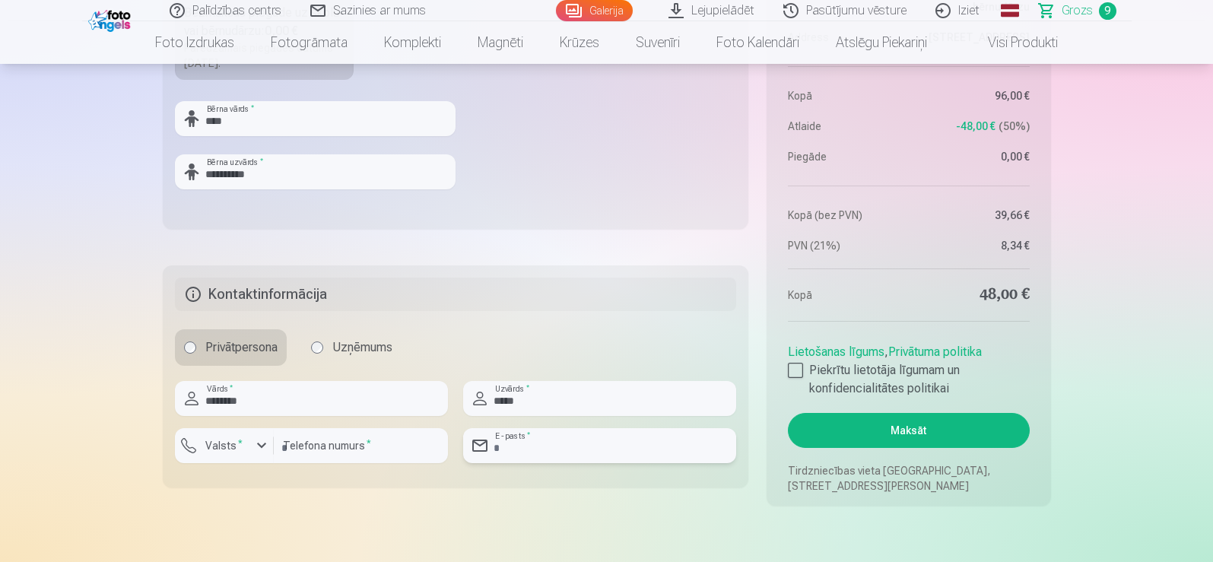
type input "**********"
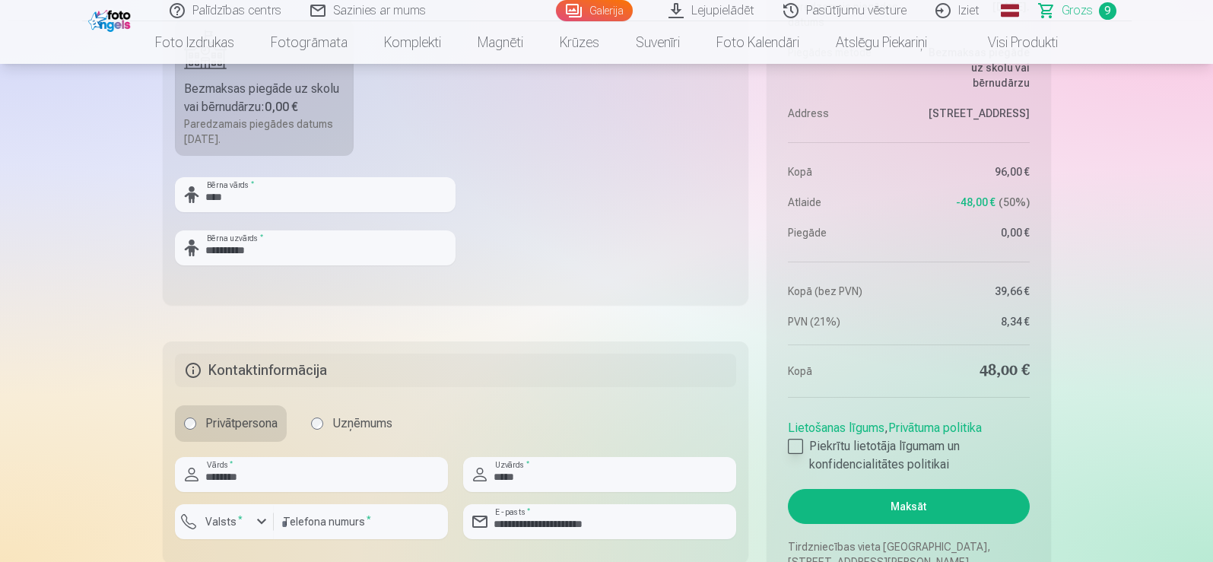
click at [797, 442] on div at bounding box center [795, 446] width 15 height 15
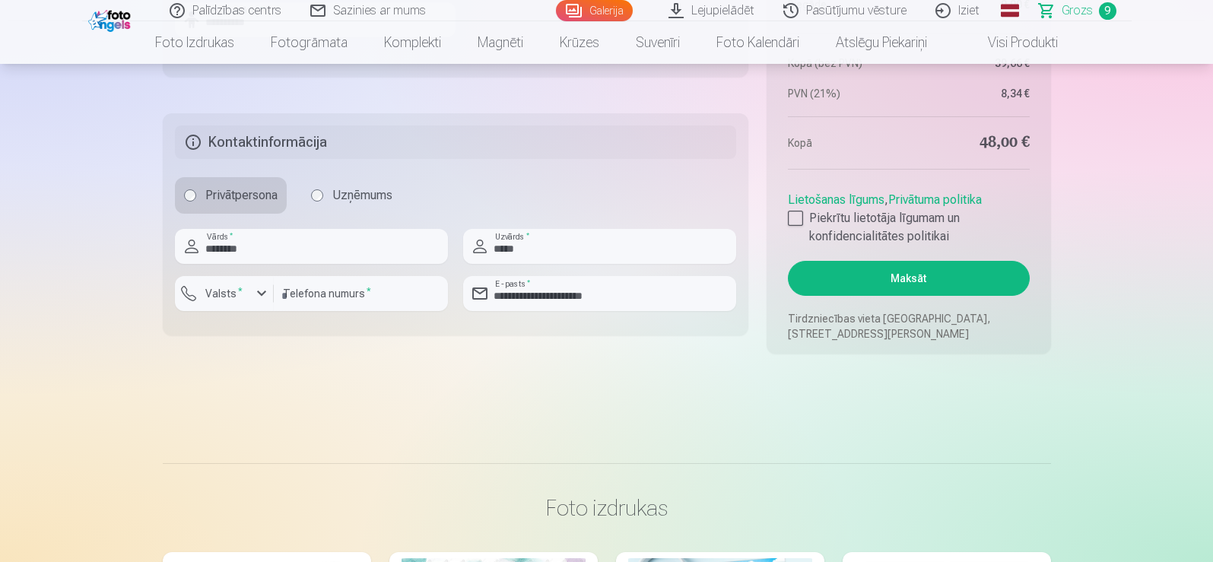
click at [919, 277] on button "Maksāt" at bounding box center [908, 278] width 241 height 35
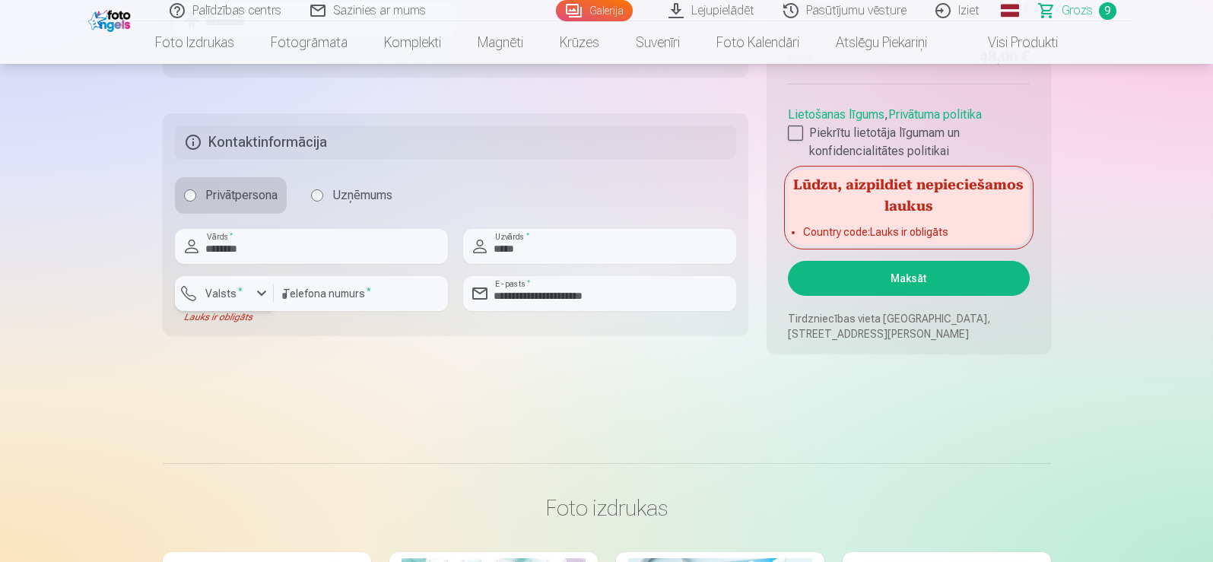
click at [257, 290] on div "button" at bounding box center [261, 293] width 18 height 18
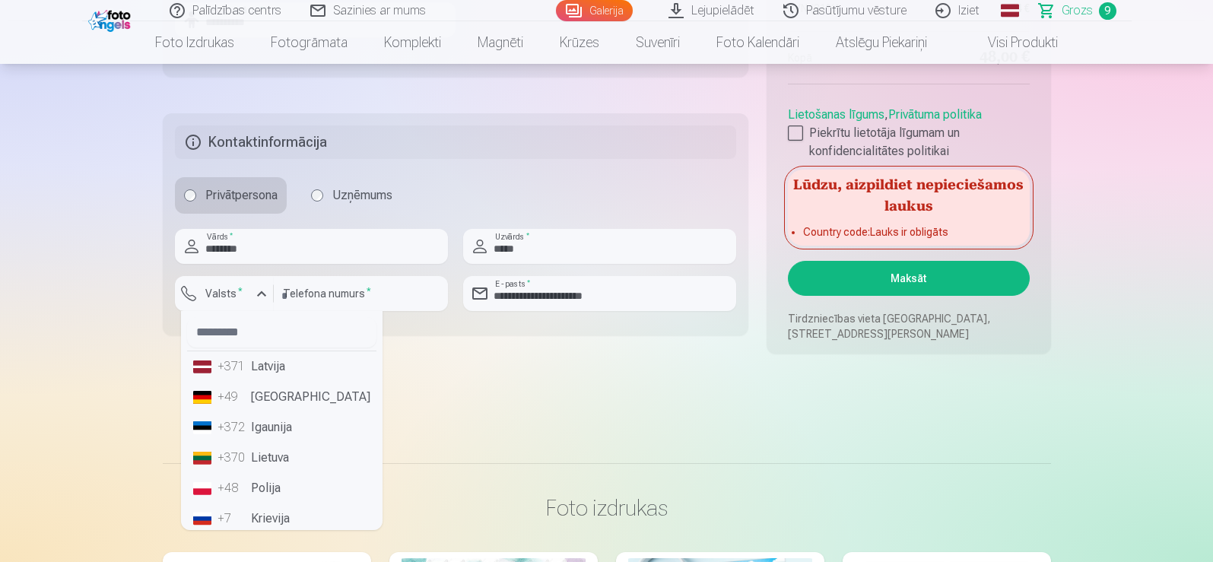
click at [255, 373] on li "+371 Latvija" at bounding box center [281, 366] width 189 height 30
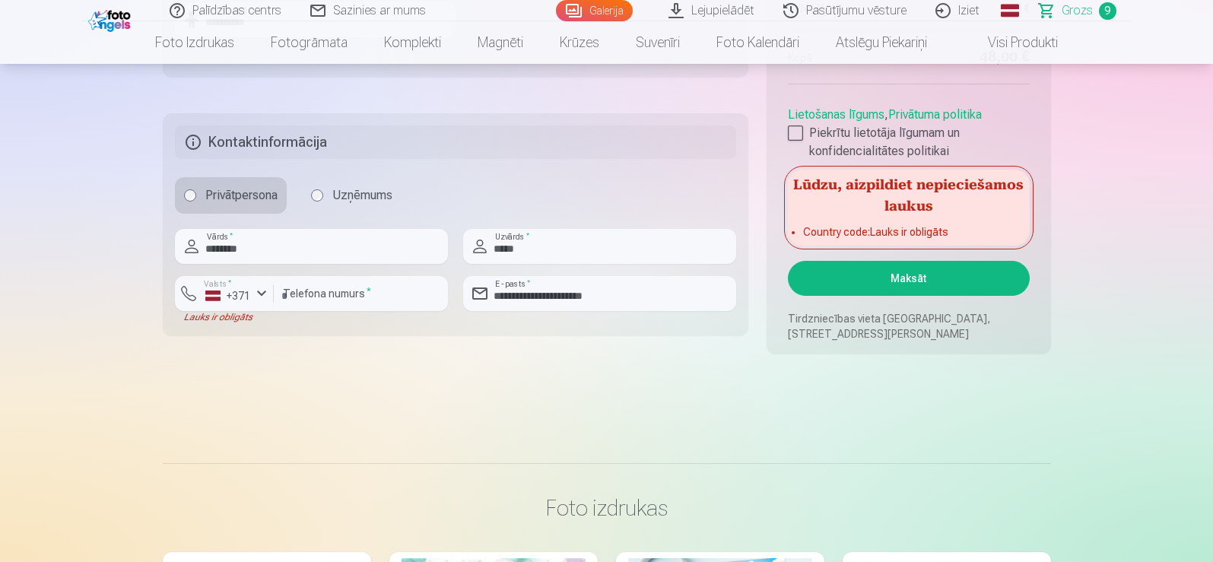
click at [890, 271] on button "Maksāt" at bounding box center [908, 278] width 241 height 35
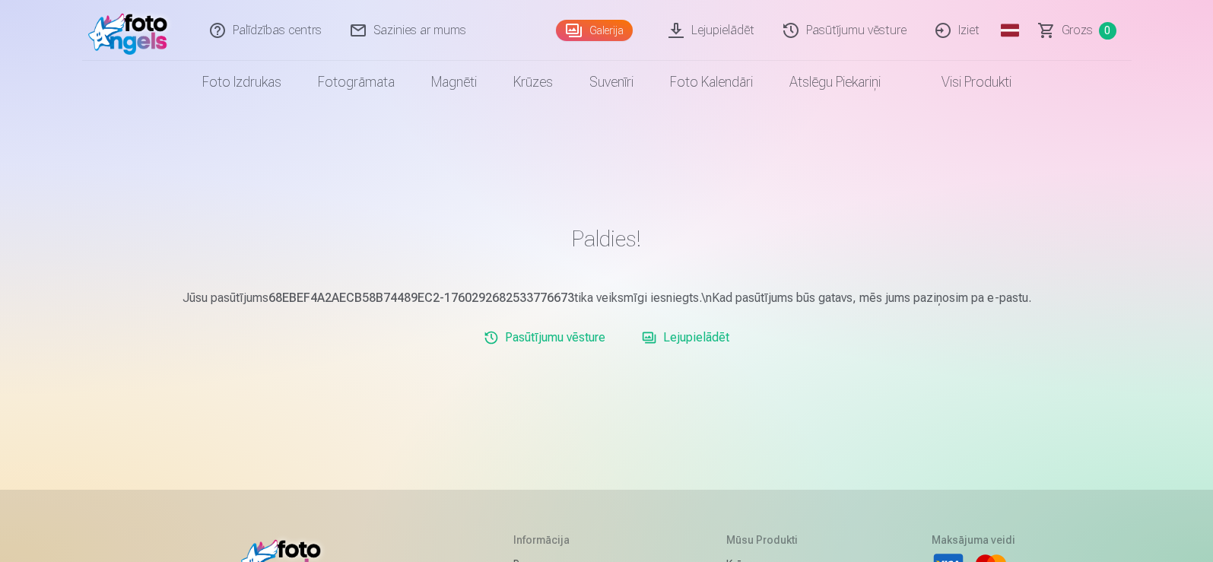
click at [739, 33] on link "Lejupielādēt" at bounding box center [712, 30] width 115 height 61
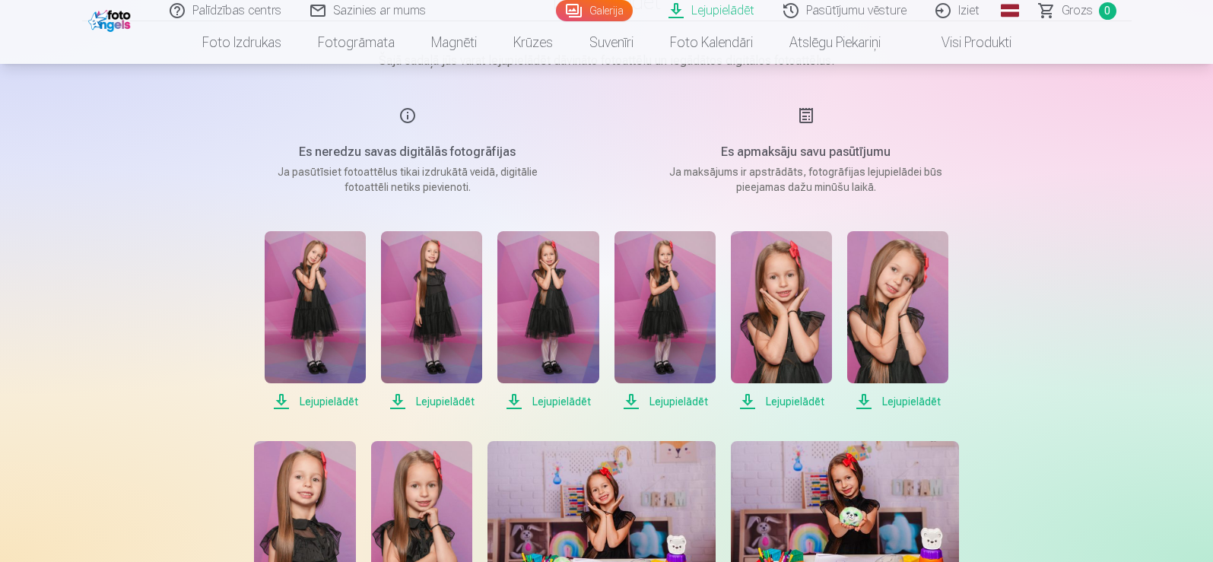
scroll to position [304, 0]
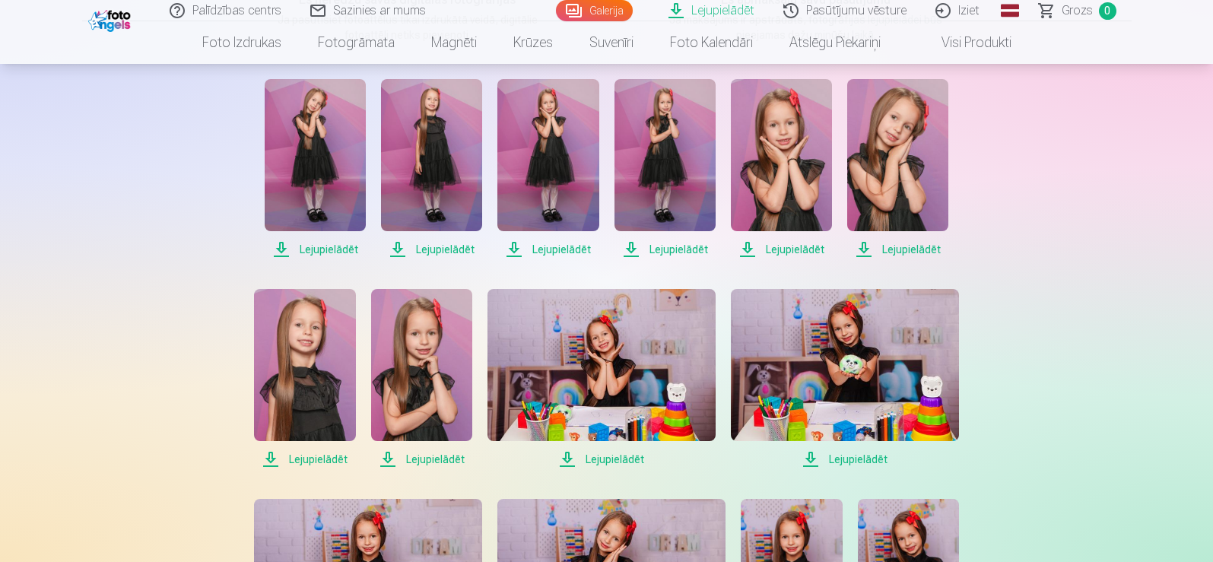
click at [326, 248] on span "Lejupielādēt" at bounding box center [315, 249] width 101 height 18
click at [409, 250] on span "Lejupielādēt" at bounding box center [431, 249] width 101 height 18
click at [543, 249] on span "Lejupielādēt" at bounding box center [547, 249] width 101 height 18
click at [654, 249] on span "Lejupielādēt" at bounding box center [664, 249] width 101 height 18
click at [773, 252] on span "Lejupielādēt" at bounding box center [781, 249] width 101 height 18
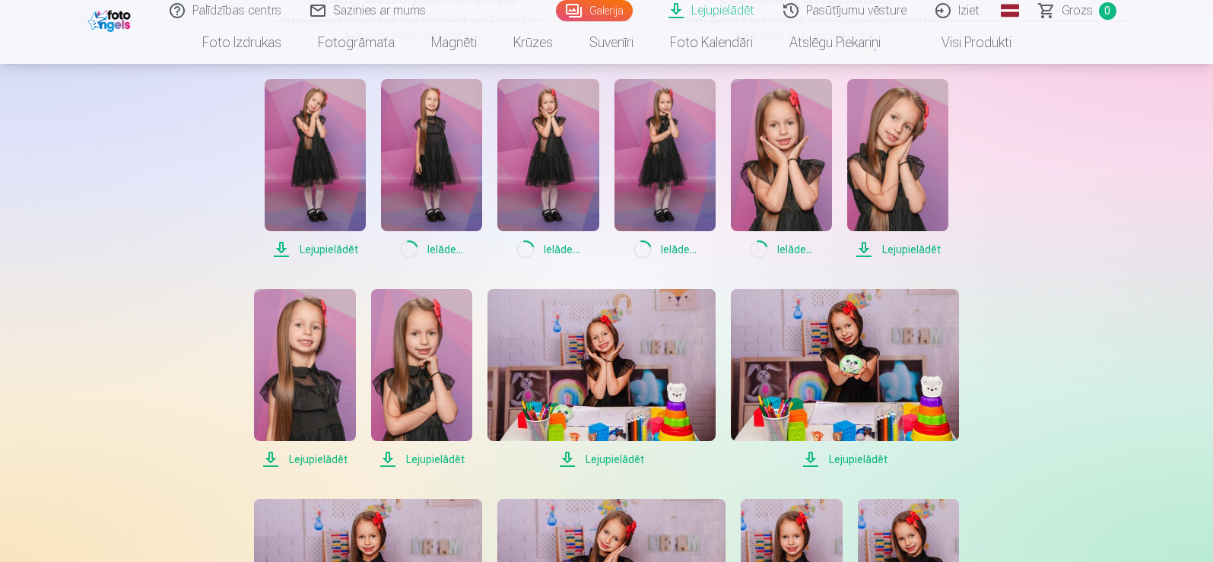
click at [894, 247] on span "Lejupielādēt" at bounding box center [897, 249] width 101 height 18
click at [293, 461] on span "Lejupielādēt" at bounding box center [304, 459] width 101 height 18
click at [408, 459] on span "Lejupielādēt" at bounding box center [421, 459] width 101 height 18
click at [576, 461] on span "Lejupielādēt" at bounding box center [601, 459] width 228 height 18
click at [870, 460] on span "Lejupielādēt" at bounding box center [845, 459] width 228 height 18
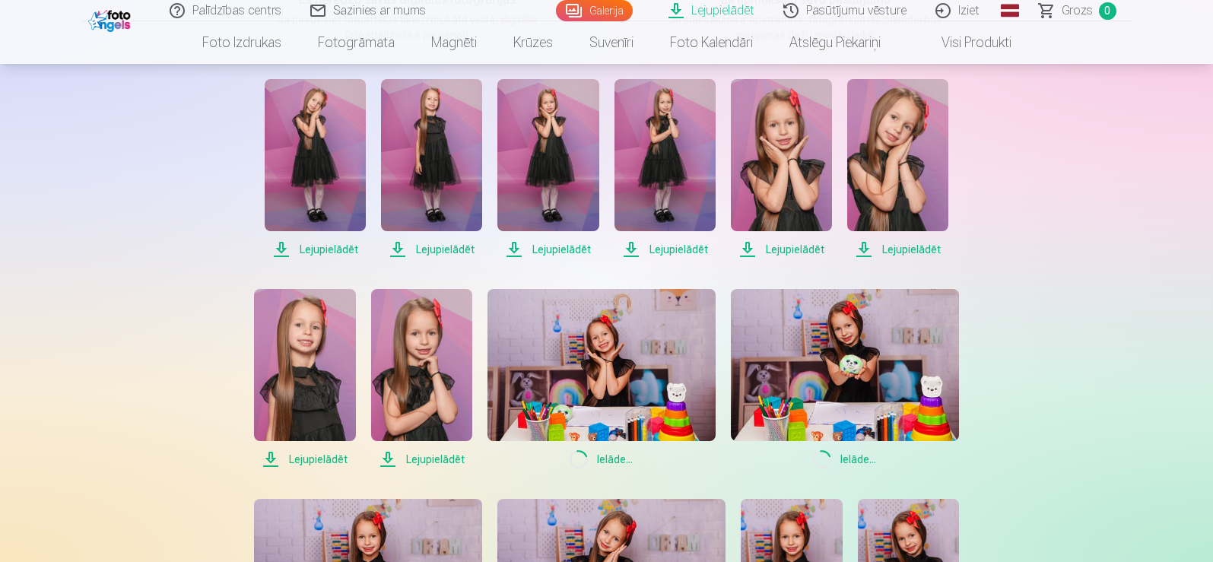
scroll to position [456, 0]
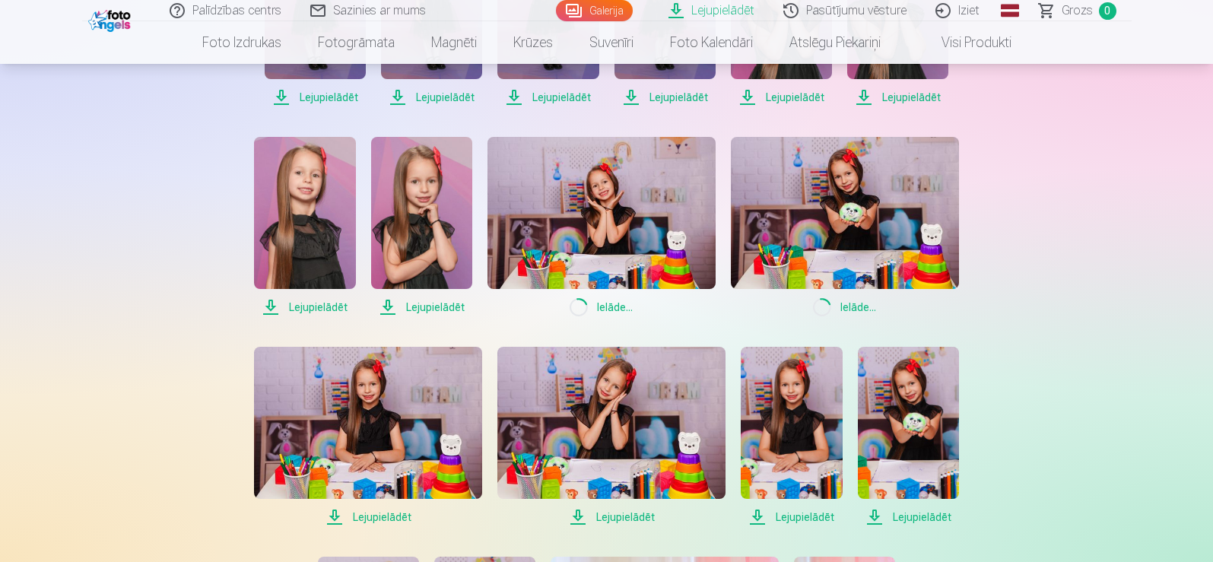
click at [398, 515] on span "Lejupielādēt" at bounding box center [368, 517] width 228 height 18
click at [605, 512] on span "Lejupielādēt" at bounding box center [611, 517] width 228 height 18
click at [810, 514] on span "Lejupielādēt" at bounding box center [791, 517] width 101 height 18
click at [893, 516] on span "Lejupielādēt" at bounding box center [908, 517] width 101 height 18
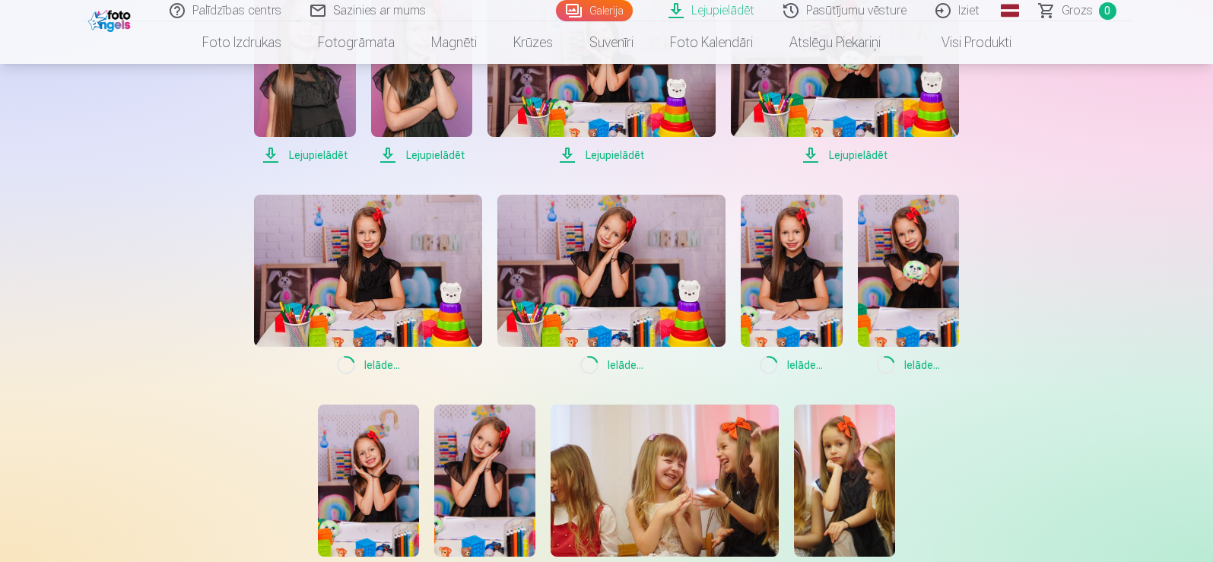
scroll to position [760, 0]
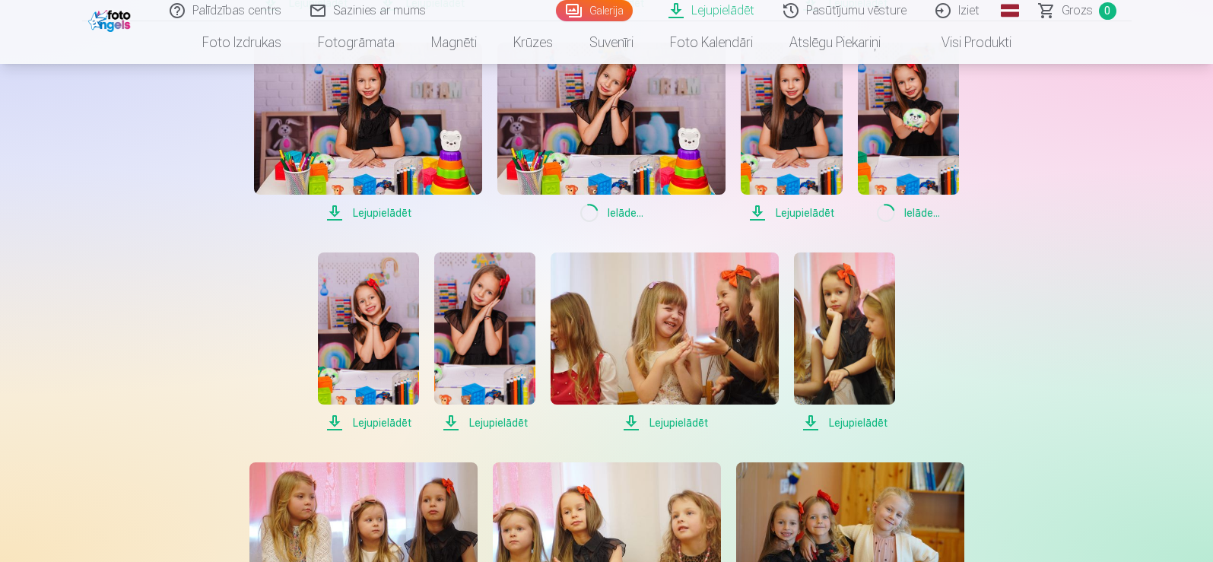
click at [352, 423] on span "Lejupielādēt" at bounding box center [368, 423] width 101 height 18
click at [471, 420] on span "Lejupielādēt" at bounding box center [484, 423] width 101 height 18
click at [651, 426] on span "Lejupielādēt" at bounding box center [664, 423] width 228 height 18
click at [877, 427] on span "Lejupielādēt" at bounding box center [844, 423] width 101 height 18
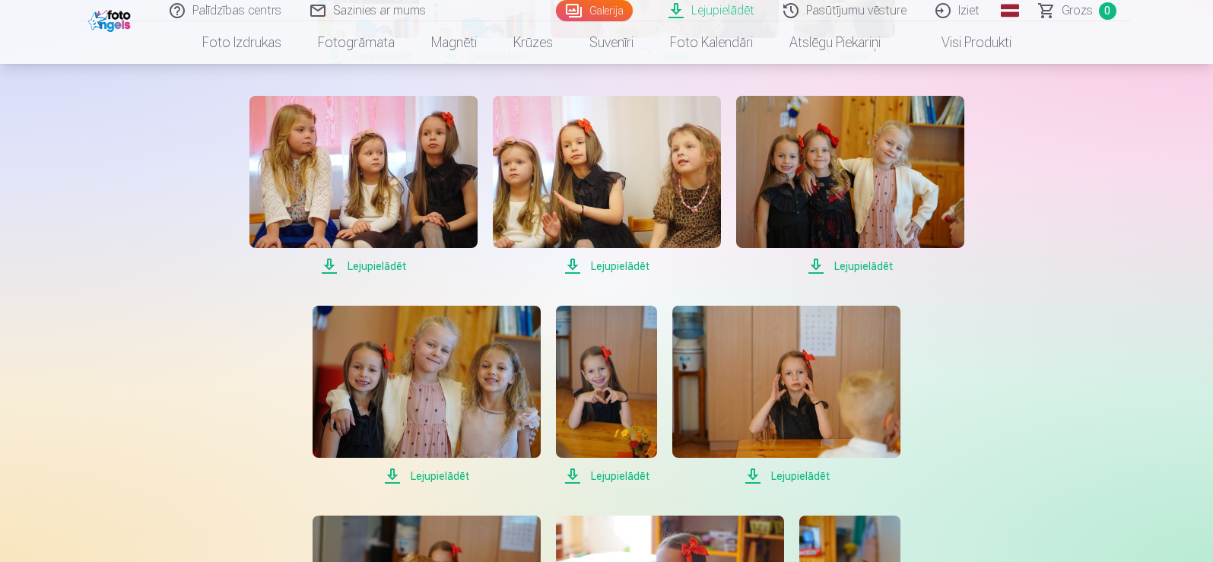
scroll to position [1140, 0]
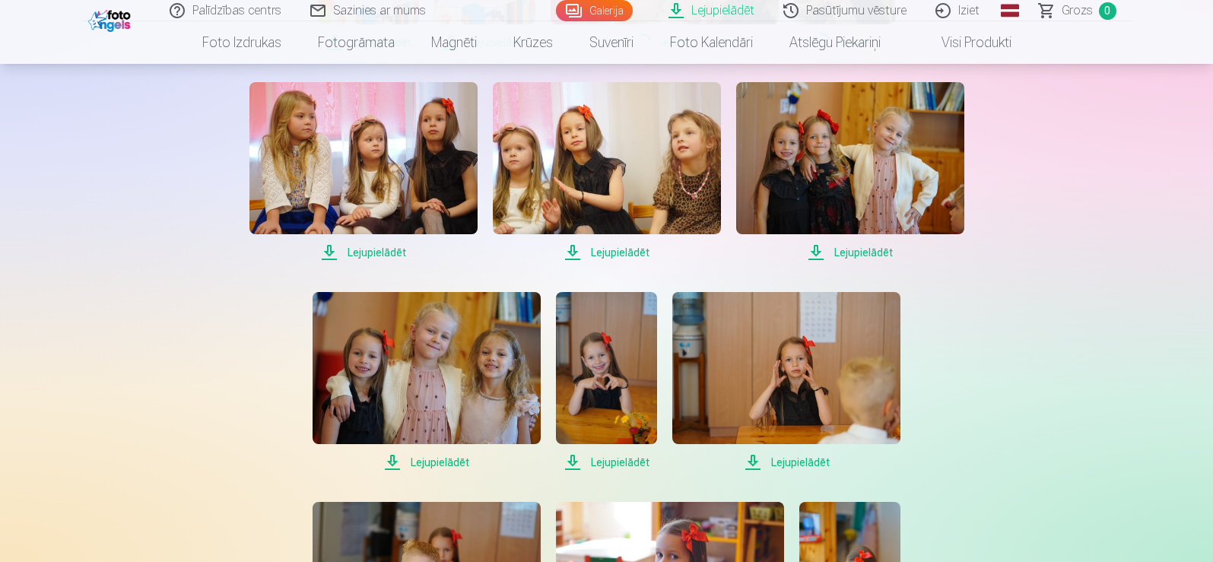
click at [368, 252] on span "Lejupielādēt" at bounding box center [363, 252] width 228 height 18
click at [593, 250] on span "Lejupielādēt" at bounding box center [607, 252] width 228 height 18
click at [860, 245] on span "Lejupielādēt" at bounding box center [850, 252] width 228 height 18
click at [431, 461] on span "Lejupielādēt" at bounding box center [426, 462] width 228 height 18
click at [598, 459] on span "Lejupielādēt" at bounding box center [606, 462] width 101 height 18
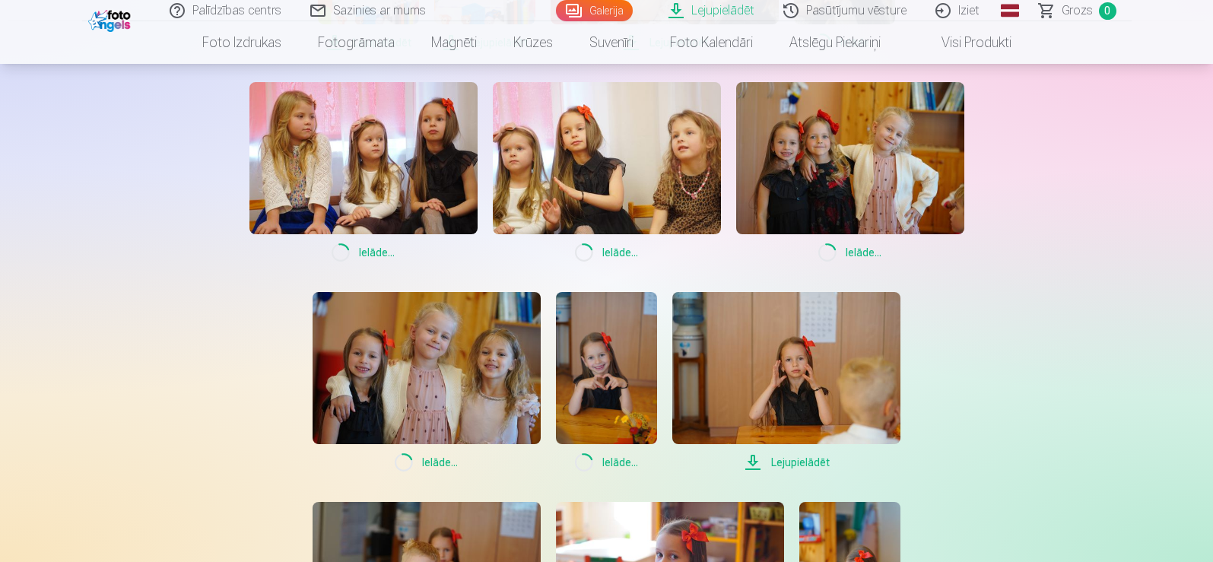
click at [784, 455] on span "Lejupielādēt" at bounding box center [786, 462] width 228 height 18
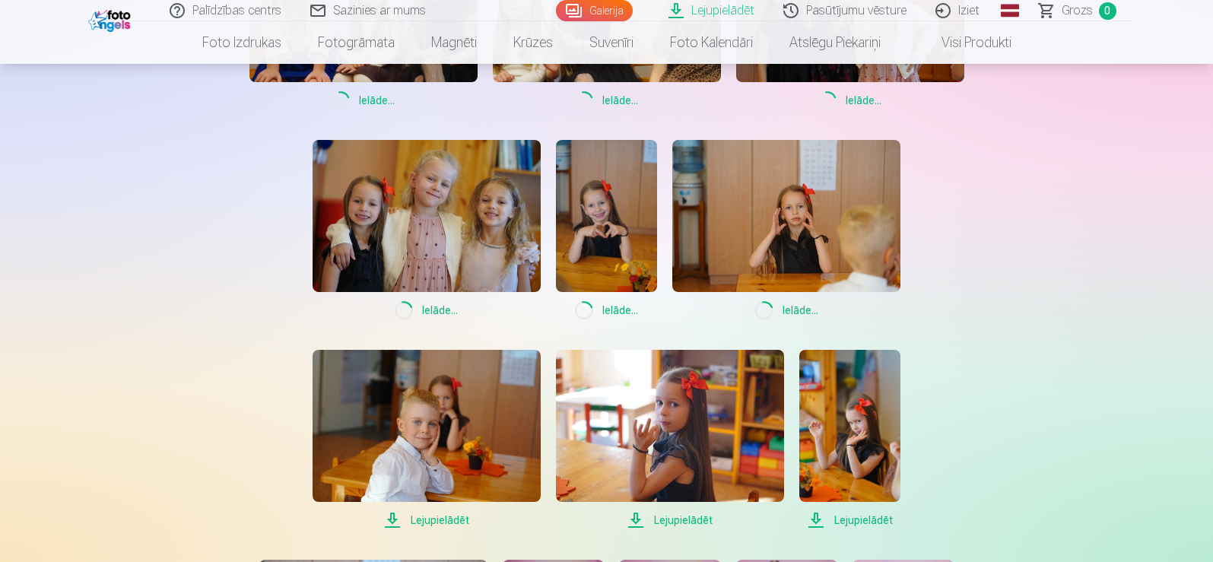
click at [681, 519] on span "Lejupielādēt" at bounding box center [670, 520] width 228 height 18
click at [847, 519] on span "Lejupielādēt" at bounding box center [849, 520] width 101 height 18
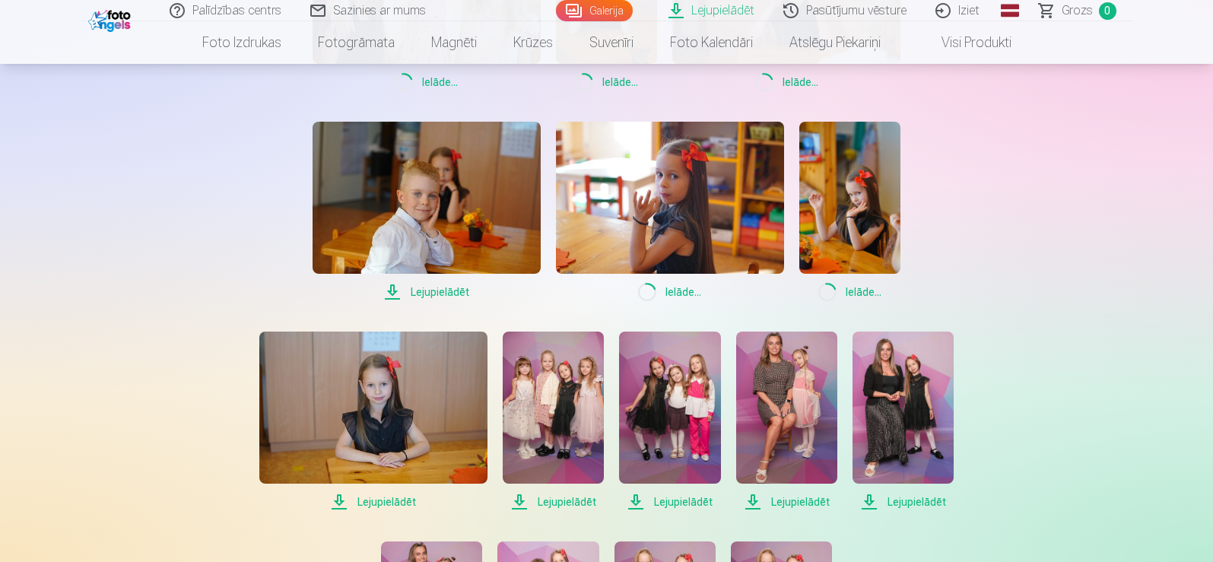
click at [433, 290] on span "Lejupielādēt" at bounding box center [426, 292] width 228 height 18
click at [400, 503] on span "Lejupielādēt" at bounding box center [373, 502] width 228 height 18
click at [543, 503] on span "Lejupielādēt" at bounding box center [553, 502] width 101 height 18
click at [689, 501] on span "Lejupielādēt" at bounding box center [669, 502] width 101 height 18
click at [782, 499] on span "Lejupielādēt" at bounding box center [786, 502] width 101 height 18
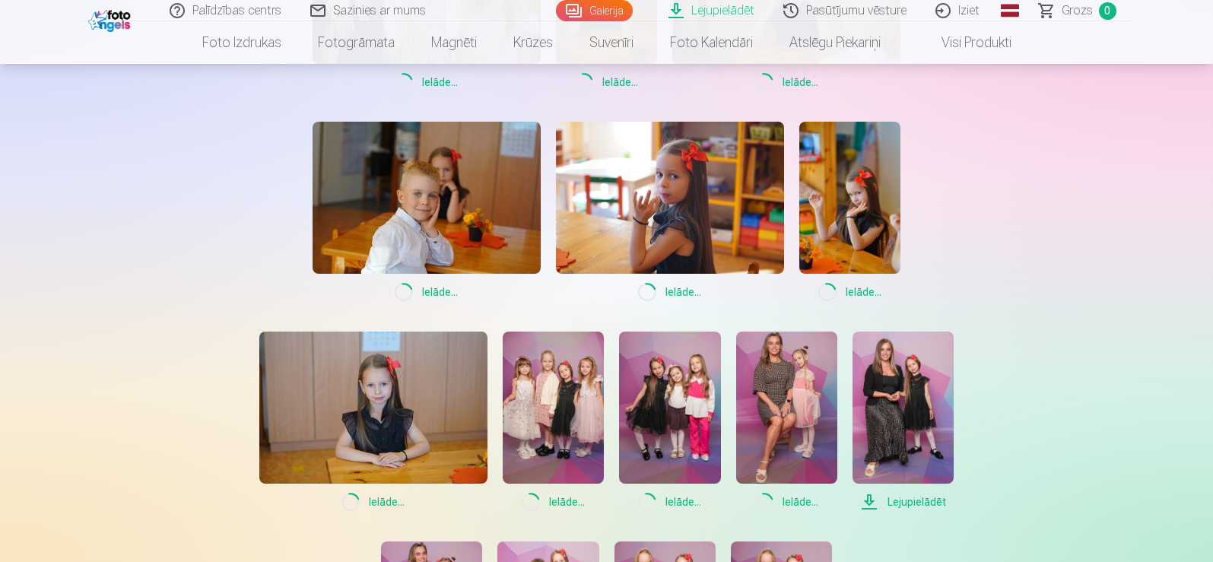
click at [898, 500] on span "Lejupielādēt" at bounding box center [902, 502] width 101 height 18
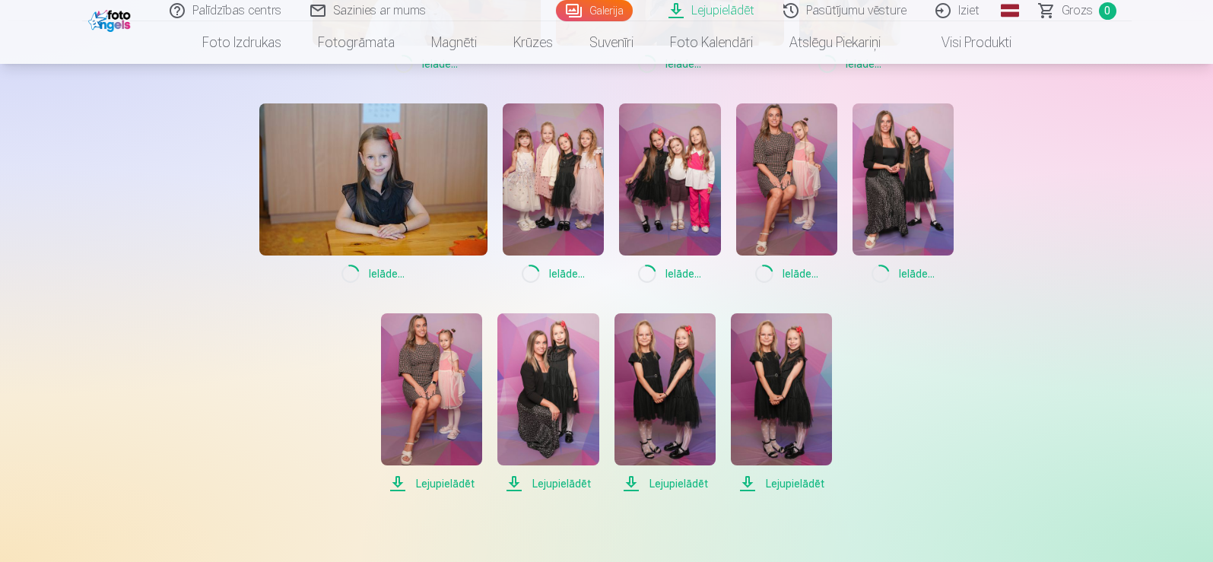
scroll to position [1825, 0]
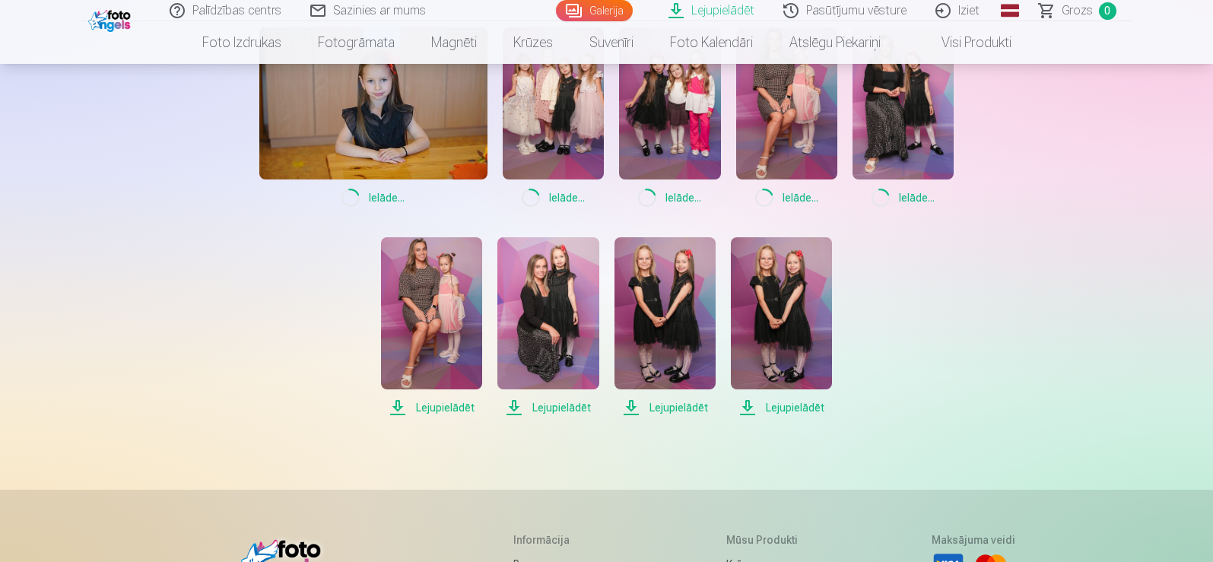
click at [442, 407] on span "Lejupielādēt" at bounding box center [431, 407] width 101 height 18
click at [538, 404] on span "Lejupielādēt" at bounding box center [547, 407] width 101 height 18
click at [683, 406] on span "Lejupielādēt" at bounding box center [664, 407] width 101 height 18
click at [766, 406] on span "Lejupielādēt" at bounding box center [781, 407] width 101 height 18
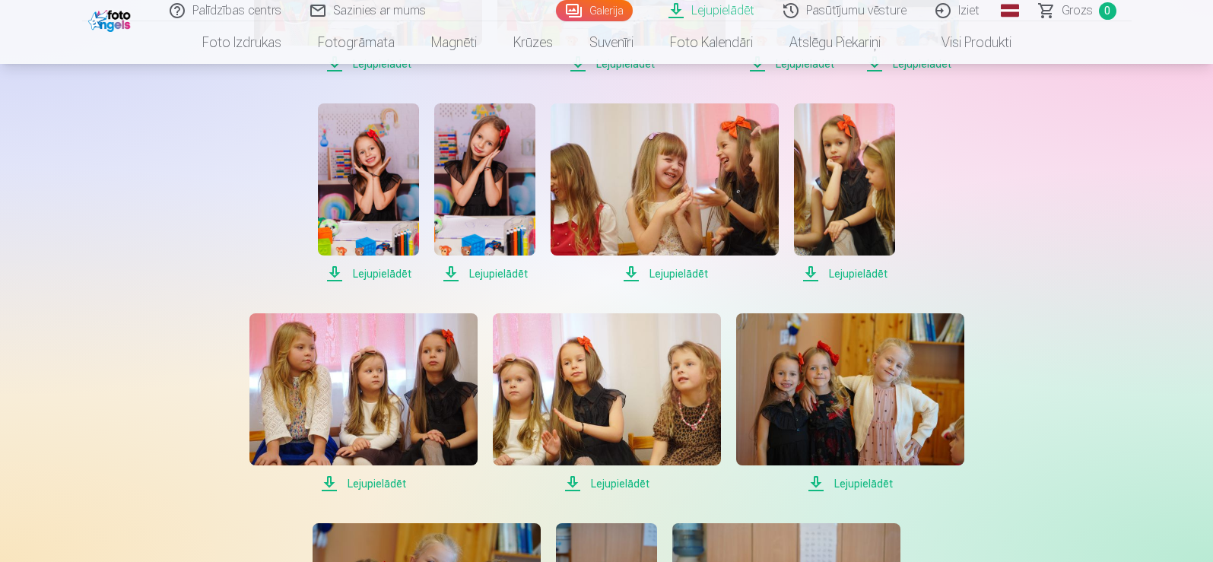
scroll to position [608, 0]
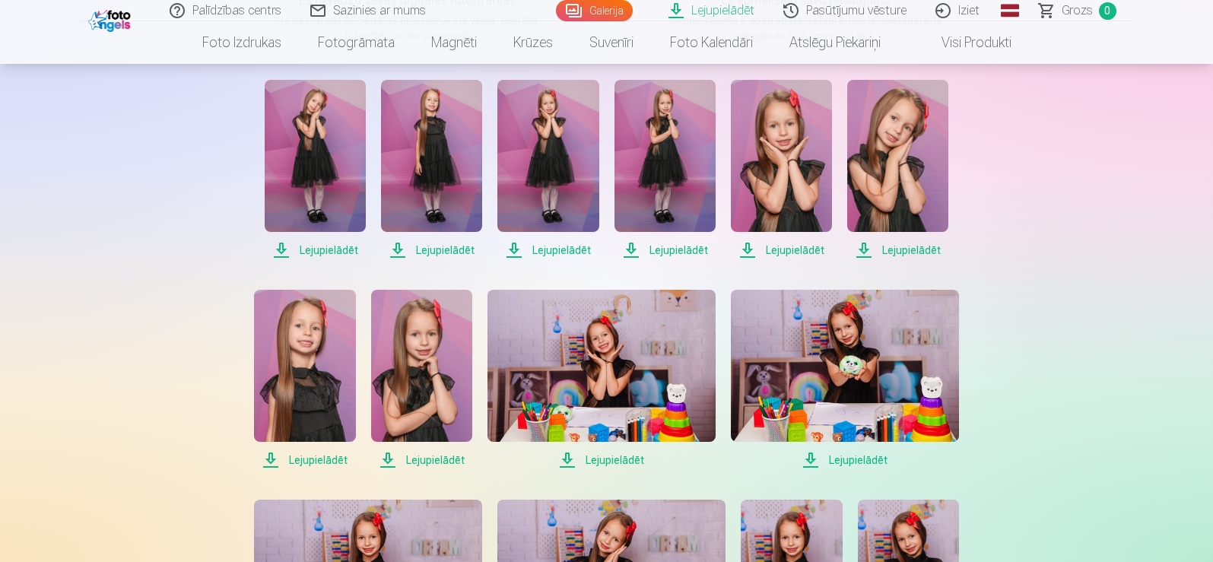
scroll to position [228, 0]
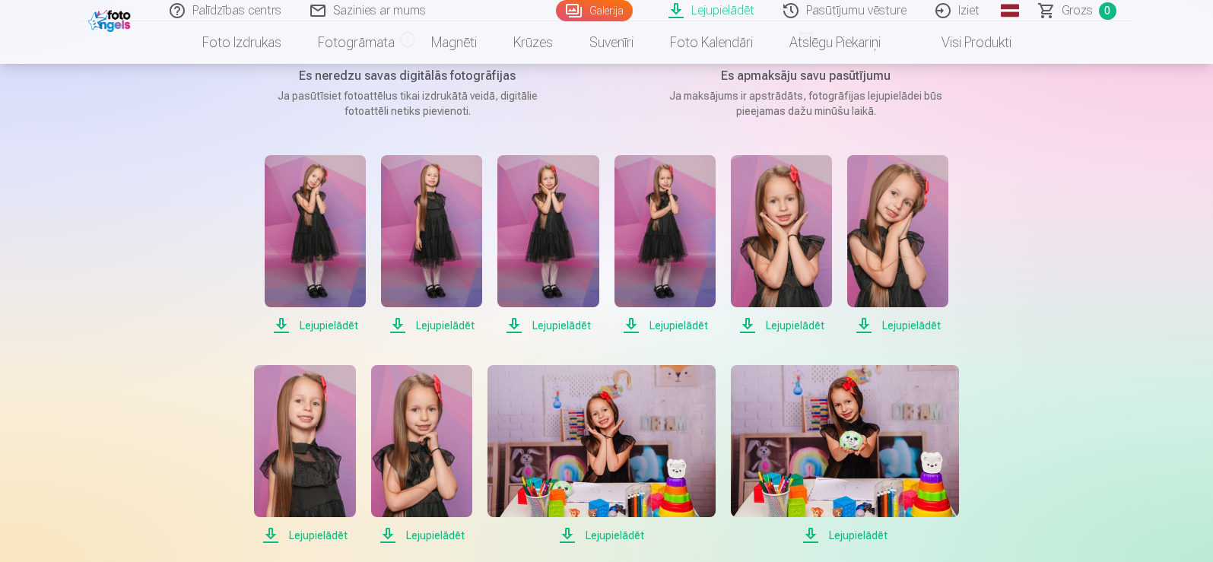
click at [982, 39] on link "Visi produkti" at bounding box center [964, 42] width 131 height 43
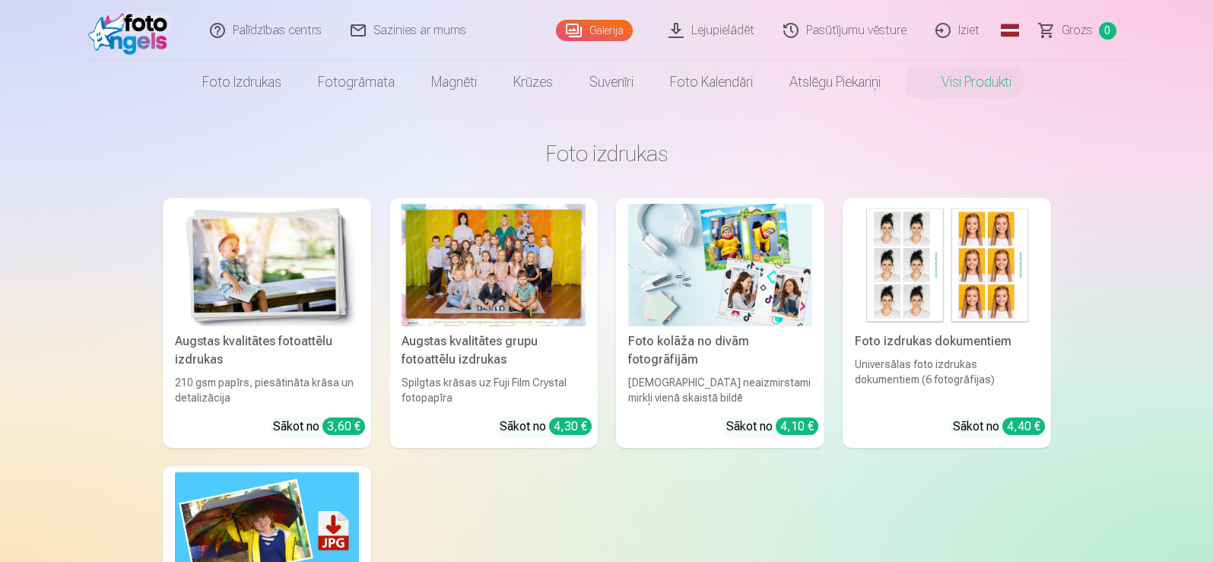
click at [595, 28] on link "Galerija" at bounding box center [594, 30] width 77 height 21
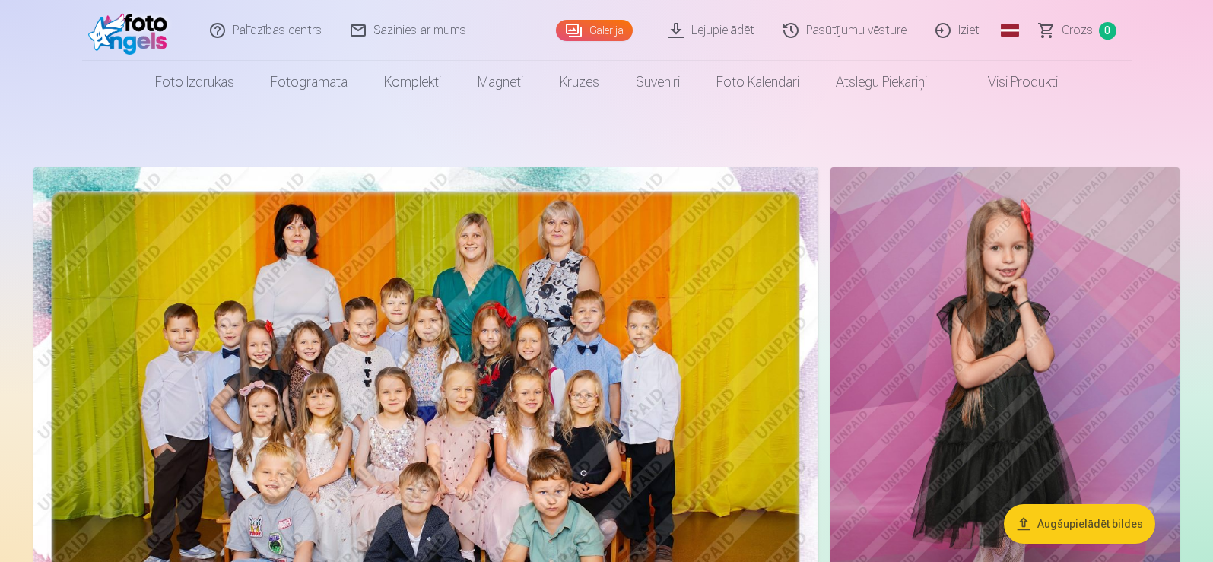
click at [715, 31] on link "Lejupielādēt" at bounding box center [712, 30] width 115 height 61
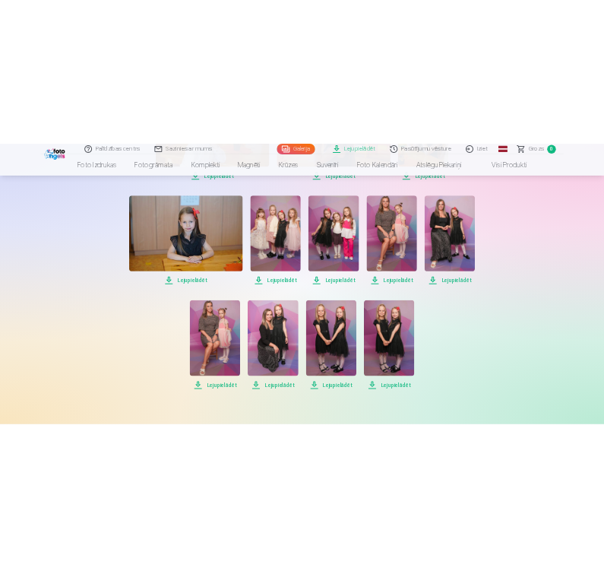
scroll to position [1797, 0]
